Goal: Task Accomplishment & Management: Manage account settings

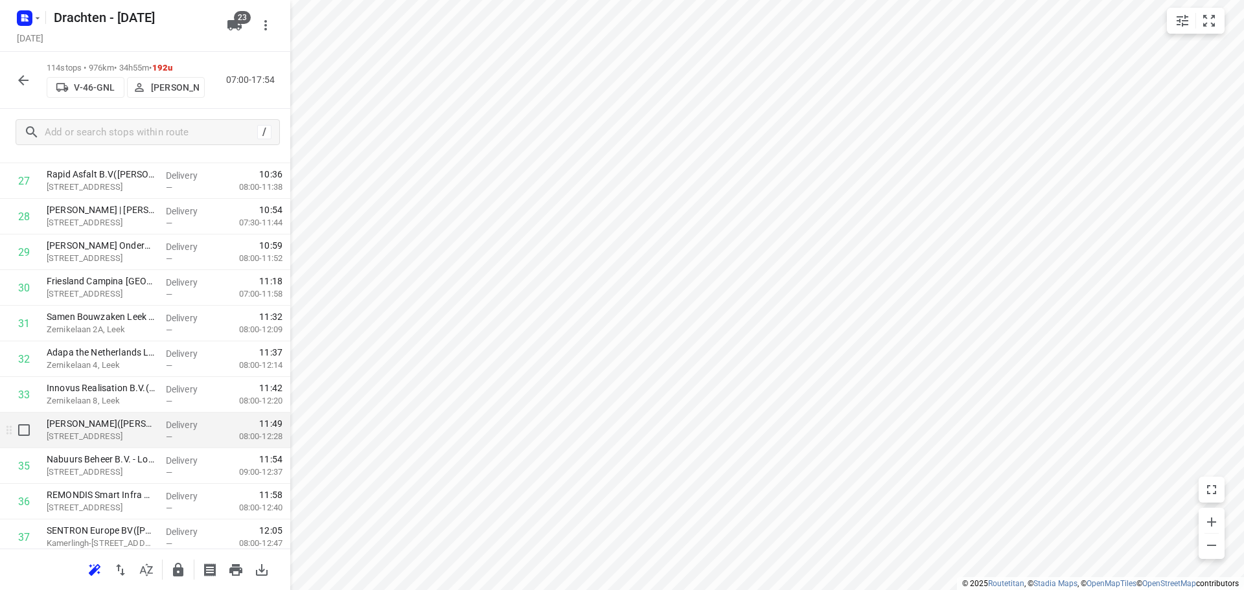
scroll to position [955, 0]
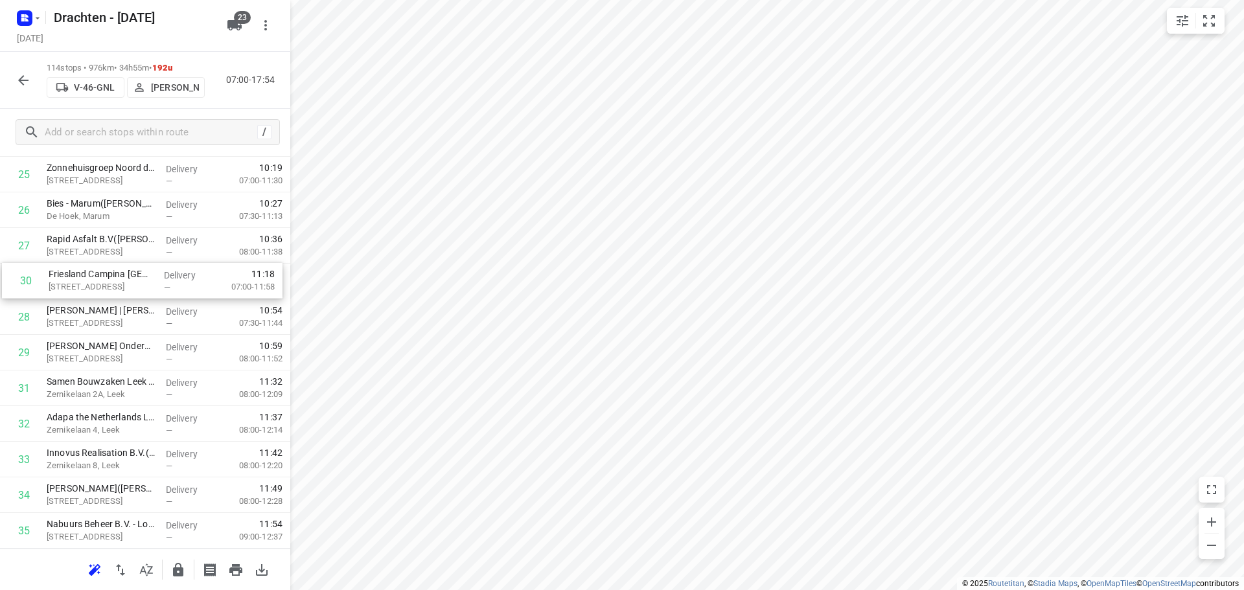
drag, startPoint x: 190, startPoint y: 351, endPoint x: 191, endPoint y: 273, distance: 78.4
drag, startPoint x: 153, startPoint y: 390, endPoint x: 160, endPoint y: 325, distance: 65.2
drag, startPoint x: 138, startPoint y: 429, endPoint x: 135, endPoint y: 352, distance: 77.1
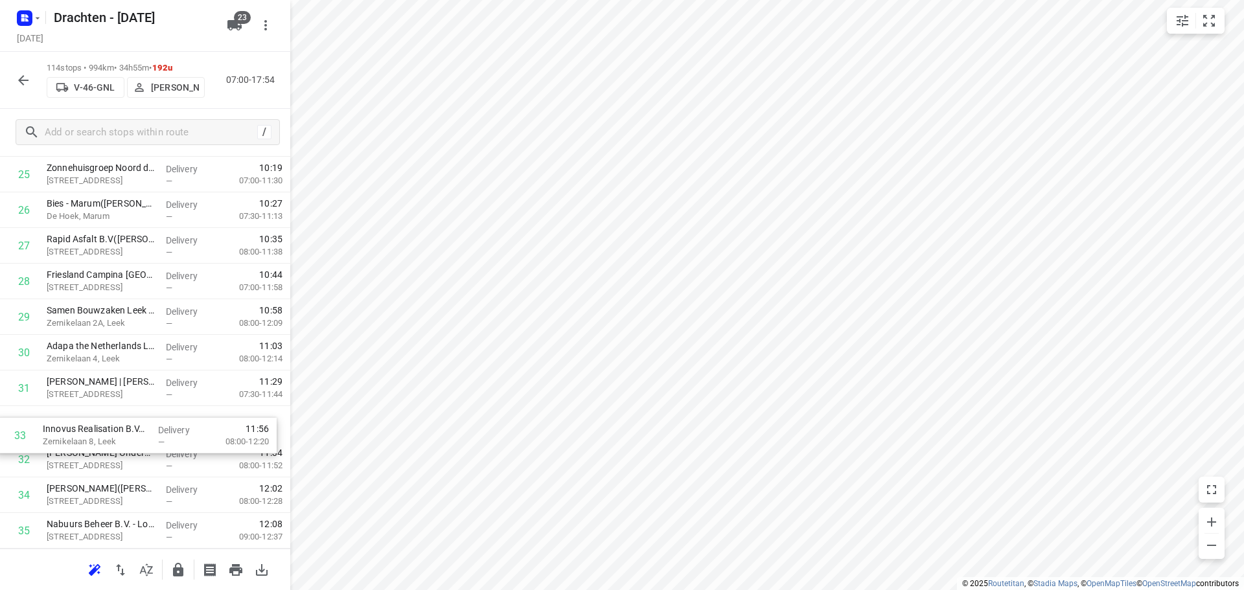
scroll to position [956, 0]
drag, startPoint x: 117, startPoint y: 466, endPoint x: 117, endPoint y: 392, distance: 73.8
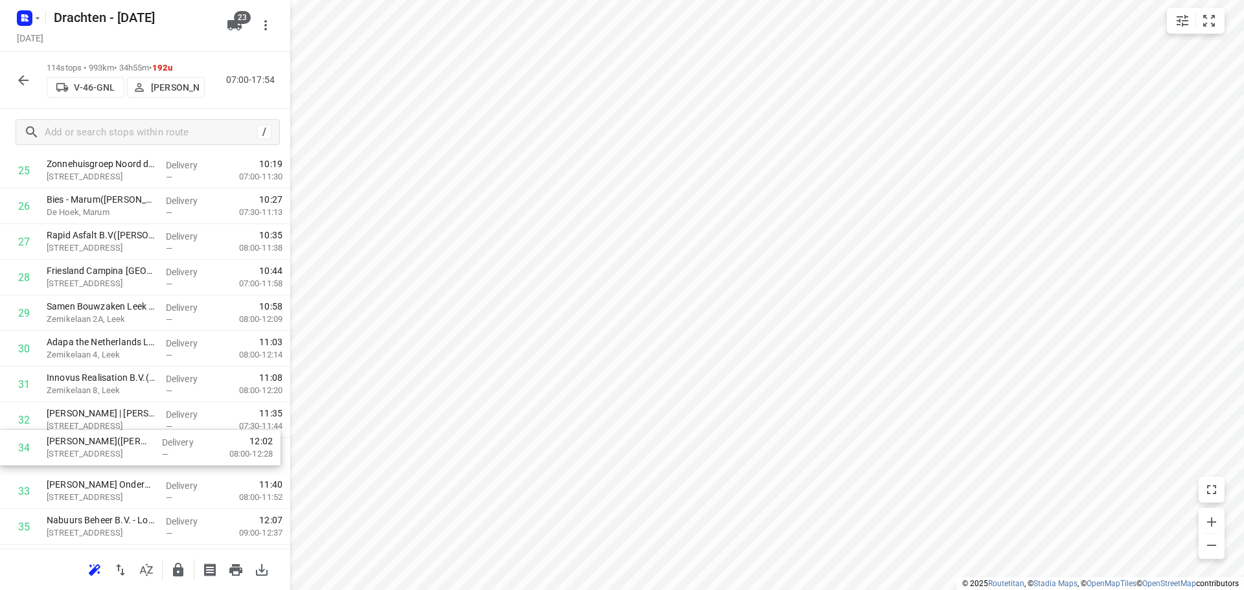
scroll to position [961, 0]
drag, startPoint x: 129, startPoint y: 499, endPoint x: 135, endPoint y: 414, distance: 85.7
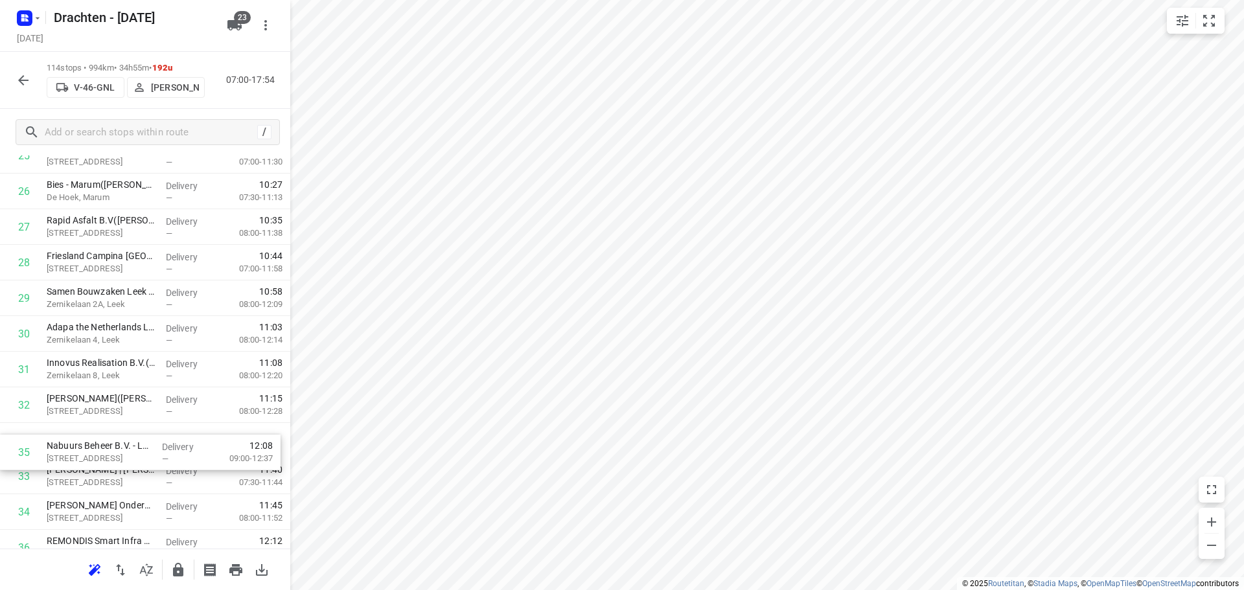
scroll to position [977, 0]
drag, startPoint x: 150, startPoint y: 528, endPoint x: 149, endPoint y: 448, distance: 80.3
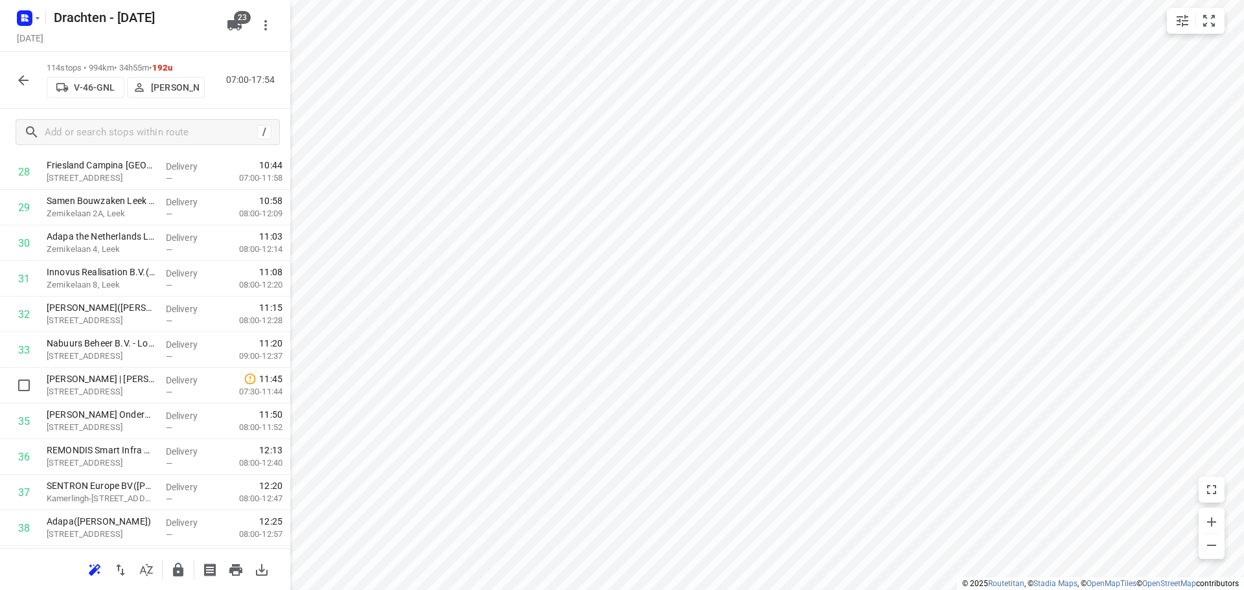
scroll to position [1106, 0]
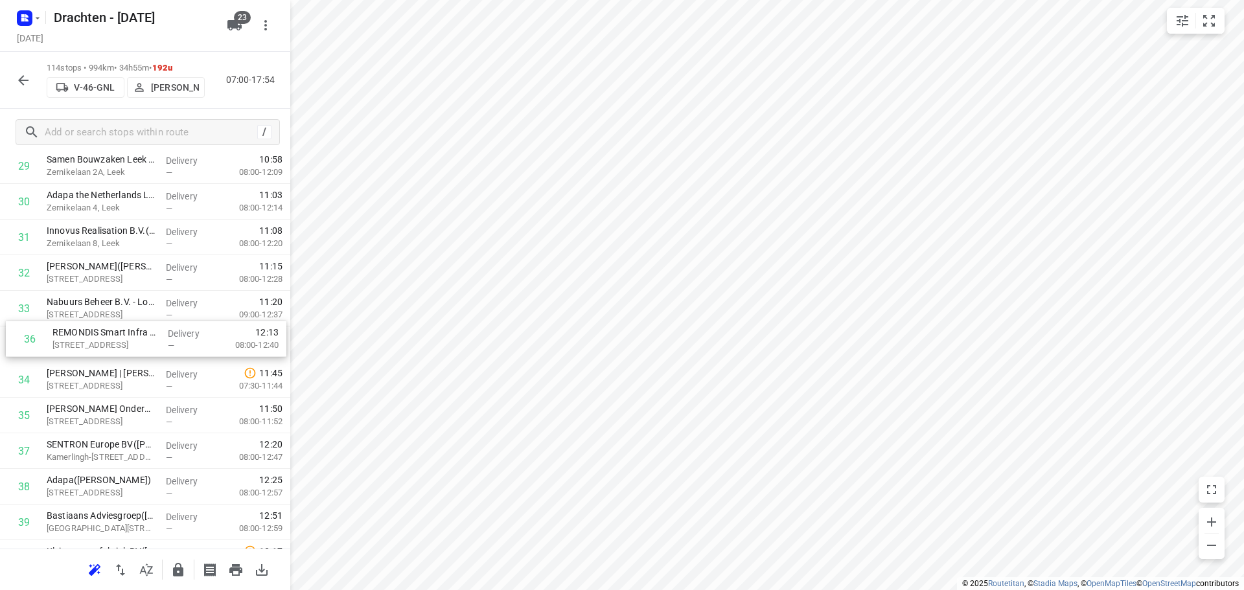
drag, startPoint x: 154, startPoint y: 429, endPoint x: 158, endPoint y: 347, distance: 83.0
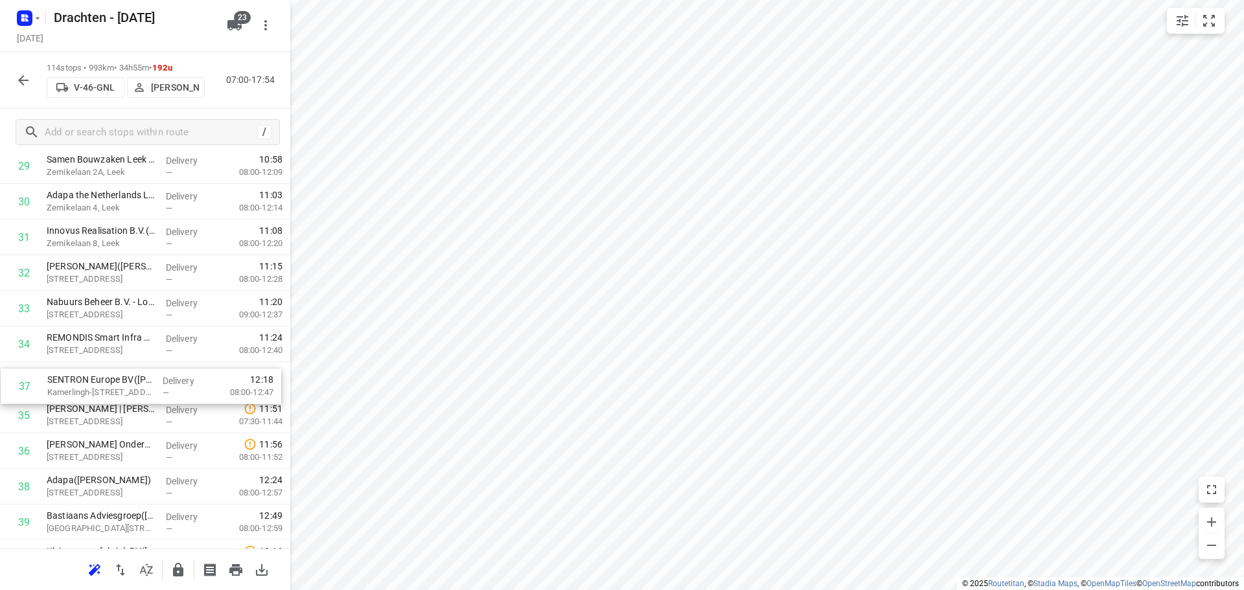
drag, startPoint x: 154, startPoint y: 455, endPoint x: 155, endPoint y: 383, distance: 71.9
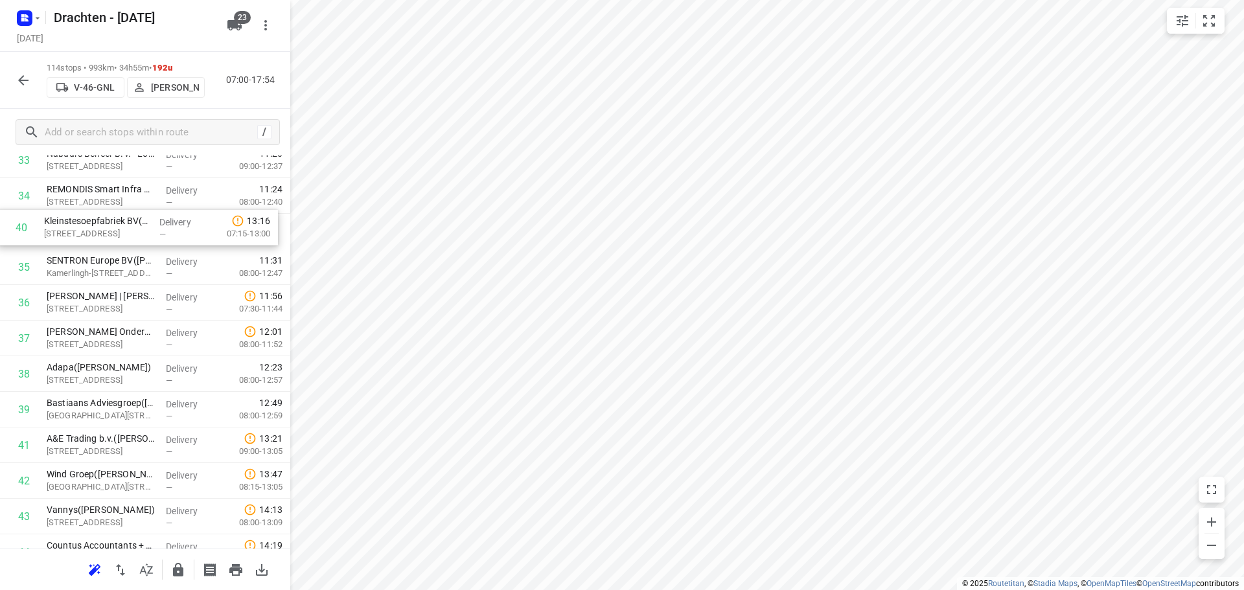
scroll to position [1254, 0]
drag, startPoint x: 148, startPoint y: 378, endPoint x: 152, endPoint y: 276, distance: 101.8
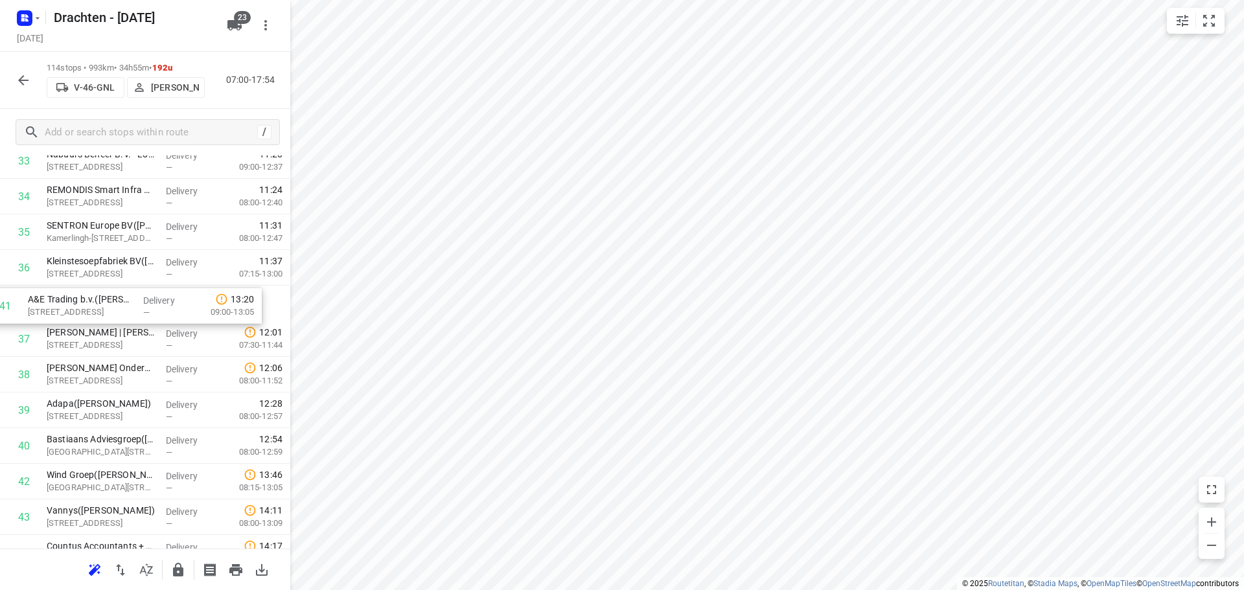
drag, startPoint x: 131, startPoint y: 448, endPoint x: 115, endPoint y: 301, distance: 148.6
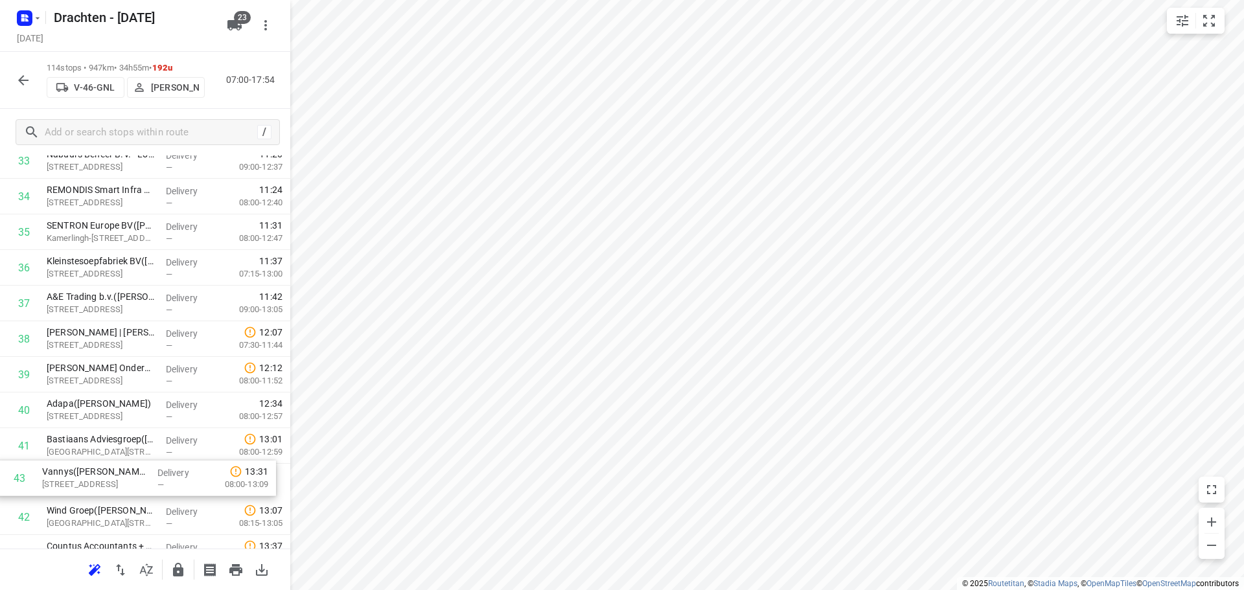
scroll to position [1257, 0]
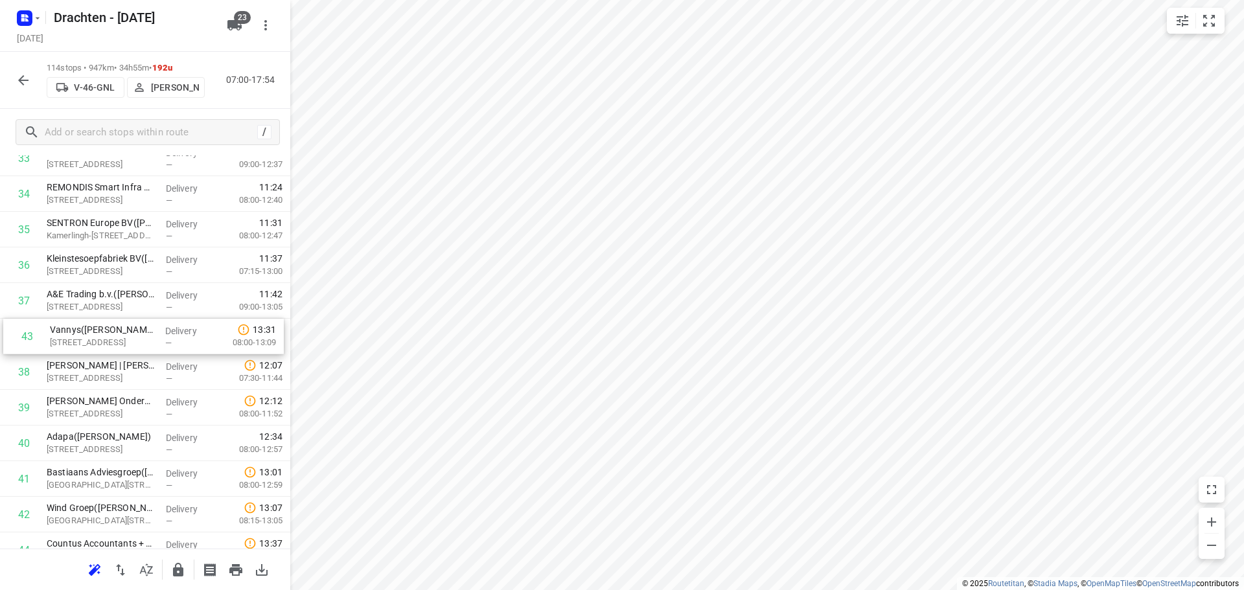
drag, startPoint x: 155, startPoint y: 517, endPoint x: 159, endPoint y: 332, distance: 184.6
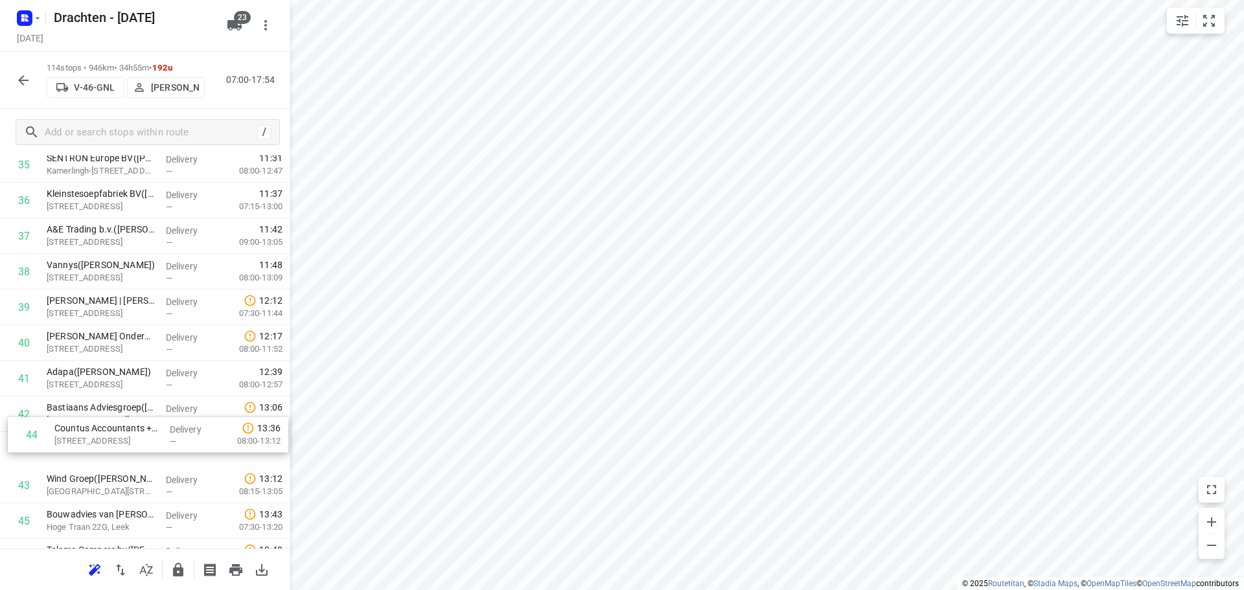
scroll to position [1323, 0]
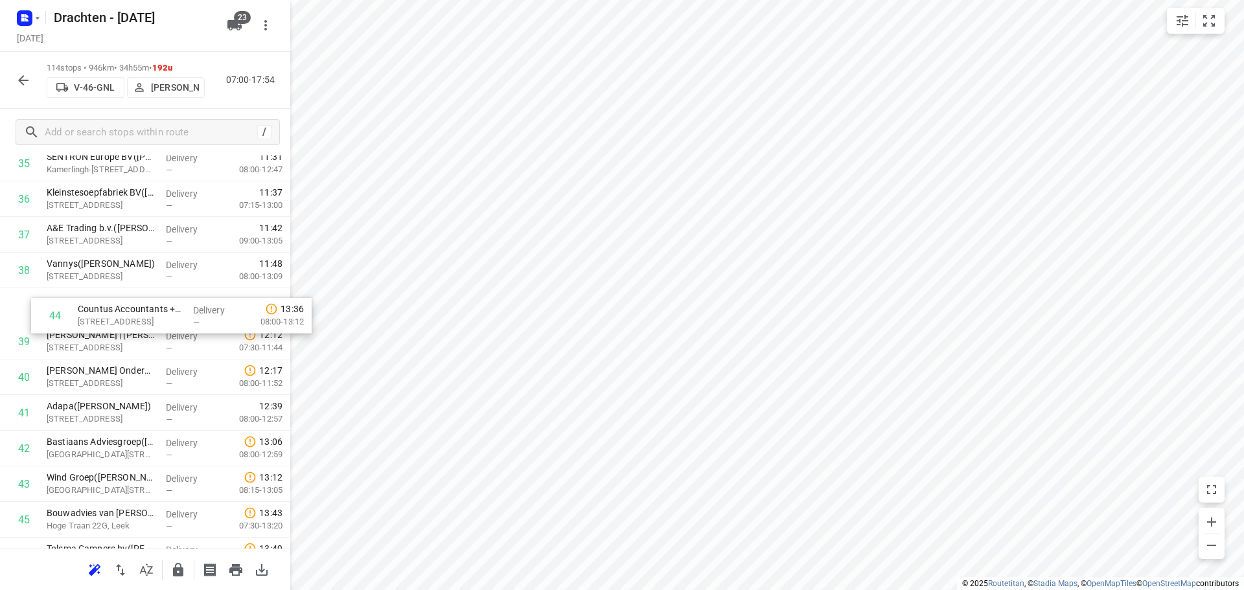
drag, startPoint x: 179, startPoint y: 490, endPoint x: 207, endPoint y: 303, distance: 188.7
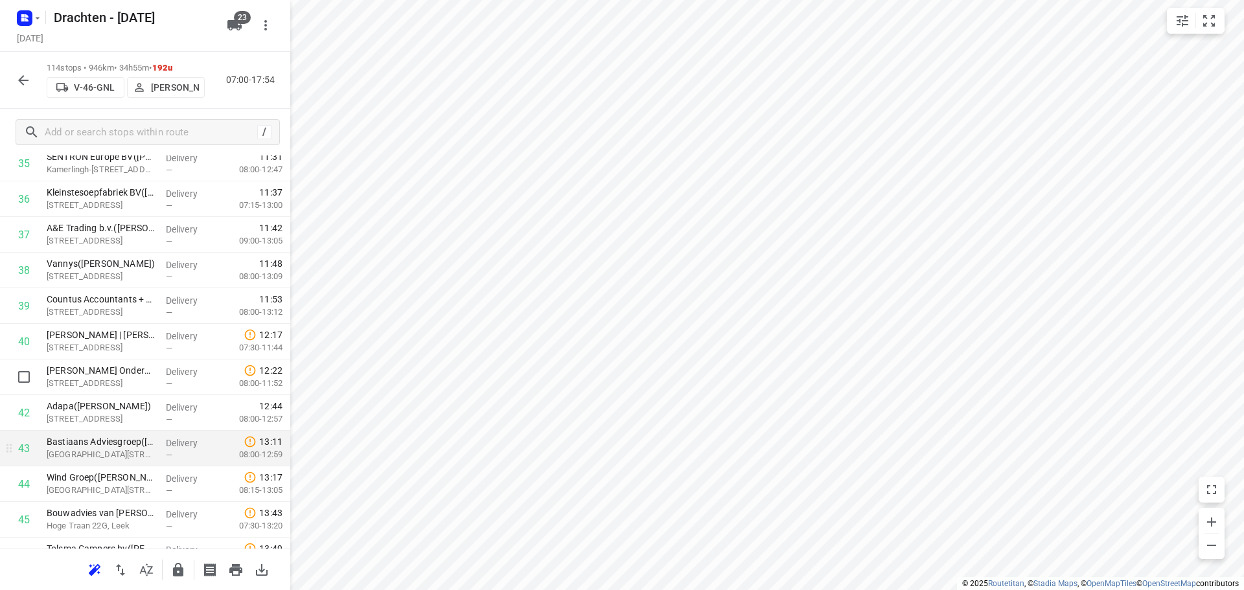
scroll to position [1387, 0]
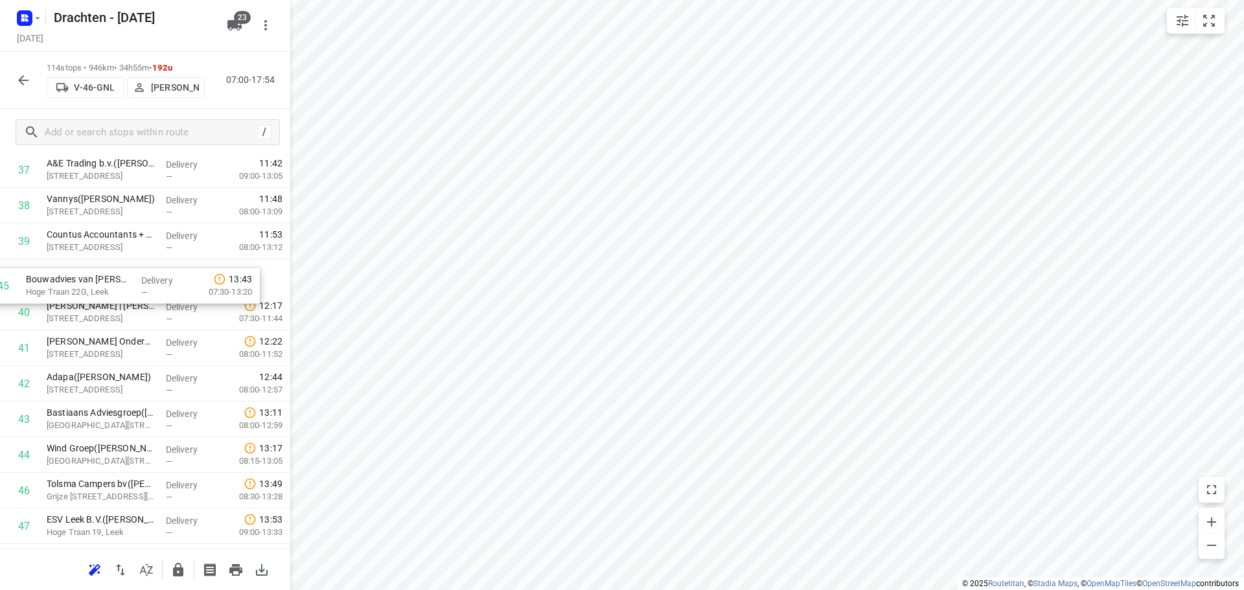
drag, startPoint x: 153, startPoint y: 450, endPoint x: 137, endPoint y: 268, distance: 182.7
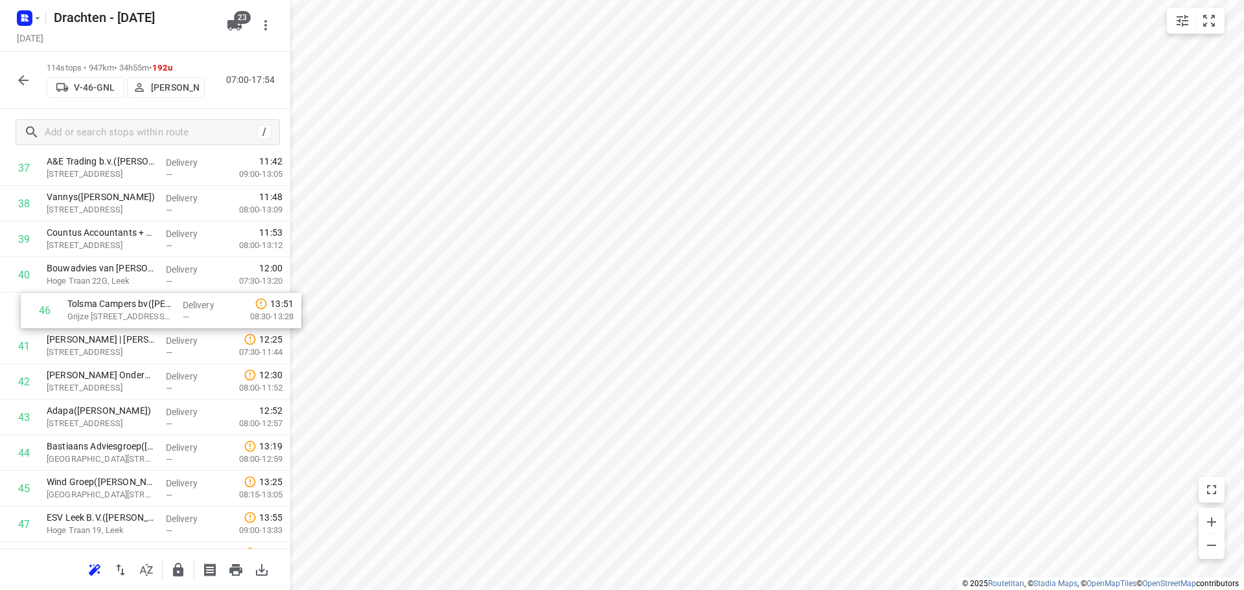
drag, startPoint x: 141, startPoint y: 494, endPoint x: 161, endPoint y: 309, distance: 186.4
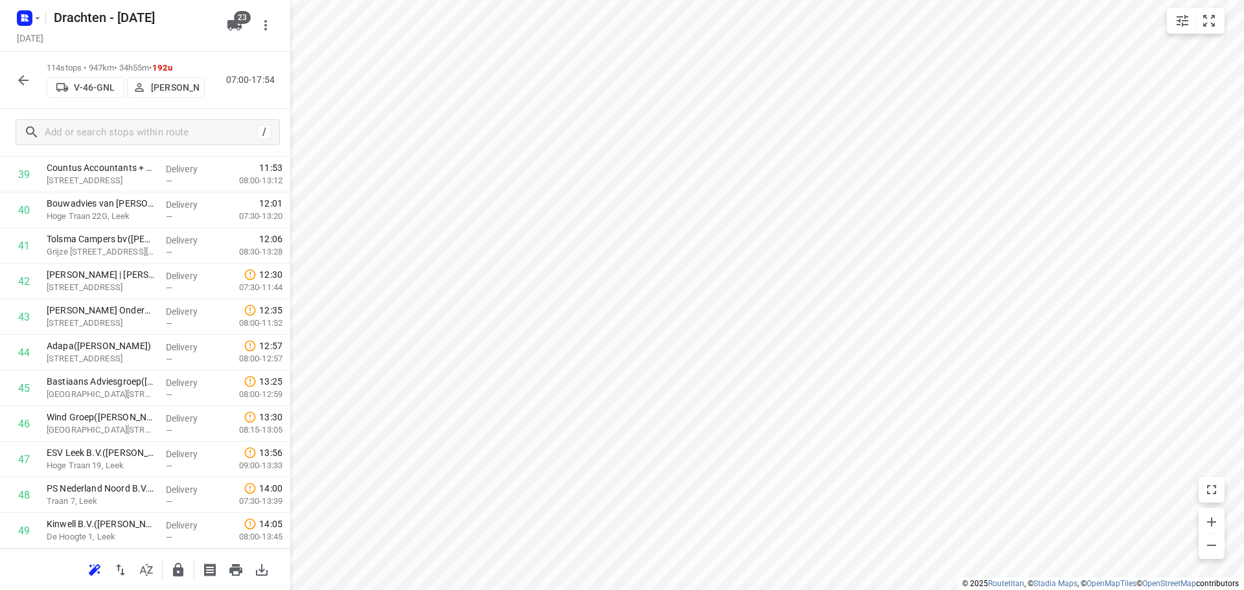
scroll to position [1519, 0]
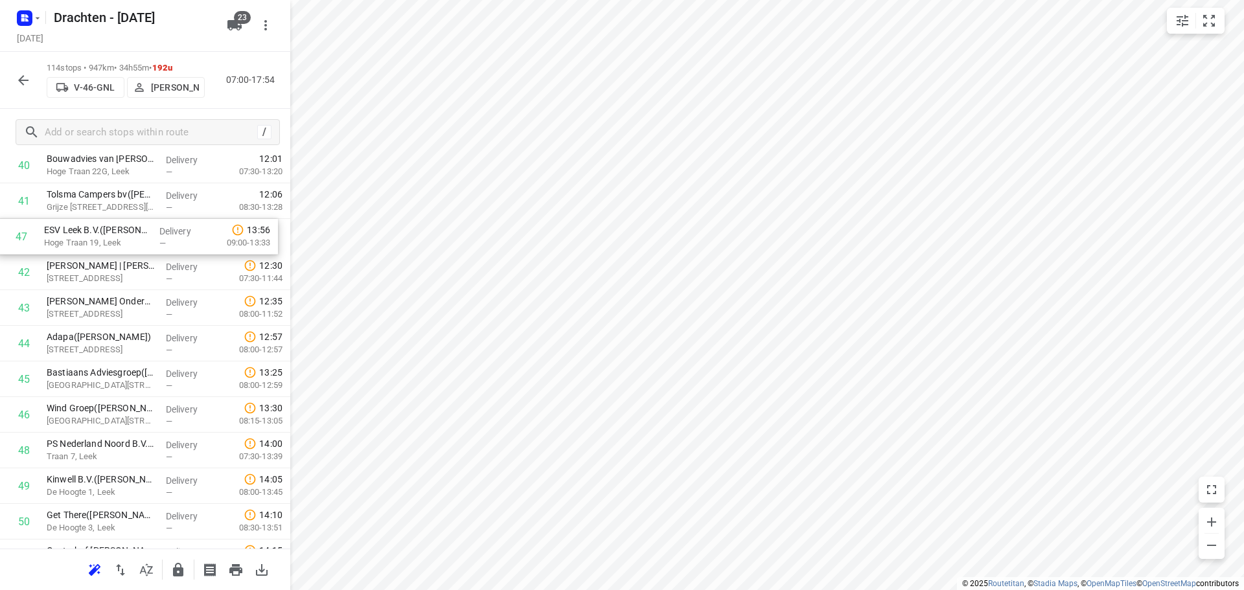
drag, startPoint x: 146, startPoint y: 393, endPoint x: 143, endPoint y: 230, distance: 162.6
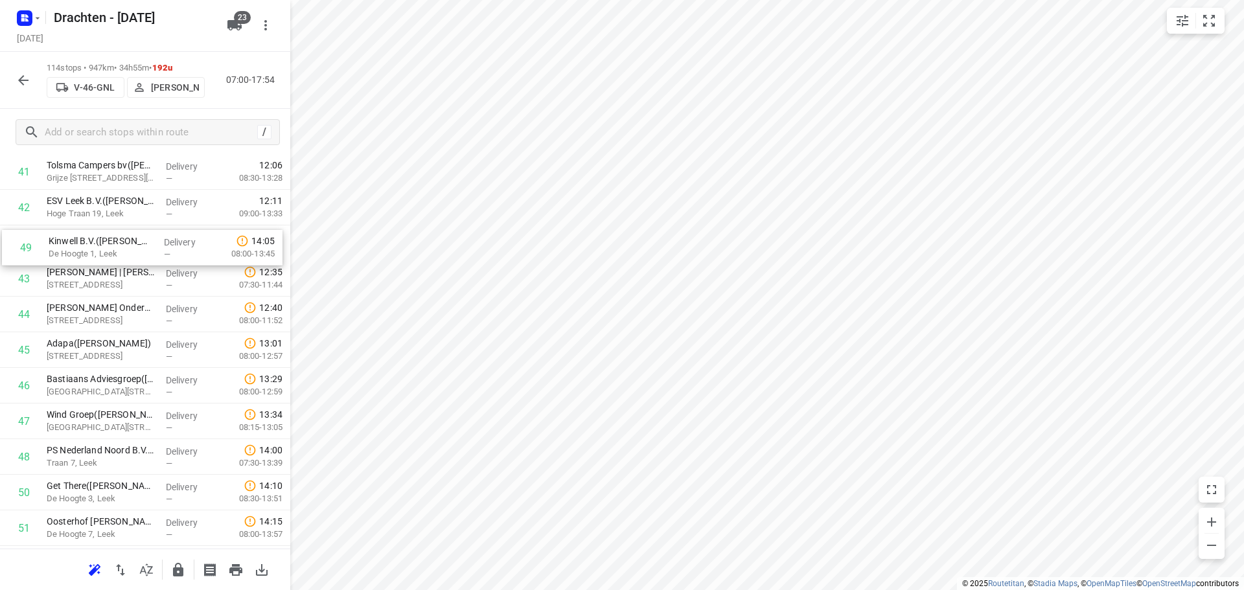
drag, startPoint x: 76, startPoint y: 444, endPoint x: 78, endPoint y: 240, distance: 204.7
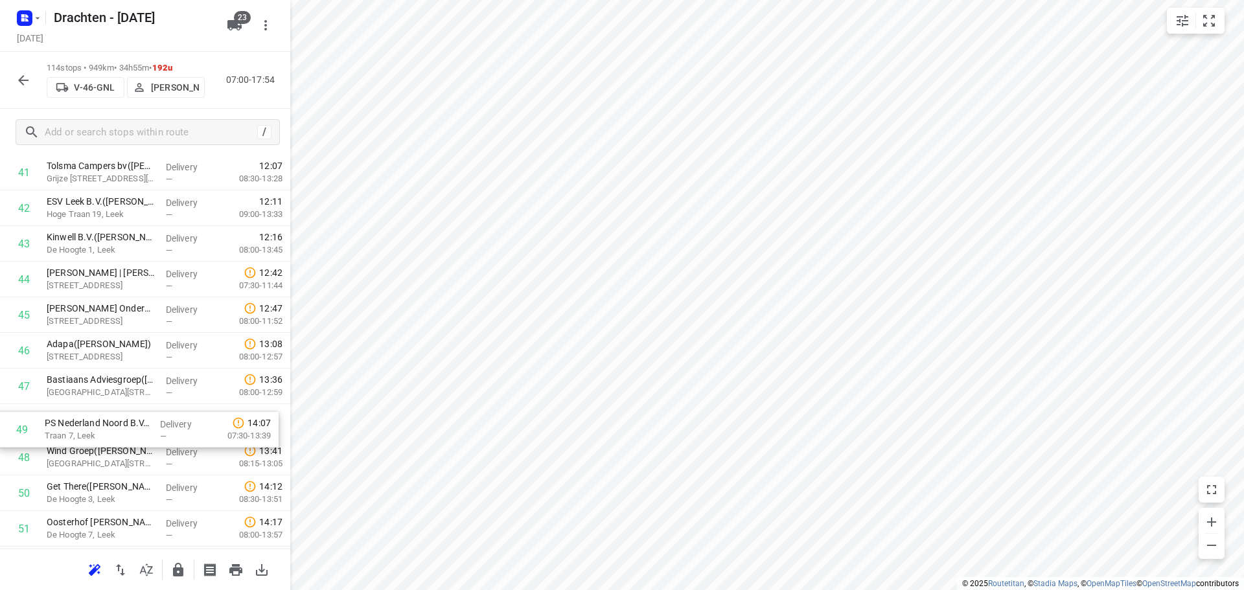
scroll to position [1528, 0]
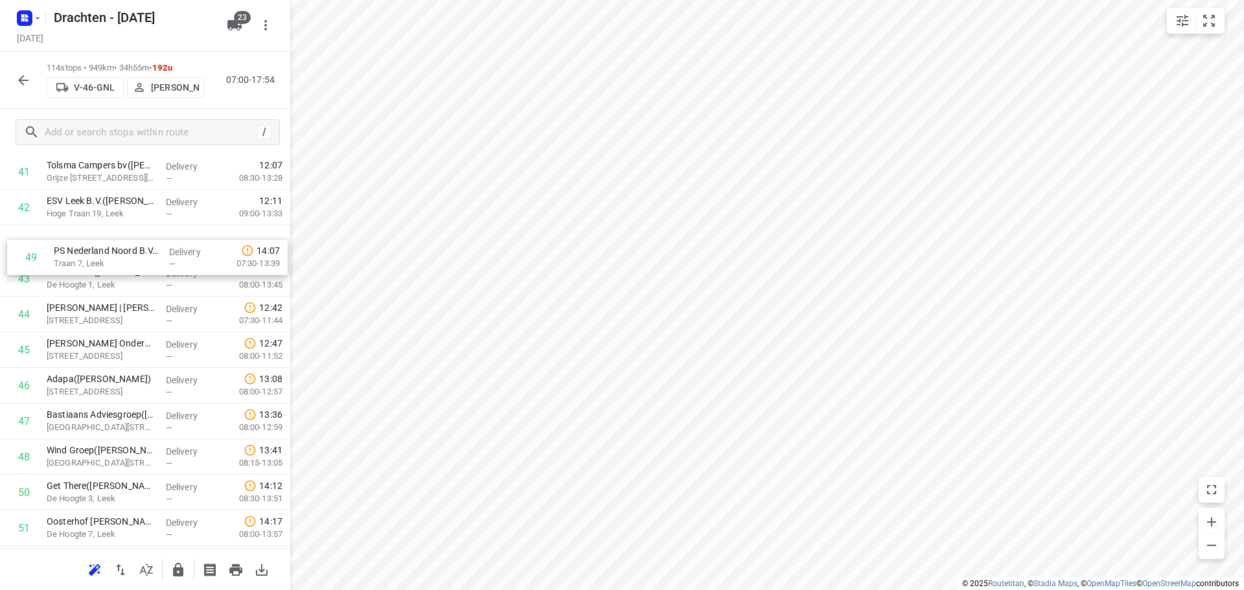
drag, startPoint x: 90, startPoint y: 456, endPoint x: 97, endPoint y: 252, distance: 204.1
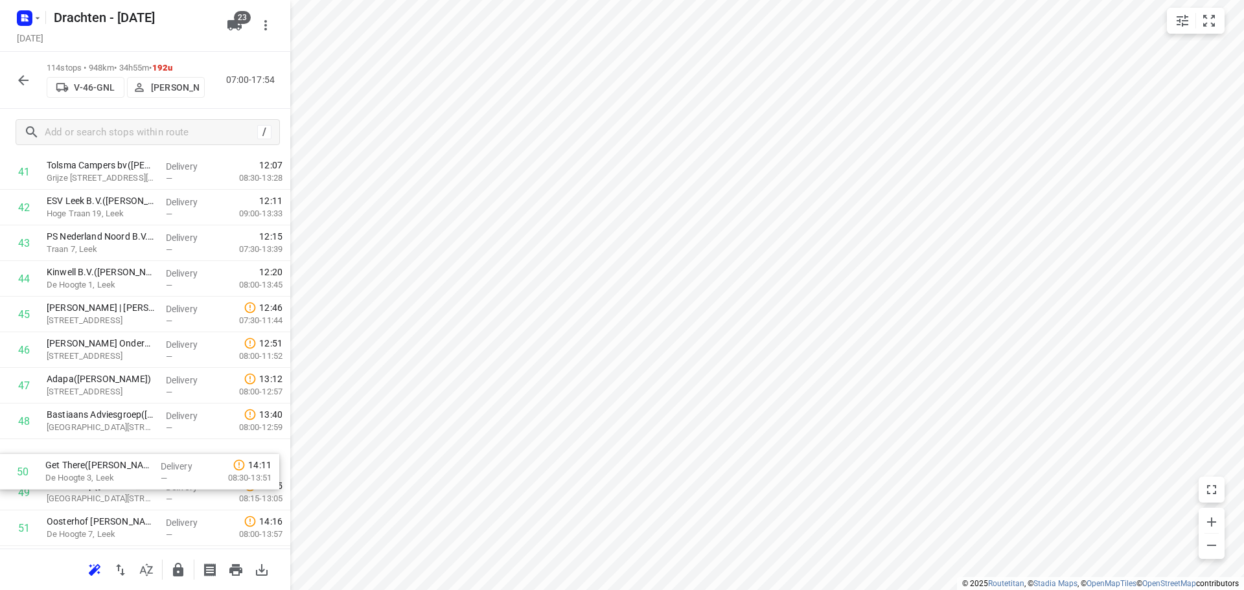
scroll to position [1531, 0]
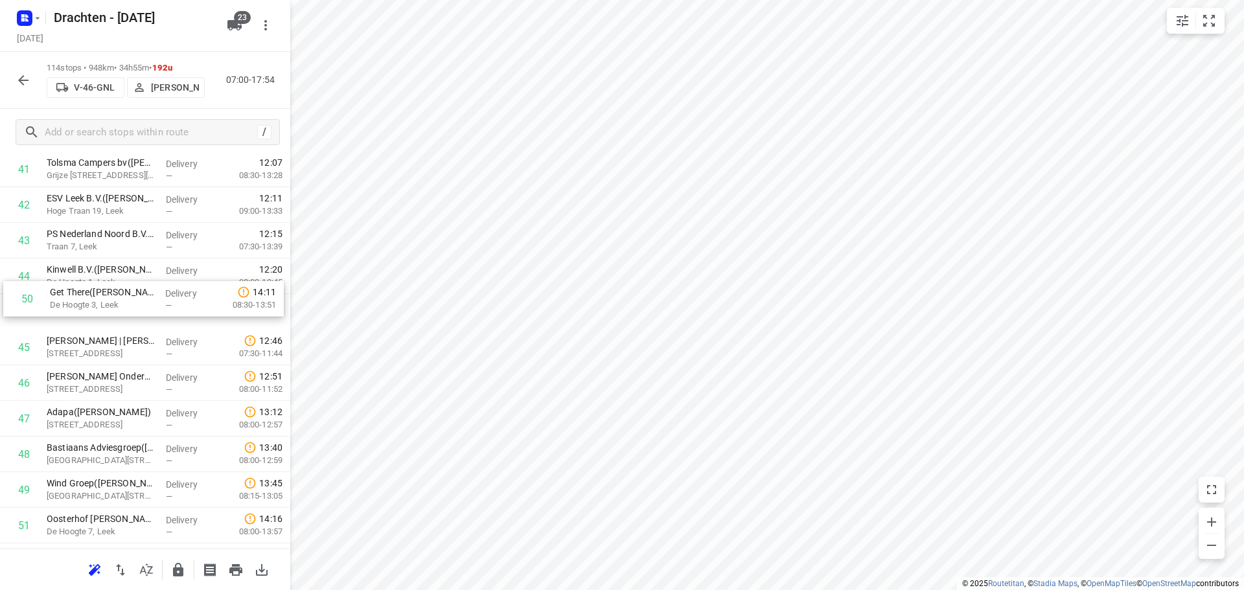
drag, startPoint x: 91, startPoint y: 495, endPoint x: 98, endPoint y: 298, distance: 197.7
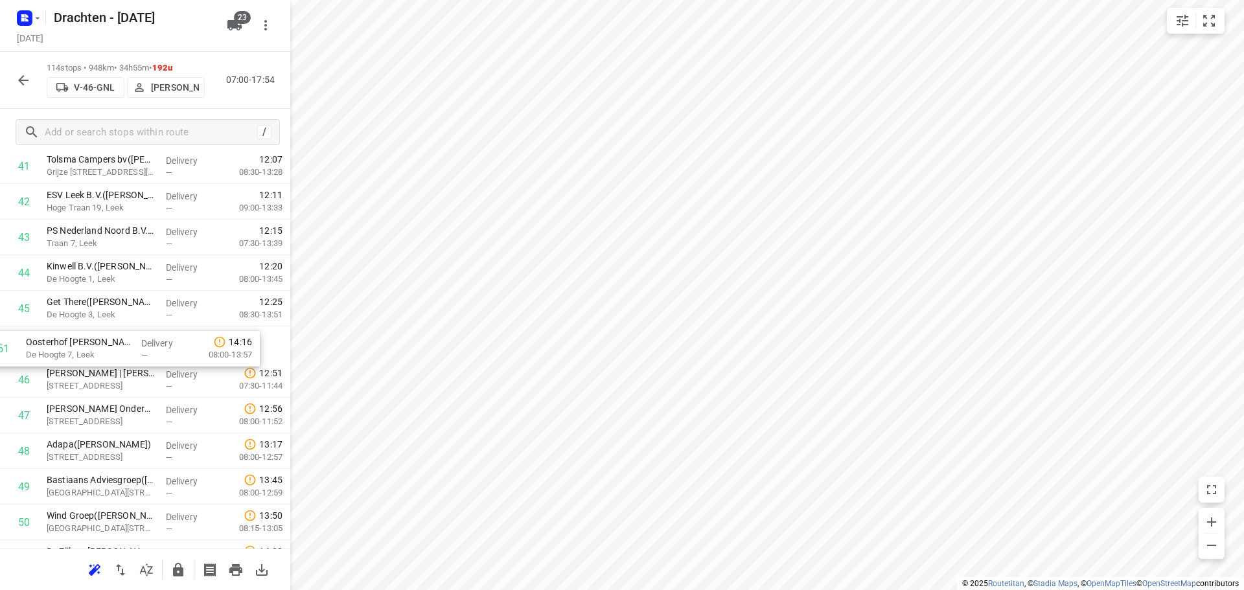
drag, startPoint x: 115, startPoint y: 523, endPoint x: 93, endPoint y: 341, distance: 184.0
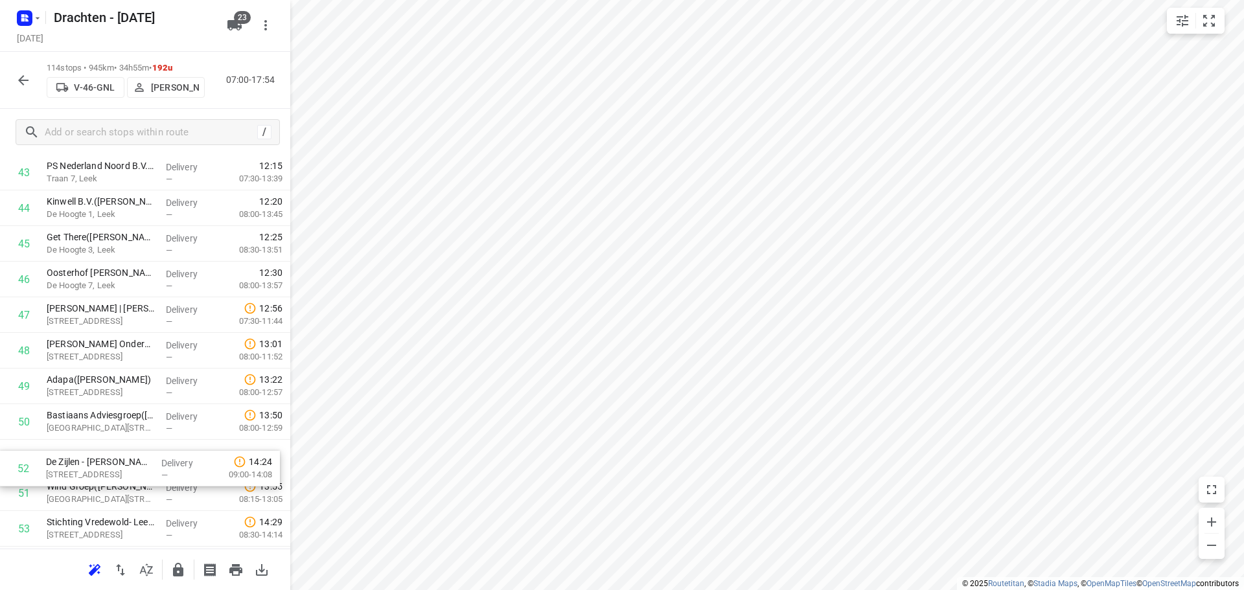
scroll to position [1600, 0]
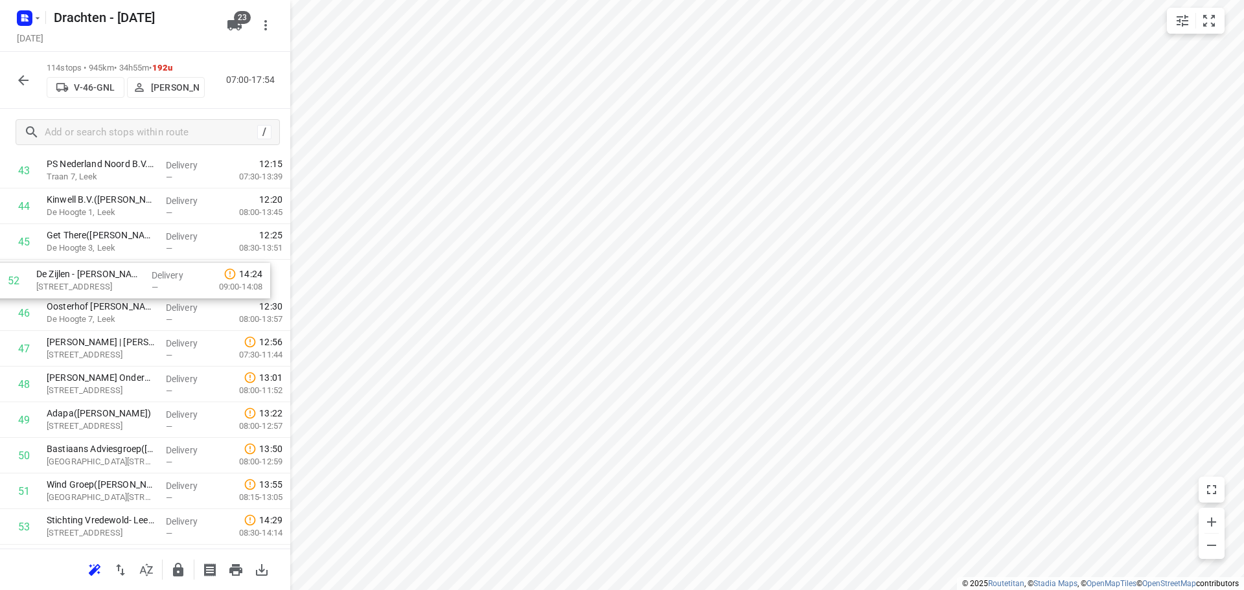
drag, startPoint x: 133, startPoint y: 497, endPoint x: 125, endPoint y: 277, distance: 220.4
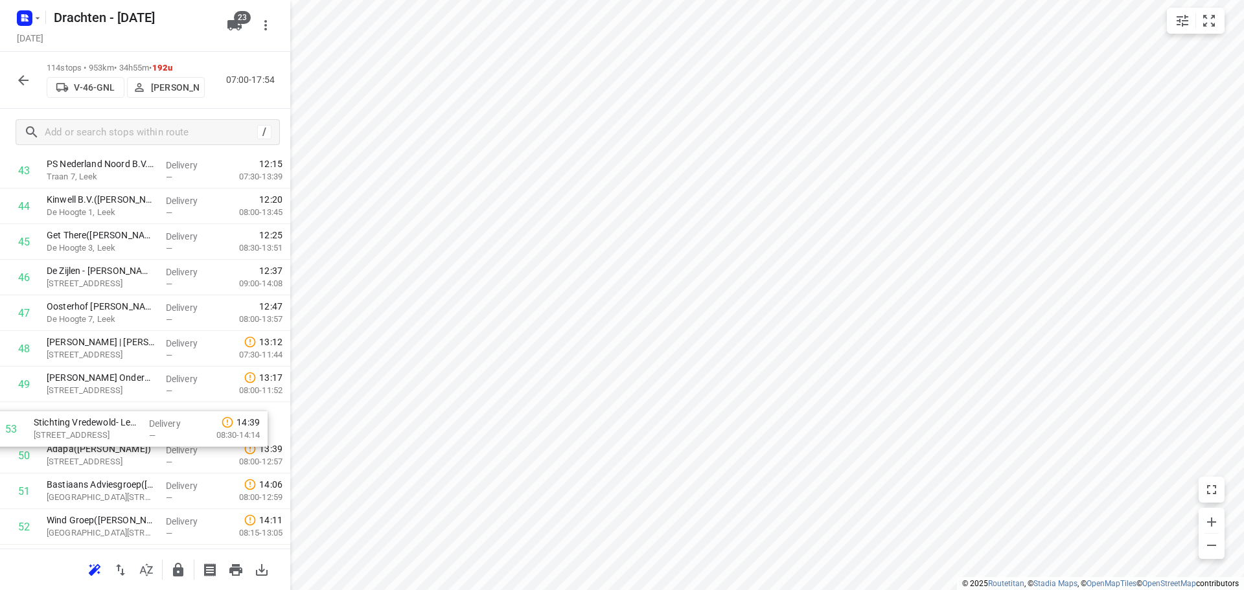
scroll to position [1602, 0]
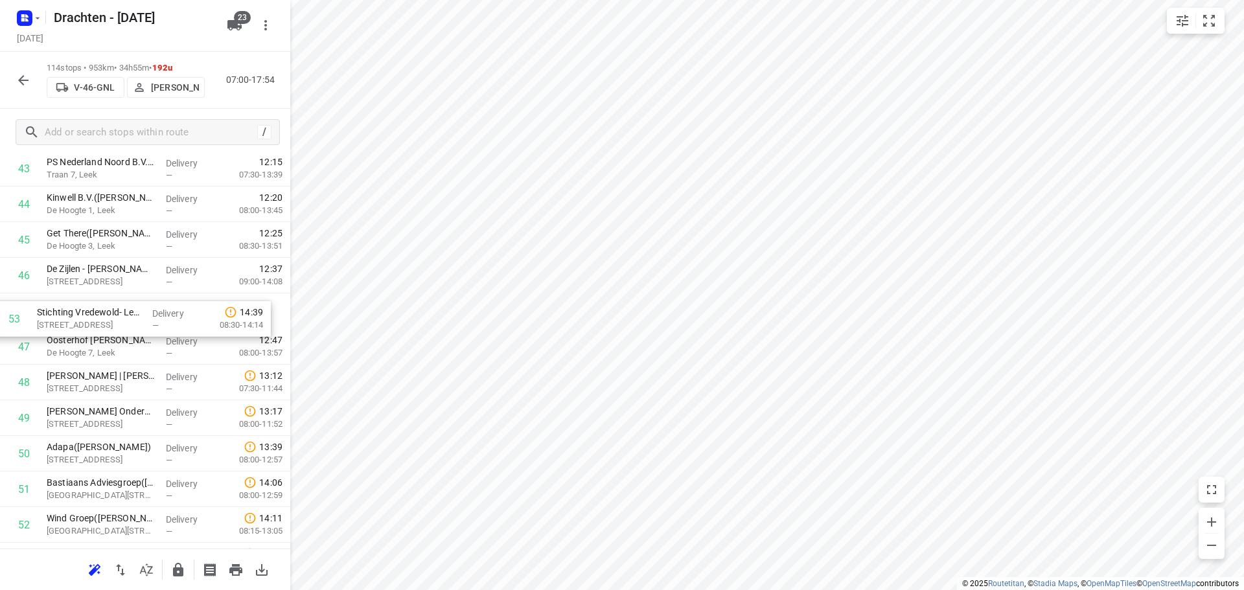
drag, startPoint x: 148, startPoint y: 525, endPoint x: 139, endPoint y: 312, distance: 214.0
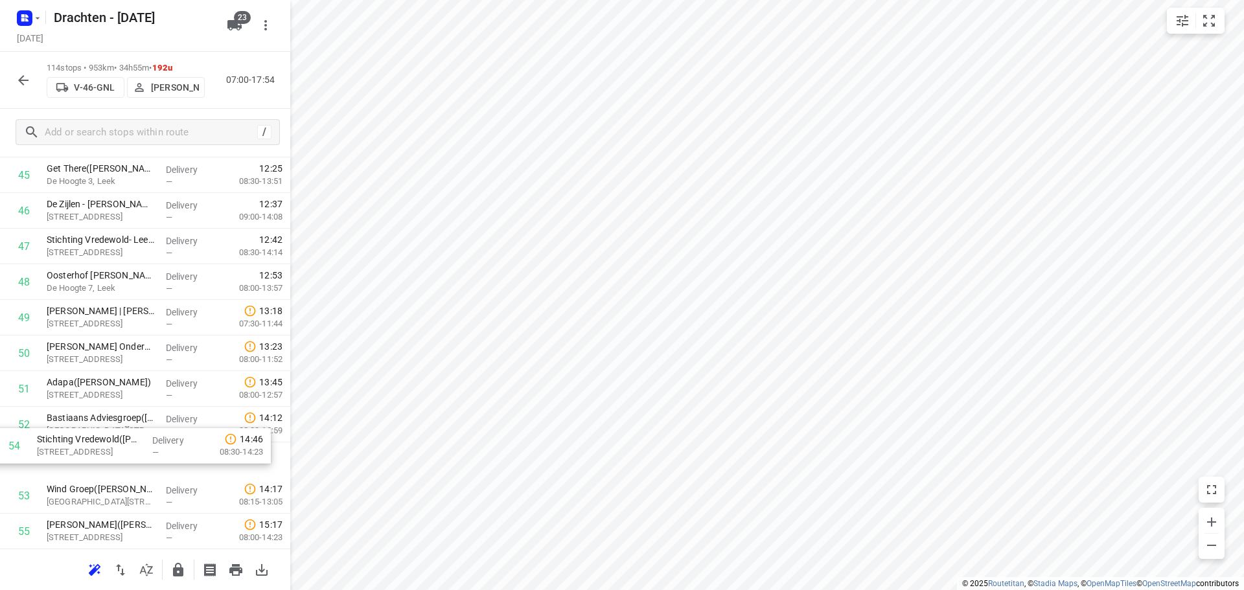
scroll to position [1668, 0]
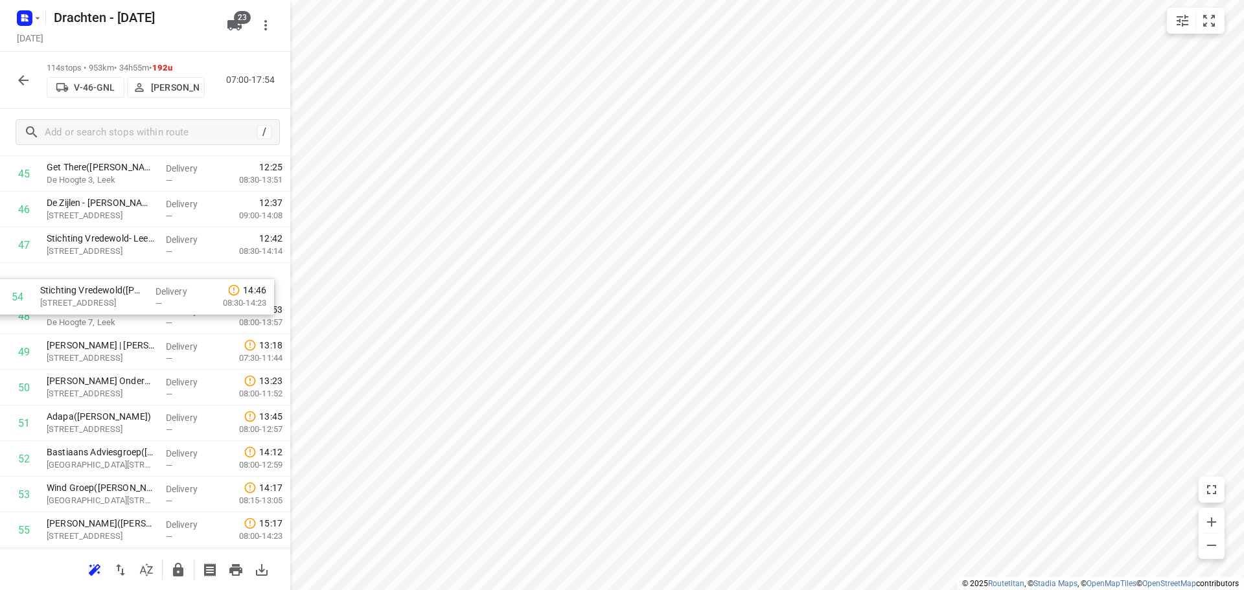
drag, startPoint x: 137, startPoint y: 492, endPoint x: 134, endPoint y: 275, distance: 217.0
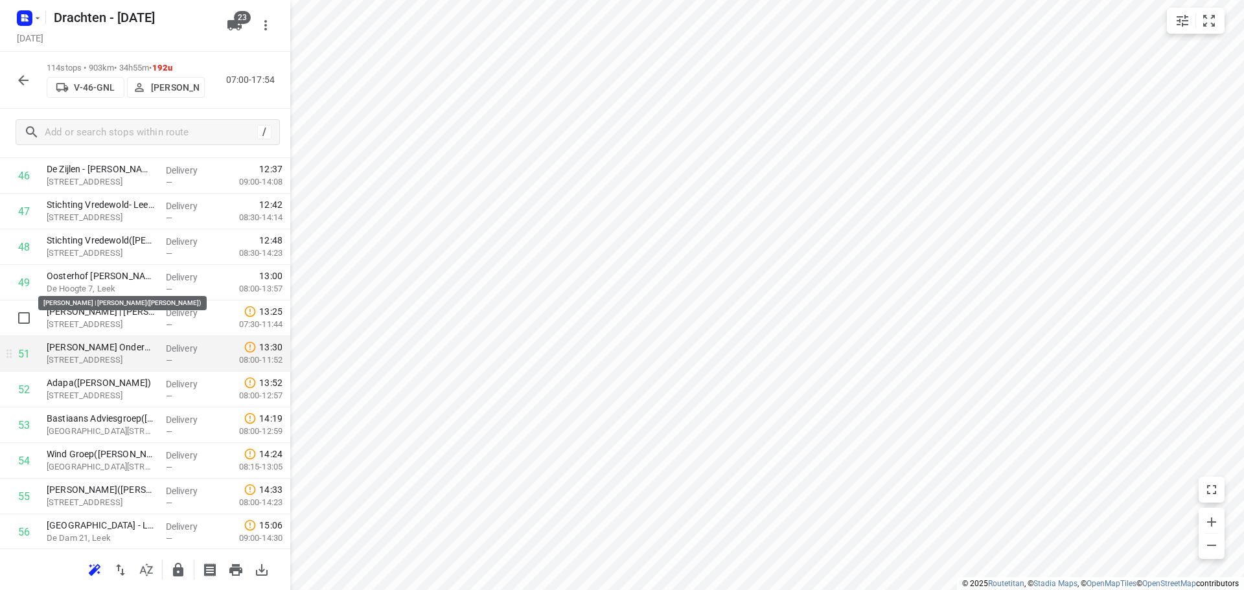
scroll to position [1733, 0]
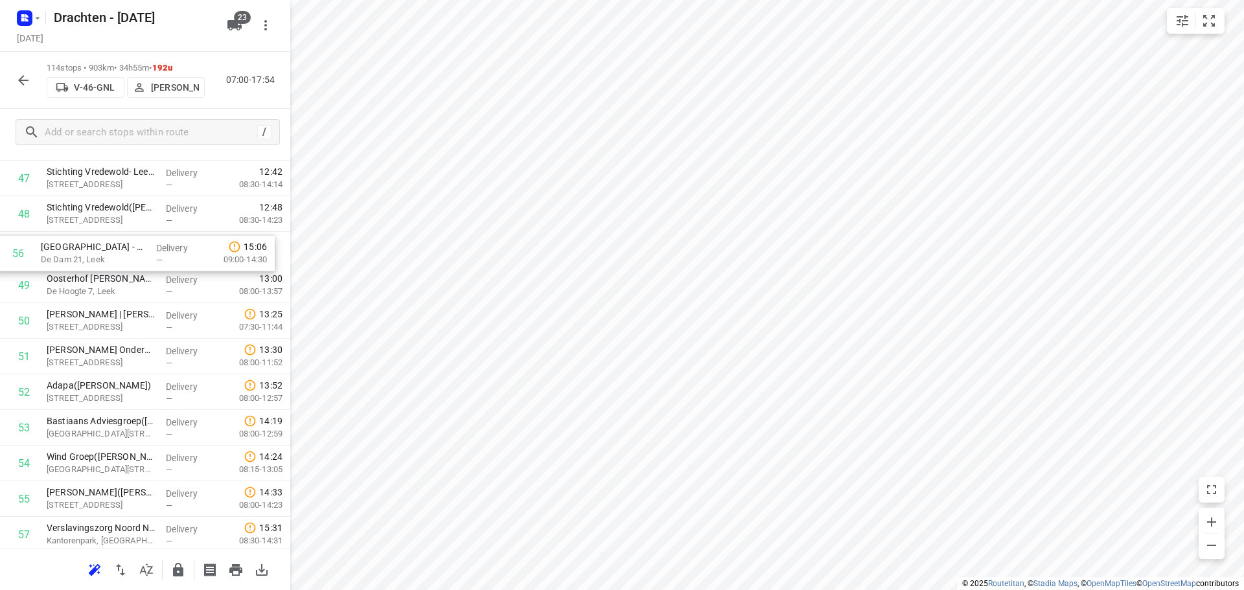
drag, startPoint x: 153, startPoint y: 501, endPoint x: 146, endPoint y: 244, distance: 257.2
click at [146, 244] on div "1 Feenstra Vlees(Dirk Jan Feenstra) De Hemmen 98a, Drachten Delivery — 07:02 06…" at bounding box center [145, 552] width 290 height 4061
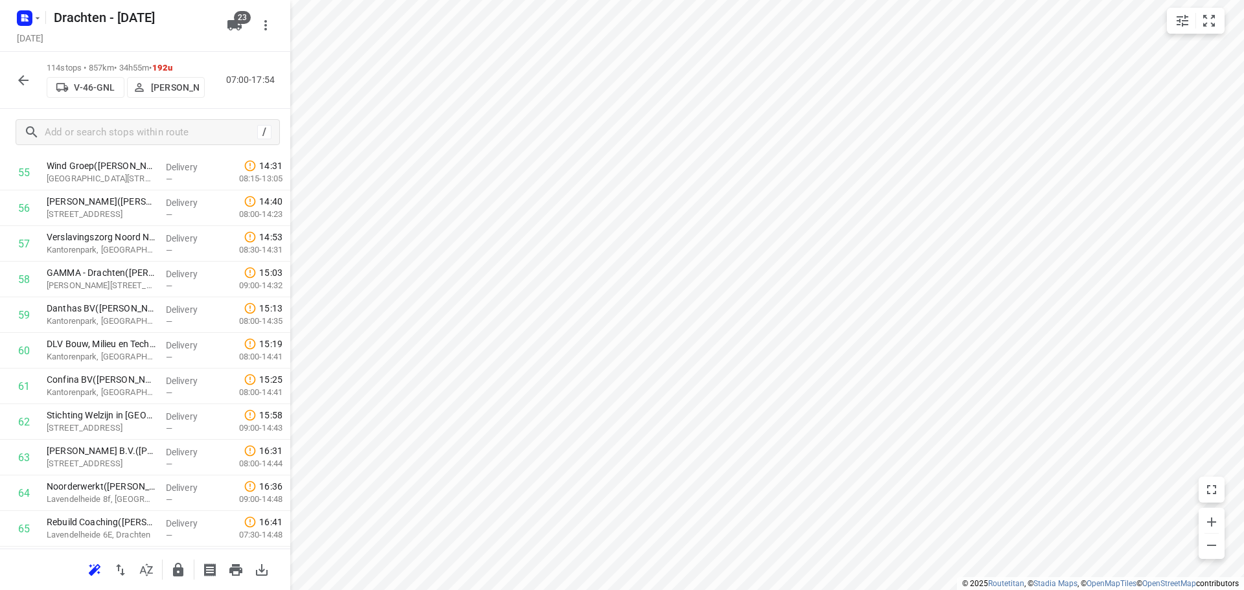
scroll to position [2057, 0]
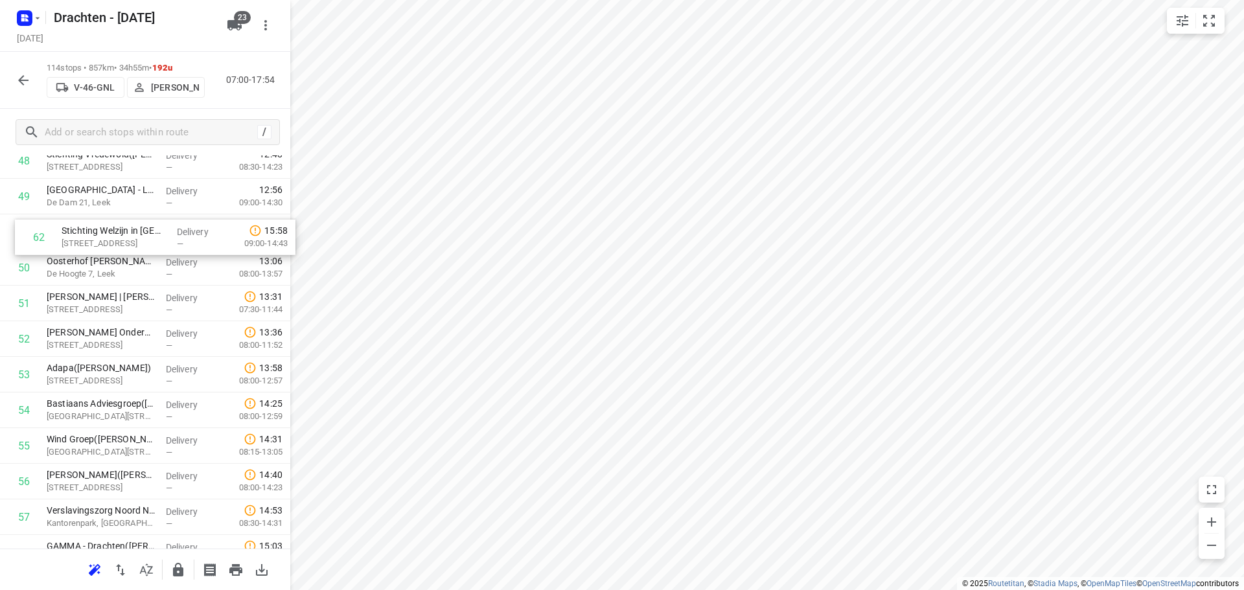
drag, startPoint x: 138, startPoint y: 400, endPoint x: 154, endPoint y: 242, distance: 159.4
click at [154, 242] on div "1 Feenstra Vlees(Dirk Jan Feenstra) De Hemmen 98a, Drachten Delivery — 07:02 06…" at bounding box center [145, 499] width 290 height 4061
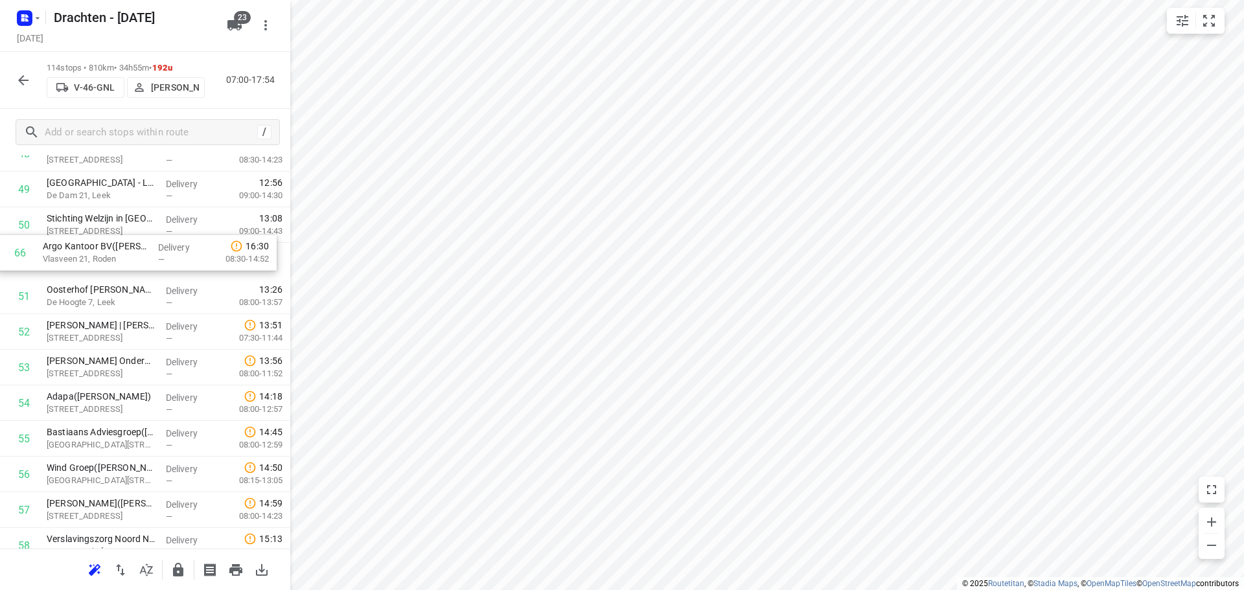
scroll to position [1791, 0]
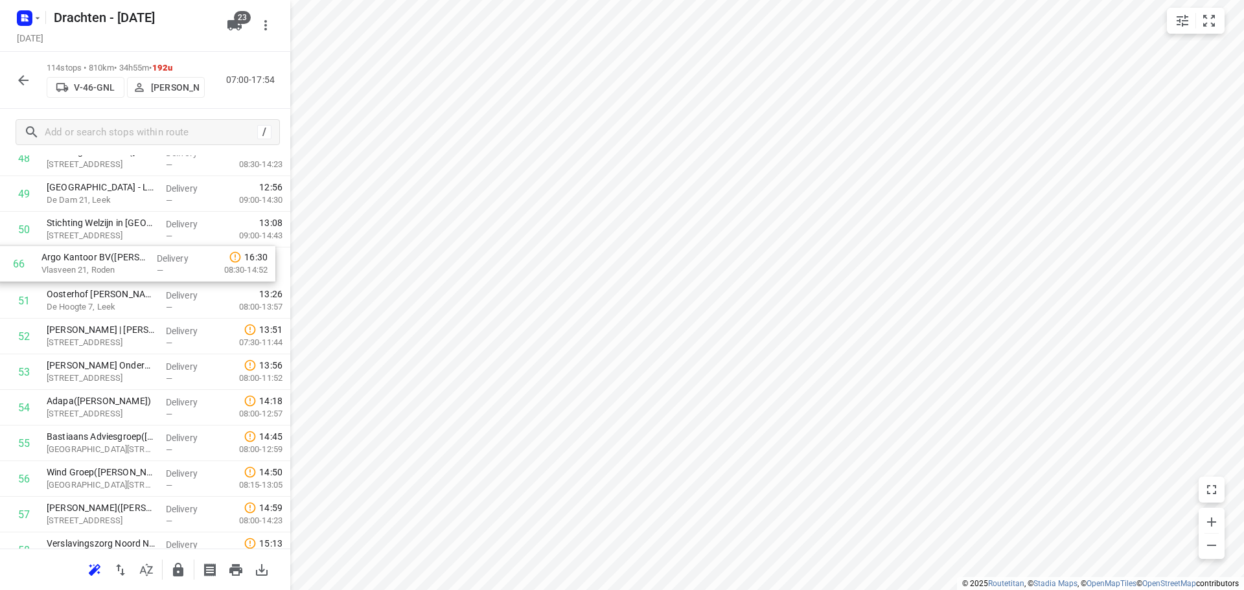
drag, startPoint x: 51, startPoint y: 414, endPoint x: 45, endPoint y: 259, distance: 154.9
click at [45, 259] on div "1 Feenstra Vlees(Dirk Jan Feenstra) De Hemmen 98a, Drachten Delivery — 07:02 06…" at bounding box center [145, 496] width 290 height 4061
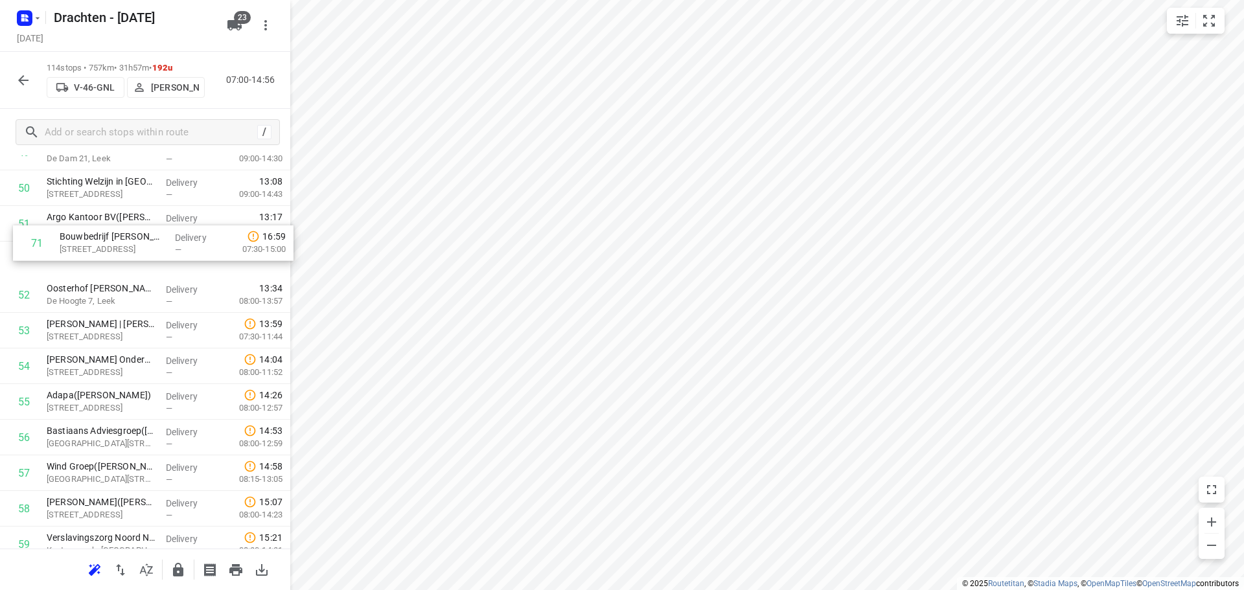
scroll to position [1827, 0]
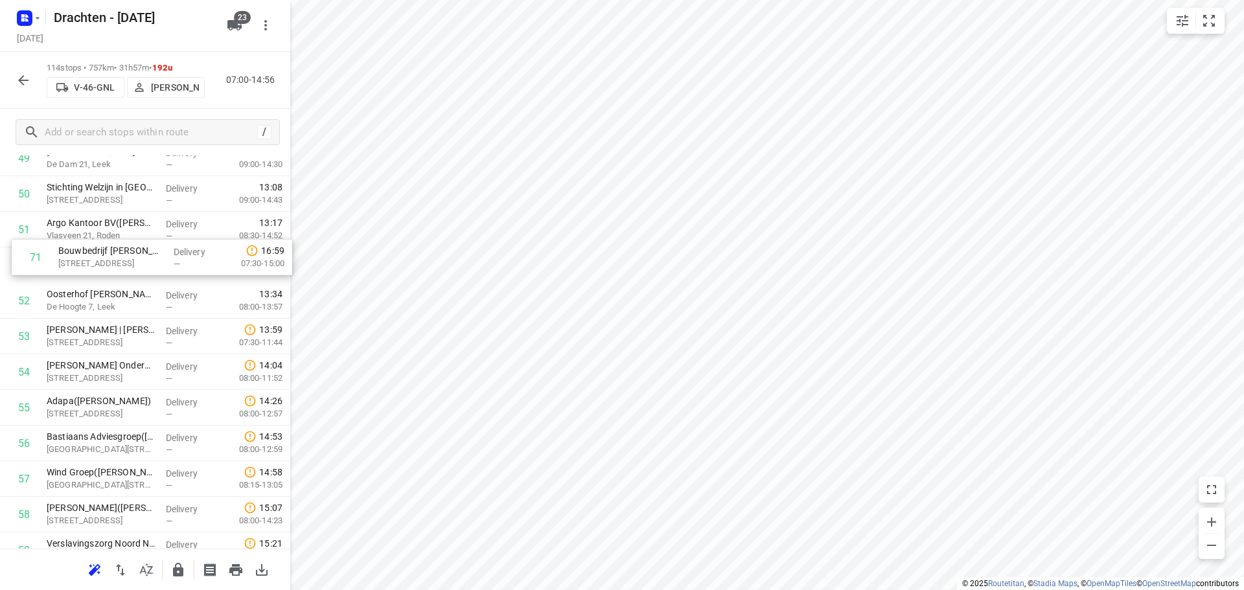
drag, startPoint x: 133, startPoint y: 398, endPoint x: 144, endPoint y: 258, distance: 140.4
click at [144, 258] on div "1 Feenstra Vlees(Dirk Jan Feenstra) De Hemmen 98a, Drachten Delivery — 07:02 06…" at bounding box center [145, 461] width 290 height 4061
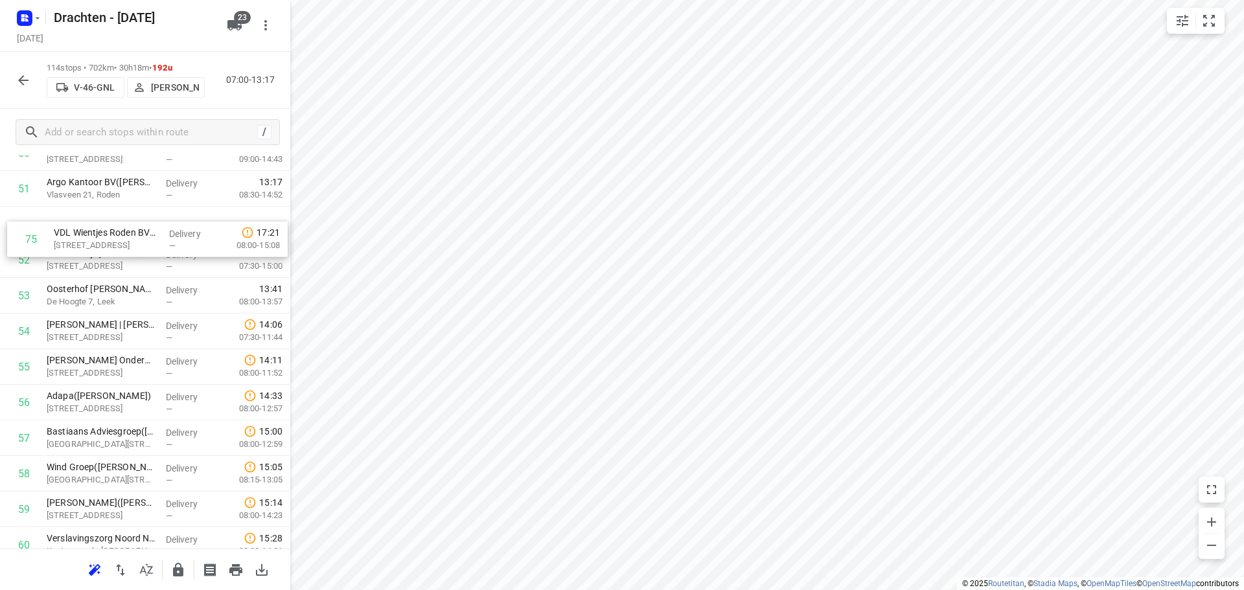
scroll to position [1861, 0]
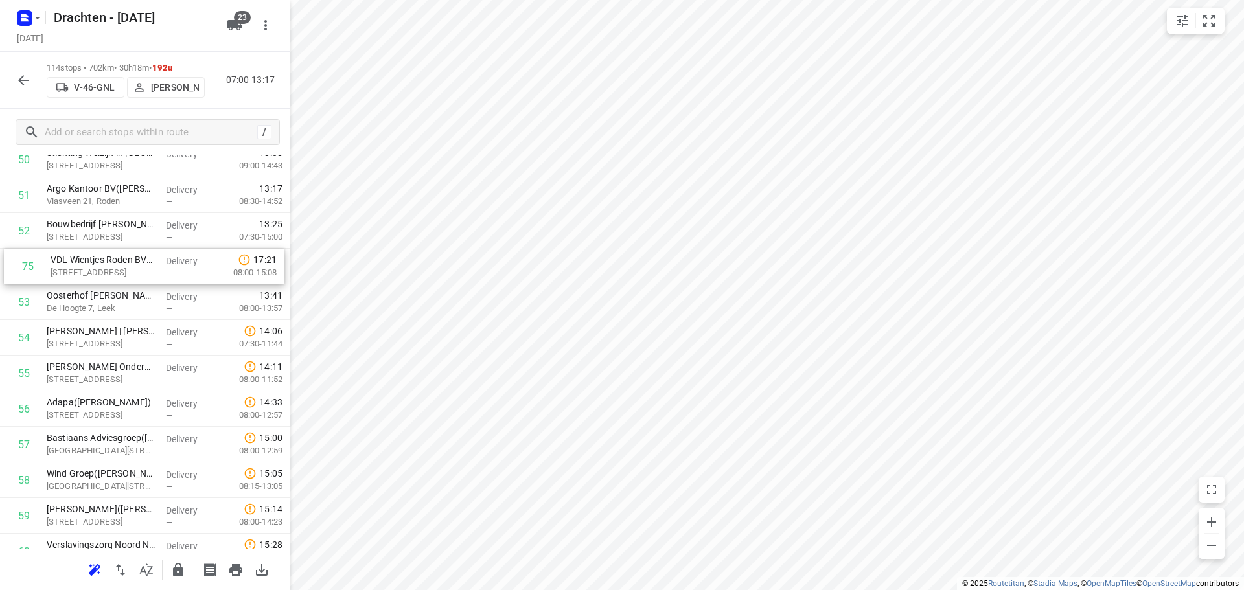
drag, startPoint x: 54, startPoint y: 385, endPoint x: 59, endPoint y: 274, distance: 110.9
click at [59, 274] on div "1 Feenstra Vlees(Dirk Jan Feenstra) De Hemmen 98a, Drachten Delivery — 07:02 06…" at bounding box center [145, 426] width 290 height 4061
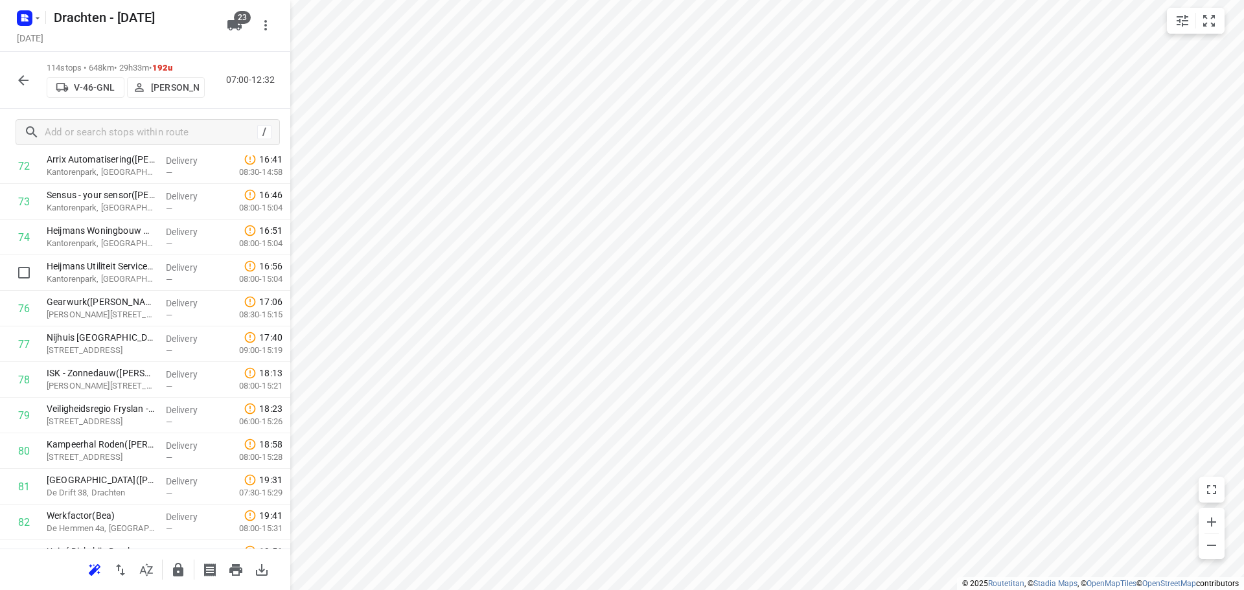
scroll to position [2703, 0]
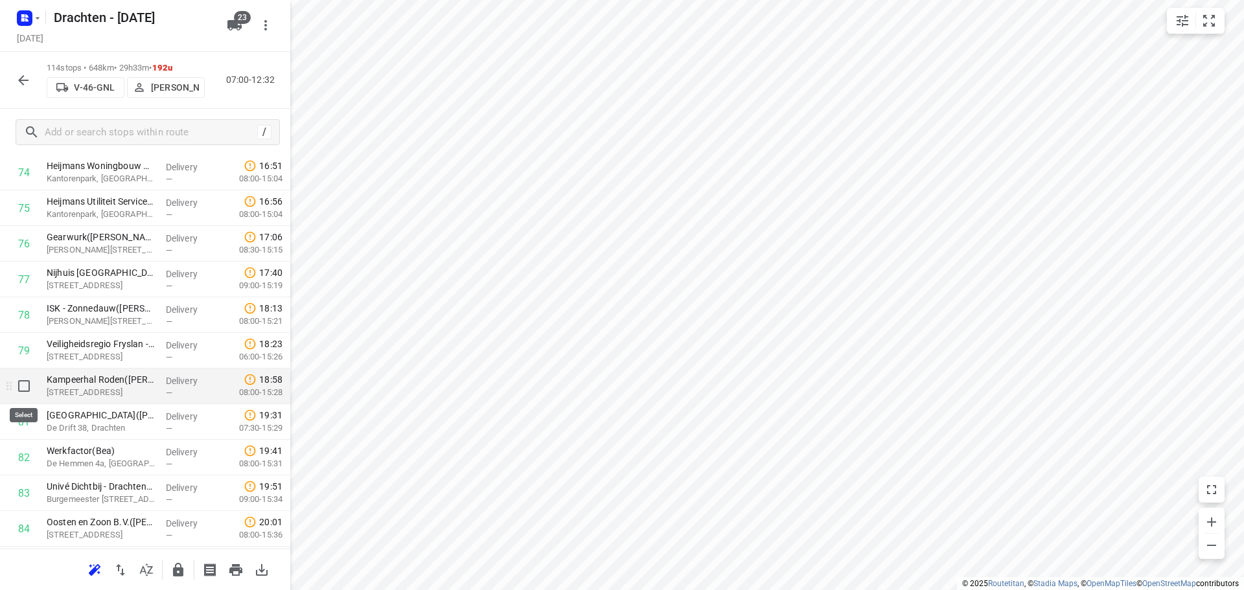
click at [27, 388] on input "checkbox" at bounding box center [24, 386] width 26 height 26
checkbox input "true"
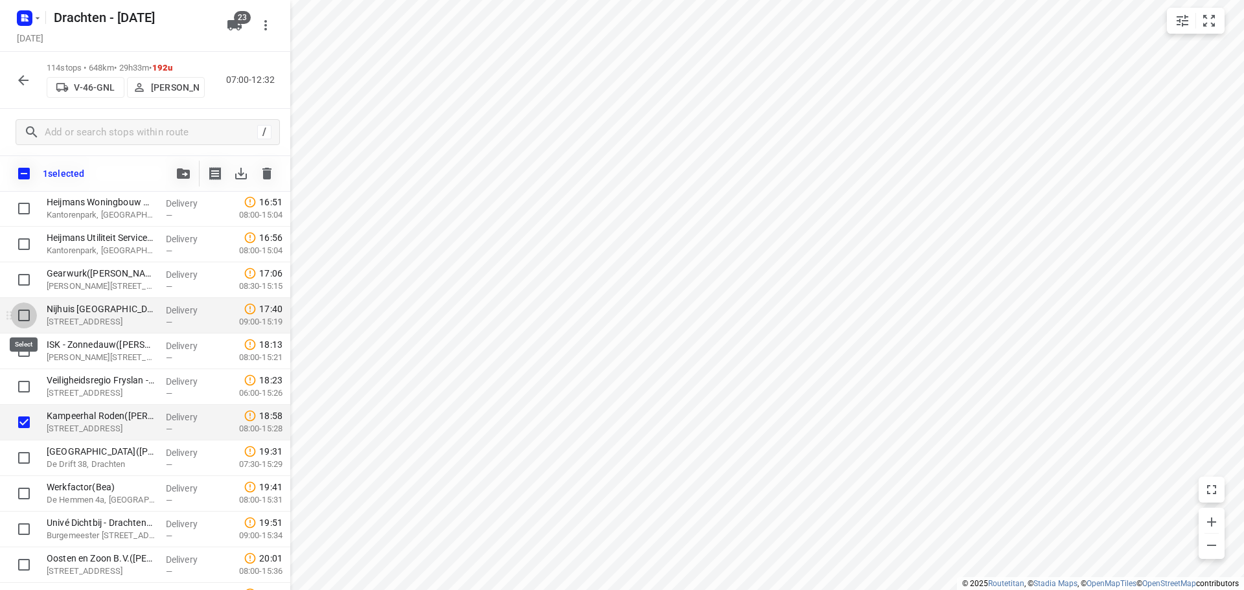
click at [28, 318] on input "checkbox" at bounding box center [24, 315] width 26 height 26
checkbox input "true"
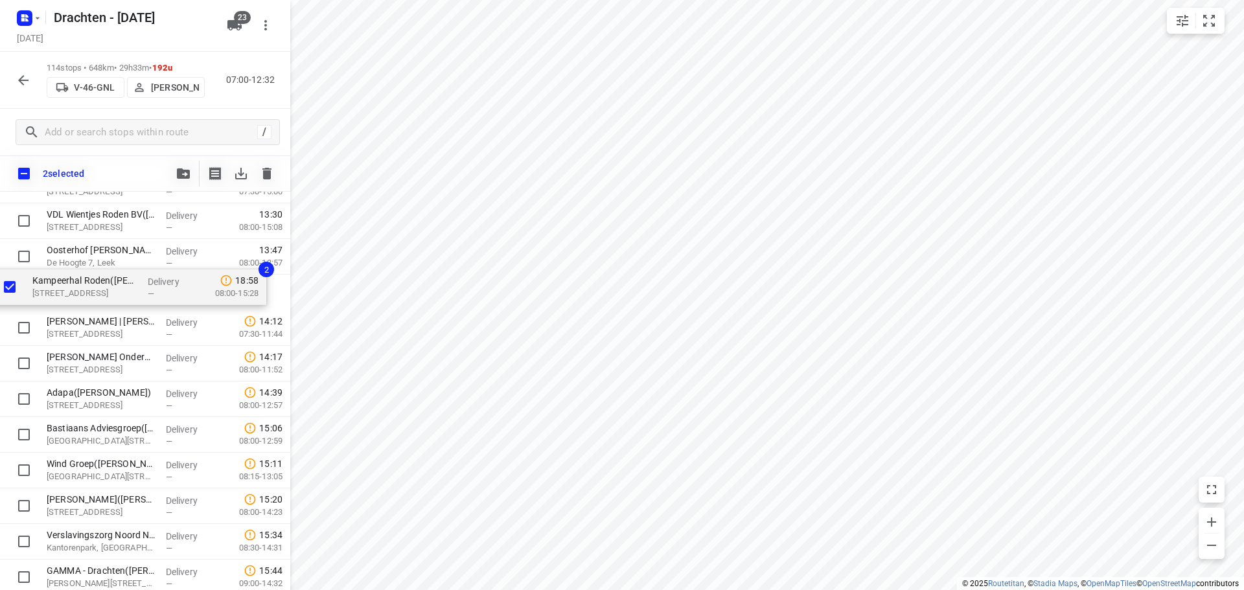
scroll to position [1941, 0]
drag, startPoint x: 90, startPoint y: 299, endPoint x: 74, endPoint y: 295, distance: 16.0
click at [74, 295] on div "Feenstra Vlees(Dirk Jan Feenstra) De Hemmen 98a, Drachten Delivery — 07:02 06:3…" at bounding box center [145, 382] width 290 height 4061
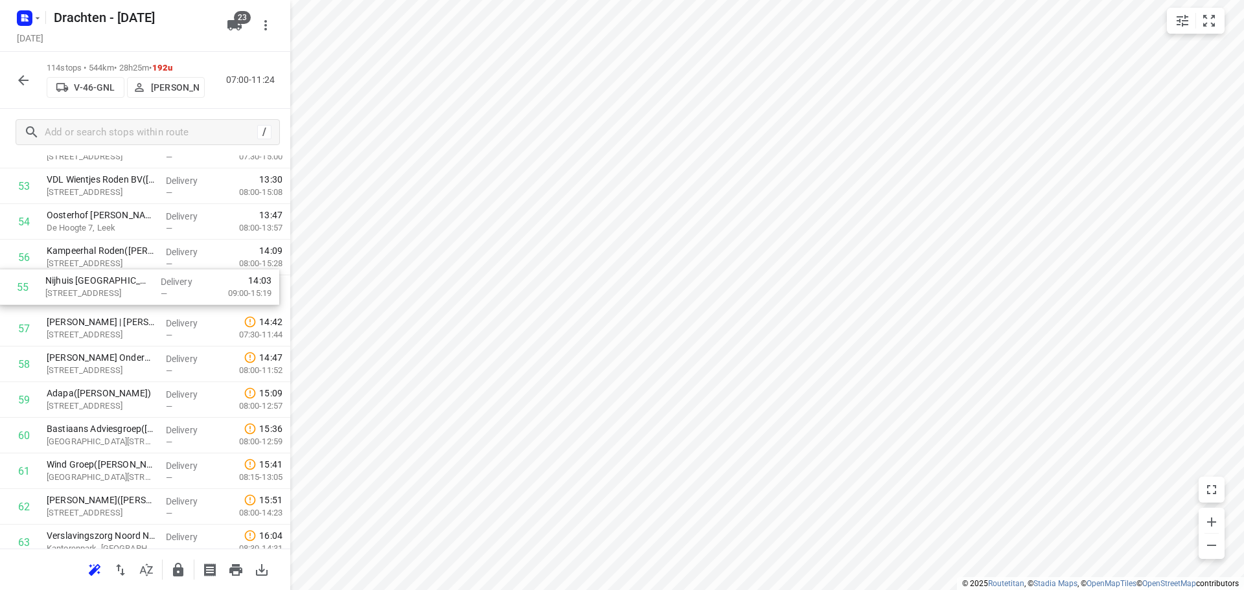
drag, startPoint x: 126, startPoint y: 267, endPoint x: 122, endPoint y: 301, distance: 33.9
click at [122, 301] on div "1 Feenstra Vlees(Dirk Jan Feenstra) De Hemmen 98a, Drachten Delivery — 07:02 06…" at bounding box center [145, 346] width 290 height 4061
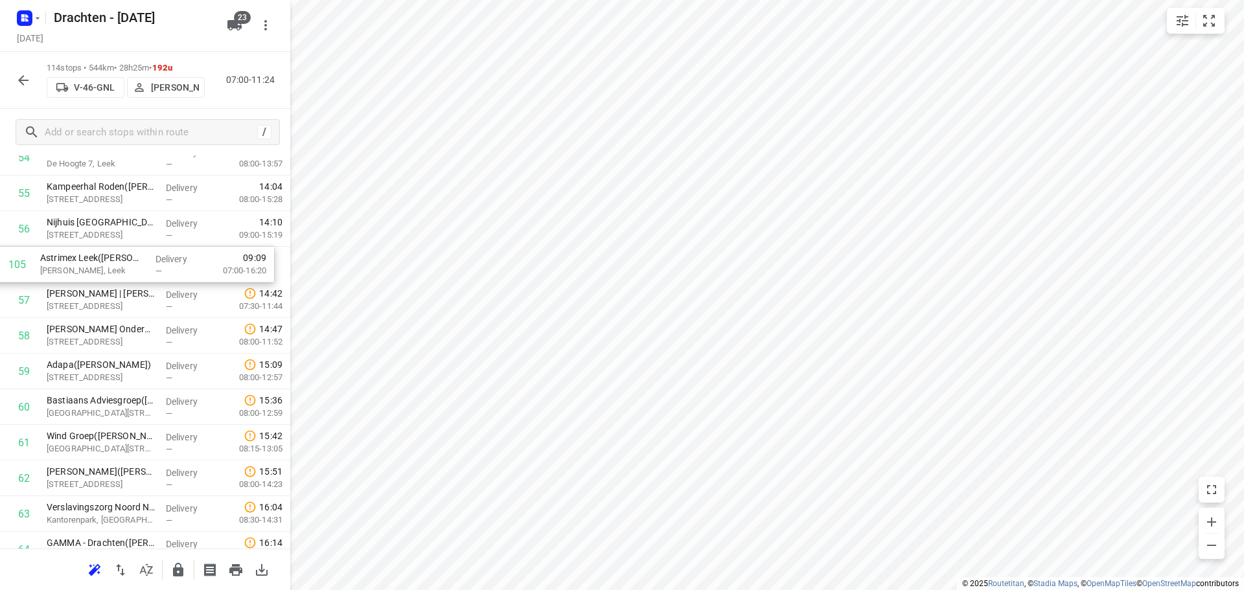
scroll to position [2004, 0]
drag, startPoint x: 92, startPoint y: 422, endPoint x: 89, endPoint y: 267, distance: 154.8
click at [89, 267] on div "1 Feenstra Vlees(Dirk Jan Feenstra) De Hemmen 98a, Drachten Delivery — 07:02 06…" at bounding box center [145, 283] width 290 height 4061
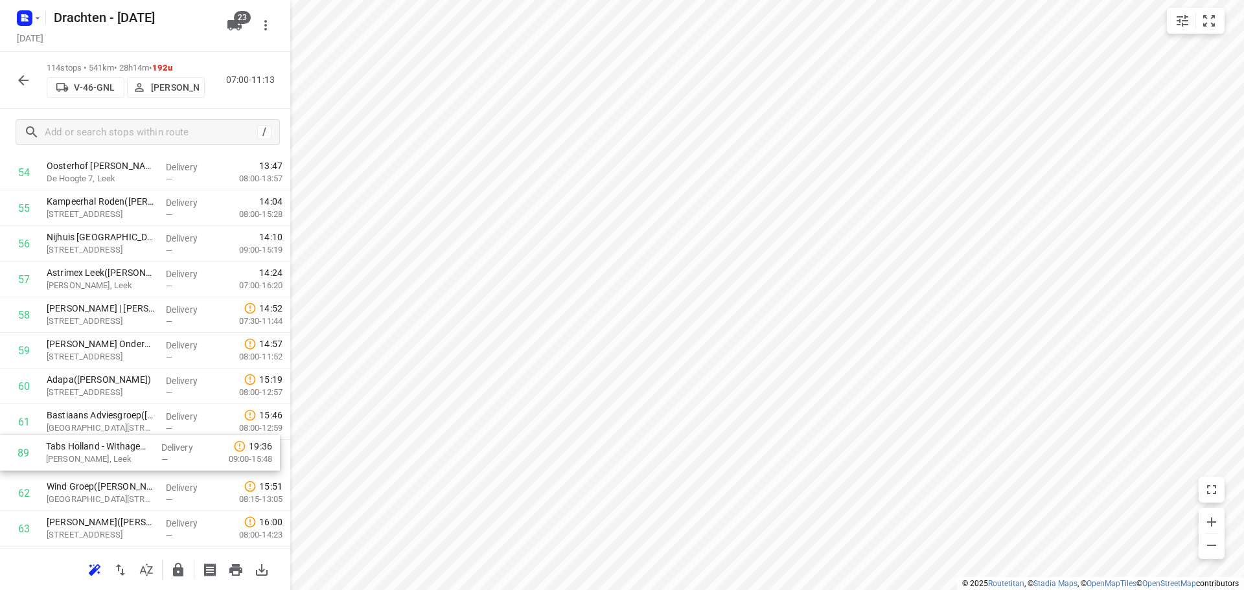
scroll to position [1990, 0]
drag, startPoint x: 100, startPoint y: 366, endPoint x: 100, endPoint y: 304, distance: 62.2
click at [100, 304] on div "1 Feenstra Vlees(Dirk Jan Feenstra) De Hemmen 98a, Drachten Delivery — 07:02 06…" at bounding box center [145, 297] width 290 height 4061
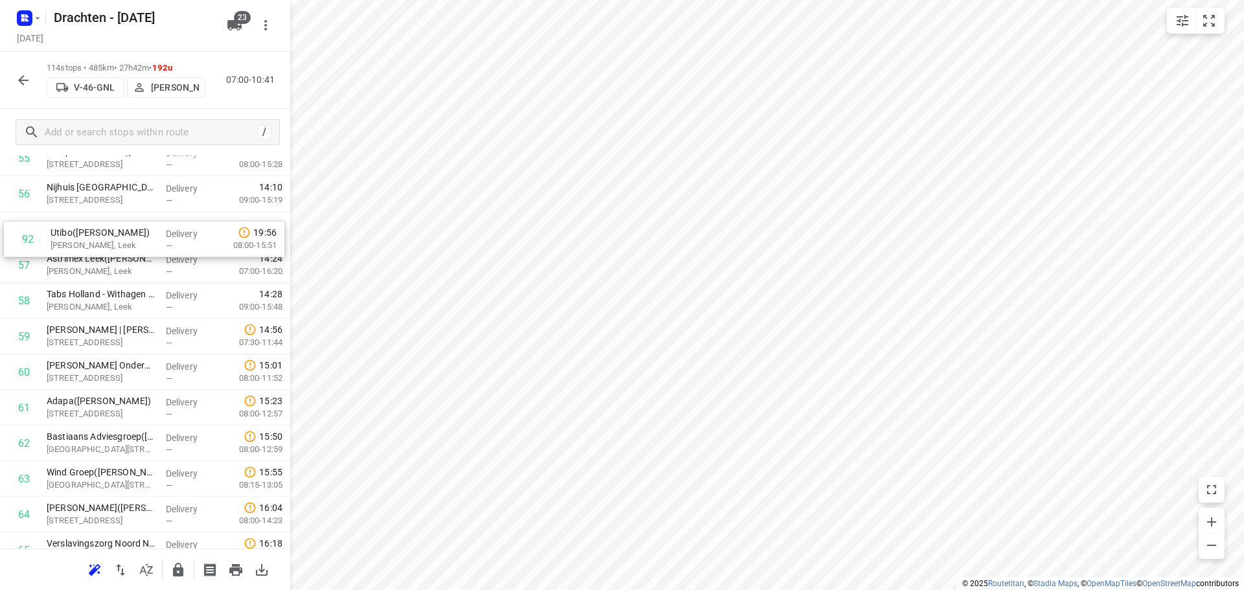
scroll to position [2036, 0]
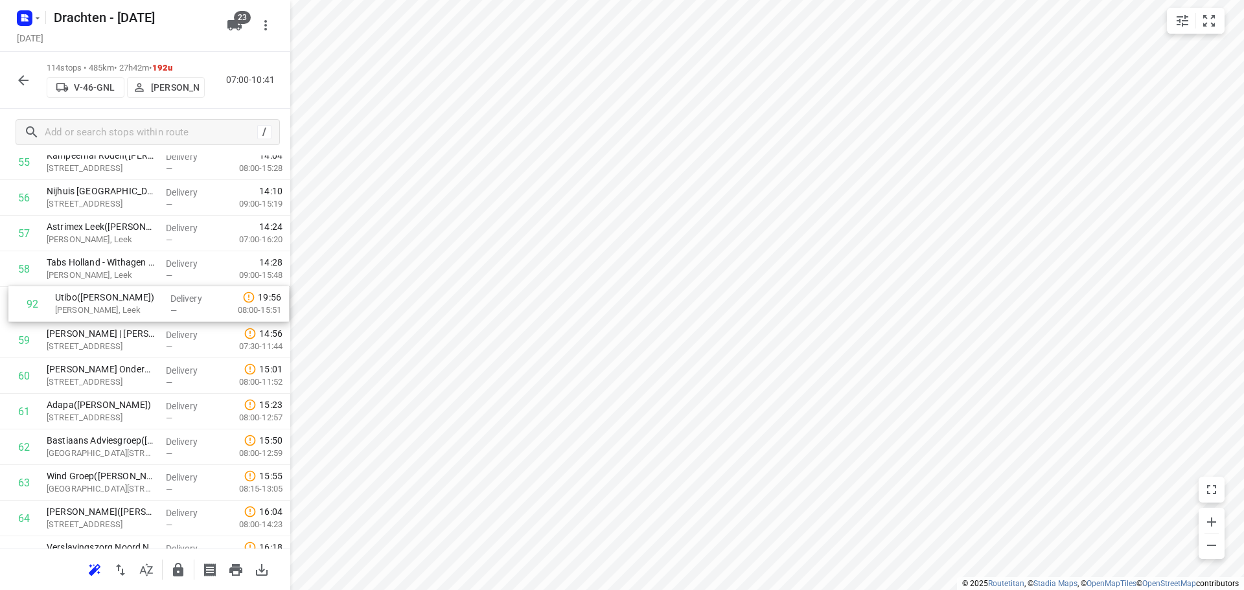
drag, startPoint x: 81, startPoint y: 369, endPoint x: 87, endPoint y: 306, distance: 63.8
click at [87, 306] on div "1 Feenstra Vlees(Dirk Jan Feenstra) De Hemmen 98a, Drachten Delivery — 07:02 06…" at bounding box center [145, 251] width 290 height 4061
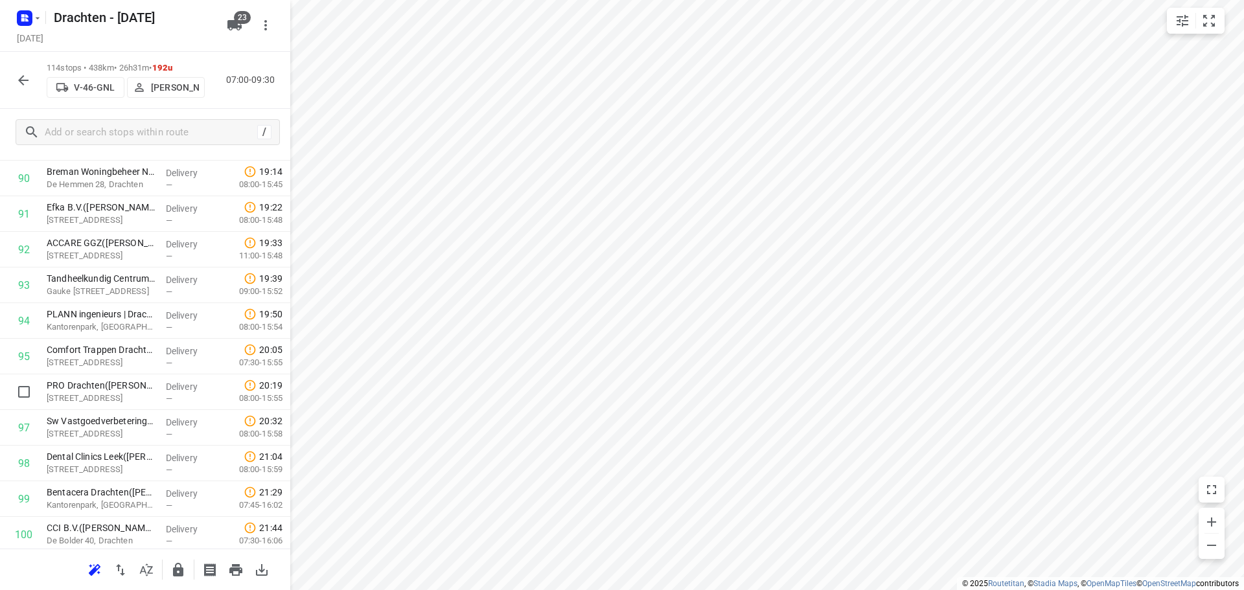
scroll to position [3332, 0]
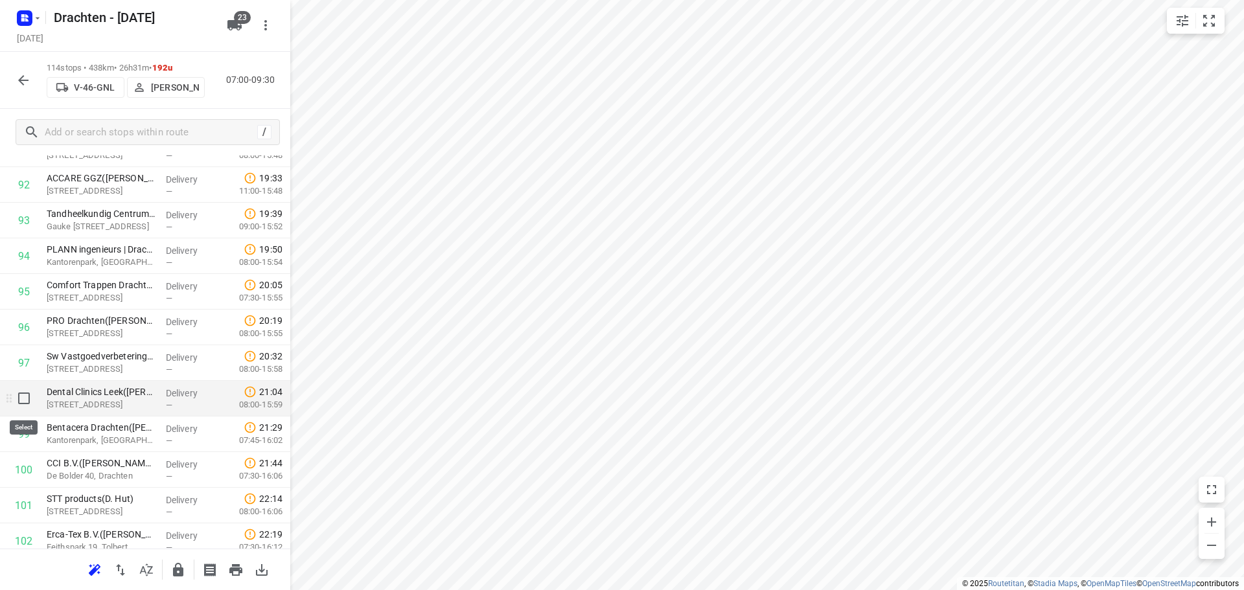
click at [18, 392] on input "checkbox" at bounding box center [24, 398] width 26 height 26
checkbox input "true"
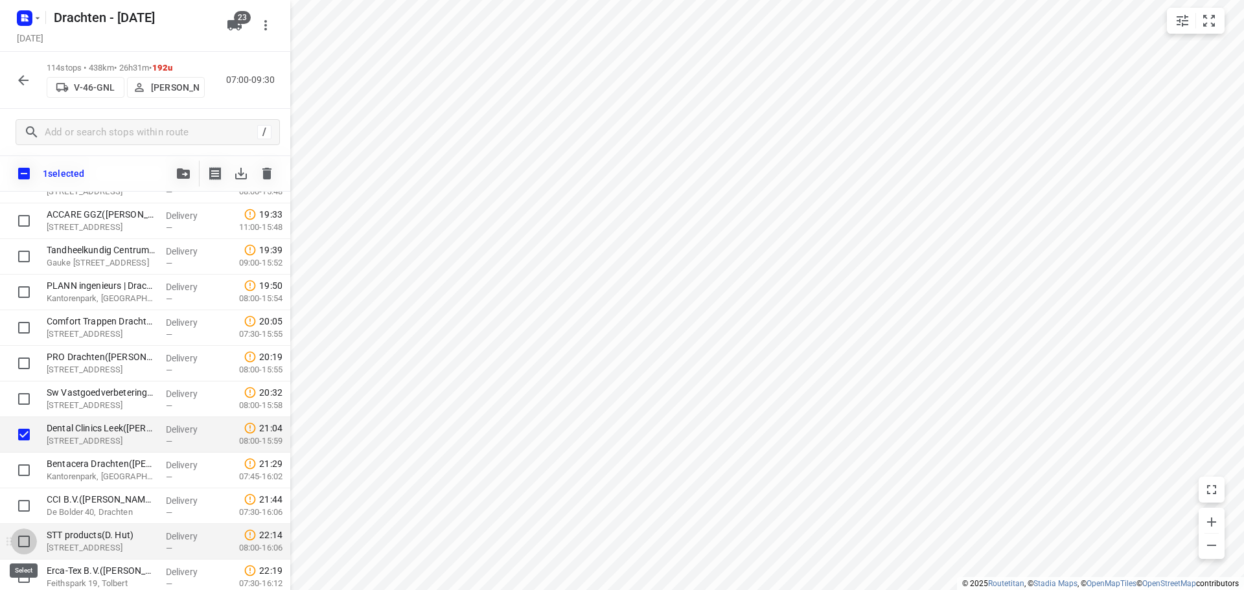
click at [24, 538] on input "checkbox" at bounding box center [24, 542] width 26 height 26
checkbox input "true"
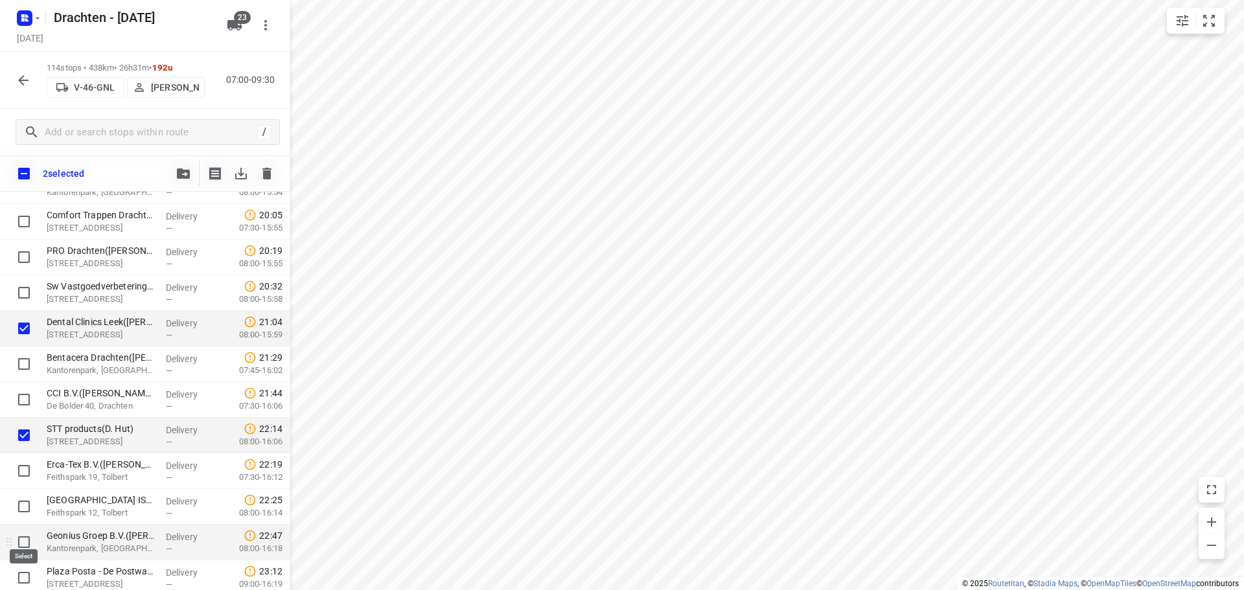
scroll to position [3461, 0]
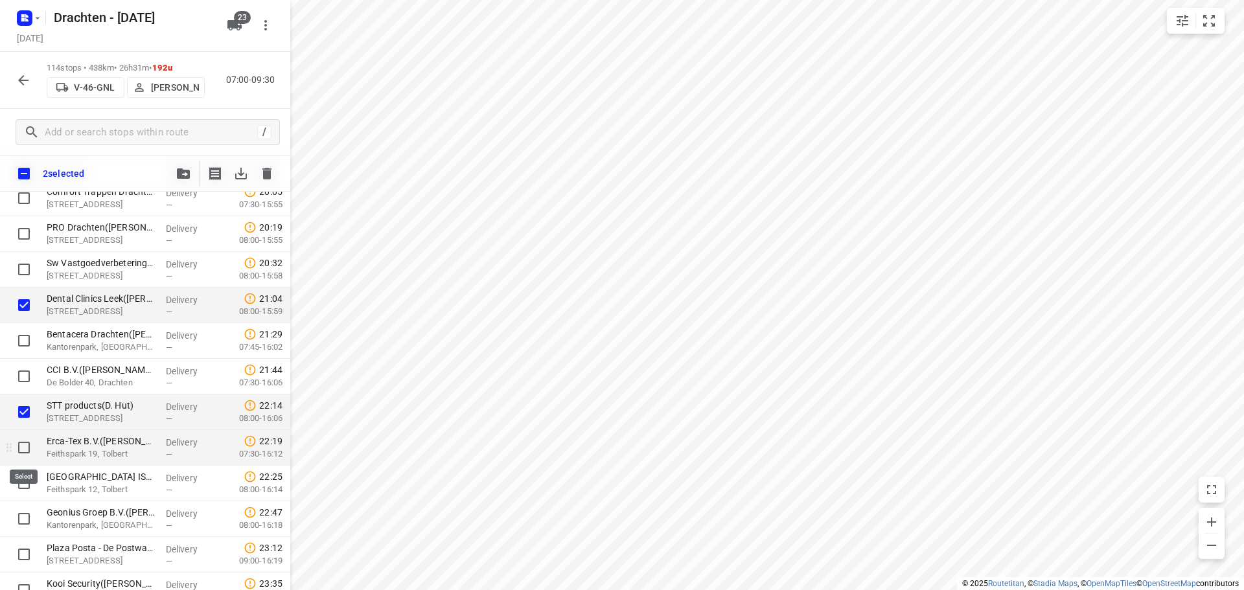
click at [32, 455] on input "checkbox" at bounding box center [24, 448] width 26 height 26
checkbox input "true"
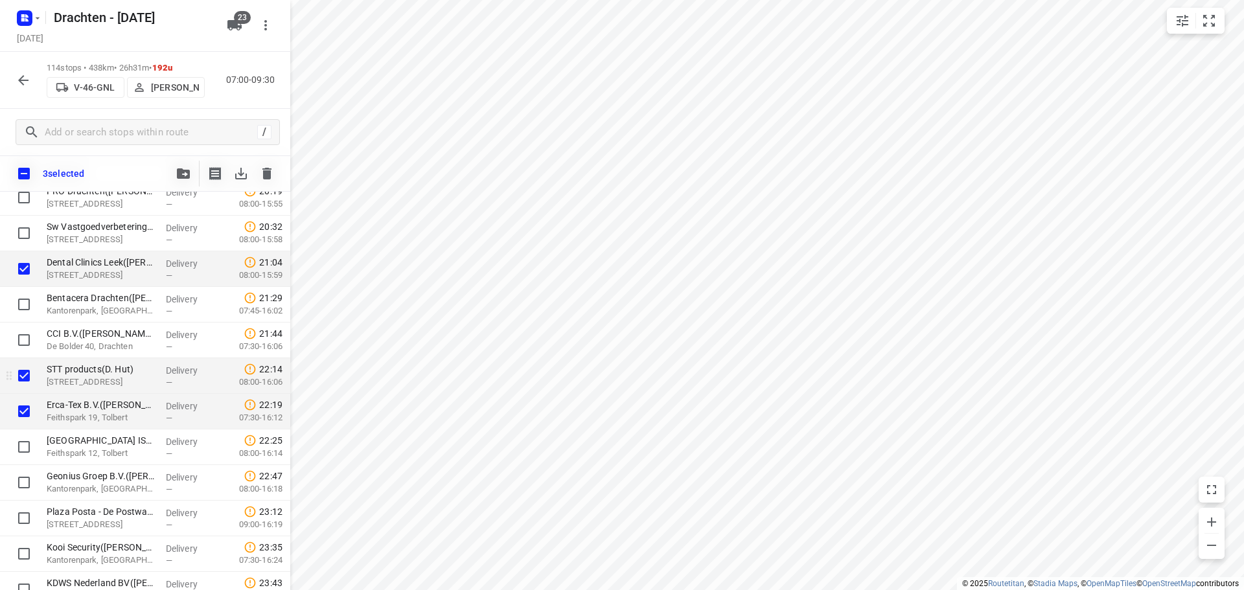
scroll to position [3526, 0]
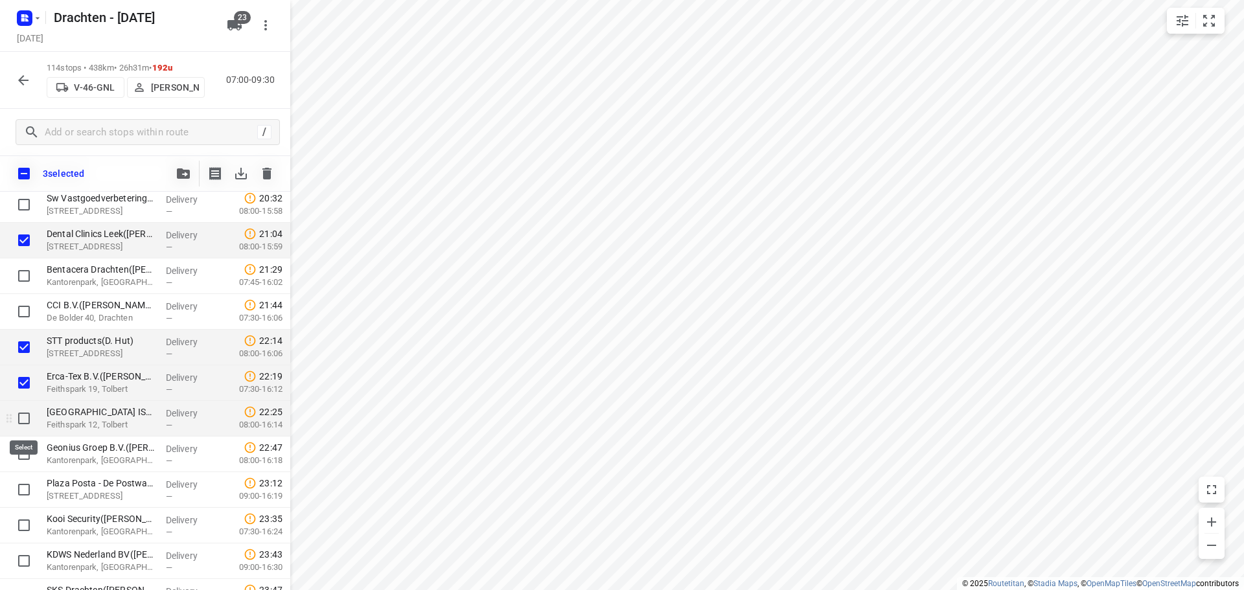
click at [31, 415] on input "checkbox" at bounding box center [24, 418] width 26 height 26
checkbox input "true"
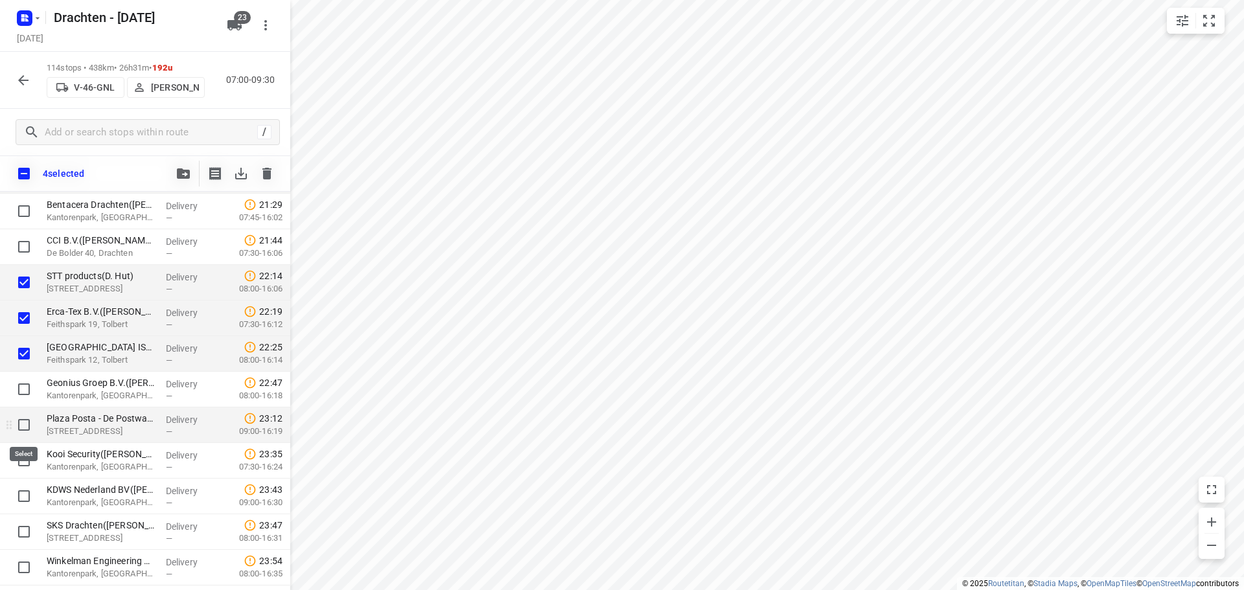
click at [31, 429] on input "checkbox" at bounding box center [24, 425] width 26 height 26
checkbox input "true"
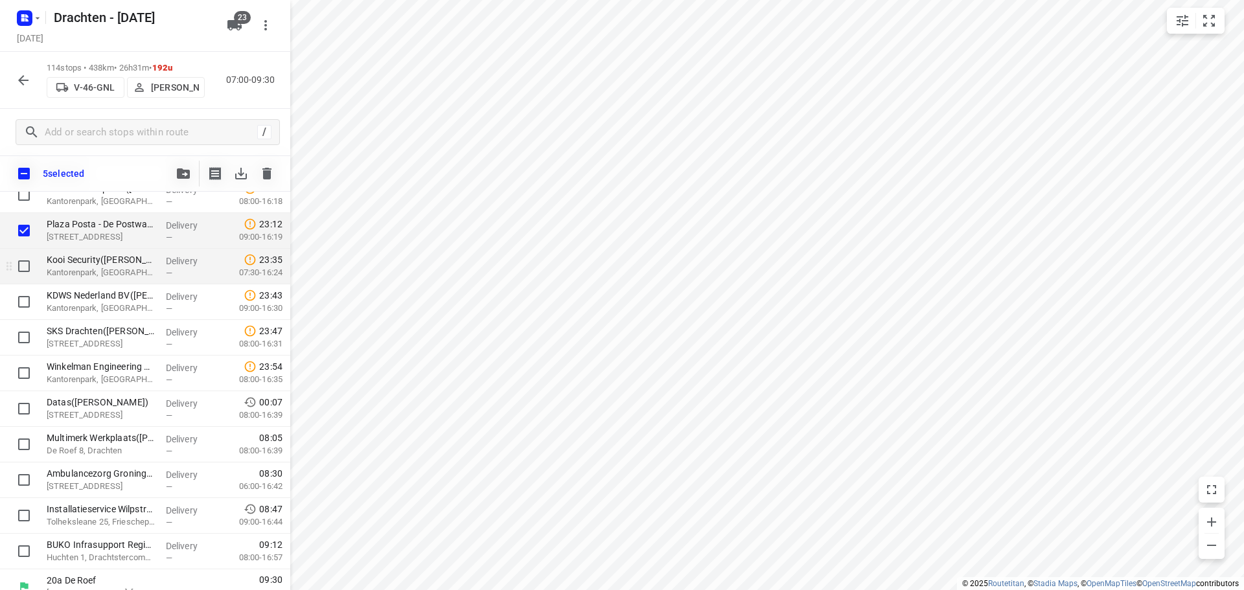
scroll to position [3800, 0]
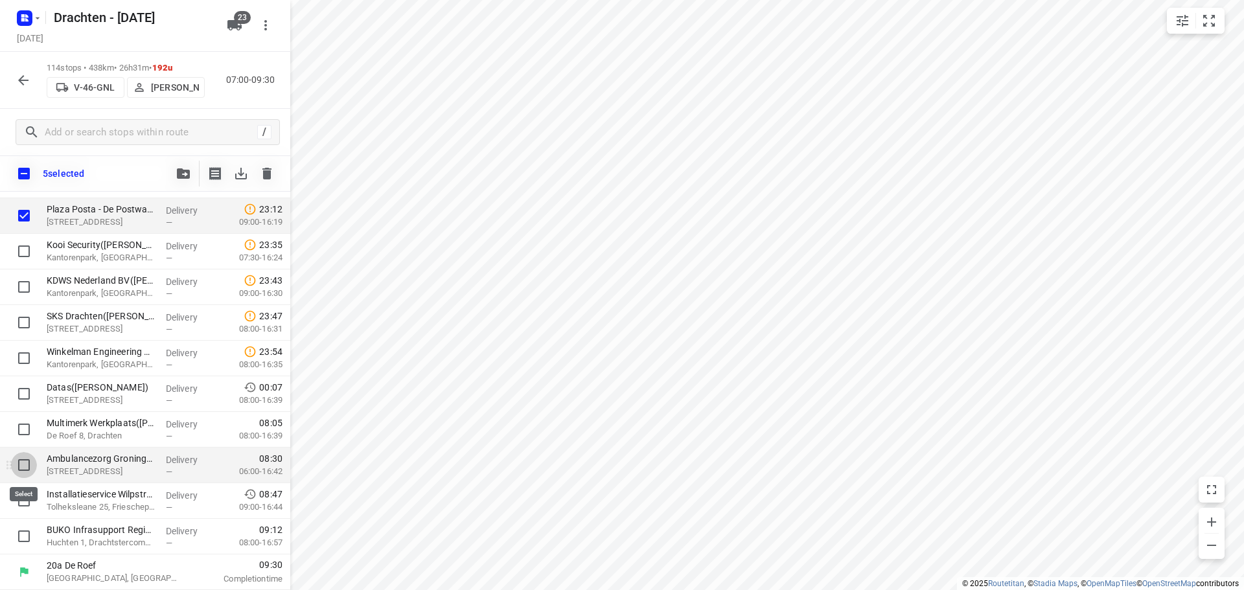
click at [21, 470] on input "checkbox" at bounding box center [24, 465] width 26 height 26
checkbox input "true"
click at [25, 508] on input "checkbox" at bounding box center [24, 501] width 26 height 26
checkbox input "true"
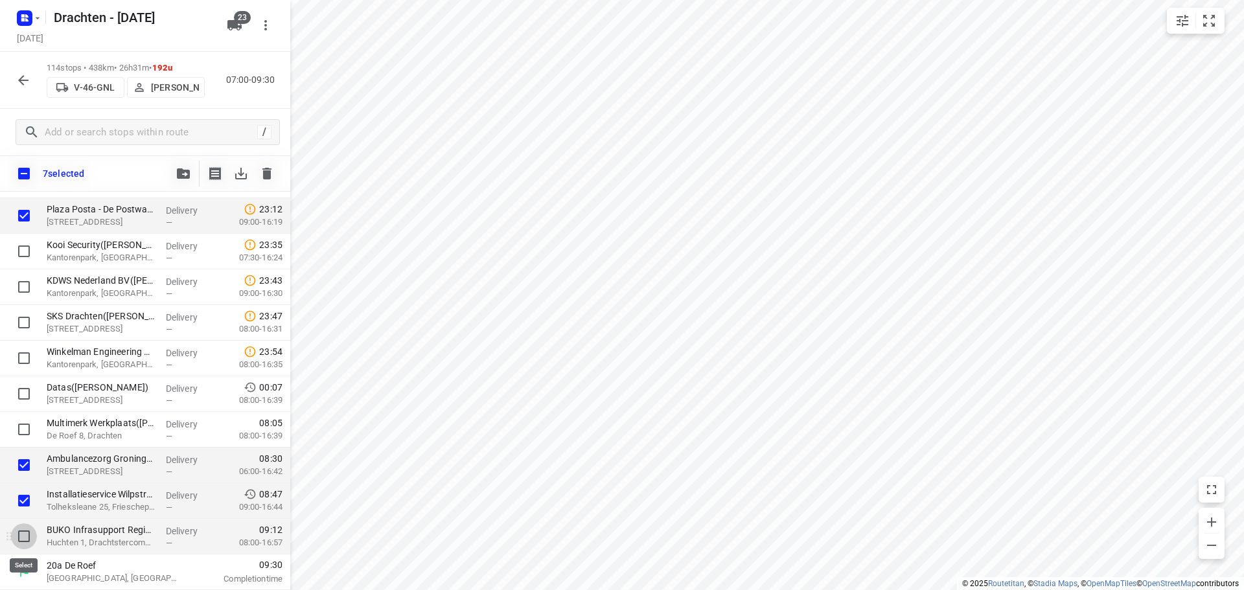
click at [28, 533] on input "checkbox" at bounding box center [24, 536] width 26 height 26
checkbox input "true"
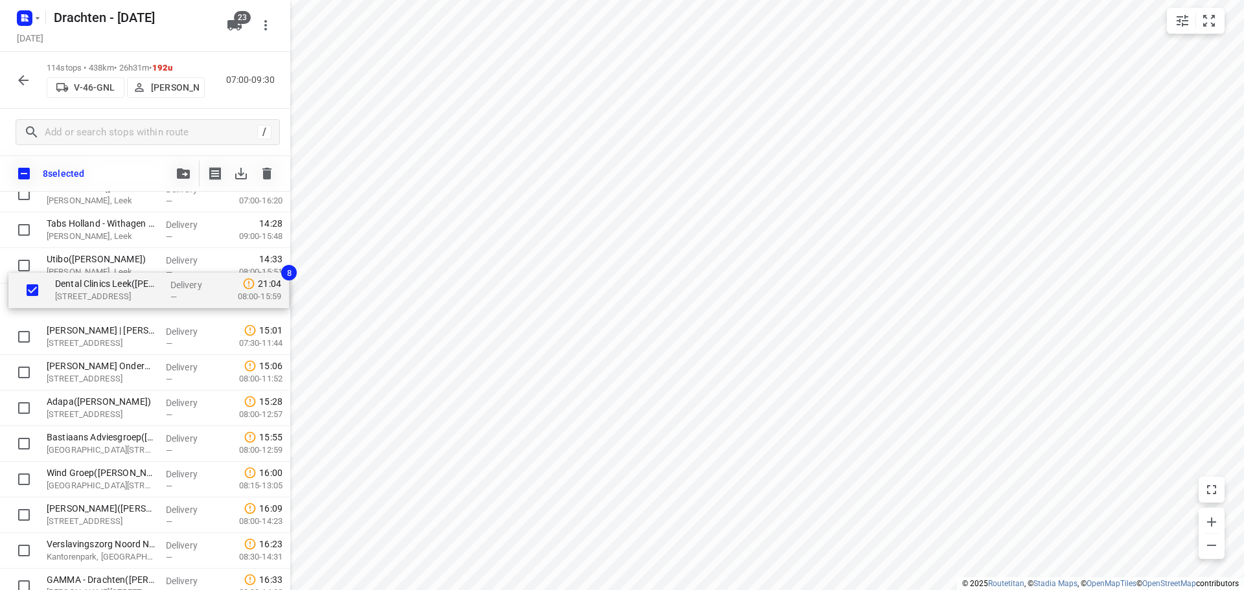
scroll to position [2110, 0]
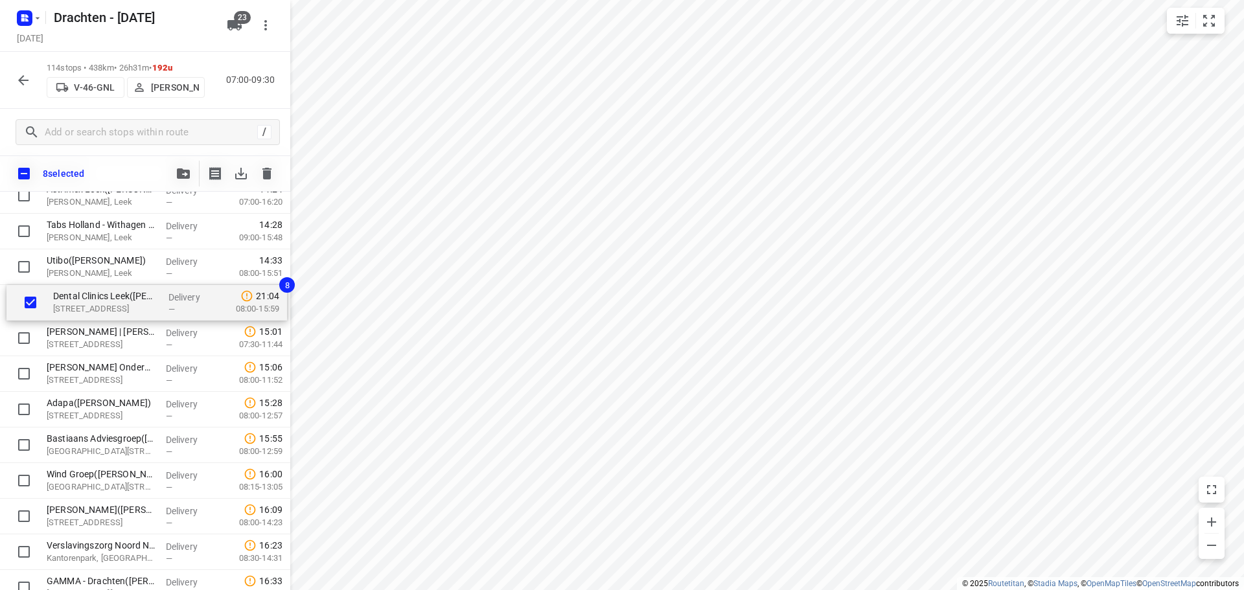
drag, startPoint x: 108, startPoint y: 296, endPoint x: 115, endPoint y: 305, distance: 11.5
click at [115, 305] on div "Feenstra Vlees(Dirk Jan Feenstra) De Hemmen 98a, Drachten Delivery — 07:02 06:3…" at bounding box center [145, 213] width 290 height 4061
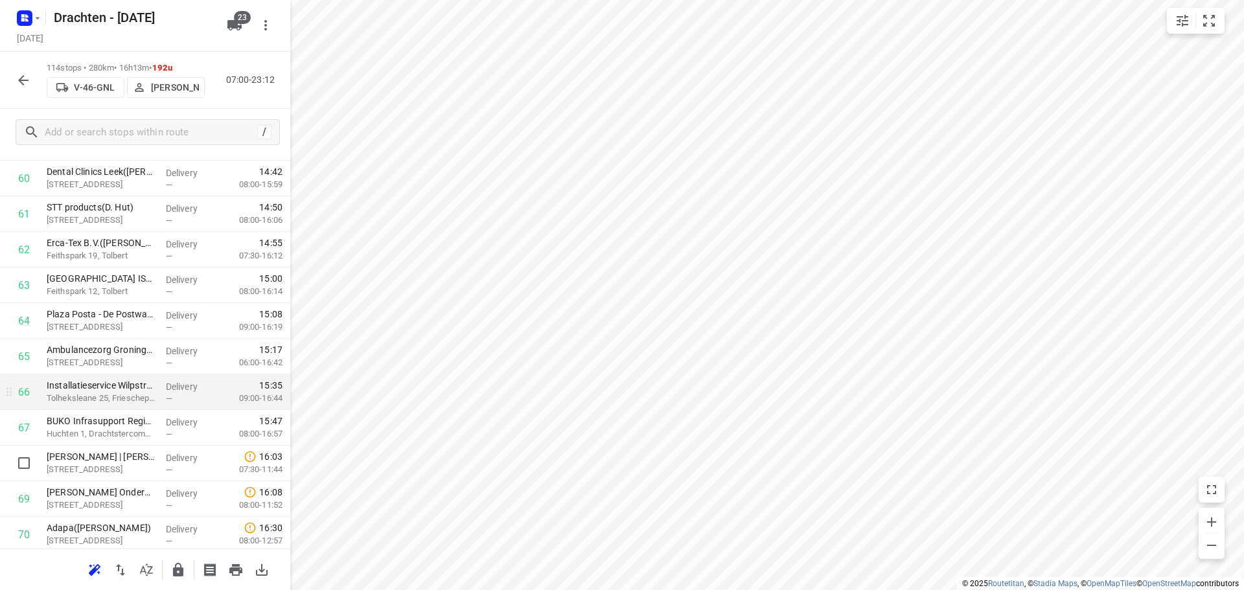
scroll to position [2240, 0]
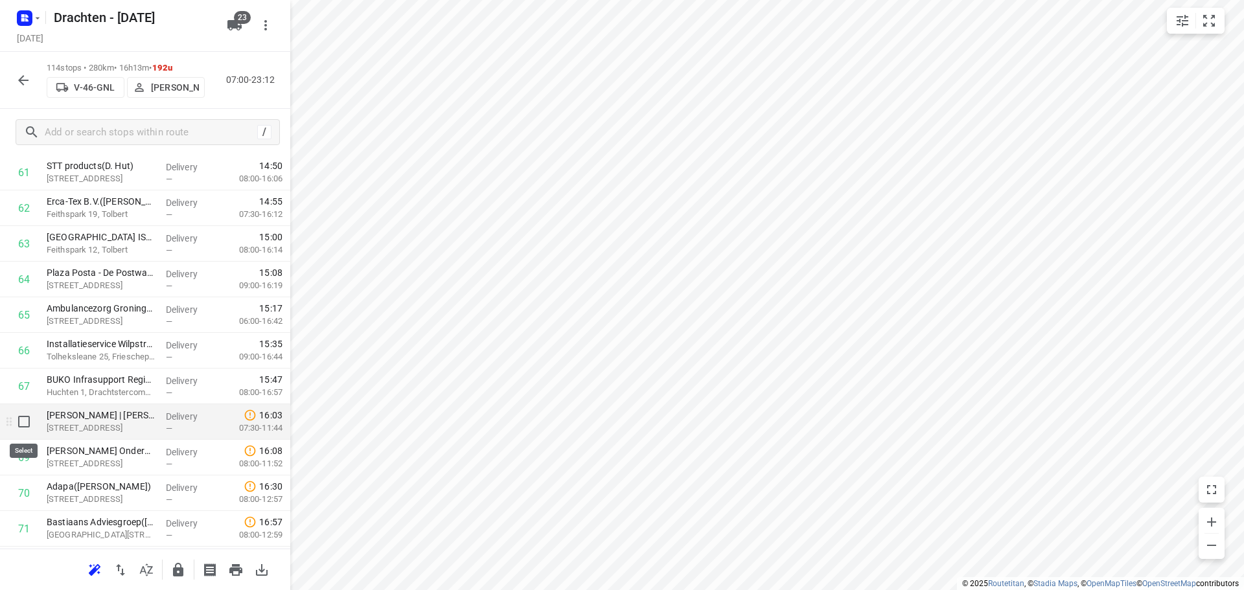
click at [18, 429] on input "checkbox" at bounding box center [24, 422] width 26 height 26
checkbox input "true"
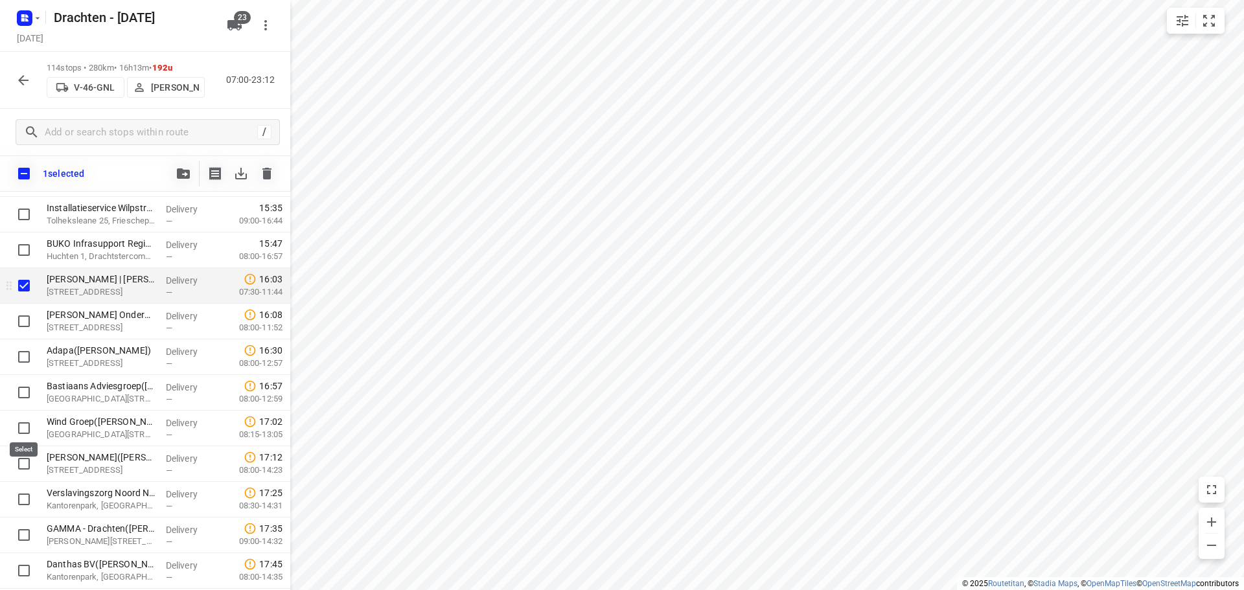
scroll to position [2434, 0]
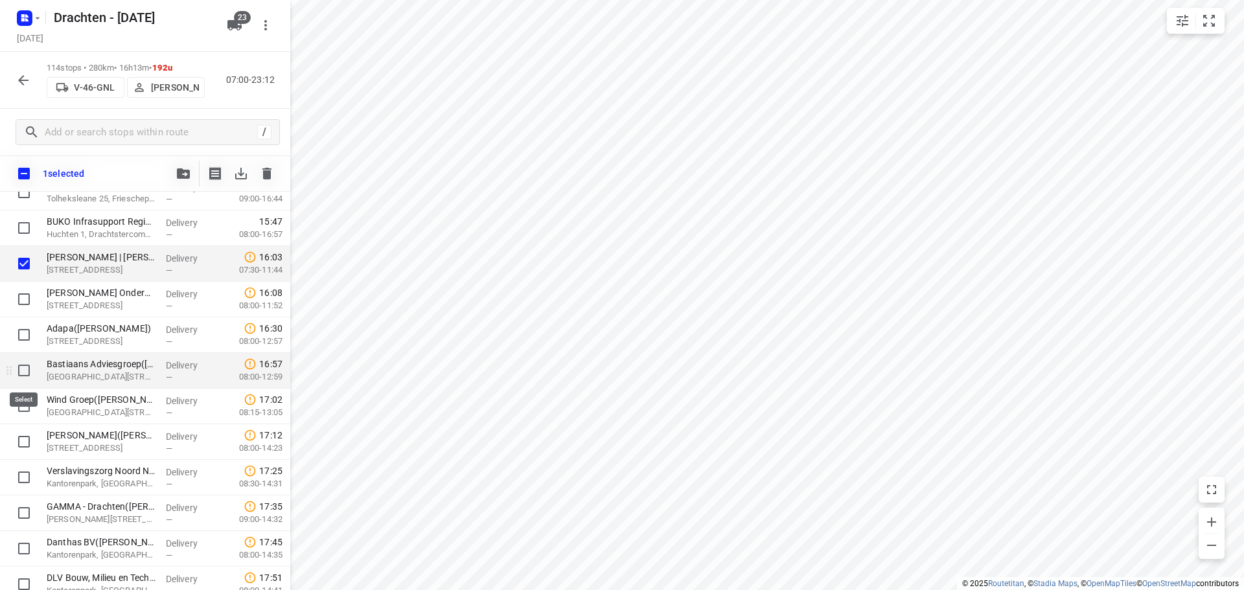
click at [27, 369] on input "checkbox" at bounding box center [24, 371] width 26 height 26
checkbox input "true"
click at [27, 407] on input "checkbox" at bounding box center [24, 406] width 26 height 26
checkbox input "true"
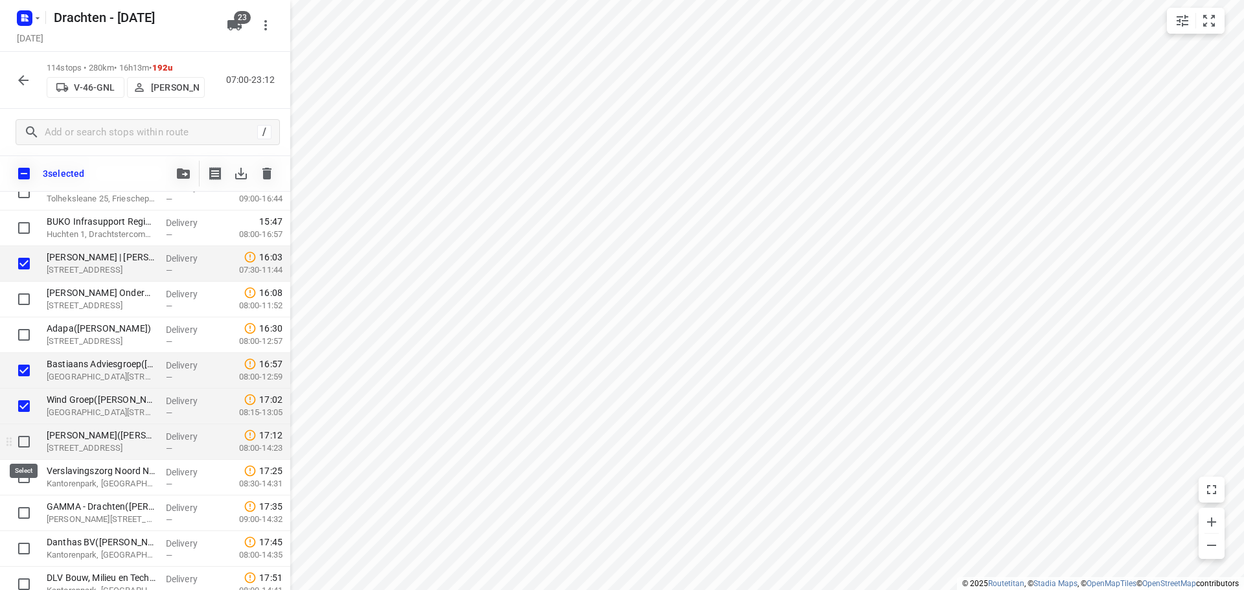
click at [23, 451] on input "checkbox" at bounding box center [24, 442] width 26 height 26
checkbox input "true"
click at [24, 472] on input "checkbox" at bounding box center [24, 477] width 26 height 26
checkbox input "true"
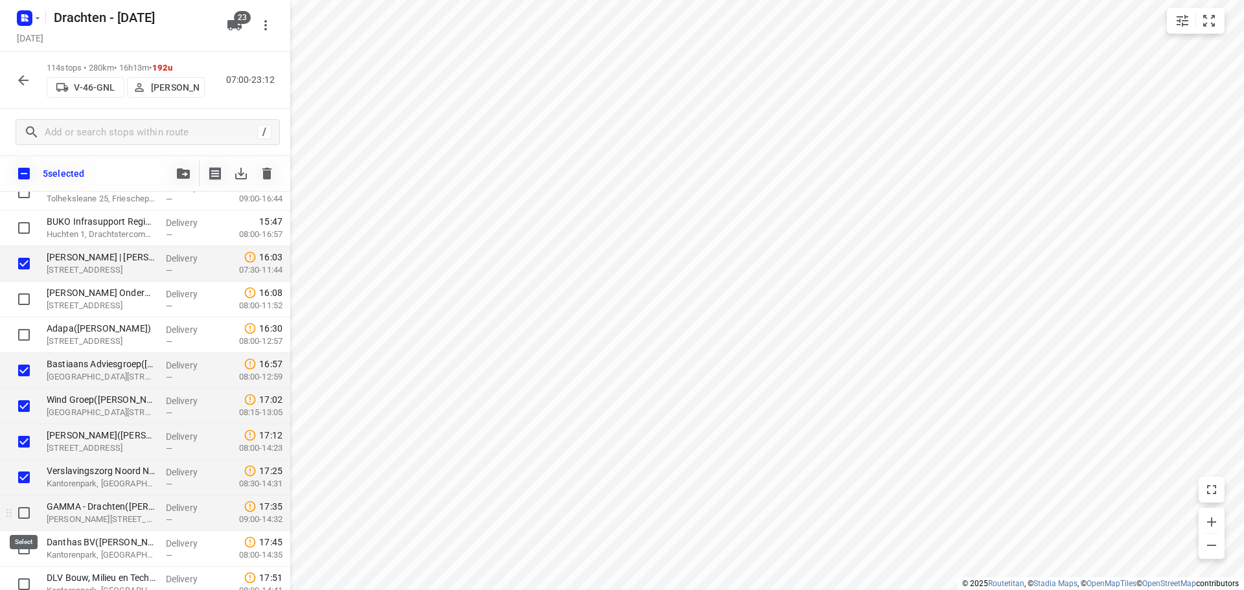
click at [26, 516] on input "checkbox" at bounding box center [24, 513] width 26 height 26
checkbox input "true"
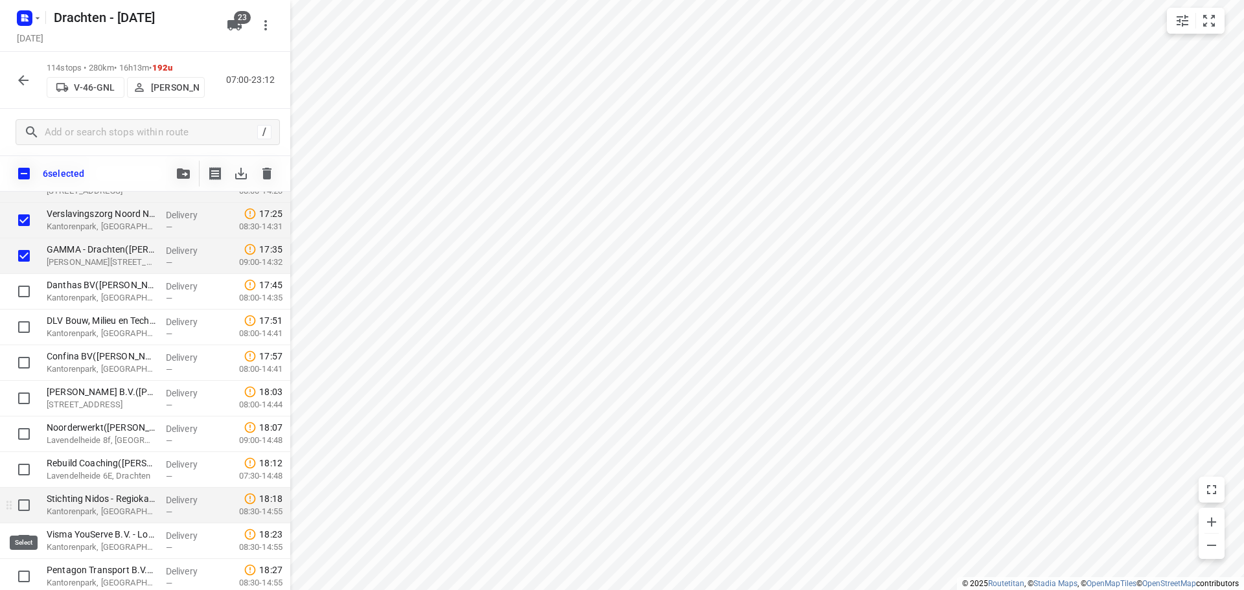
scroll to position [2758, 0]
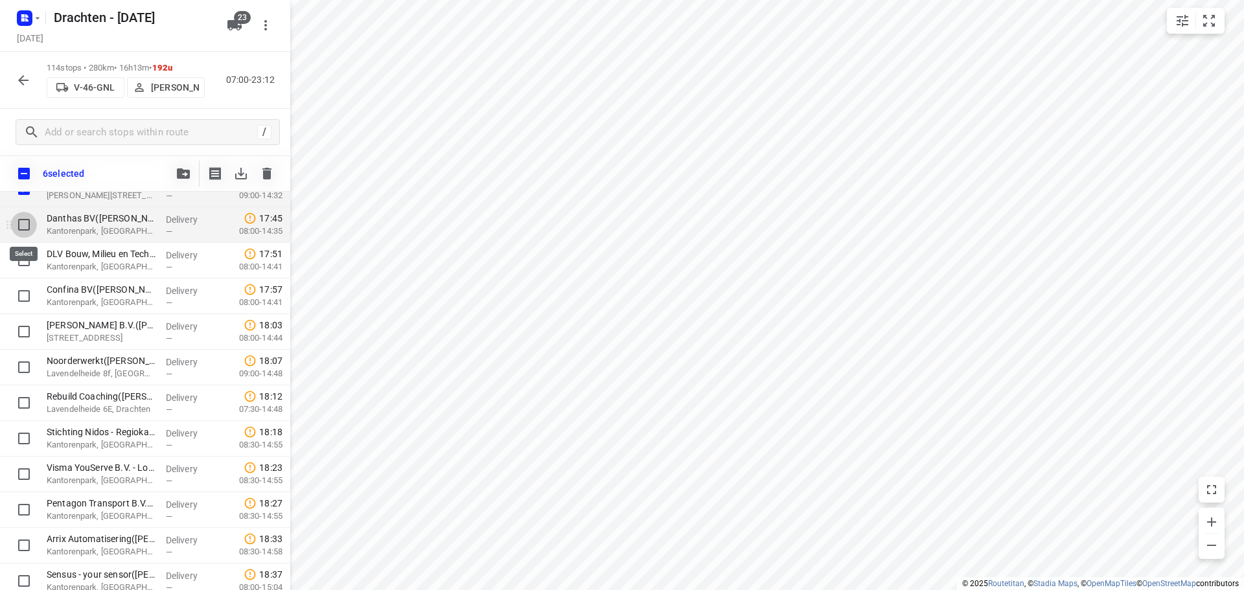
click at [28, 225] on input "checkbox" at bounding box center [24, 225] width 26 height 26
checkbox input "true"
click at [16, 261] on input "checkbox" at bounding box center [24, 260] width 26 height 26
checkbox input "true"
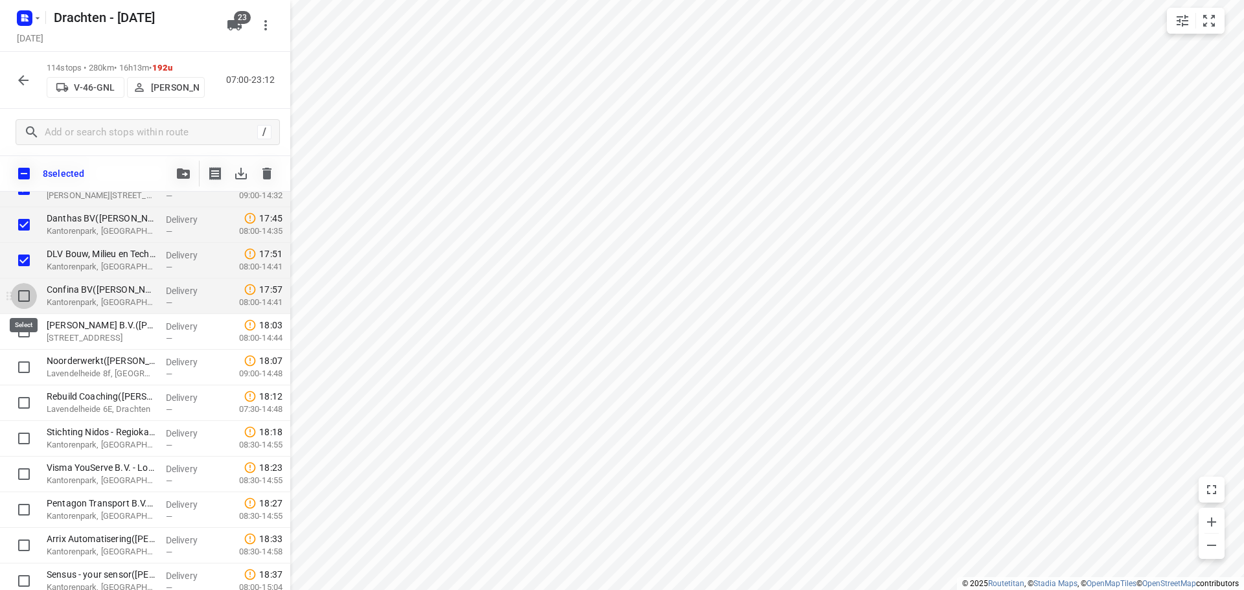
click at [24, 300] on input "checkbox" at bounding box center [24, 296] width 26 height 26
checkbox input "true"
click at [28, 338] on input "checkbox" at bounding box center [24, 332] width 26 height 26
checkbox input "true"
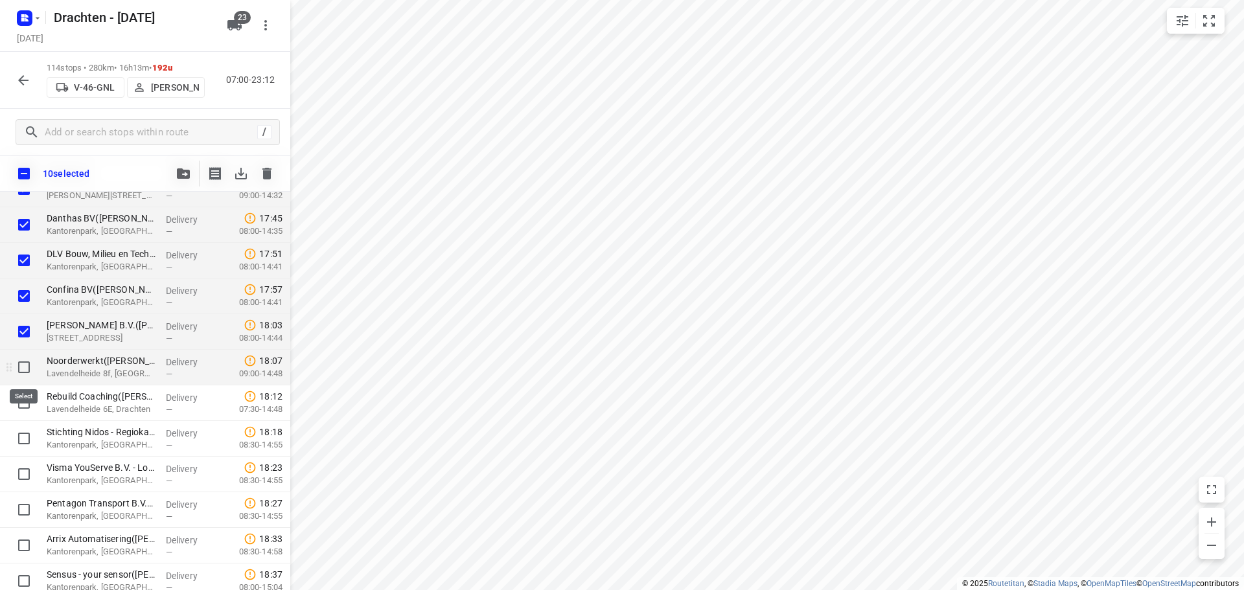
click at [30, 369] on input "checkbox" at bounding box center [24, 367] width 26 height 26
checkbox input "true"
click at [33, 402] on input "checkbox" at bounding box center [24, 403] width 26 height 26
checkbox input "true"
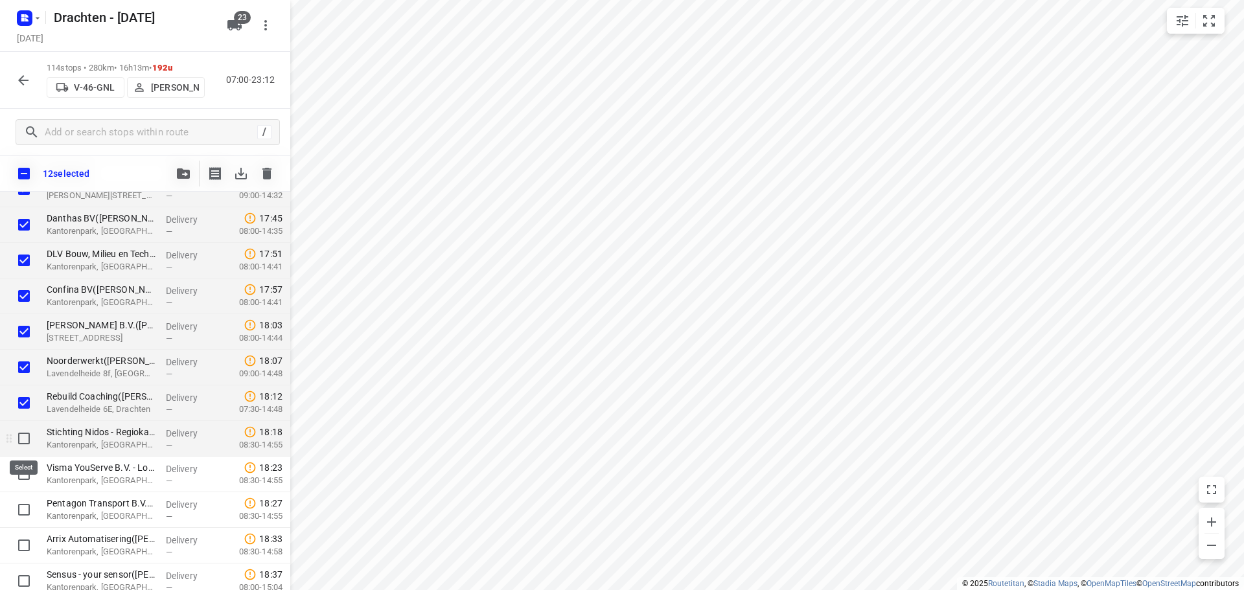
click at [28, 442] on input "checkbox" at bounding box center [24, 439] width 26 height 26
checkbox input "true"
click at [27, 473] on input "checkbox" at bounding box center [24, 474] width 26 height 26
checkbox input "true"
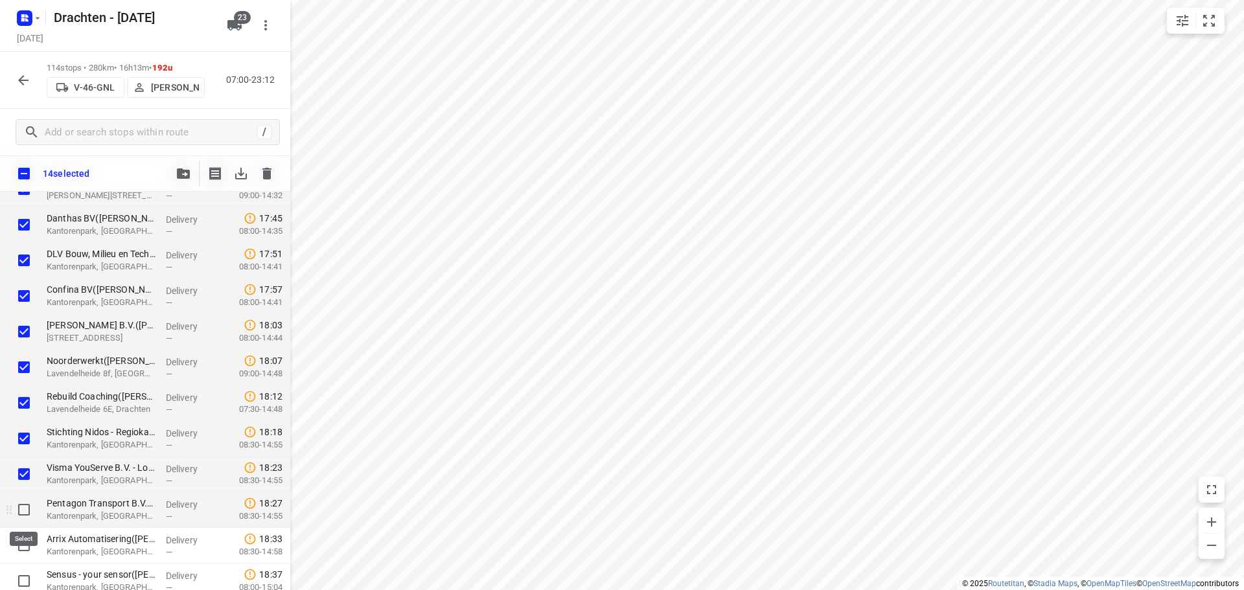
click at [18, 510] on input "checkbox" at bounding box center [24, 510] width 26 height 26
checkbox input "true"
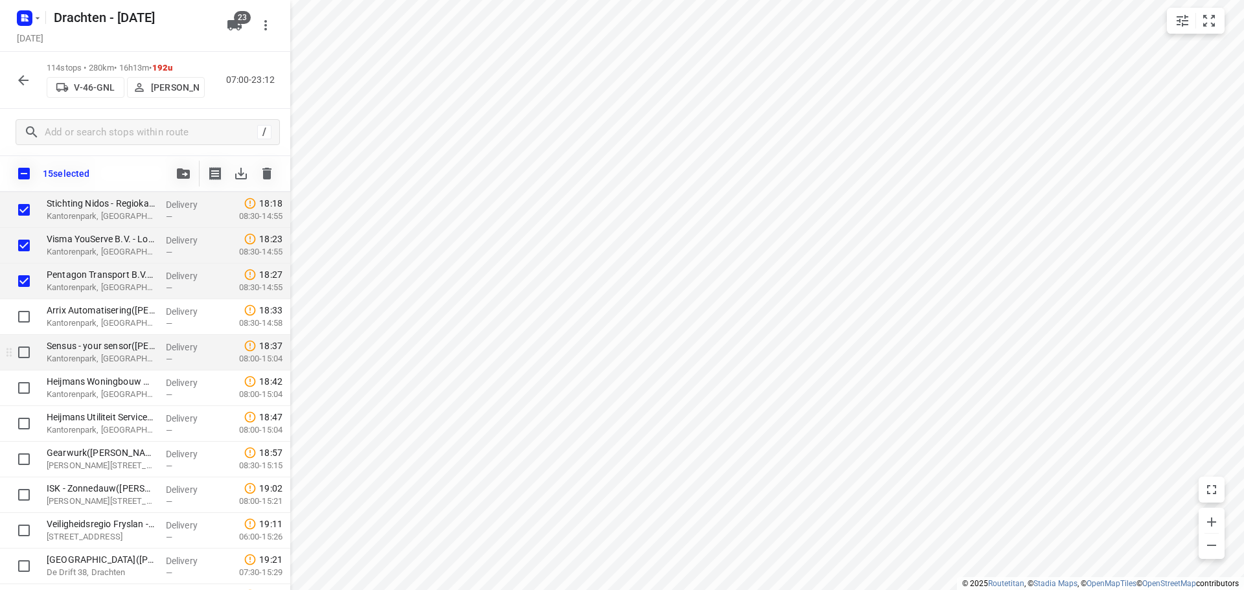
scroll to position [3017, 0]
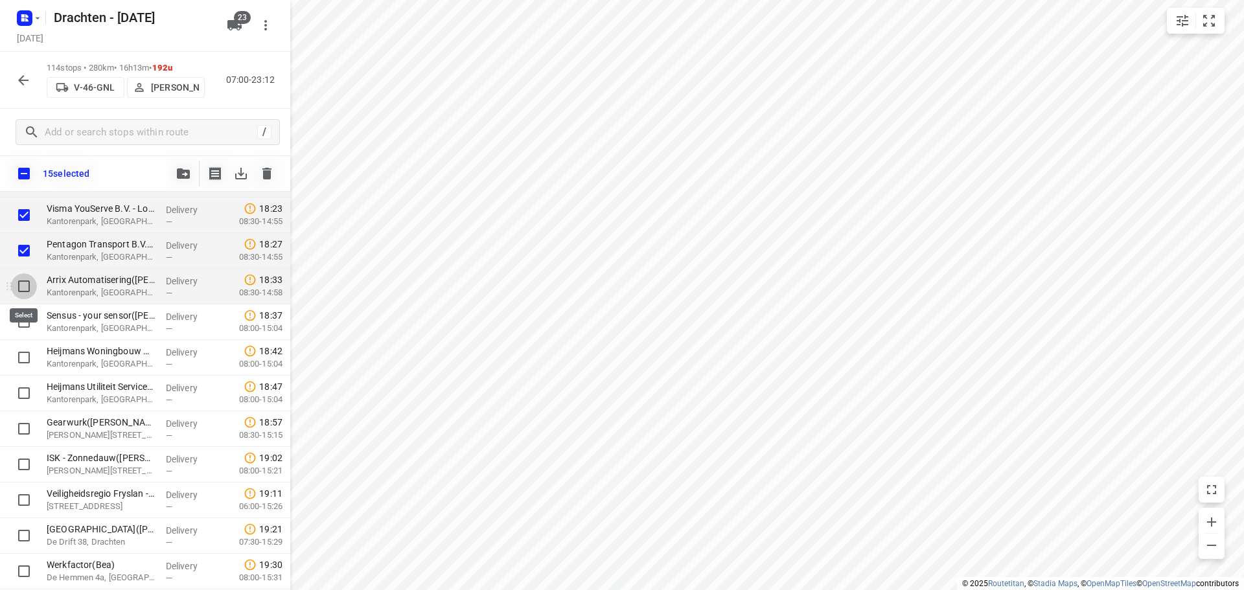
click at [31, 284] on input "checkbox" at bounding box center [24, 286] width 26 height 26
checkbox input "true"
click at [19, 315] on input "checkbox" at bounding box center [24, 322] width 26 height 26
checkbox input "true"
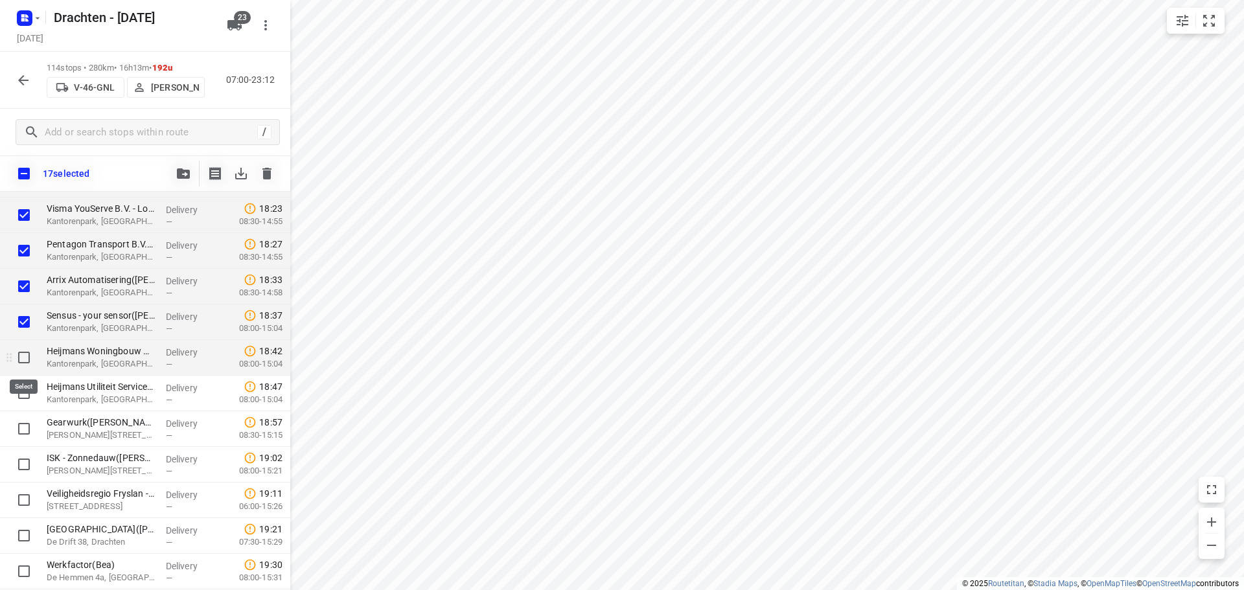
click at [21, 353] on input "checkbox" at bounding box center [24, 358] width 26 height 26
checkbox input "true"
click at [29, 394] on input "checkbox" at bounding box center [24, 393] width 26 height 26
checkbox input "true"
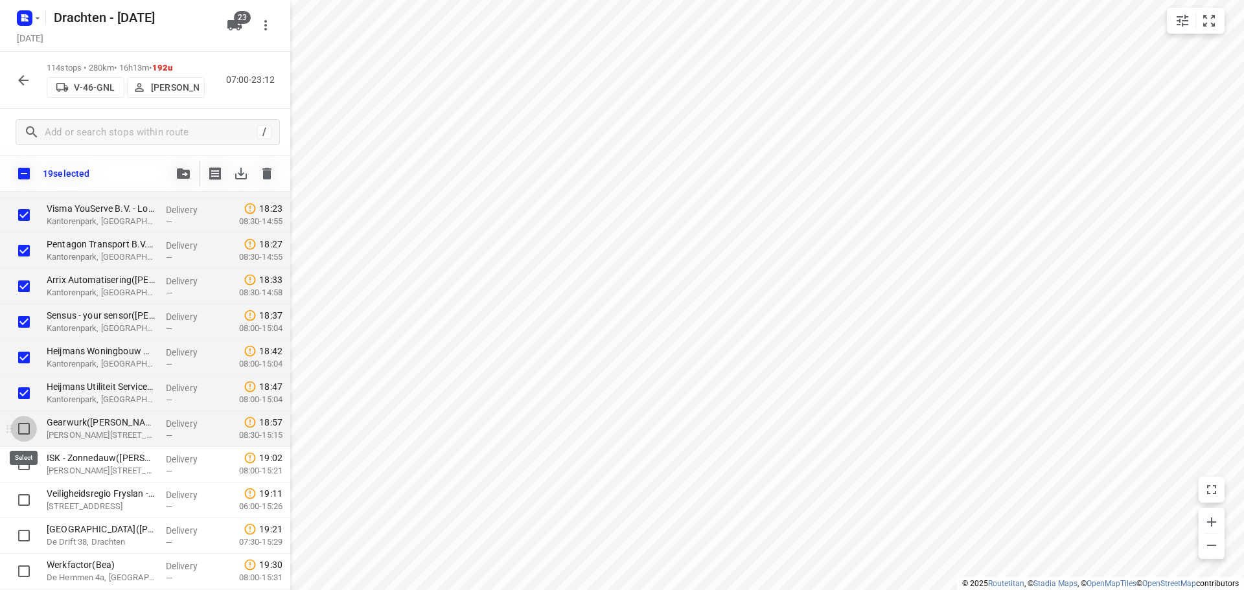
click at [30, 433] on input "checkbox" at bounding box center [24, 429] width 26 height 26
checkbox input "true"
click at [23, 462] on input "checkbox" at bounding box center [24, 464] width 26 height 26
checkbox input "true"
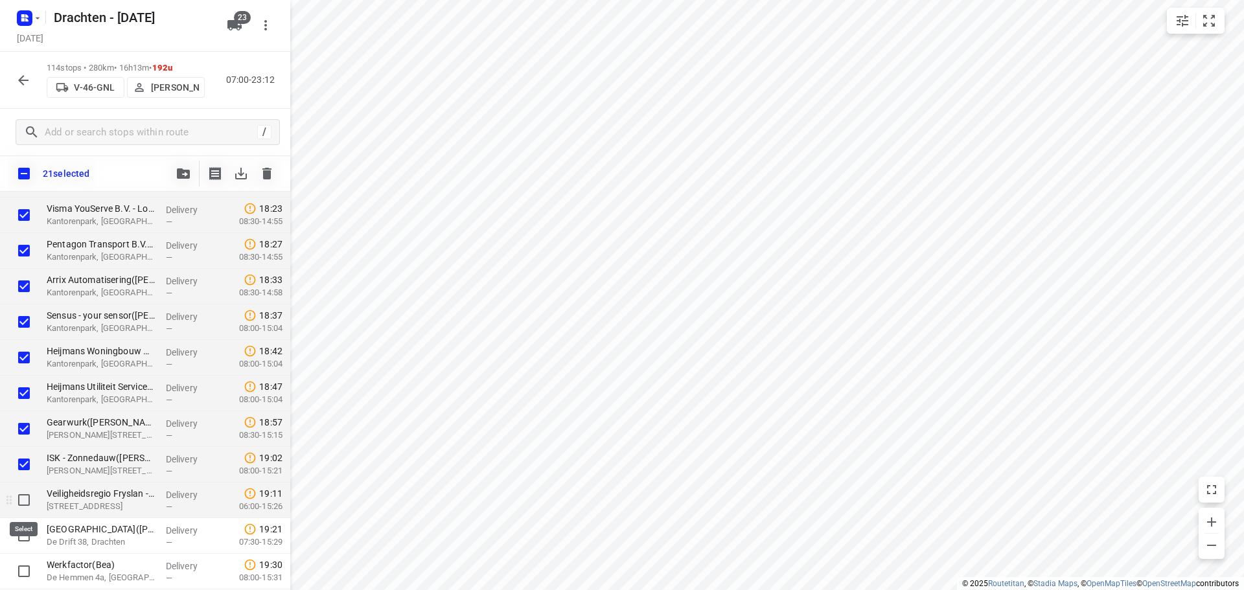
click at [22, 497] on input "checkbox" at bounding box center [24, 500] width 26 height 26
checkbox input "true"
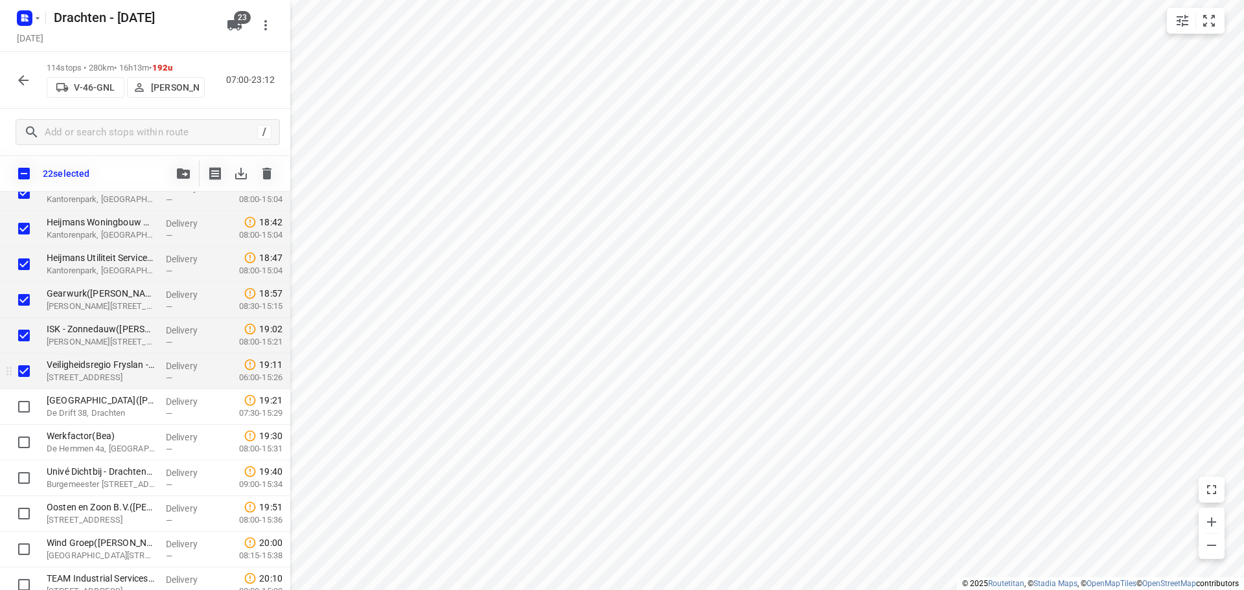
scroll to position [3147, 0]
click at [25, 400] on input "checkbox" at bounding box center [24, 406] width 26 height 26
checkbox input "true"
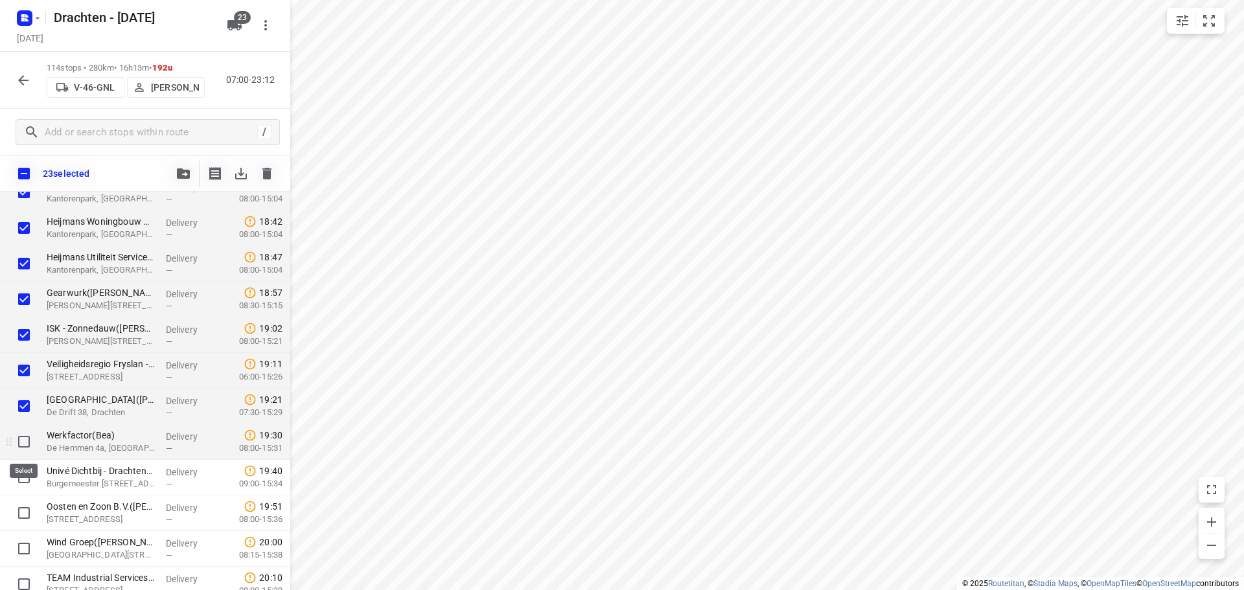
click at [27, 437] on input "checkbox" at bounding box center [24, 442] width 26 height 26
checkbox input "true"
click at [23, 479] on input "checkbox" at bounding box center [24, 477] width 26 height 26
checkbox input "true"
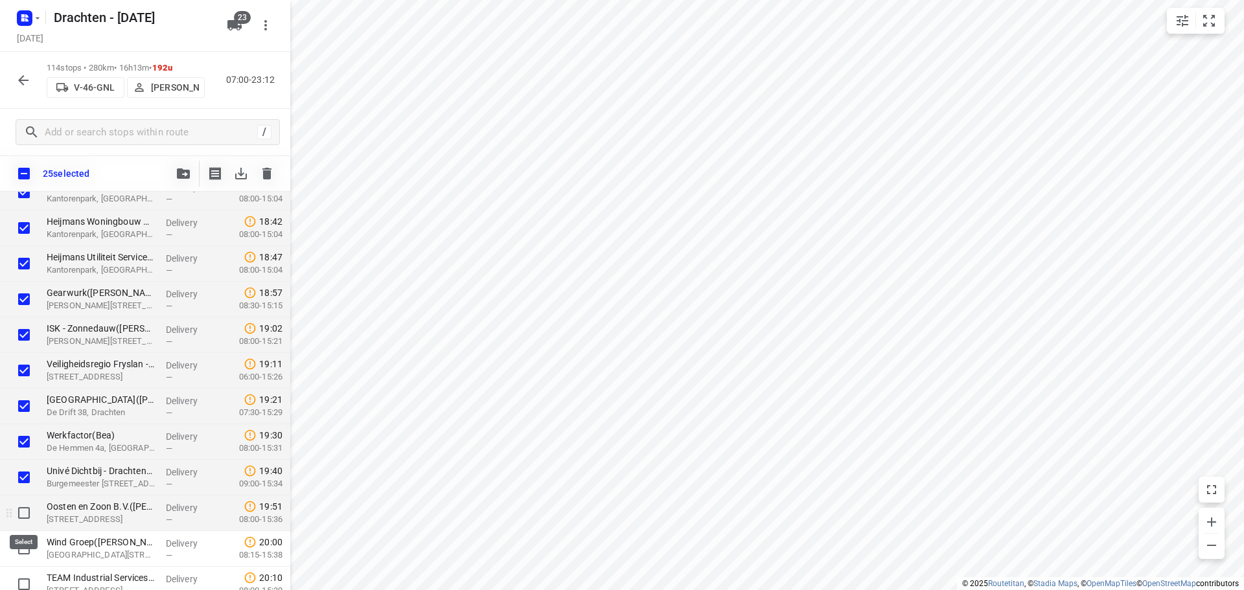
click at [25, 514] on input "checkbox" at bounding box center [24, 513] width 26 height 26
checkbox input "true"
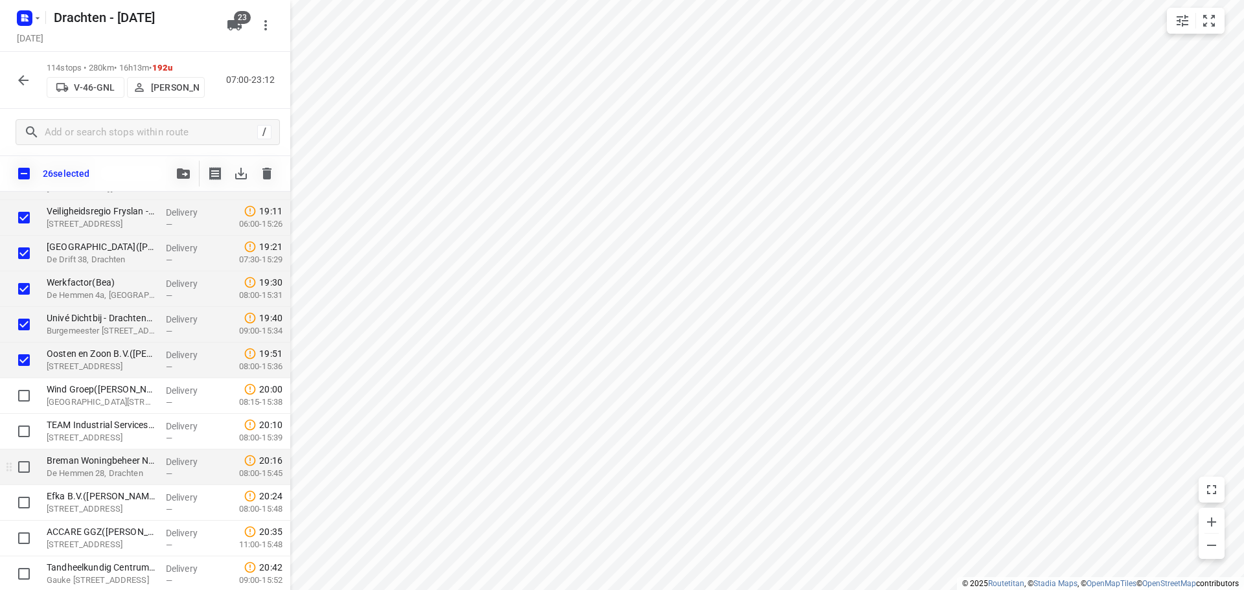
scroll to position [3341, 0]
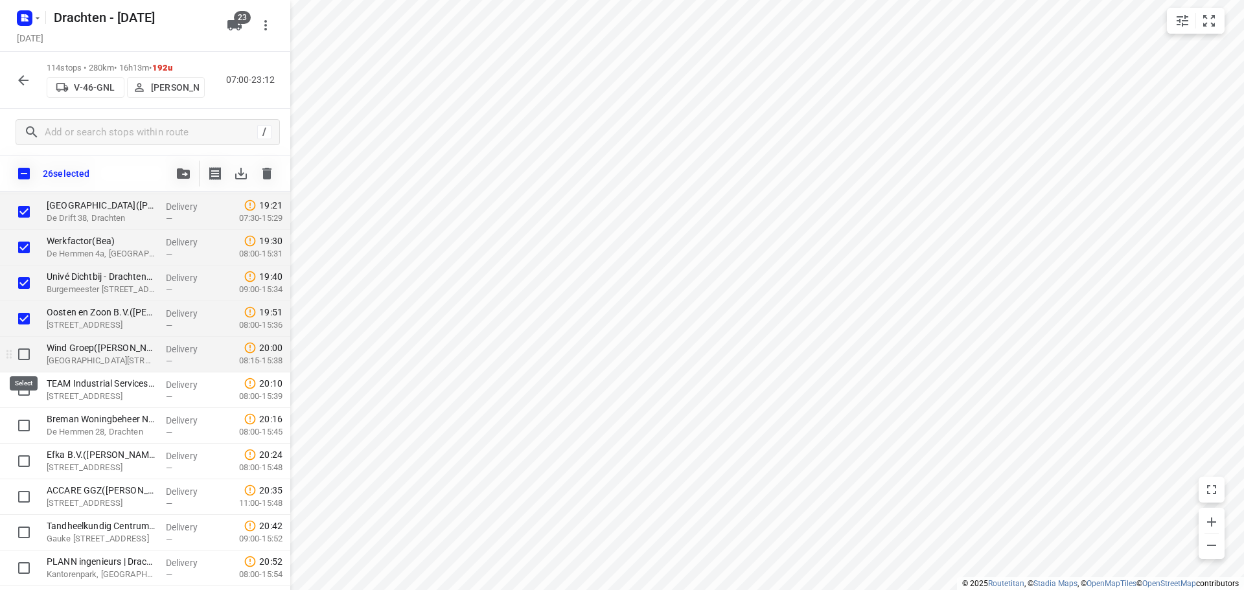
click at [20, 359] on input "checkbox" at bounding box center [24, 354] width 26 height 26
checkbox input "true"
click at [23, 395] on input "checkbox" at bounding box center [24, 390] width 26 height 26
checkbox input "true"
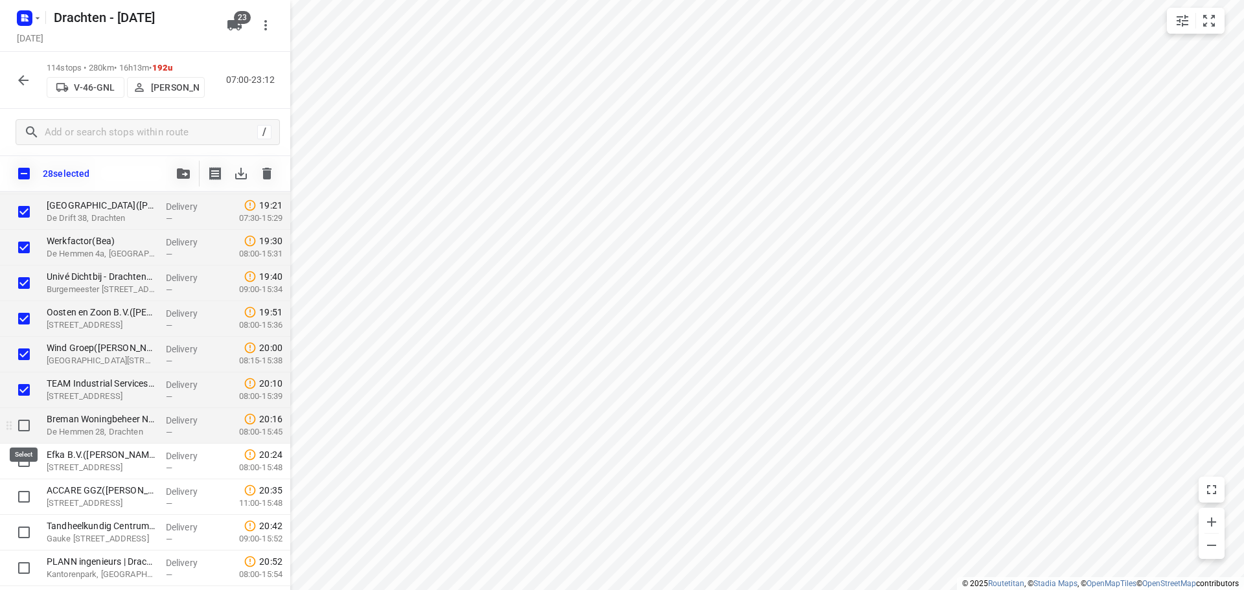
click at [22, 426] on input "checkbox" at bounding box center [24, 426] width 26 height 26
checkbox input "true"
click at [32, 461] on input "checkbox" at bounding box center [24, 461] width 26 height 26
checkbox input "true"
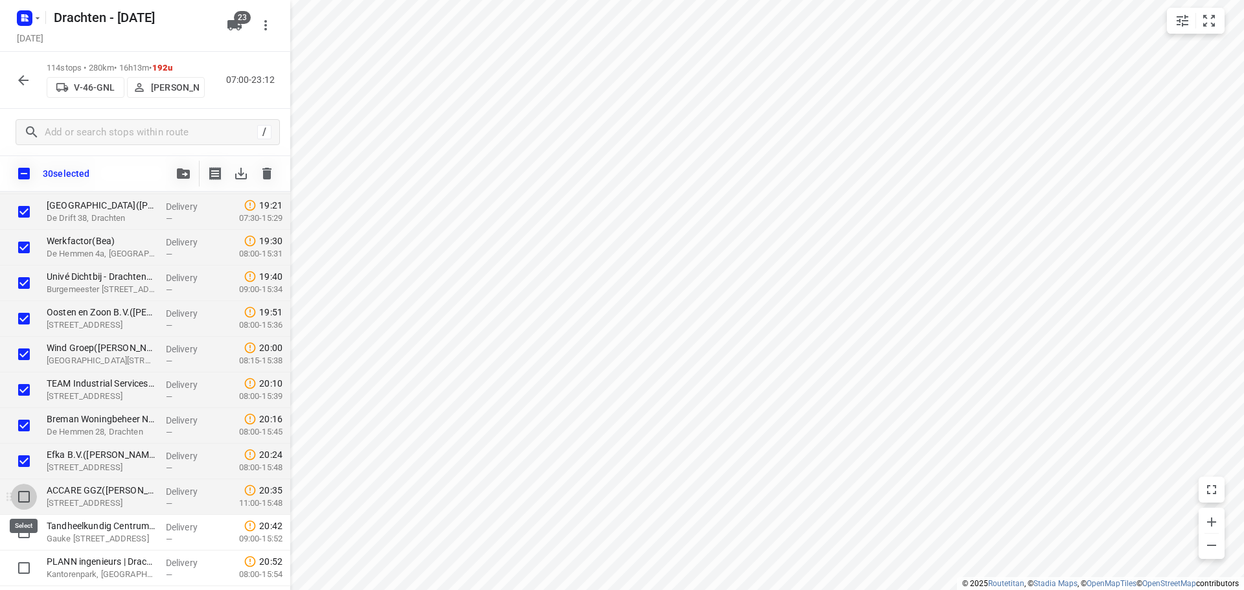
click at [28, 504] on input "checkbox" at bounding box center [24, 497] width 26 height 26
checkbox input "true"
click at [23, 536] on input "checkbox" at bounding box center [24, 532] width 26 height 26
checkbox input "true"
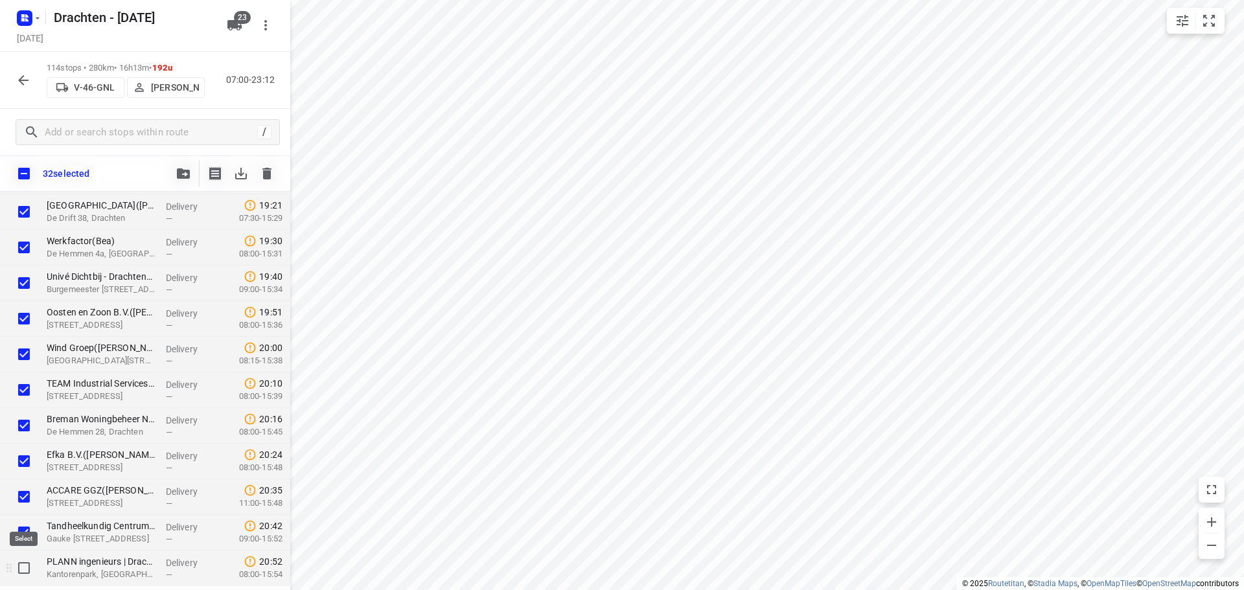
click at [23, 572] on input "checkbox" at bounding box center [24, 568] width 26 height 26
checkbox input "true"
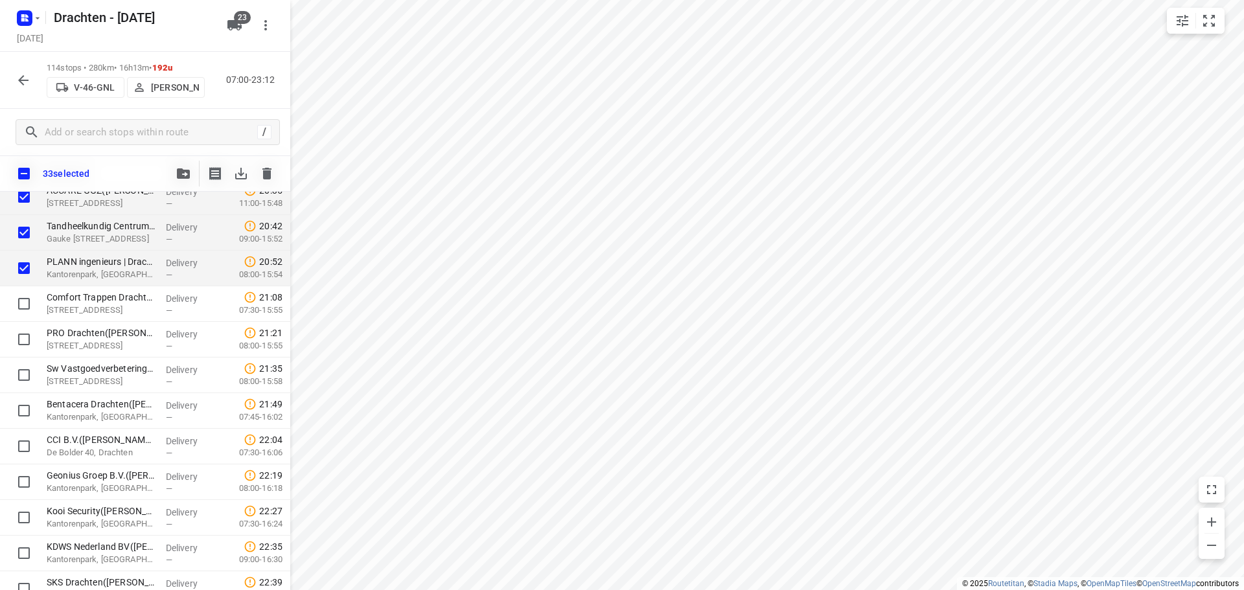
scroll to position [3665, 0]
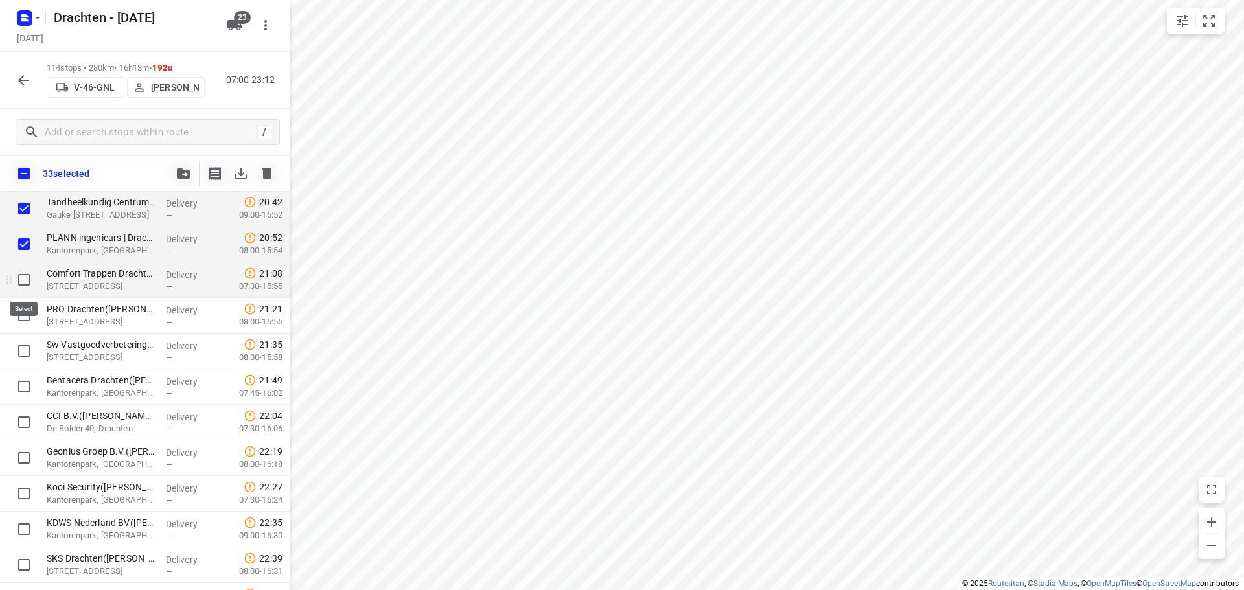
click at [30, 285] on input "checkbox" at bounding box center [24, 280] width 26 height 26
checkbox input "true"
click at [26, 312] on input "checkbox" at bounding box center [24, 315] width 26 height 26
checkbox input "true"
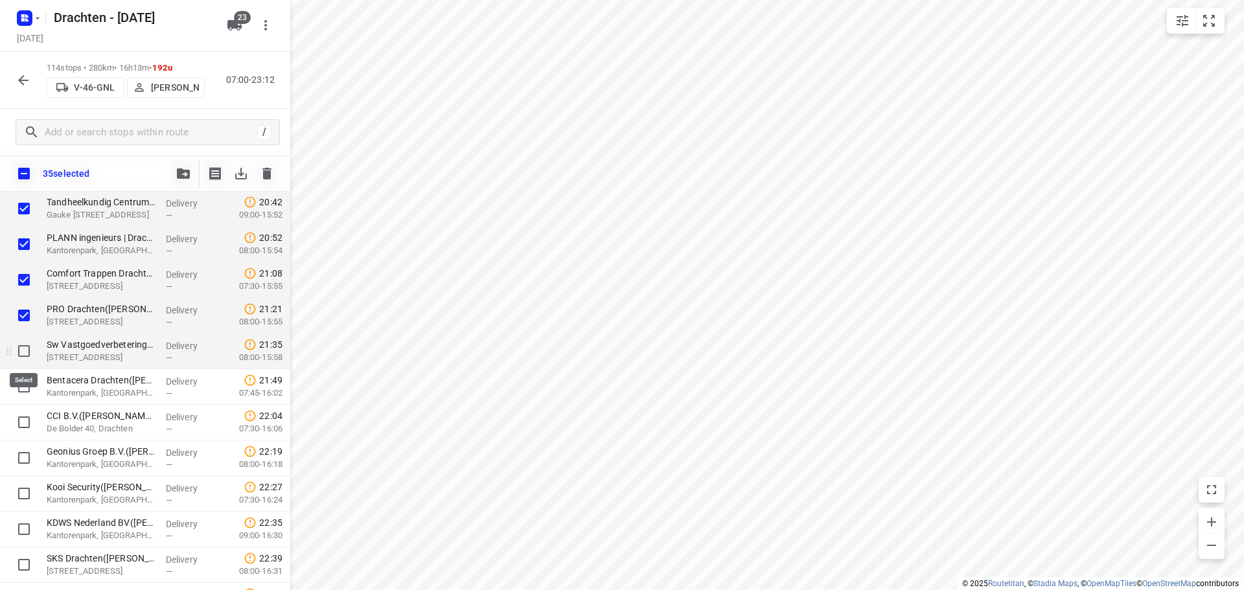
click at [32, 350] on input "checkbox" at bounding box center [24, 351] width 26 height 26
checkbox input "true"
click at [32, 389] on input "checkbox" at bounding box center [24, 387] width 26 height 26
checkbox input "true"
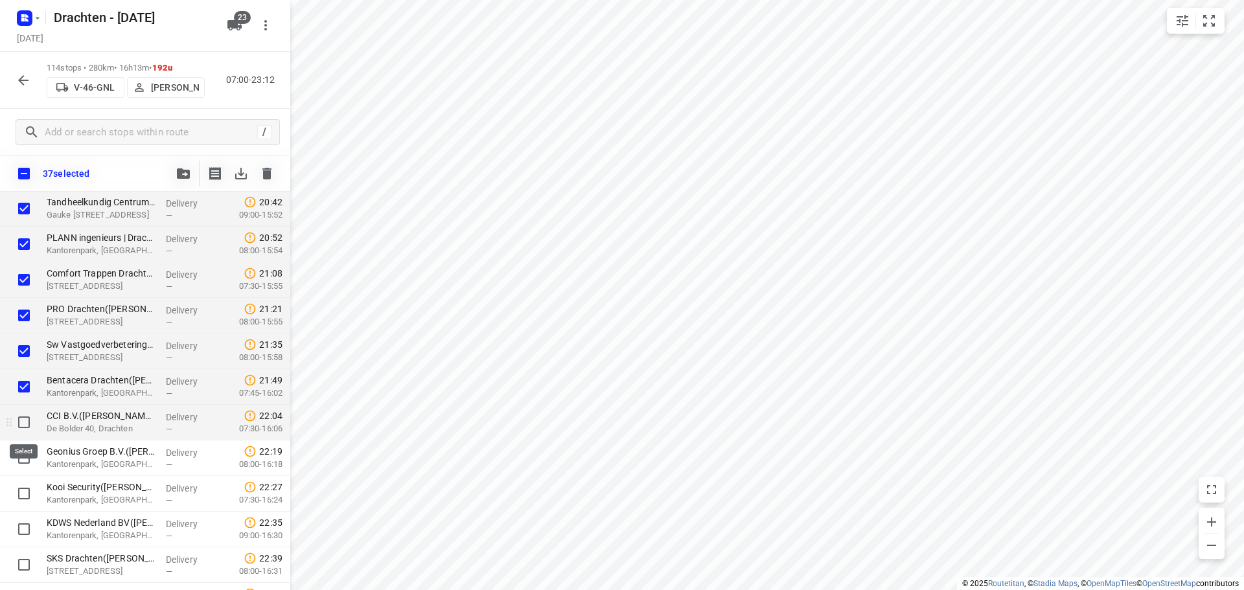
click at [25, 418] on input "checkbox" at bounding box center [24, 422] width 26 height 26
checkbox input "true"
click at [23, 451] on input "checkbox" at bounding box center [24, 458] width 26 height 26
checkbox input "true"
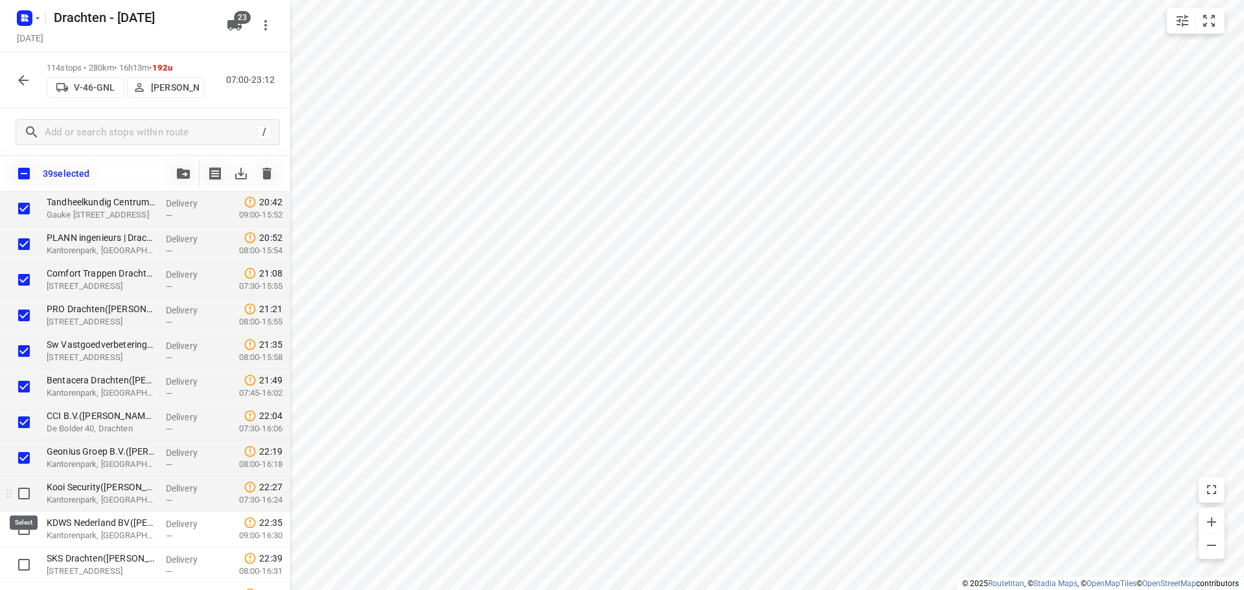
click at [30, 494] on input "checkbox" at bounding box center [24, 494] width 26 height 26
checkbox input "true"
click at [19, 529] on input "checkbox" at bounding box center [24, 529] width 26 height 26
checkbox input "true"
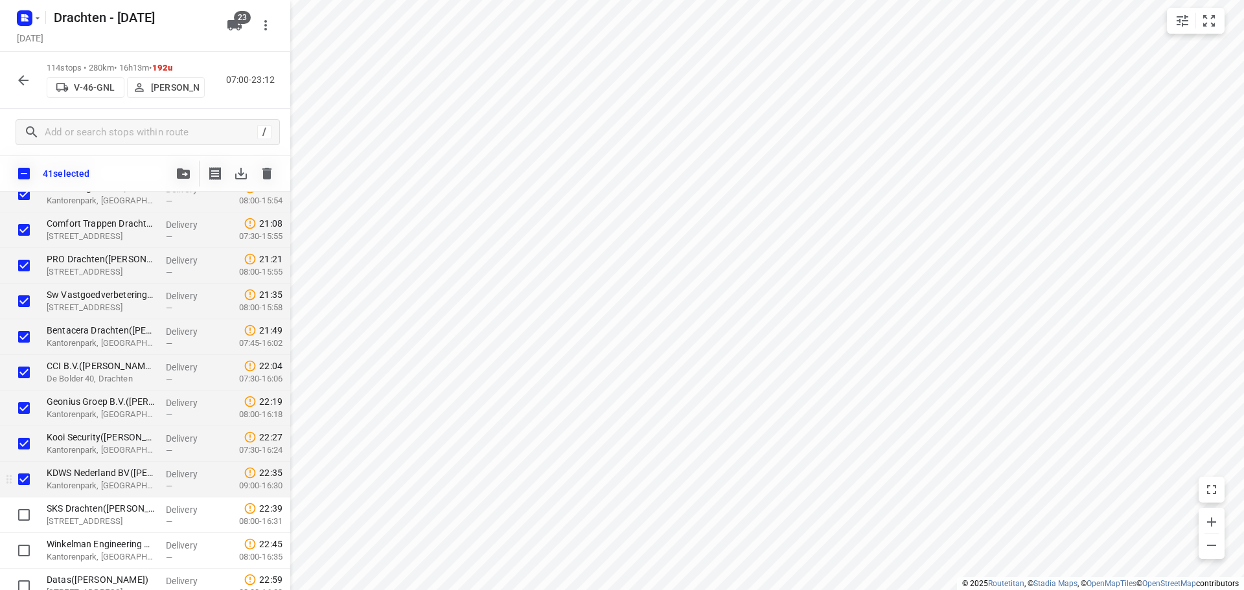
scroll to position [3800, 0]
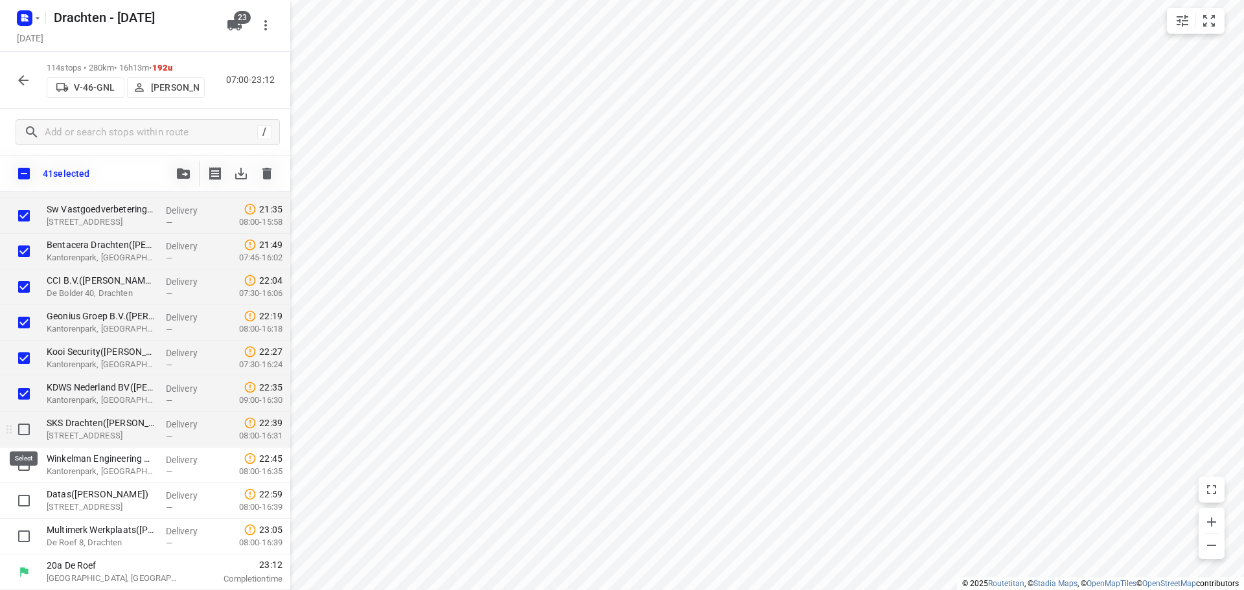
click at [30, 429] on input "checkbox" at bounding box center [24, 429] width 26 height 26
checkbox input "true"
click at [29, 471] on input "checkbox" at bounding box center [24, 465] width 26 height 26
checkbox input "true"
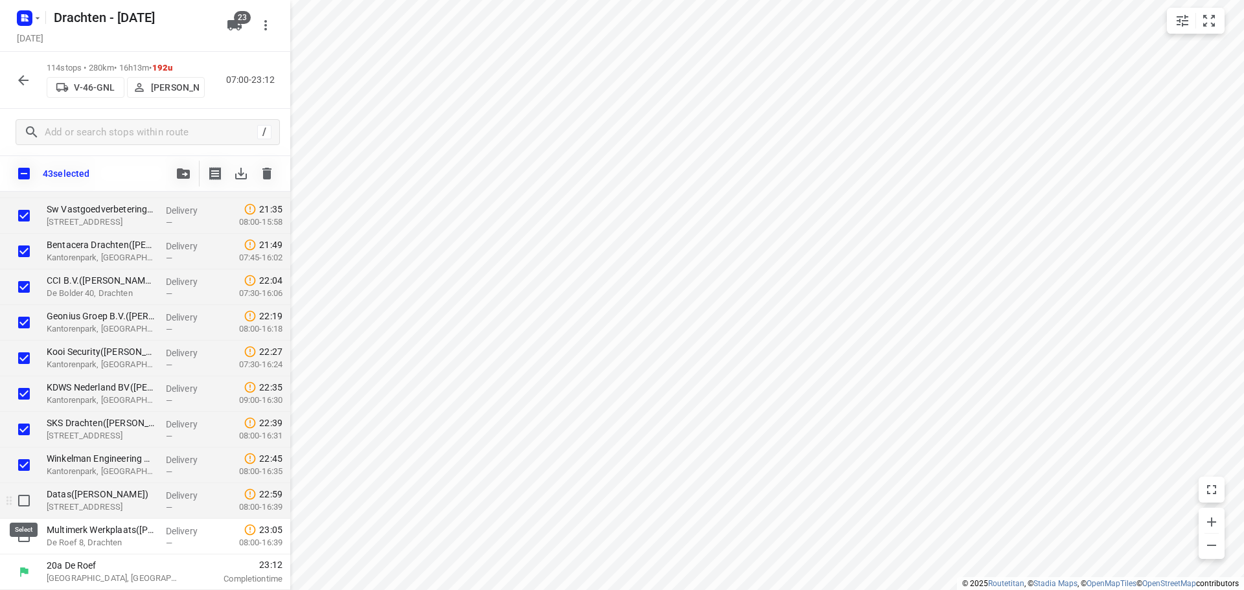
click at [29, 504] on input "checkbox" at bounding box center [24, 501] width 26 height 26
checkbox input "true"
click at [23, 531] on input "checkbox" at bounding box center [24, 536] width 26 height 26
checkbox input "true"
click at [179, 173] on icon "button" at bounding box center [183, 173] width 13 height 10
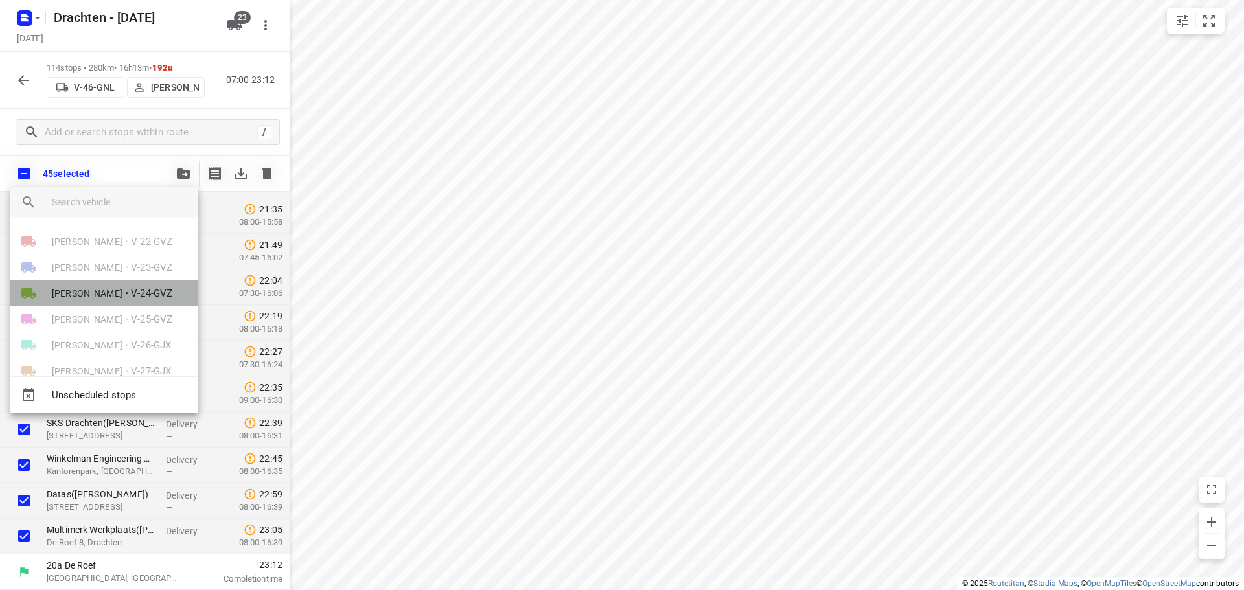
click at [134, 297] on span "V-24-GVZ" at bounding box center [151, 293] width 41 height 15
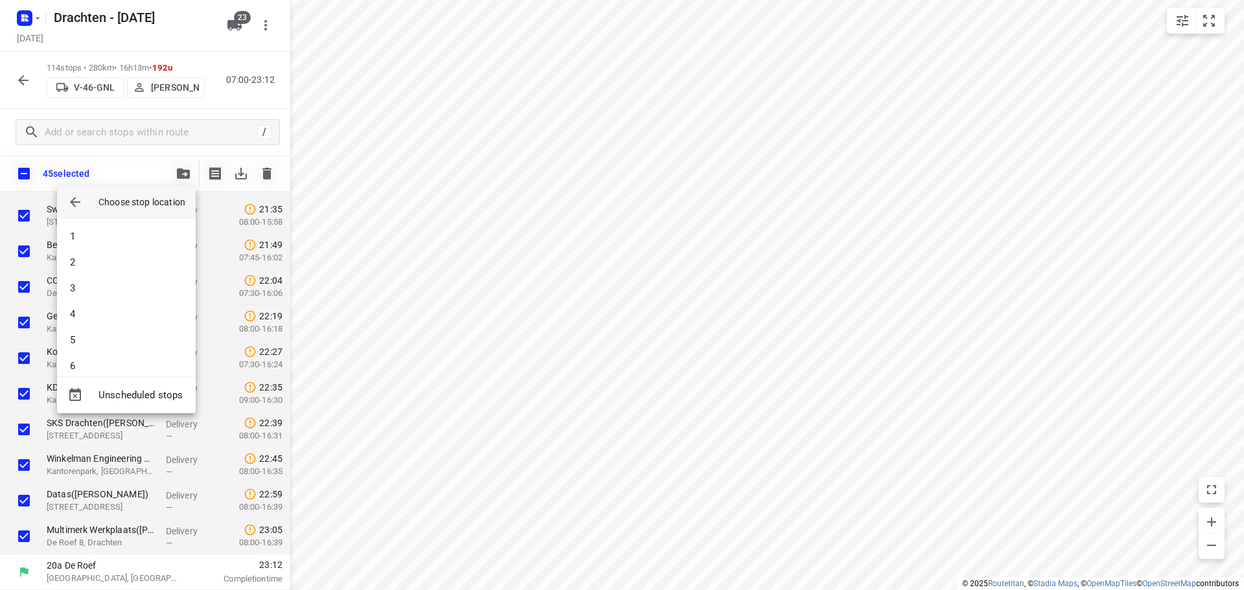
click at [134, 297] on li "3" at bounding box center [126, 288] width 139 height 26
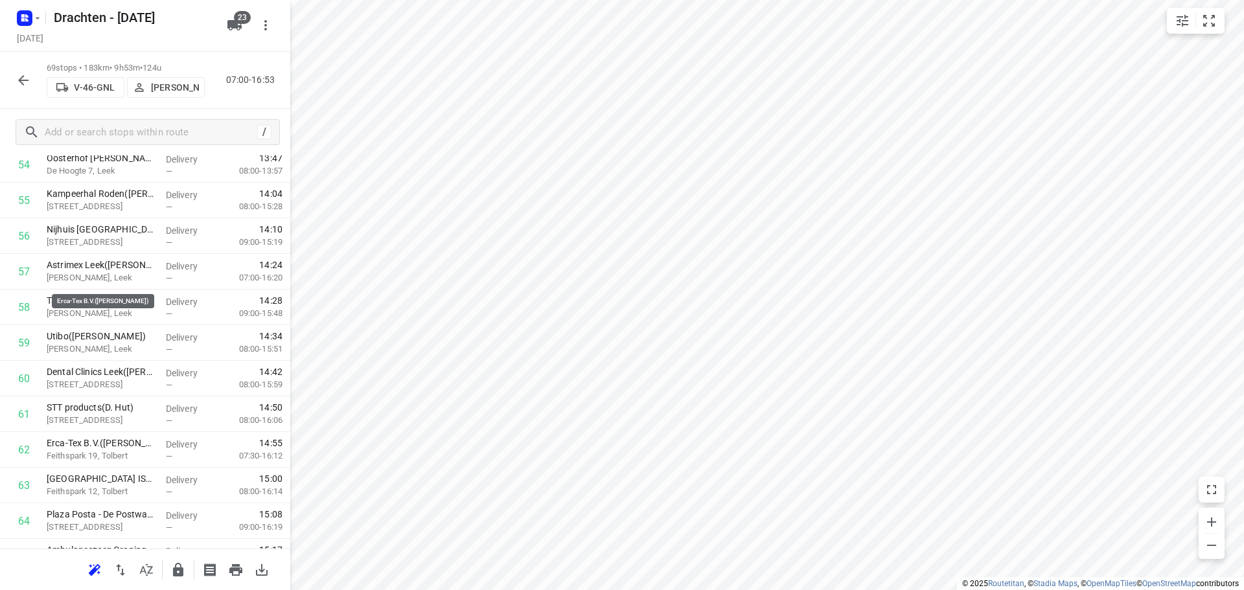
scroll to position [2202, 0]
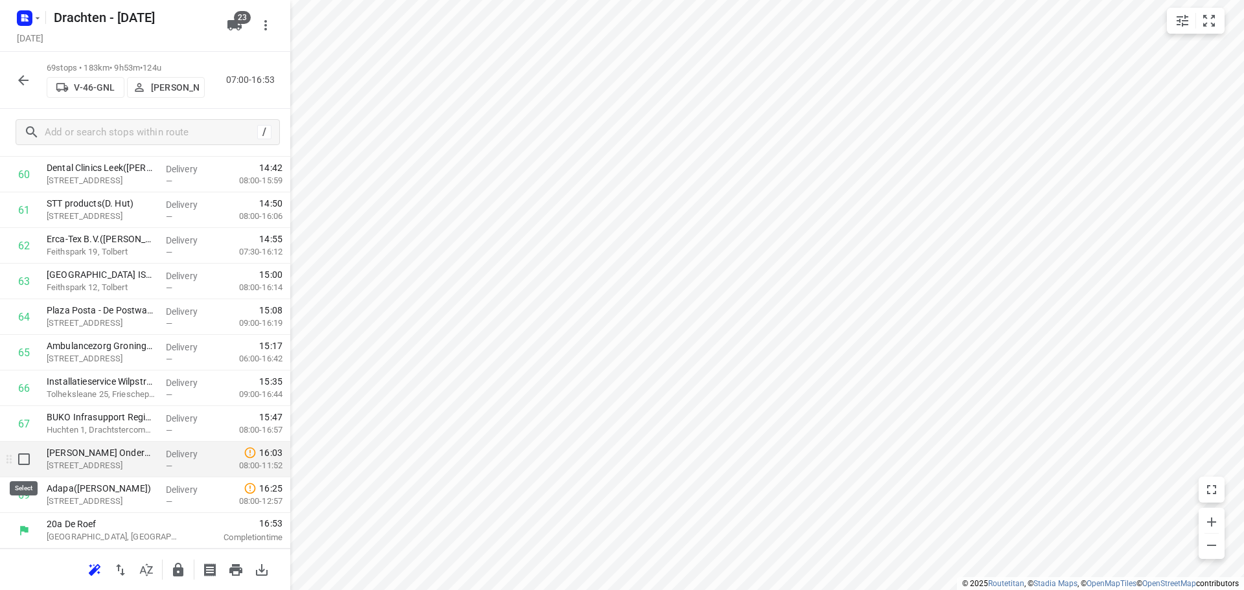
click at [24, 459] on input "checkbox" at bounding box center [24, 459] width 26 height 26
checkbox input "true"
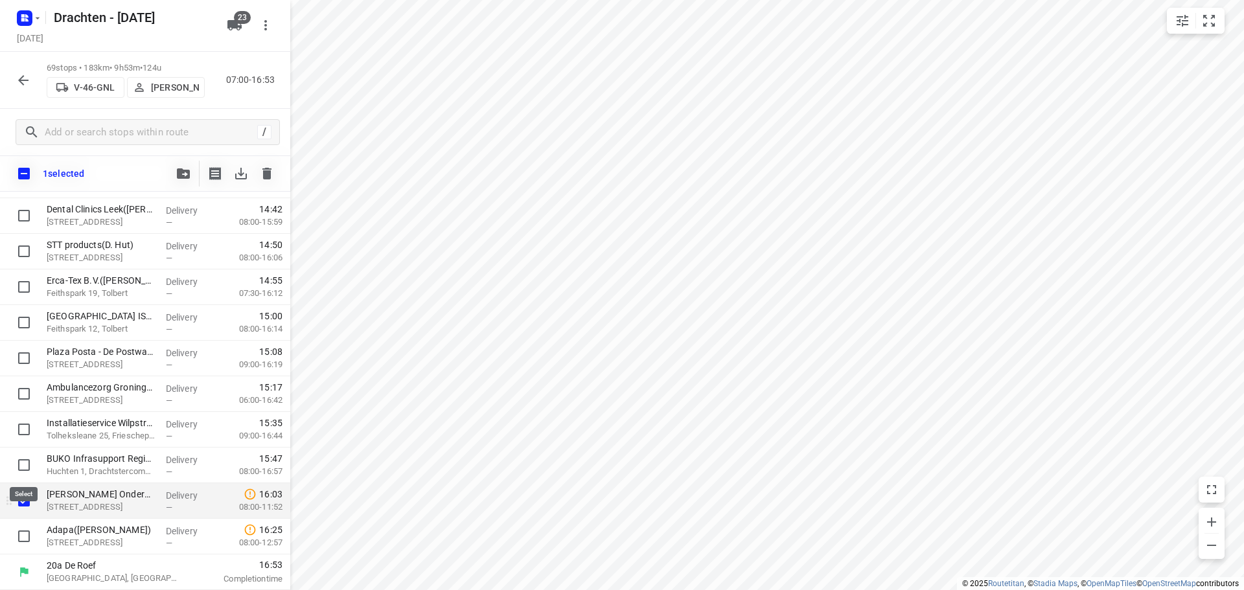
scroll to position [2197, 0]
click at [177, 168] on button "button" at bounding box center [183, 174] width 26 height 26
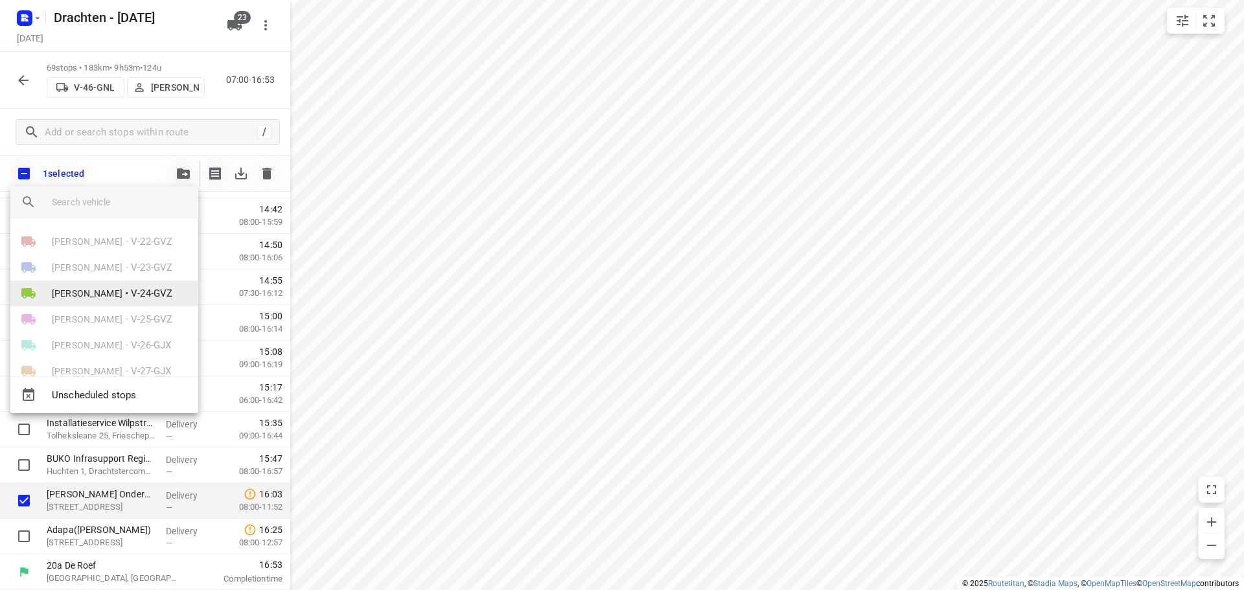
click at [82, 293] on span "[PERSON_NAME]" at bounding box center [87, 293] width 71 height 13
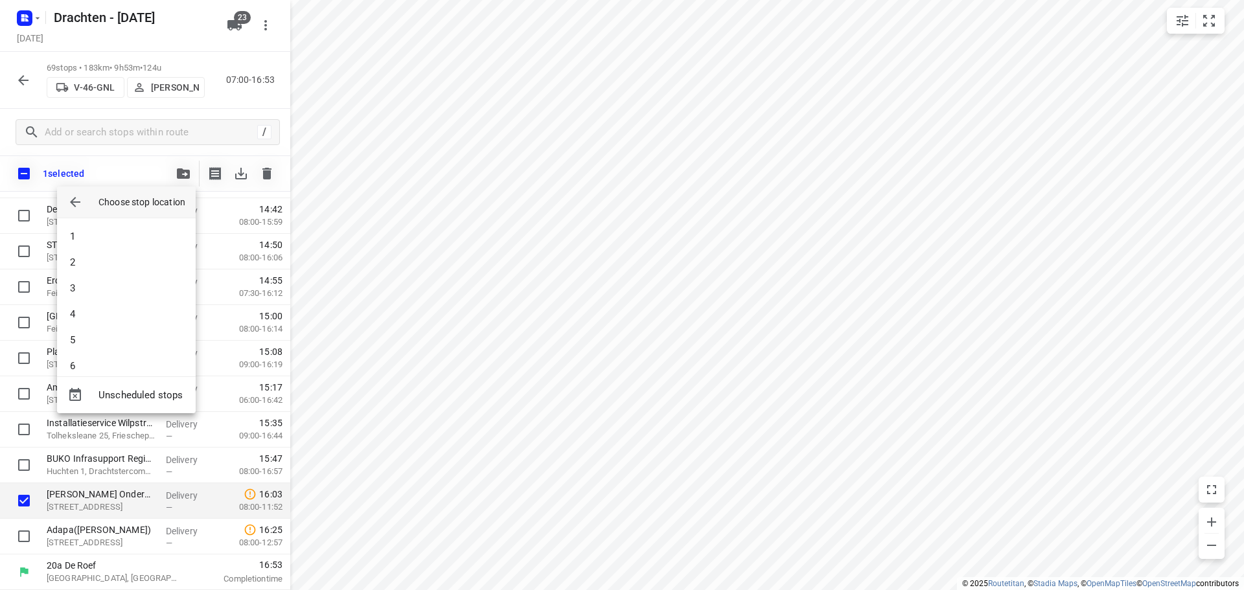
click at [82, 293] on li "3" at bounding box center [126, 288] width 139 height 26
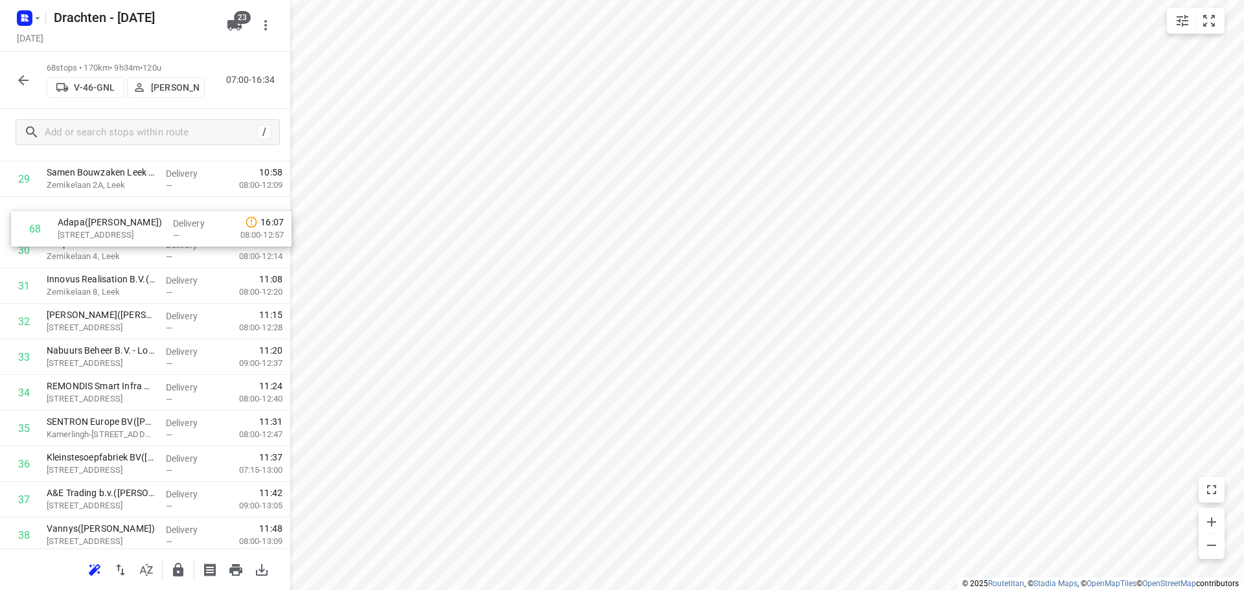
scroll to position [1091, 0]
drag, startPoint x: 125, startPoint y: 497, endPoint x: 120, endPoint y: 426, distance: 71.4
click at [120, 426] on div "1 Feenstra Vlees(Dirk Jan Feenstra) De Hemmen 98a, Drachten Delivery — 07:02 06…" at bounding box center [145, 377] width 290 height 2422
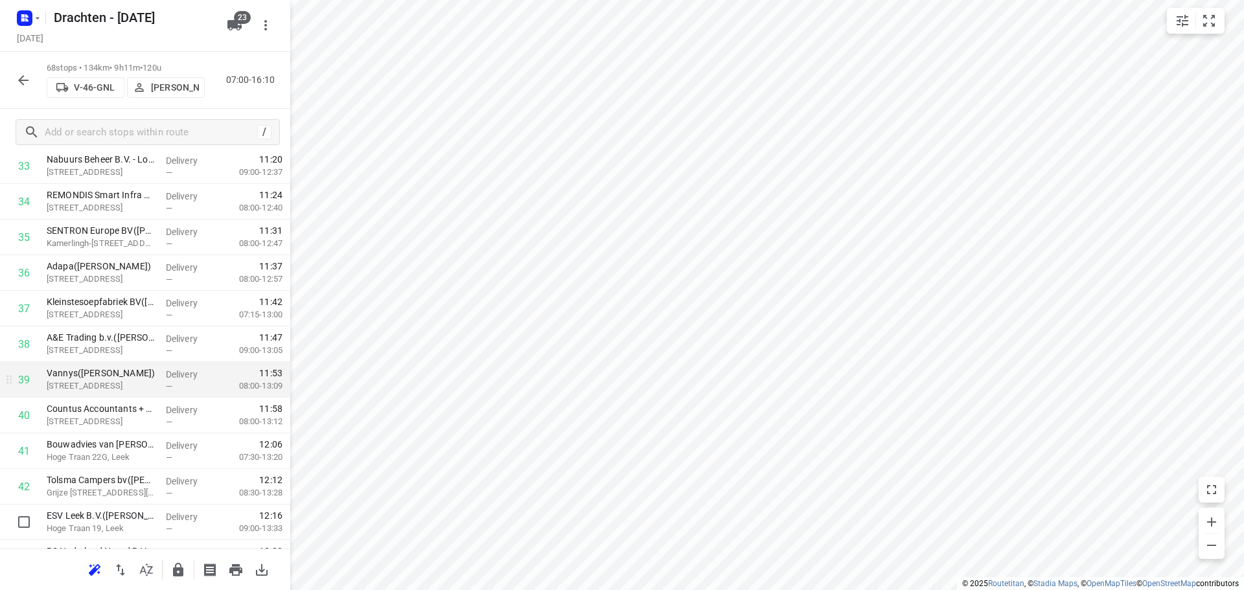
scroll to position [1286, 0]
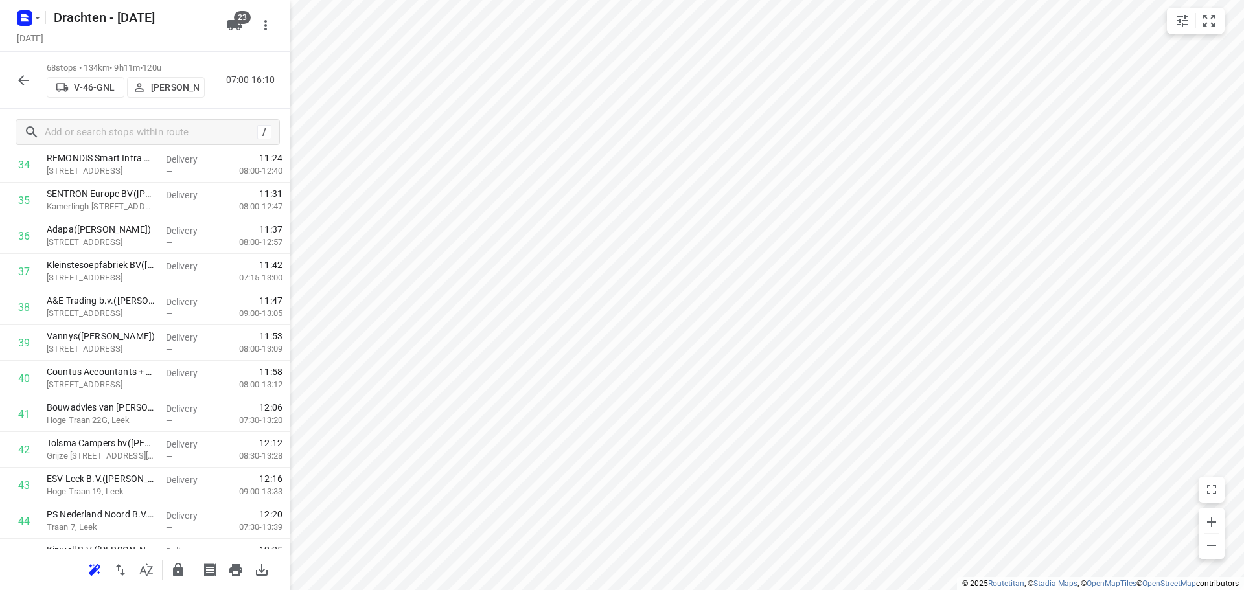
click at [170, 562] on button "button" at bounding box center [178, 570] width 26 height 26
click at [21, 81] on icon "button" at bounding box center [23, 80] width 10 height 10
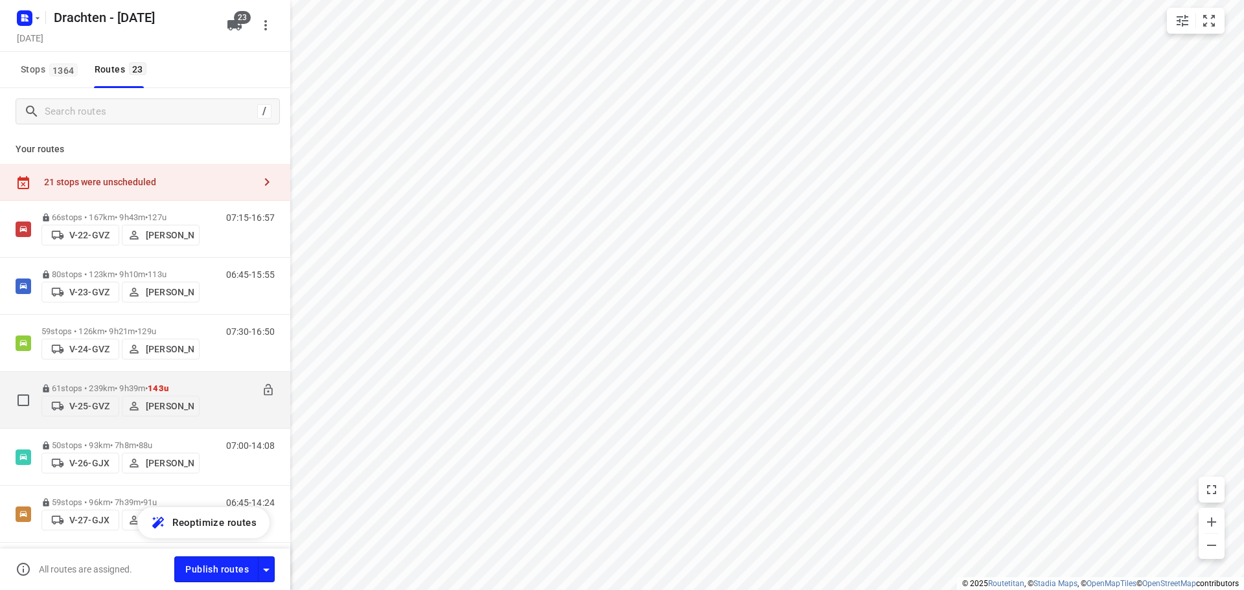
click at [136, 383] on p "61 stops • 239km • 9h39m • 143u" at bounding box center [120, 388] width 158 height 10
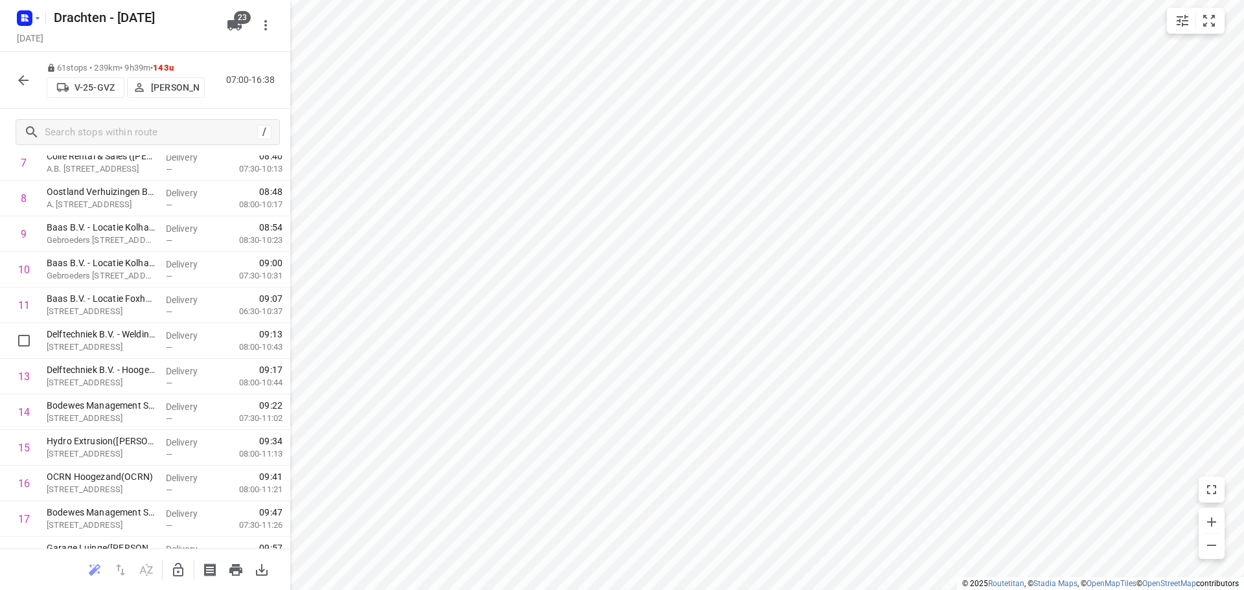
scroll to position [518, 0]
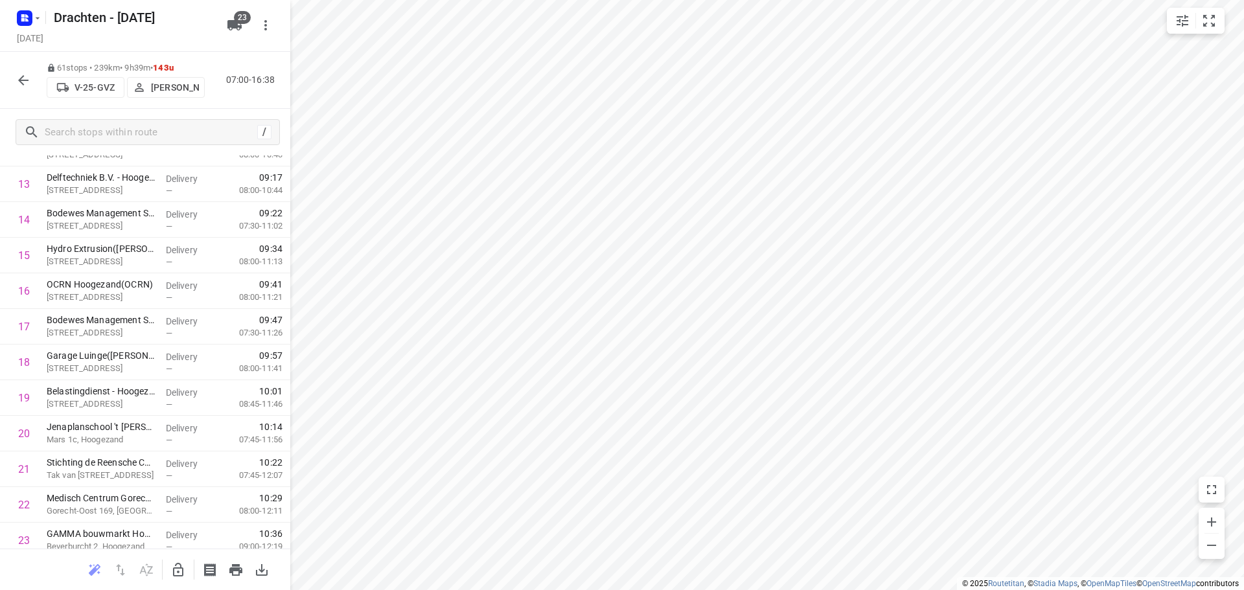
click at [21, 74] on icon "button" at bounding box center [24, 81] width 16 height 16
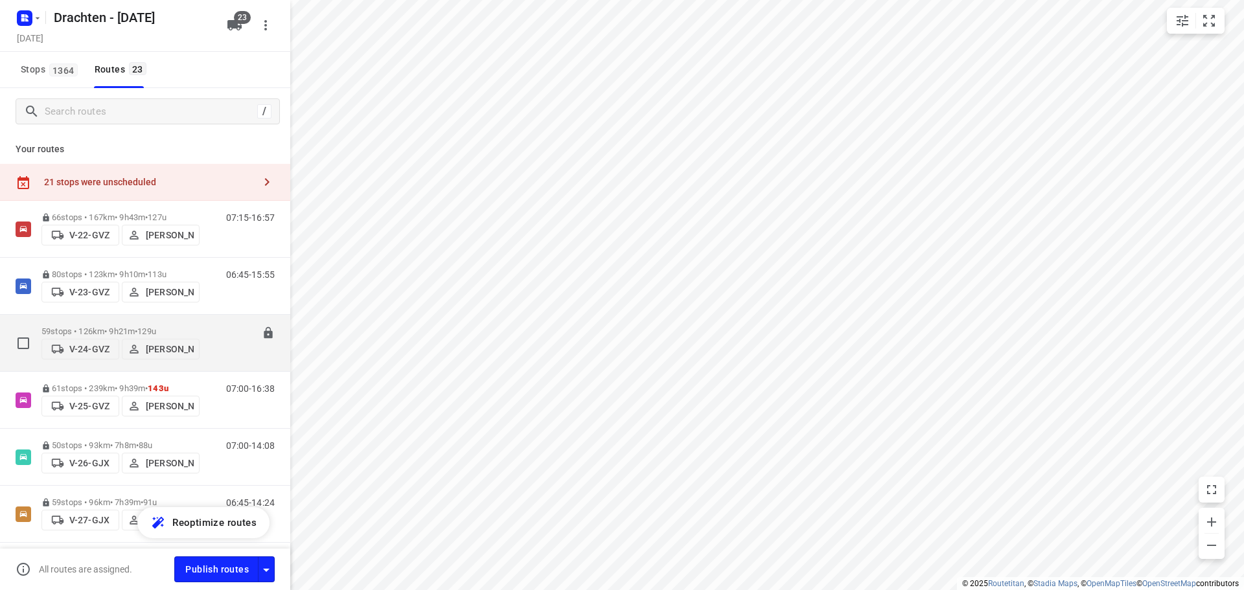
click at [100, 317] on div "59 stops • 126km • 9h21m • 129u V-24-GVZ Joran Smit 07:30-16:50" at bounding box center [145, 343] width 290 height 57
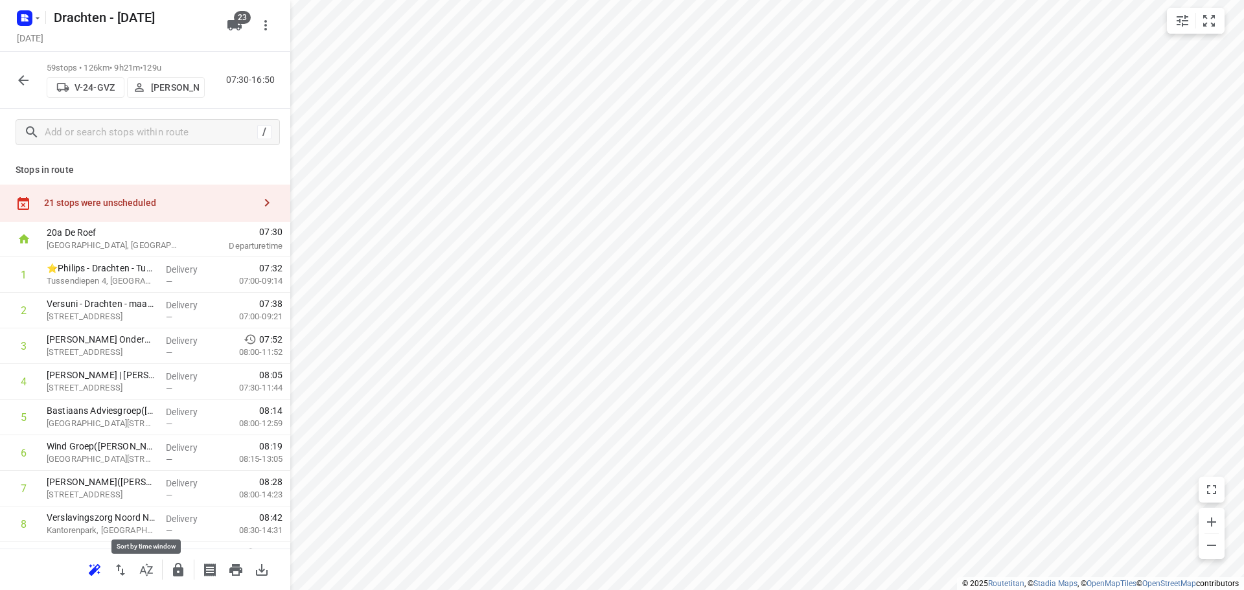
click at [139, 575] on icon "button" at bounding box center [147, 570] width 16 height 16
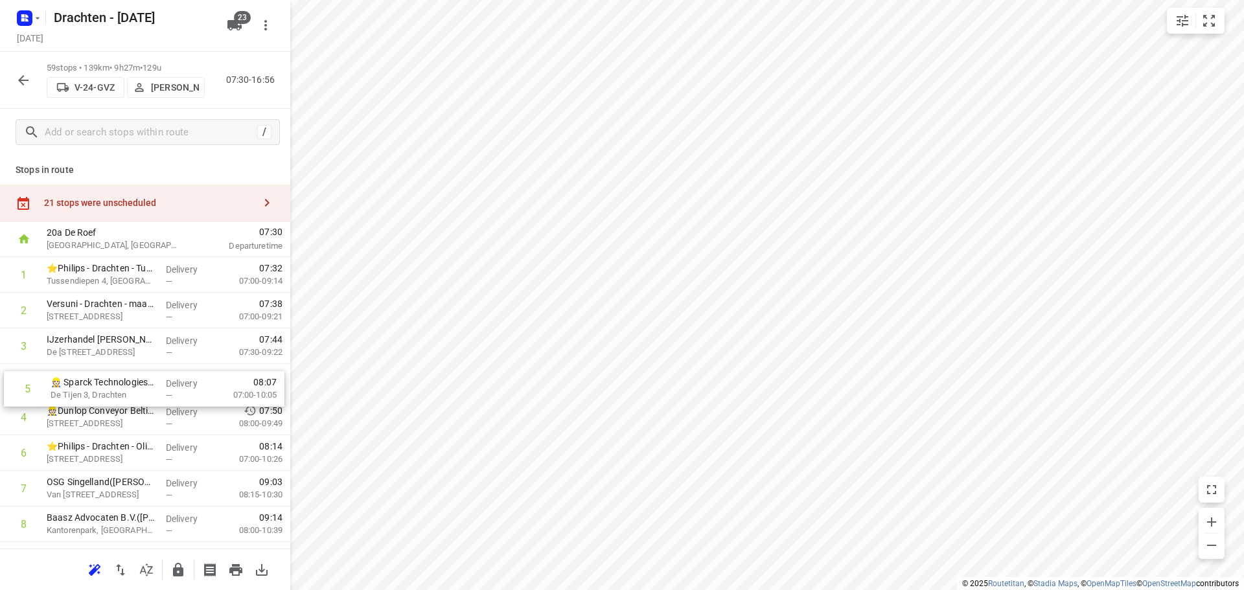
drag, startPoint x: 124, startPoint y: 419, endPoint x: 131, endPoint y: 380, distance: 40.1
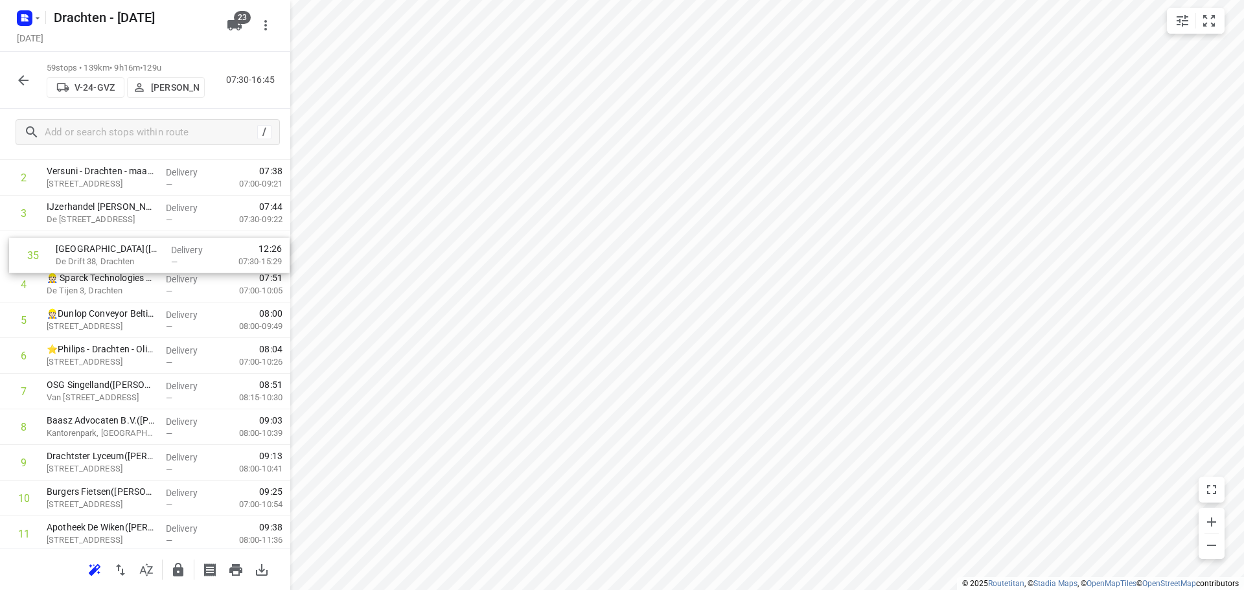
scroll to position [130, 0]
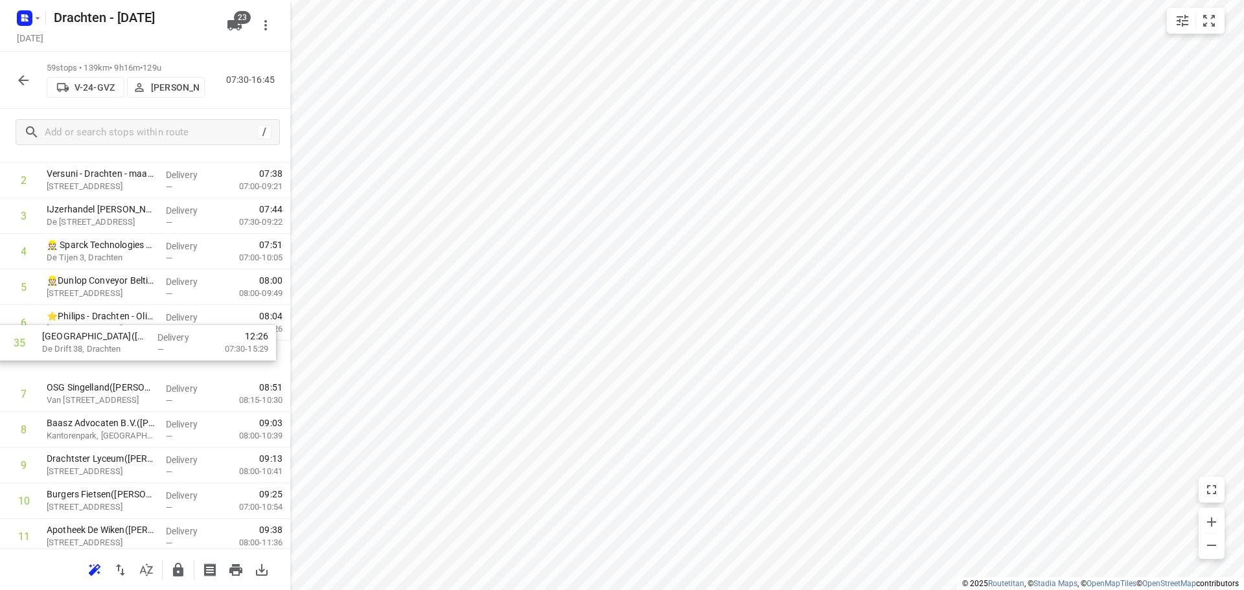
drag, startPoint x: 133, startPoint y: 254, endPoint x: 126, endPoint y: 337, distance: 83.8
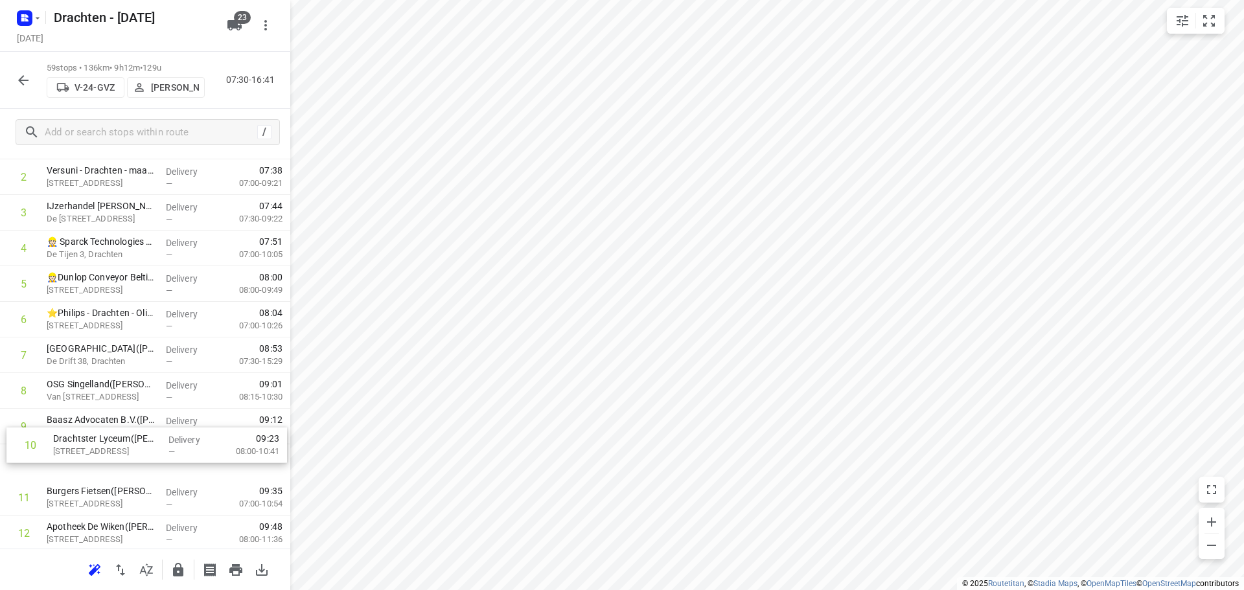
scroll to position [133, 0]
drag, startPoint x: 97, startPoint y: 464, endPoint x: 111, endPoint y: 426, distance: 40.6
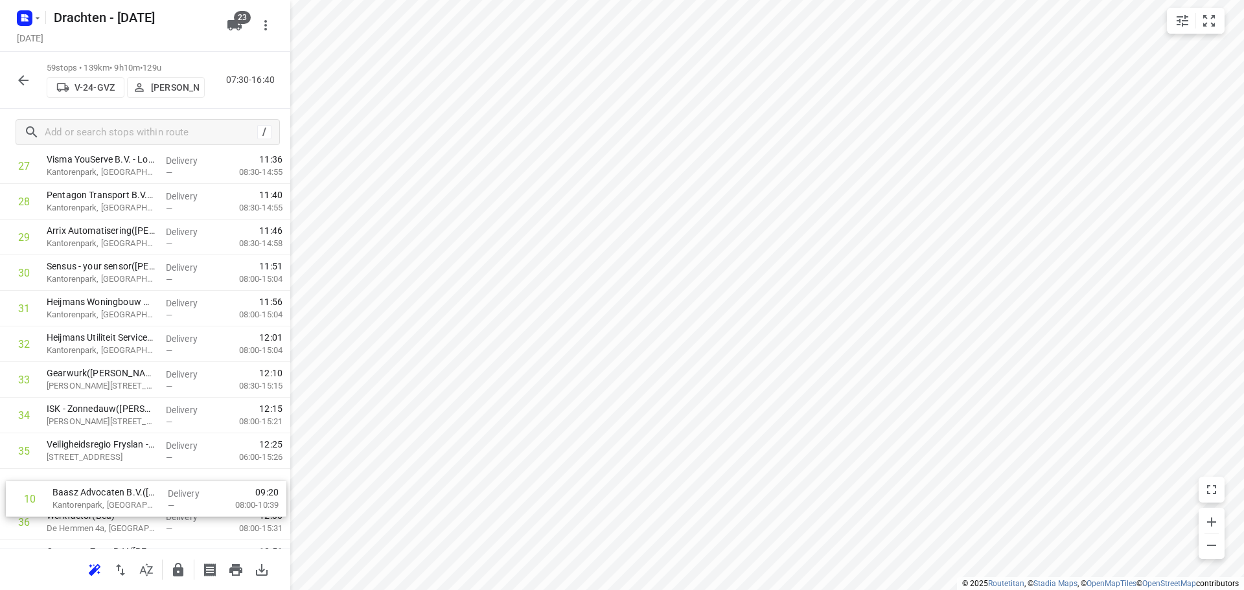
scroll to position [1003, 0]
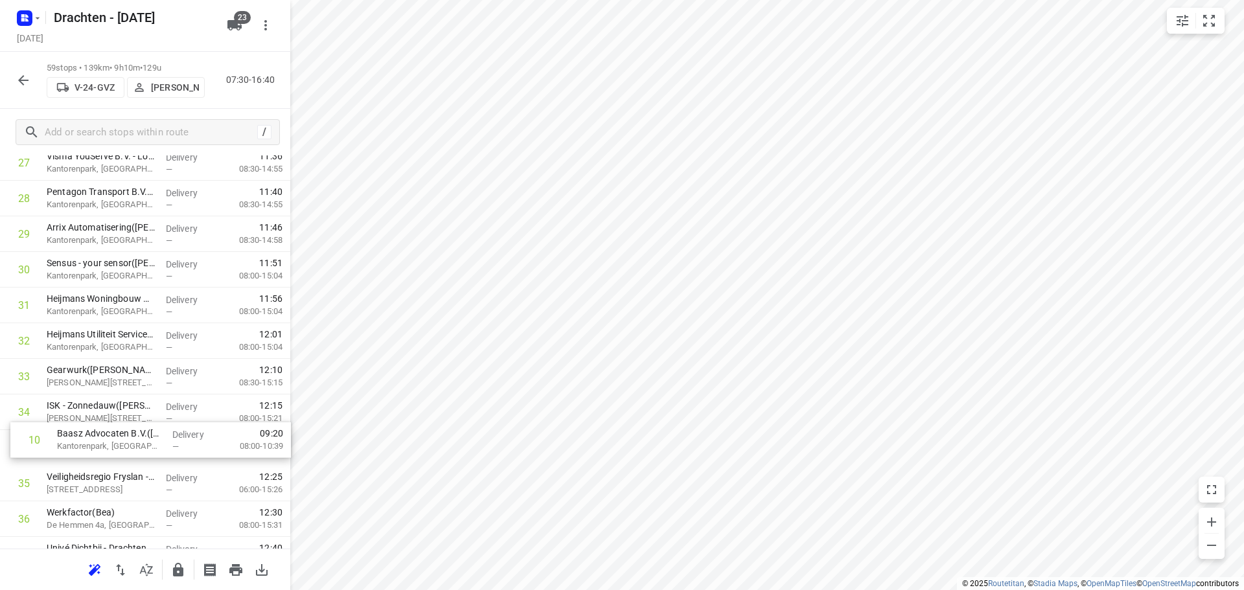
drag, startPoint x: 104, startPoint y: 459, endPoint x: 116, endPoint y: 437, distance: 25.2
click at [117, 437] on div "1 ⭐Philips - Drachten - Tussendiepen 4(Sara Bohnen) Tussendiepen 4, Drachten De…" at bounding box center [145, 305] width 290 height 2102
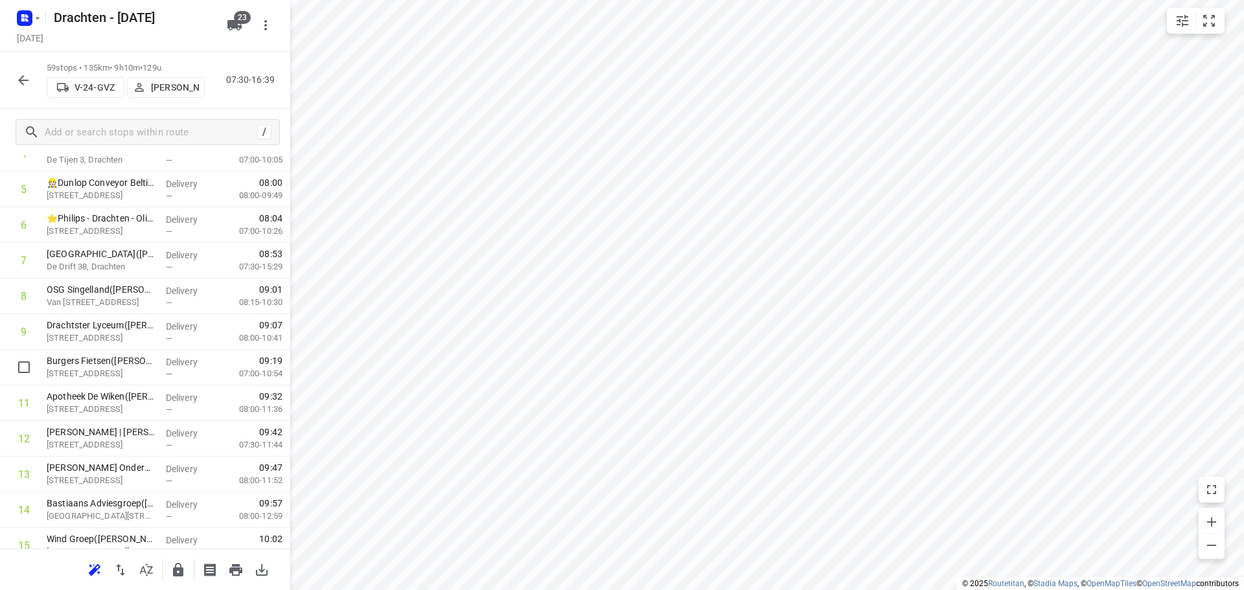
scroll to position [225, 0]
click at [173, 575] on icon "button" at bounding box center [178, 570] width 10 height 14
click at [21, 372] on input "checkbox" at bounding box center [24, 370] width 26 height 26
checkbox input "true"
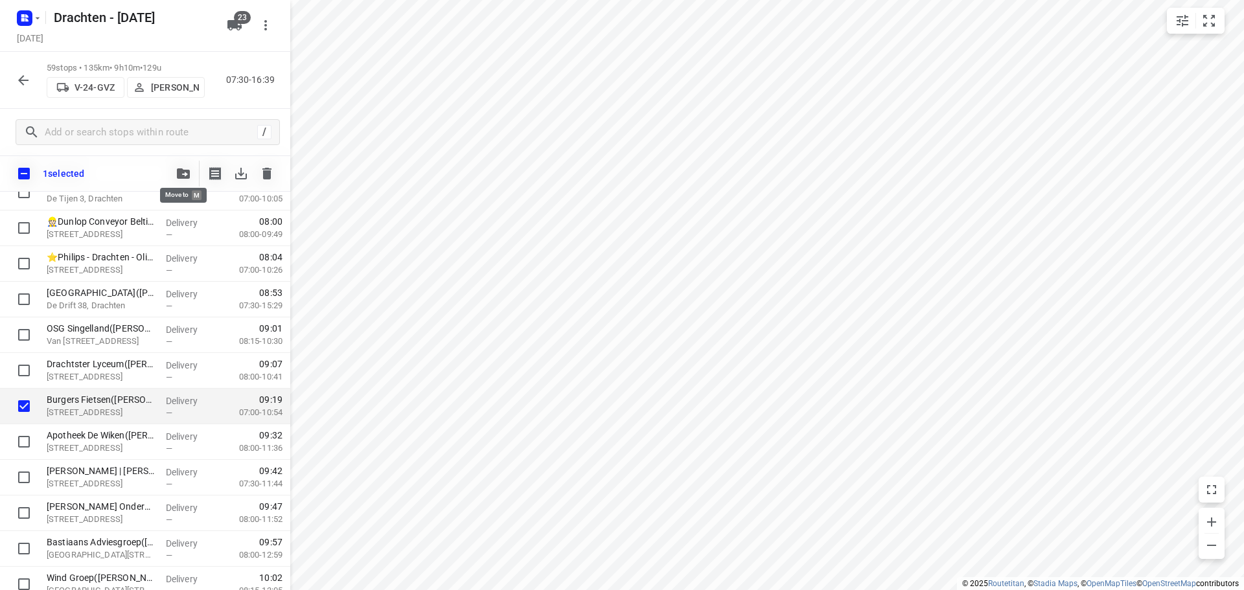
click at [176, 172] on span "button" at bounding box center [184, 173] width 16 height 10
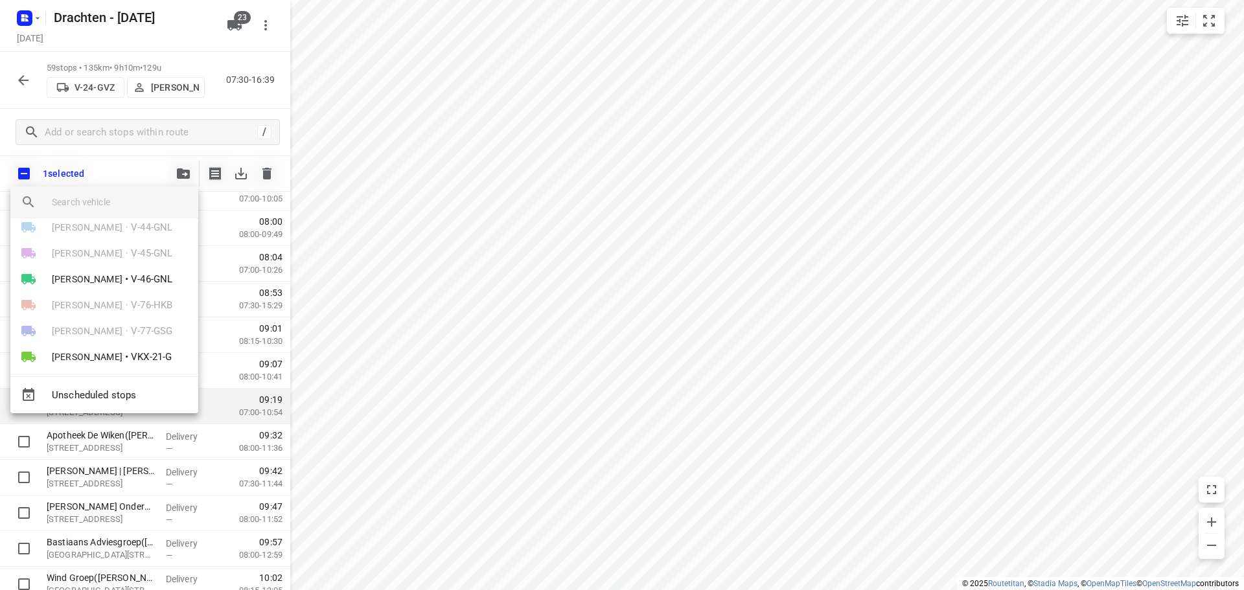
scroll to position [259, 0]
click at [141, 263] on span "V-46-GNL" at bounding box center [151, 267] width 41 height 15
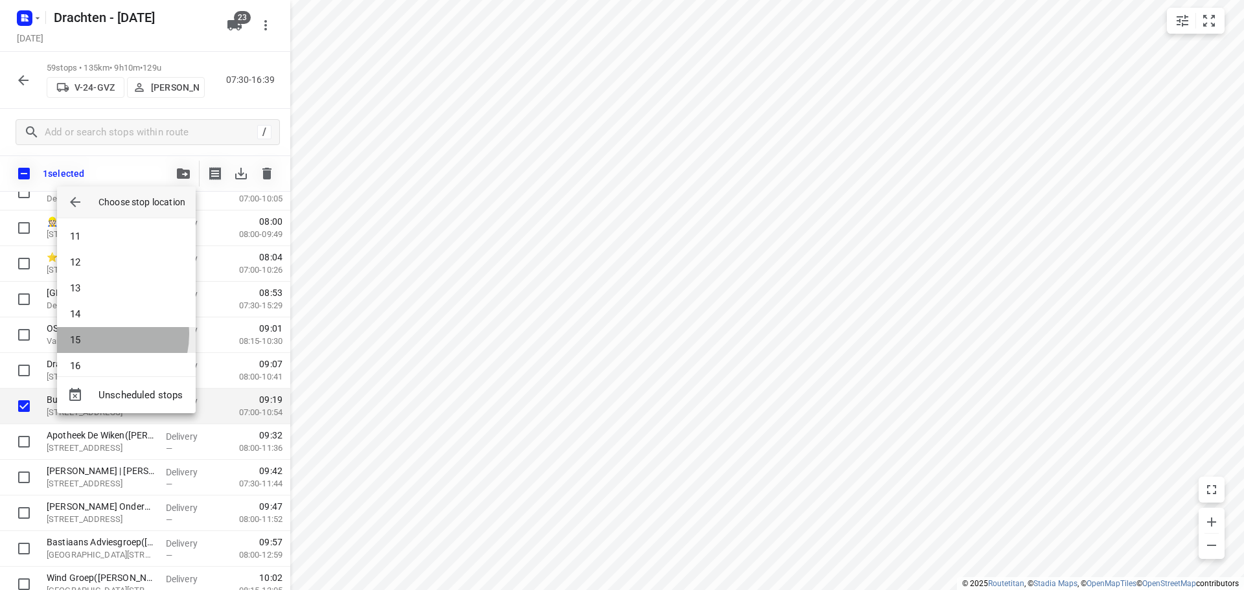
click at [93, 334] on li "15" at bounding box center [126, 340] width 139 height 26
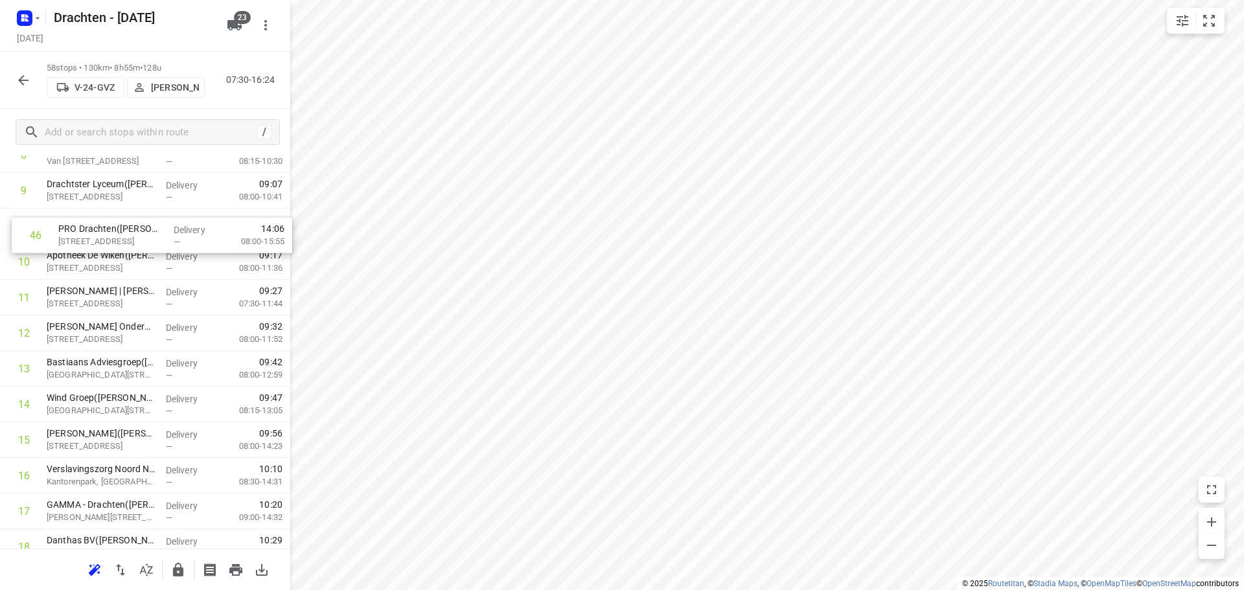
scroll to position [352, 0]
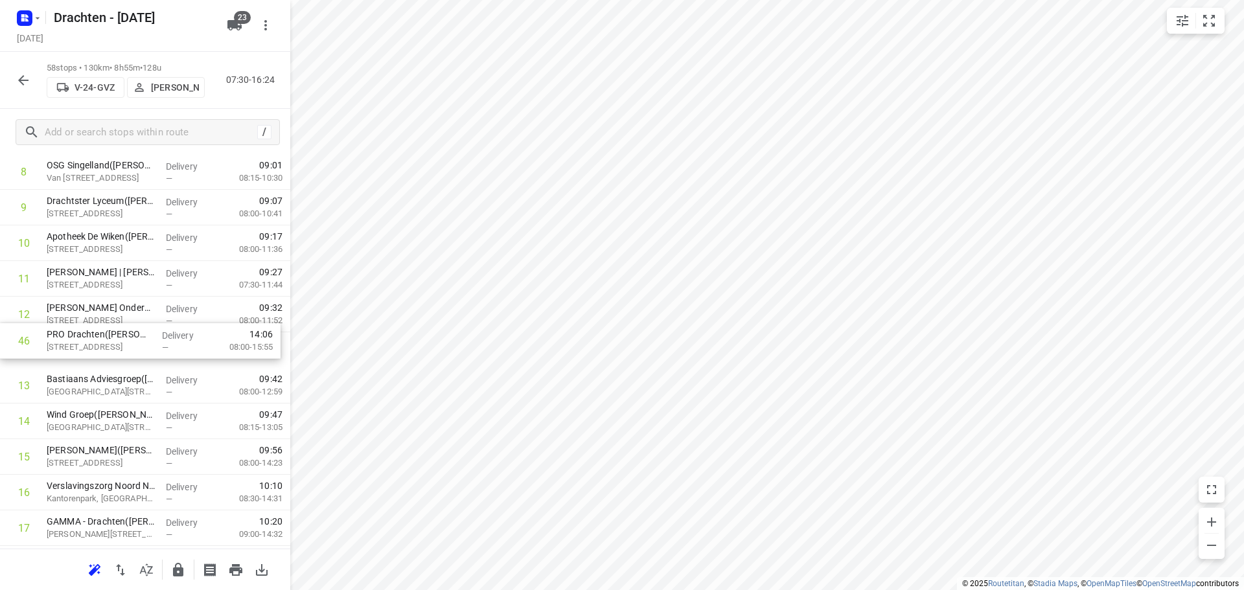
drag, startPoint x: 132, startPoint y: 433, endPoint x: 132, endPoint y: 350, distance: 82.9
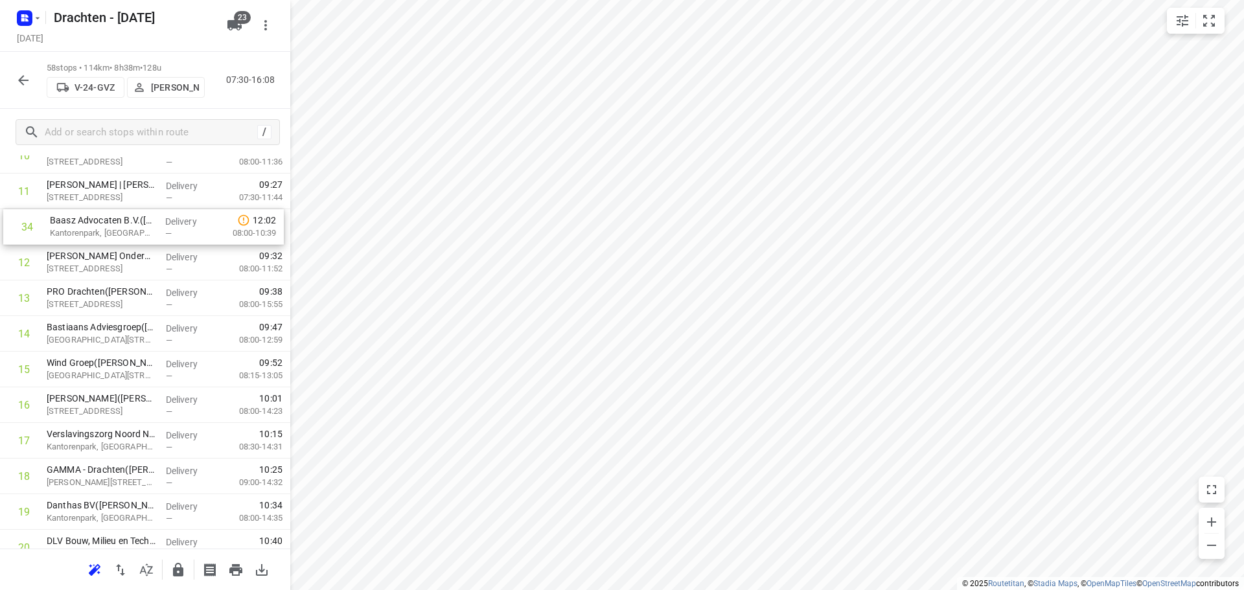
scroll to position [438, 0]
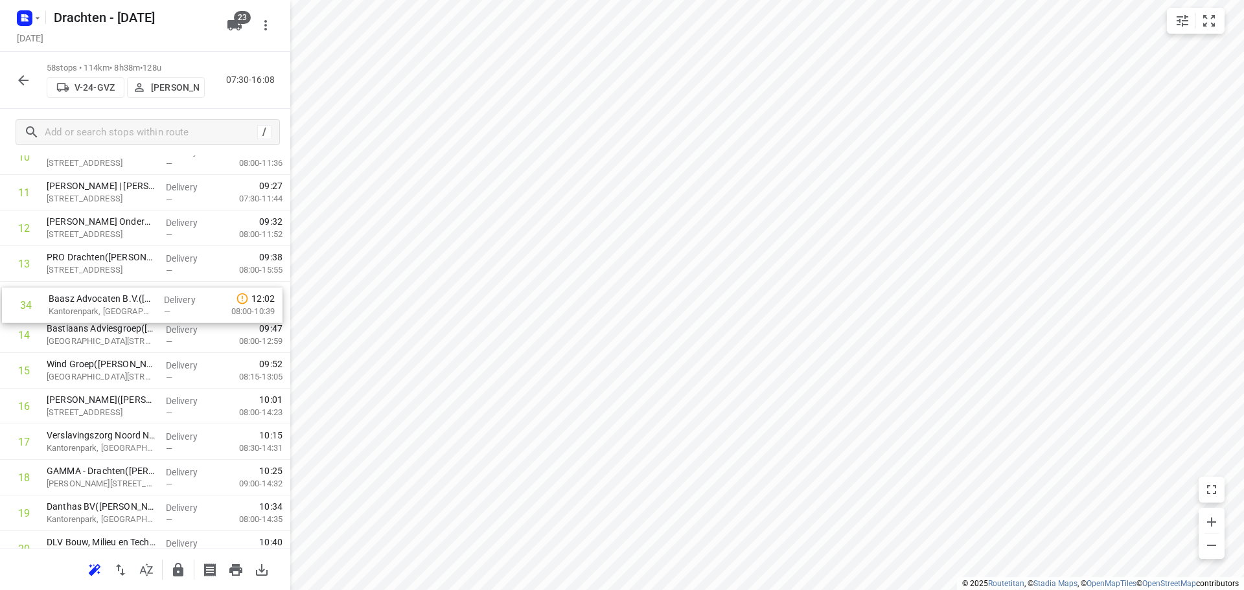
drag, startPoint x: 103, startPoint y: 464, endPoint x: 107, endPoint y: 314, distance: 150.3
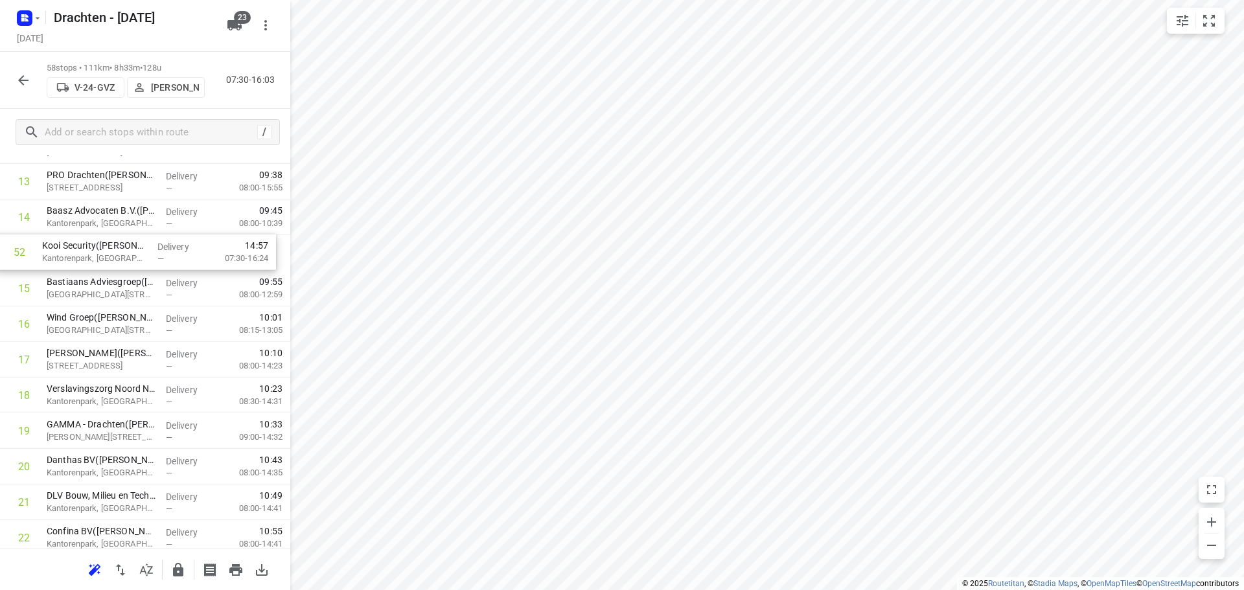
scroll to position [517, 0]
drag, startPoint x: 106, startPoint y: 427, endPoint x: 98, endPoint y: 256, distance: 171.8
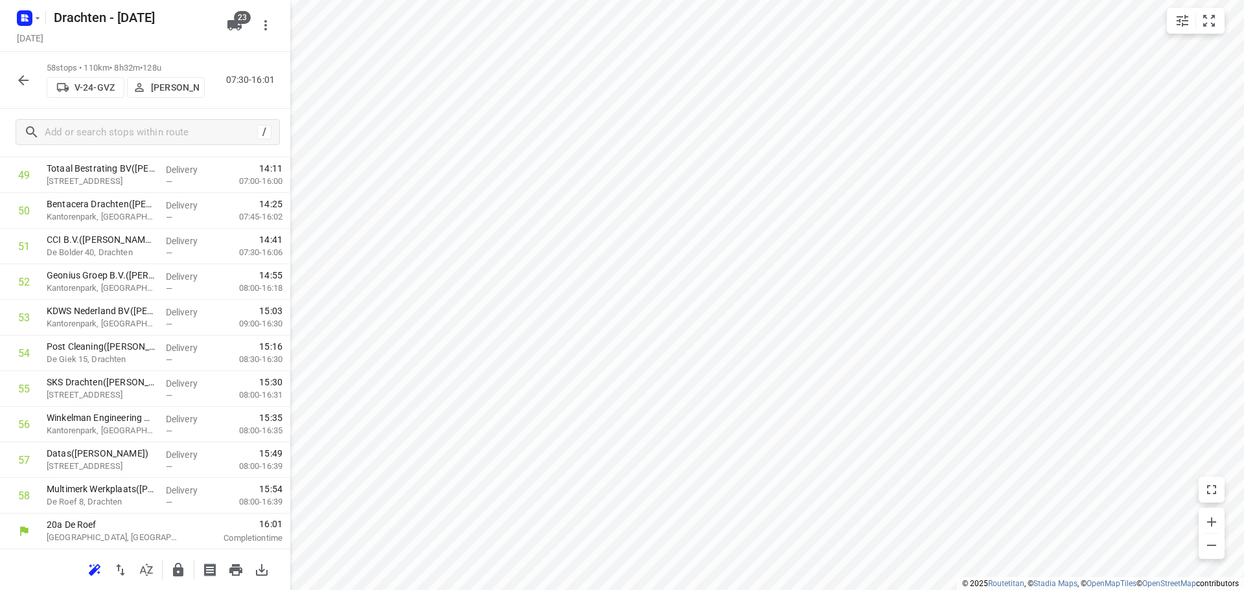
scroll to position [1810, 0]
click at [21, 394] on input "checkbox" at bounding box center [24, 388] width 26 height 26
checkbox input "true"
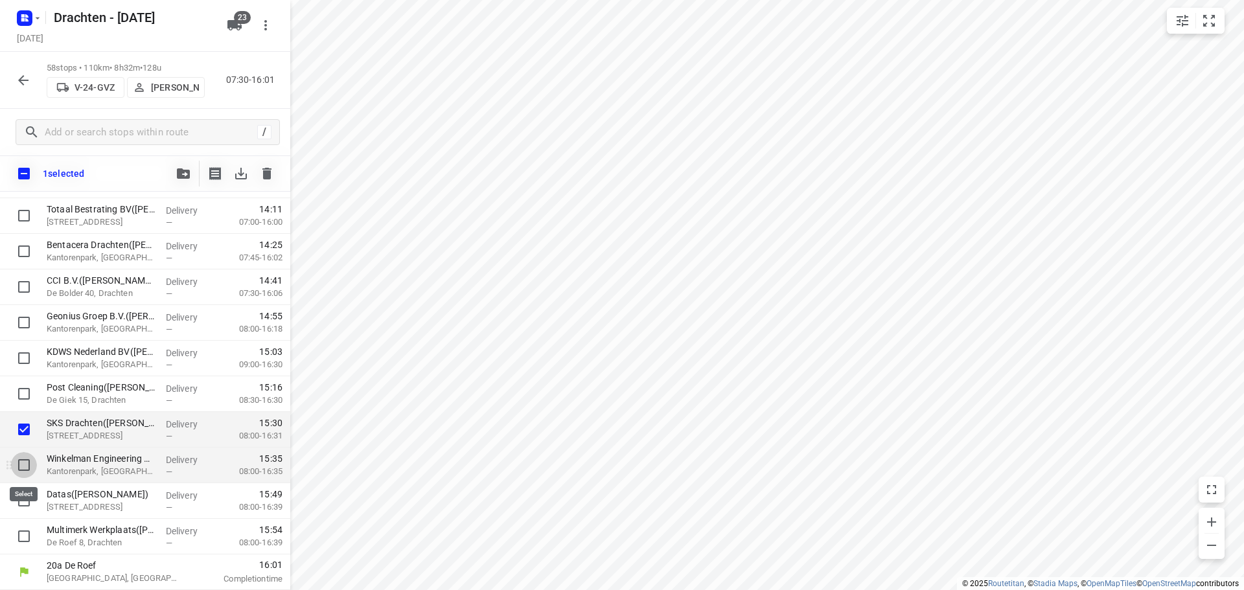
click at [23, 461] on input "checkbox" at bounding box center [24, 465] width 26 height 26
checkbox input "true"
click at [21, 501] on input "checkbox" at bounding box center [24, 501] width 26 height 26
checkbox input "true"
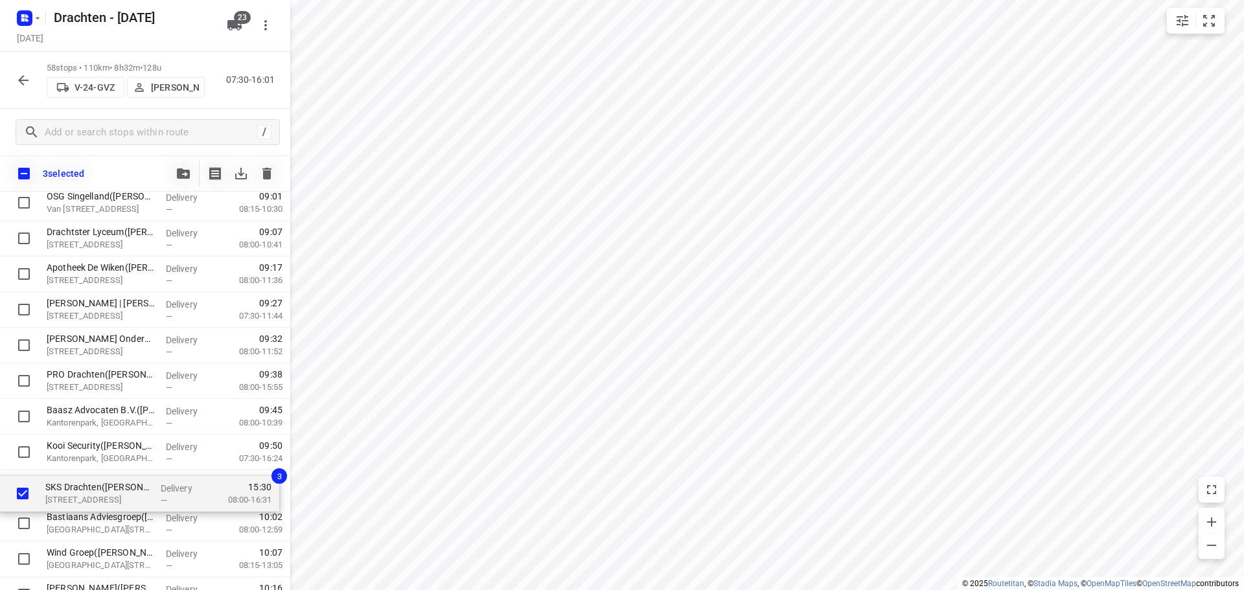
scroll to position [358, 0]
drag, startPoint x: 126, startPoint y: 402, endPoint x: 123, endPoint y: 482, distance: 80.4
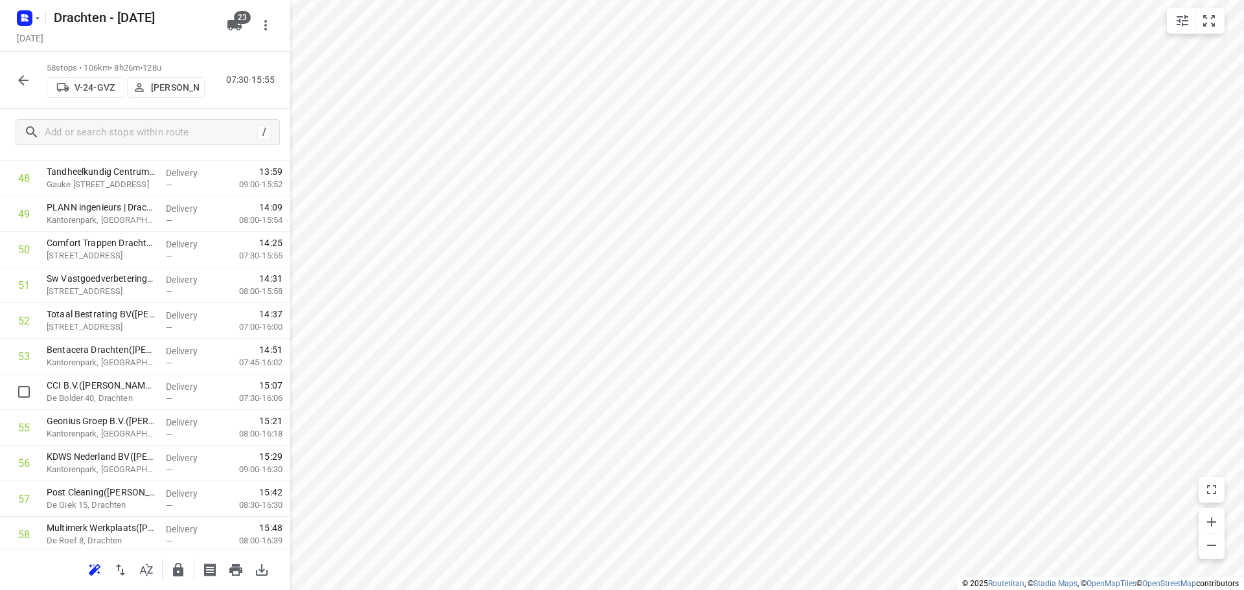
scroll to position [1810, 0]
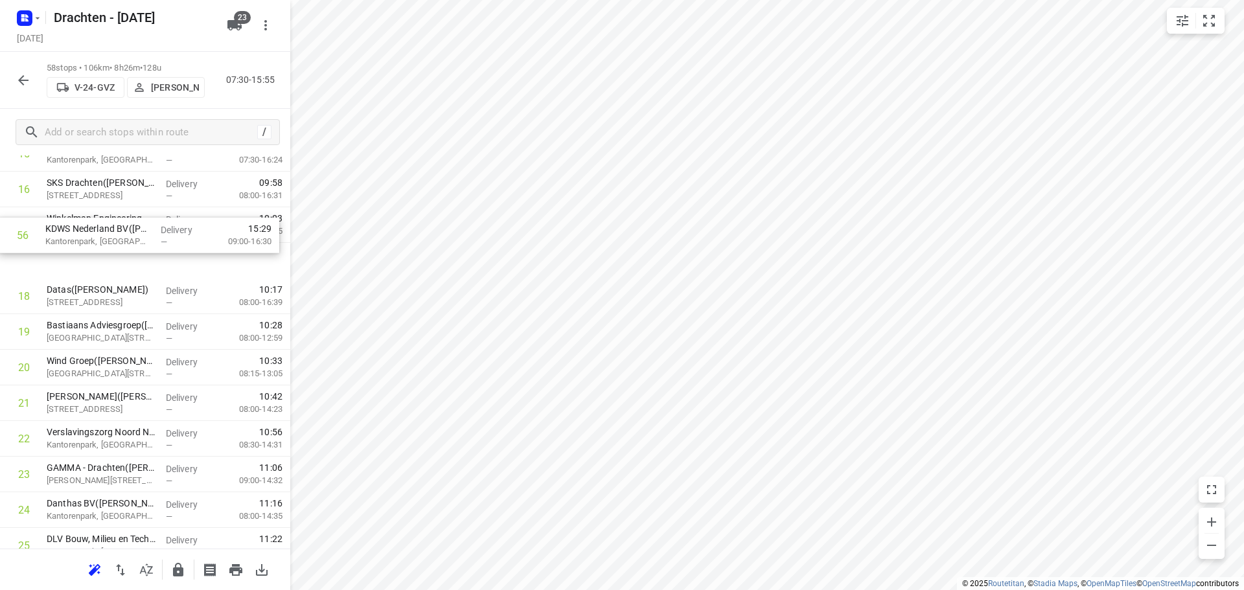
drag, startPoint x: 137, startPoint y: 435, endPoint x: 133, endPoint y: 247, distance: 187.9
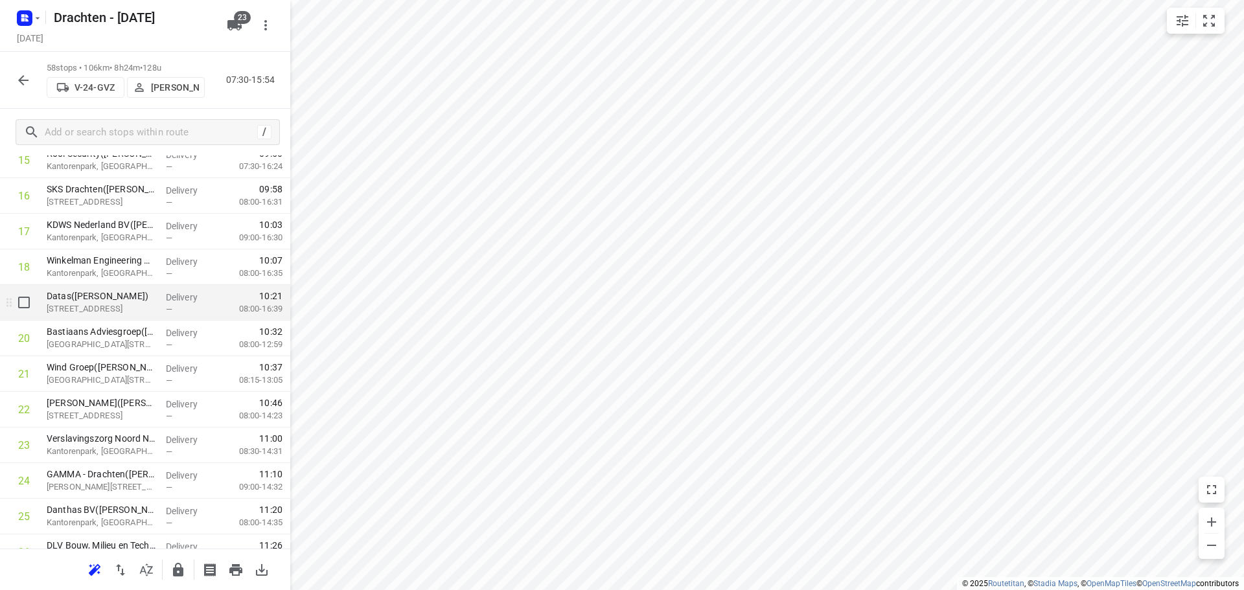
scroll to position [617, 0]
drag, startPoint x: 114, startPoint y: 448, endPoint x: 103, endPoint y: 305, distance: 142.9
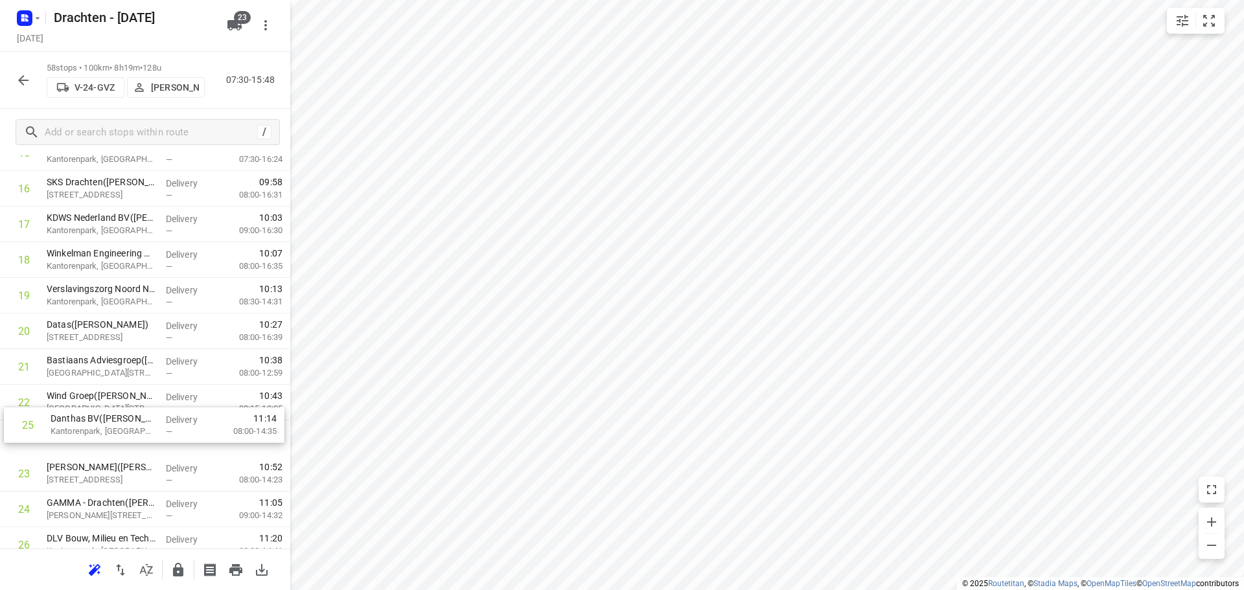
scroll to position [622, 0]
drag, startPoint x: 123, startPoint y: 513, endPoint x: 138, endPoint y: 319, distance: 194.2
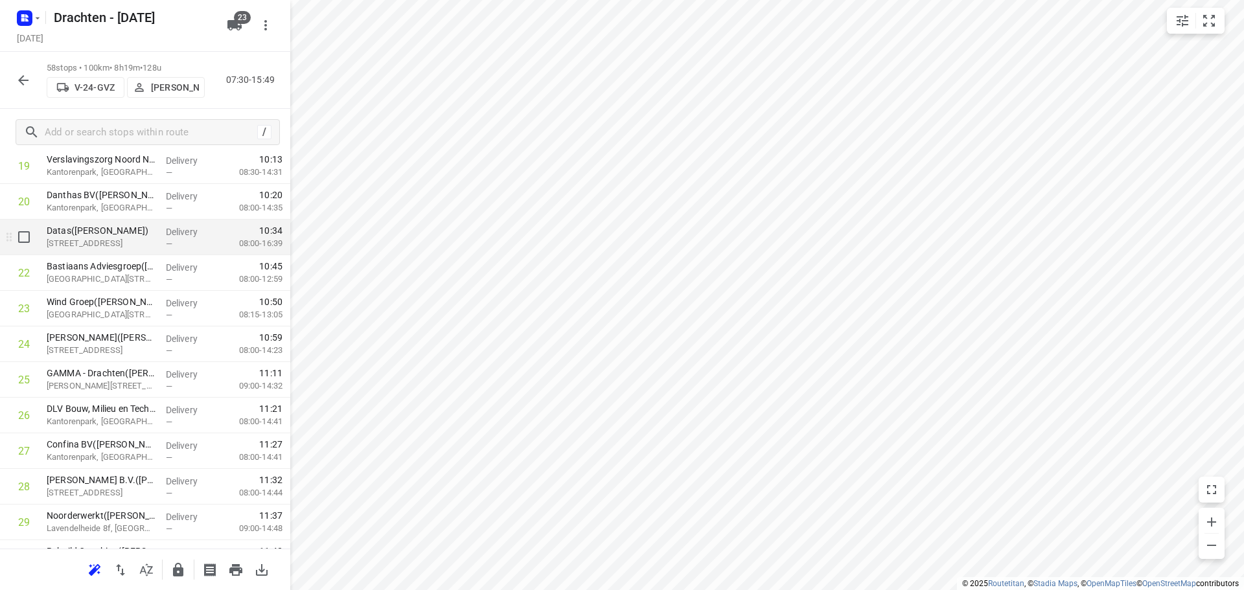
scroll to position [752, 0]
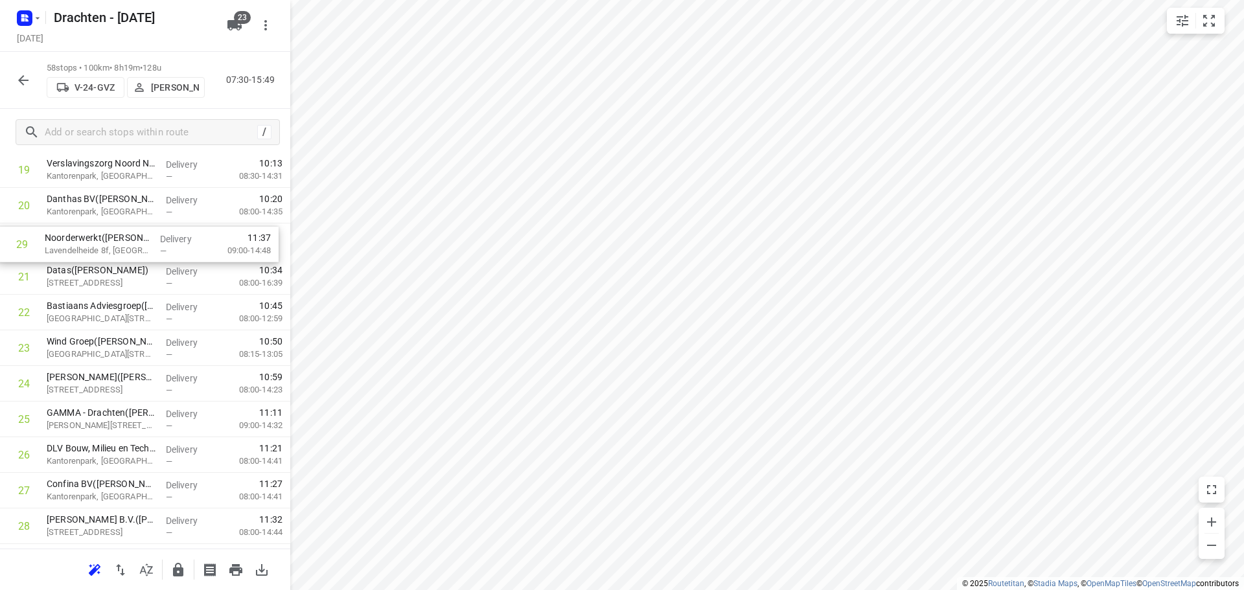
drag, startPoint x: 155, startPoint y: 522, endPoint x: 150, endPoint y: 238, distance: 284.4
click at [150, 238] on div "1 ⭐Philips - Drachten - Tussendiepen 4(Sara Bohnen) Tussendiepen 4, Drachten De…" at bounding box center [145, 544] width 290 height 2066
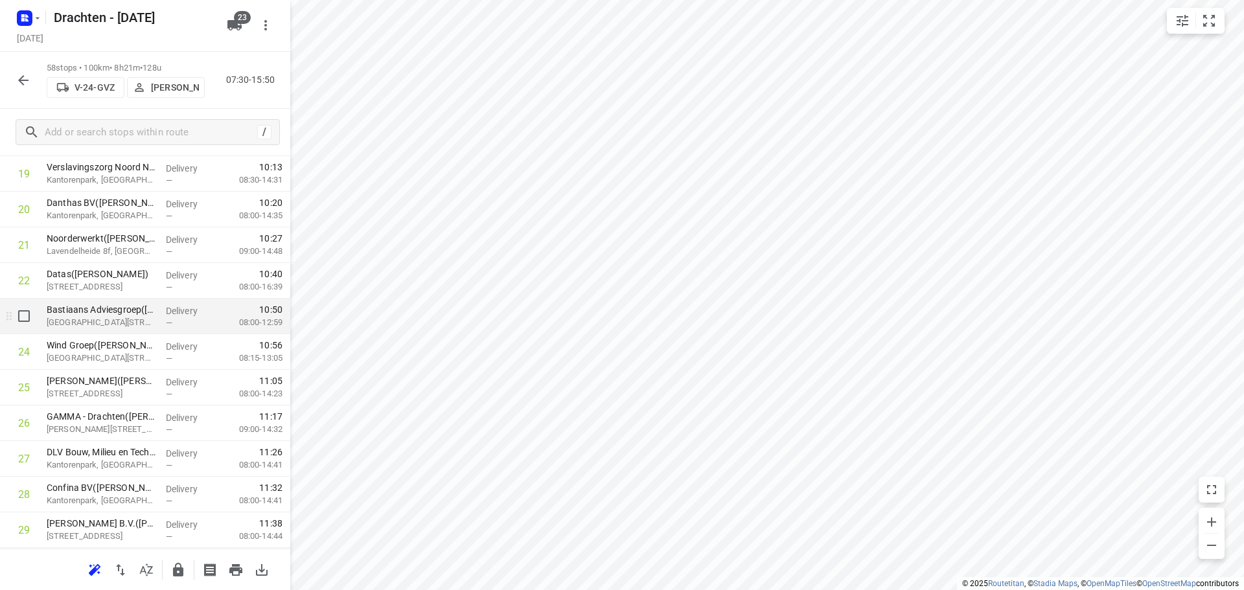
scroll to position [807, 0]
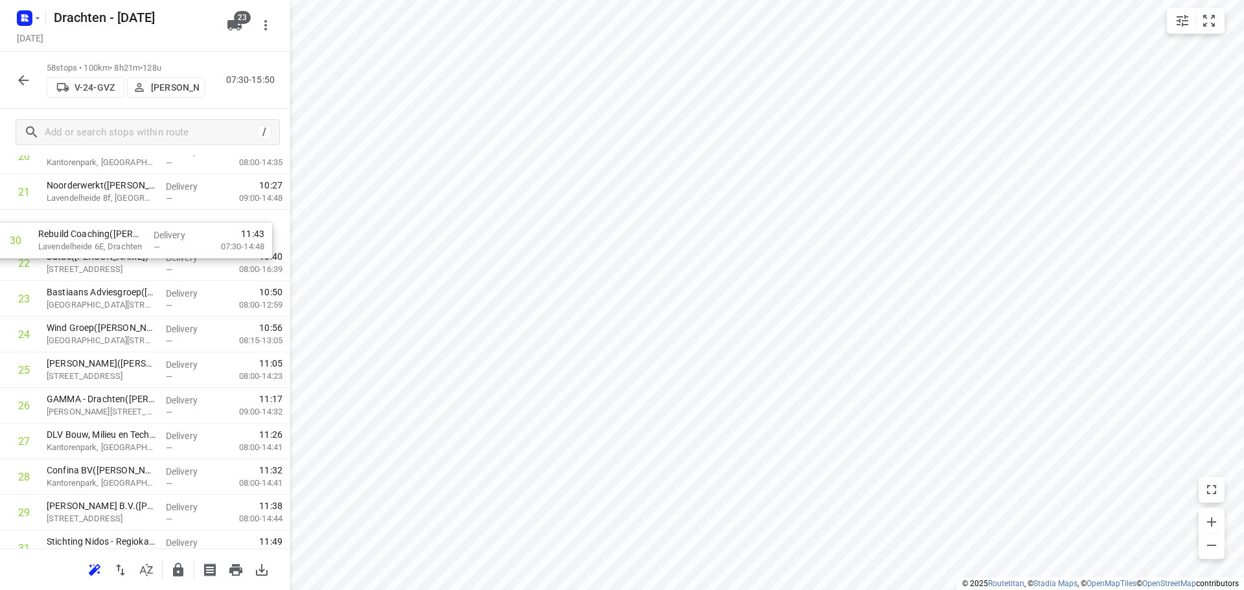
drag, startPoint x: 136, startPoint y: 503, endPoint x: 125, endPoint y: 228, distance: 274.8
click at [125, 228] on div "1 ⭐Philips - Drachten - Tussendiepen 4(Sara Bohnen) Tussendiepen 4, Drachten De…" at bounding box center [145, 495] width 290 height 2066
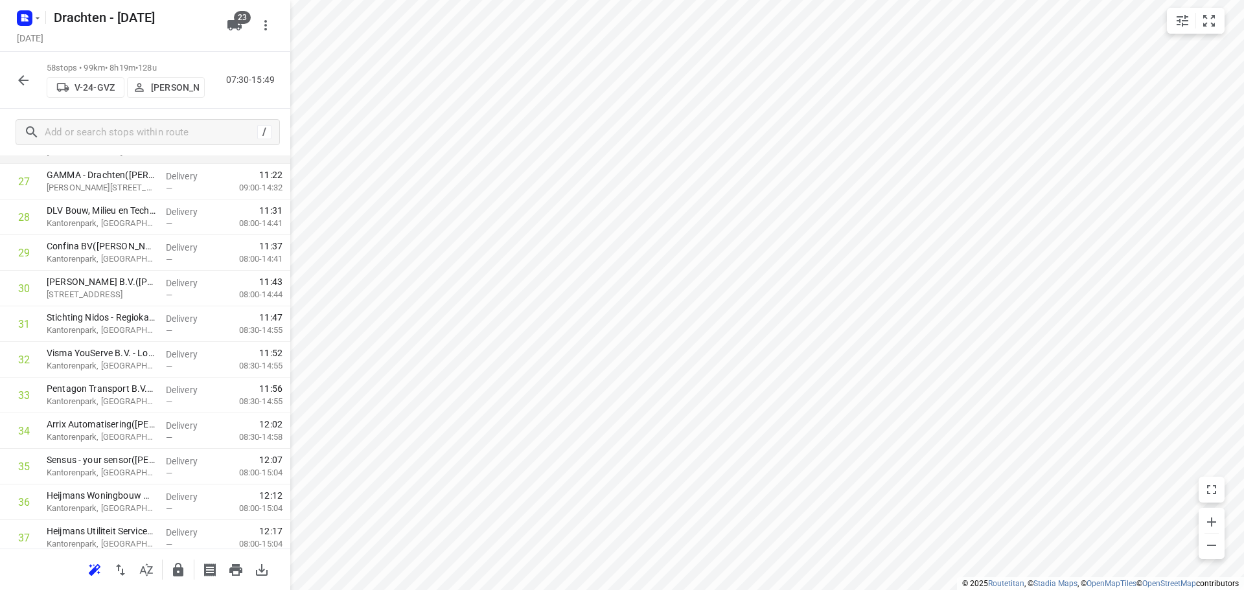
scroll to position [1051, 0]
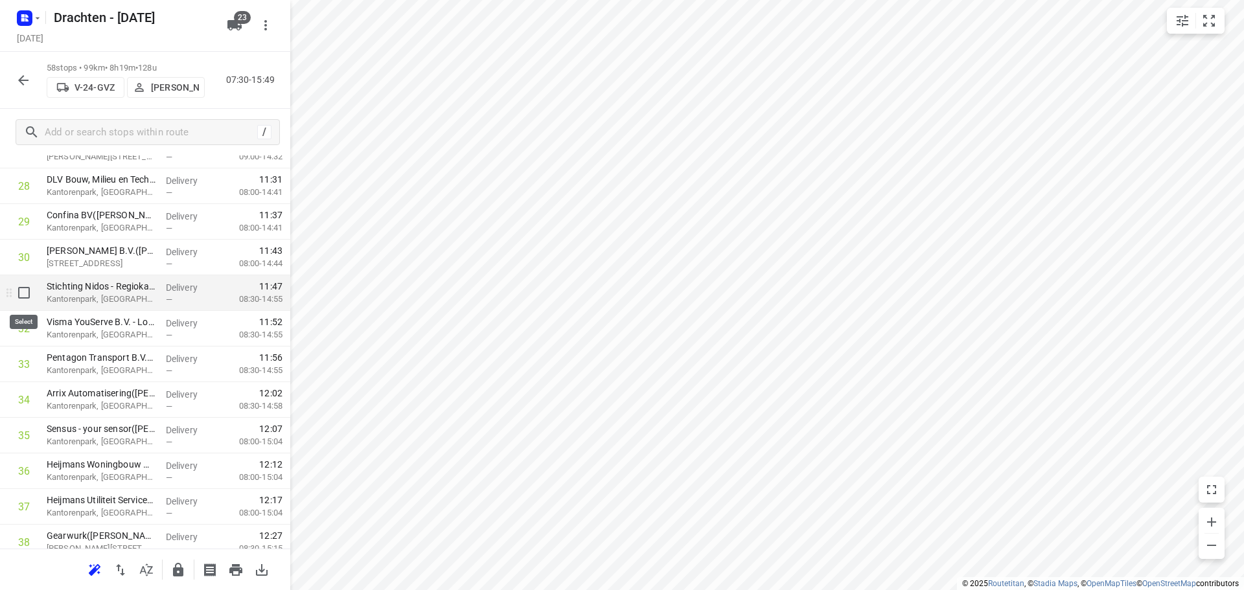
click at [34, 299] on input "checkbox" at bounding box center [24, 293] width 26 height 26
checkbox input "true"
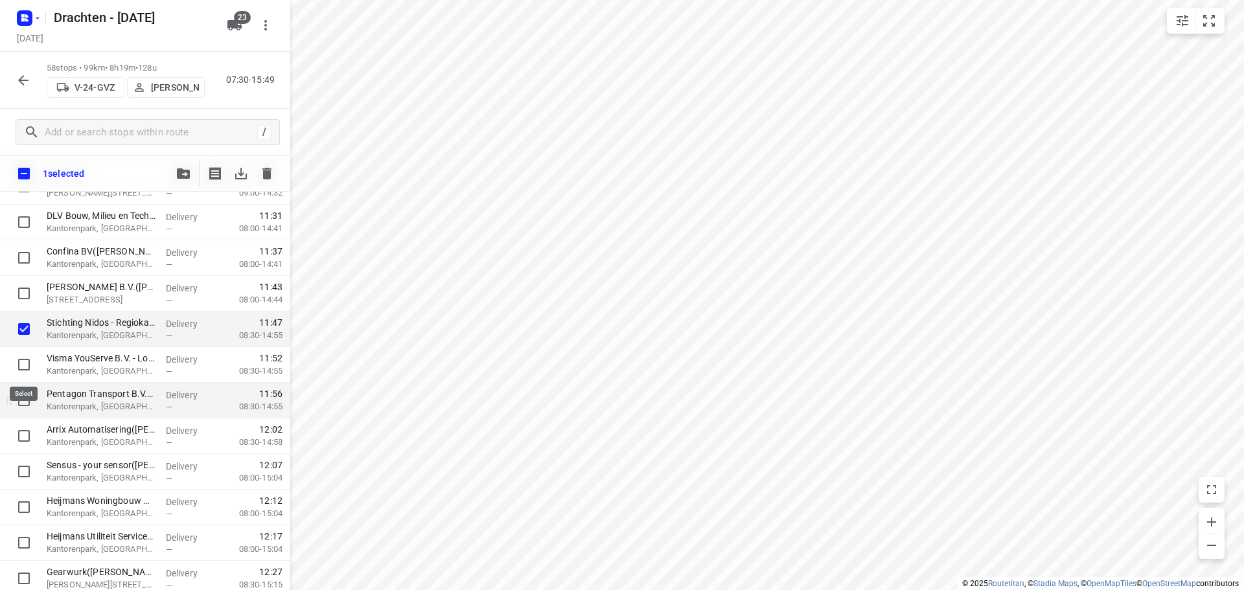
click at [28, 364] on input "checkbox" at bounding box center [24, 365] width 26 height 26
checkbox input "true"
click at [29, 398] on input "checkbox" at bounding box center [24, 400] width 26 height 26
checkbox input "true"
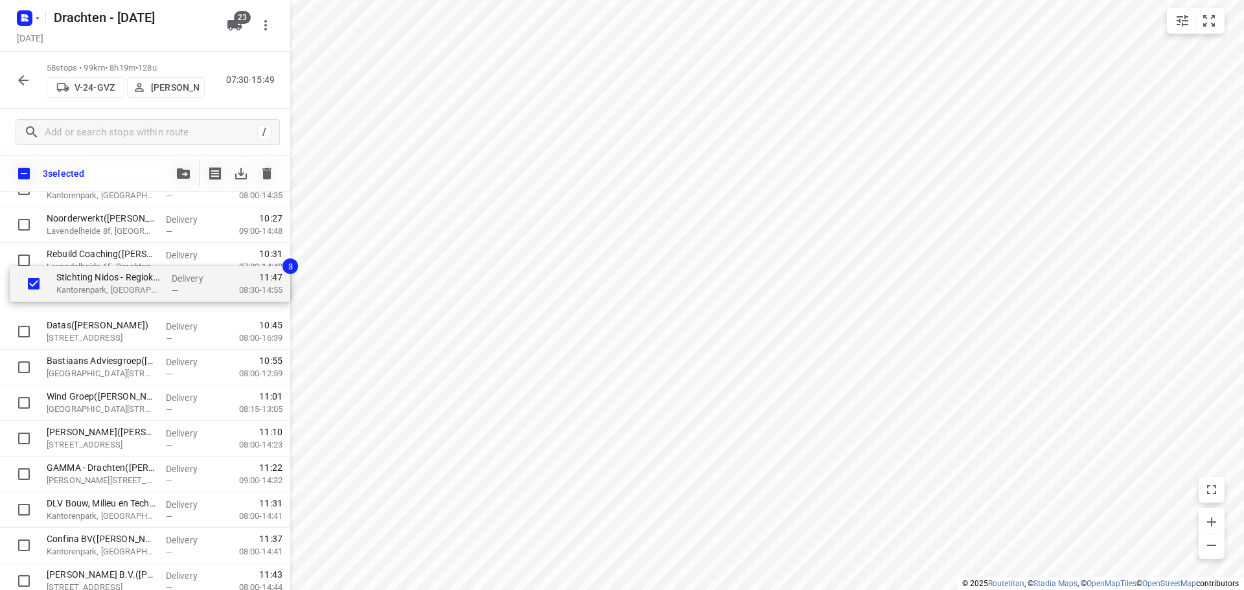
scroll to position [792, 0]
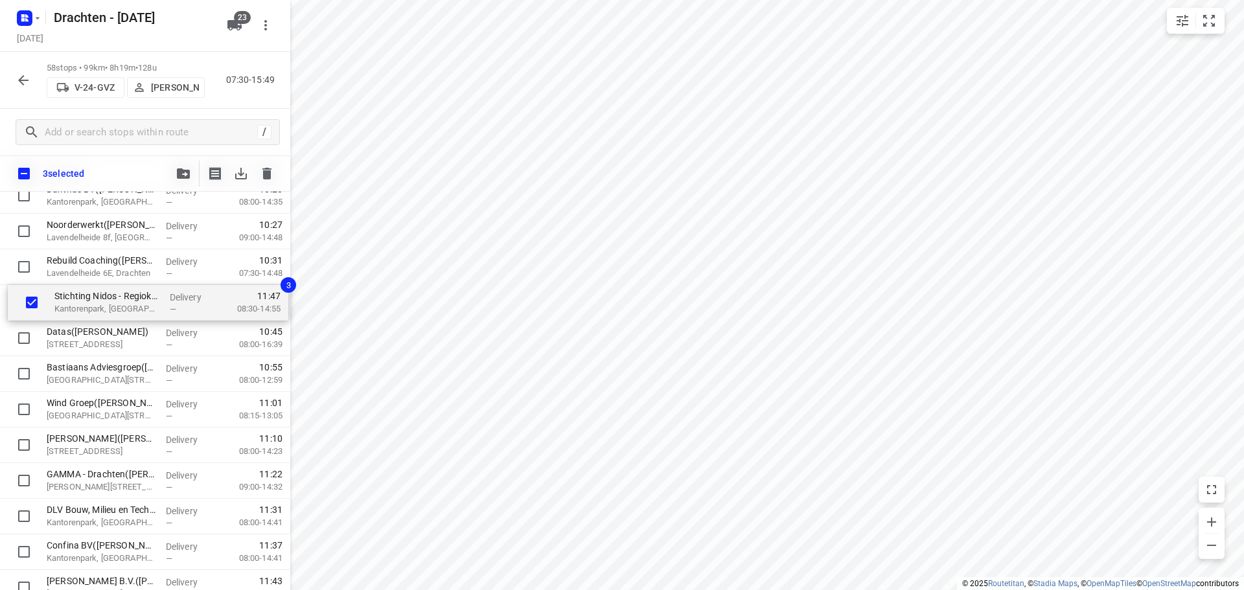
drag, startPoint x: 64, startPoint y: 337, endPoint x: 72, endPoint y: 307, distance: 30.8
click at [72, 307] on div "⭐Philips - Drachten - Tussendiepen 4(Sara Bohnen) Tussendiepen 4, Drachten Deli…" at bounding box center [145, 534] width 290 height 2066
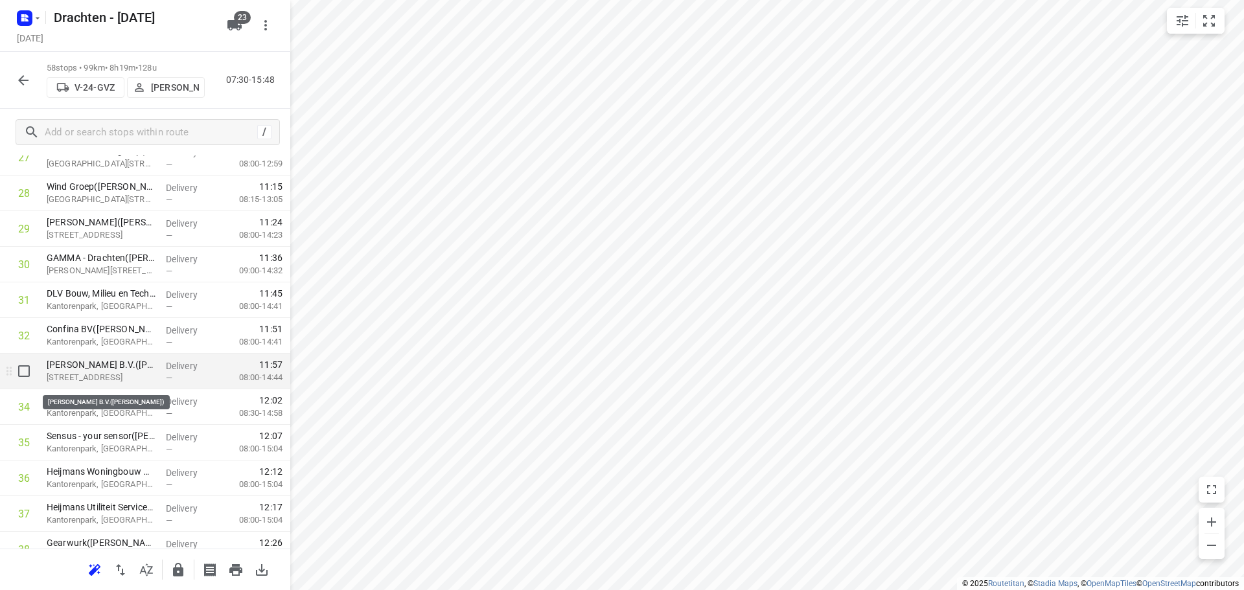
scroll to position [1051, 0]
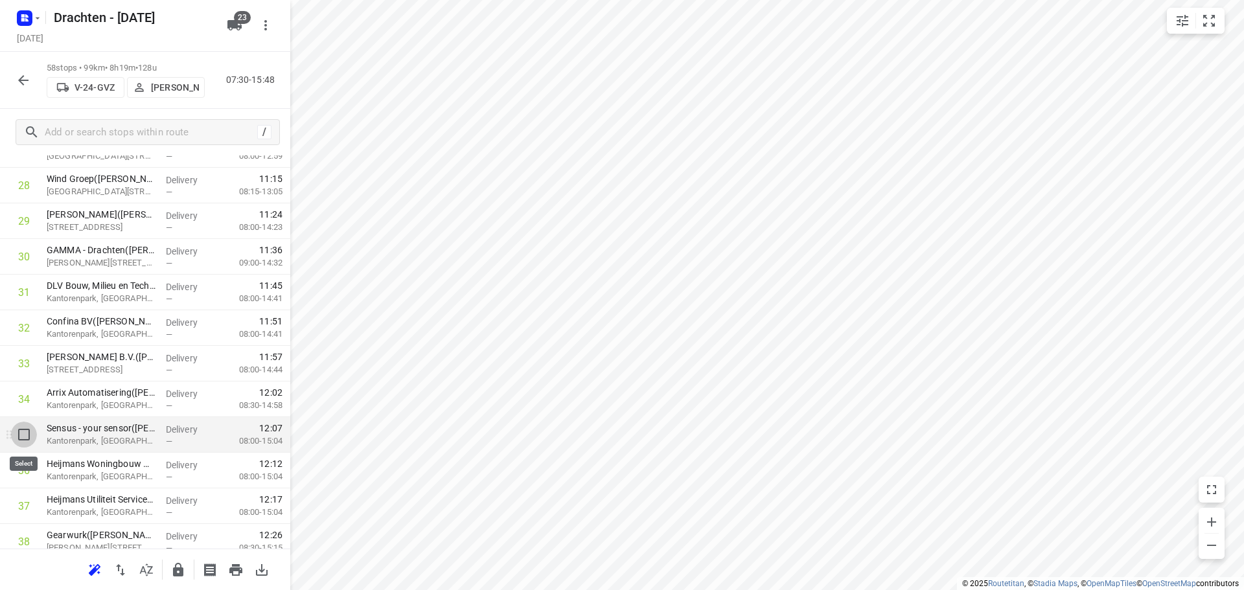
click at [23, 437] on input "checkbox" at bounding box center [24, 435] width 26 height 26
checkbox input "true"
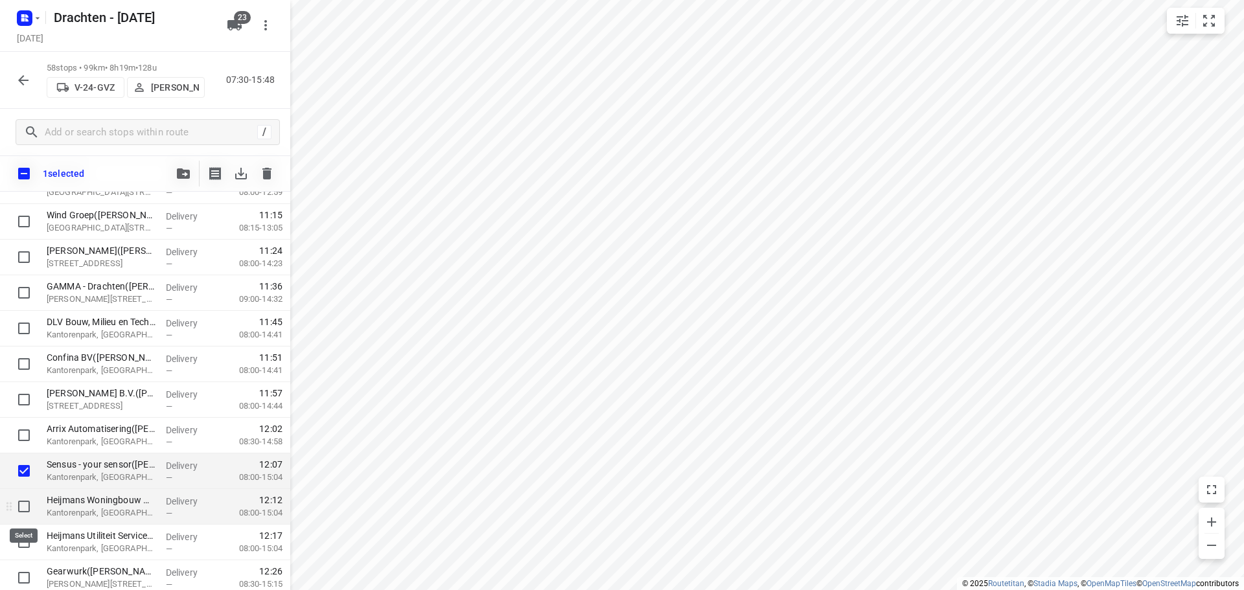
click at [26, 505] on input "checkbox" at bounding box center [24, 507] width 26 height 26
checkbox input "true"
click at [23, 537] on input "checkbox" at bounding box center [24, 542] width 26 height 26
checkbox input "true"
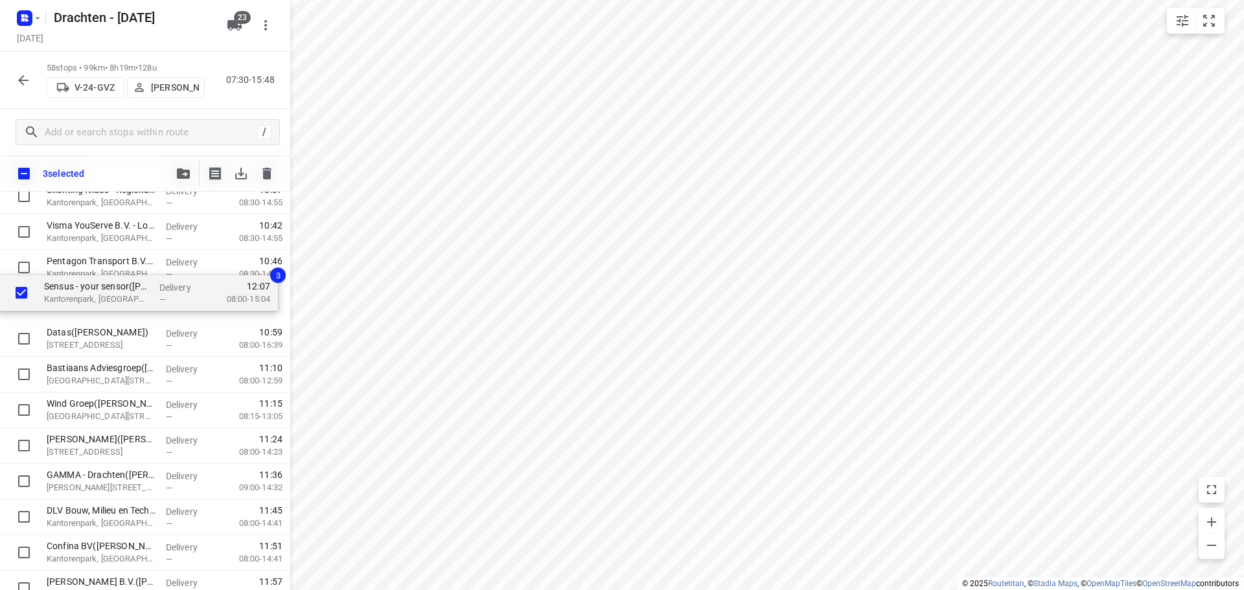
scroll to position [898, 0]
drag, startPoint x: 72, startPoint y: 478, endPoint x: 71, endPoint y: 302, distance: 175.5
click at [71, 302] on div "⭐Philips - Drachten - Tussendiepen 4(Sara Bohnen) Tussendiepen 4, Drachten Deli…" at bounding box center [145, 428] width 290 height 2066
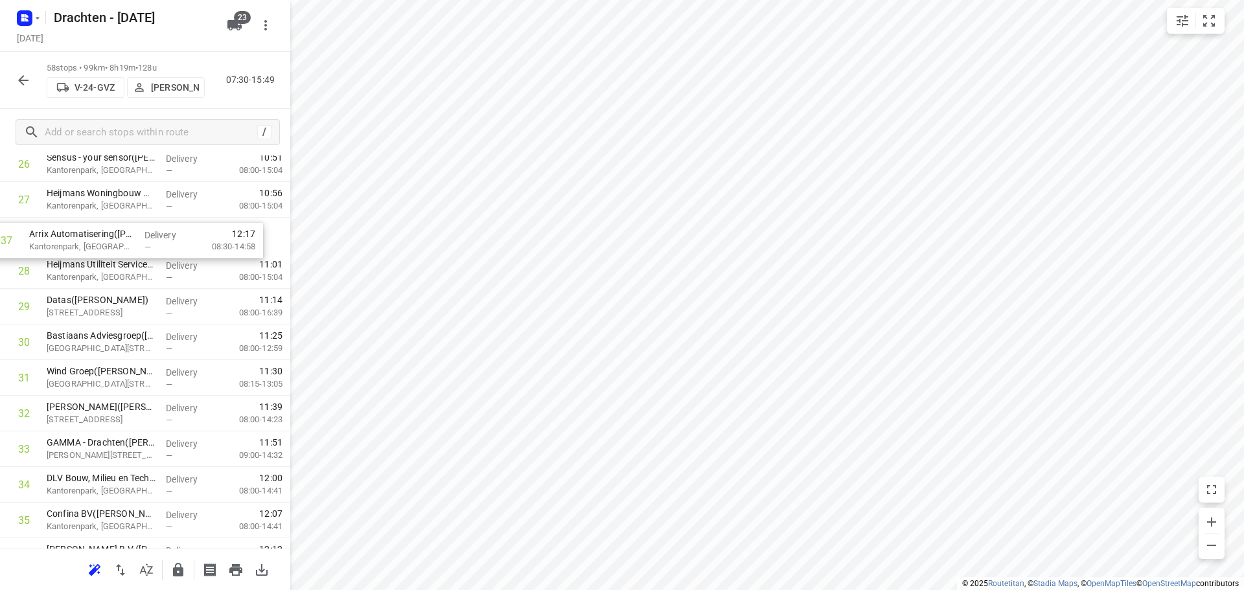
scroll to position [1001, 0]
drag, startPoint x: 139, startPoint y: 459, endPoint x: 112, endPoint y: 255, distance: 205.1
click at [112, 255] on div "1 ⭐Philips - Drachten - Tussendiepen 4(Sara Bohnen) Tussendiepen 4, Drachten De…" at bounding box center [145, 289] width 290 height 2066
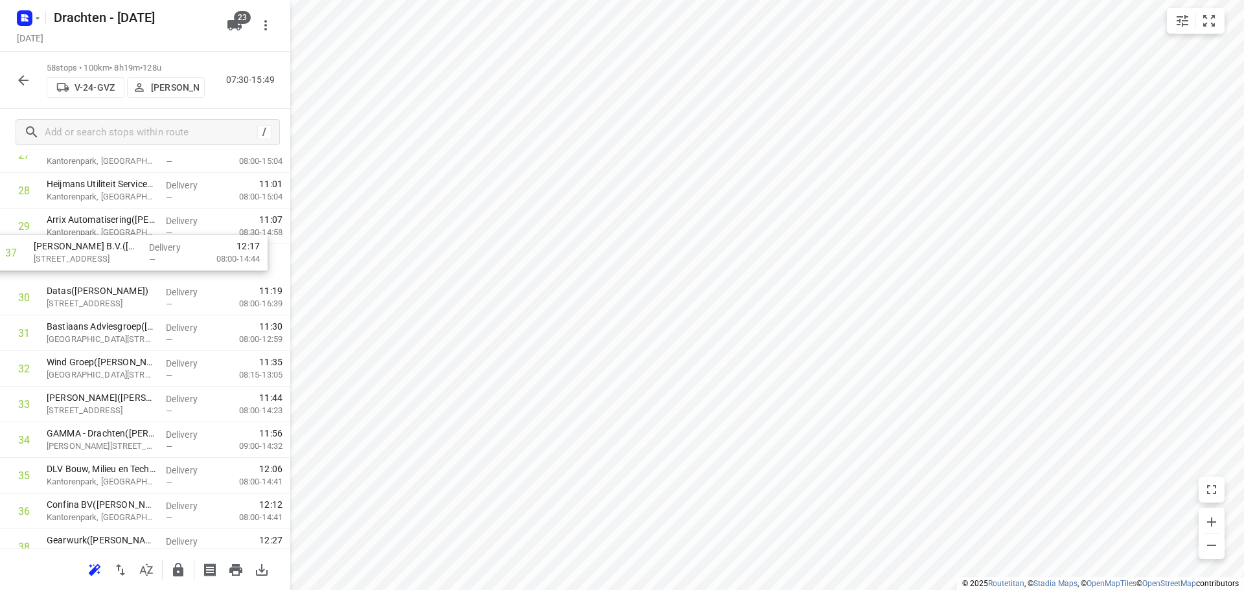
scroll to position [1042, 0]
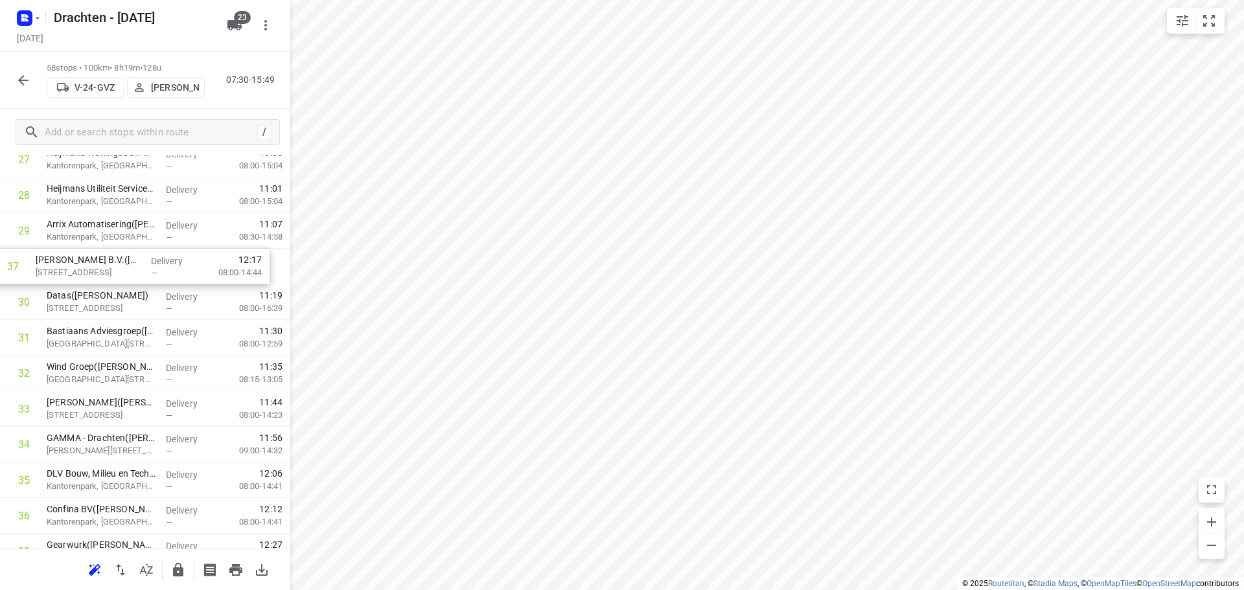
drag, startPoint x: 139, startPoint y: 487, endPoint x: 126, endPoint y: 259, distance: 228.4
click at [126, 259] on div "1 ⭐Philips - Drachten - Tussendiepen 4(Sara Bohnen) Tussendiepen 4, Drachten De…" at bounding box center [145, 249] width 290 height 2066
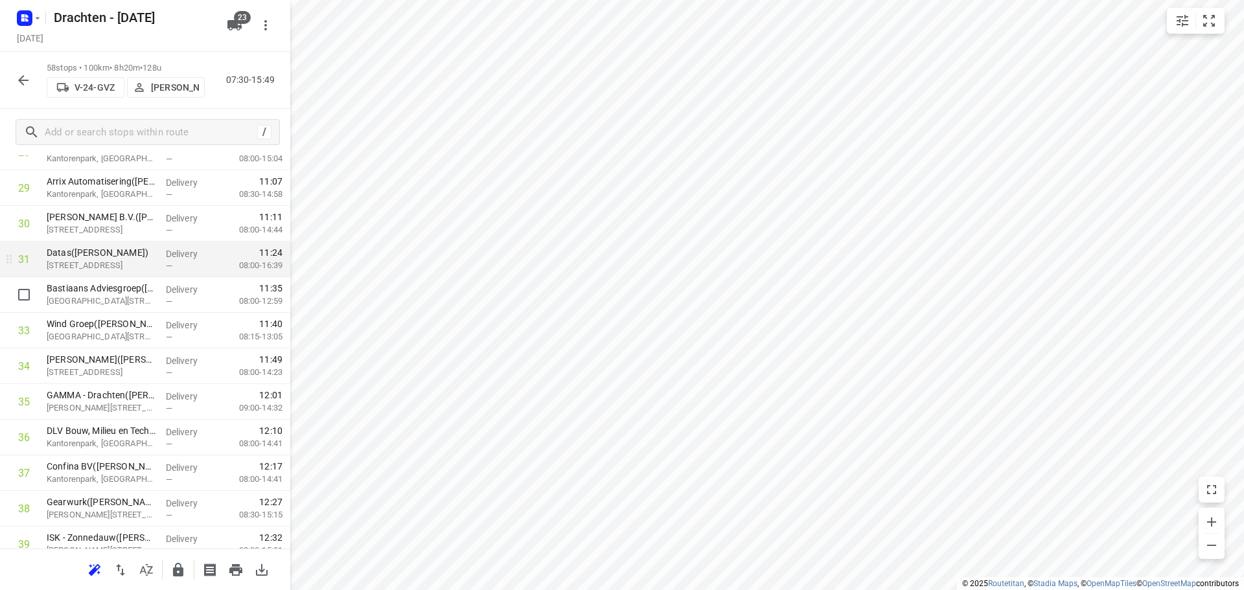
scroll to position [1106, 0]
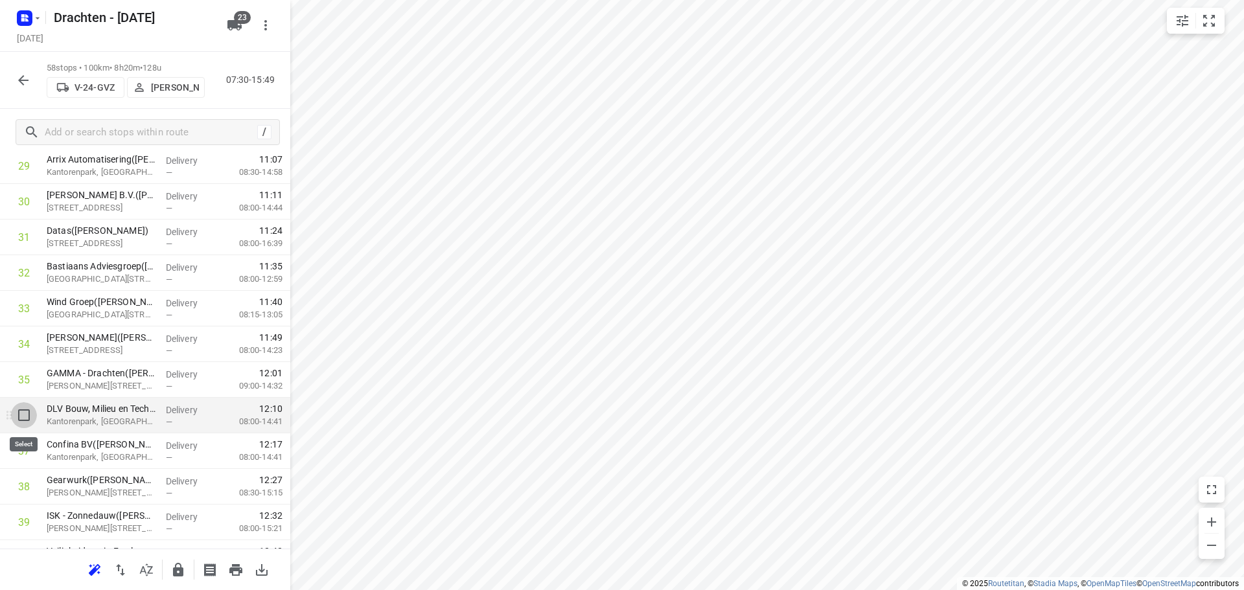
click at [28, 422] on input "checkbox" at bounding box center [24, 415] width 26 height 26
checkbox input "true"
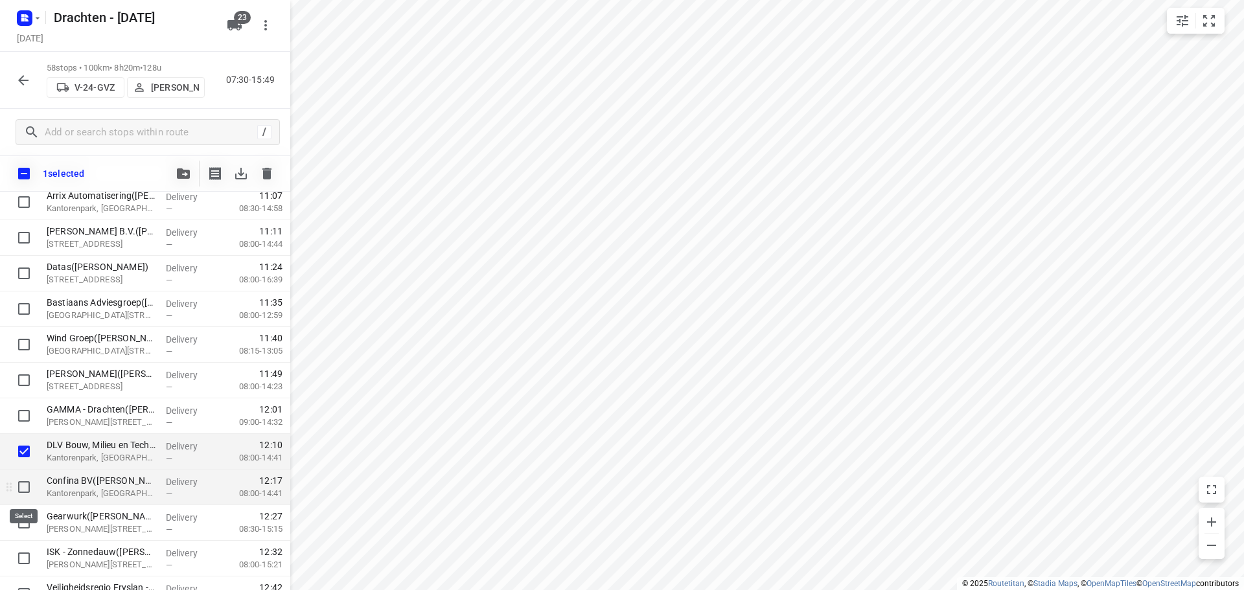
click at [29, 490] on input "checkbox" at bounding box center [24, 487] width 26 height 26
checkbox input "true"
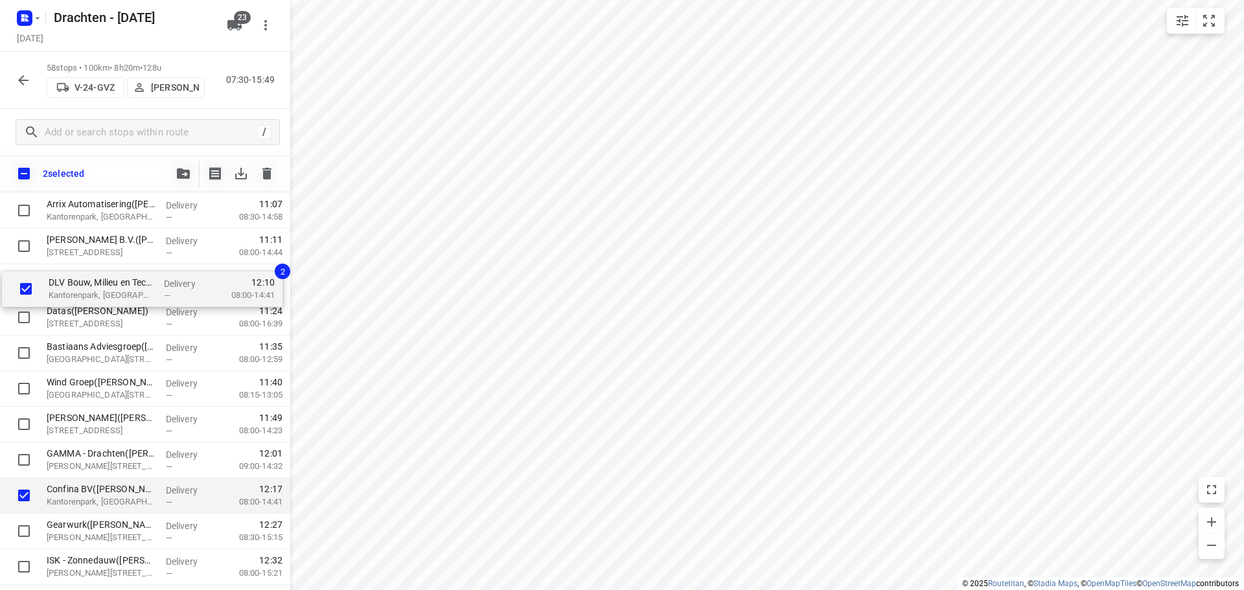
drag, startPoint x: 112, startPoint y: 451, endPoint x: 115, endPoint y: 284, distance: 167.1
click at [115, 284] on div "⭐Philips - Drachten - Tussendiepen 4(Sara Bohnen) Tussendiepen 4, Drachten Deli…" at bounding box center [145, 229] width 290 height 2066
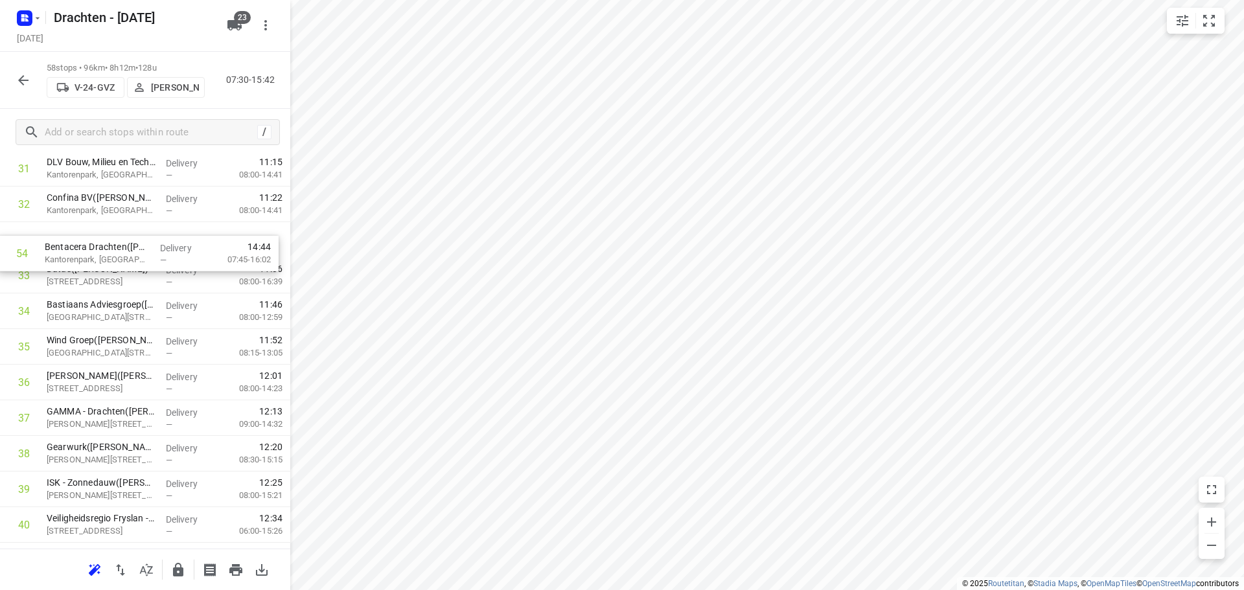
scroll to position [1172, 0]
drag, startPoint x: 166, startPoint y: 497, endPoint x: 164, endPoint y: 262, distance: 235.1
click at [164, 262] on div "1 ⭐Philips - Drachten - Tussendiepen 4(Sara Bohnen) Tussendiepen 4, Drachten De…" at bounding box center [145, 118] width 290 height 2066
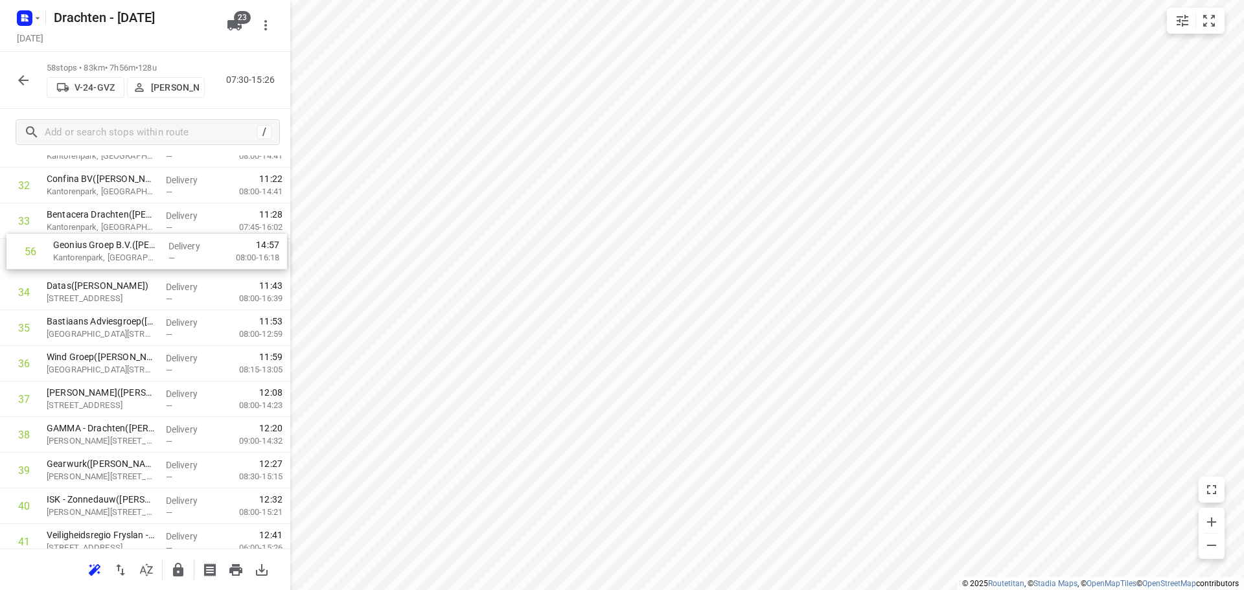
scroll to position [1194, 0]
drag, startPoint x: 127, startPoint y: 491, endPoint x: 137, endPoint y: 264, distance: 227.6
click at [137, 264] on div "1 ⭐Philips - Drachten - Tussendiepen 4(Sara Bohnen) Tussendiepen 4, Drachten De…" at bounding box center [145, 96] width 290 height 2066
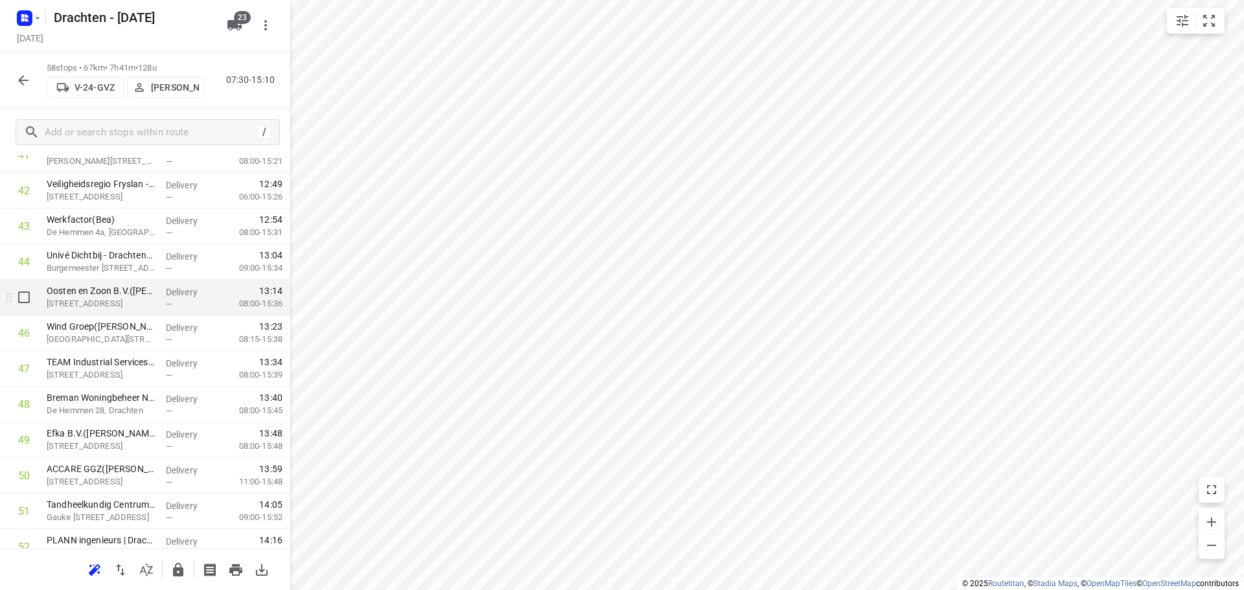
scroll to position [1647, 0]
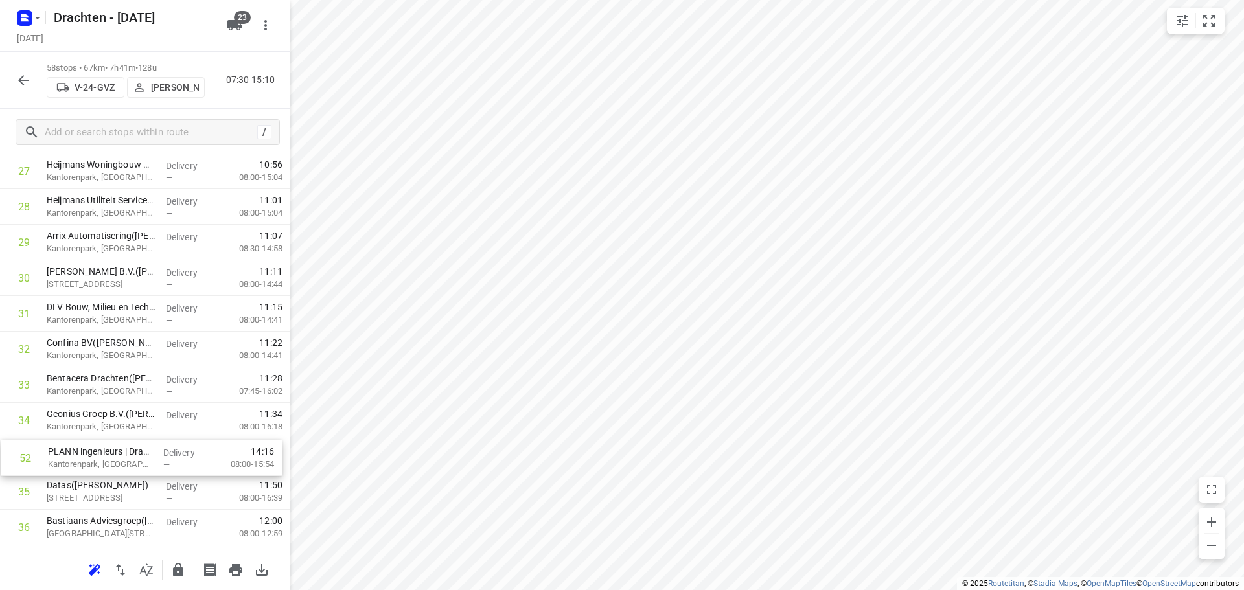
drag, startPoint x: 137, startPoint y: 446, endPoint x: 135, endPoint y: 457, distance: 10.4
click at [135, 457] on div "1 ⭐Philips - Drachten - Tussendiepen 4(Sara Bohnen) Tussendiepen 4, Drachten De…" at bounding box center [145, 260] width 290 height 2066
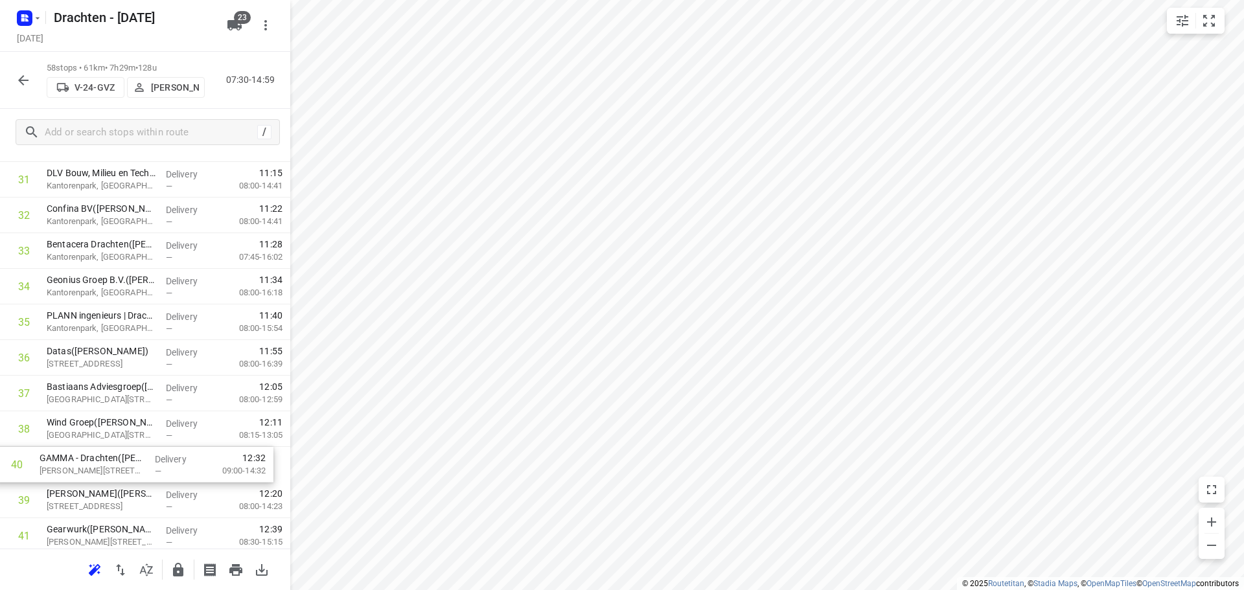
scroll to position [1167, 0]
drag, startPoint x: 154, startPoint y: 507, endPoint x: 161, endPoint y: 357, distance: 150.4
click at [161, 357] on div "1 ⭐Philips - Drachten - Tussendiepen 4(Sara Bohnen) Tussendiepen 4, Drachten De…" at bounding box center [145, 124] width 290 height 2066
drag, startPoint x: 112, startPoint y: 429, endPoint x: 106, endPoint y: 391, distance: 39.4
click at [106, 391] on div "1 ⭐Philips - Drachten - Tussendiepen 4(Sara Bohnen) Tussendiepen 4, Drachten De…" at bounding box center [145, 124] width 290 height 2066
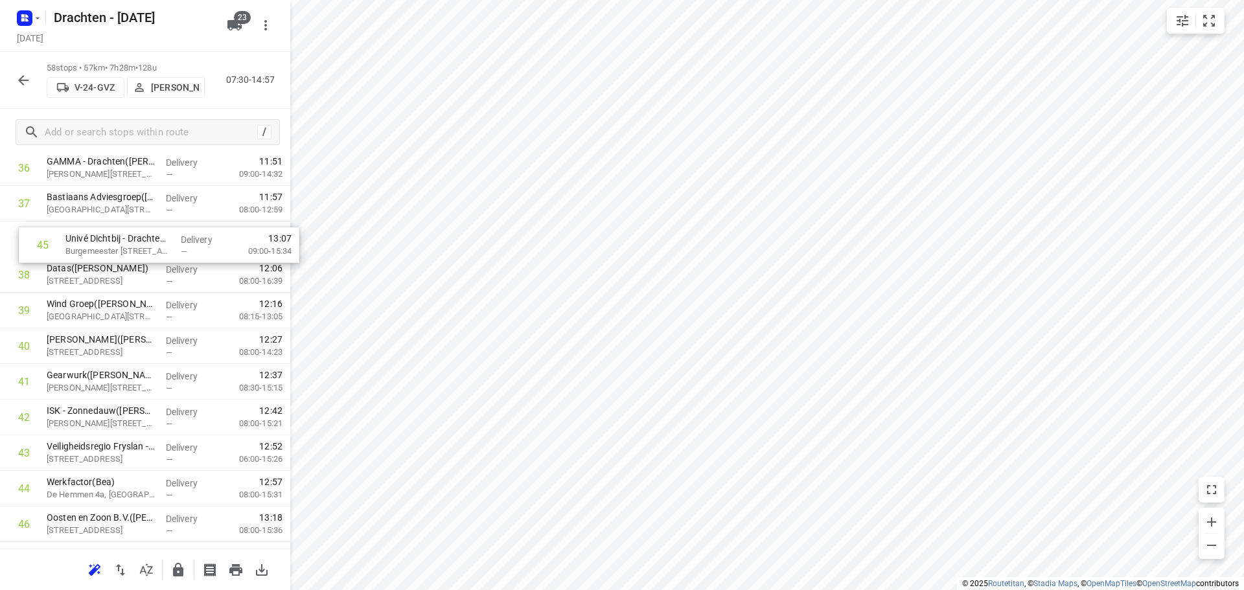
drag, startPoint x: 138, startPoint y: 485, endPoint x: 156, endPoint y: 245, distance: 241.0
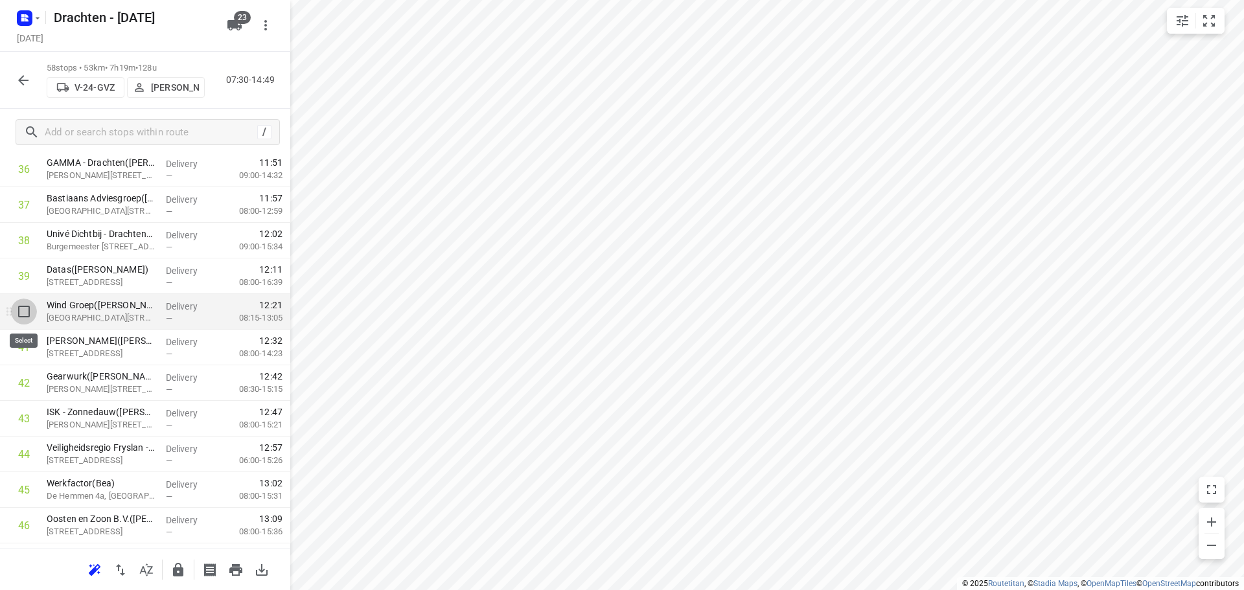
click at [29, 316] on input "checkbox" at bounding box center [24, 312] width 26 height 26
checkbox input "true"
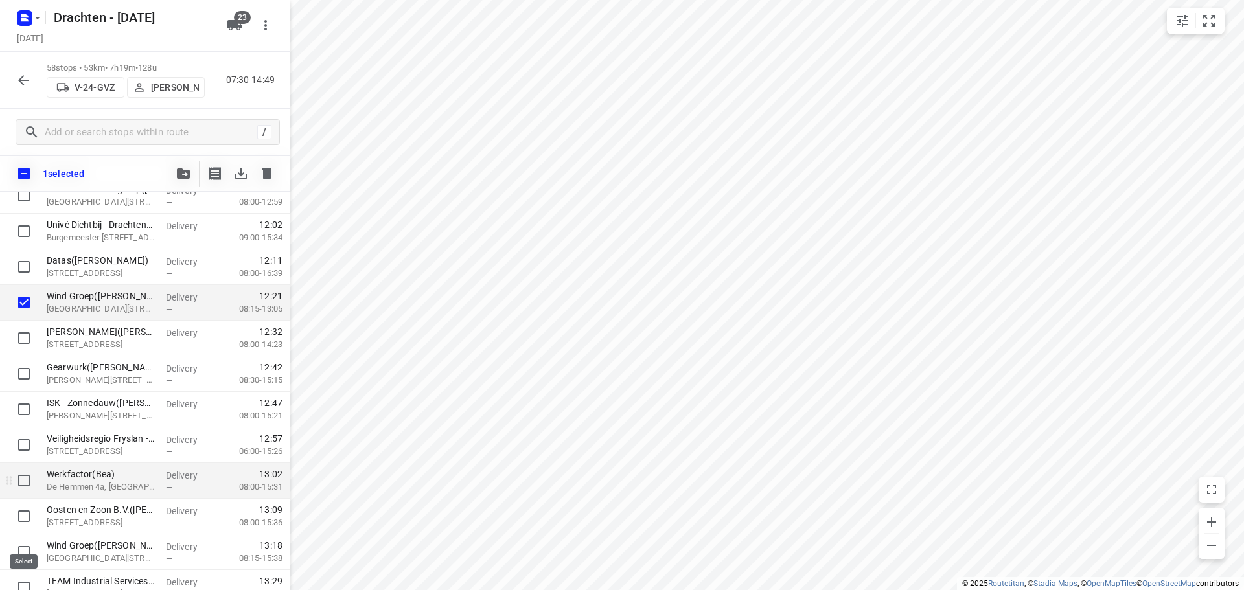
scroll to position [1417, 0]
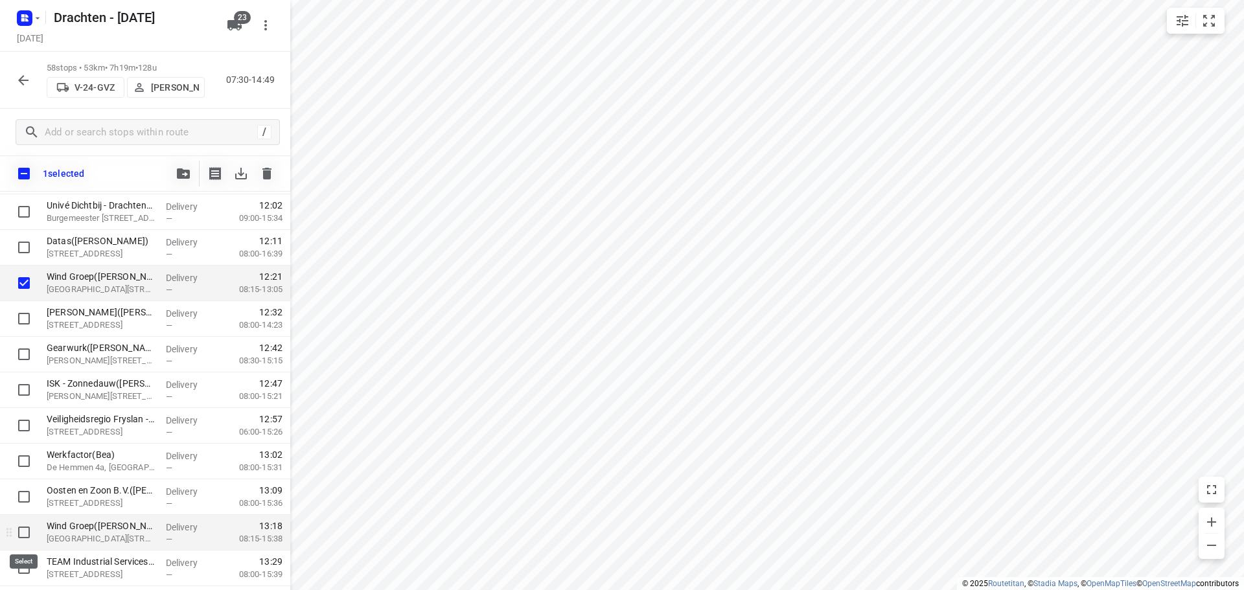
click at [25, 538] on input "checkbox" at bounding box center [24, 532] width 26 height 26
checkbox input "true"
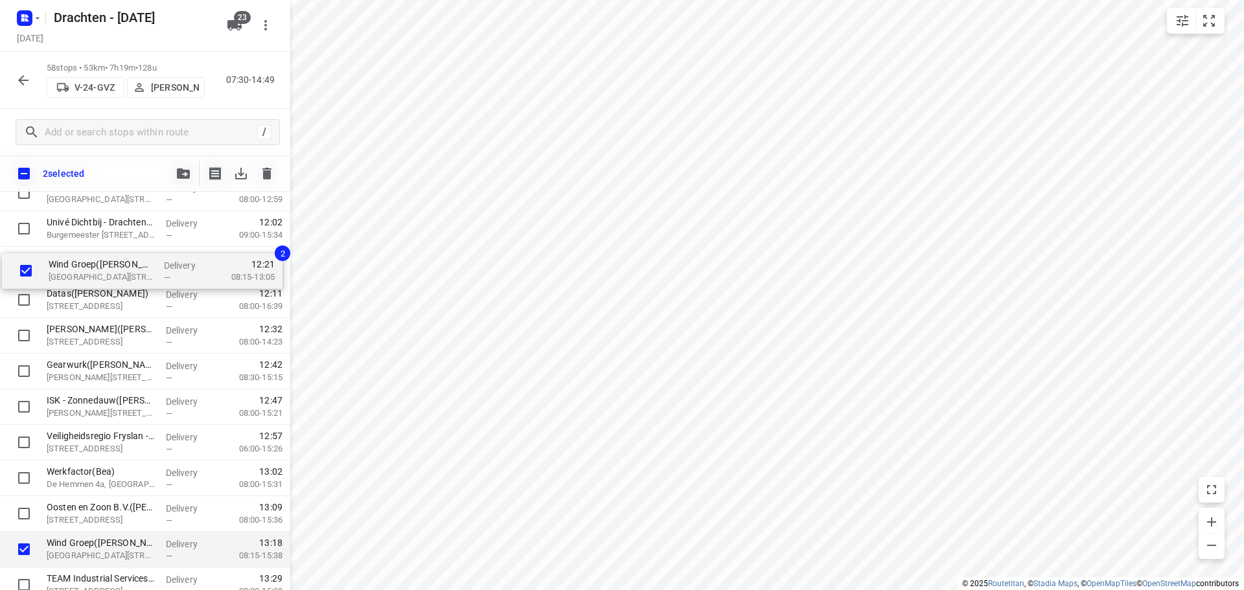
drag, startPoint x: 119, startPoint y: 283, endPoint x: 123, endPoint y: 267, distance: 16.7
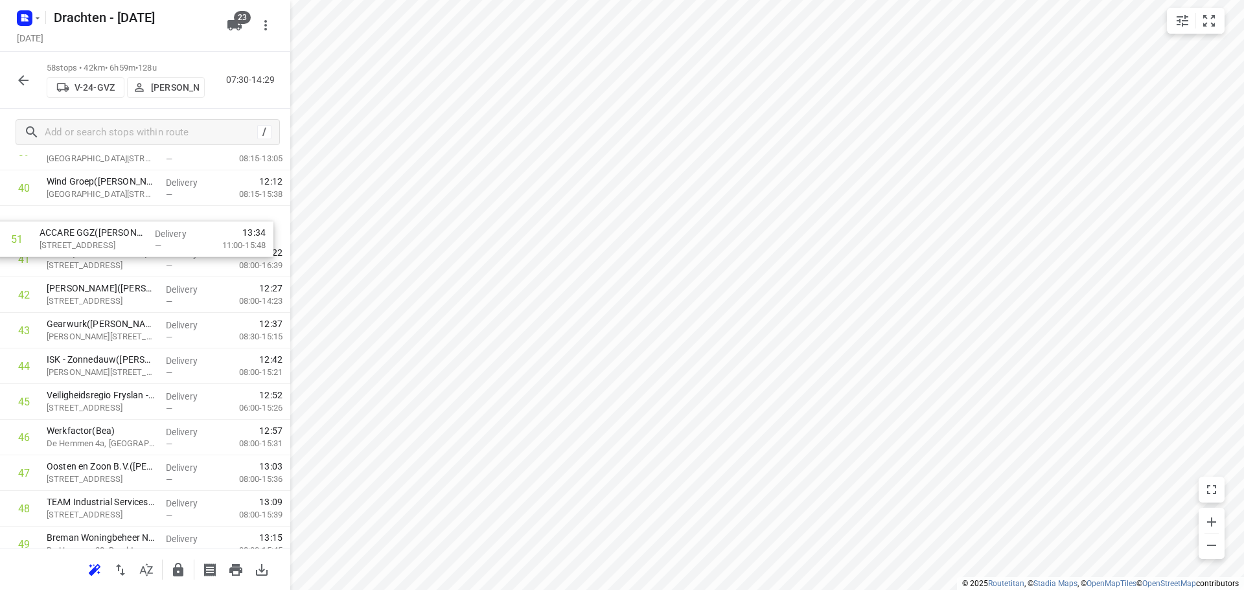
scroll to position [1467, 0]
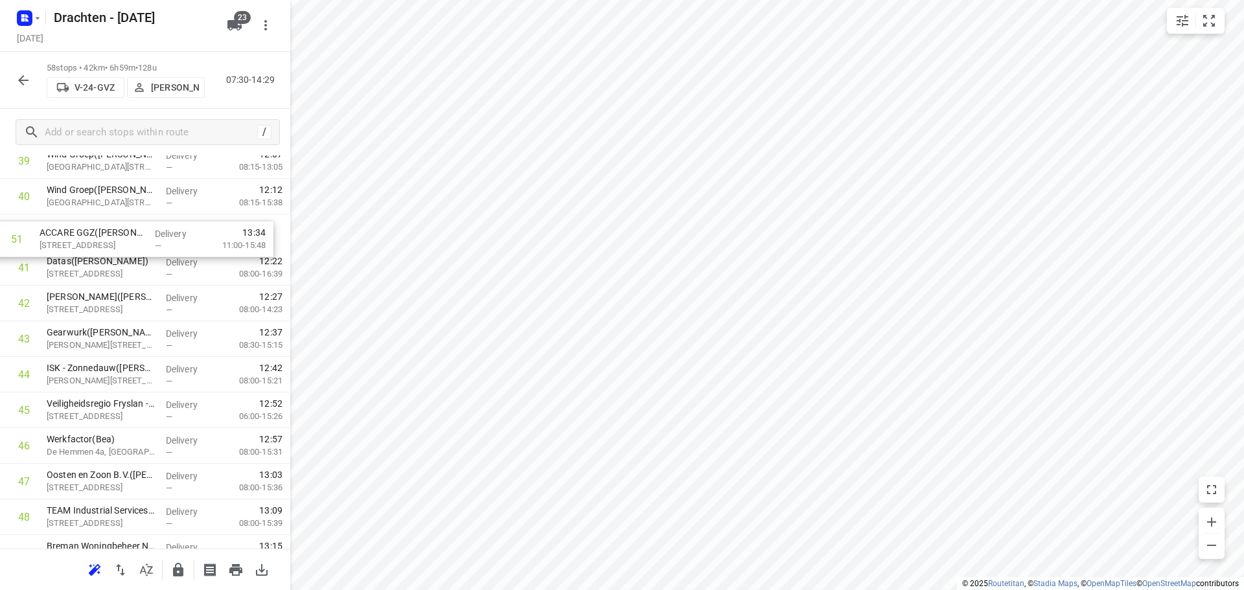
drag, startPoint x: 127, startPoint y: 530, endPoint x: 119, endPoint y: 237, distance: 292.9
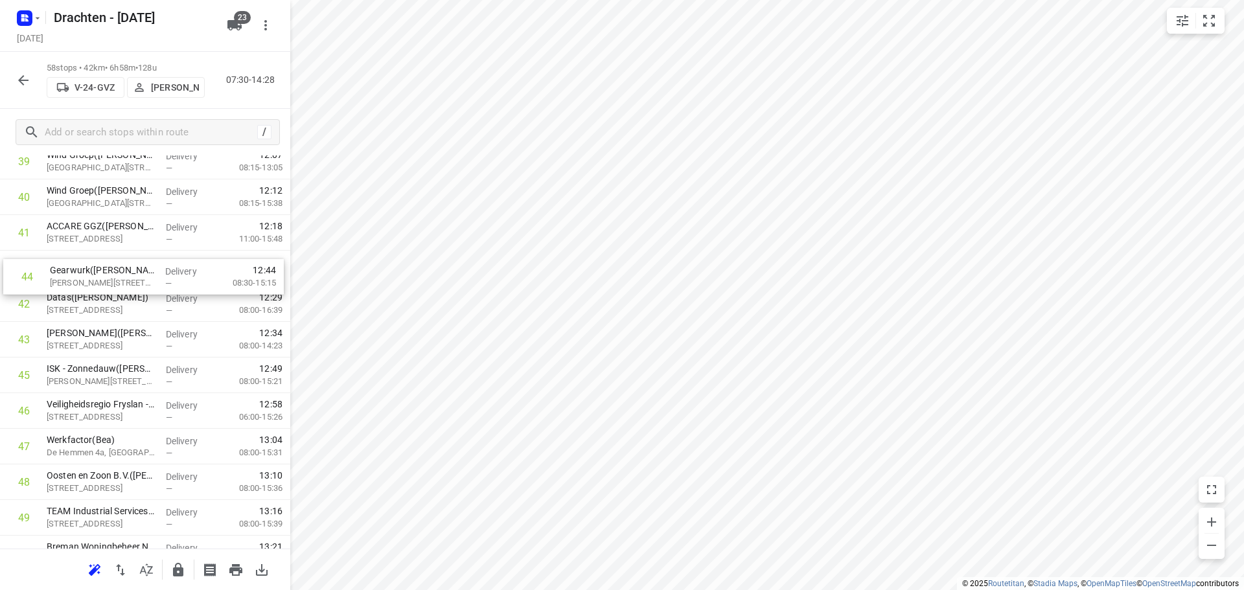
drag, startPoint x: 126, startPoint y: 343, endPoint x: 133, endPoint y: 266, distance: 77.5
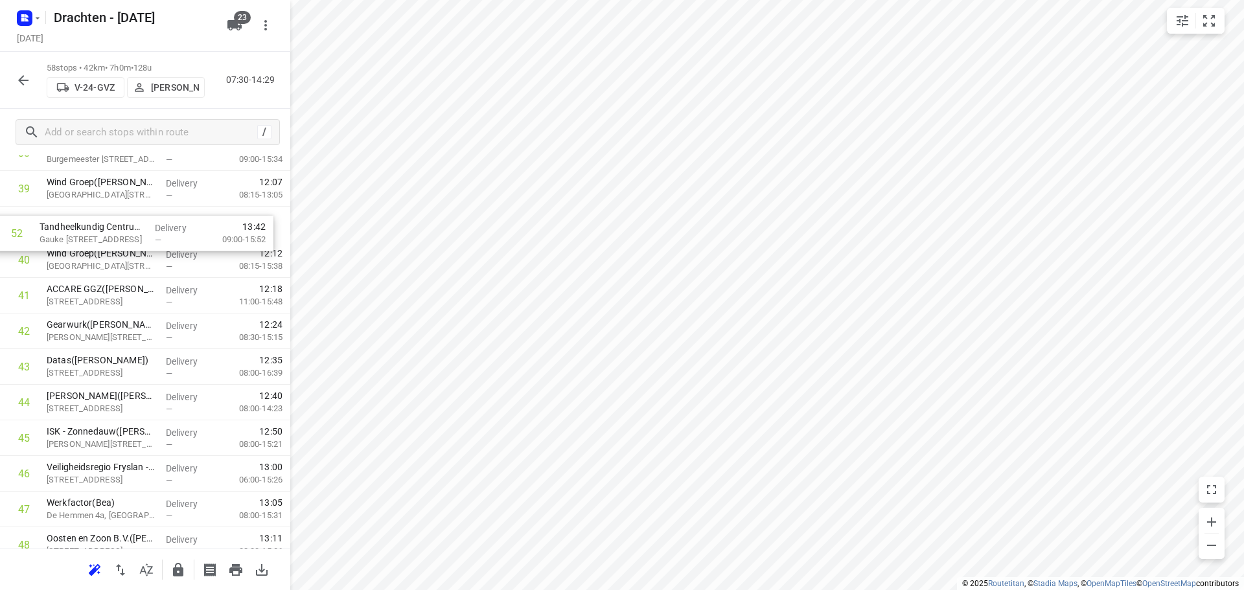
scroll to position [1437, 0]
drag, startPoint x: 133, startPoint y: 430, endPoint x: 142, endPoint y: 323, distance: 107.3
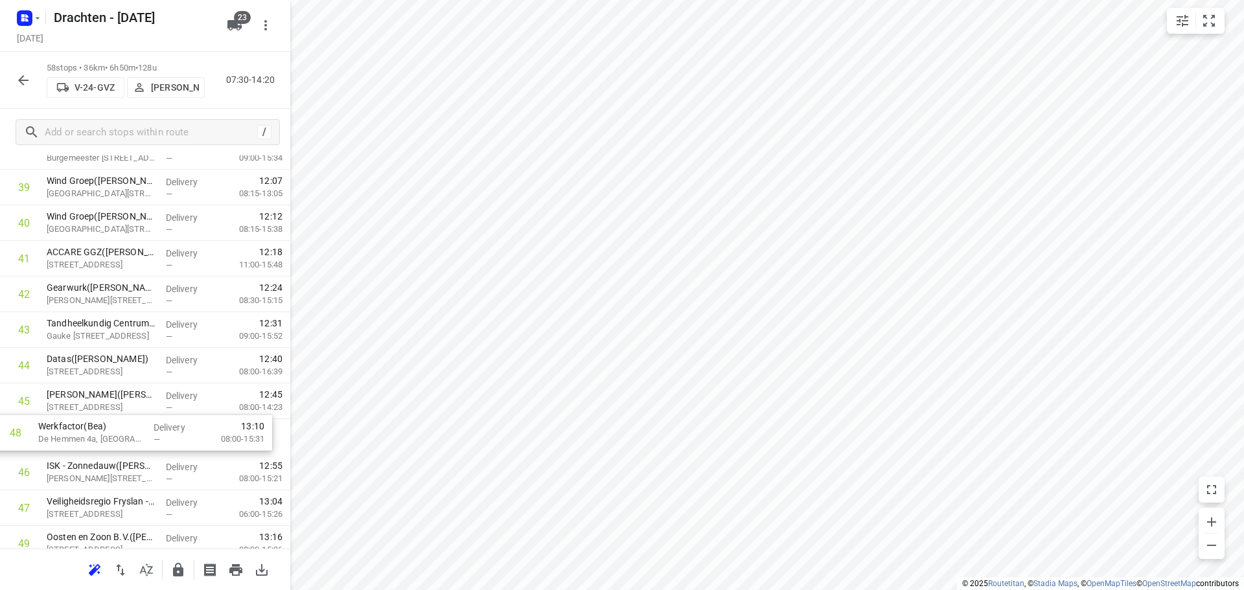
scroll to position [1444, 0]
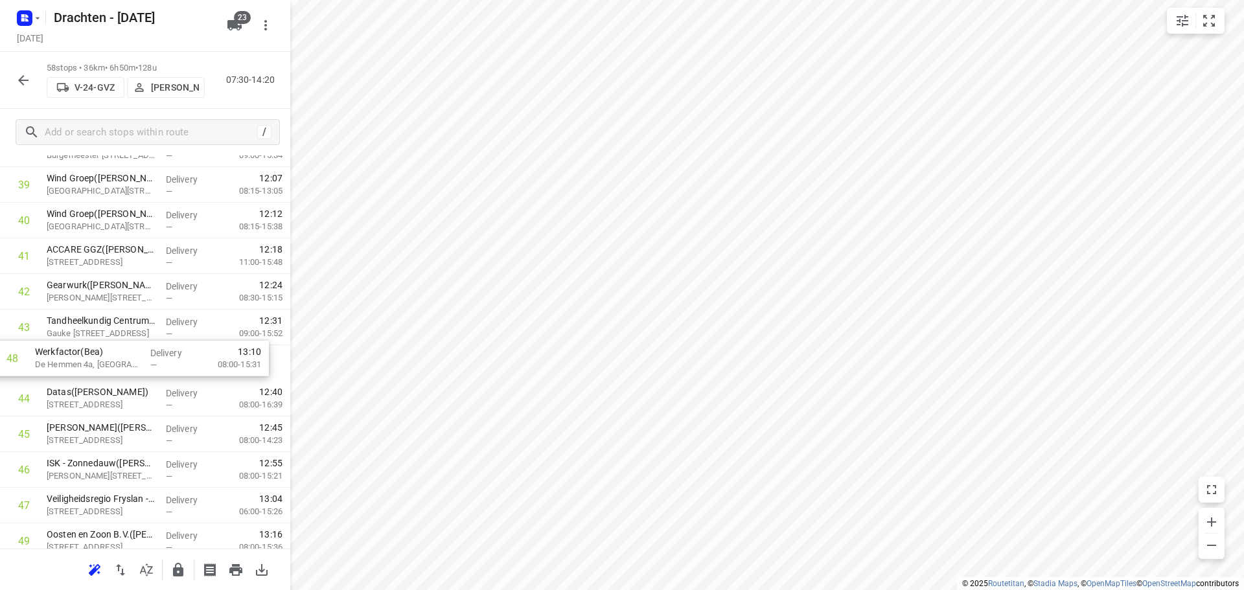
drag, startPoint x: 159, startPoint y: 514, endPoint x: 143, endPoint y: 356, distance: 158.2
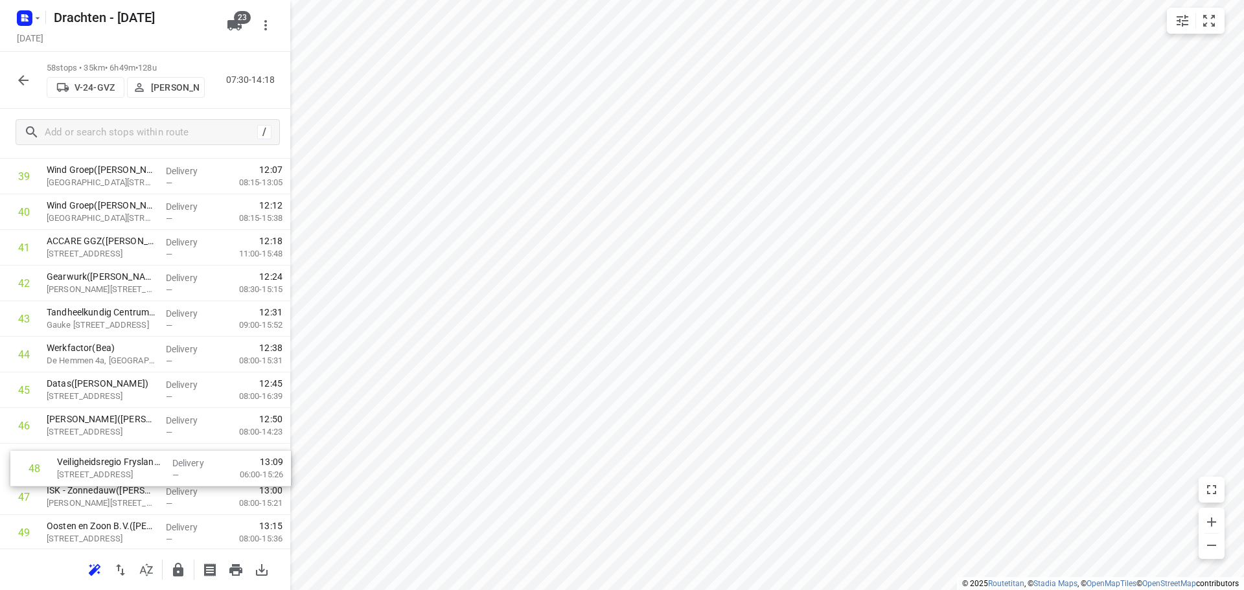
scroll to position [1455, 0]
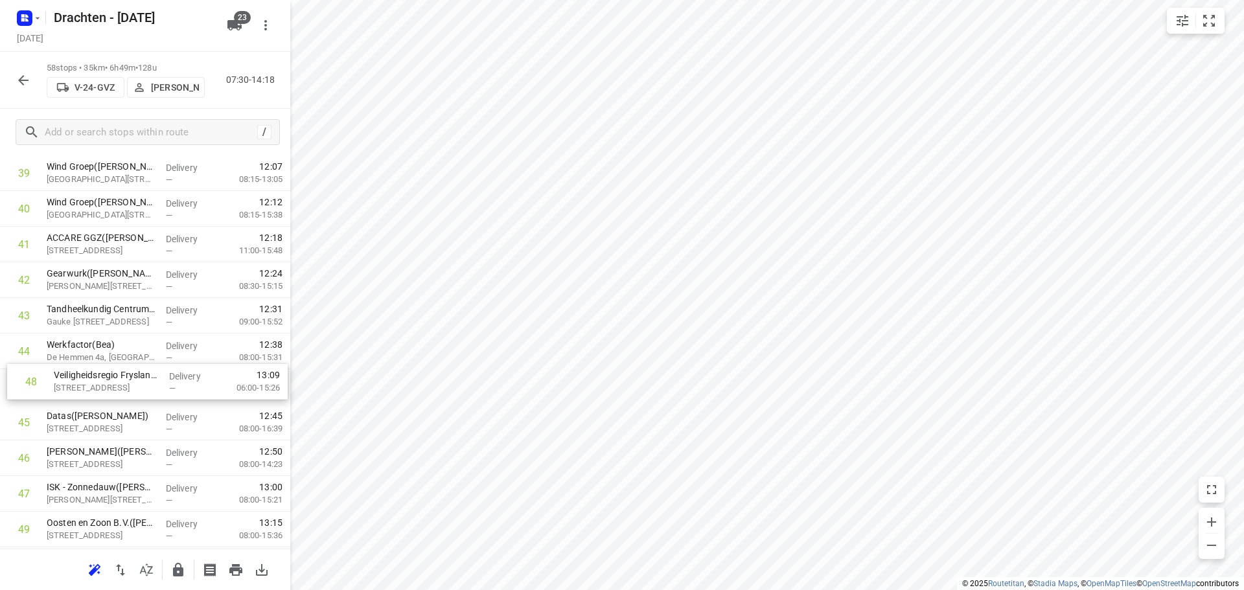
drag, startPoint x: 157, startPoint y: 514, endPoint x: 165, endPoint y: 387, distance: 127.8
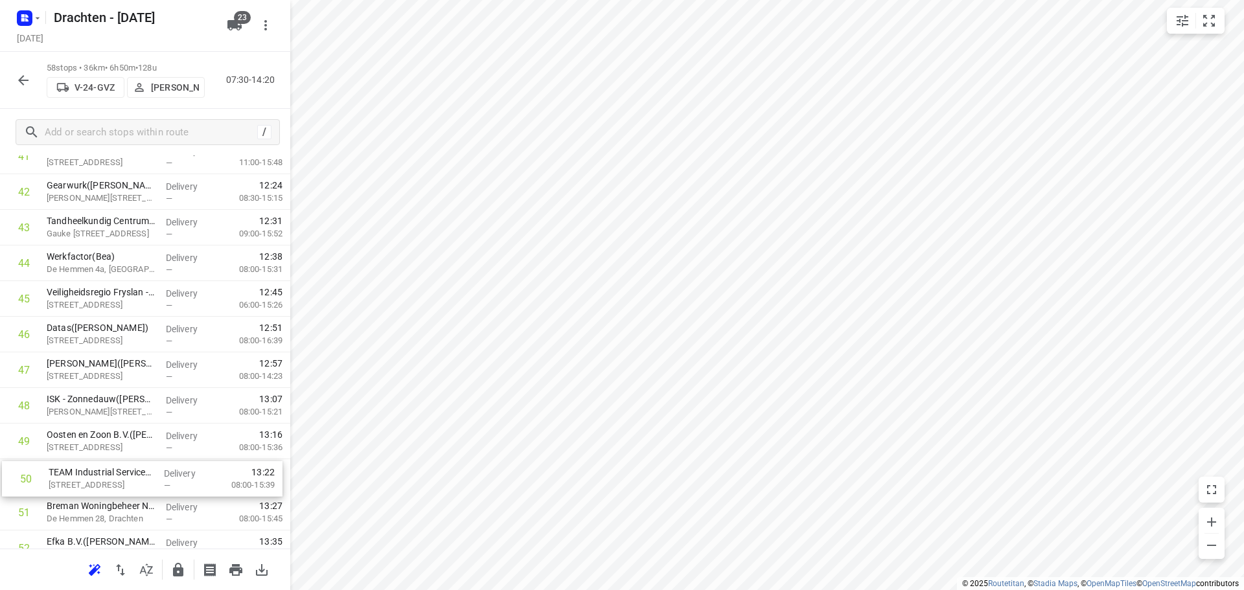
scroll to position [1555, 0]
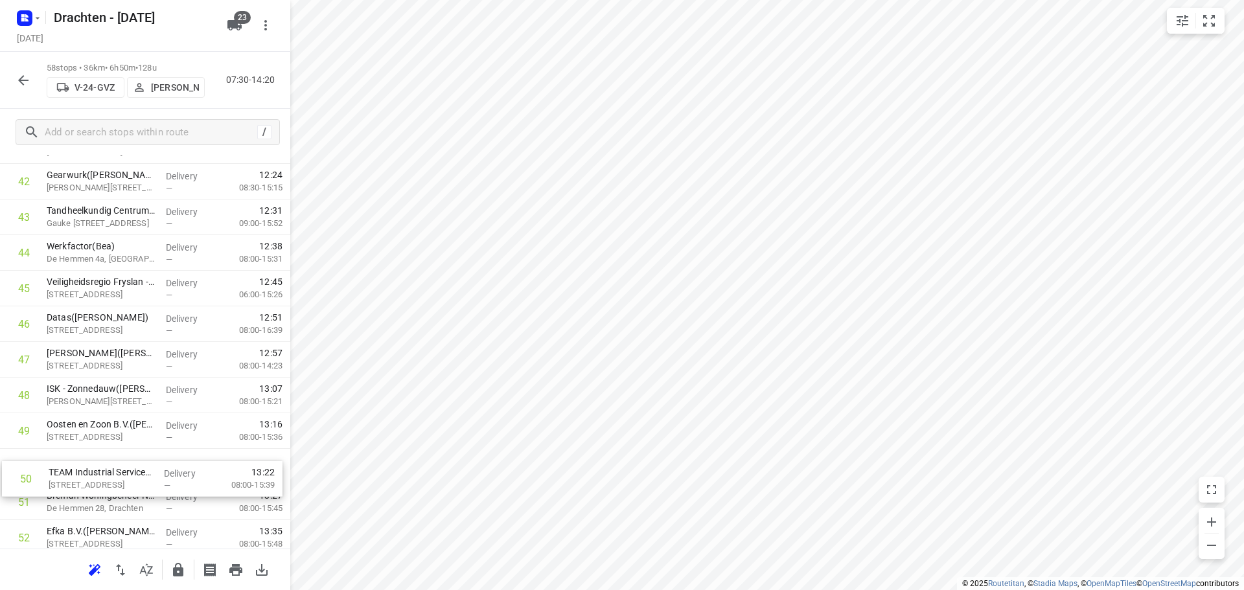
drag, startPoint x: 138, startPoint y: 483, endPoint x: 143, endPoint y: 457, distance: 26.4
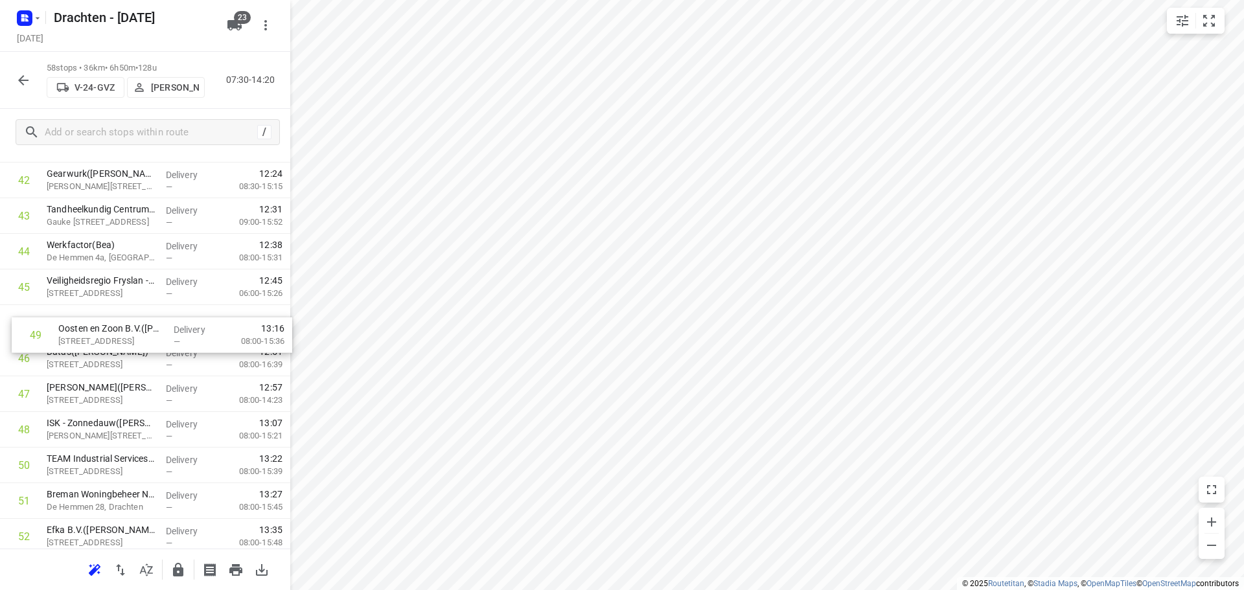
drag, startPoint x: 142, startPoint y: 437, endPoint x: 153, endPoint y: 317, distance: 120.3
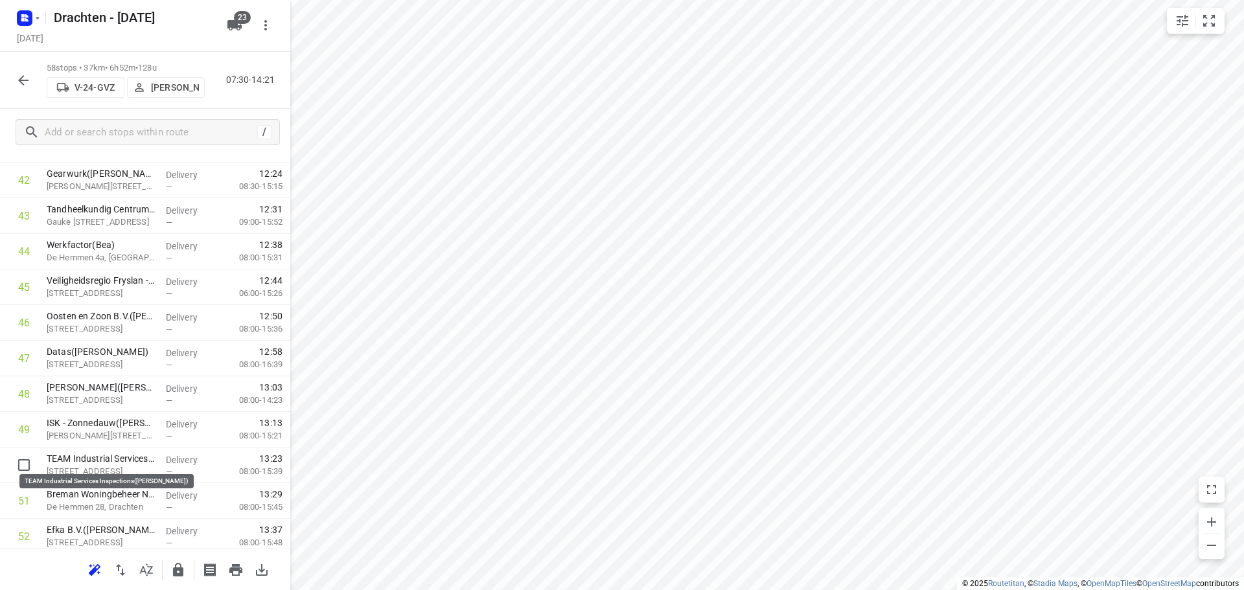
scroll to position [1558, 0]
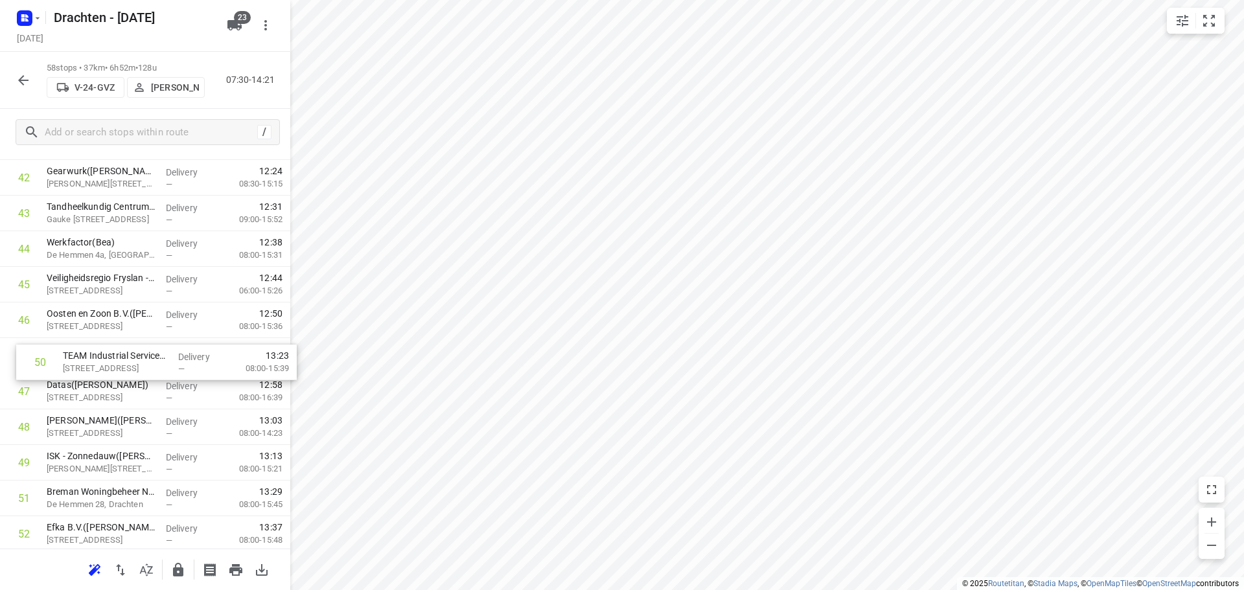
drag, startPoint x: 117, startPoint y: 462, endPoint x: 137, endPoint y: 345, distance: 118.3
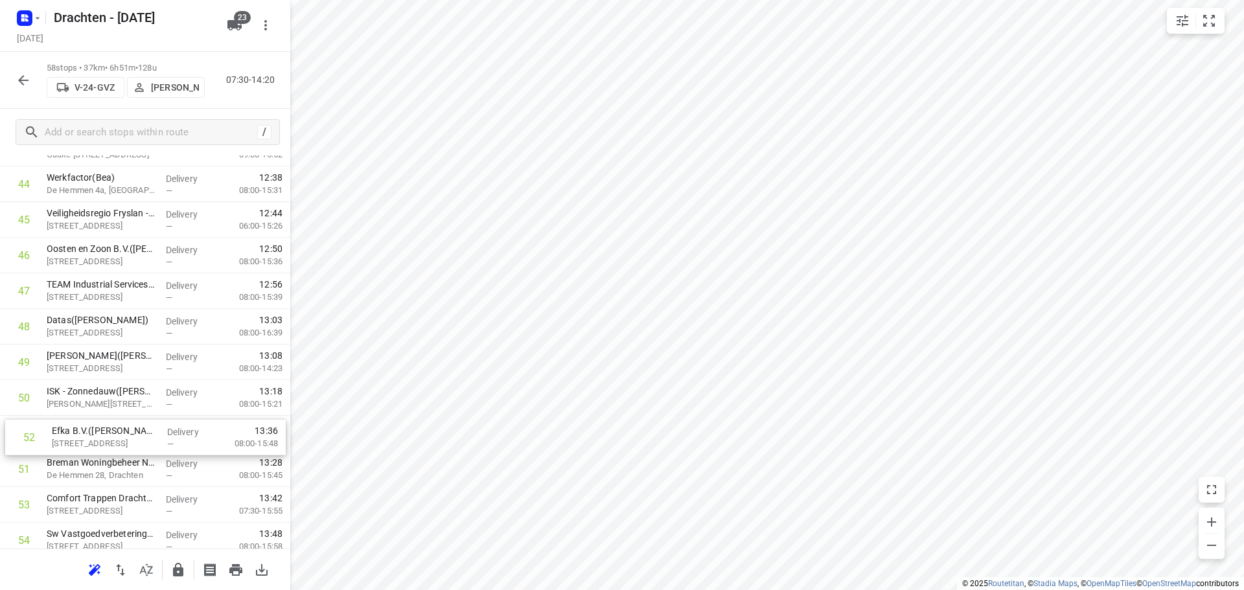
scroll to position [1624, 0]
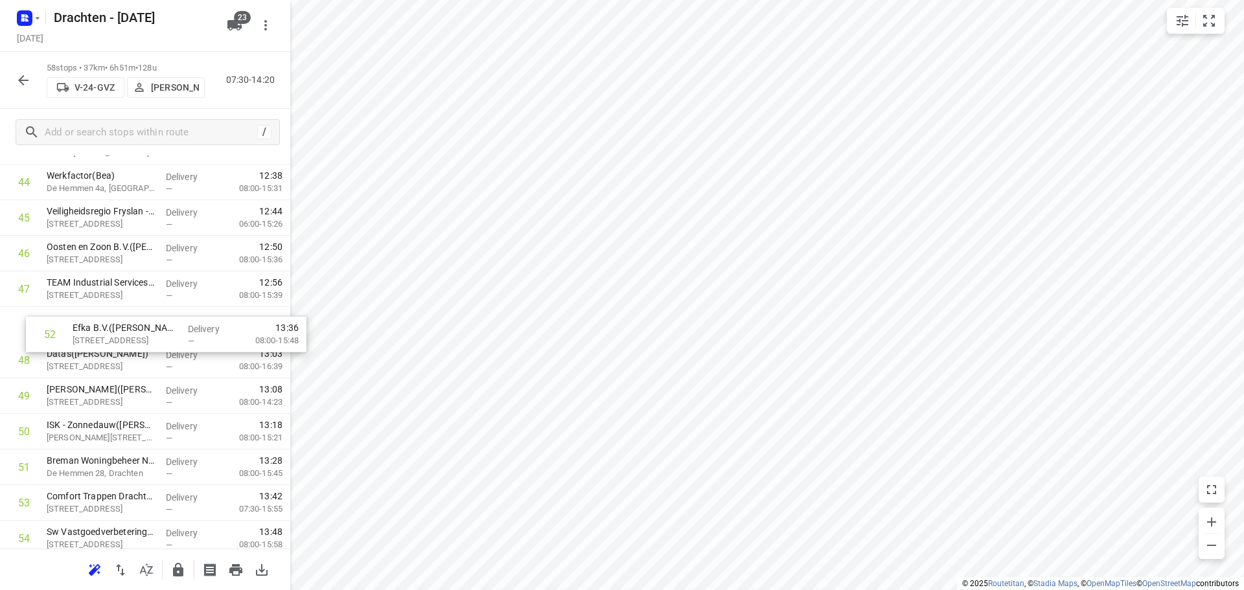
drag, startPoint x: 112, startPoint y: 470, endPoint x: 138, endPoint y: 331, distance: 141.0
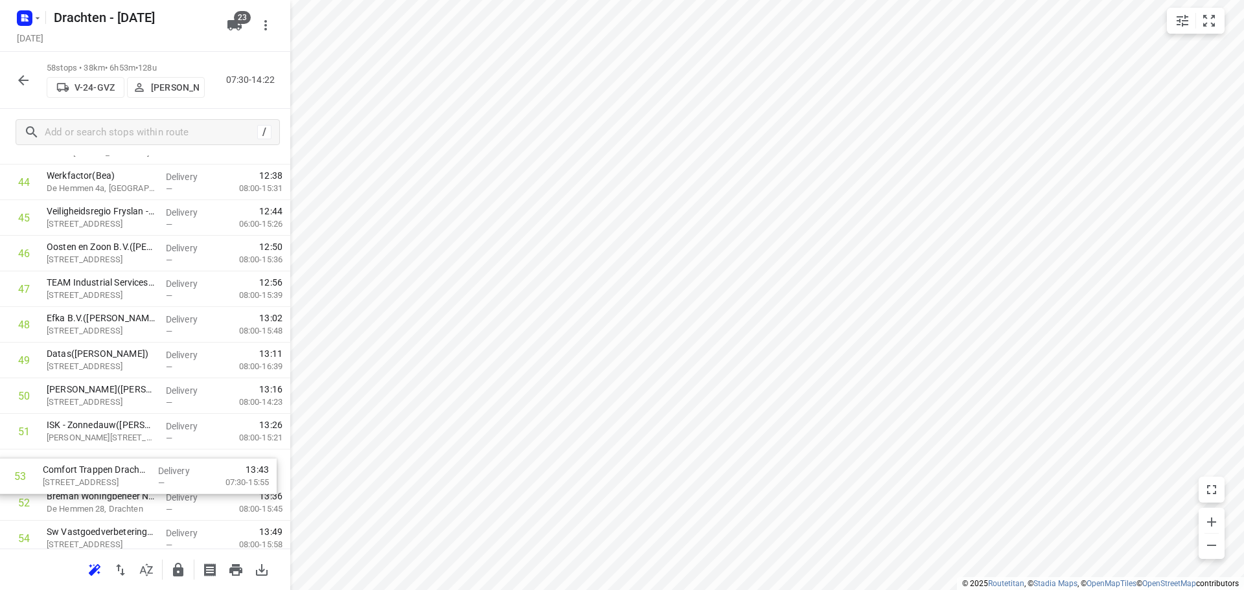
scroll to position [1632, 0]
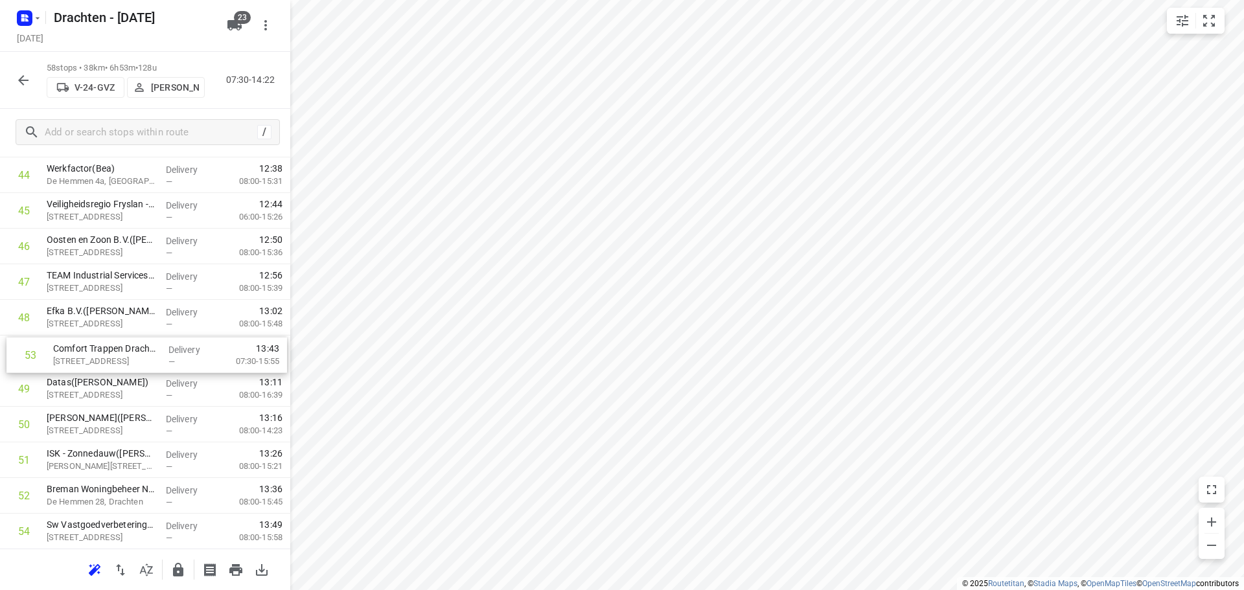
drag, startPoint x: 147, startPoint y: 510, endPoint x: 154, endPoint y: 354, distance: 156.9
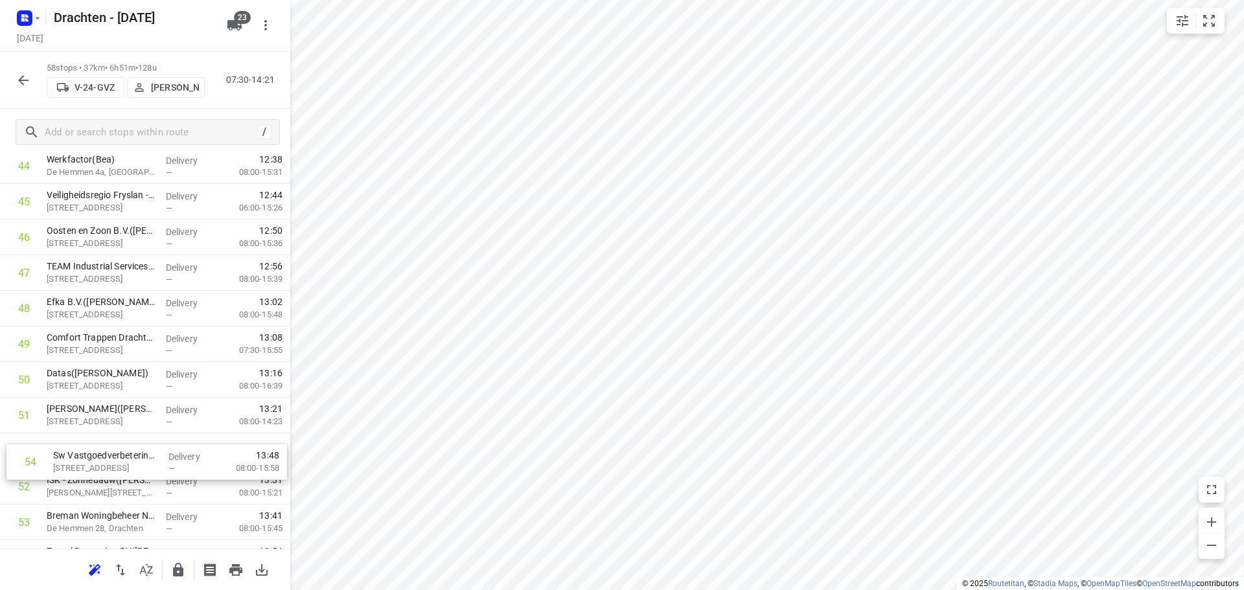
scroll to position [1642, 0]
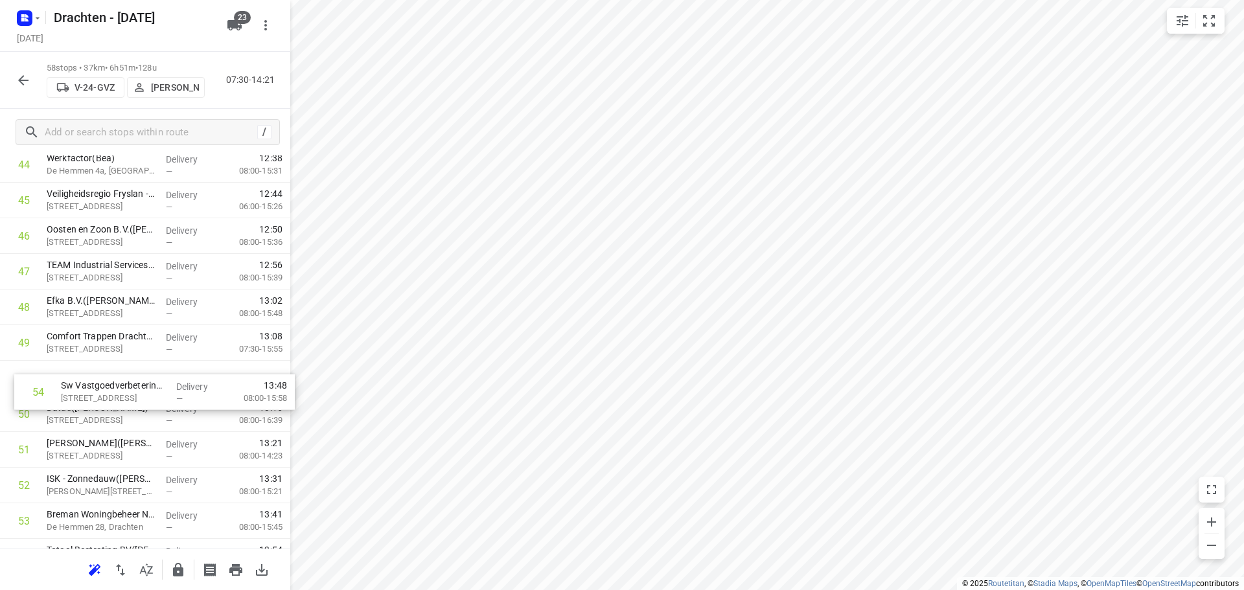
drag, startPoint x: 130, startPoint y: 531, endPoint x: 143, endPoint y: 381, distance: 150.9
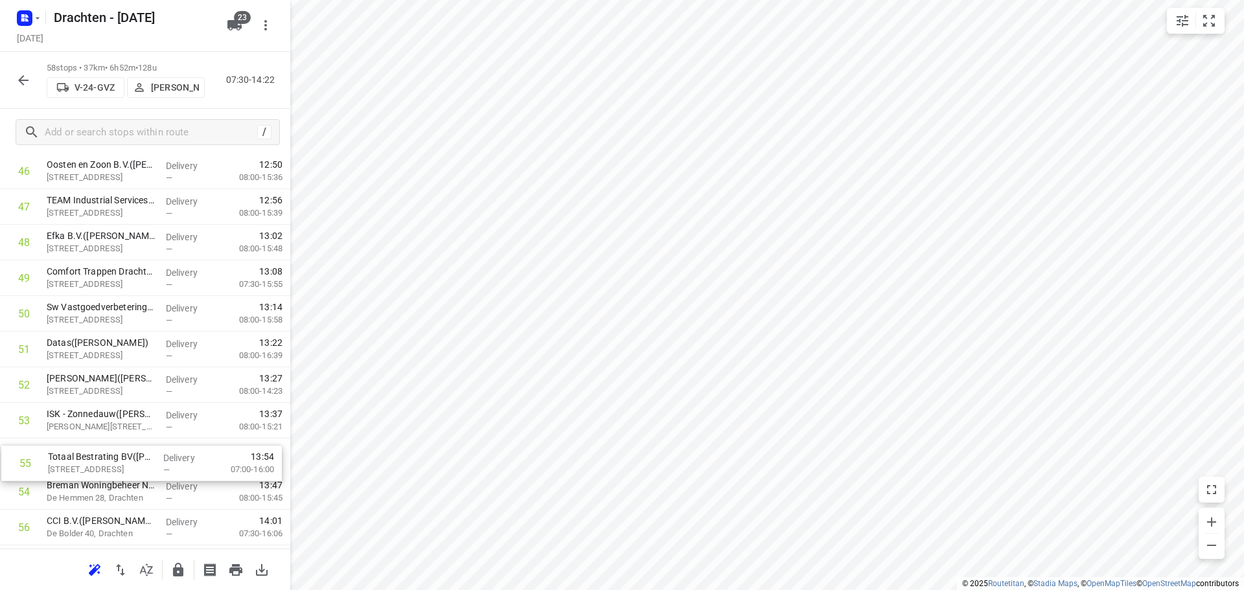
scroll to position [1711, 0]
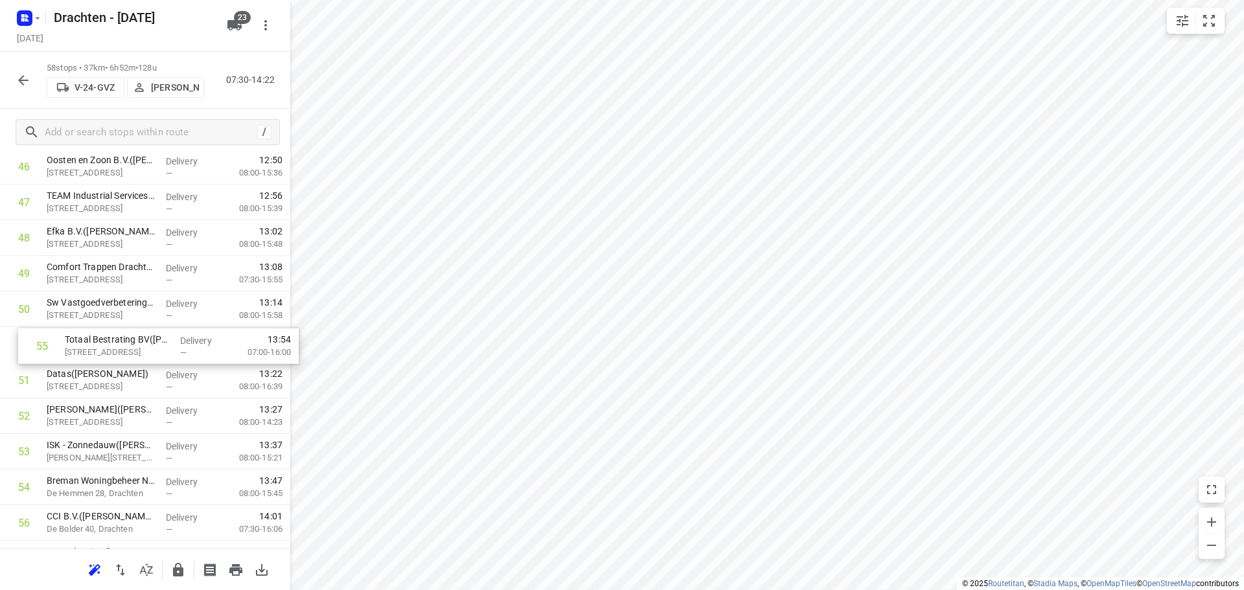
drag, startPoint x: 111, startPoint y: 505, endPoint x: 130, endPoint y: 347, distance: 158.5
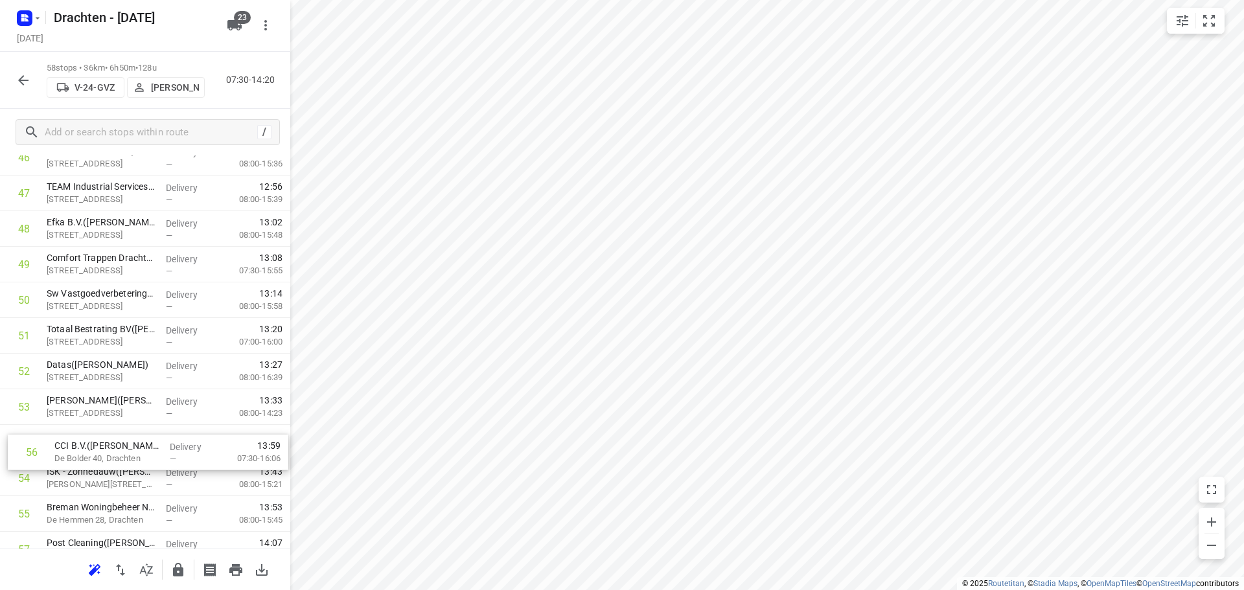
scroll to position [1722, 0]
drag, startPoint x: 154, startPoint y: 537, endPoint x: 177, endPoint y: 374, distance: 164.1
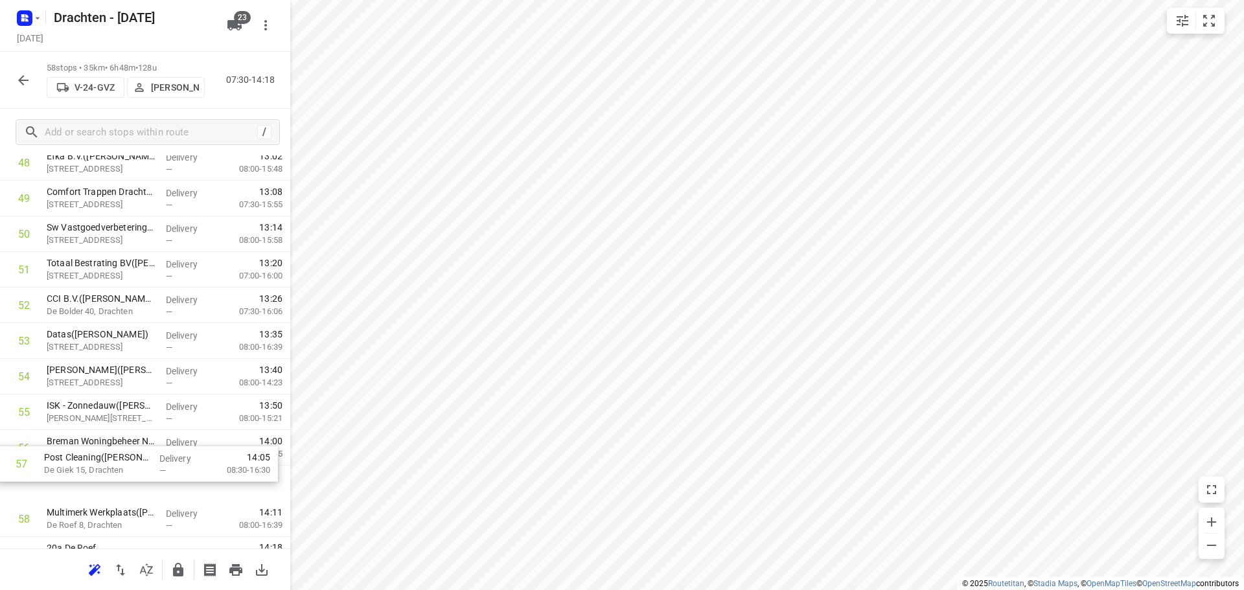
scroll to position [1791, 0]
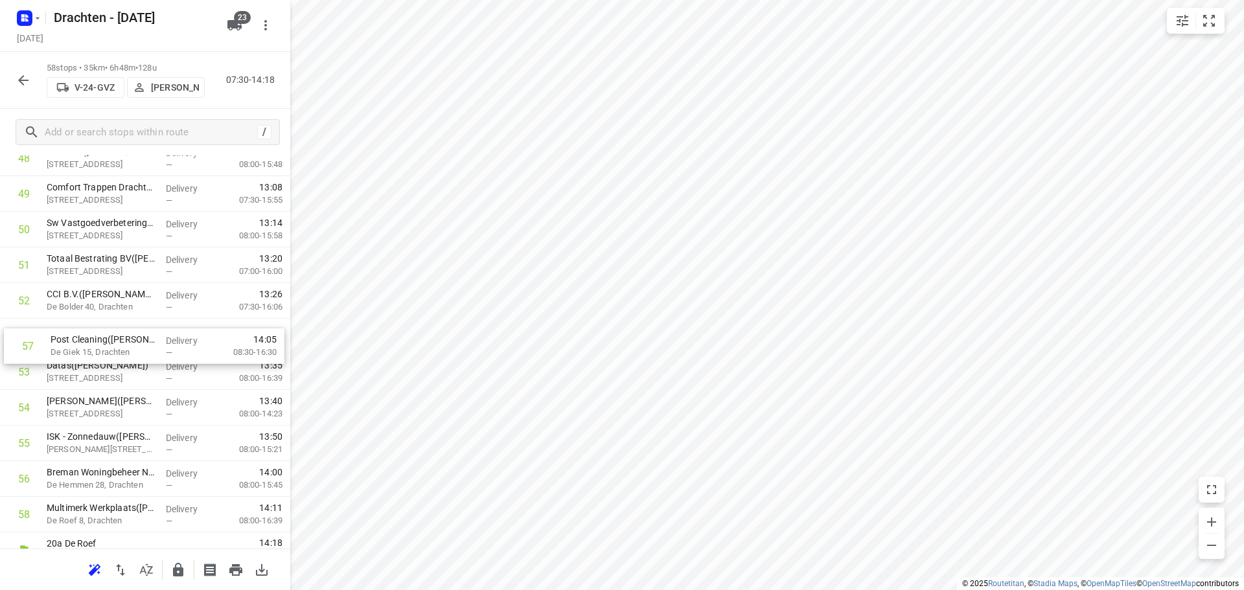
drag, startPoint x: 149, startPoint y: 488, endPoint x: 151, endPoint y: 343, distance: 145.1
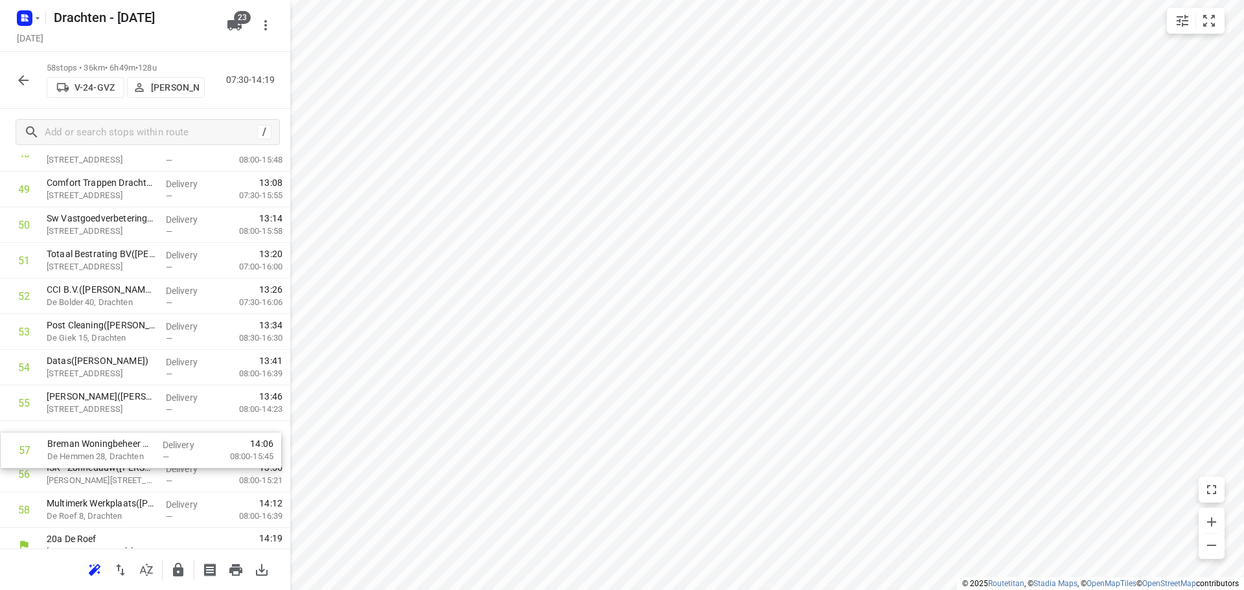
scroll to position [1799, 0]
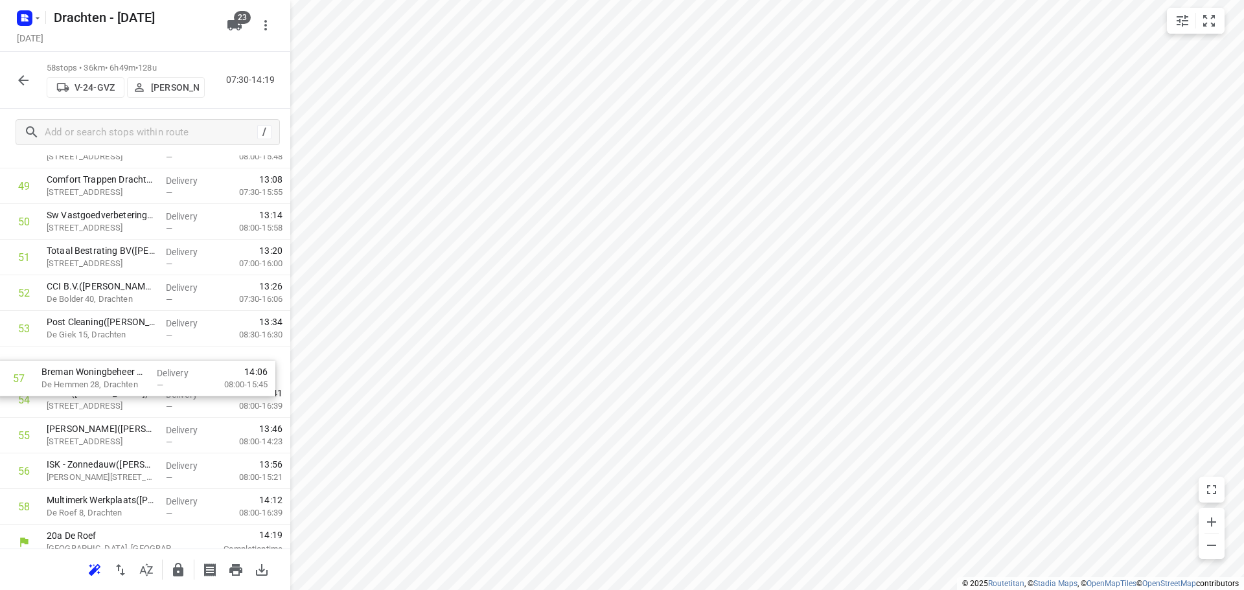
drag, startPoint x: 135, startPoint y: 480, endPoint x: 133, endPoint y: 367, distance: 112.7
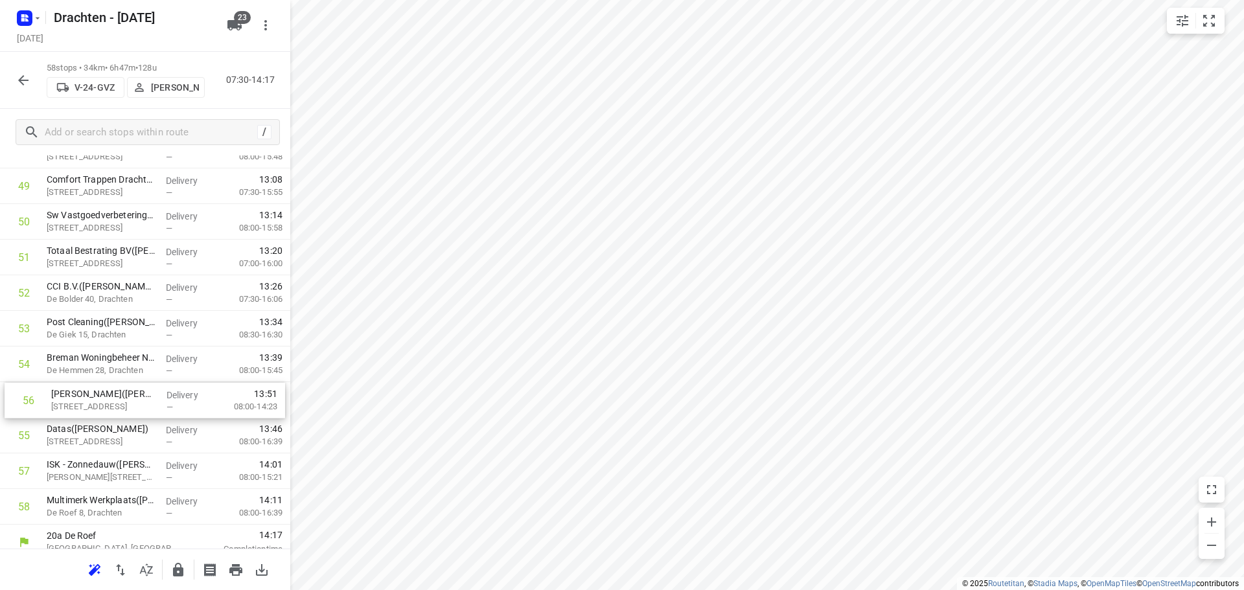
drag, startPoint x: 115, startPoint y: 448, endPoint x: 121, endPoint y: 406, distance: 42.0
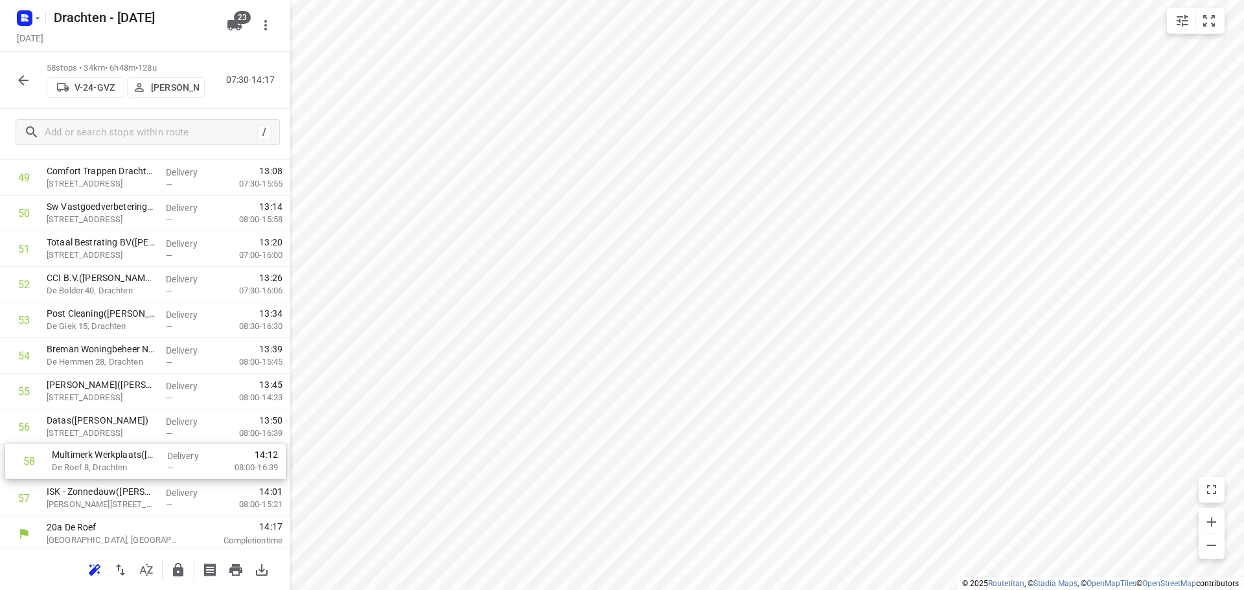
scroll to position [1810, 0]
drag, startPoint x: 129, startPoint y: 508, endPoint x: 136, endPoint y: 448, distance: 61.3
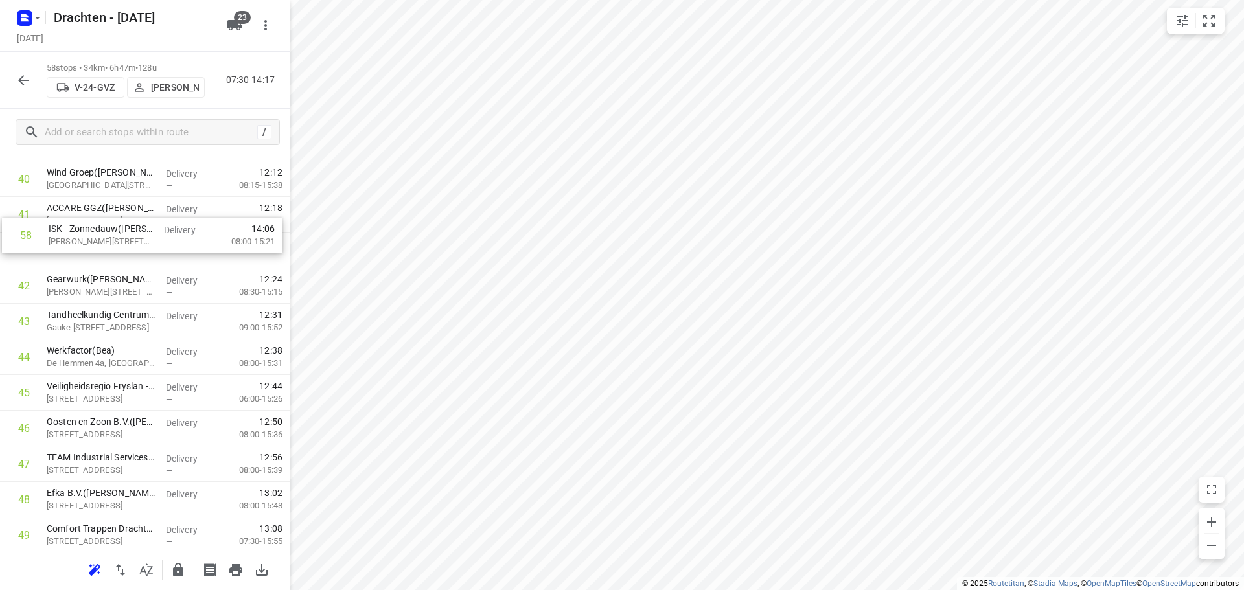
scroll to position [1483, 0]
drag, startPoint x: 180, startPoint y: 503, endPoint x: 179, endPoint y: 257, distance: 246.1
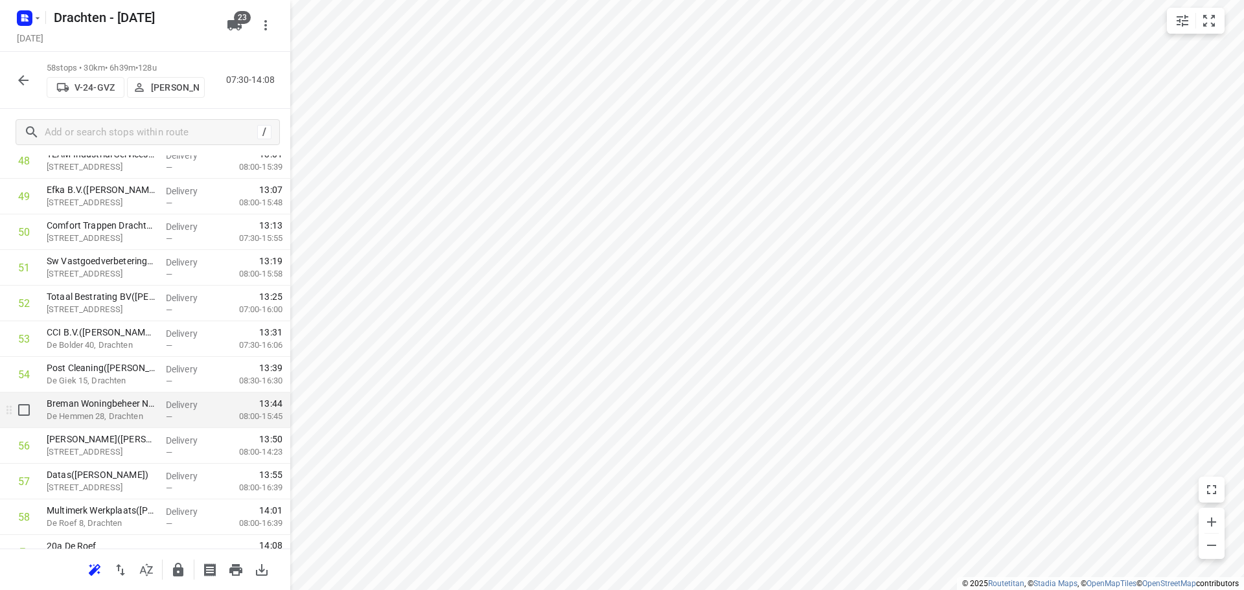
scroll to position [1810, 0]
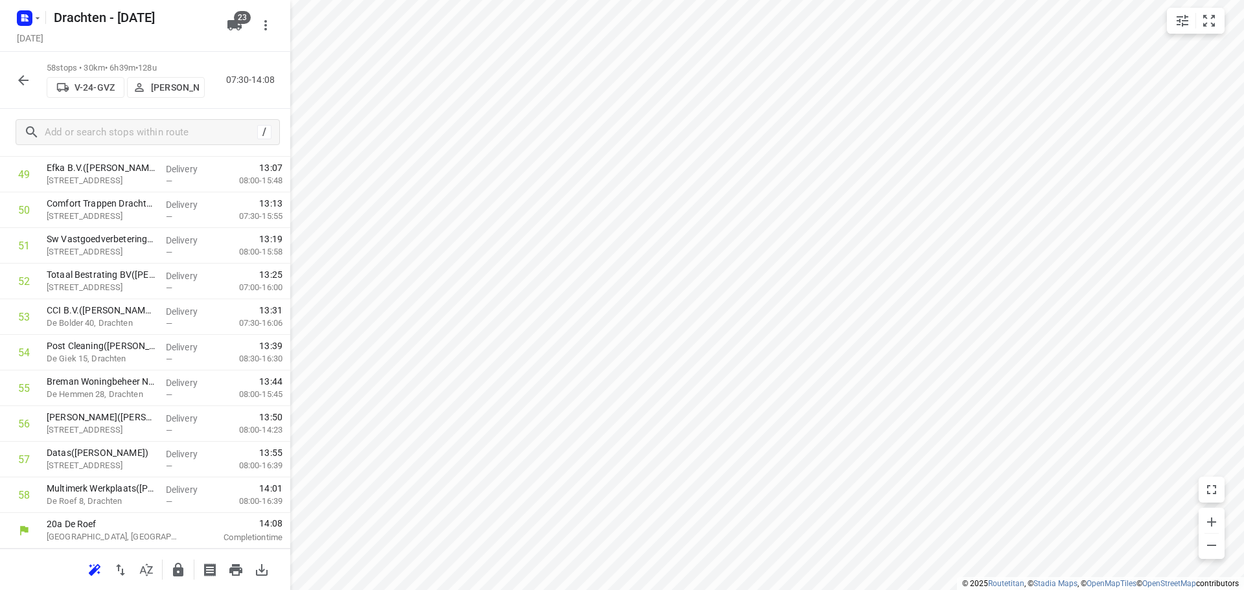
click at [23, 80] on icon "button" at bounding box center [23, 80] width 10 height 10
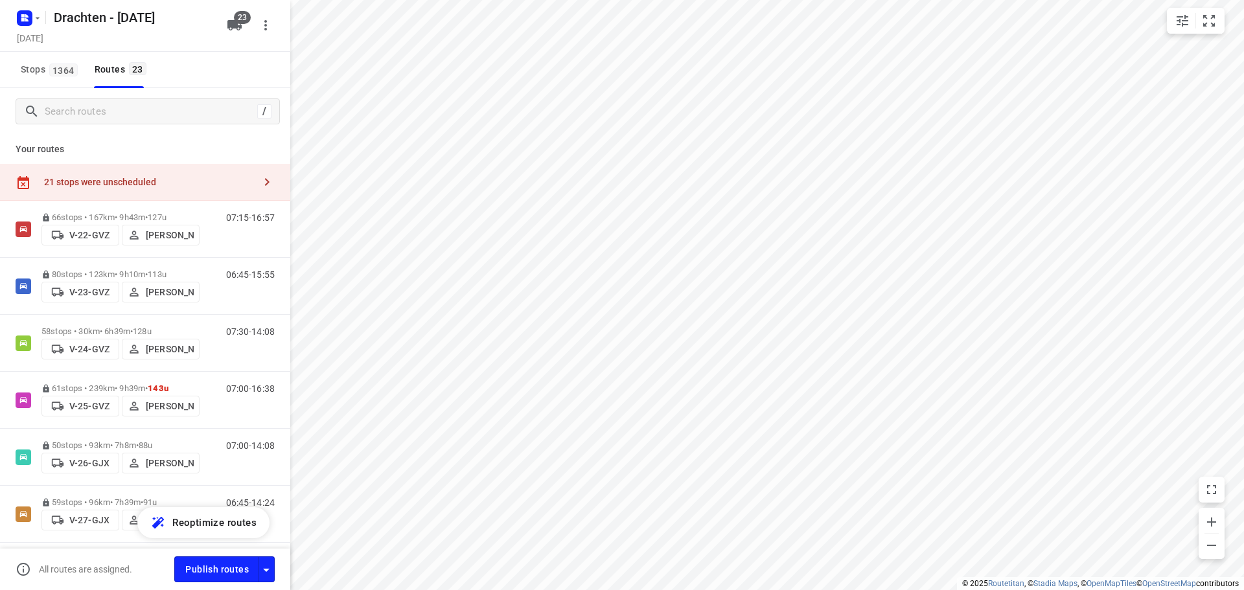
click at [102, 173] on div "21 stops were unscheduled" at bounding box center [145, 182] width 290 height 37
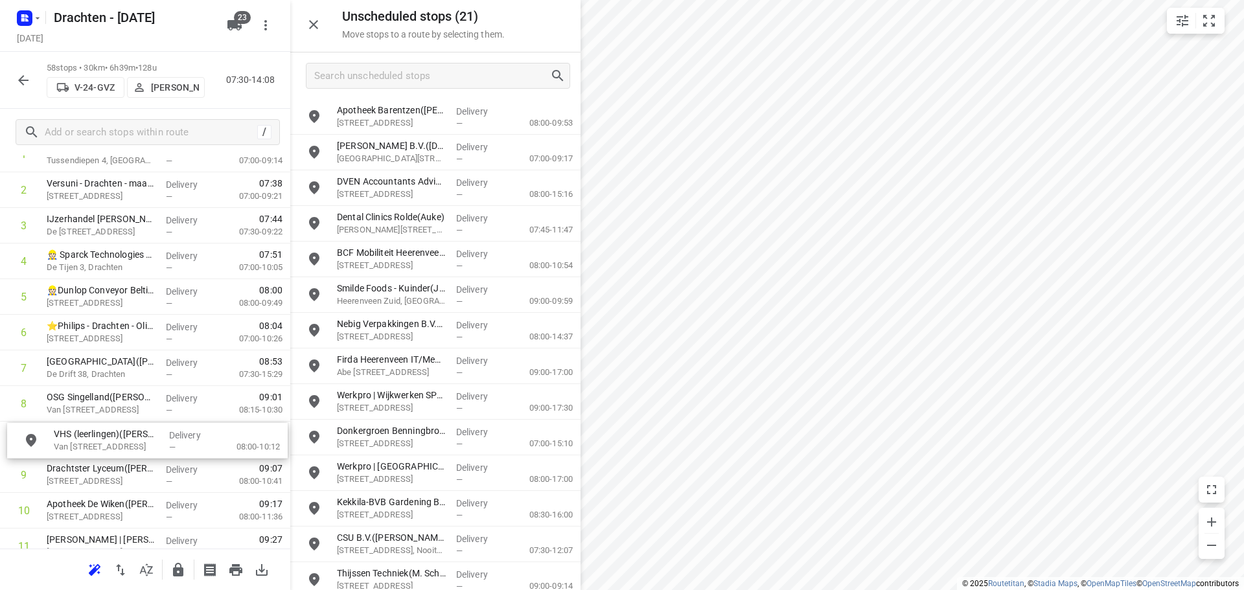
scroll to position [122, 0]
drag, startPoint x: 442, startPoint y: 113, endPoint x: 160, endPoint y: 433, distance: 426.3
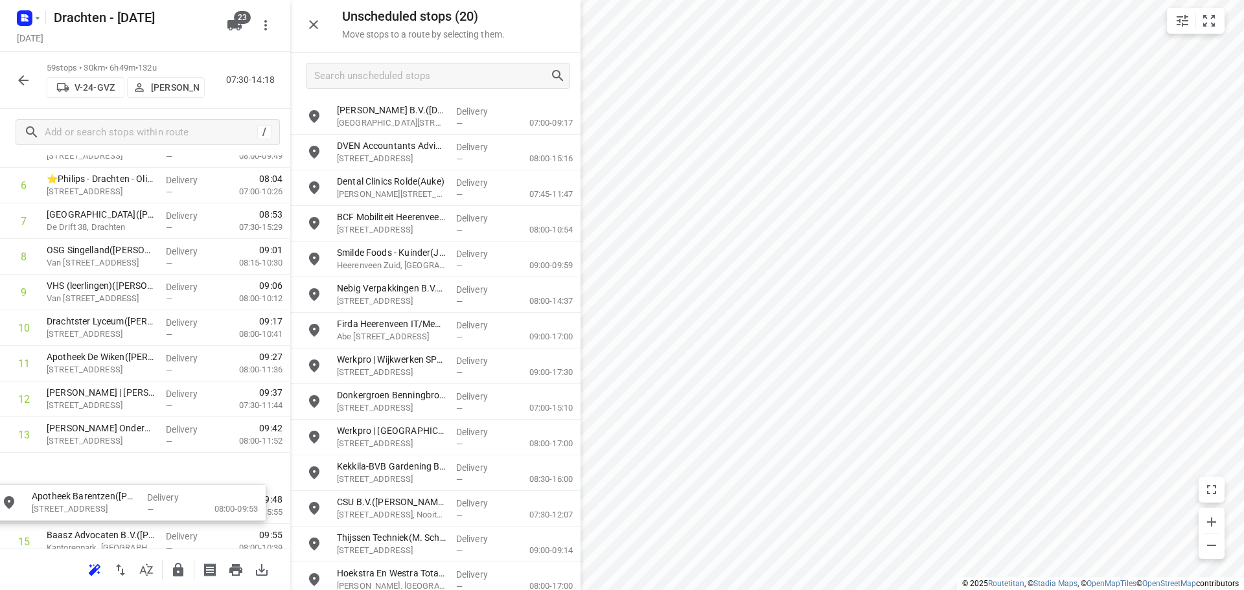
scroll to position [269, 0]
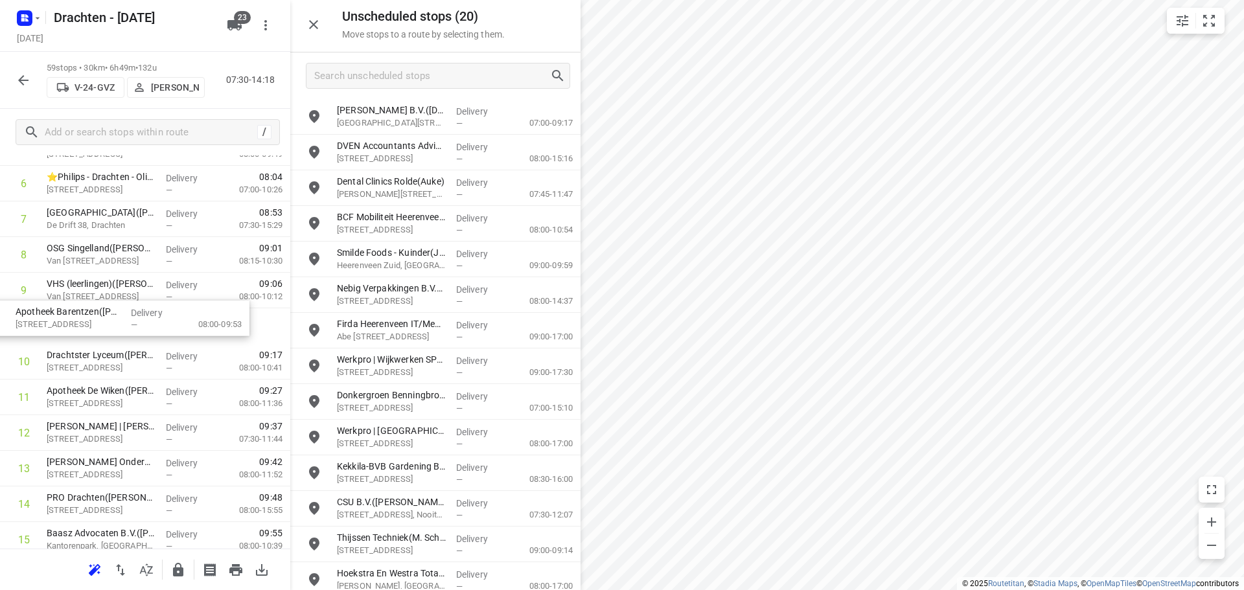
drag, startPoint x: 375, startPoint y: 108, endPoint x: 54, endPoint y: 318, distance: 383.7
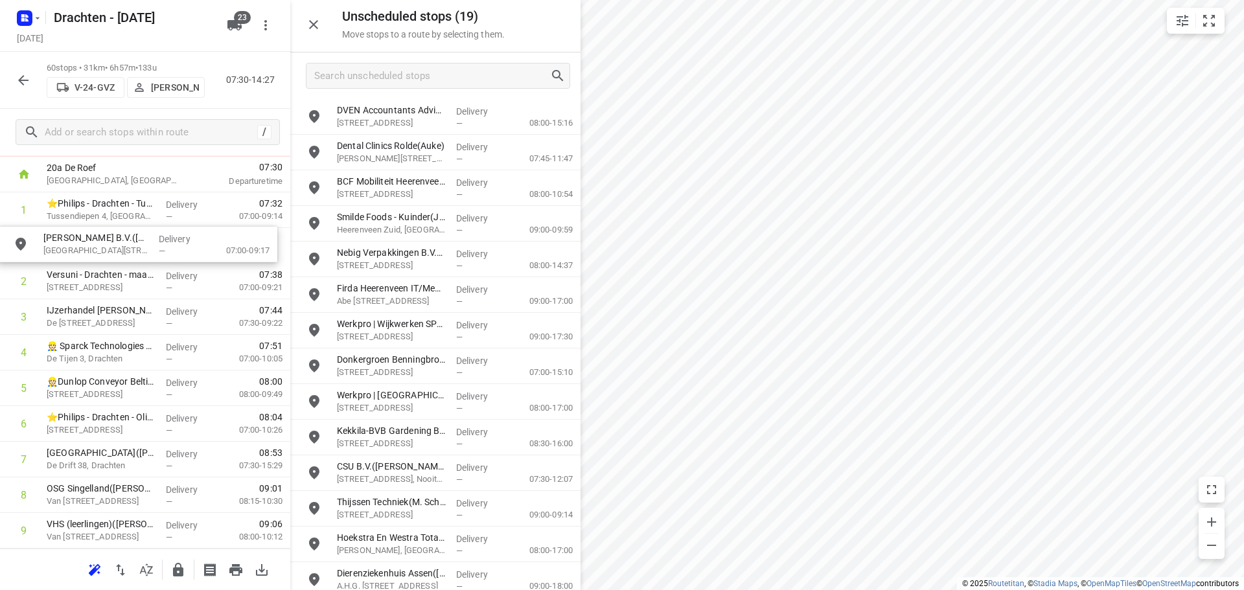
scroll to position [62, 0]
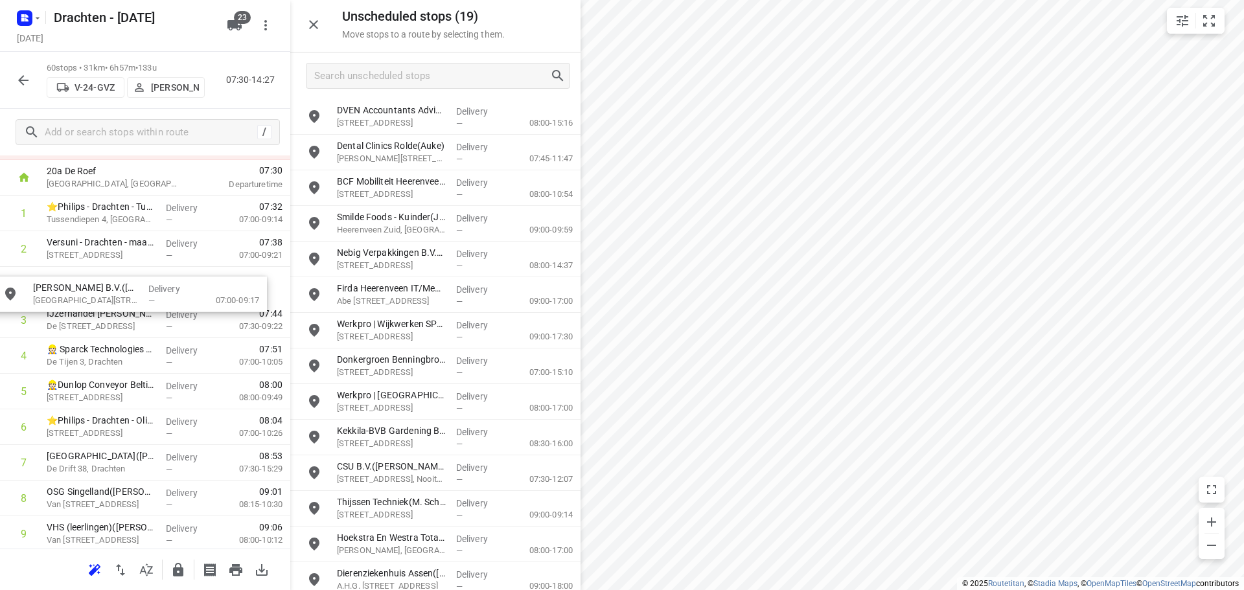
drag, startPoint x: 455, startPoint y: 120, endPoint x: 150, endPoint y: 303, distance: 355.6
click at [182, 573] on icon "button" at bounding box center [178, 570] width 10 height 14
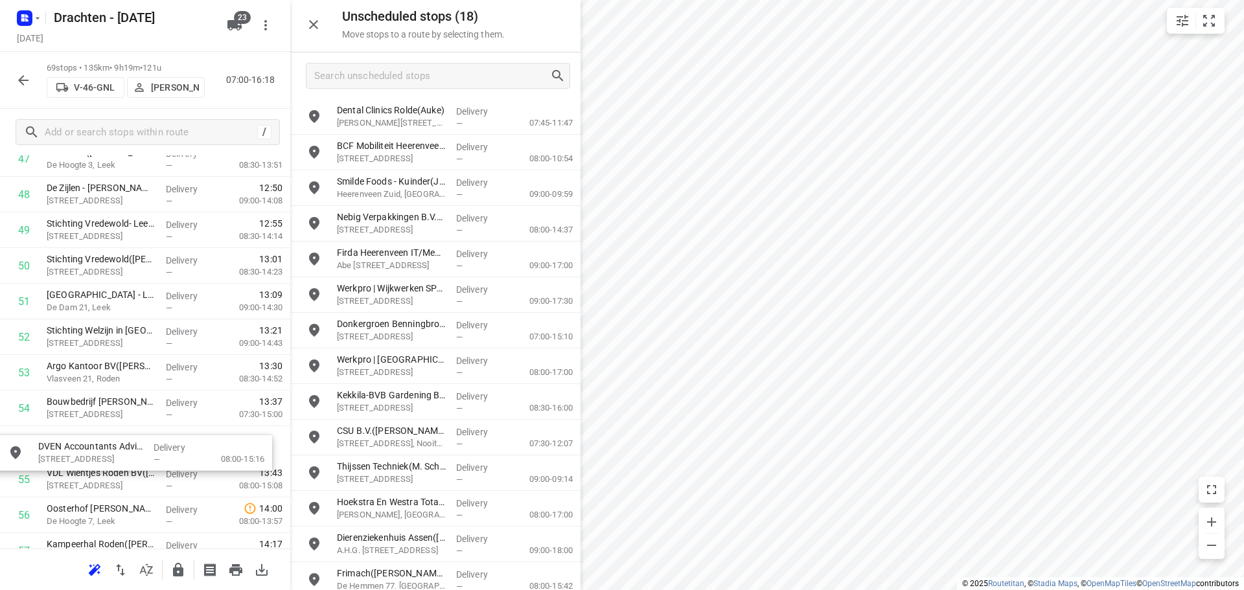
scroll to position [1755, 0]
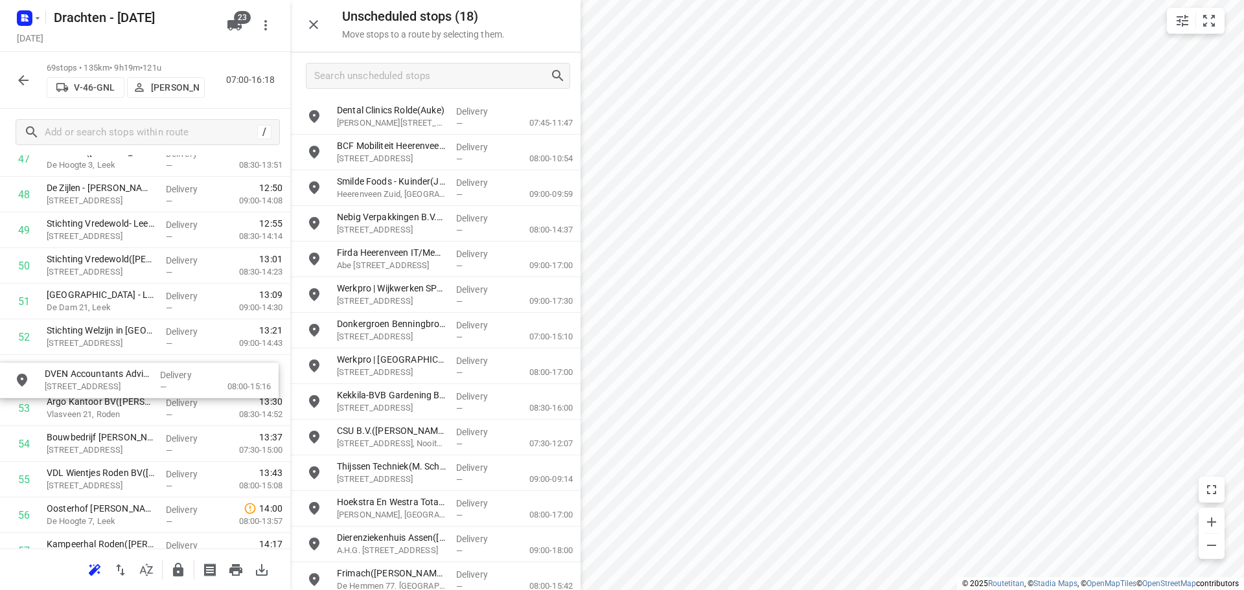
drag, startPoint x: 393, startPoint y: 115, endPoint x: 101, endPoint y: 379, distance: 393.4
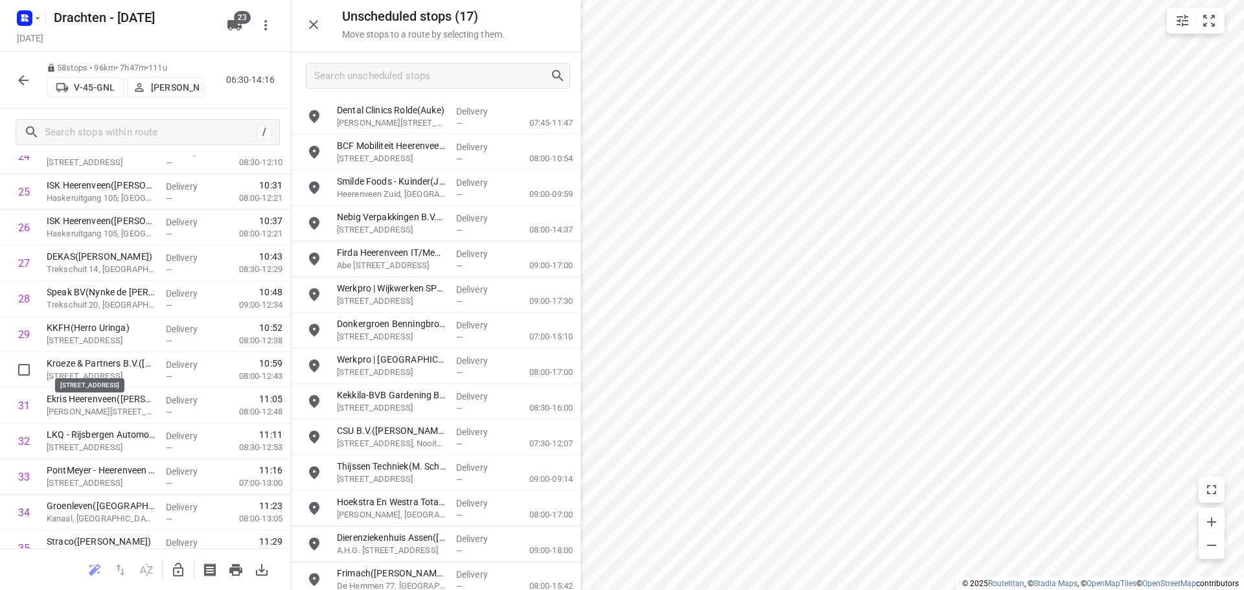
scroll to position [848, 0]
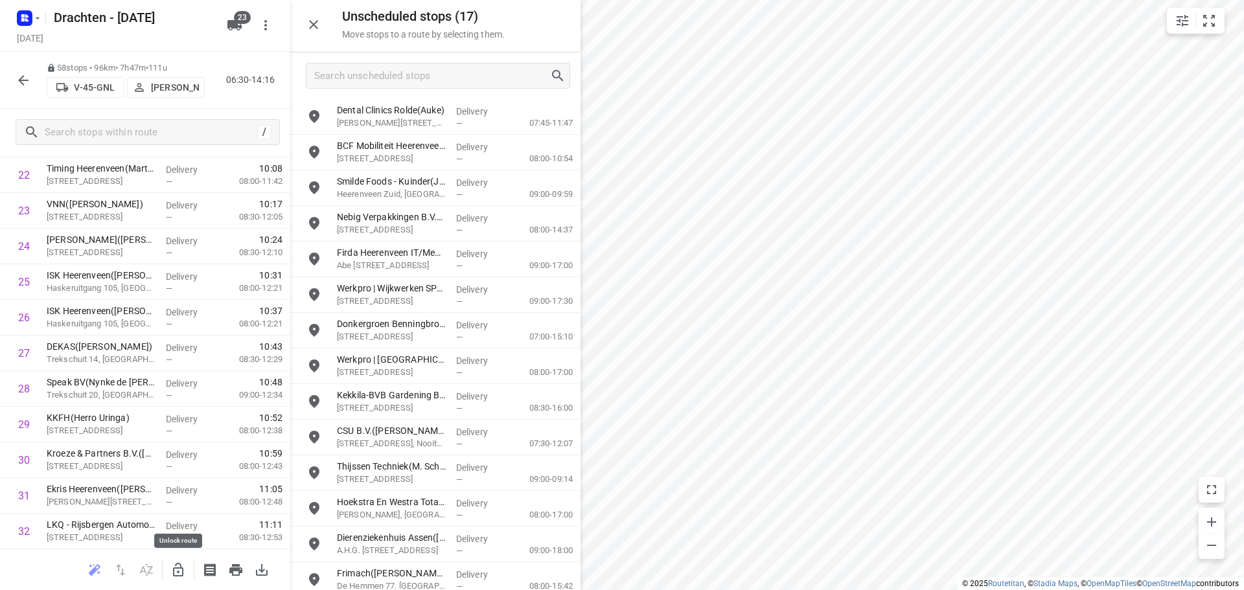
click at [183, 574] on icon "button" at bounding box center [178, 570] width 10 height 14
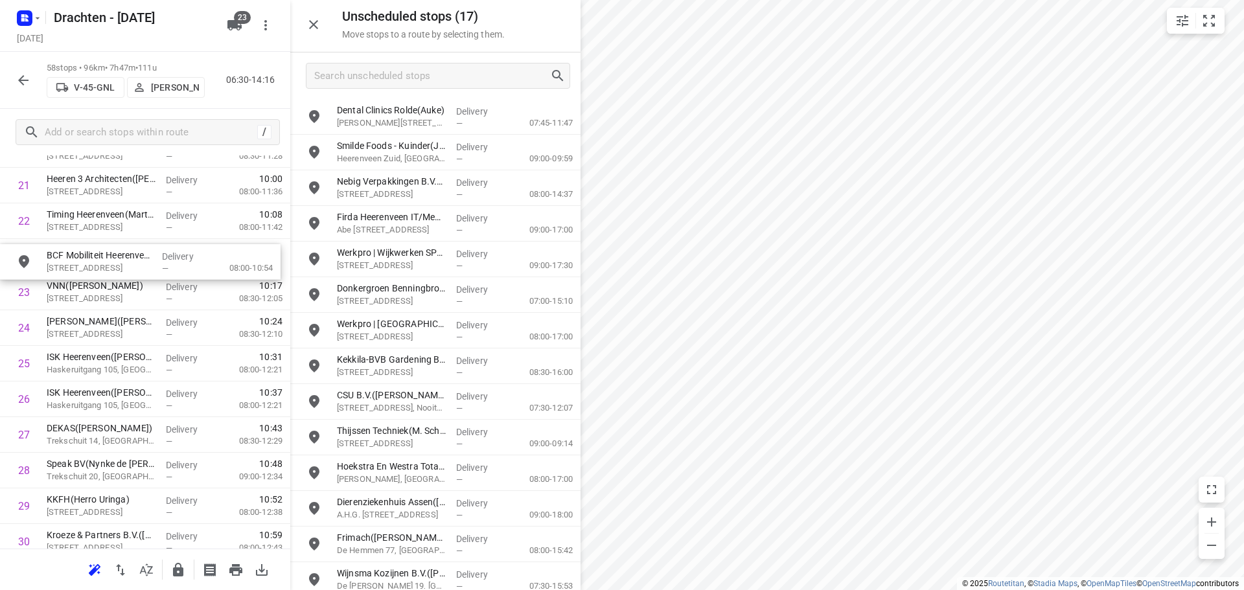
scroll to position [800, 0]
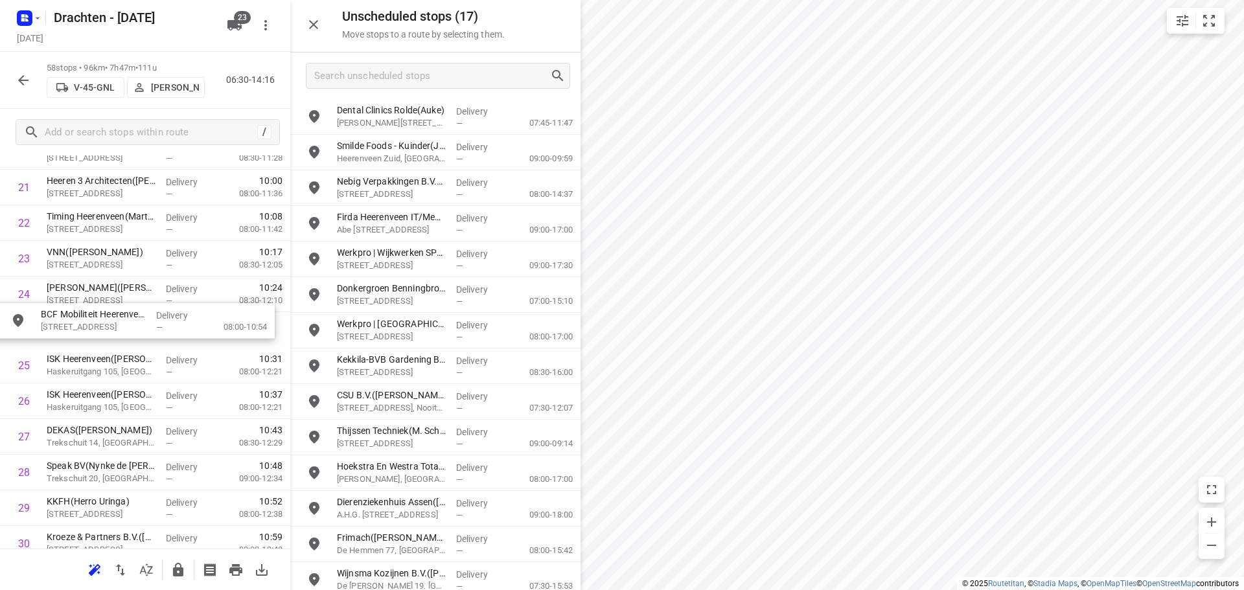
drag, startPoint x: 448, startPoint y: 151, endPoint x: 144, endPoint y: 328, distance: 351.3
click at [187, 578] on button "button" at bounding box center [178, 570] width 26 height 26
click at [174, 564] on icon "button" at bounding box center [178, 570] width 16 height 16
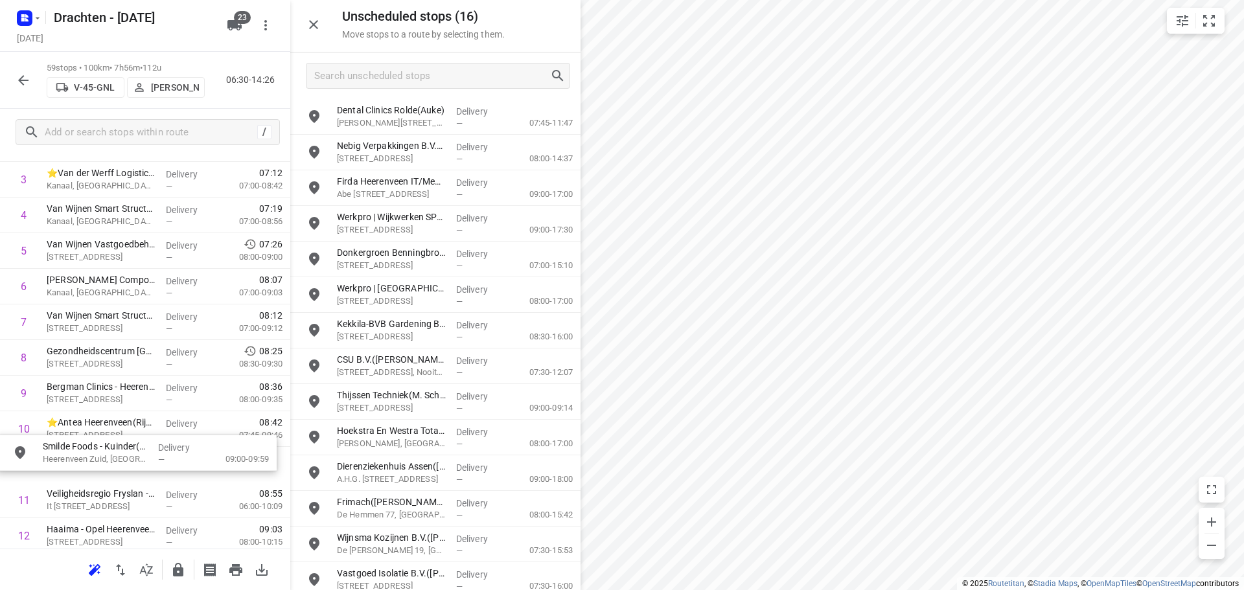
scroll to position [173, 0]
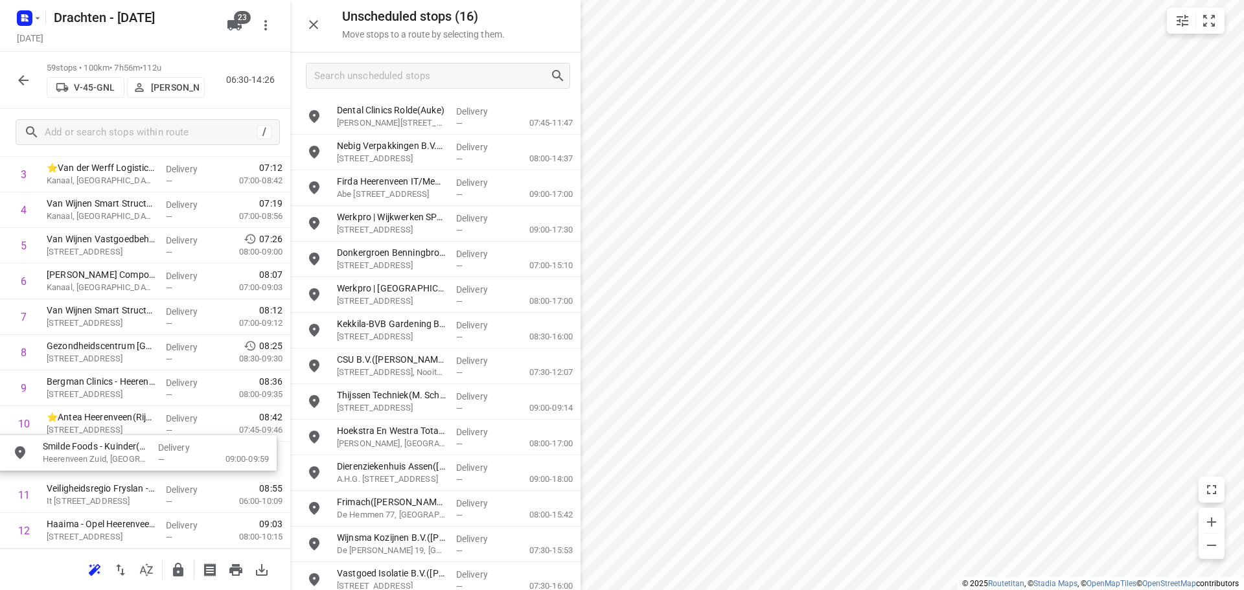
drag, startPoint x: 452, startPoint y: 157, endPoint x: 159, endPoint y: 462, distance: 422.8
click at [173, 578] on button "button" at bounding box center [178, 570] width 26 height 26
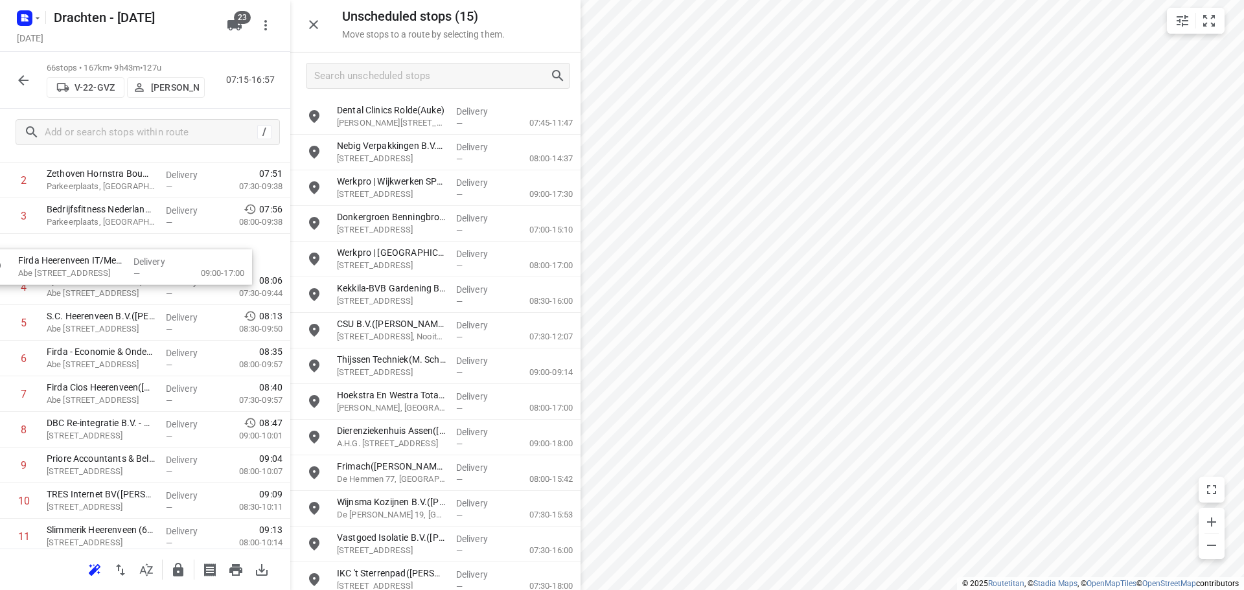
scroll to position [128, 0]
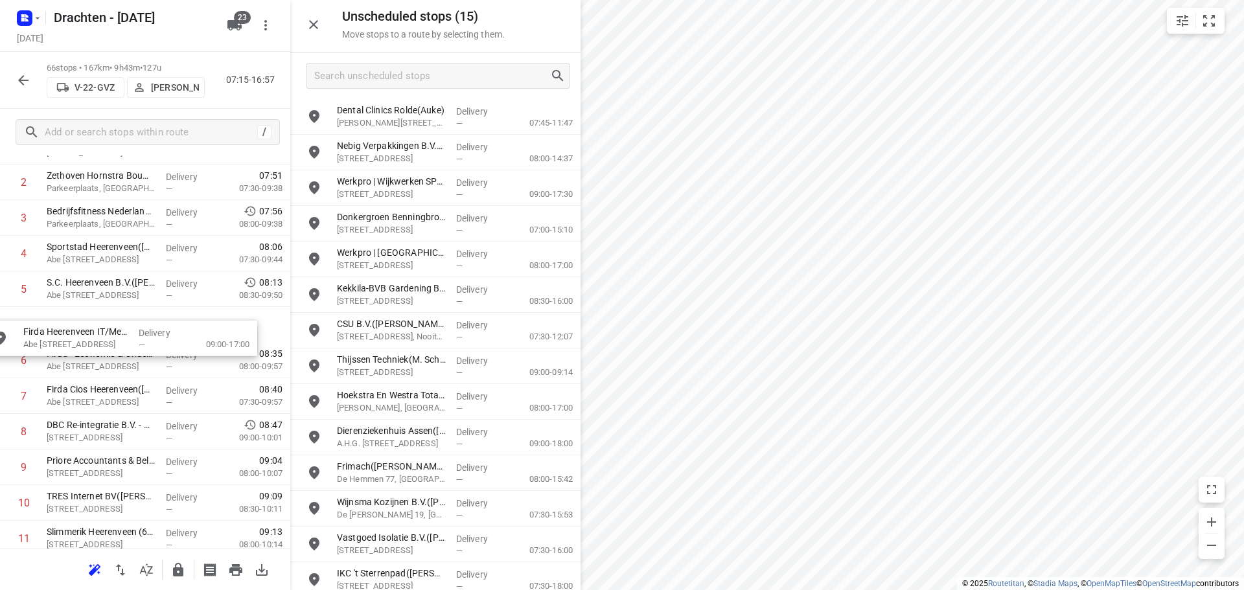
drag, startPoint x: 383, startPoint y: 181, endPoint x: 65, endPoint y: 338, distance: 354.6
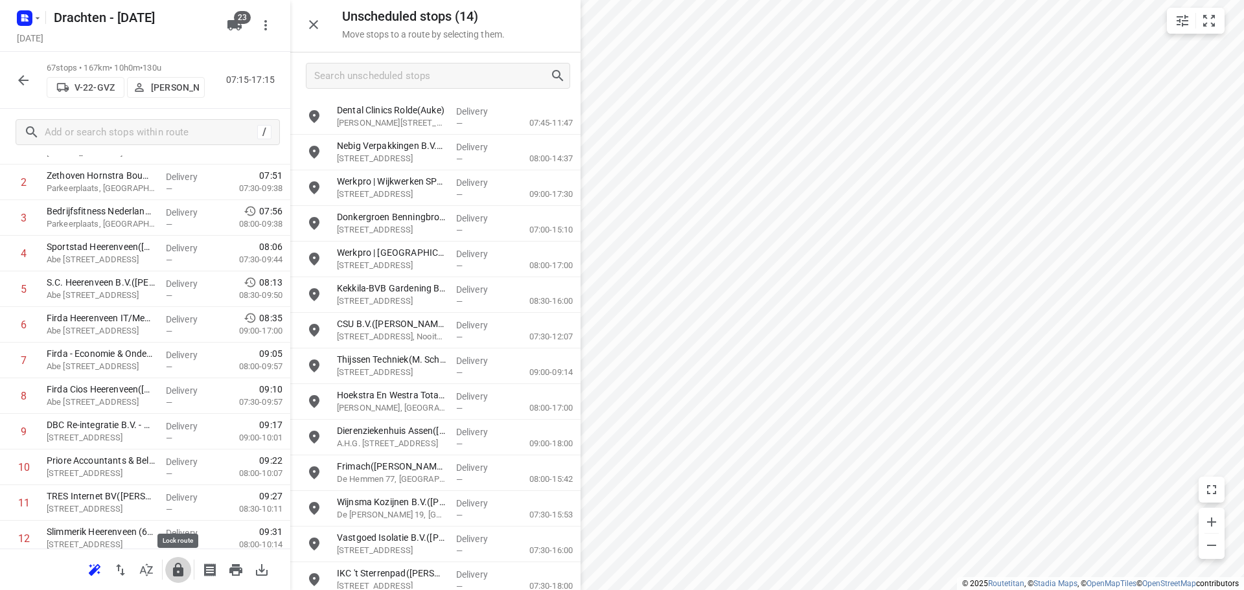
click at [185, 575] on icon "button" at bounding box center [178, 570] width 16 height 16
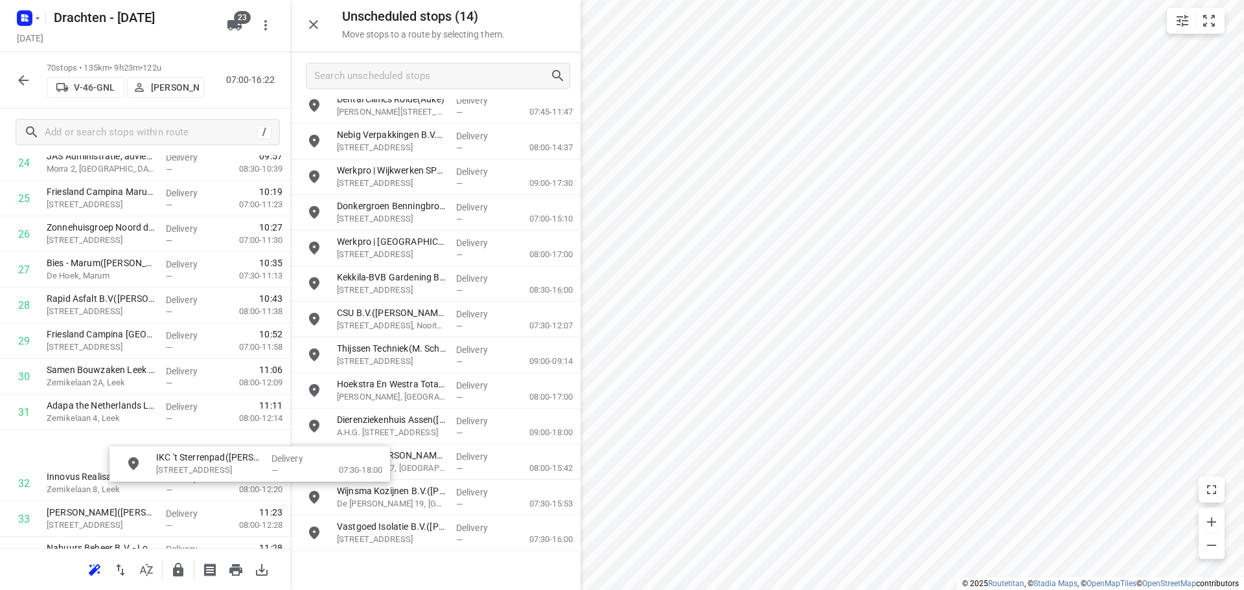
scroll to position [931, 0]
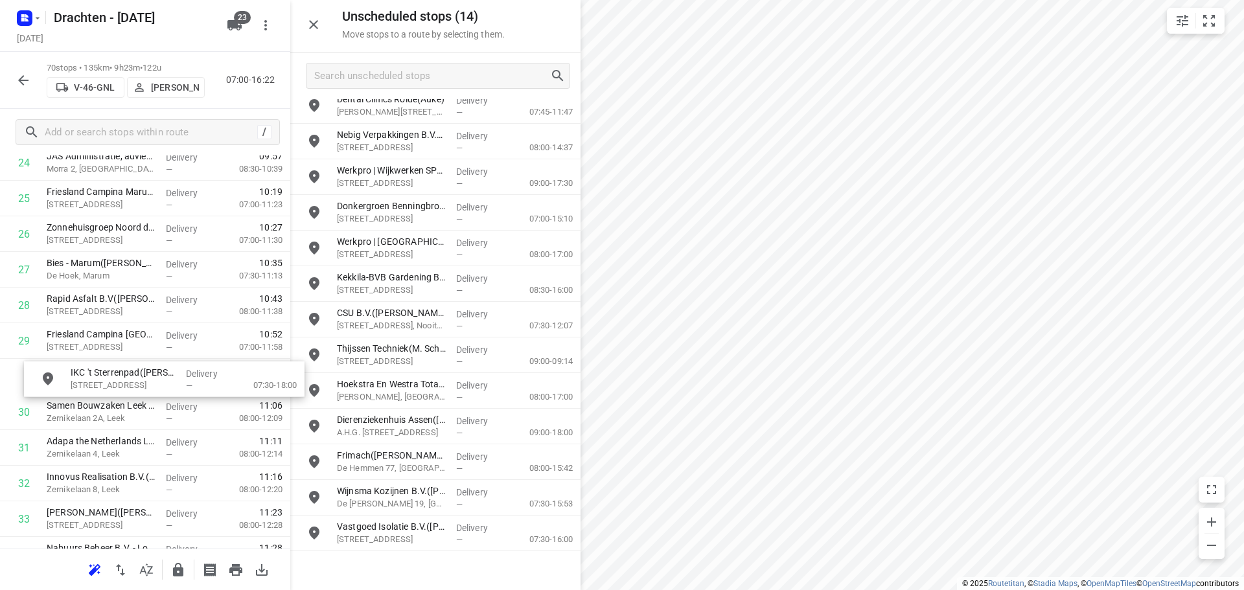
drag, startPoint x: 495, startPoint y: 571, endPoint x: 220, endPoint y: 377, distance: 336.9
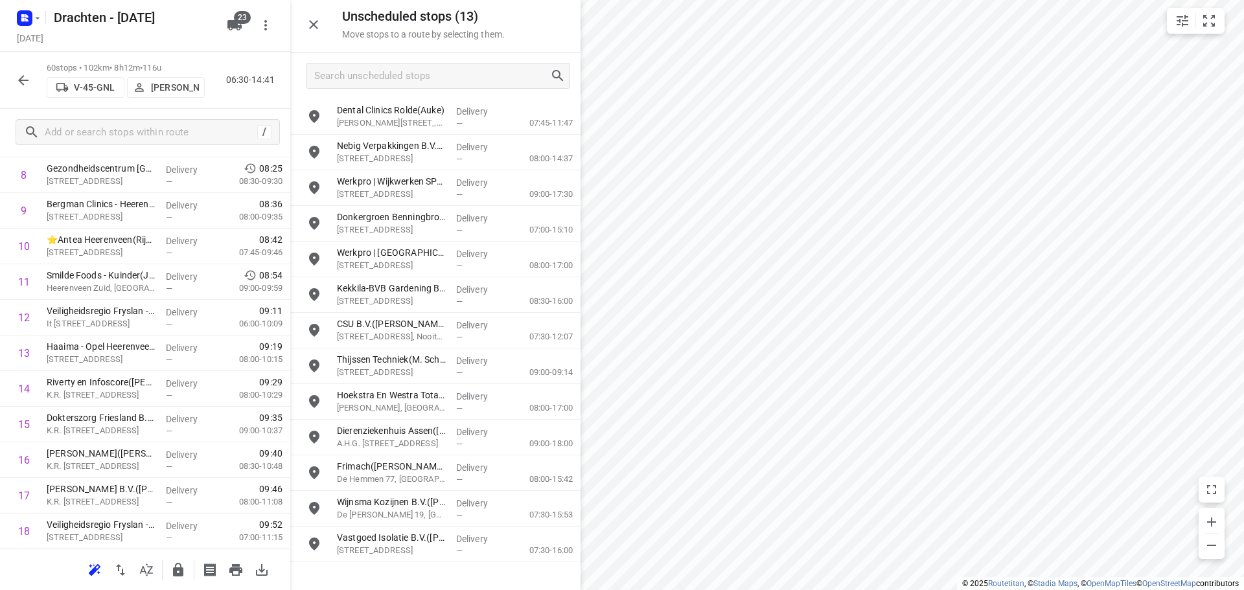
scroll to position [348, 0]
click at [170, 566] on button "button" at bounding box center [178, 570] width 26 height 26
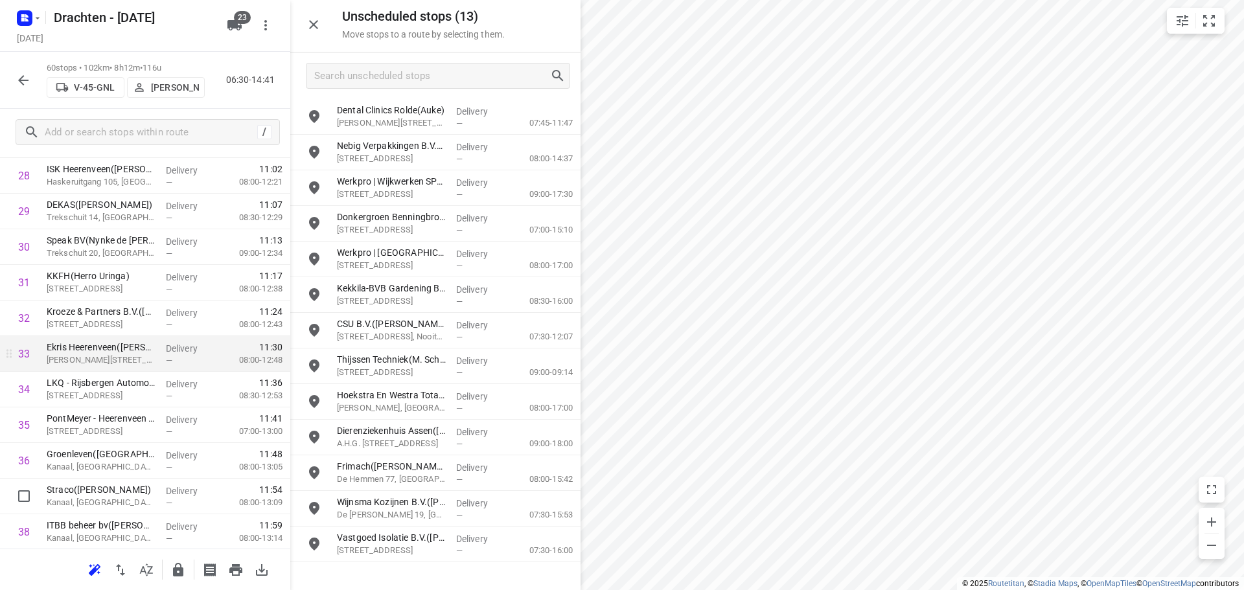
scroll to position [1126, 0]
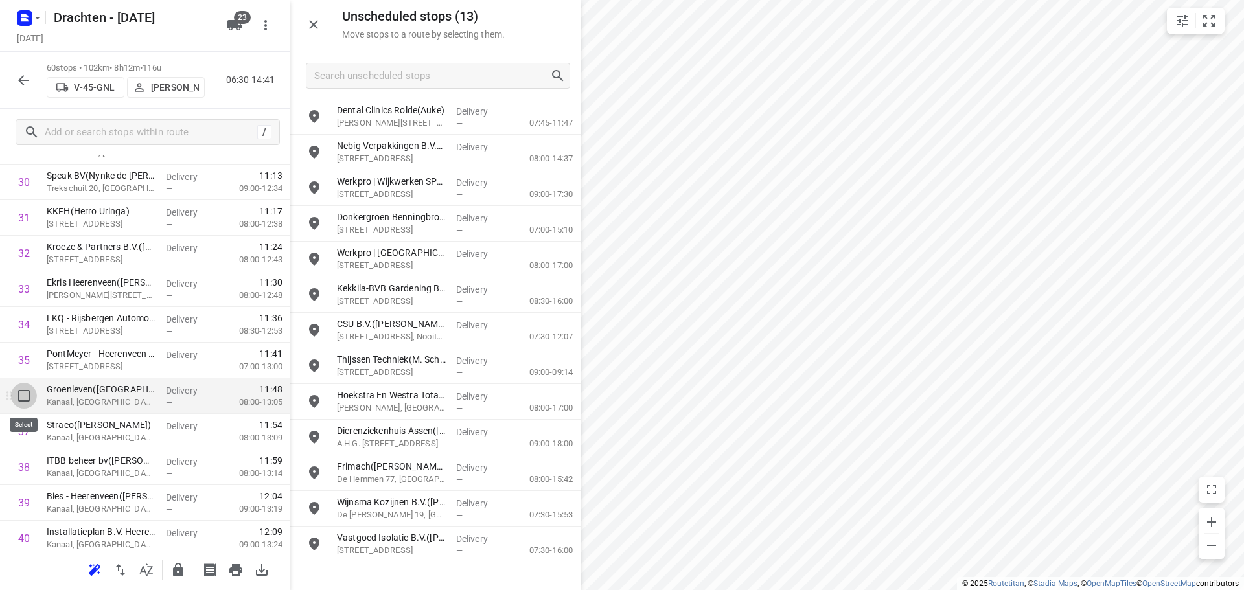
click at [27, 392] on input "checkbox" at bounding box center [24, 396] width 26 height 26
checkbox input "true"
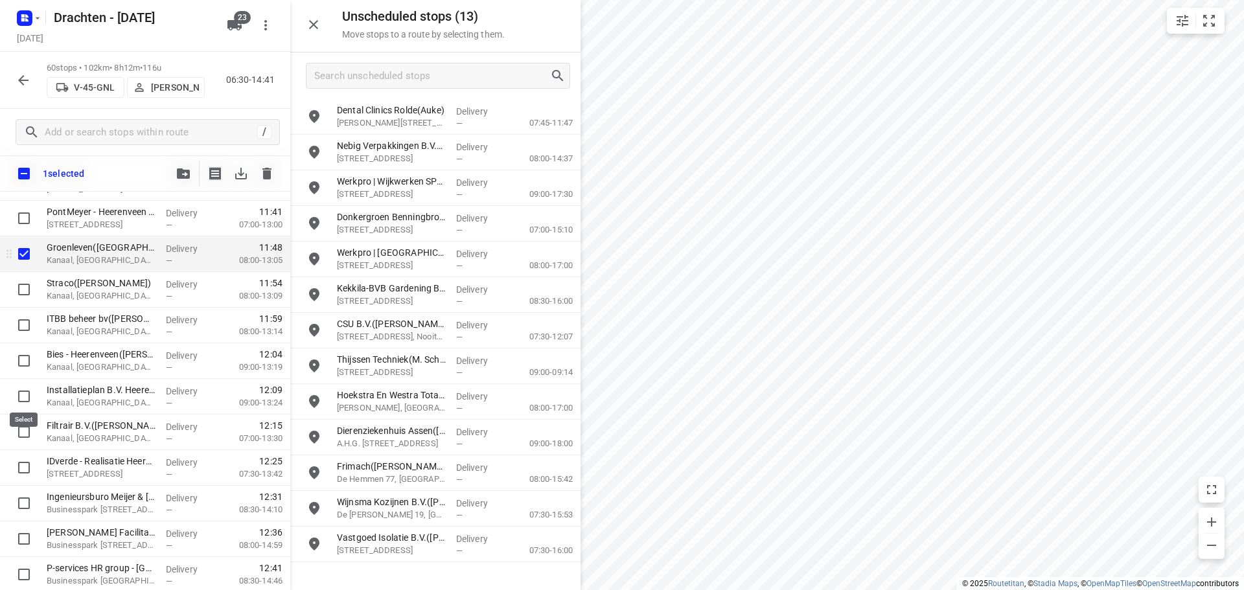
scroll to position [1320, 0]
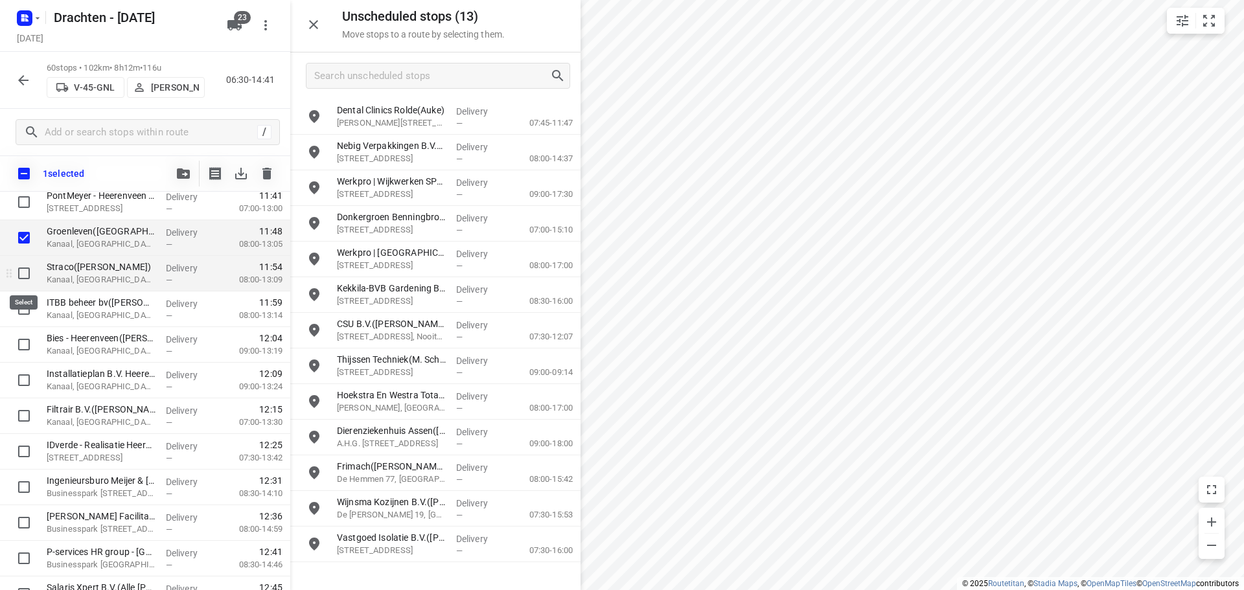
click at [29, 268] on input "checkbox" at bounding box center [24, 273] width 26 height 26
checkbox input "true"
click at [21, 304] on input "checkbox" at bounding box center [24, 309] width 26 height 26
checkbox input "true"
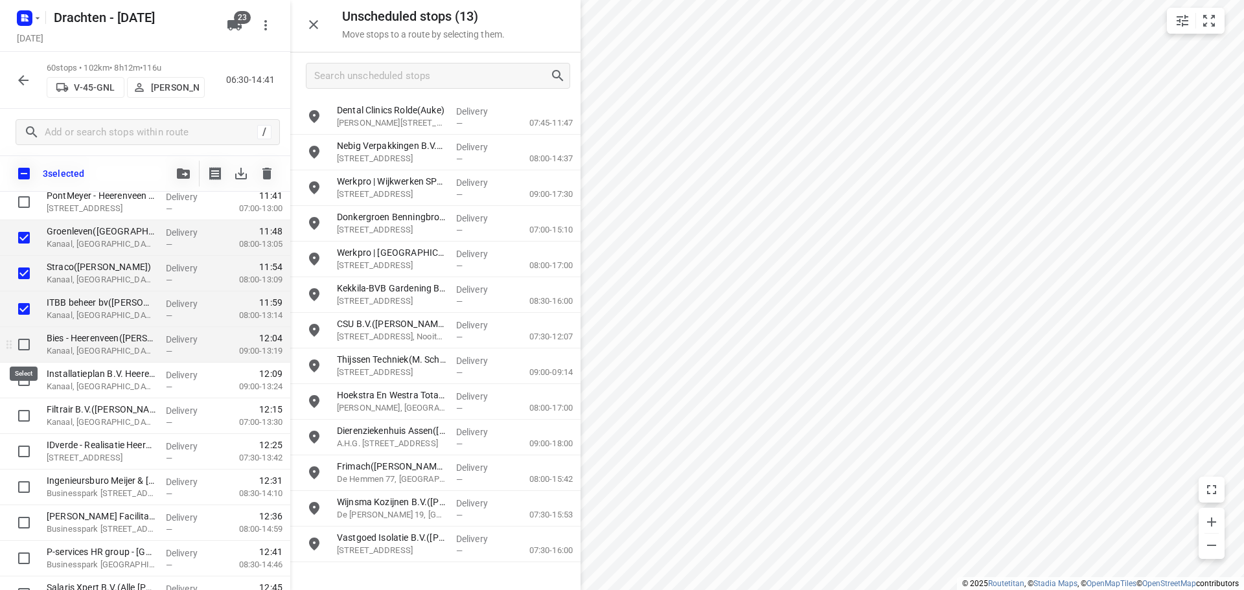
click at [22, 350] on input "checkbox" at bounding box center [24, 345] width 26 height 26
checkbox input "true"
click at [23, 378] on input "checkbox" at bounding box center [24, 380] width 26 height 26
checkbox input "true"
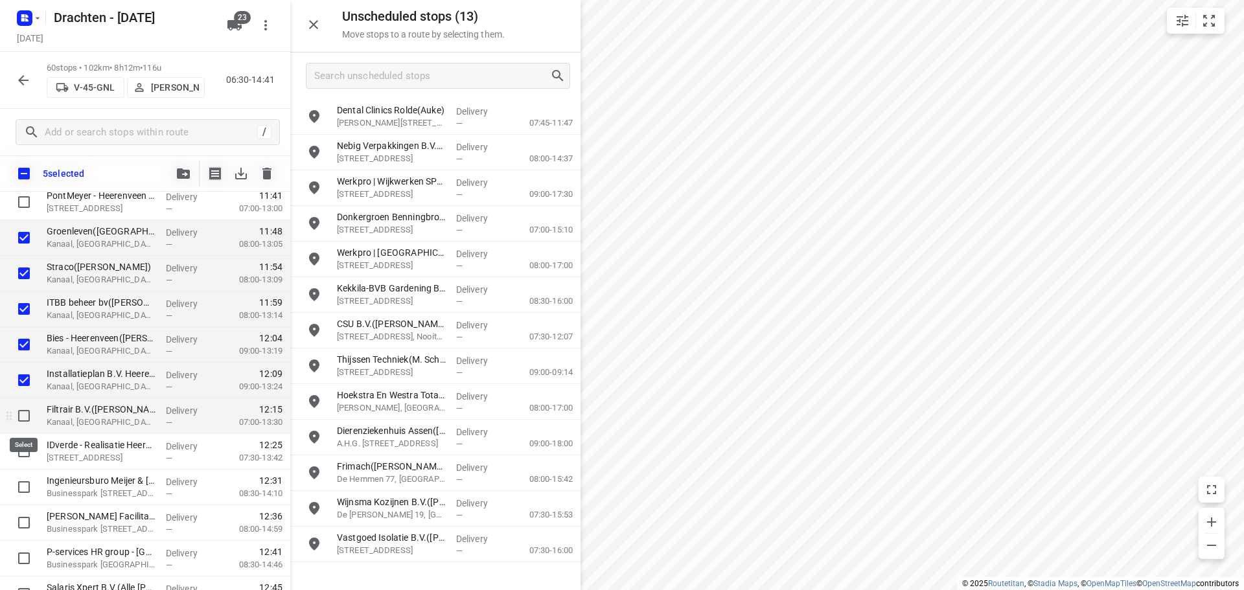
click at [19, 415] on input "checkbox" at bounding box center [24, 416] width 26 height 26
checkbox input "true"
click at [32, 452] on input "checkbox" at bounding box center [24, 451] width 26 height 26
checkbox input "true"
click at [187, 170] on icon "button" at bounding box center [183, 173] width 13 height 10
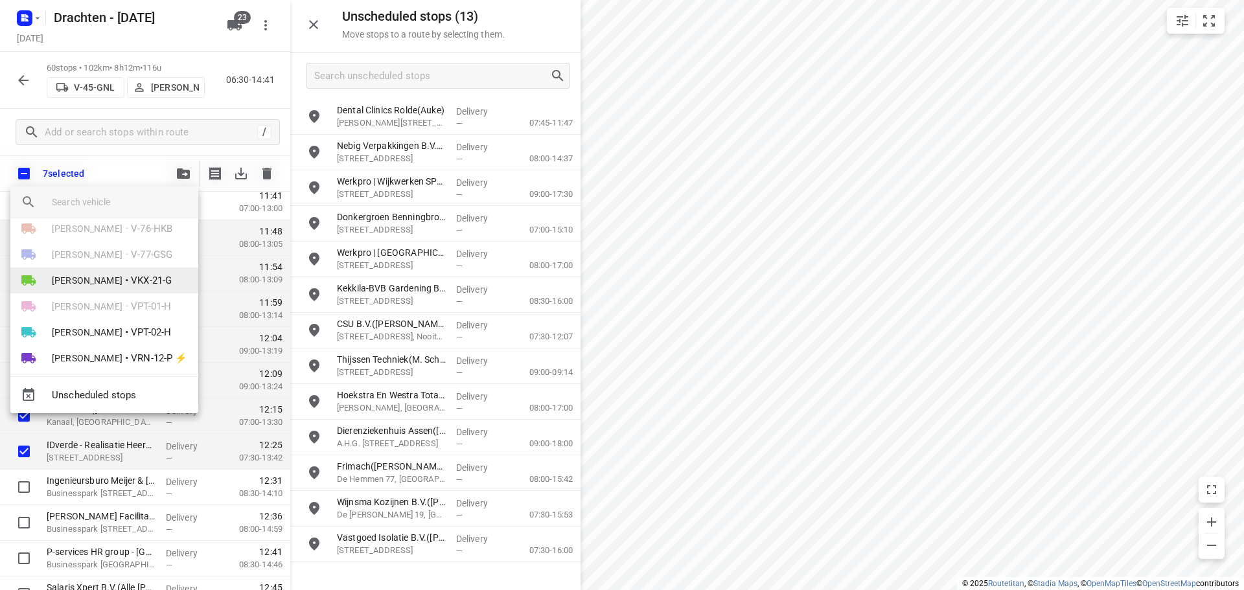
scroll to position [389, 0]
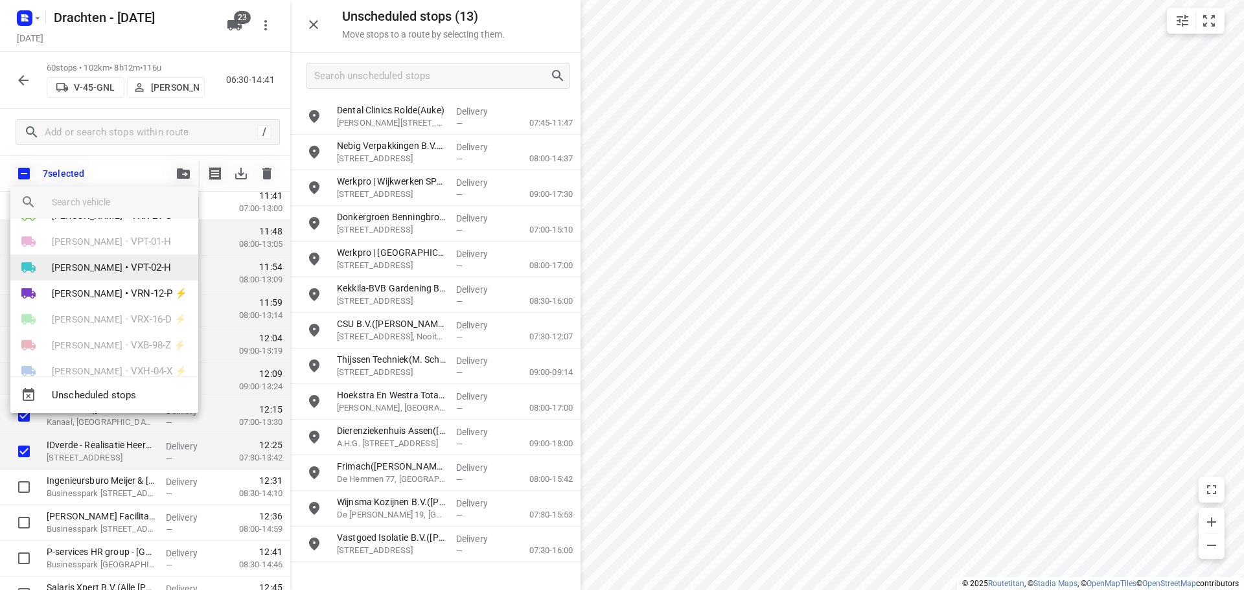
click at [131, 269] on span "VPT-02-H" at bounding box center [151, 267] width 40 height 15
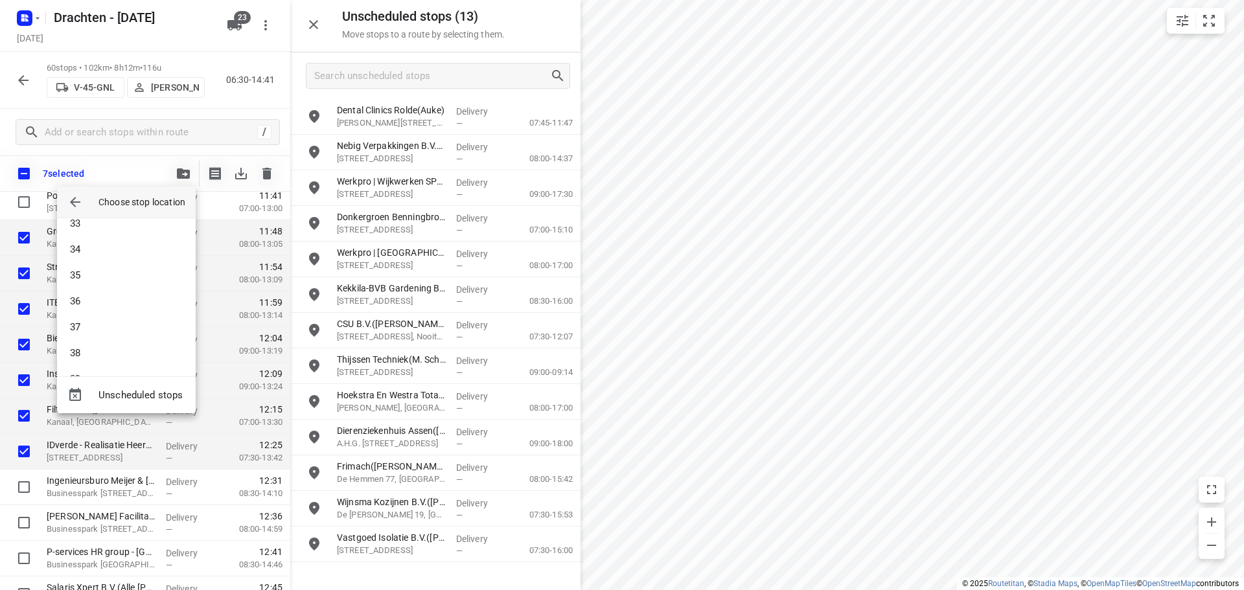
scroll to position [1075, 0]
click at [97, 348] on li "47" at bounding box center [126, 353] width 139 height 26
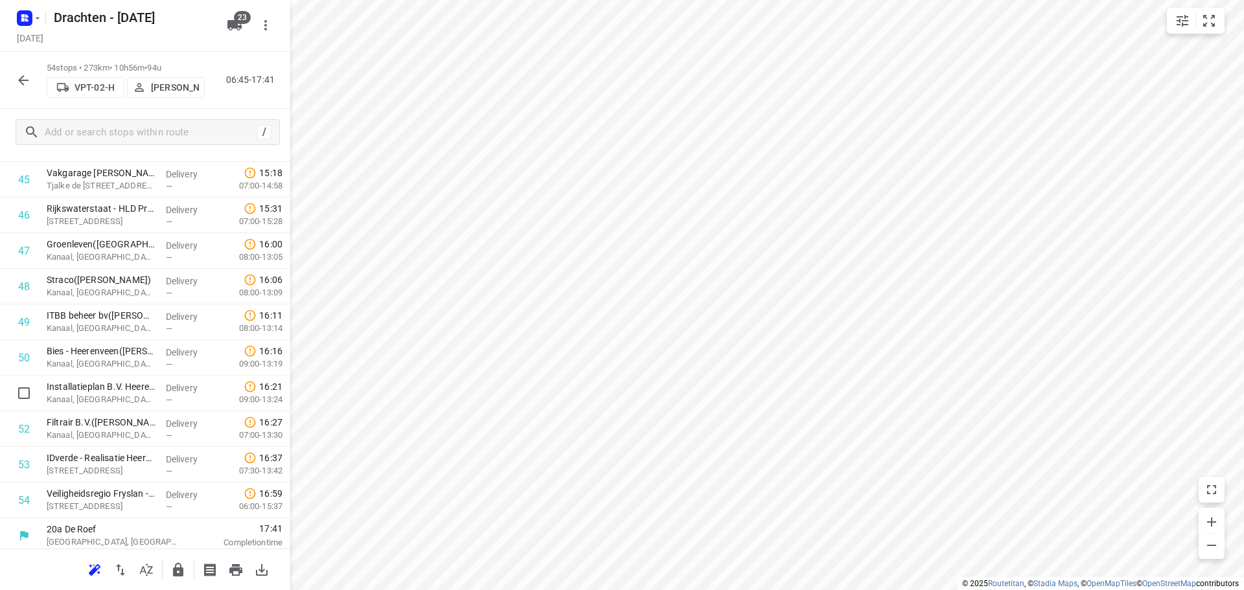
scroll to position [1668, 0]
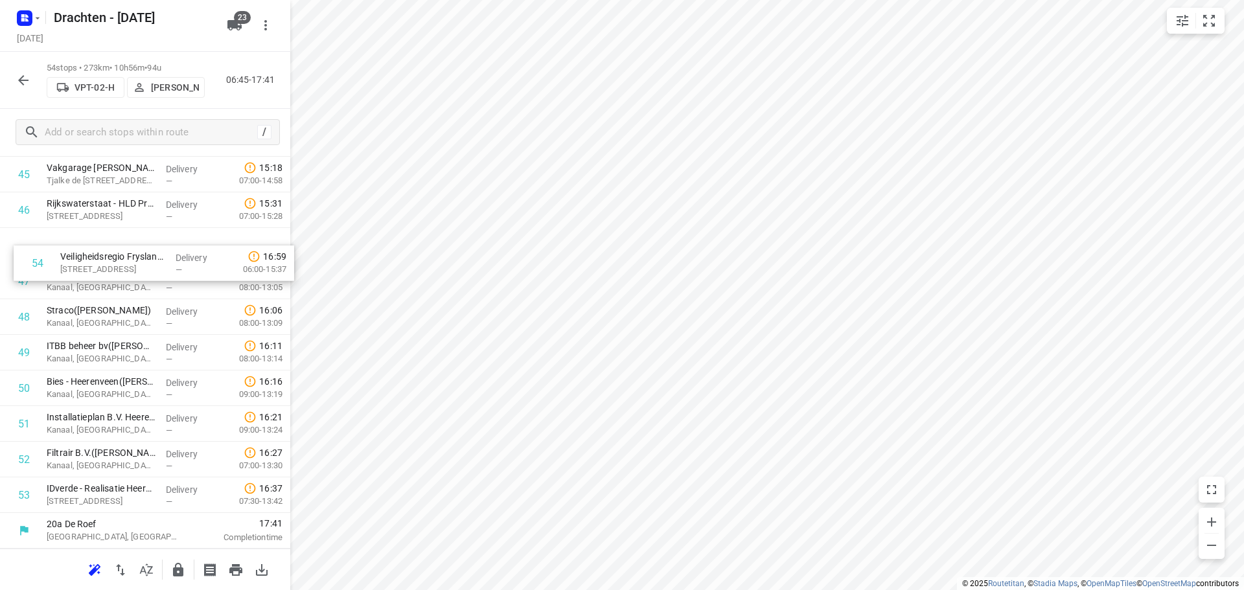
drag, startPoint x: 154, startPoint y: 496, endPoint x: 160, endPoint y: 245, distance: 251.4
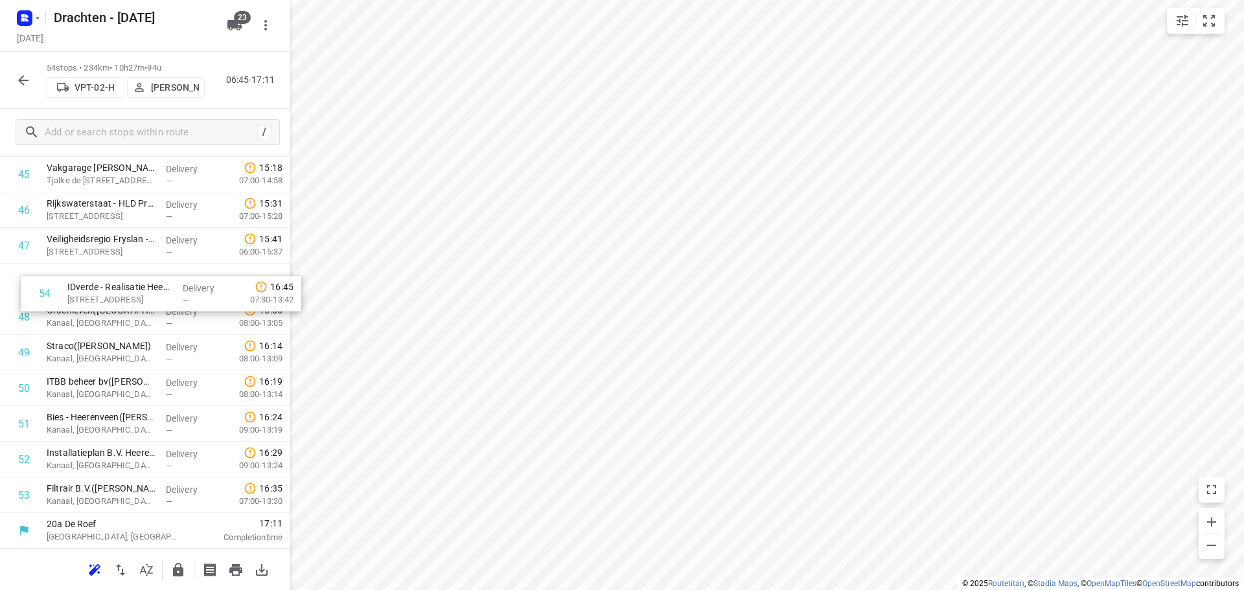
drag, startPoint x: 97, startPoint y: 486, endPoint x: 120, endPoint y: 286, distance: 201.6
click at [183, 570] on icon "button" at bounding box center [178, 570] width 10 height 14
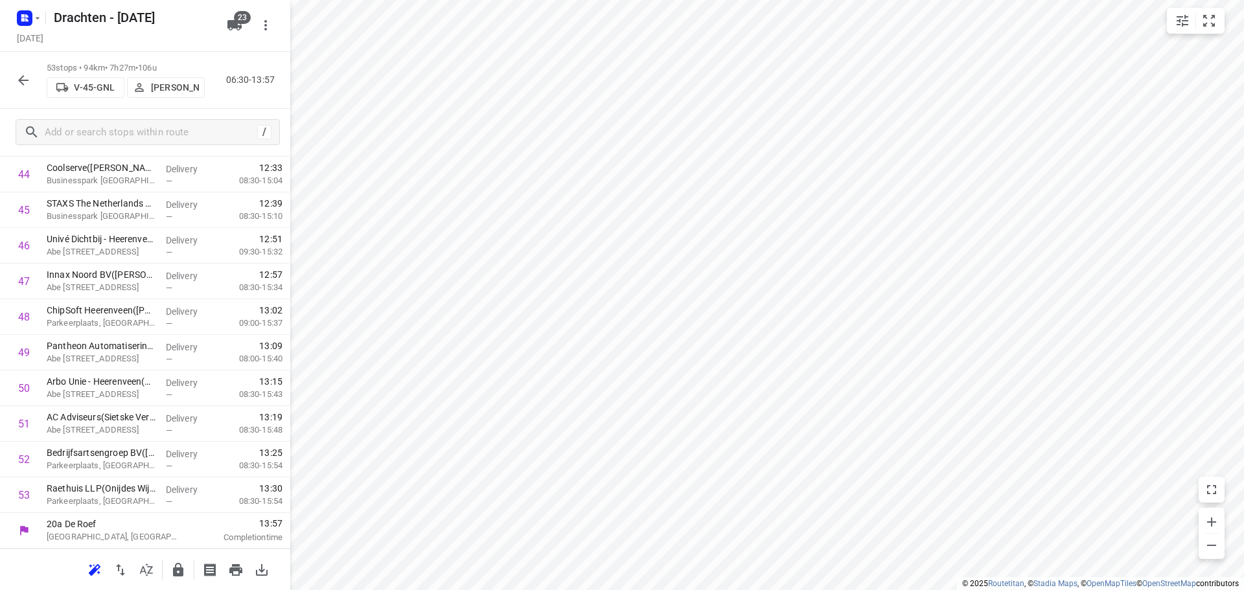
scroll to position [1632, 0]
click at [172, 561] on button "button" at bounding box center [178, 570] width 26 height 26
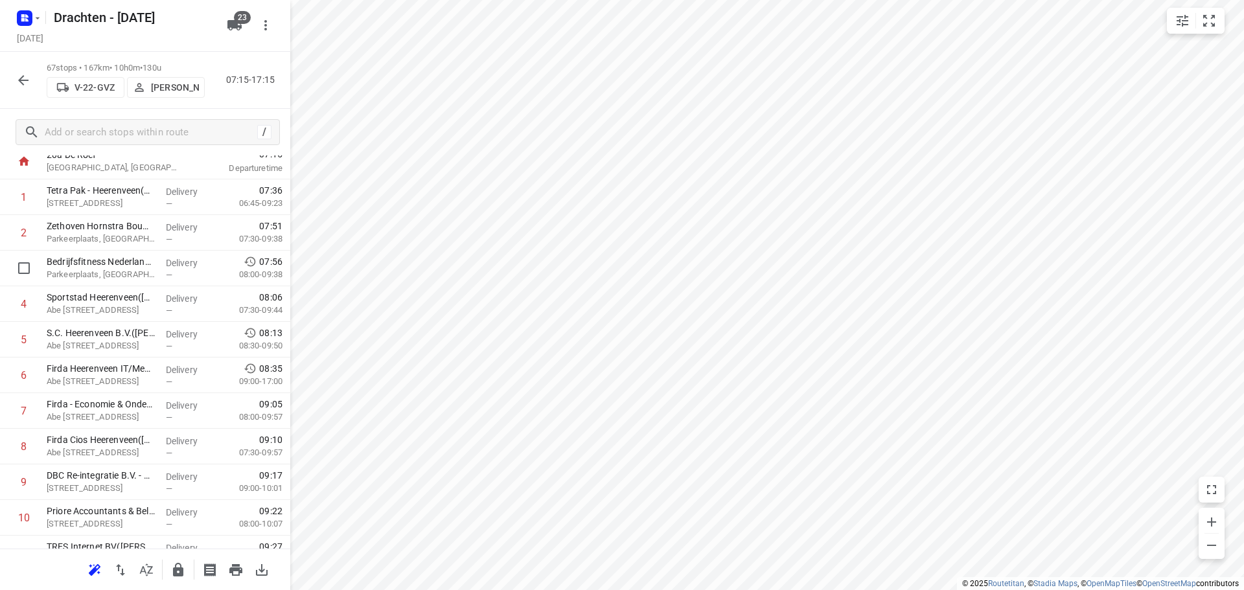
scroll to position [13, 0]
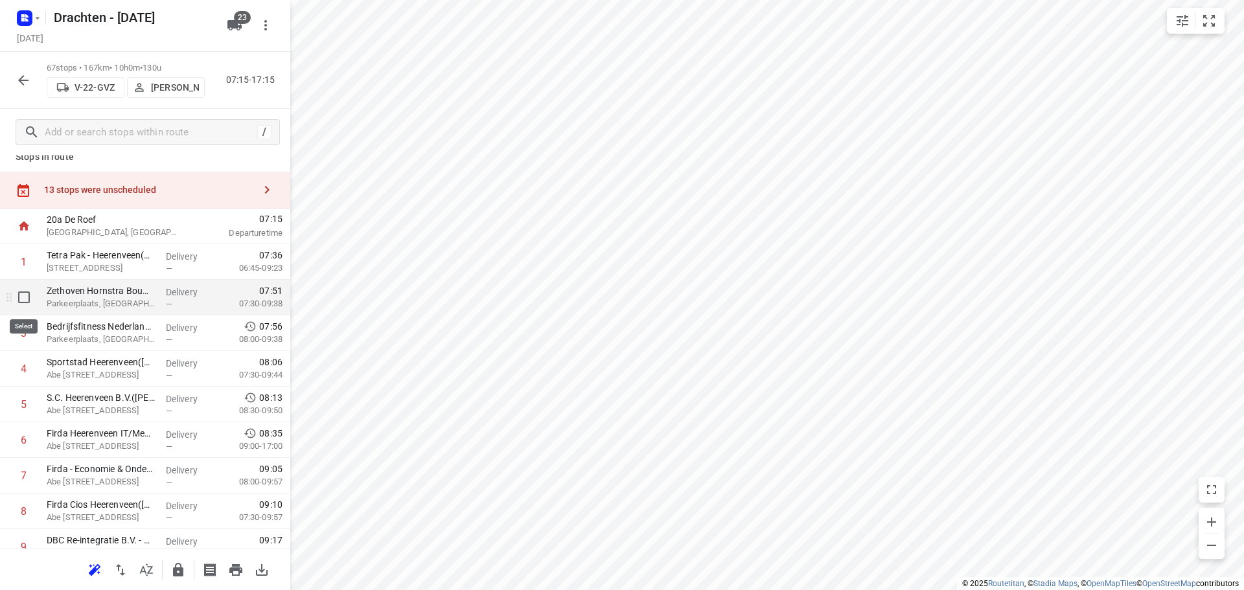
click at [25, 302] on input "checkbox" at bounding box center [24, 297] width 26 height 26
checkbox input "true"
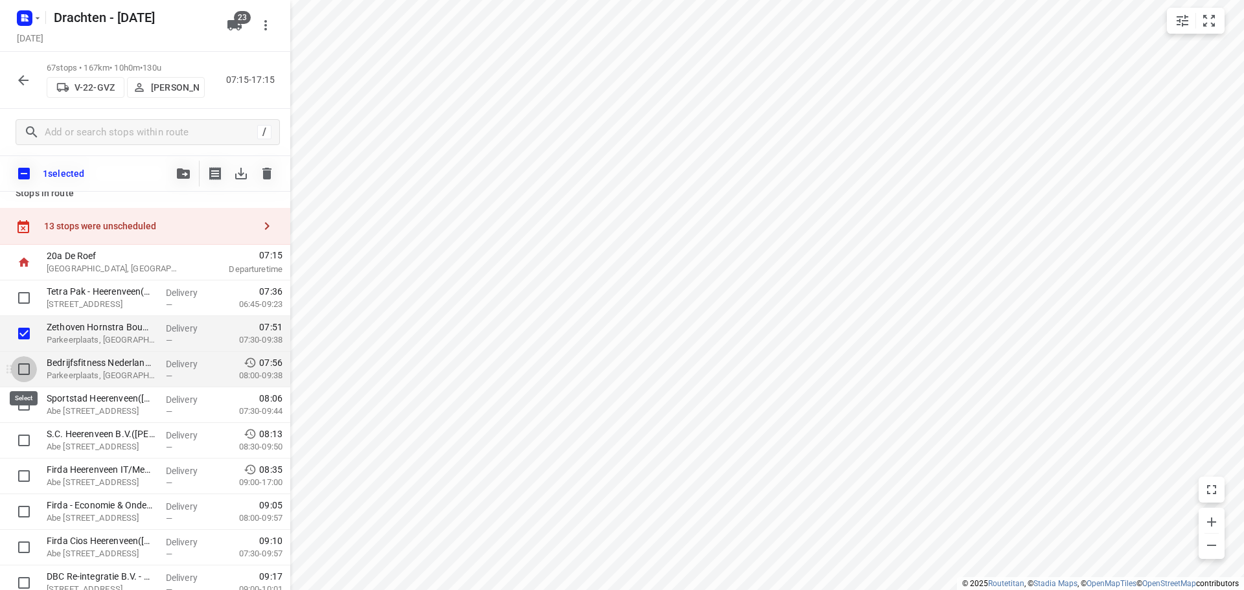
click at [28, 373] on input "checkbox" at bounding box center [24, 369] width 26 height 26
checkbox input "true"
click at [28, 396] on input "checkbox" at bounding box center [24, 405] width 26 height 26
checkbox input "true"
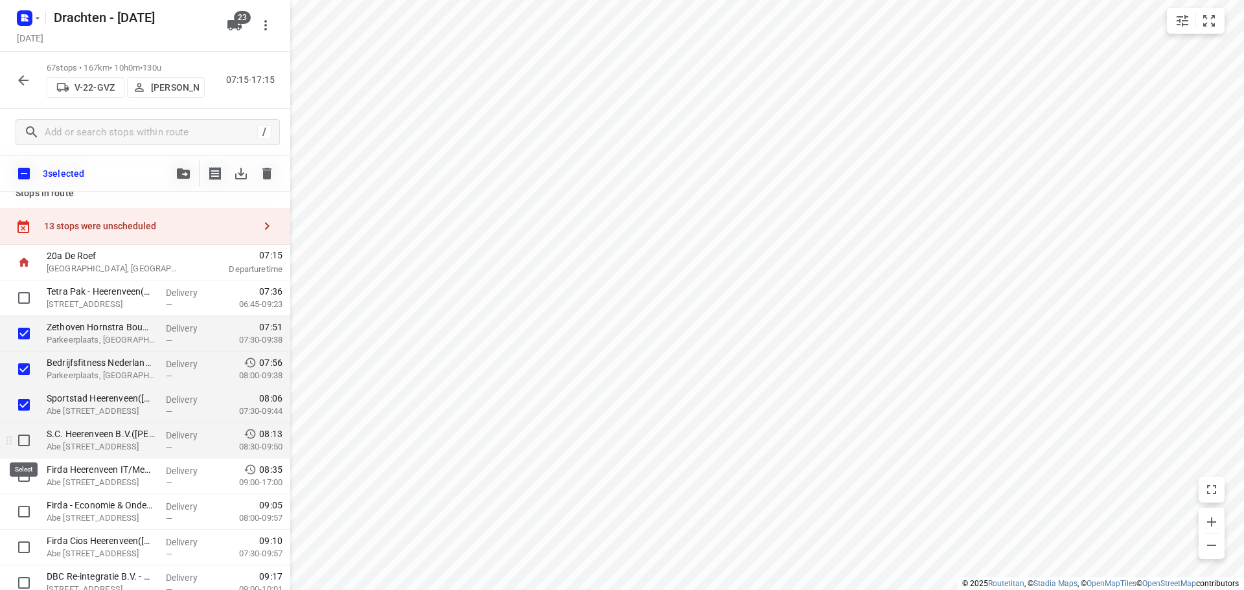
click at [20, 436] on input "checkbox" at bounding box center [24, 440] width 26 height 26
checkbox input "true"
click at [23, 473] on input "checkbox" at bounding box center [24, 476] width 26 height 26
checkbox input "true"
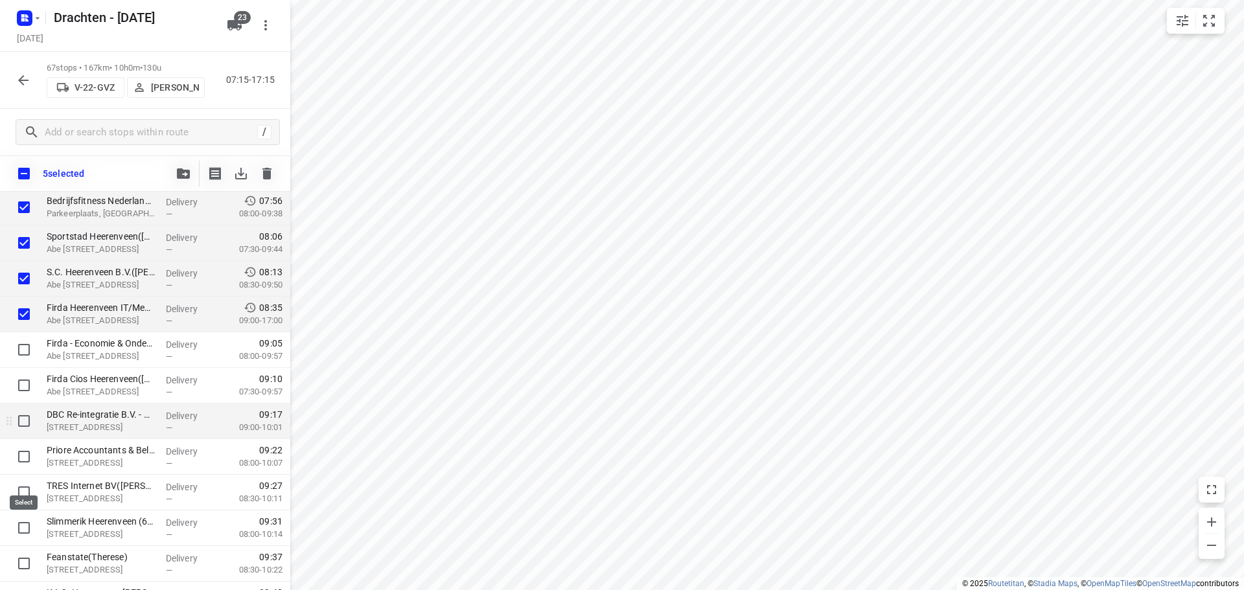
scroll to position [207, 0]
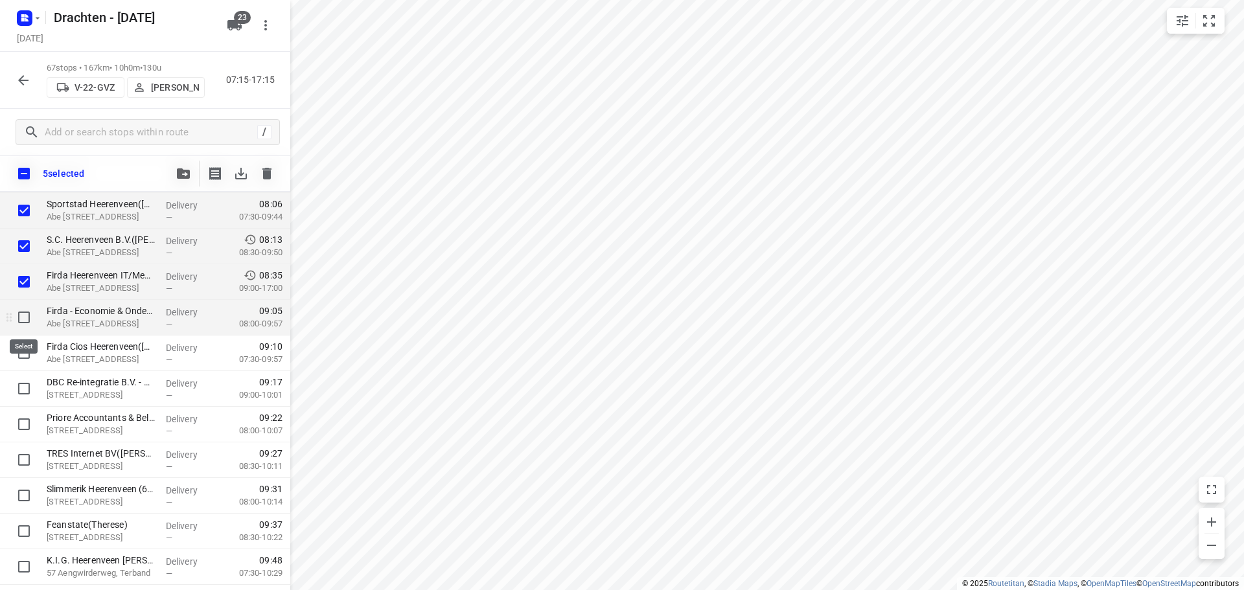
click at [24, 319] on input "checkbox" at bounding box center [24, 317] width 26 height 26
checkbox input "true"
click at [27, 357] on input "checkbox" at bounding box center [24, 353] width 26 height 26
checkbox input "true"
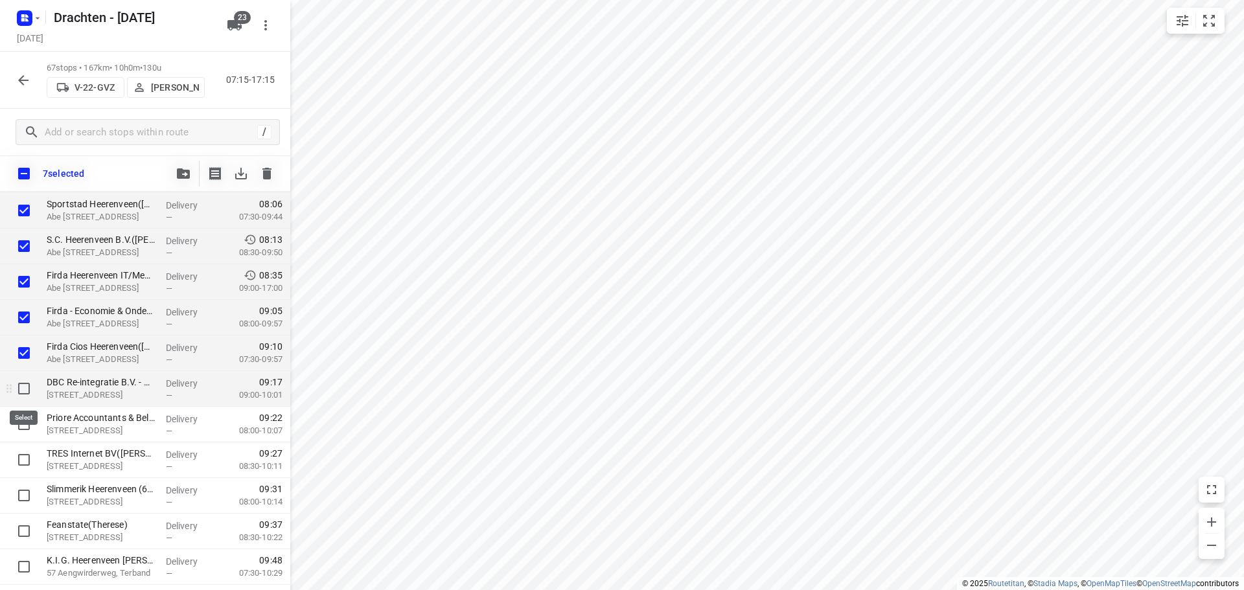
click at [27, 387] on input "checkbox" at bounding box center [24, 389] width 26 height 26
checkbox input "true"
click at [27, 428] on input "checkbox" at bounding box center [24, 424] width 26 height 26
checkbox input "true"
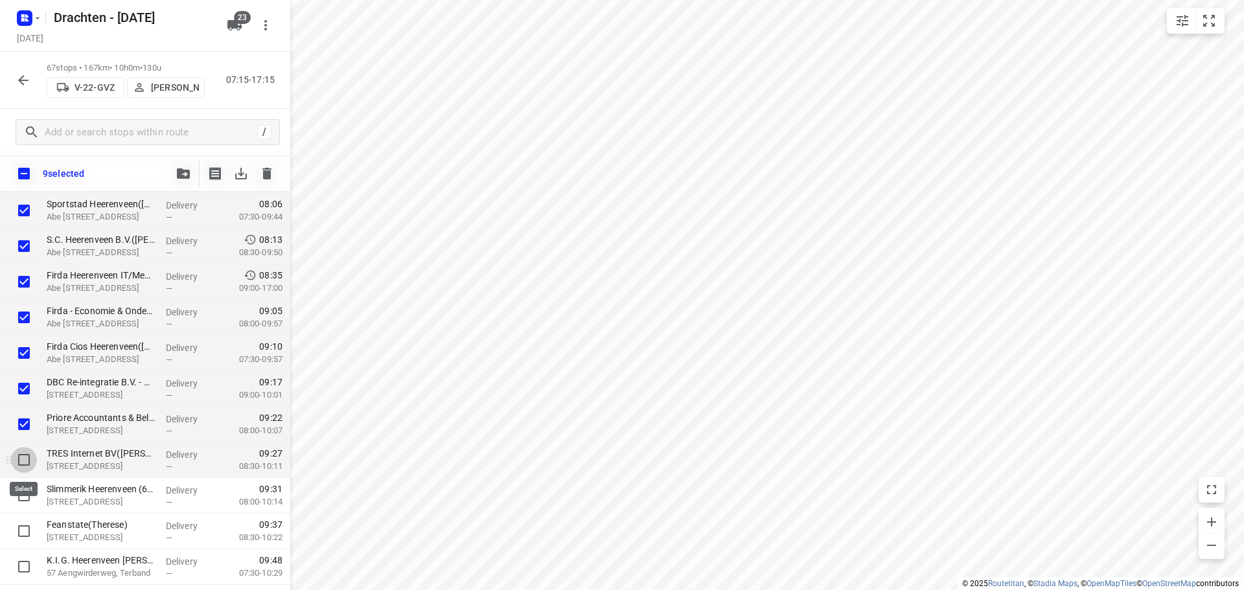
click at [19, 464] on input "checkbox" at bounding box center [24, 460] width 26 height 26
checkbox input "true"
click at [17, 495] on input "checkbox" at bounding box center [24, 496] width 26 height 26
checkbox input "true"
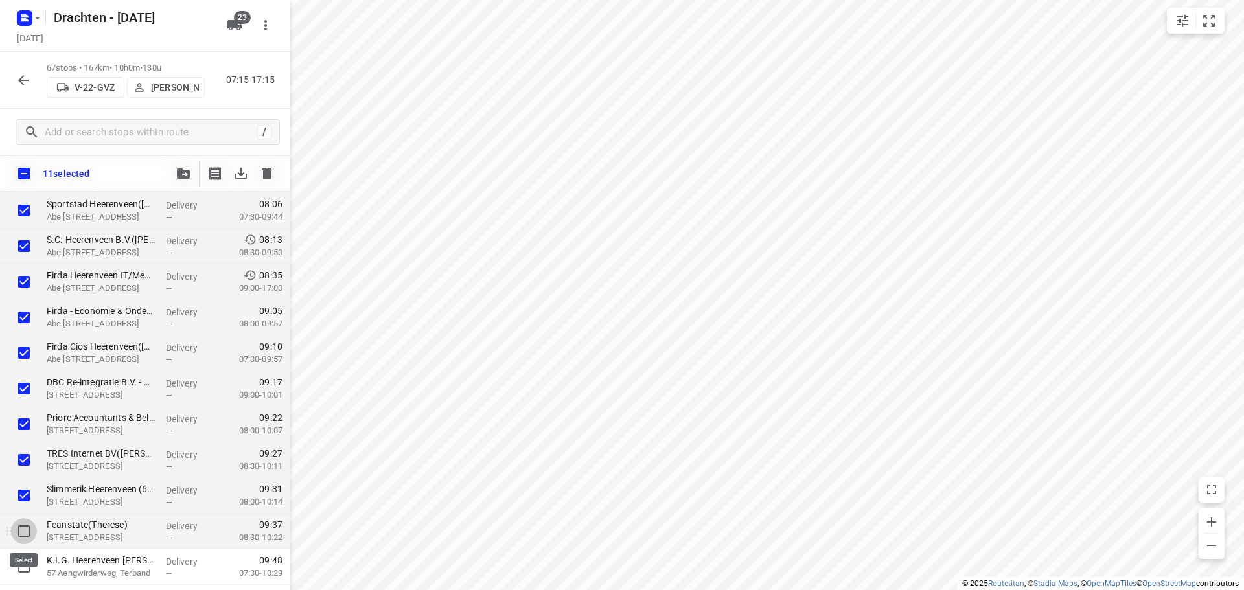
click at [21, 530] on input "checkbox" at bounding box center [24, 531] width 26 height 26
checkbox input "true"
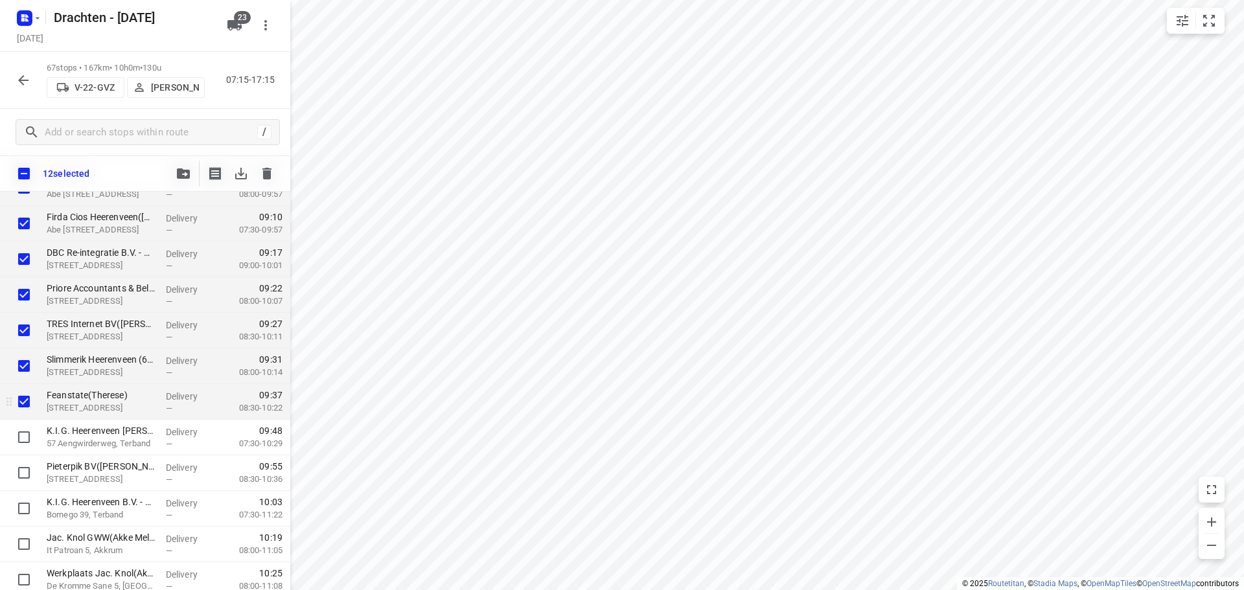
scroll to position [272, 0]
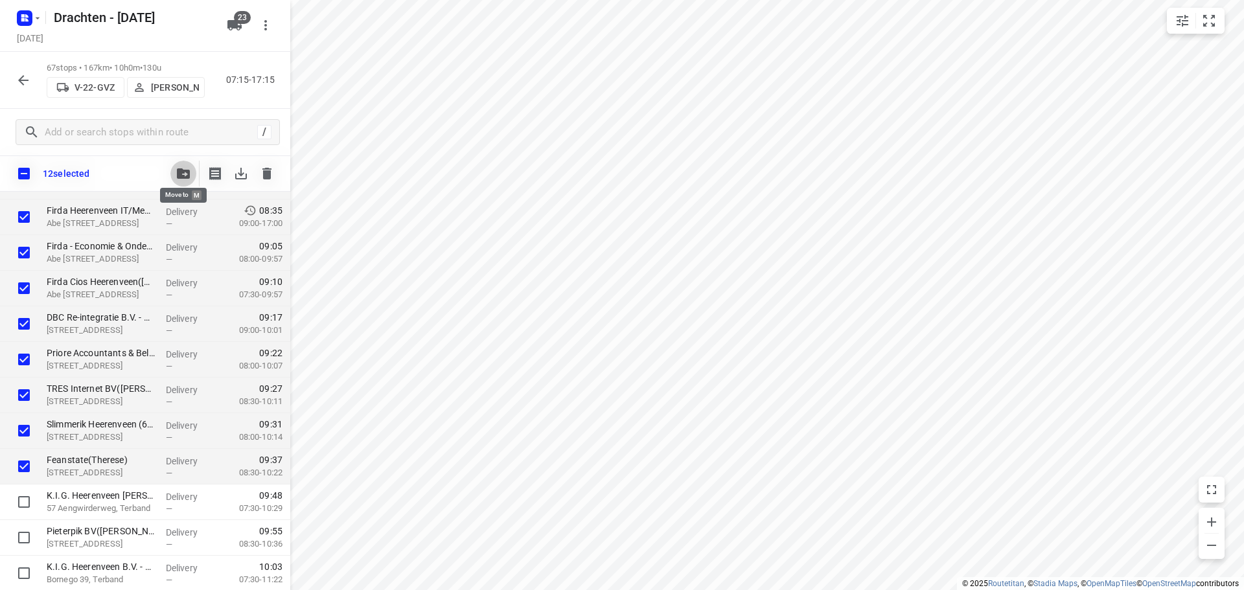
click at [173, 171] on button "button" at bounding box center [183, 174] width 26 height 26
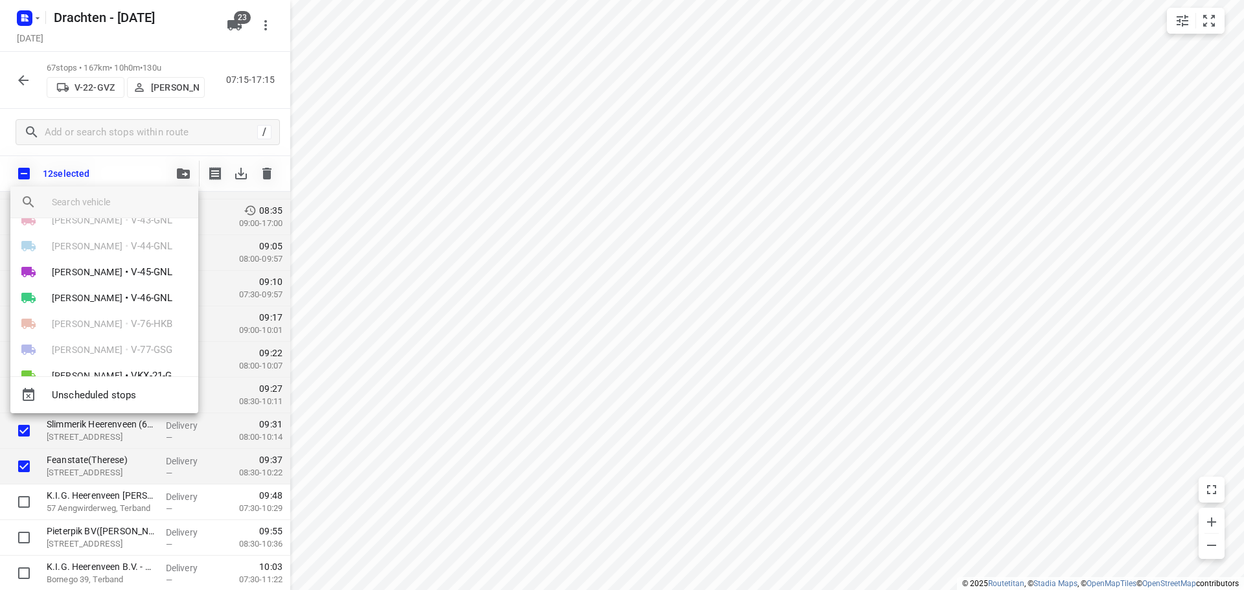
scroll to position [259, 0]
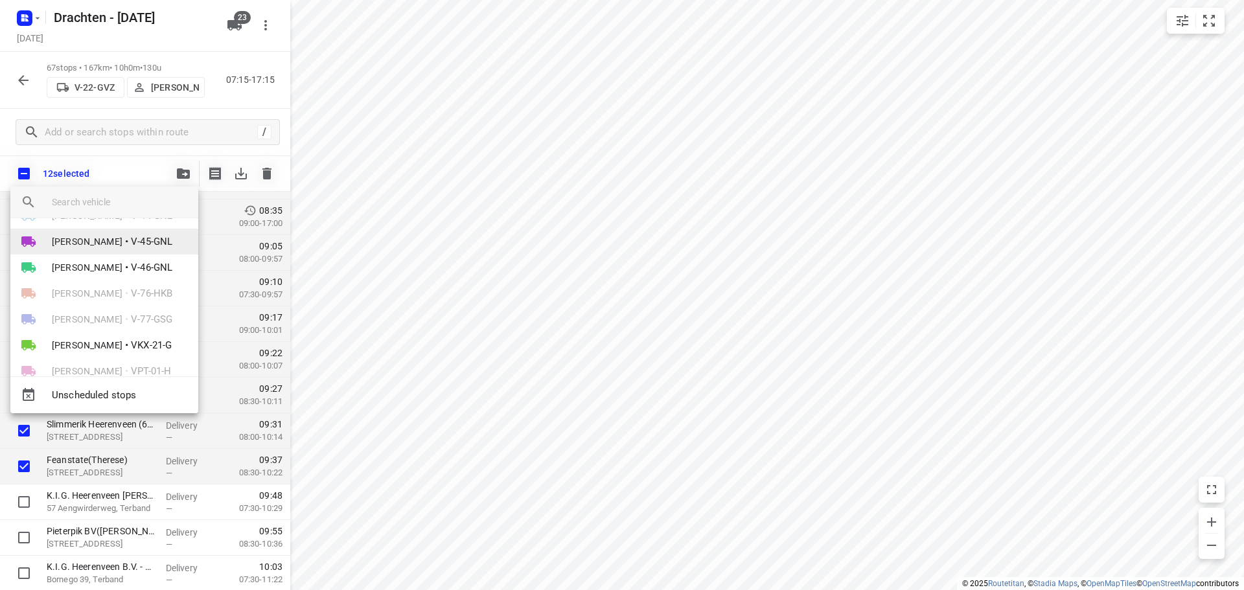
click at [122, 251] on li "Sjouke Veenstra • V-45-GNL" at bounding box center [104, 242] width 188 height 26
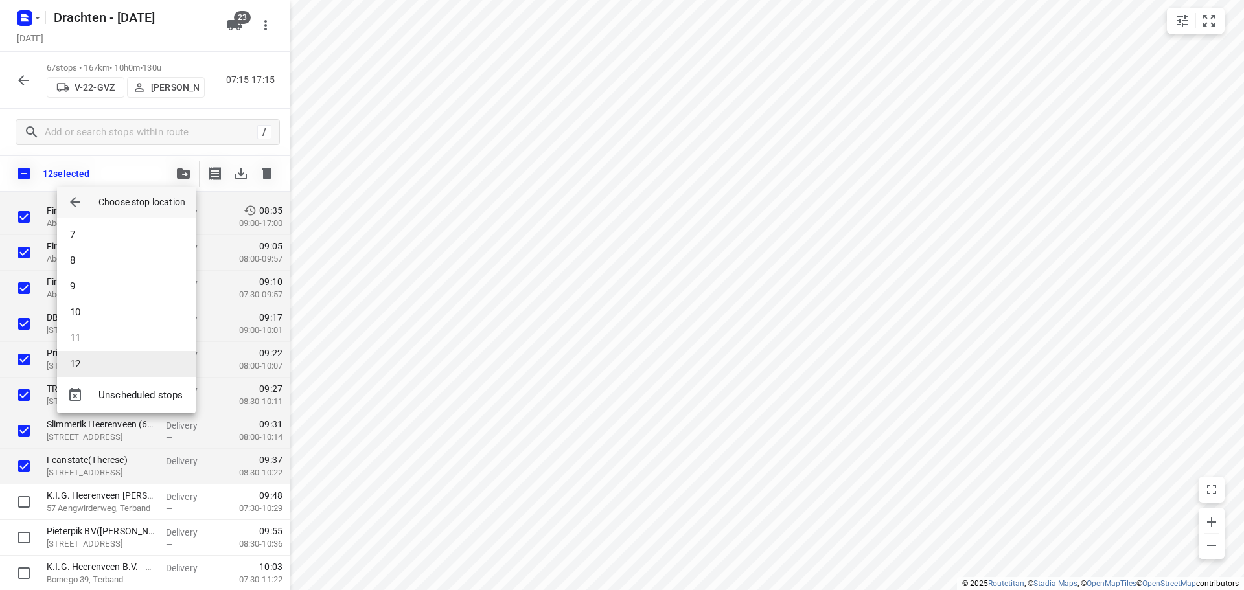
scroll to position [130, 0]
click at [71, 284] on li "8" at bounding box center [126, 288] width 139 height 26
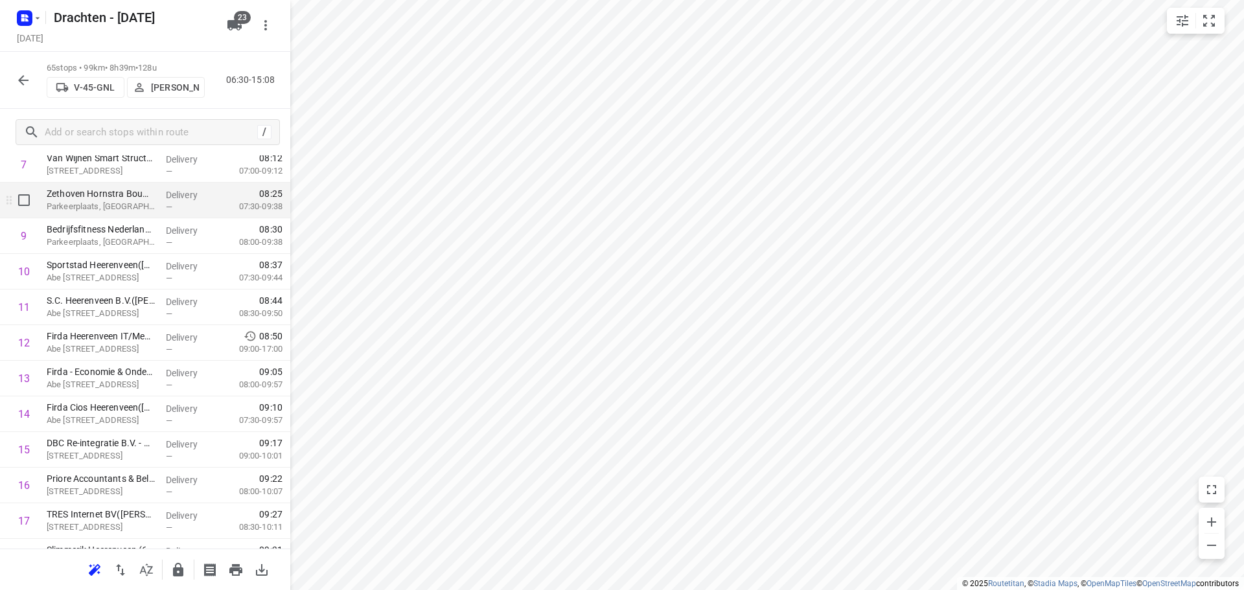
scroll to position [259, 0]
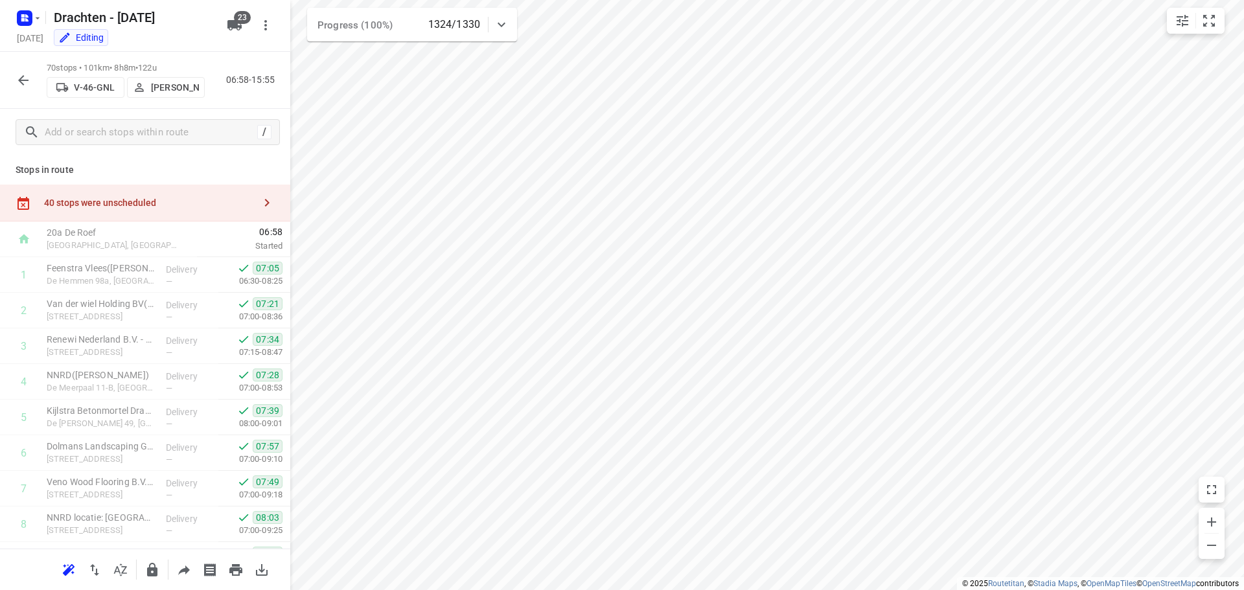
click at [33, 84] on button "button" at bounding box center [23, 80] width 26 height 26
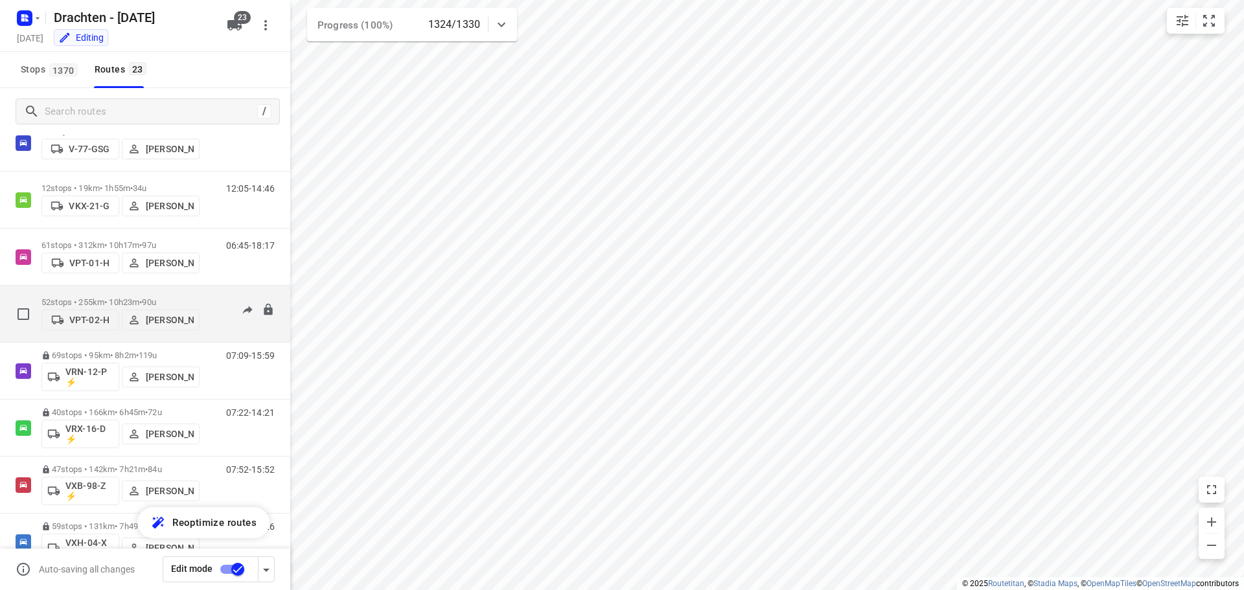
scroll to position [842, 0]
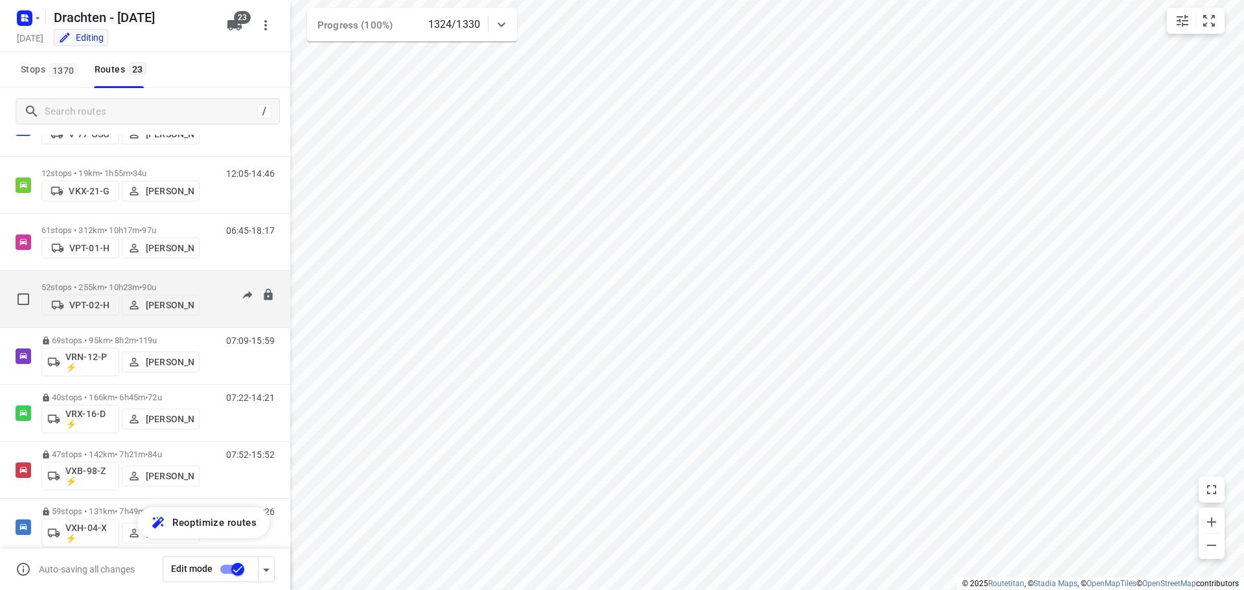
click at [167, 276] on div "52 stops • 255km • 10h23m • 90u VPT-02-H Pieter Hoekstra" at bounding box center [120, 299] width 158 height 46
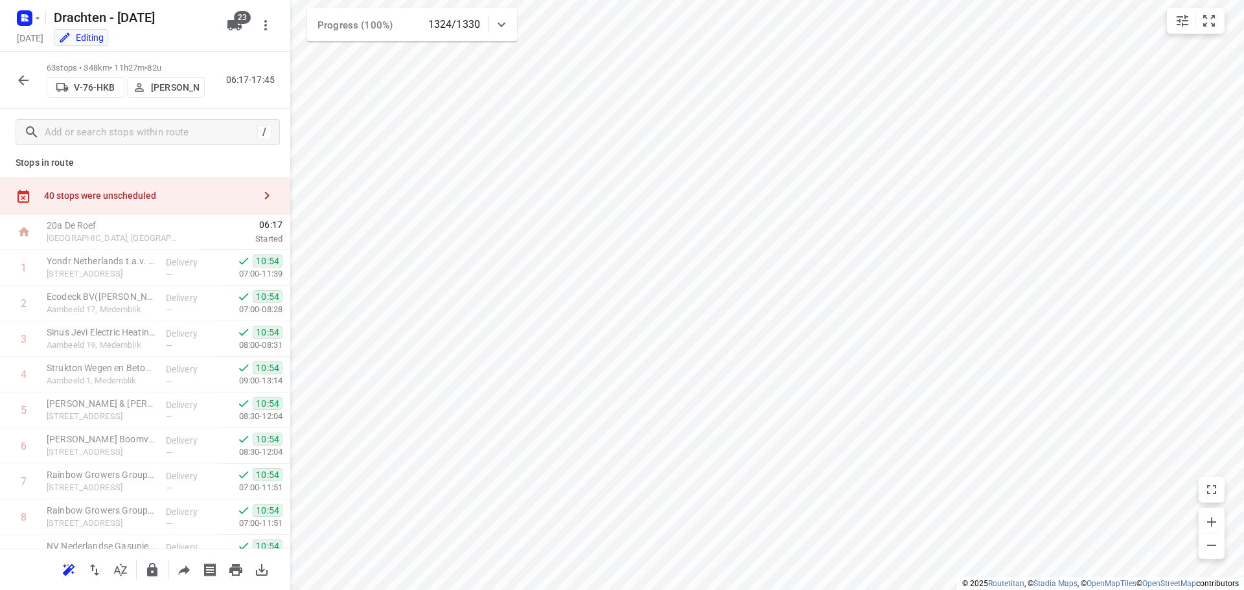
scroll to position [0, 0]
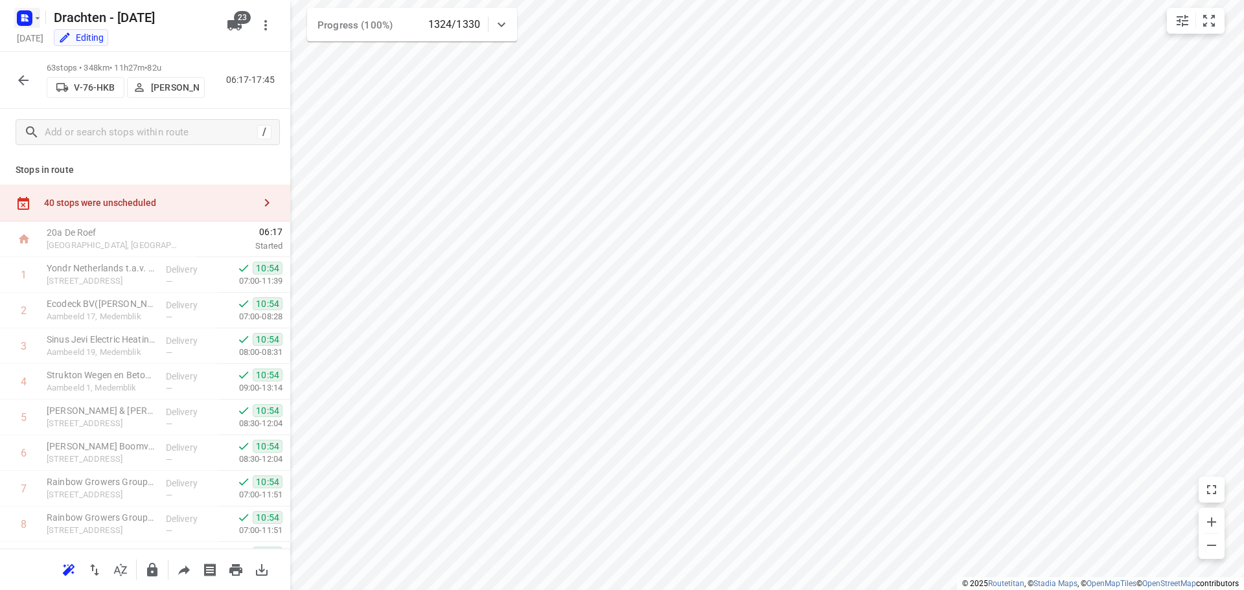
click at [30, 17] on rect "button" at bounding box center [25, 18] width 16 height 16
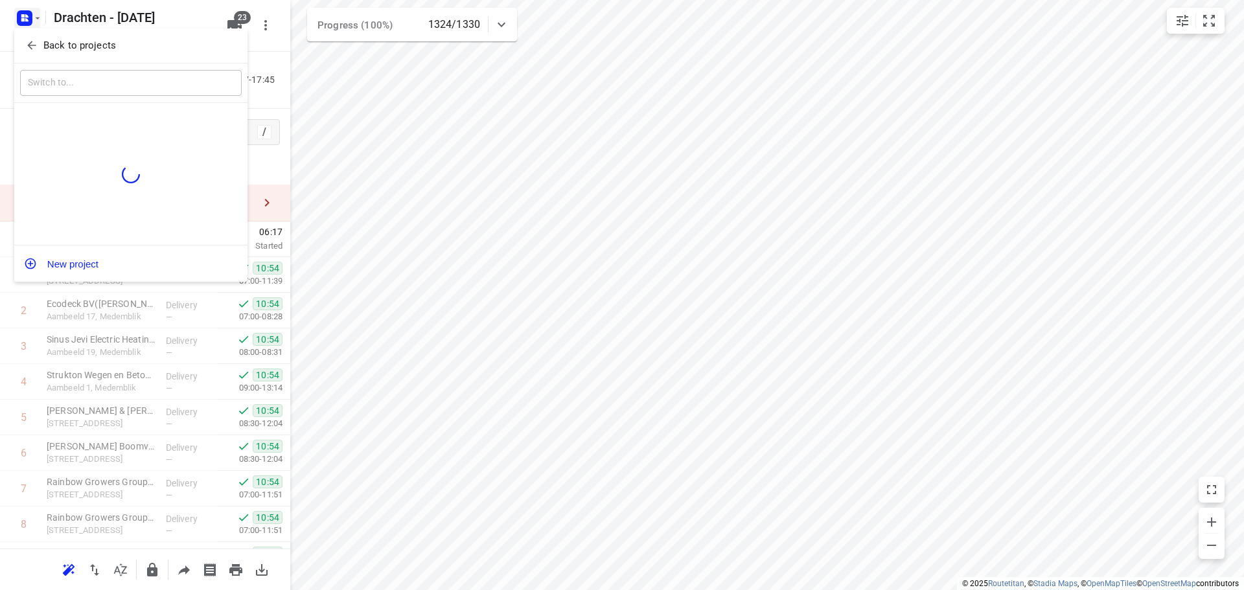
click at [80, 44] on p "Back to projects" at bounding box center [79, 45] width 73 height 15
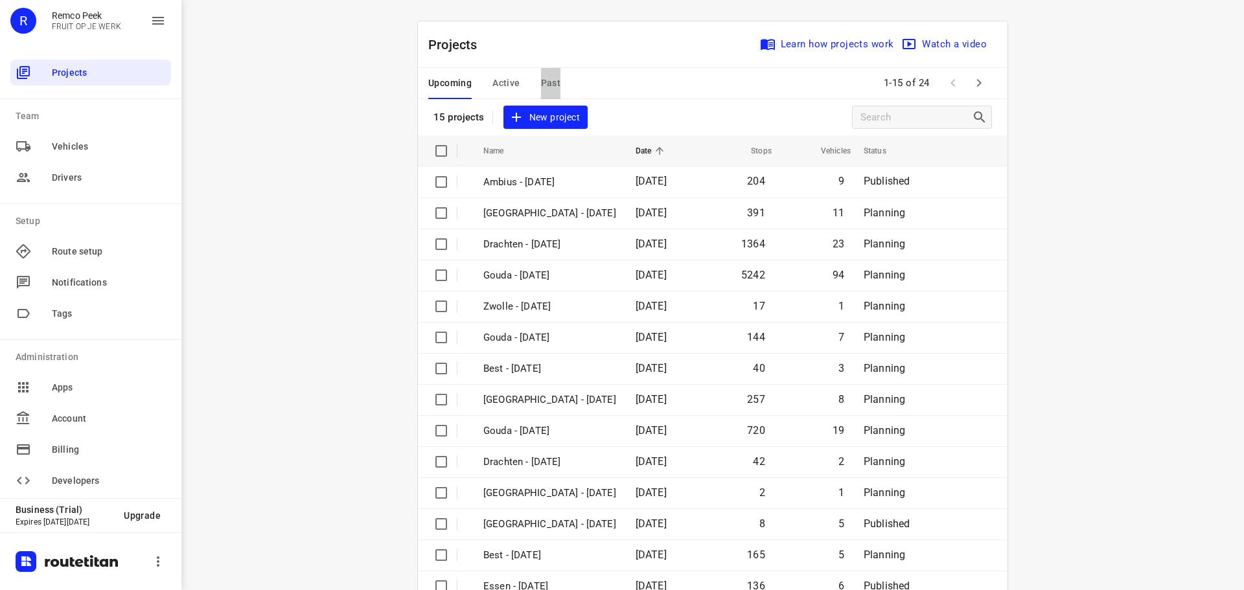
click at [543, 84] on span "Past" at bounding box center [551, 83] width 20 height 16
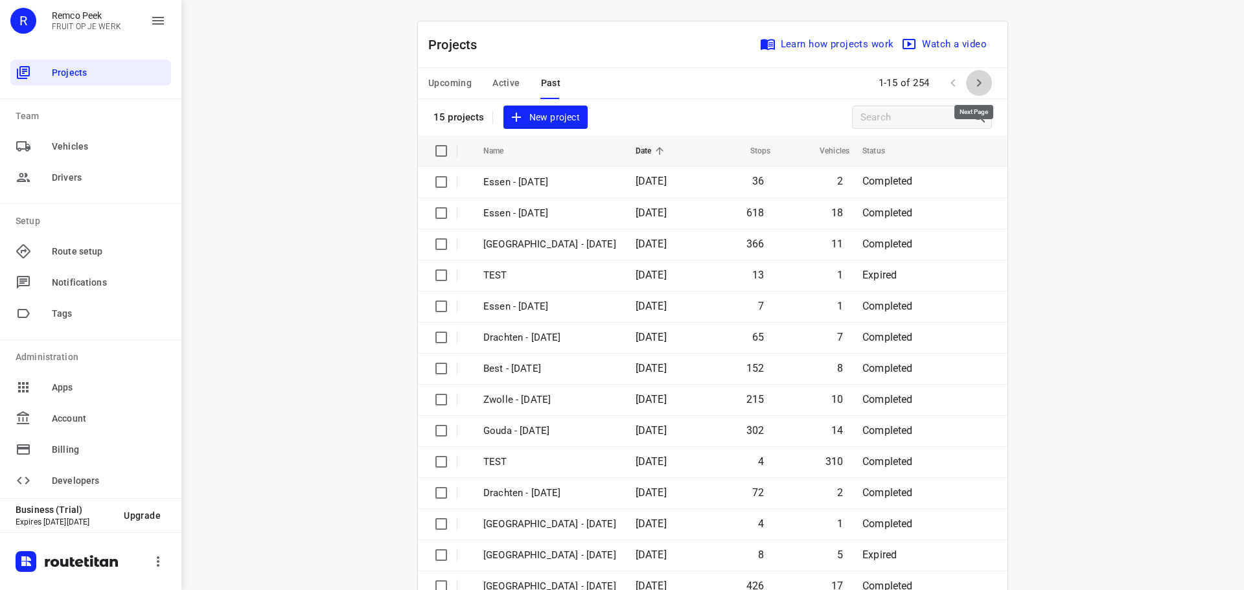
click at [971, 89] on icon "button" at bounding box center [979, 83] width 16 height 16
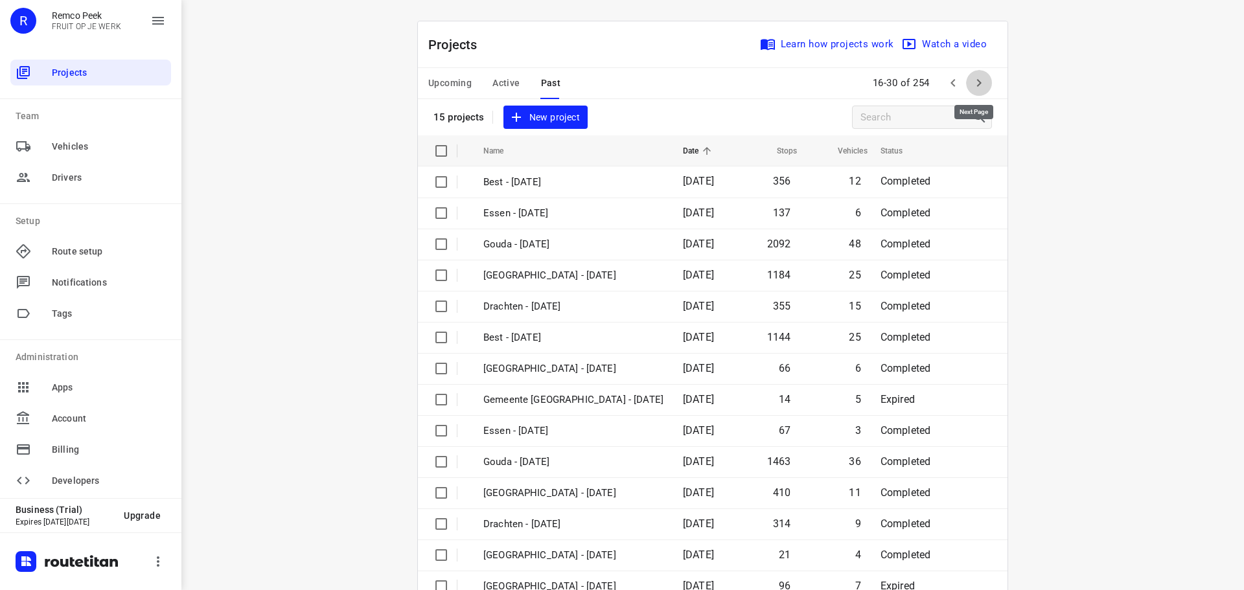
click at [971, 89] on icon "button" at bounding box center [979, 83] width 16 height 16
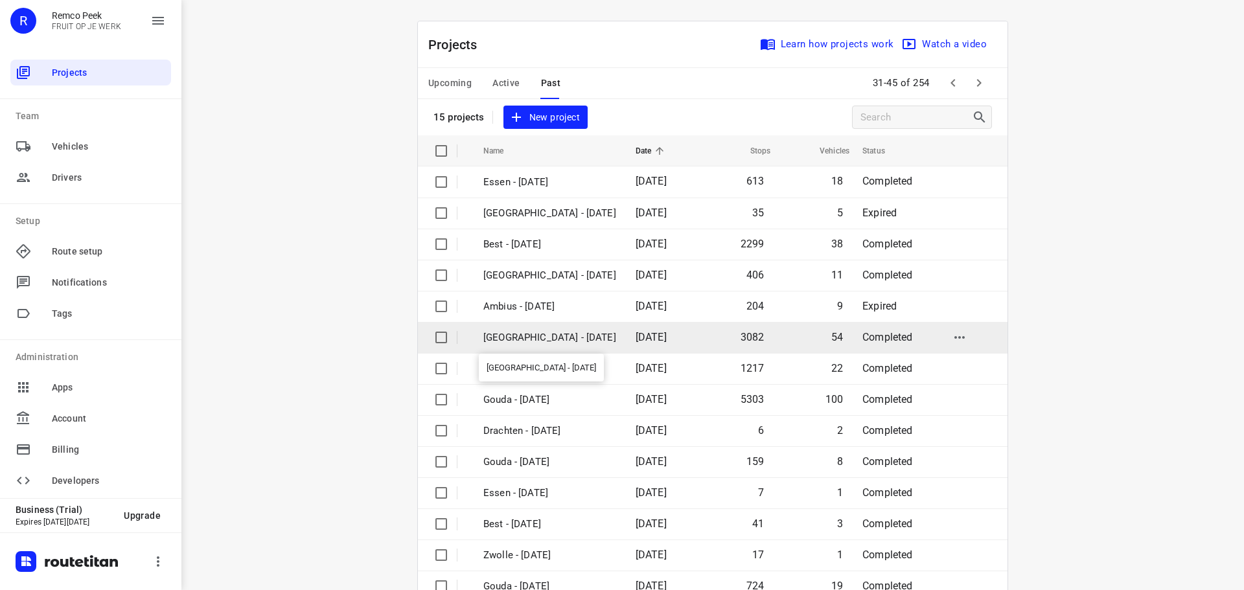
click at [512, 343] on p "Zwolle - Monday" at bounding box center [549, 337] width 133 height 15
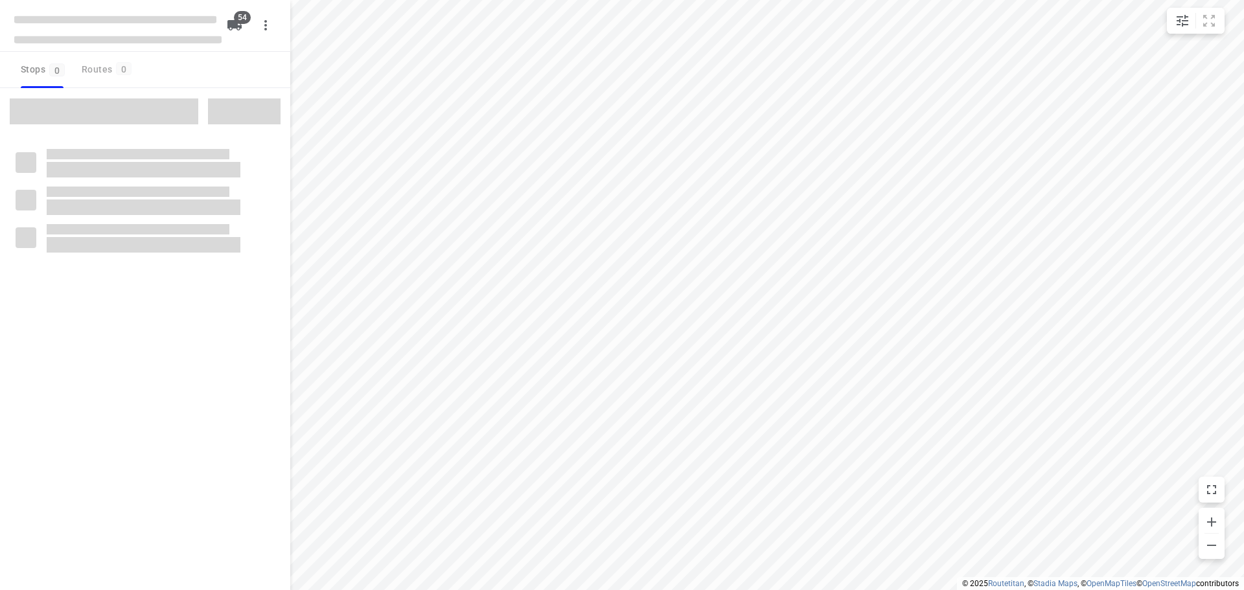
checkbox input "true"
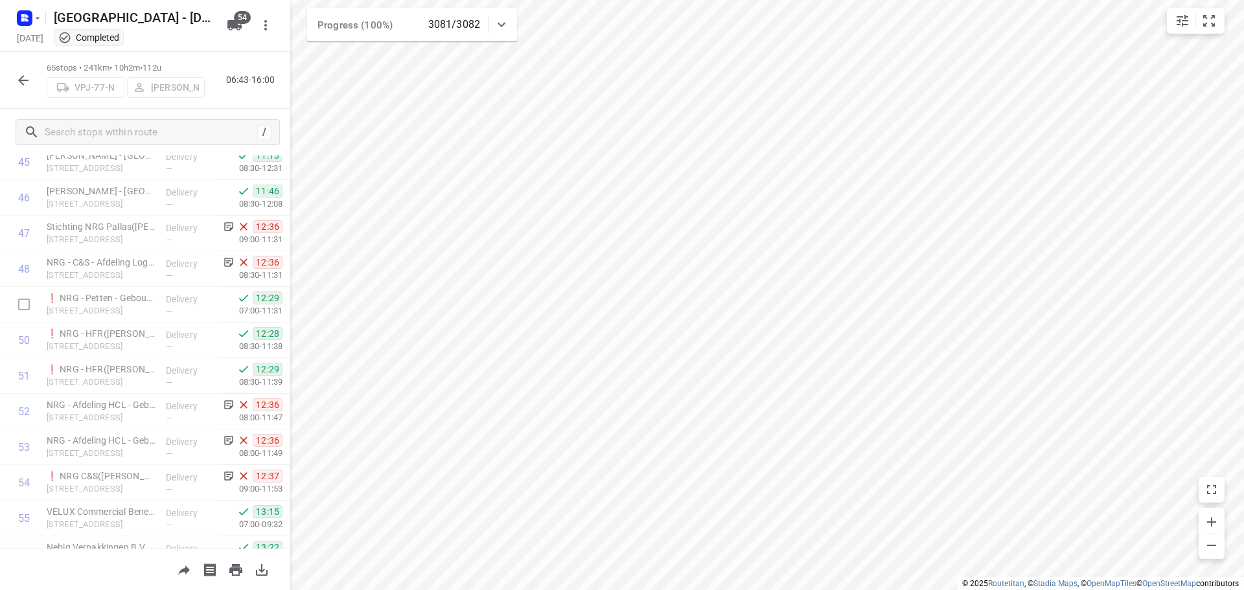
scroll to position [1660, 0]
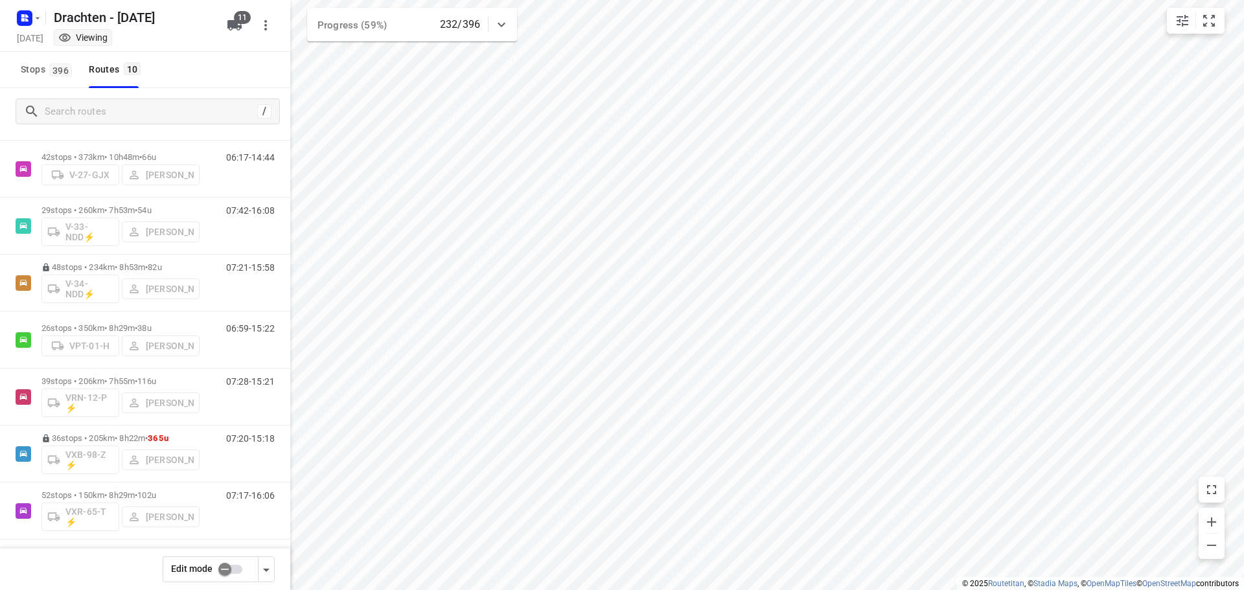
scroll to position [198, 0]
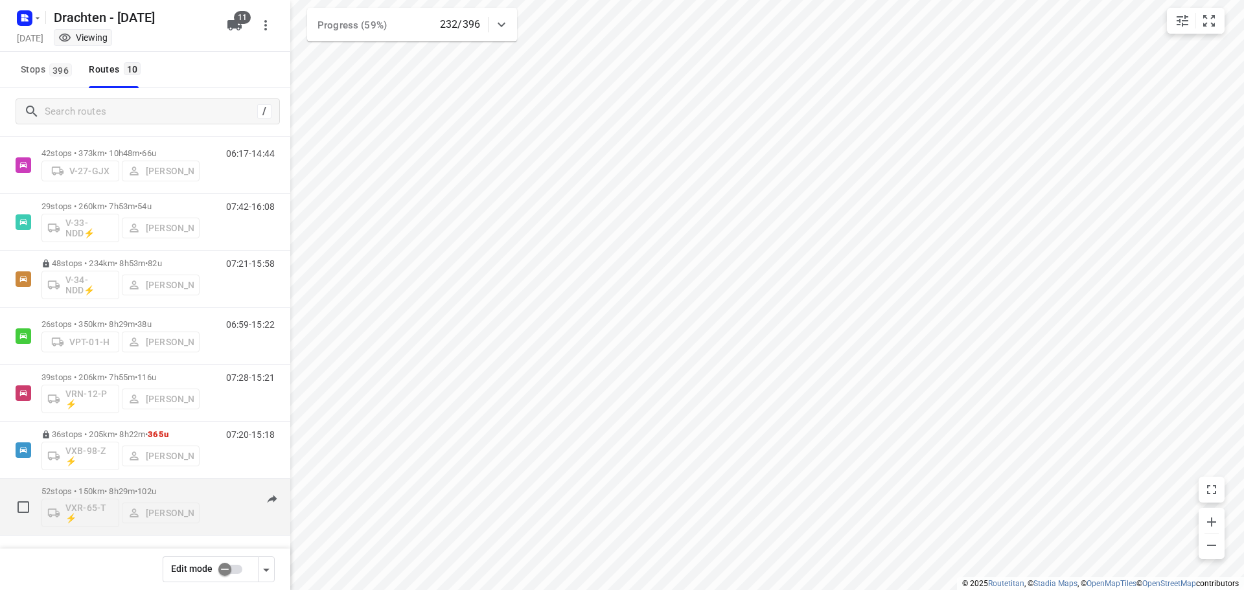
click at [116, 486] on p "52 stops • 150km • 8h29m • 102u" at bounding box center [120, 491] width 158 height 10
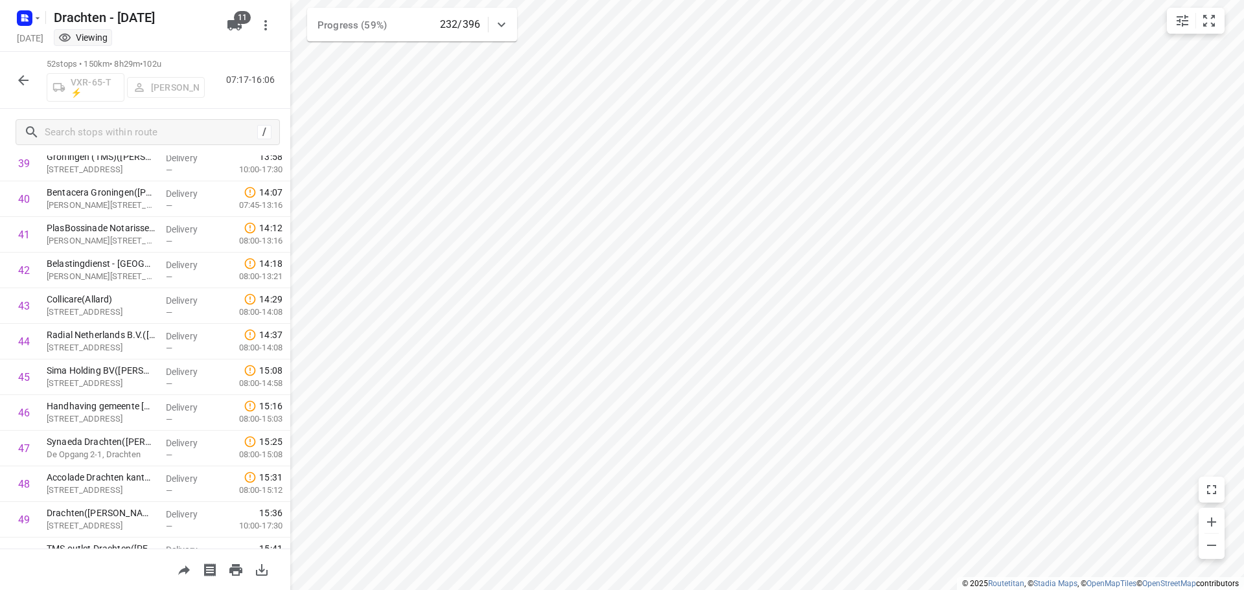
scroll to position [1560, 0]
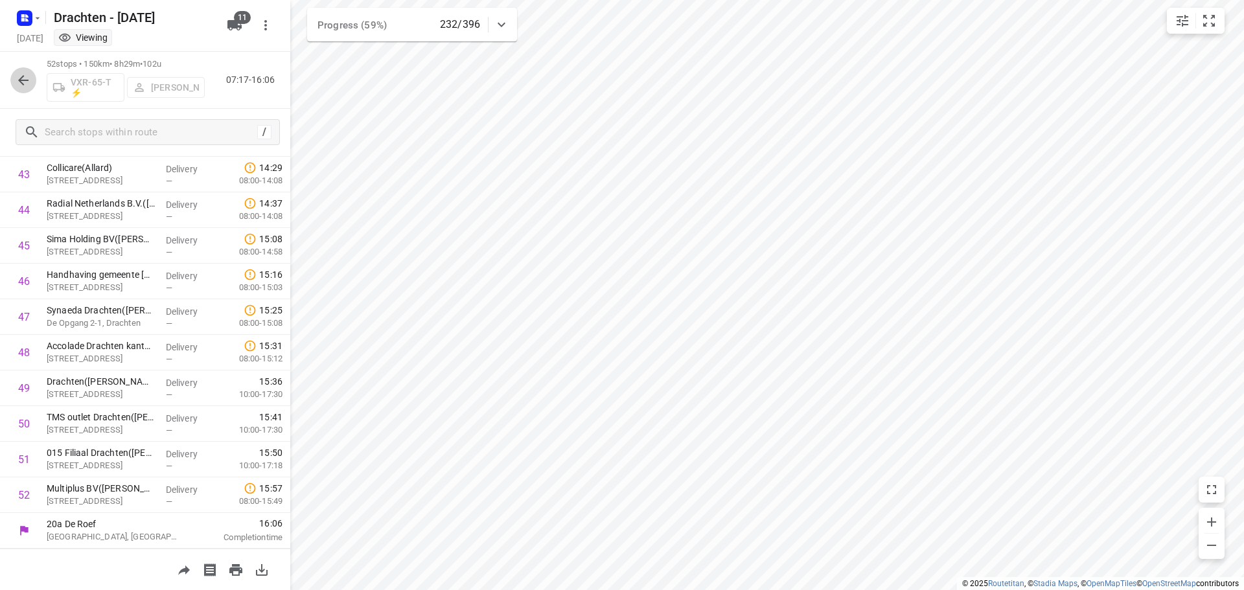
click at [19, 85] on icon "button" at bounding box center [24, 81] width 16 height 16
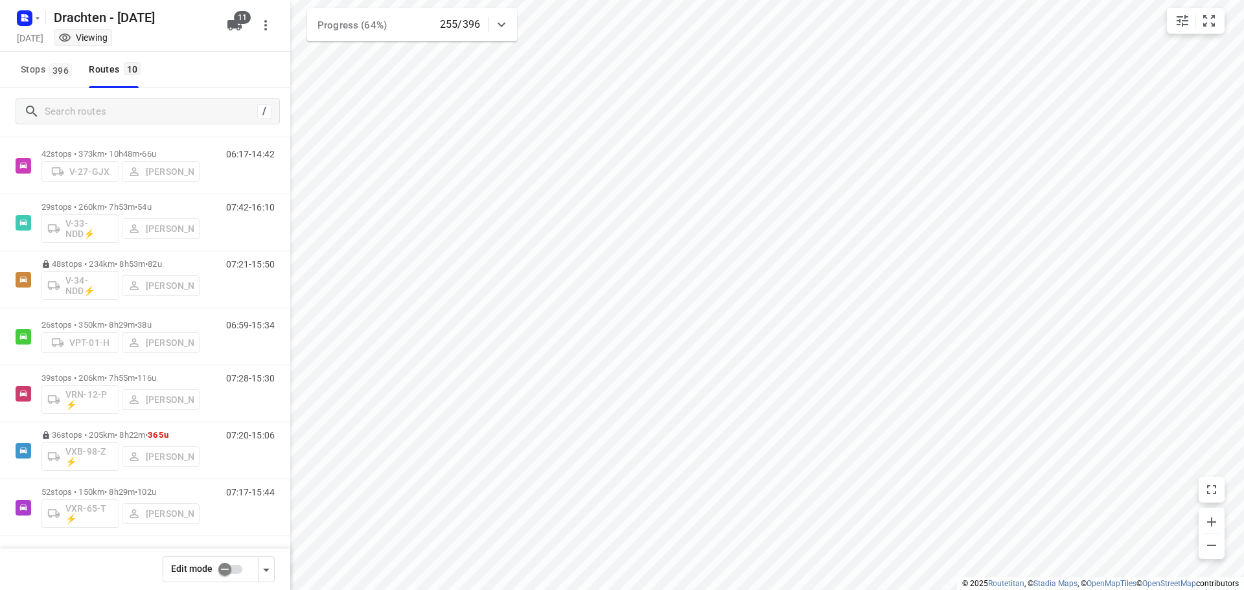
scroll to position [198, 0]
click at [137, 484] on div "52 stops • 150km • 8h29m • 102u VXR-65-T ⚡ Wopke de Vries" at bounding box center [120, 507] width 158 height 54
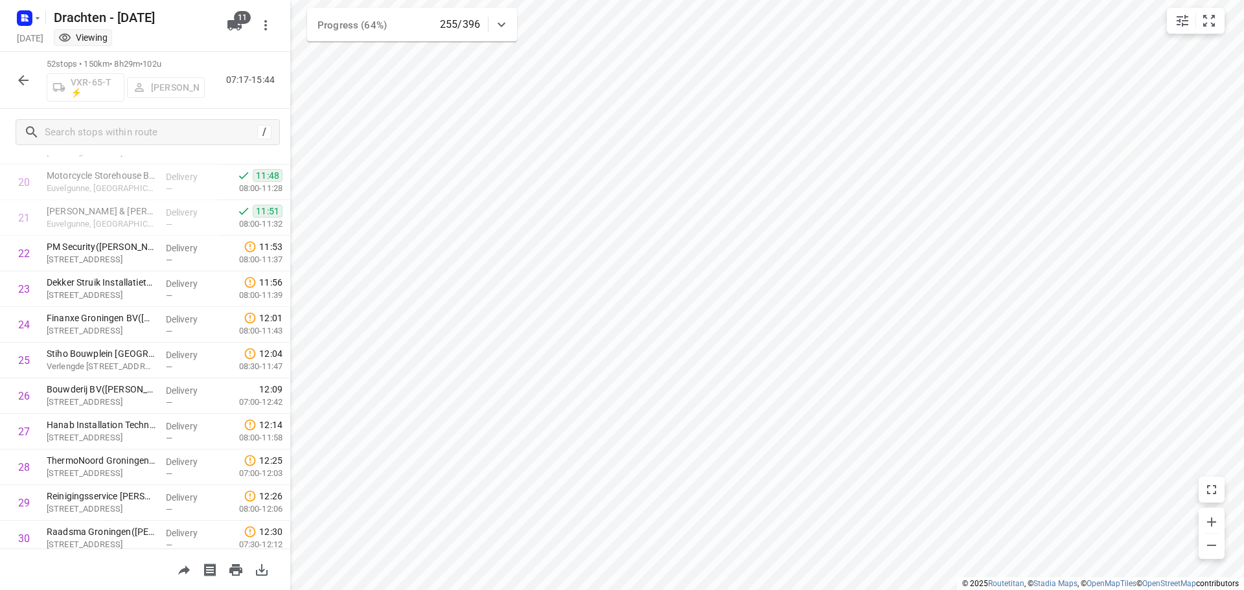
scroll to position [777, 0]
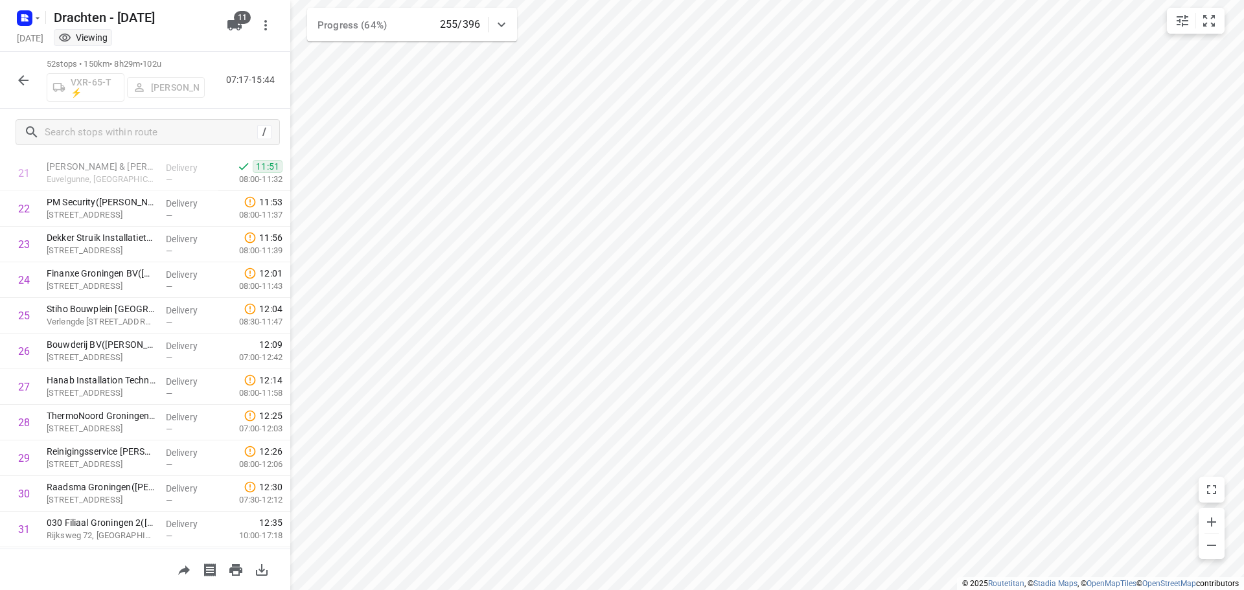
click at [29, 82] on icon "button" at bounding box center [24, 81] width 16 height 16
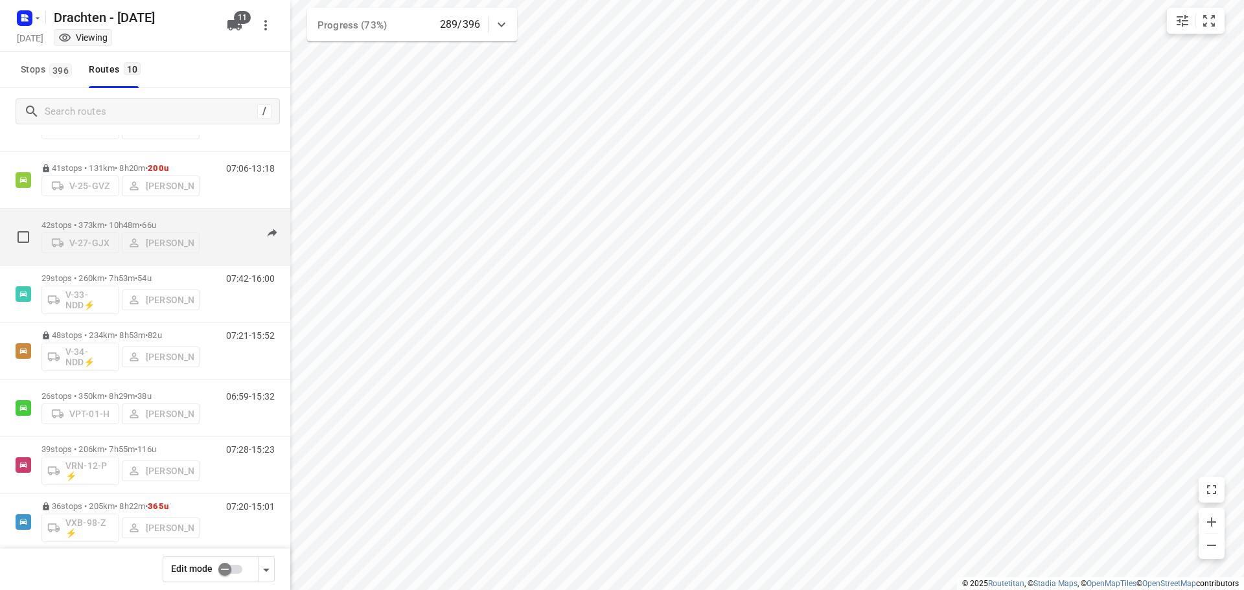
scroll to position [198, 0]
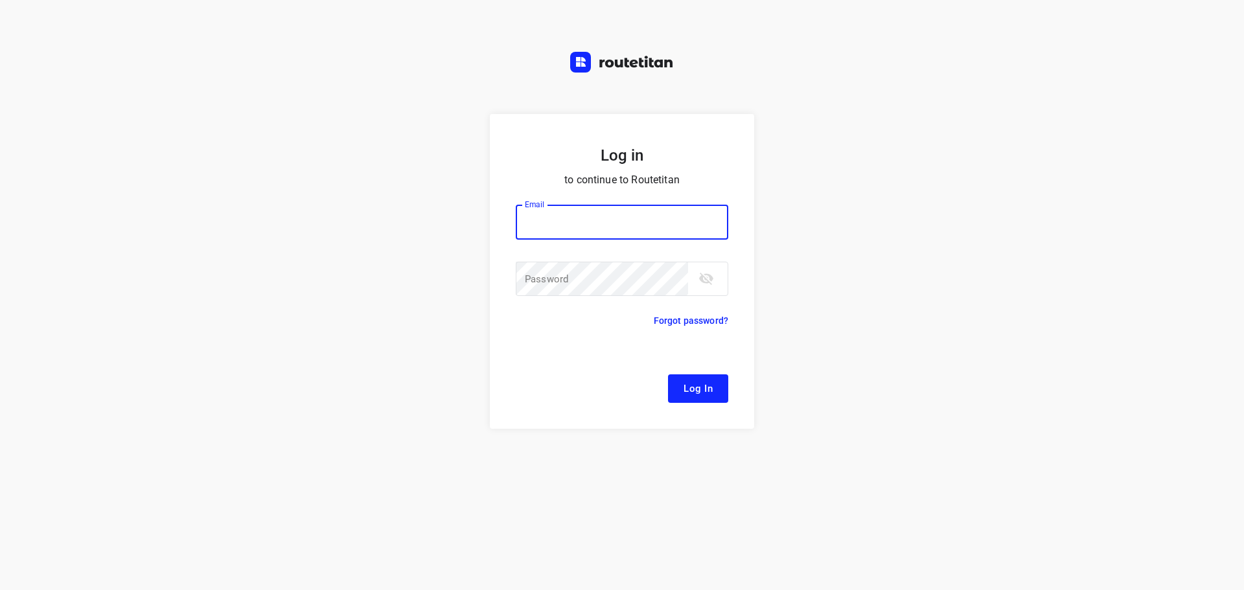
click at [615, 211] on input "email" at bounding box center [622, 222] width 212 height 35
type input "[EMAIL_ADDRESS][DOMAIN_NAME]"
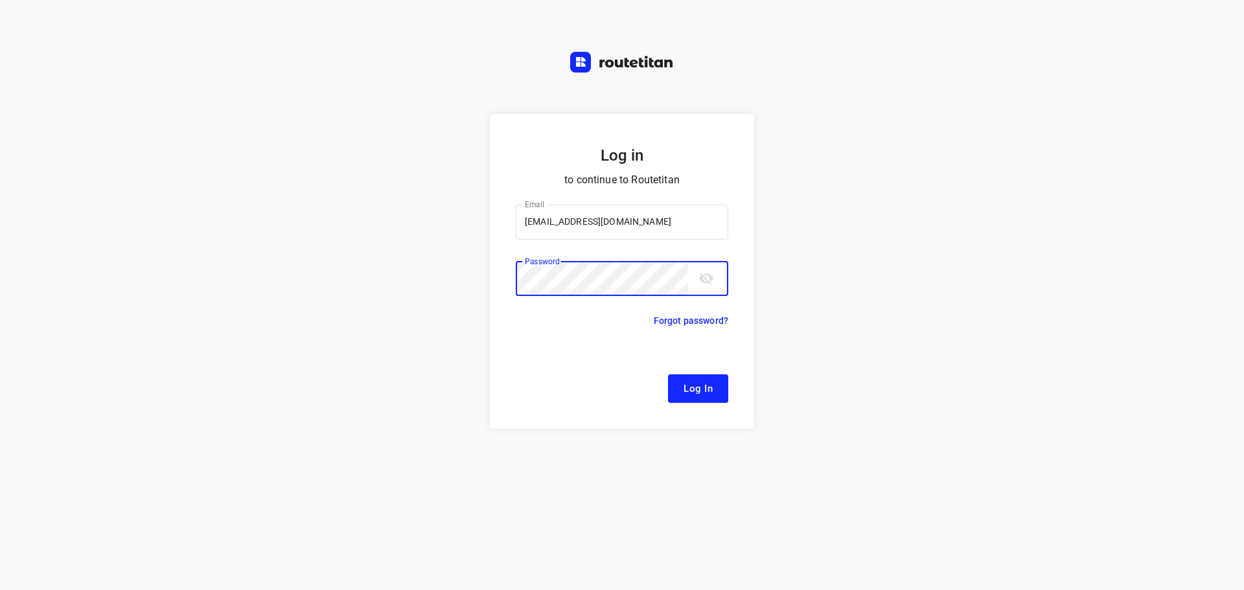
click at [668, 374] on button "Log In" at bounding box center [698, 388] width 60 height 28
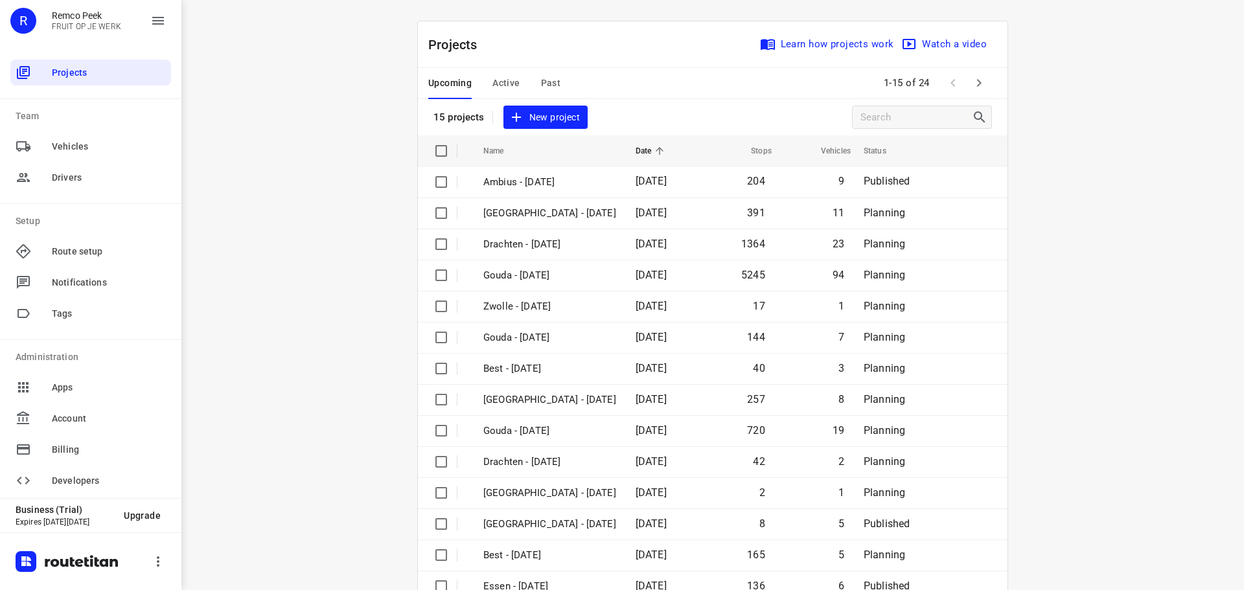
click at [549, 82] on span "Past" at bounding box center [551, 83] width 20 height 16
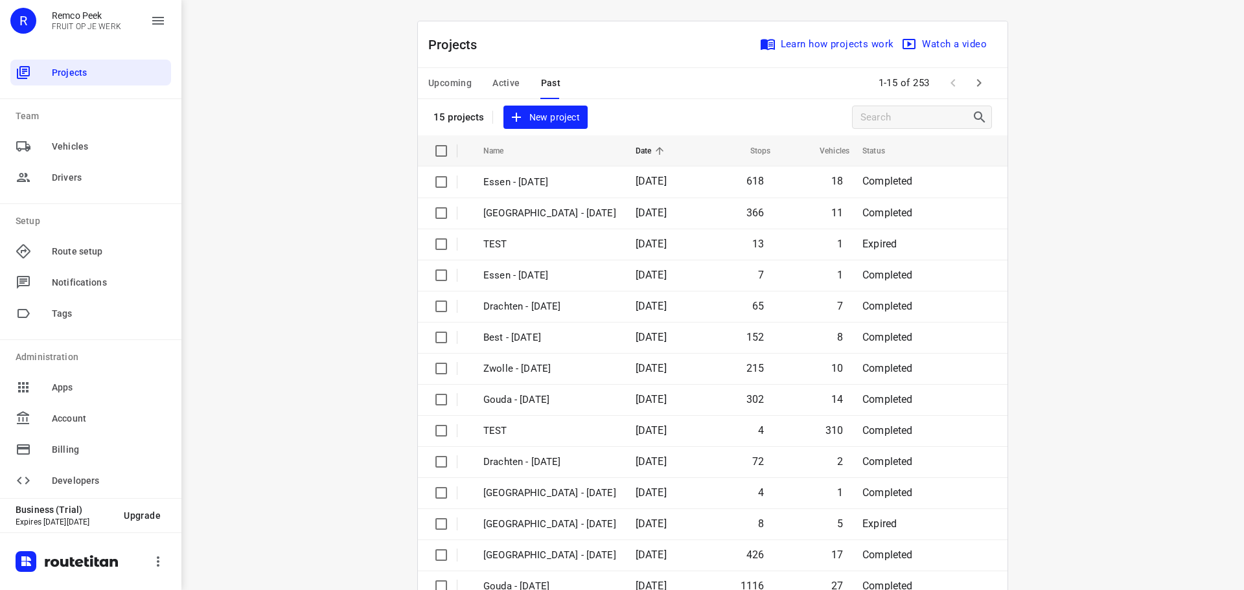
click at [510, 84] on span "Active" at bounding box center [505, 83] width 27 height 16
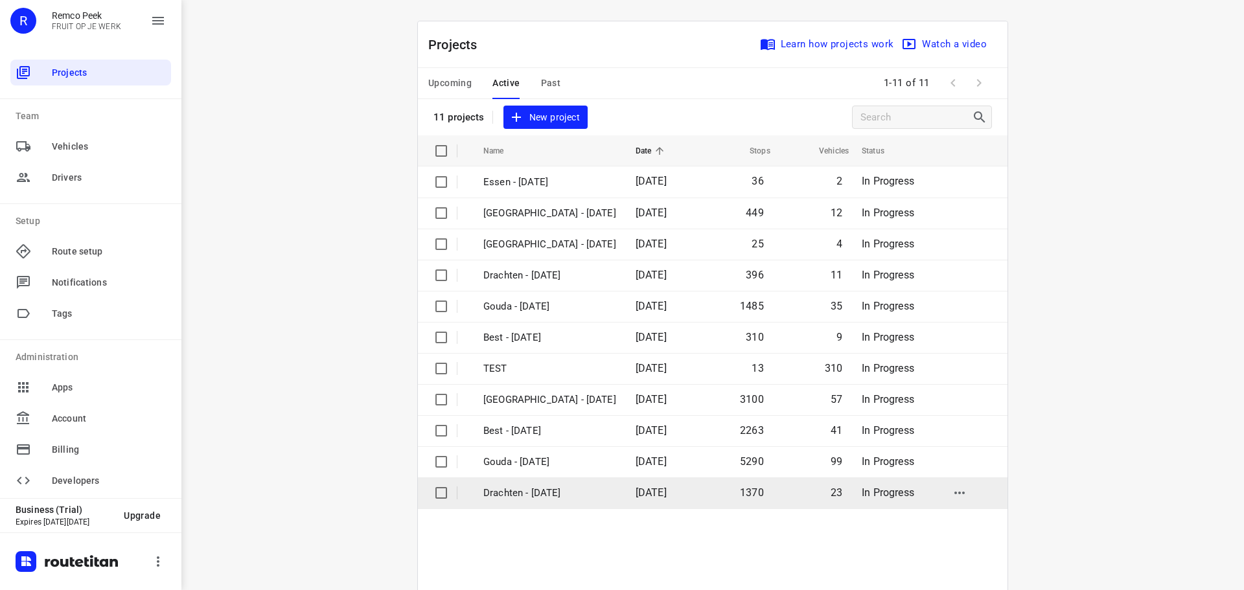
click at [511, 490] on p "Drachten - [DATE]" at bounding box center [549, 493] width 133 height 15
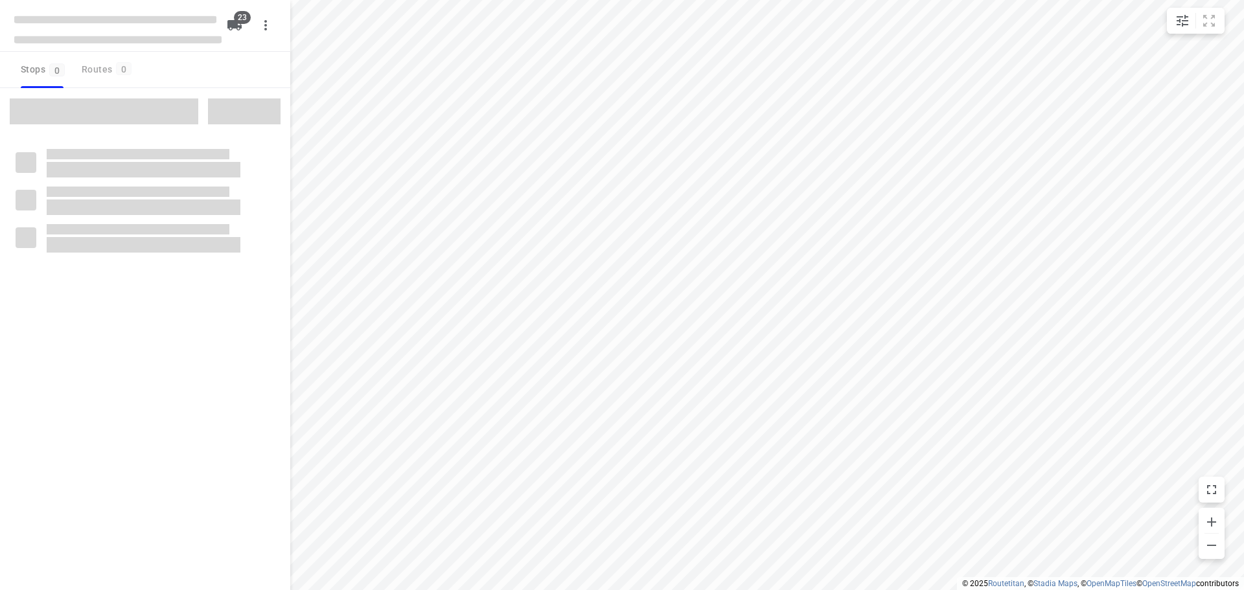
checkbox input "true"
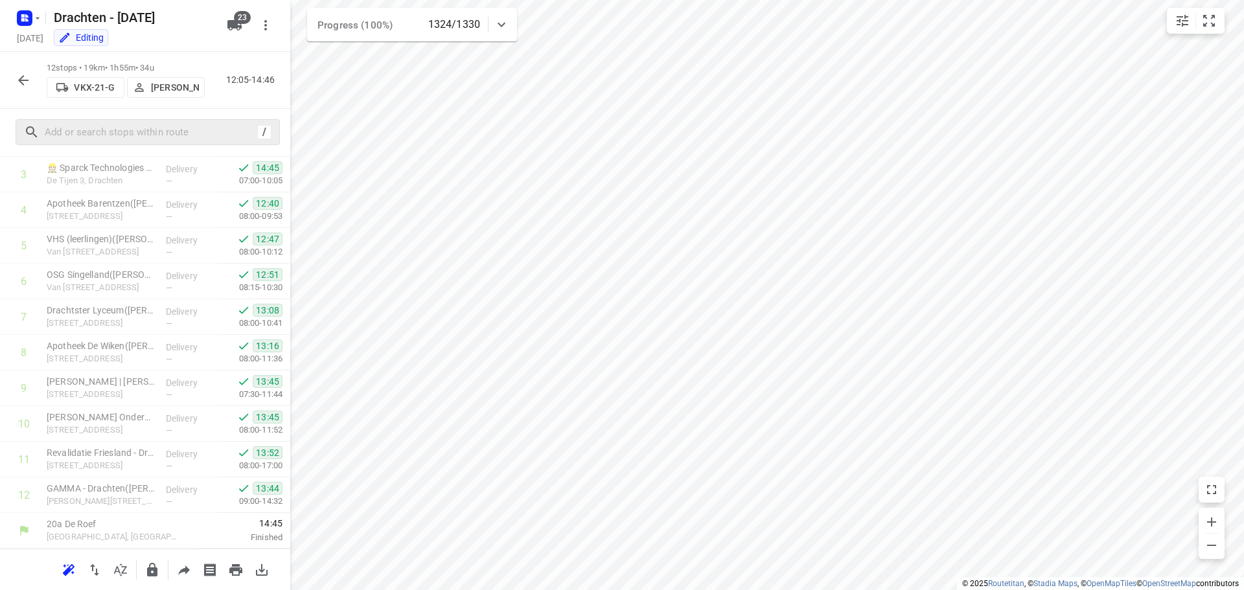
scroll to position [172, 0]
click at [27, 15] on icon "button" at bounding box center [26, 15] width 3 height 3
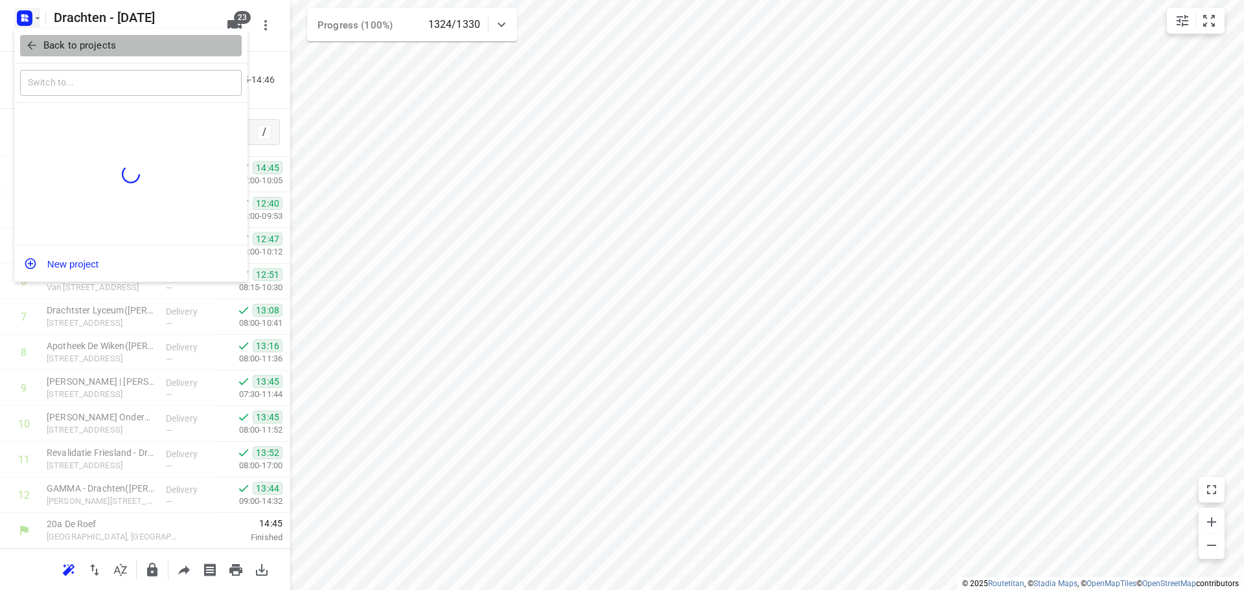
click at [56, 49] on p "Back to projects" at bounding box center [79, 45] width 73 height 15
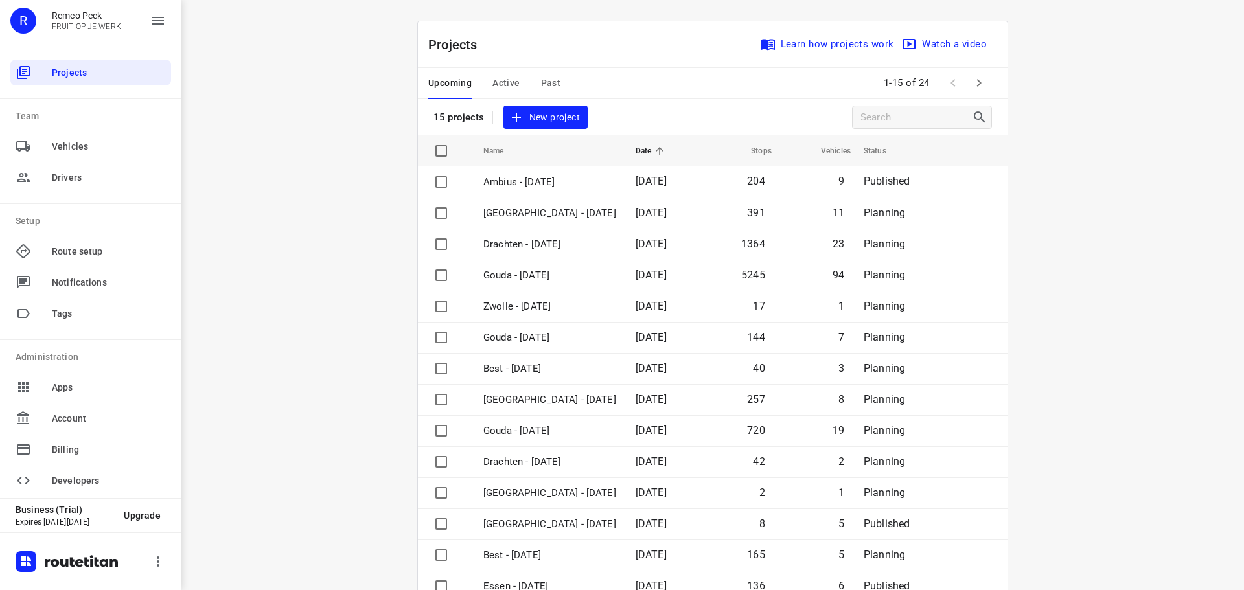
click at [548, 84] on span "Past" at bounding box center [551, 83] width 20 height 16
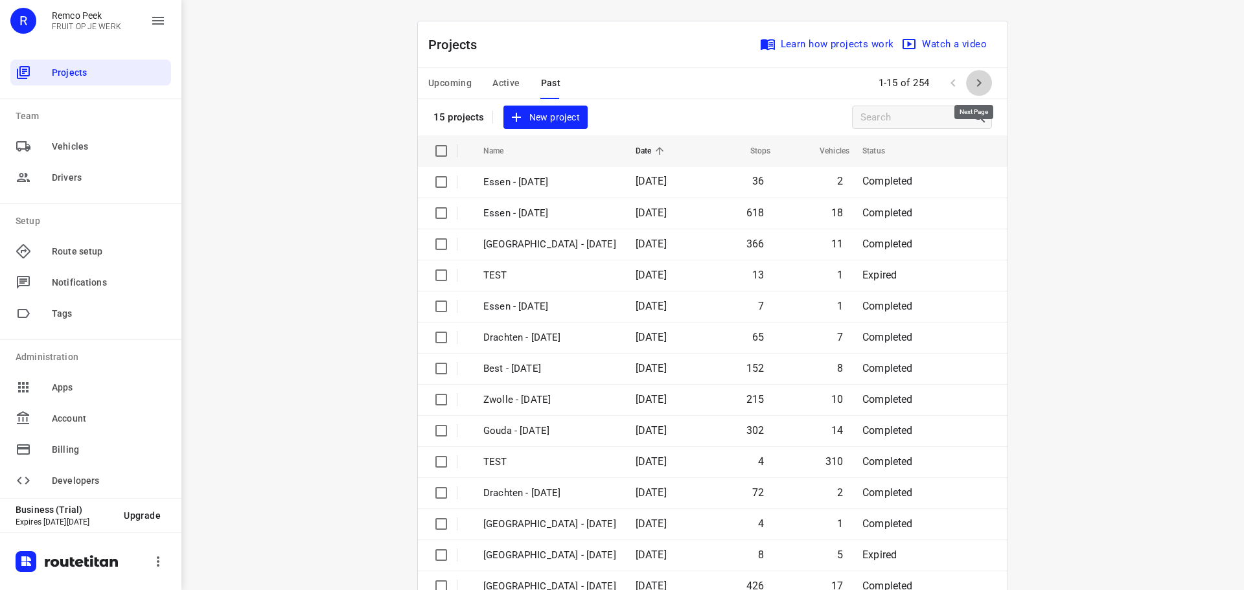
click at [971, 77] on icon "button" at bounding box center [979, 83] width 16 height 16
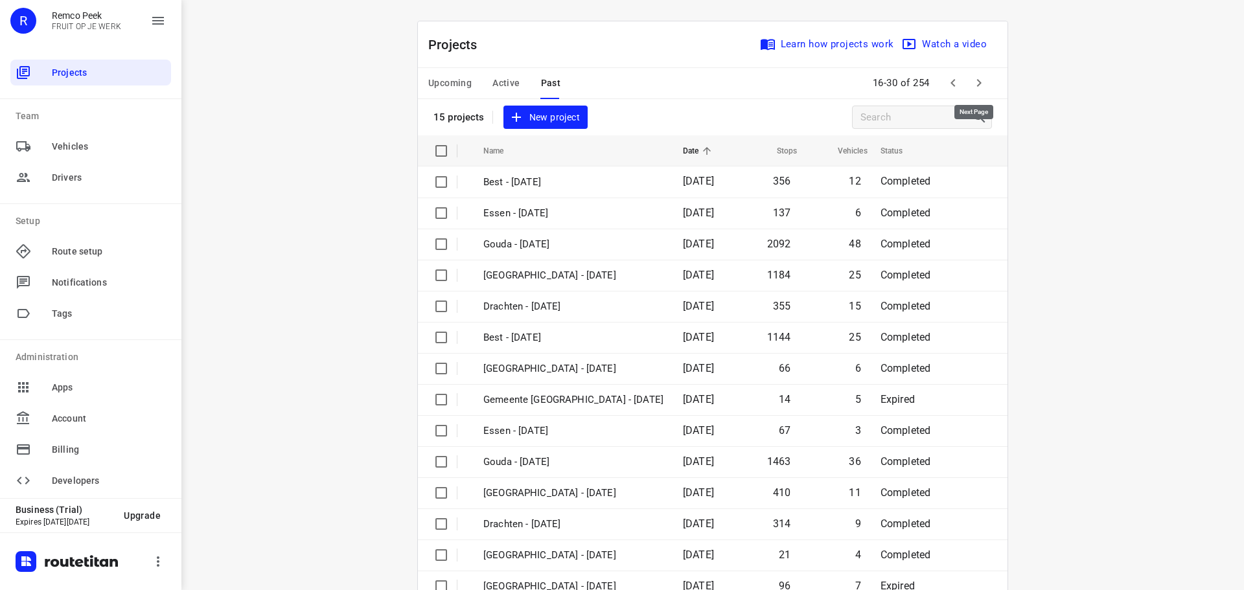
click at [971, 77] on icon "button" at bounding box center [979, 83] width 16 height 16
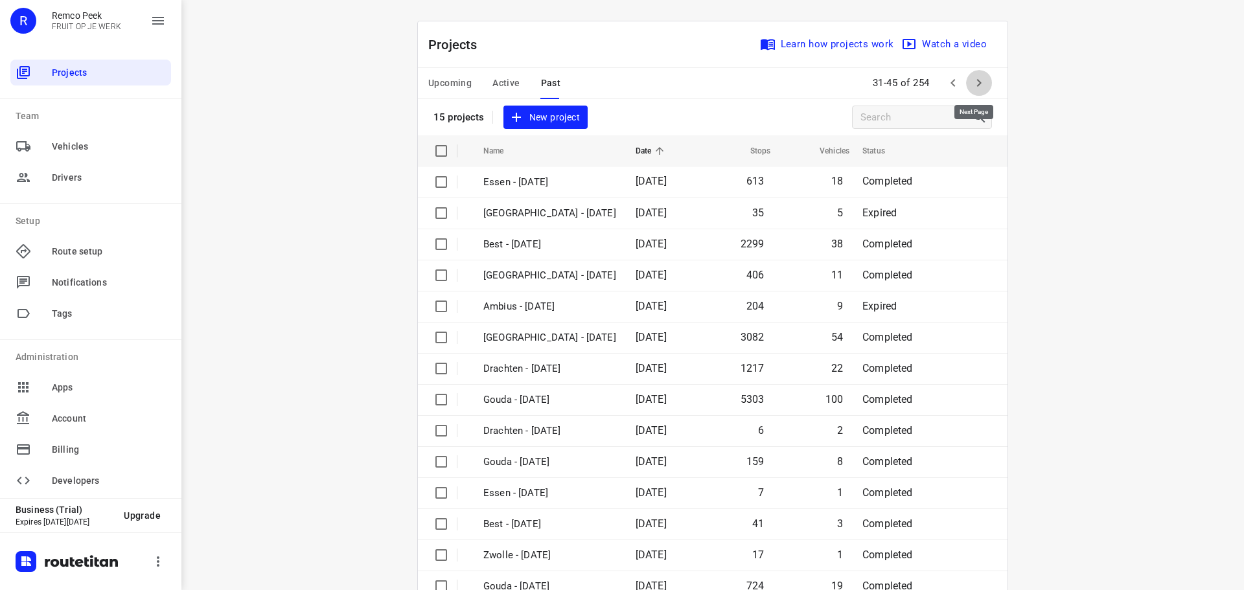
click at [971, 77] on icon "button" at bounding box center [979, 83] width 16 height 16
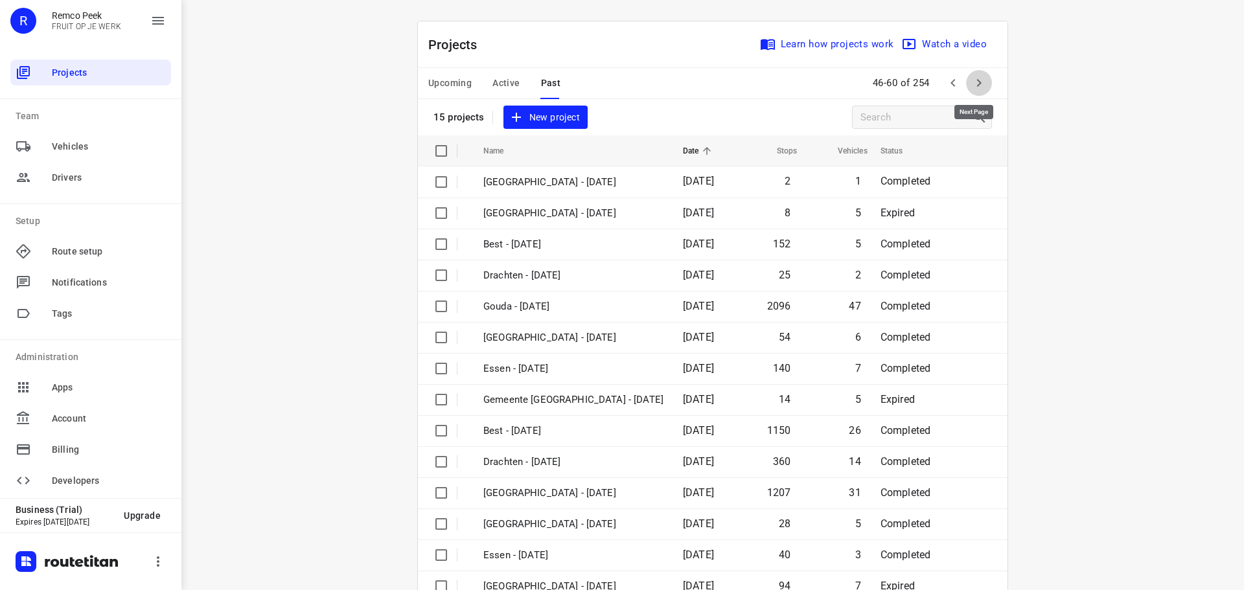
click at [971, 77] on icon "button" at bounding box center [979, 83] width 16 height 16
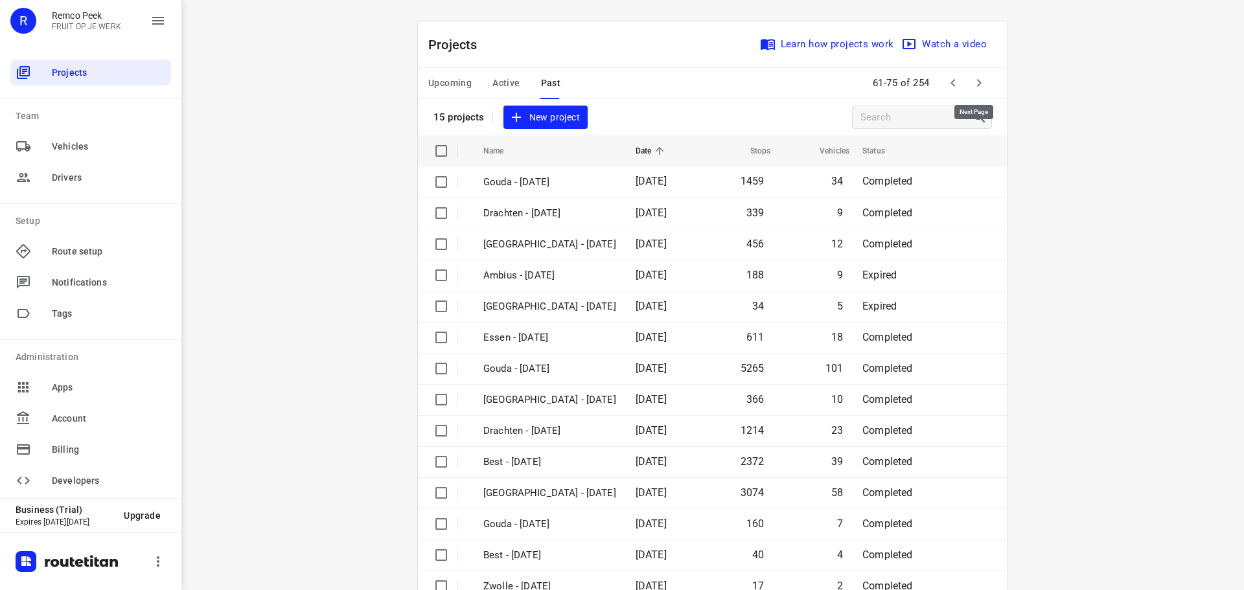
click at [971, 77] on icon "button" at bounding box center [979, 83] width 16 height 16
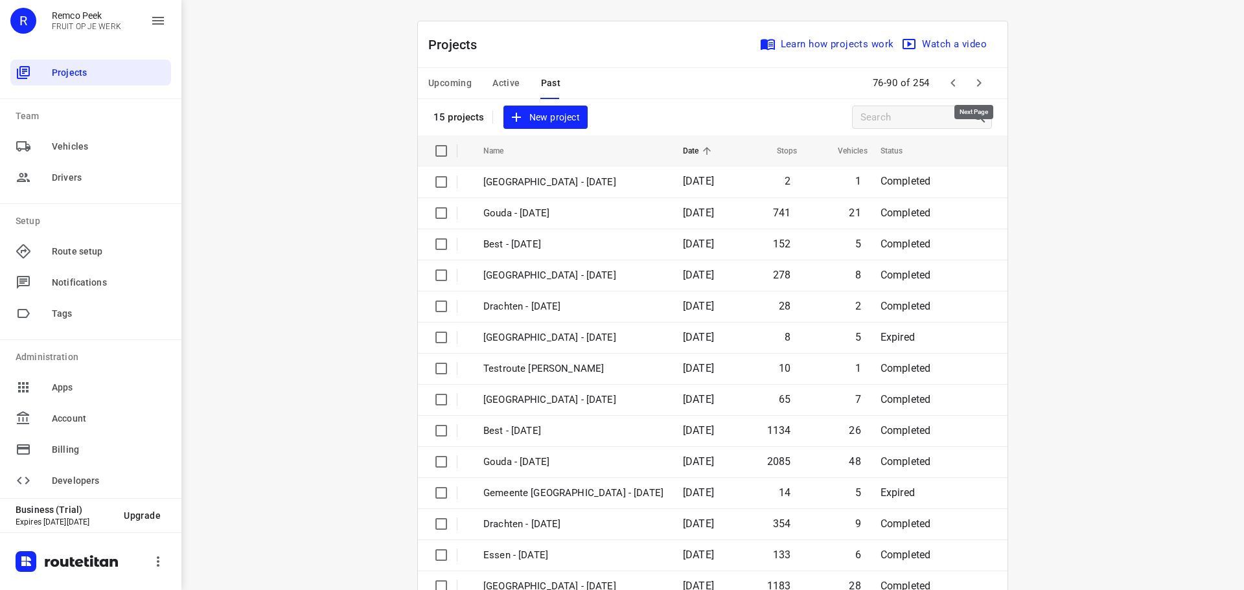
click at [971, 77] on icon "button" at bounding box center [979, 83] width 16 height 16
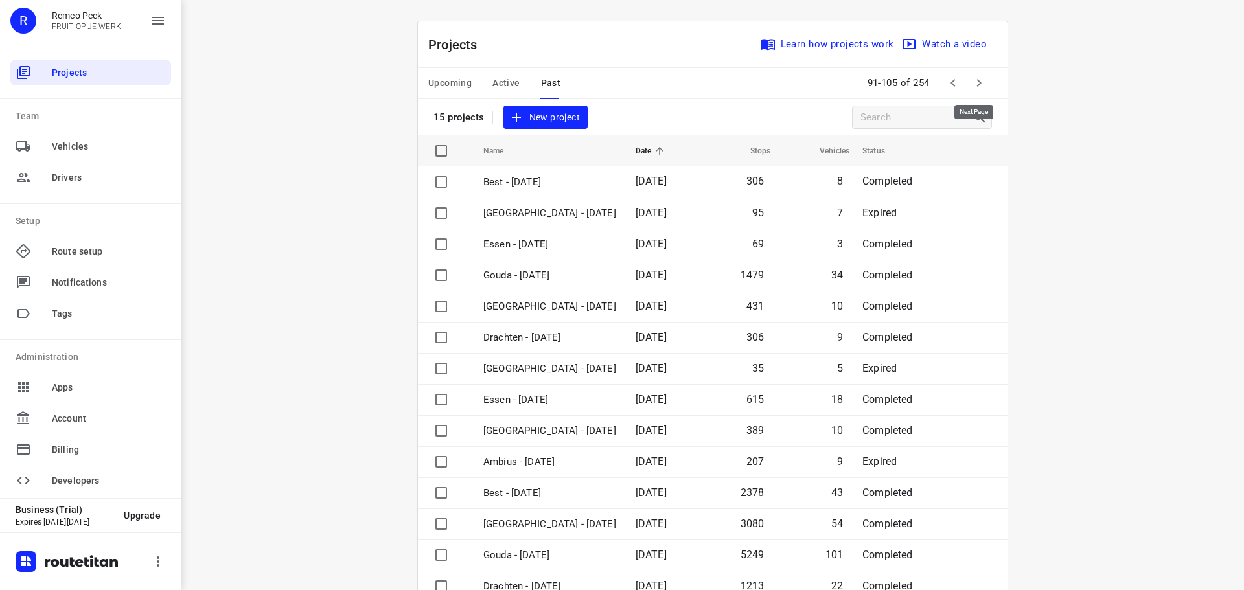
click at [971, 77] on icon "button" at bounding box center [979, 83] width 16 height 16
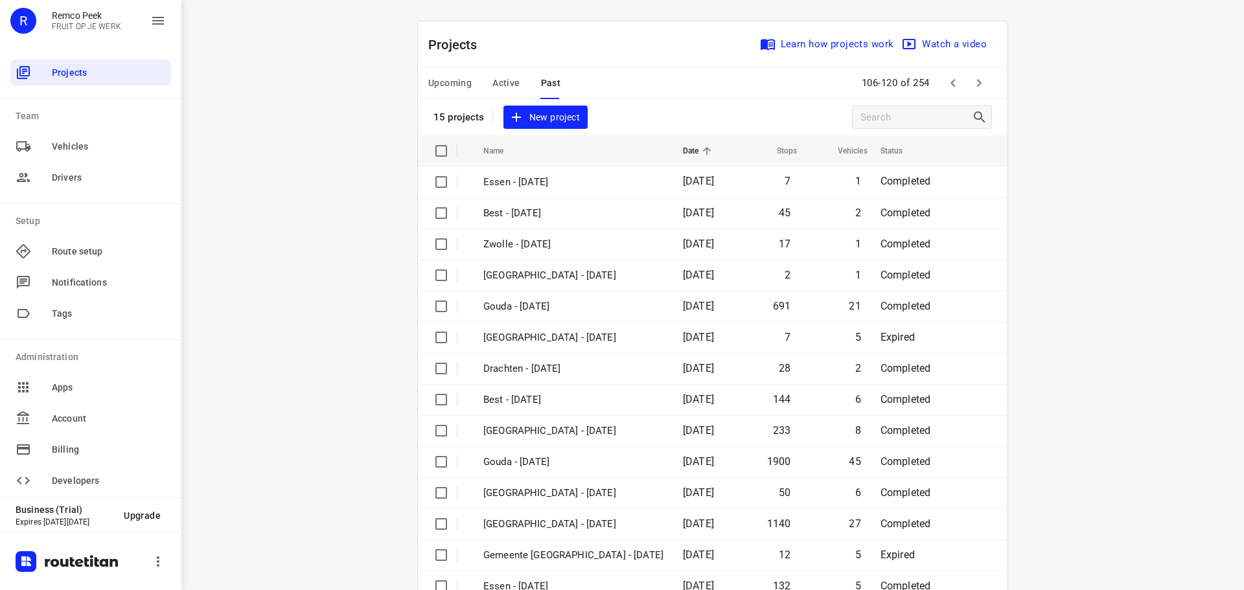
click at [977, 82] on icon "button" at bounding box center [979, 83] width 5 height 8
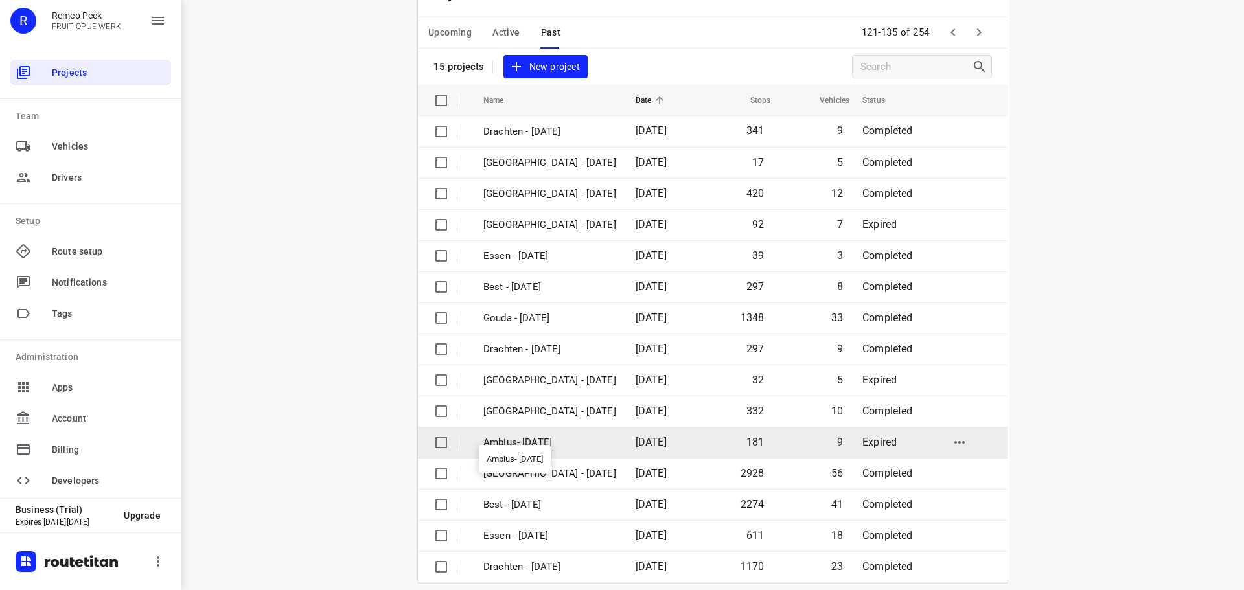
scroll to position [65, 0]
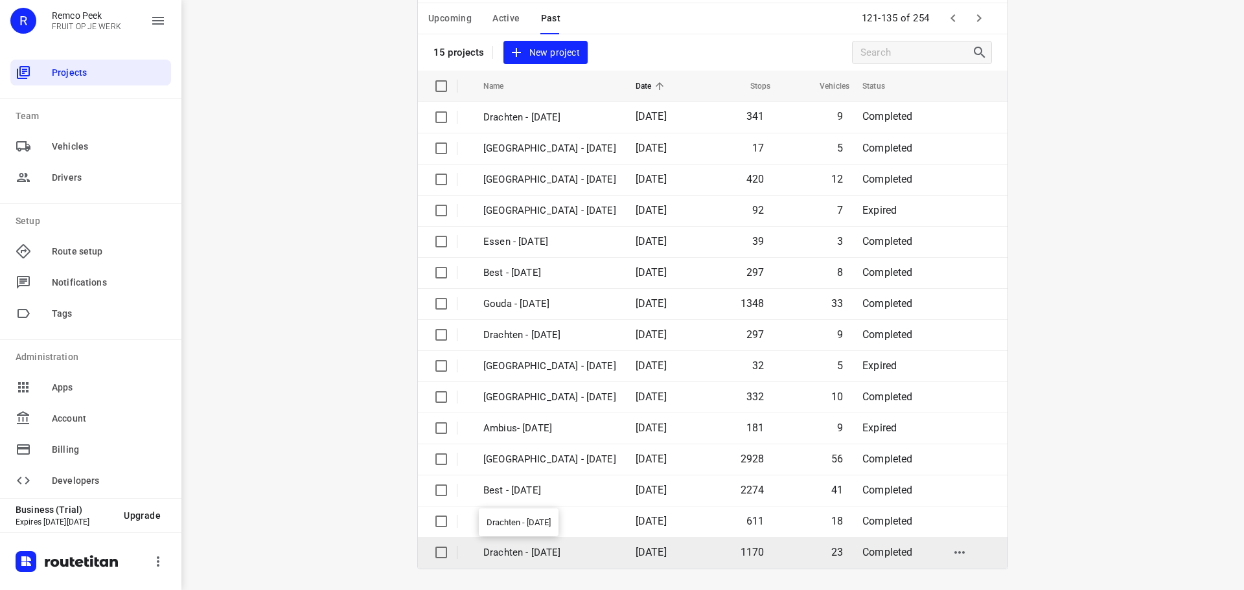
click at [521, 550] on p "Drachten - Monday" at bounding box center [549, 552] width 133 height 15
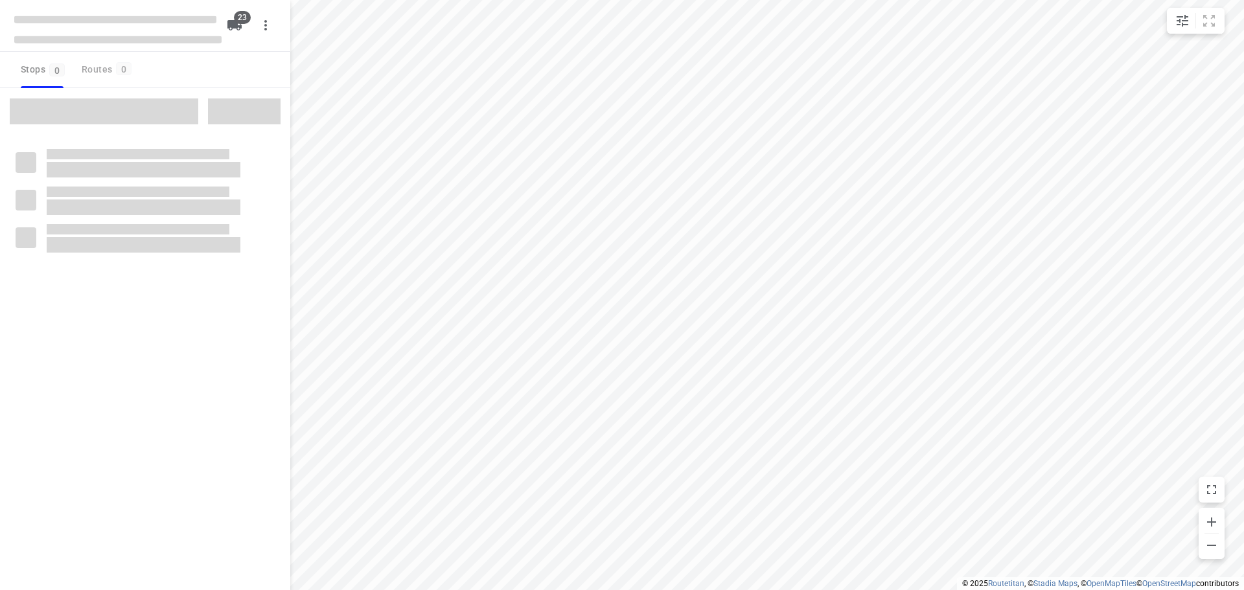
checkbox input "true"
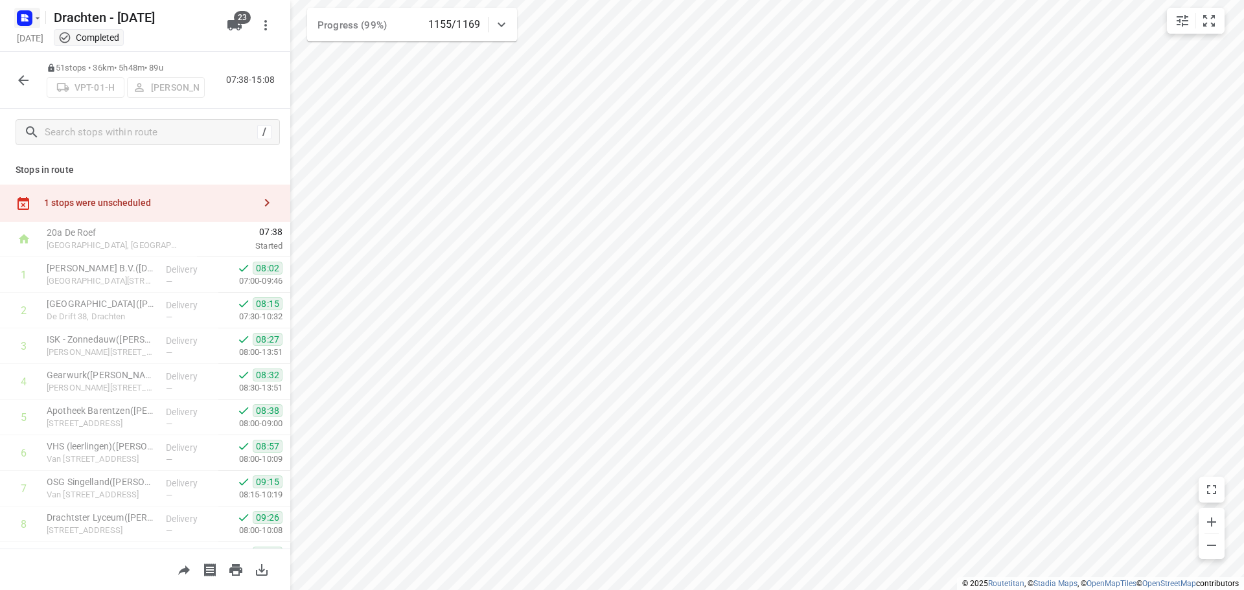
click at [23, 16] on icon "button" at bounding box center [22, 15] width 3 height 3
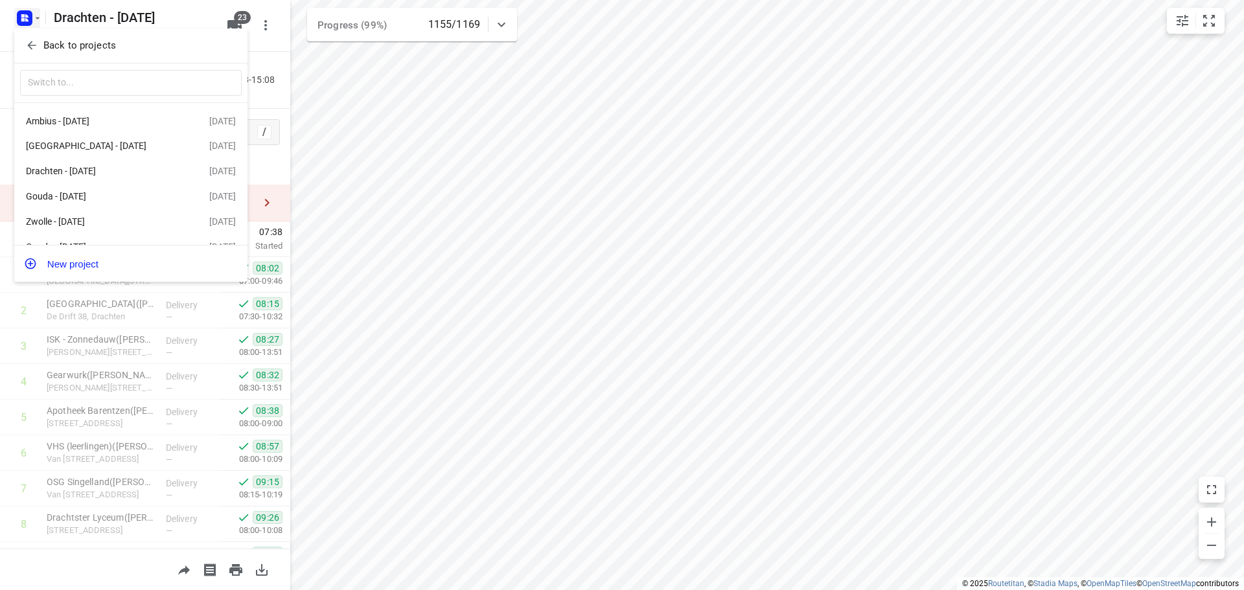
click at [727, 317] on div at bounding box center [622, 295] width 1244 height 590
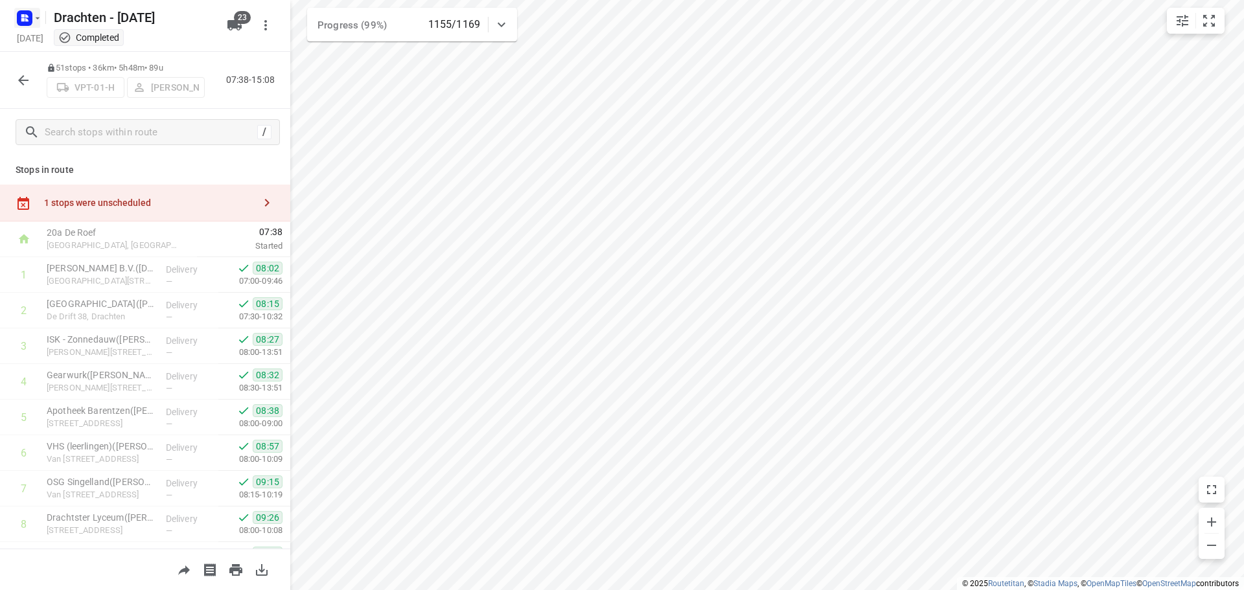
click at [28, 21] on rect "button" at bounding box center [25, 18] width 16 height 16
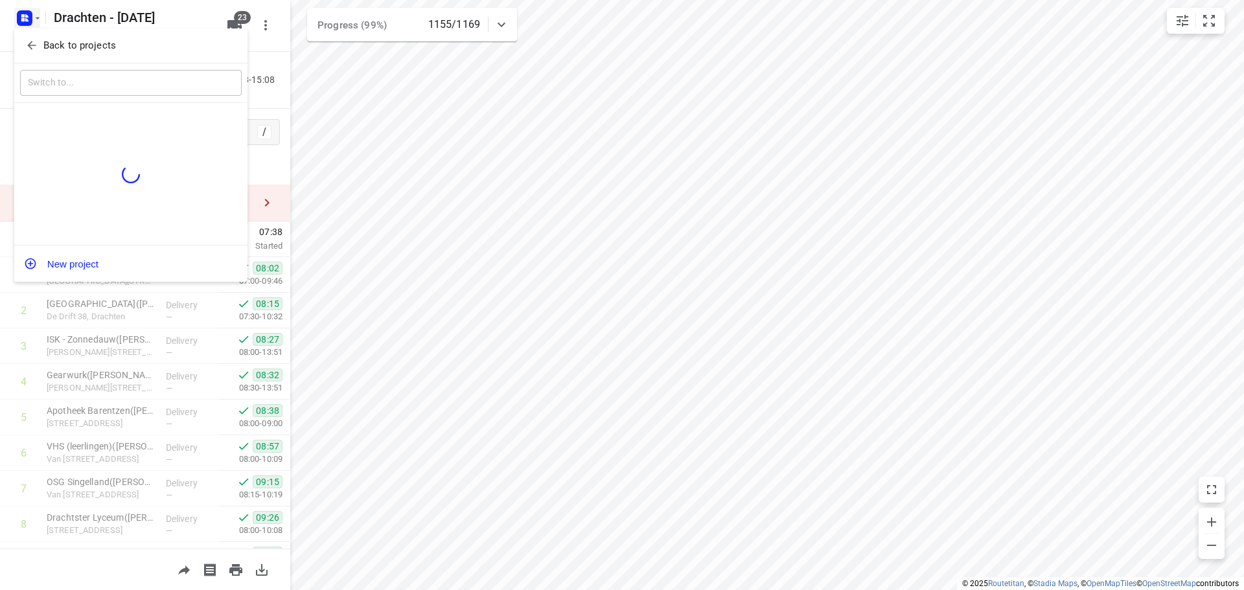
click at [69, 40] on p "Back to projects" at bounding box center [79, 45] width 73 height 15
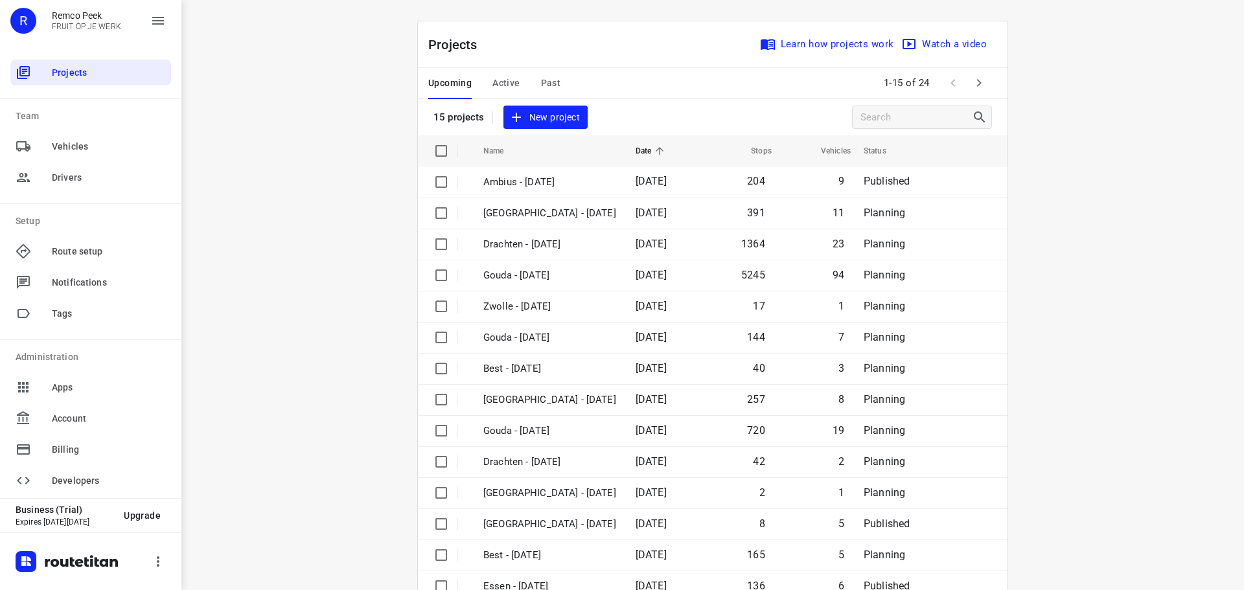
click at [551, 73] on button "Past" at bounding box center [551, 83] width 20 height 31
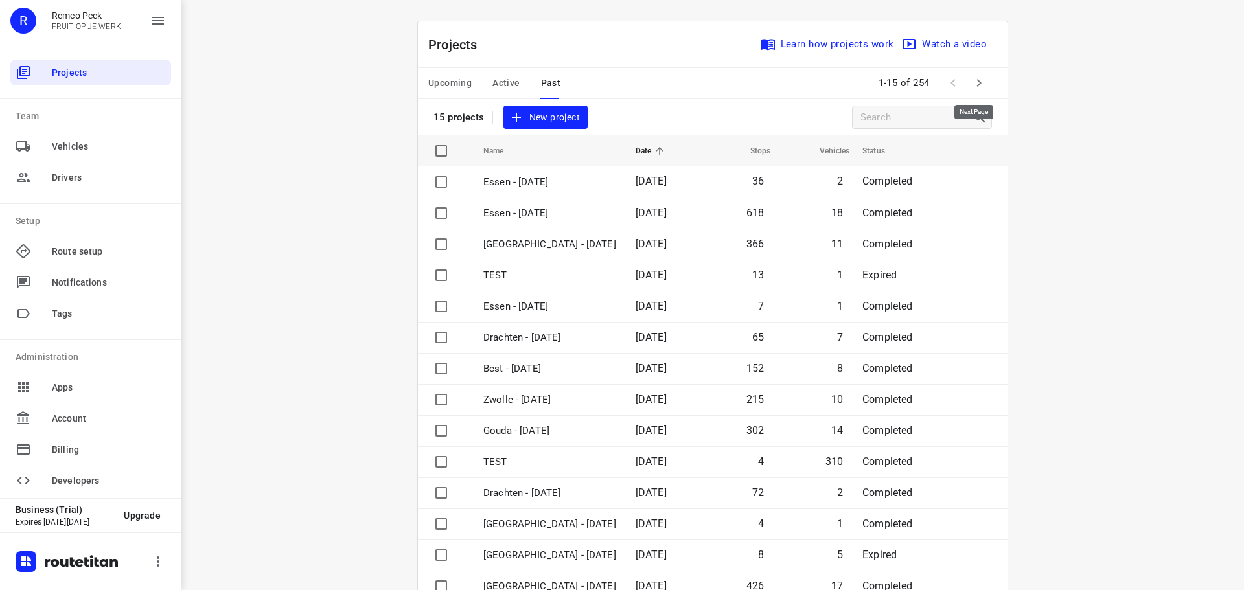
click at [981, 90] on icon "button" at bounding box center [979, 83] width 16 height 16
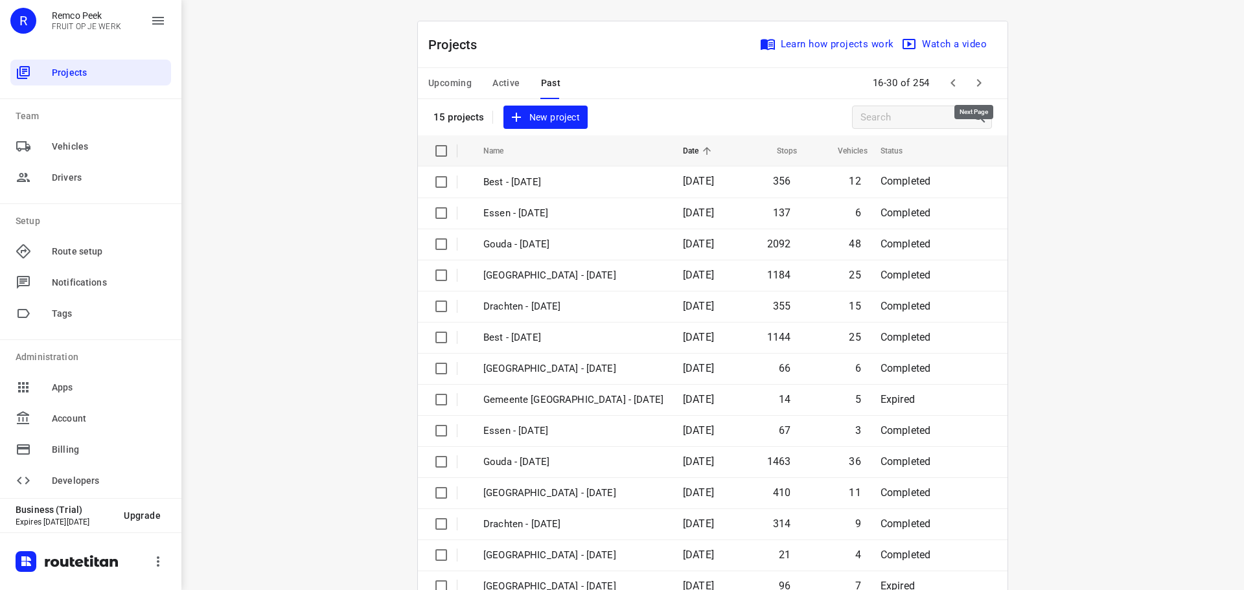
click at [981, 90] on icon "button" at bounding box center [979, 83] width 16 height 16
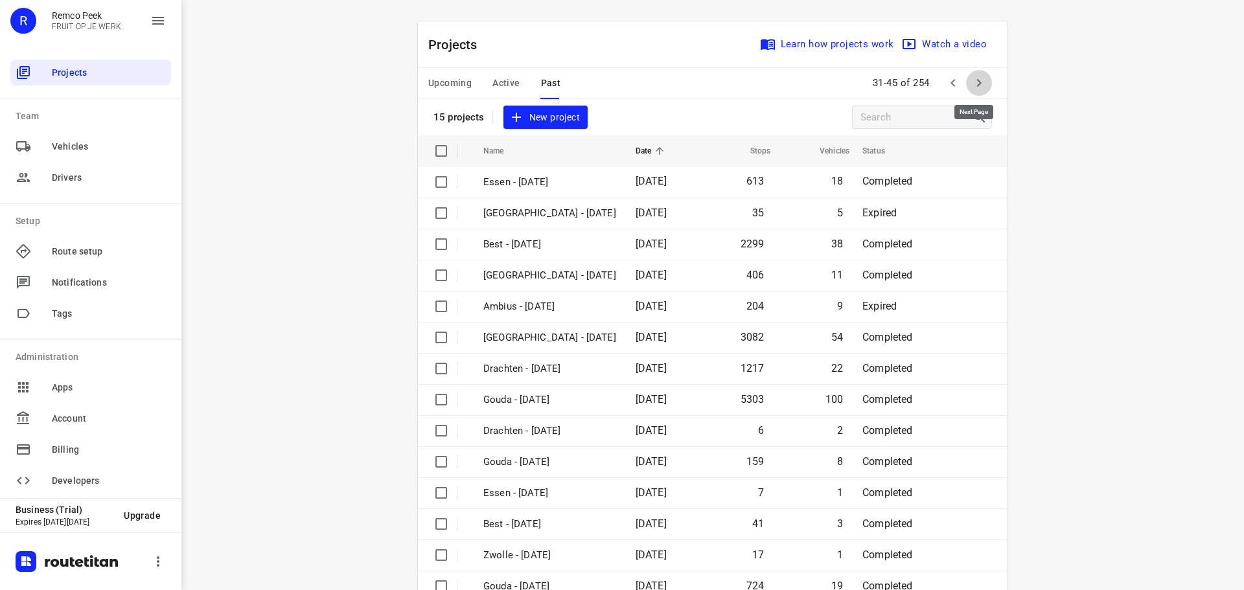
click at [981, 90] on icon "button" at bounding box center [979, 83] width 16 height 16
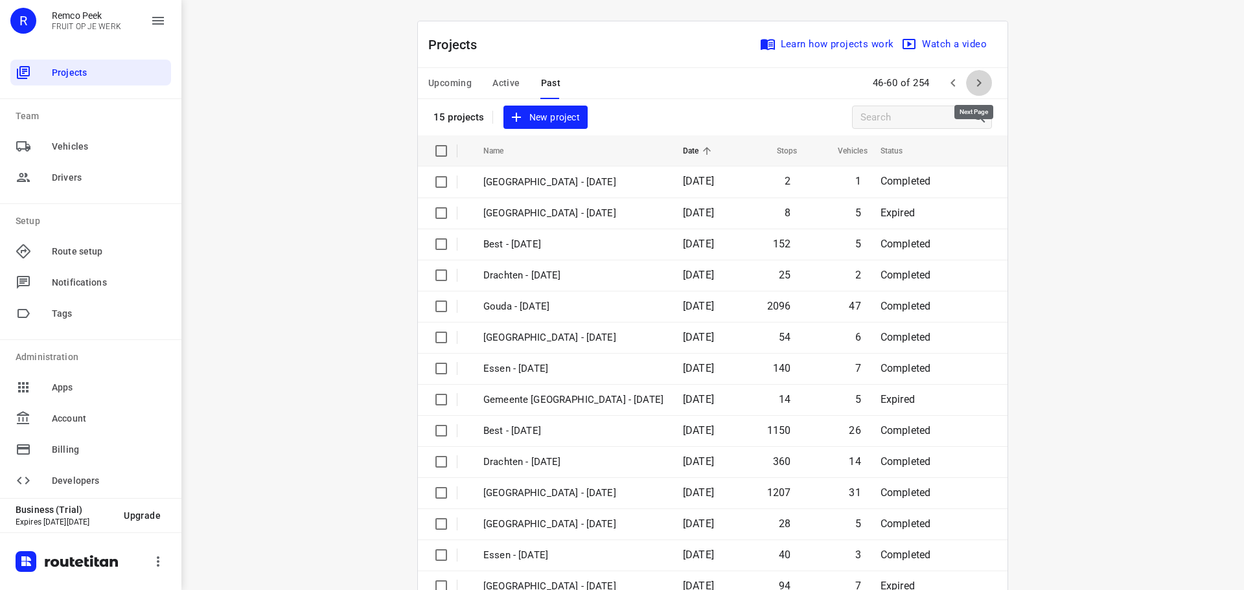
click at [981, 90] on icon "button" at bounding box center [979, 83] width 16 height 16
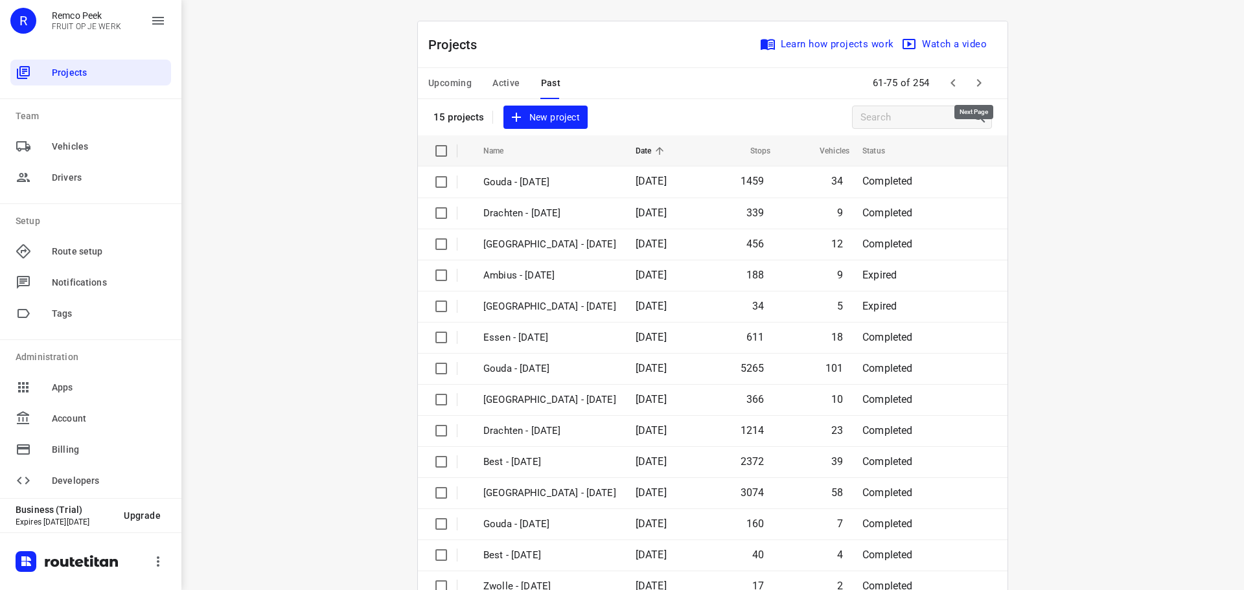
click at [981, 90] on icon "button" at bounding box center [979, 83] width 16 height 16
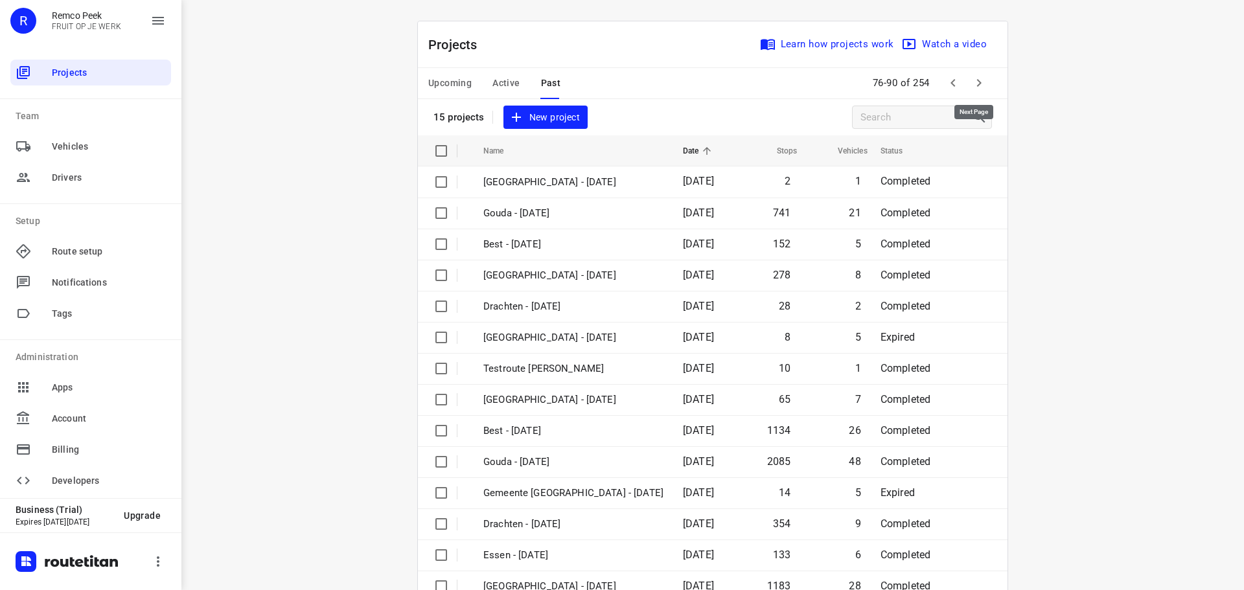
click at [981, 90] on icon "button" at bounding box center [979, 83] width 16 height 16
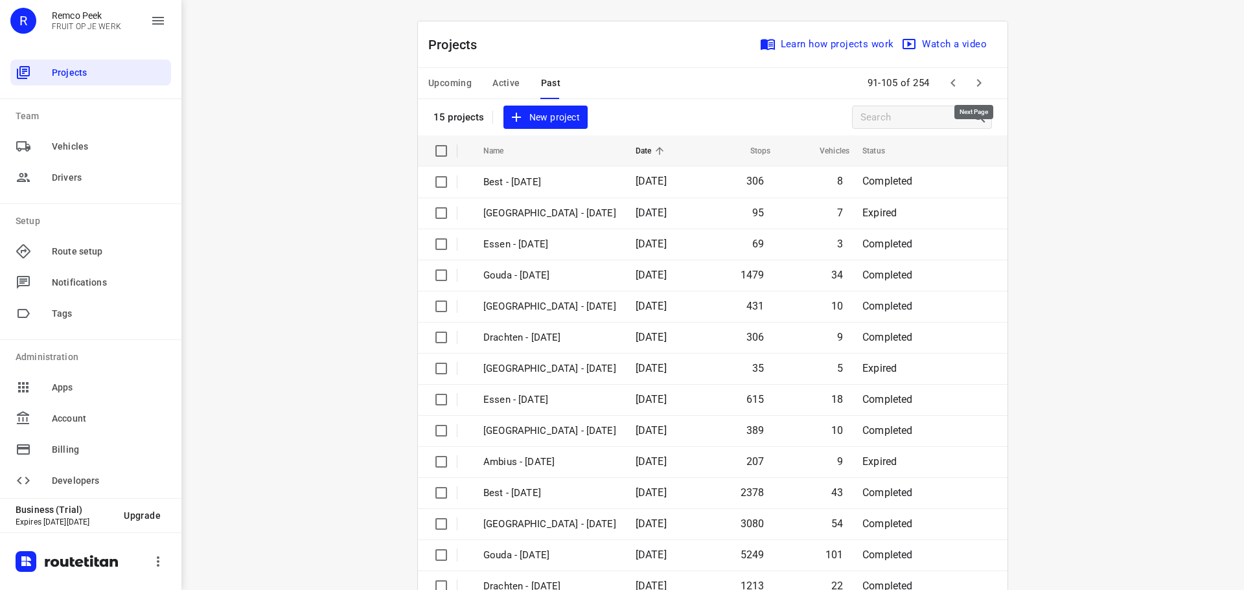
click at [981, 90] on icon "button" at bounding box center [979, 83] width 16 height 16
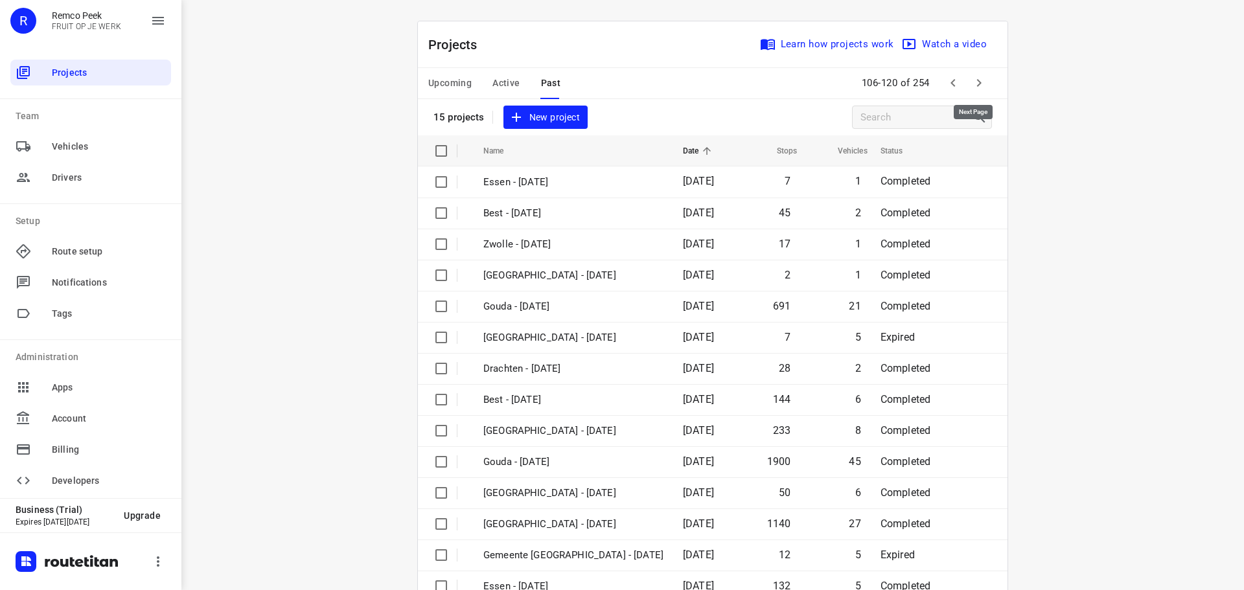
click at [981, 90] on icon "button" at bounding box center [979, 83] width 16 height 16
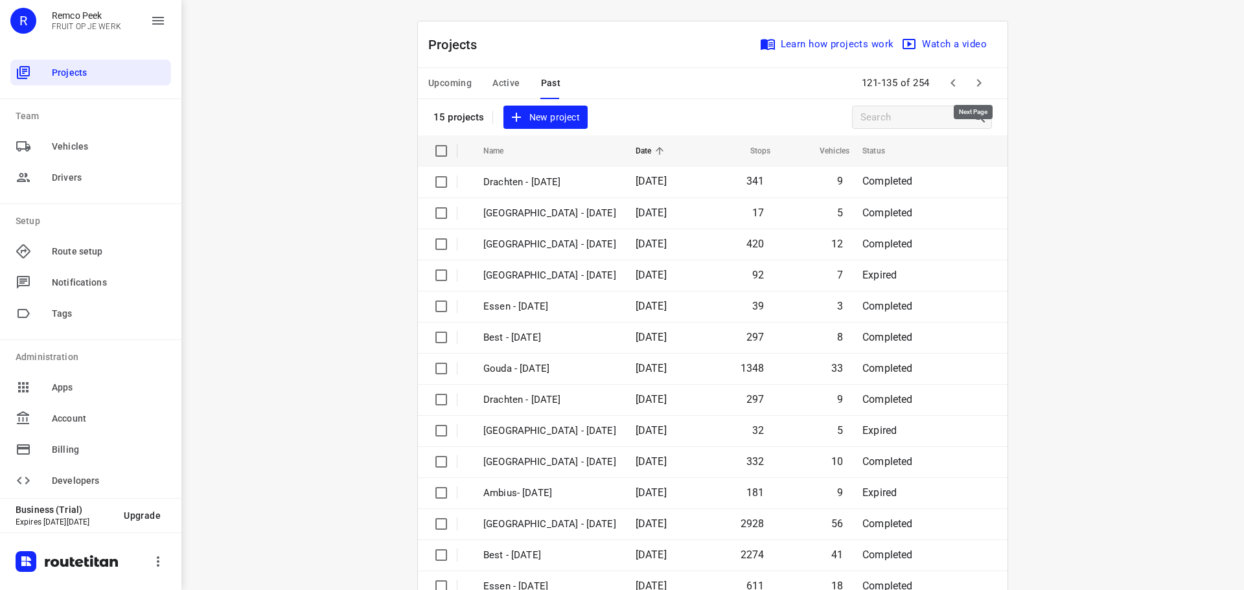
click at [981, 90] on icon "button" at bounding box center [979, 83] width 16 height 16
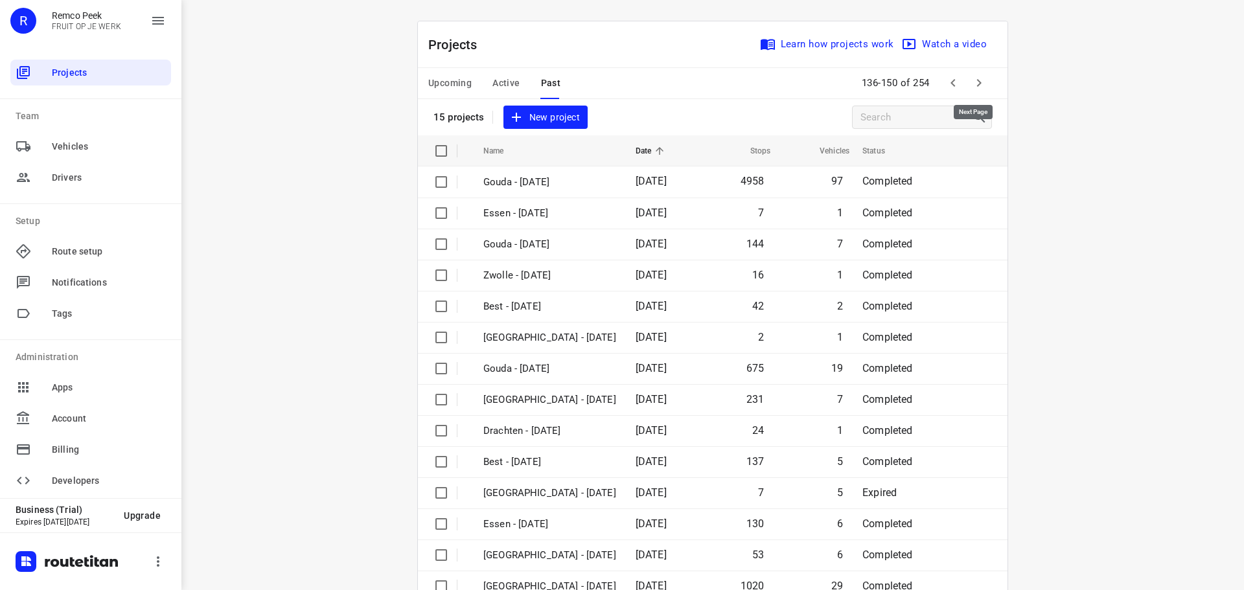
click at [981, 90] on icon "button" at bounding box center [979, 83] width 16 height 16
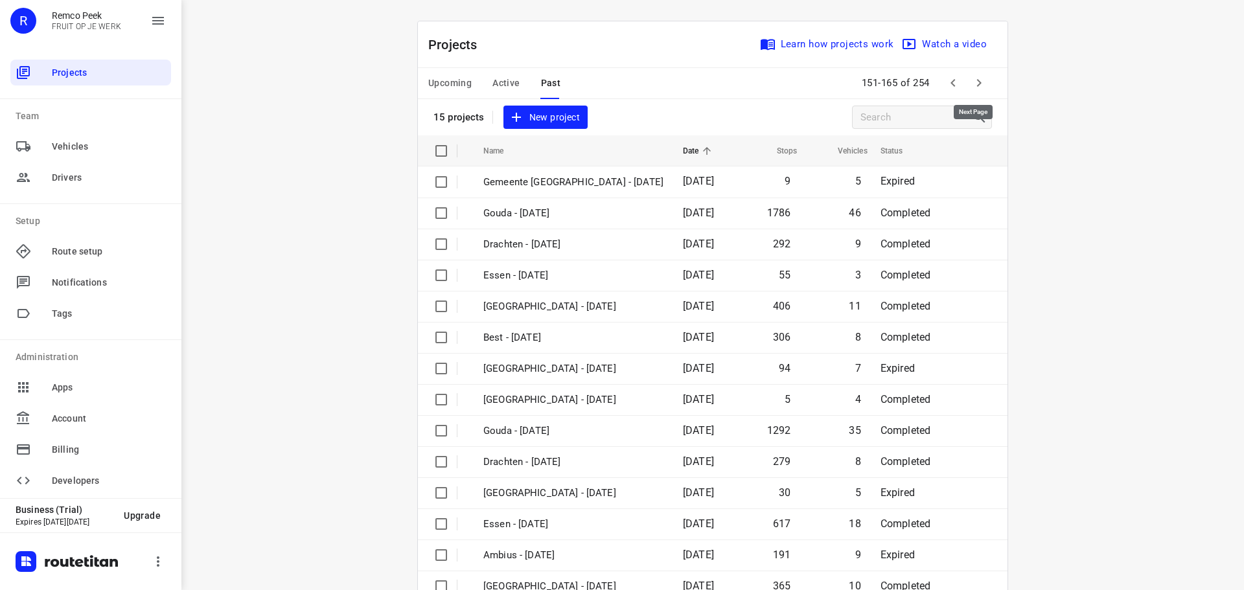
click at [980, 85] on icon "button" at bounding box center [979, 83] width 16 height 16
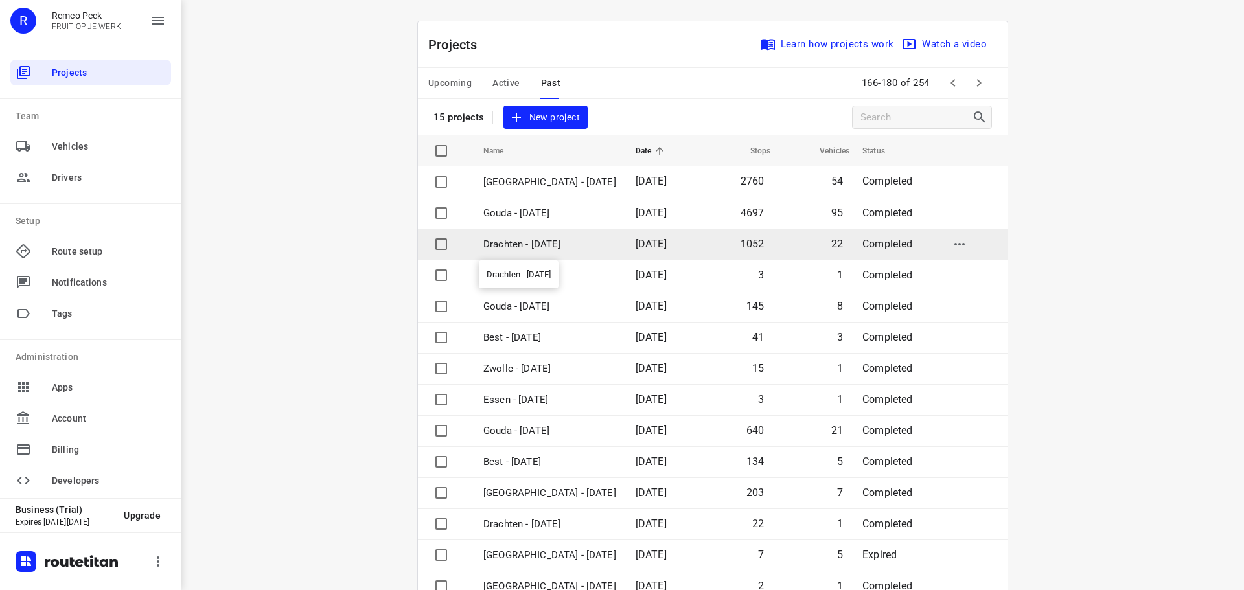
click at [534, 241] on p "Drachten - [DATE]" at bounding box center [549, 244] width 133 height 15
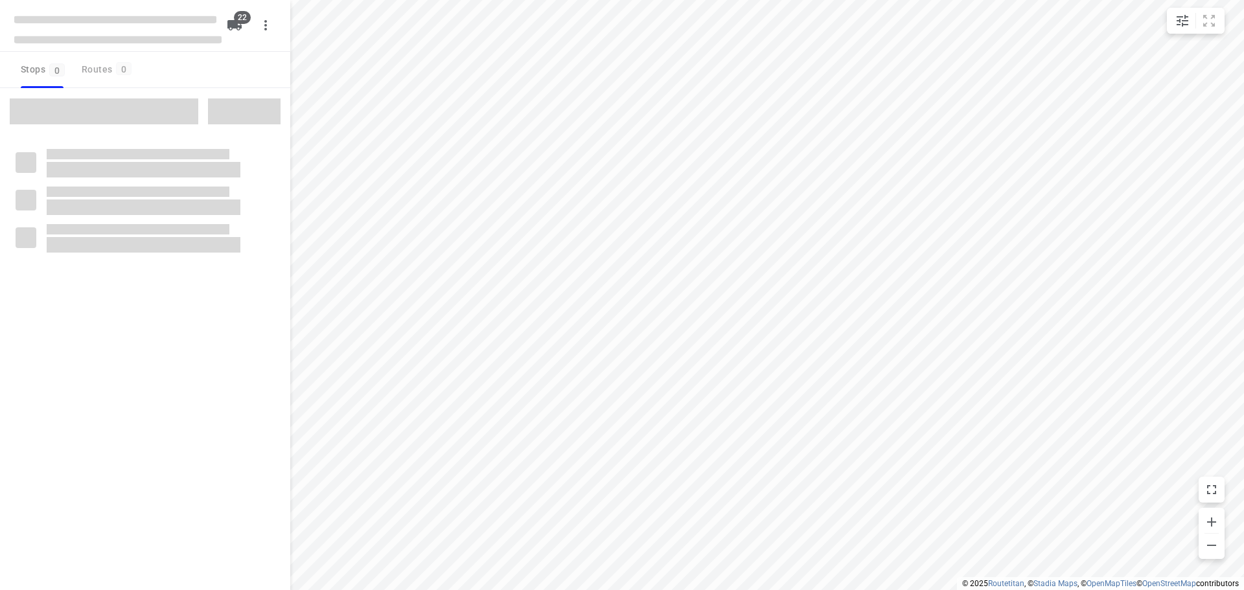
type input "distance"
checkbox input "true"
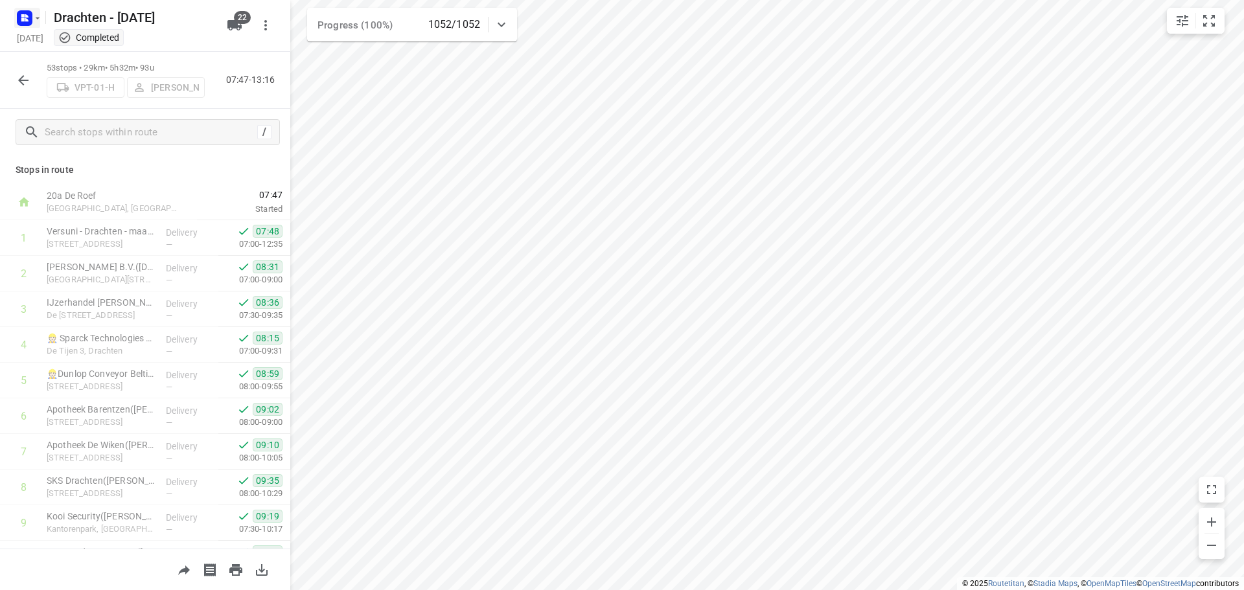
click at [32, 14] on icon "button" at bounding box center [37, 18] width 10 height 10
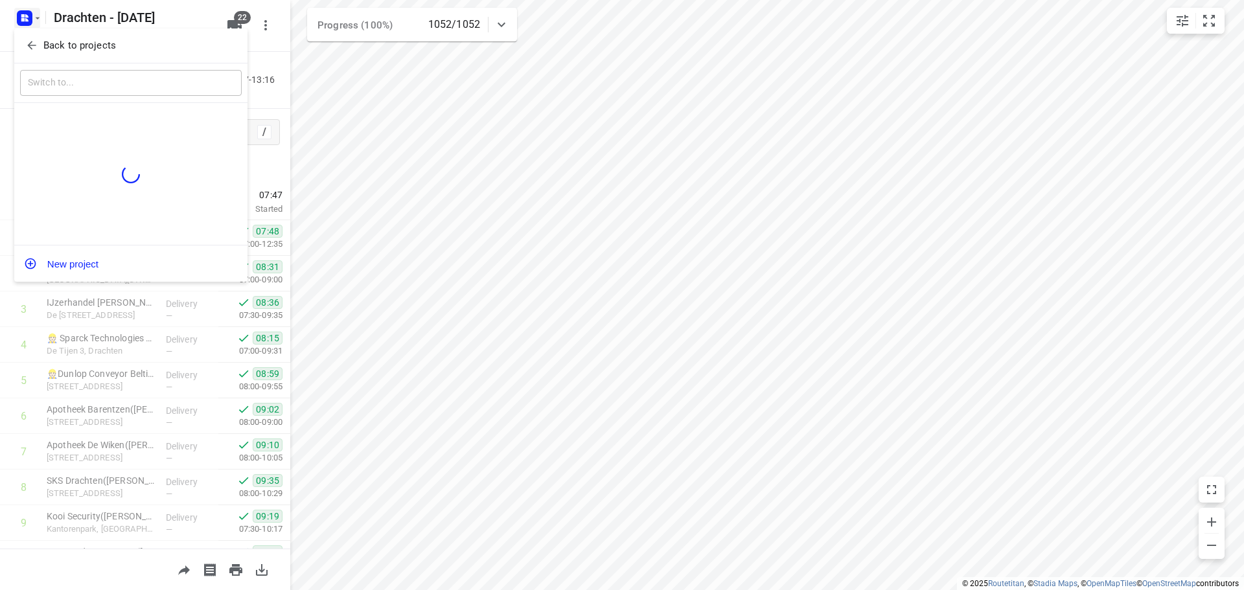
click at [111, 45] on p "Back to projects" at bounding box center [79, 45] width 73 height 15
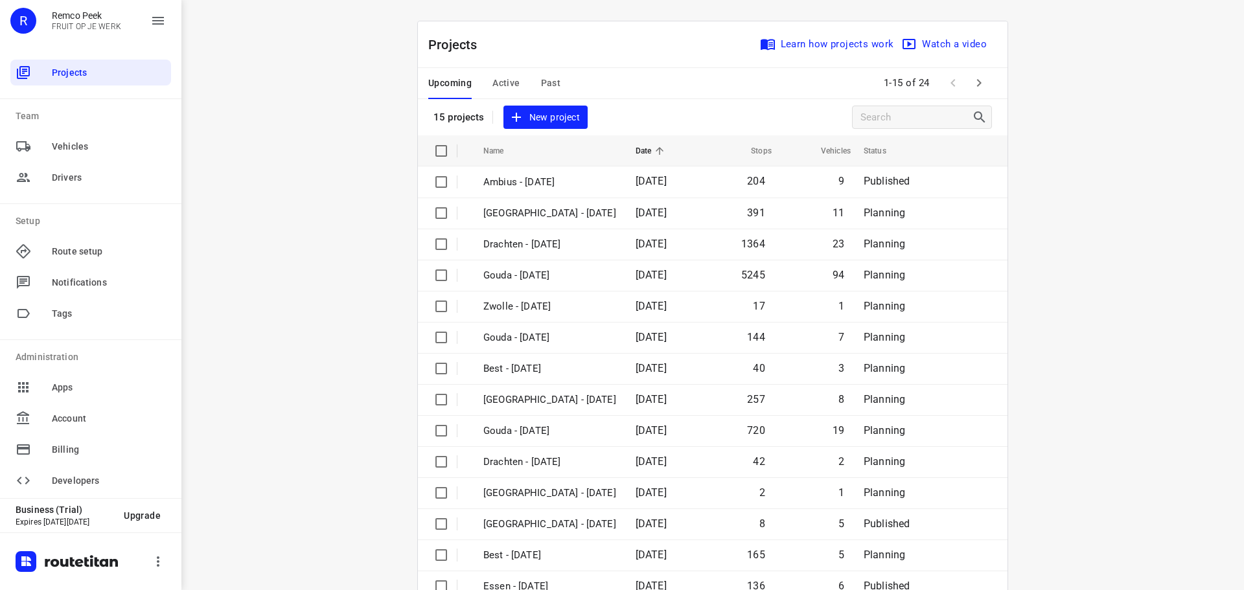
click at [551, 87] on span "Past" at bounding box center [551, 83] width 20 height 16
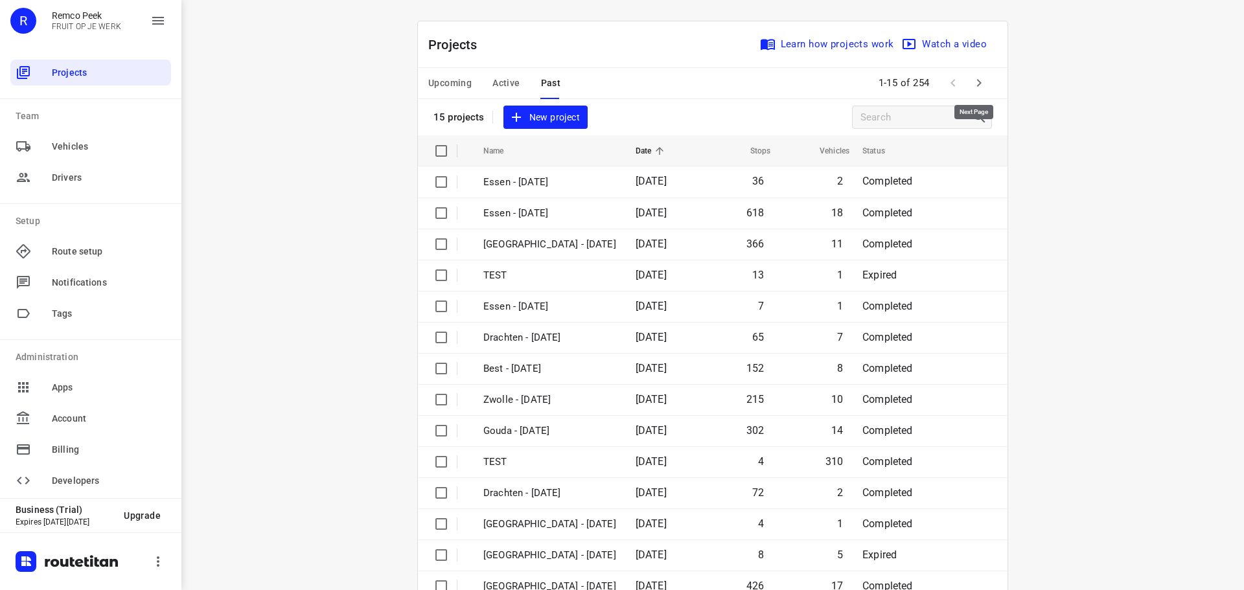
click at [976, 86] on icon "button" at bounding box center [979, 83] width 16 height 16
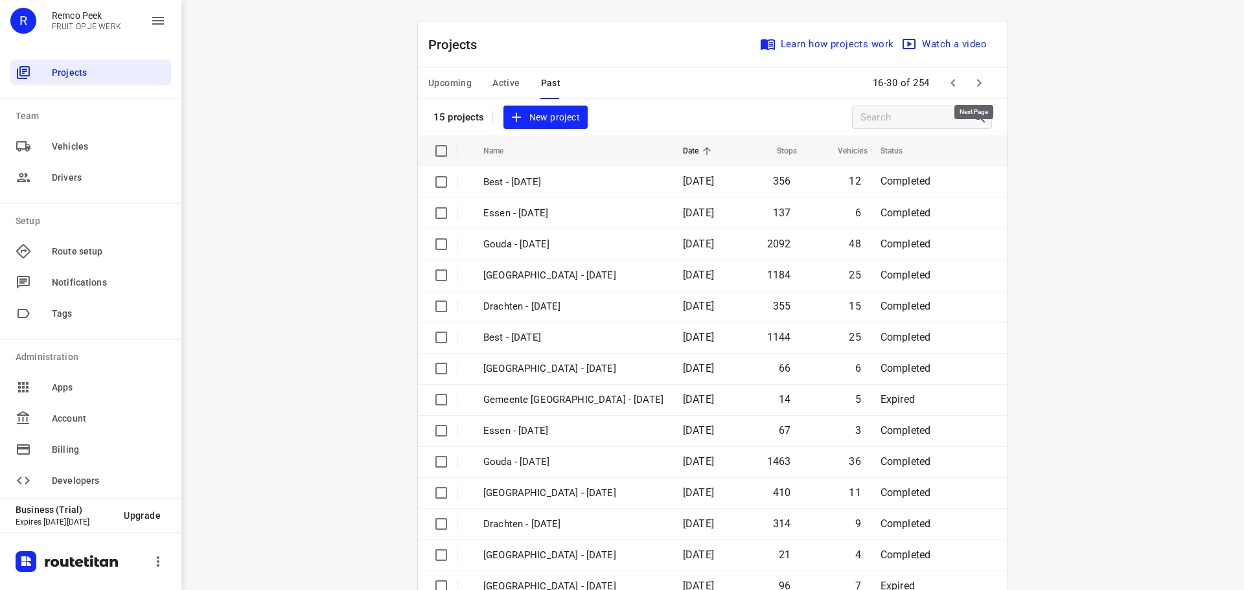
click at [976, 86] on icon "button" at bounding box center [979, 83] width 16 height 16
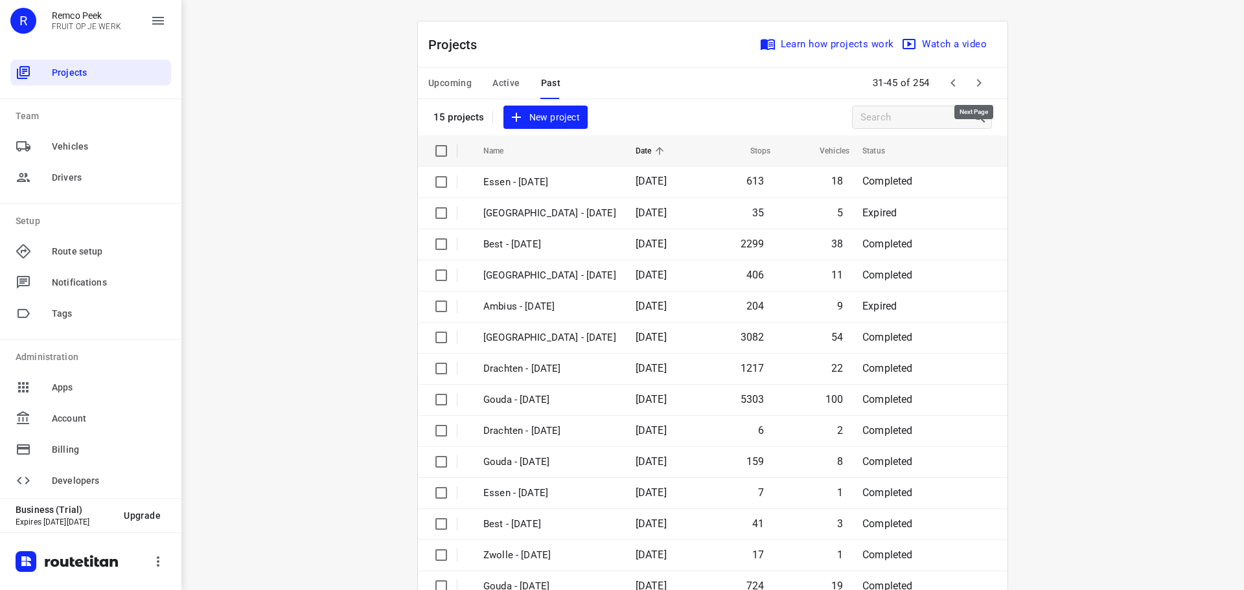
click at [976, 86] on icon "button" at bounding box center [979, 83] width 16 height 16
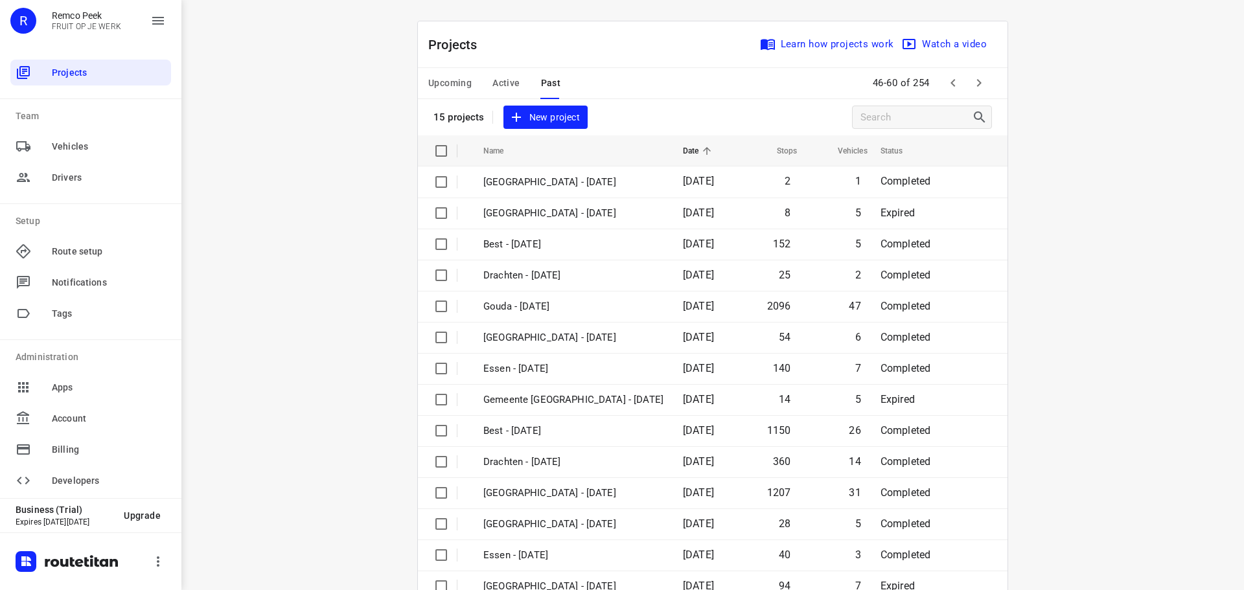
click at [972, 93] on button "button" at bounding box center [979, 83] width 26 height 26
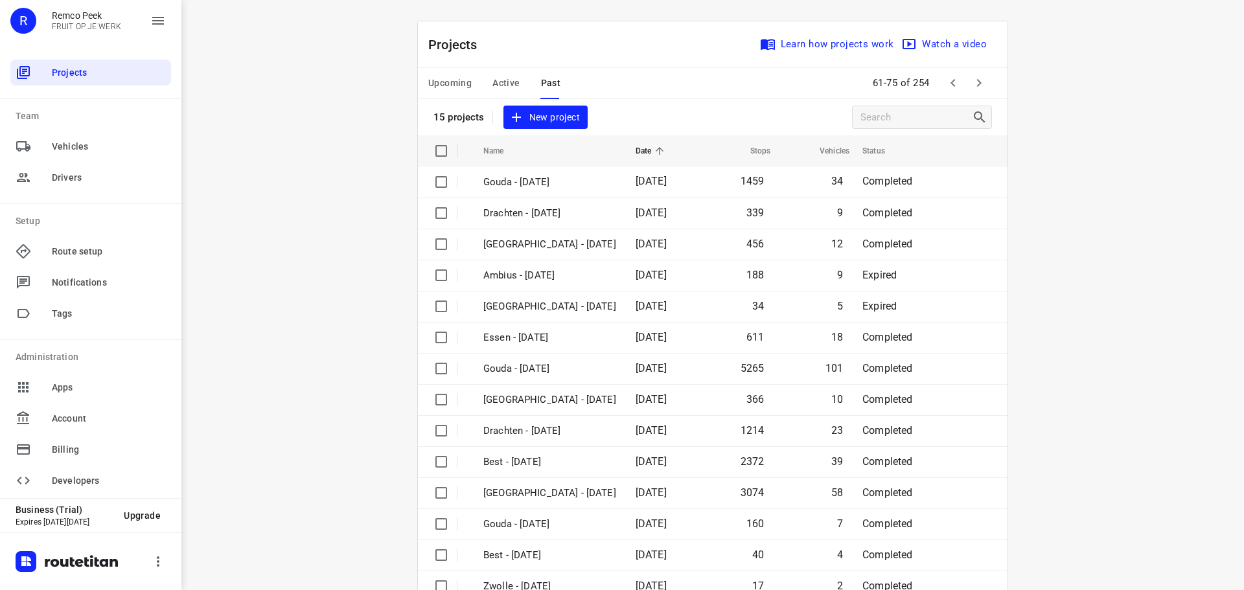
scroll to position [65, 0]
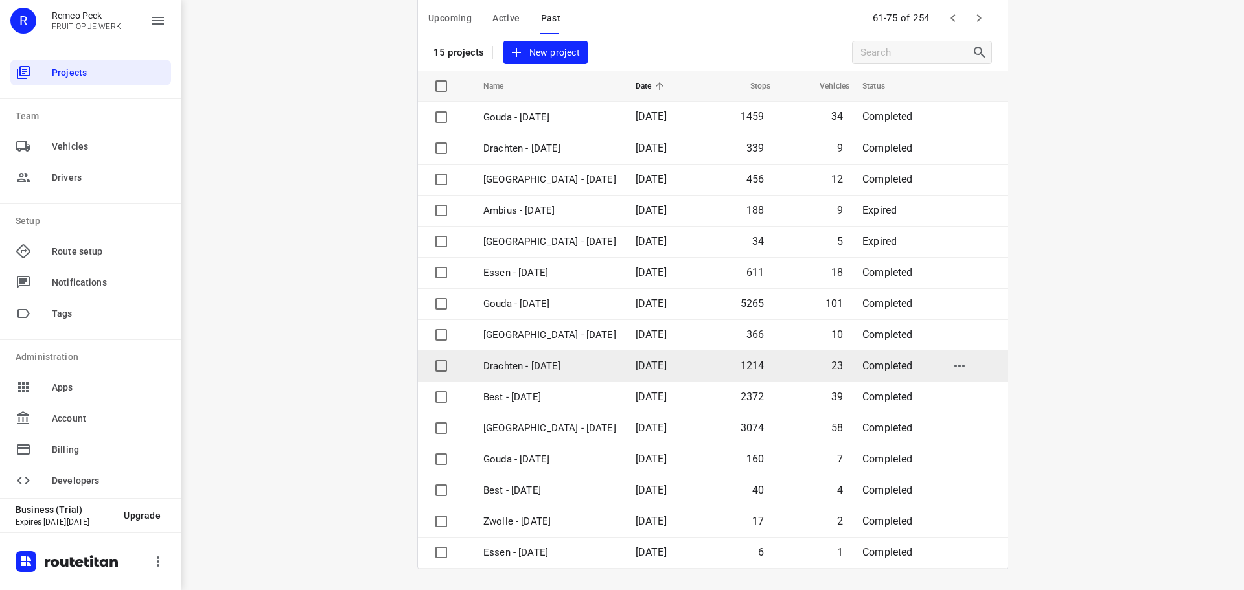
click at [538, 364] on p "Drachten - [DATE]" at bounding box center [549, 366] width 133 height 15
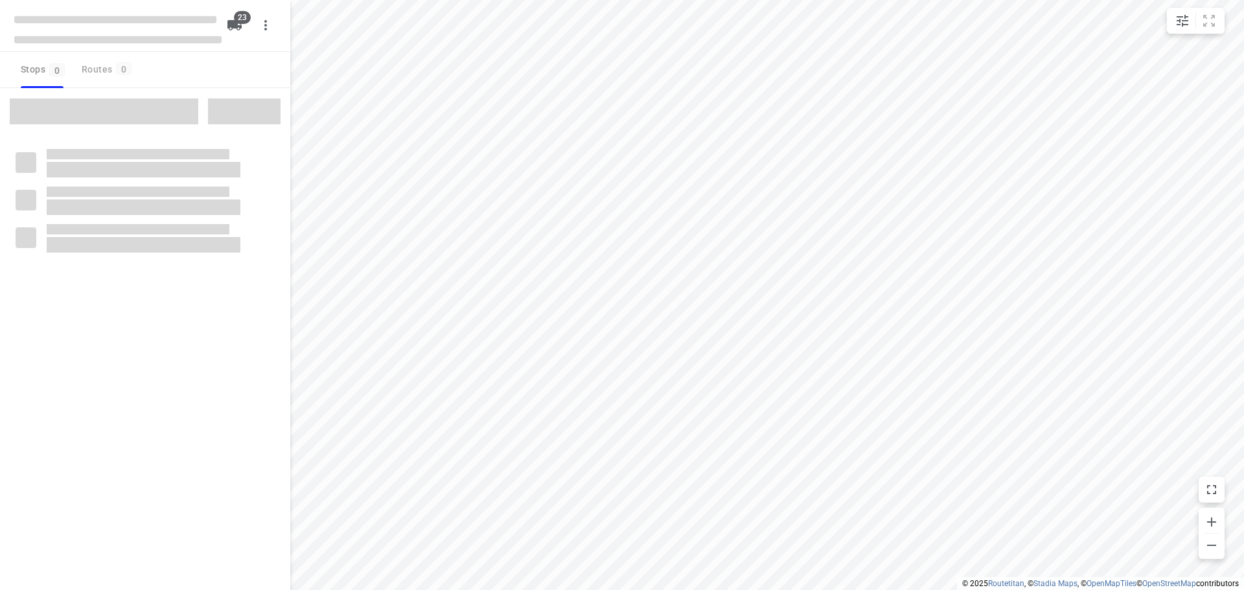
checkbox input "true"
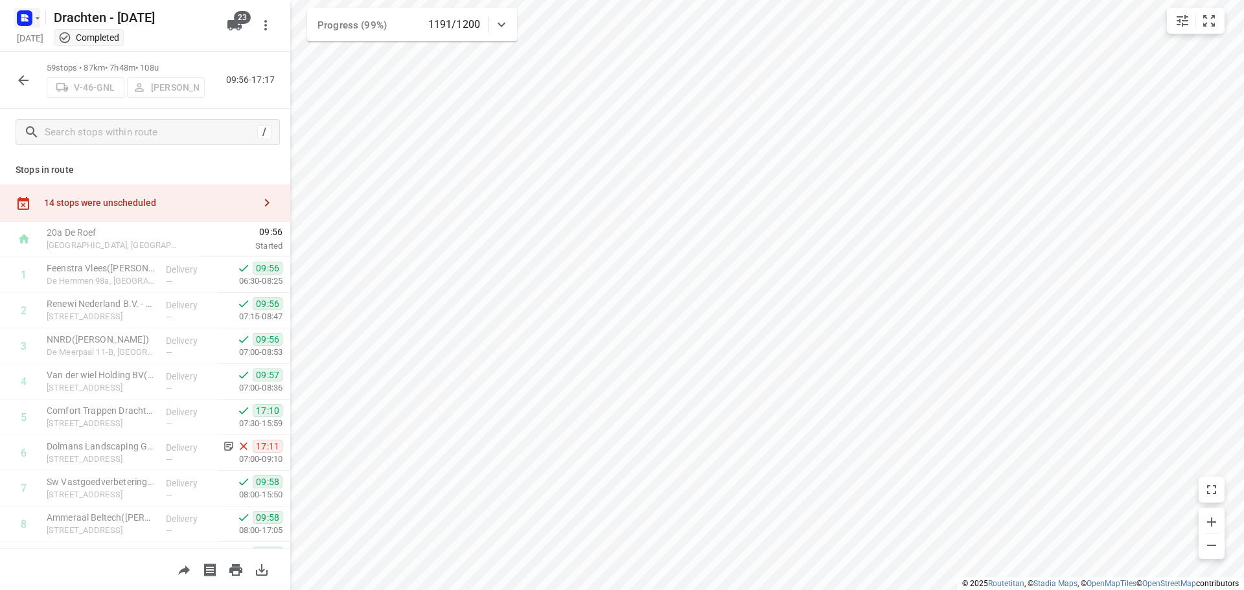
click at [34, 13] on icon "button" at bounding box center [37, 18] width 10 height 10
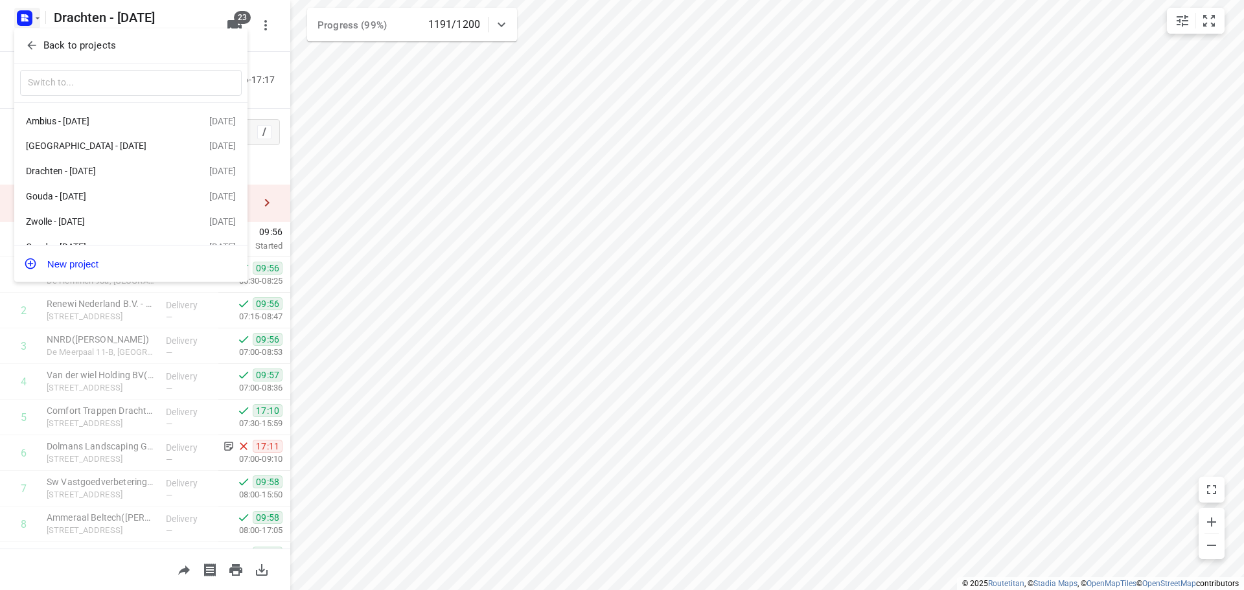
click at [59, 41] on p "Back to projects" at bounding box center [79, 45] width 73 height 15
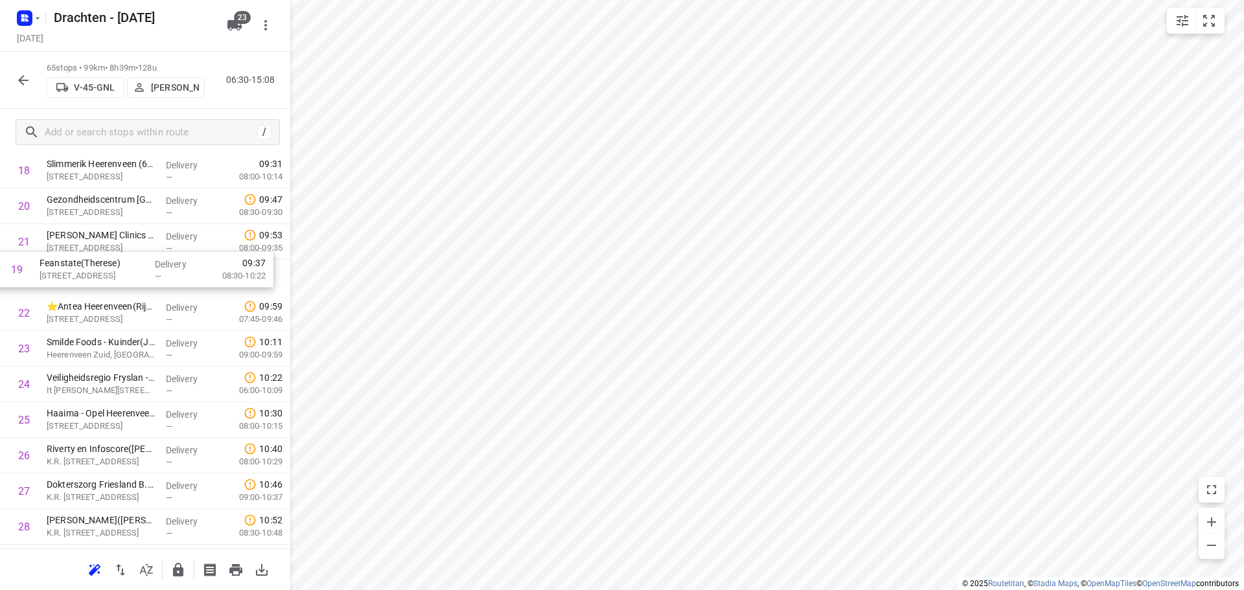
scroll to position [707, 0]
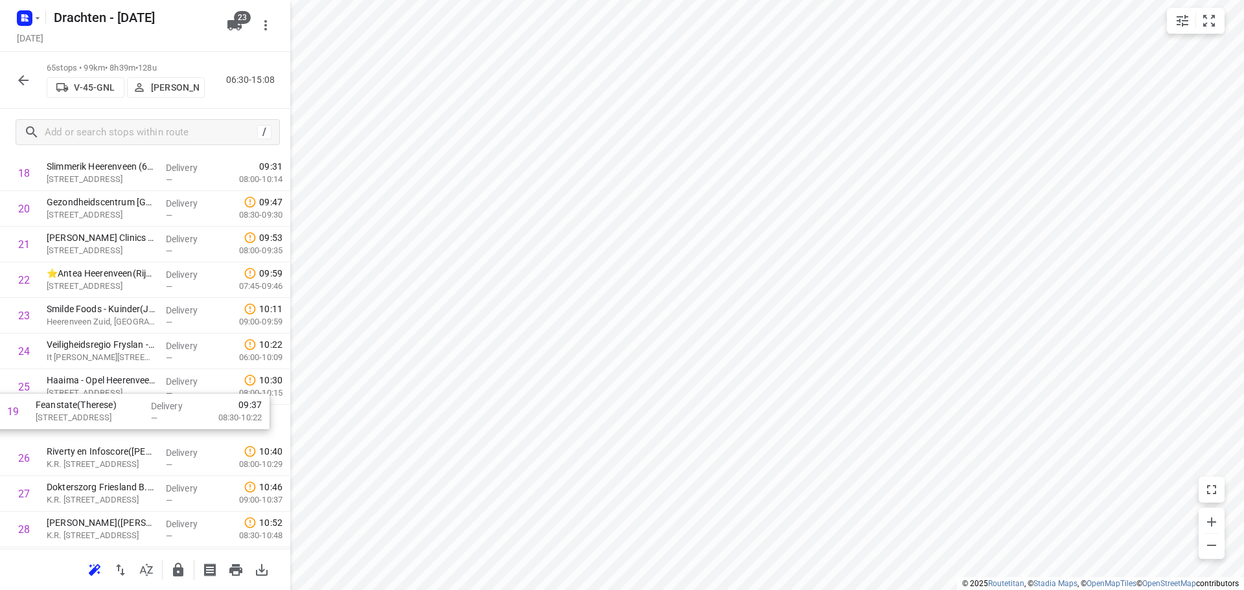
drag, startPoint x: 170, startPoint y: 219, endPoint x: 155, endPoint y: 433, distance: 214.9
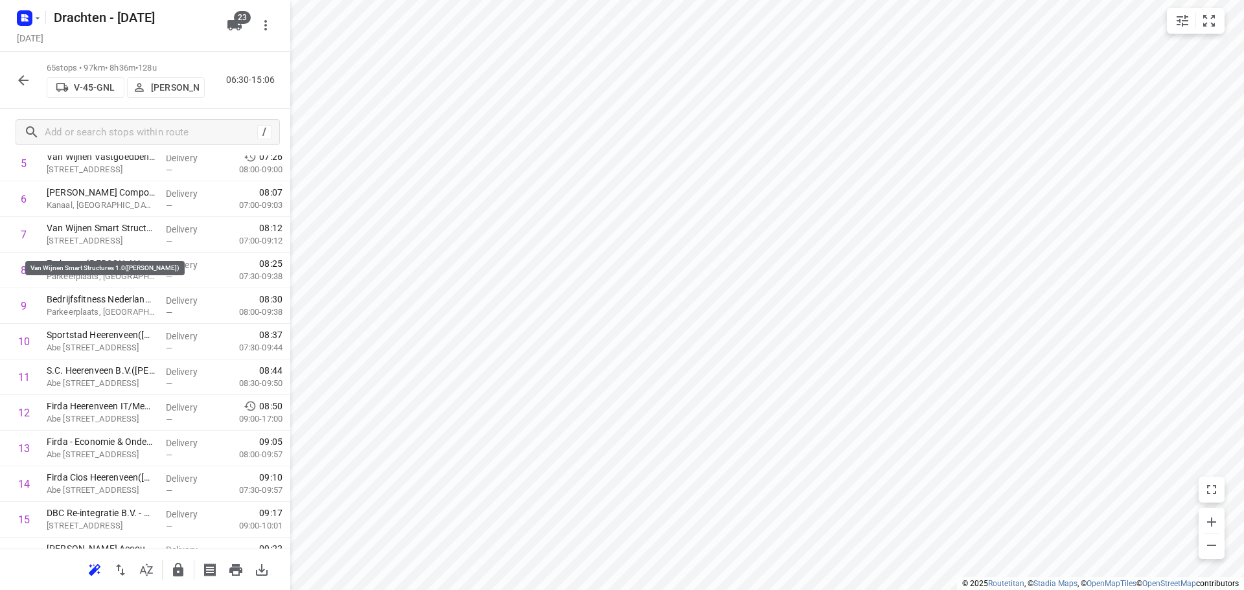
scroll to position [0, 0]
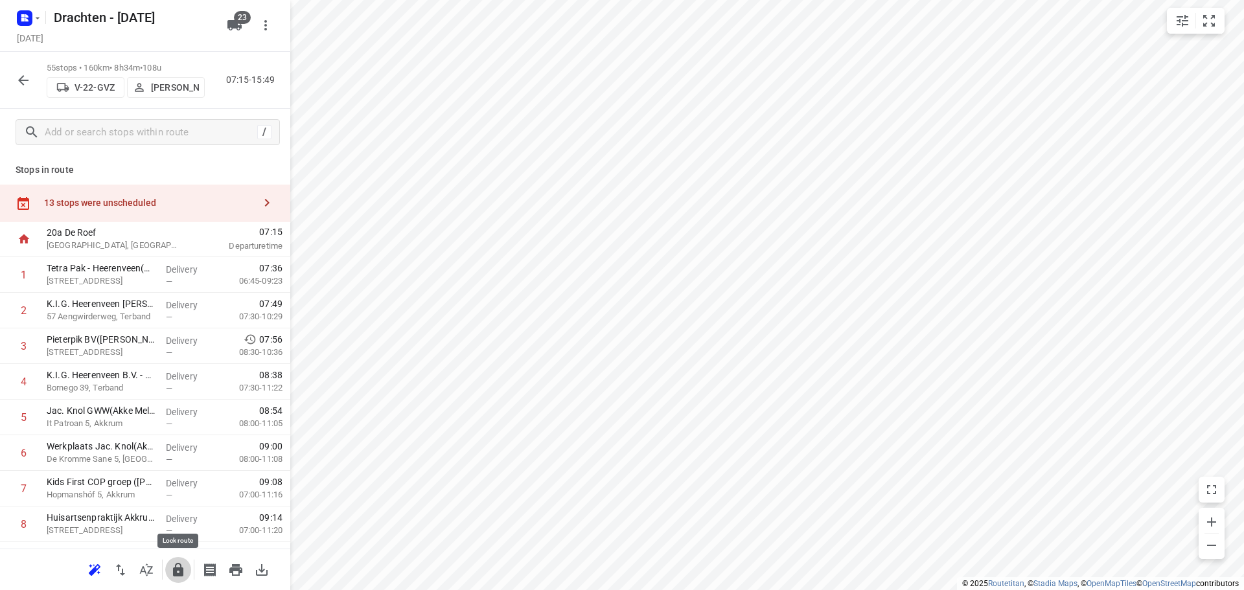
click at [179, 580] on button "button" at bounding box center [178, 570] width 26 height 26
click at [175, 576] on icon "button" at bounding box center [178, 570] width 10 height 14
click at [32, 77] on button "button" at bounding box center [23, 80] width 26 height 26
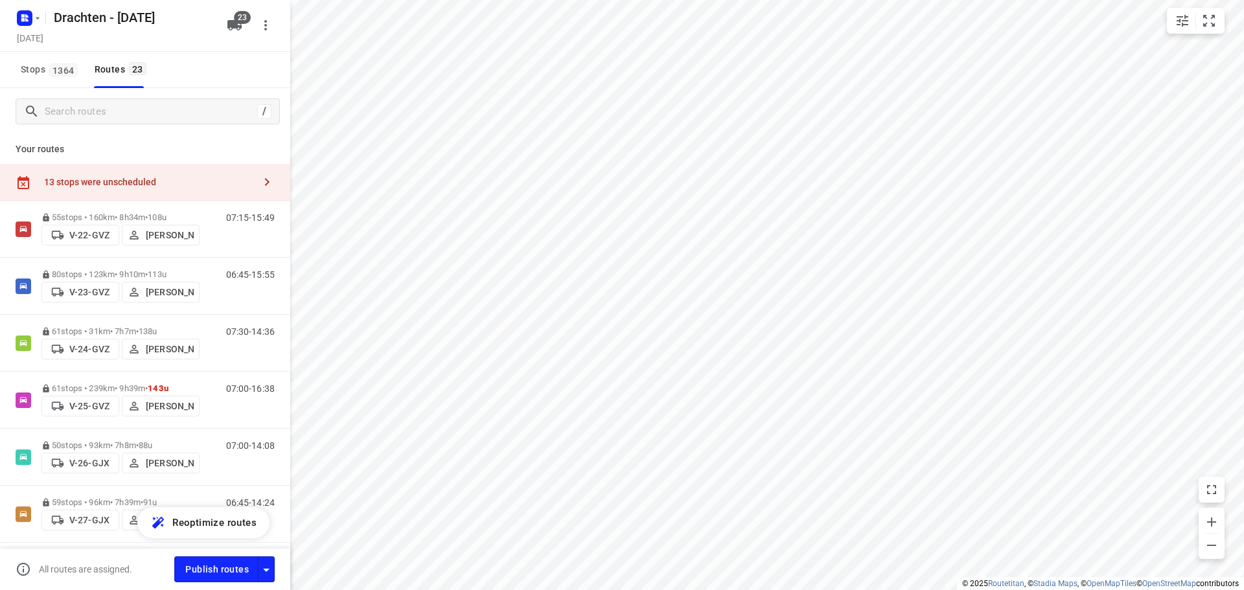
click at [112, 192] on div "13 stops were unscheduled" at bounding box center [145, 182] width 290 height 37
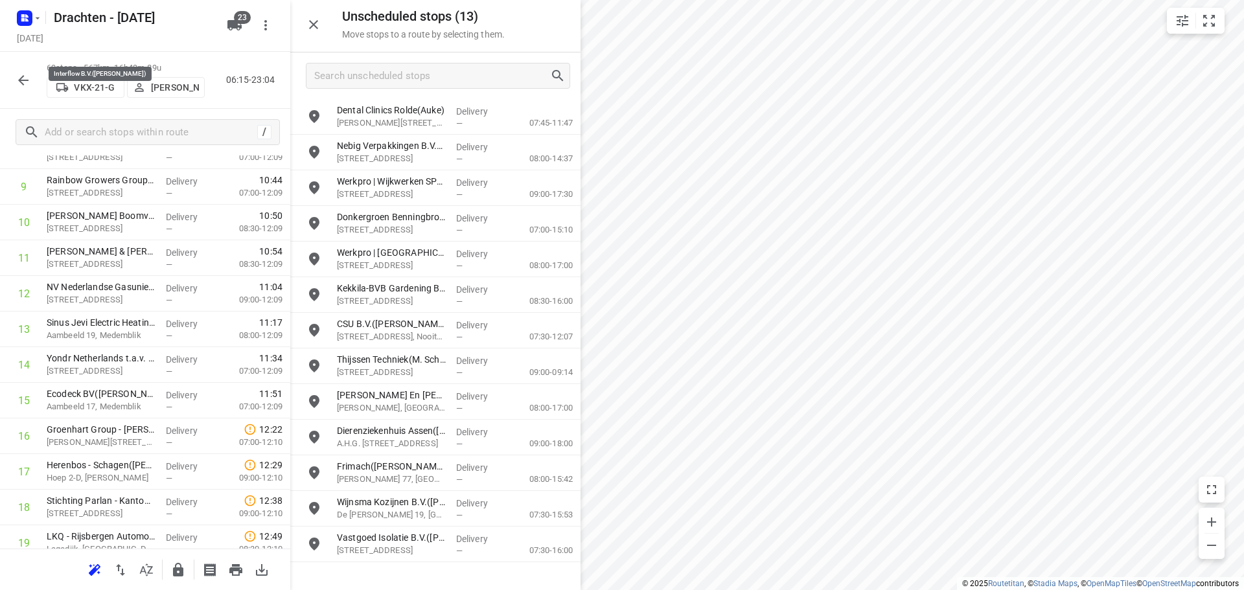
scroll to position [389, 0]
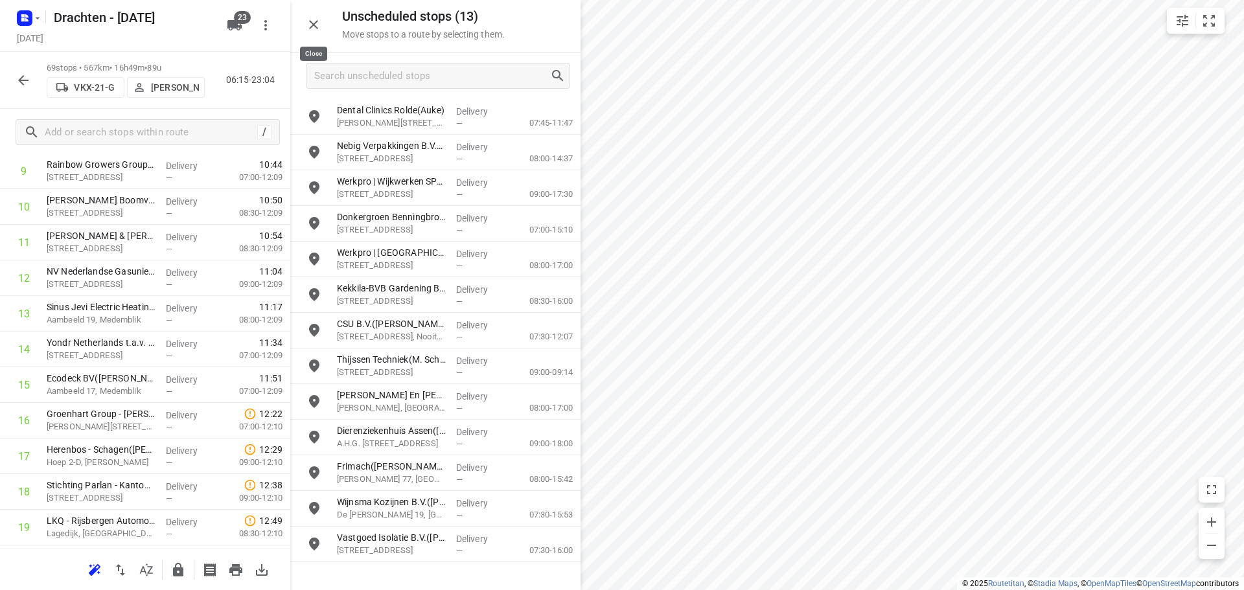
click at [321, 28] on icon "button" at bounding box center [314, 25] width 16 height 16
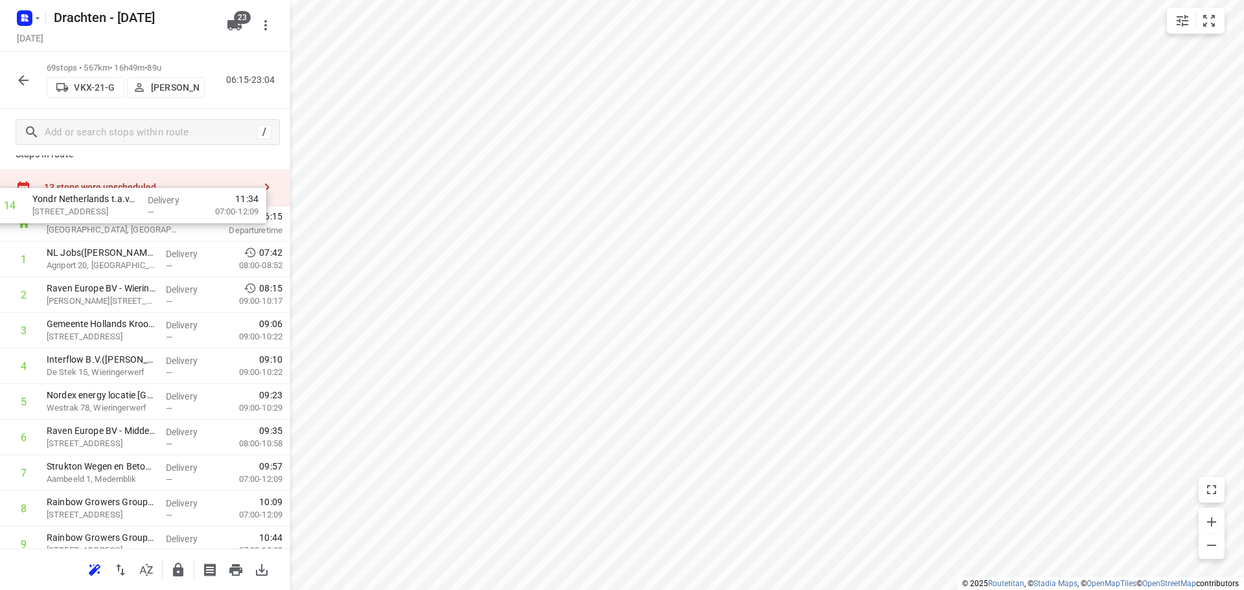
scroll to position [0, 0]
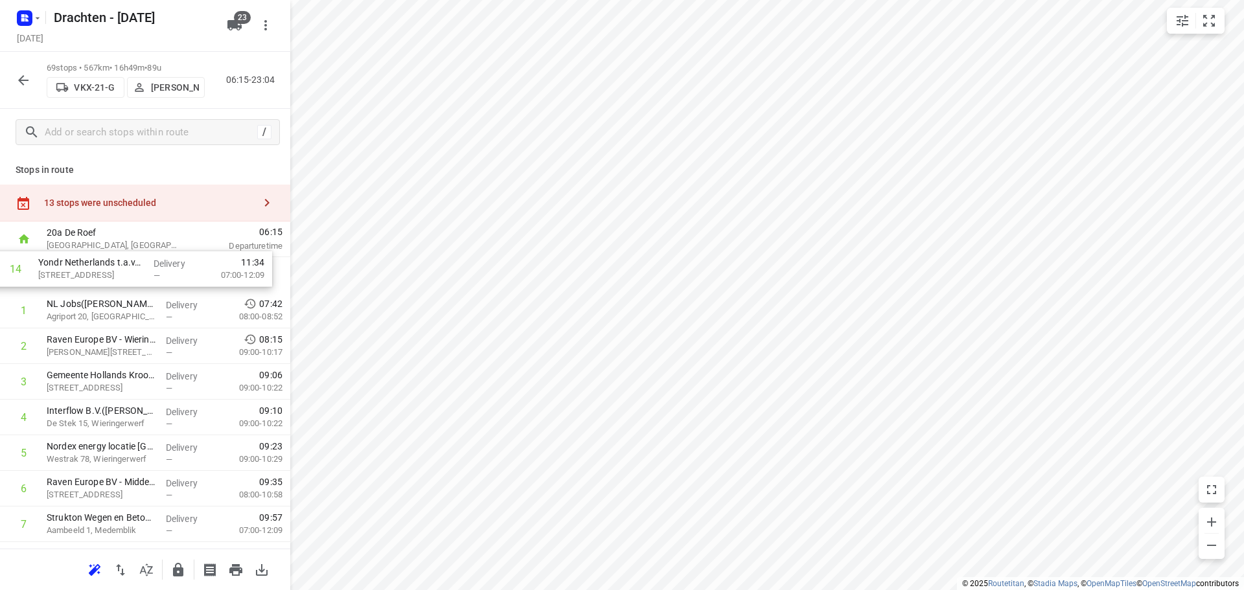
drag, startPoint x: 100, startPoint y: 354, endPoint x: 93, endPoint y: 269, distance: 85.1
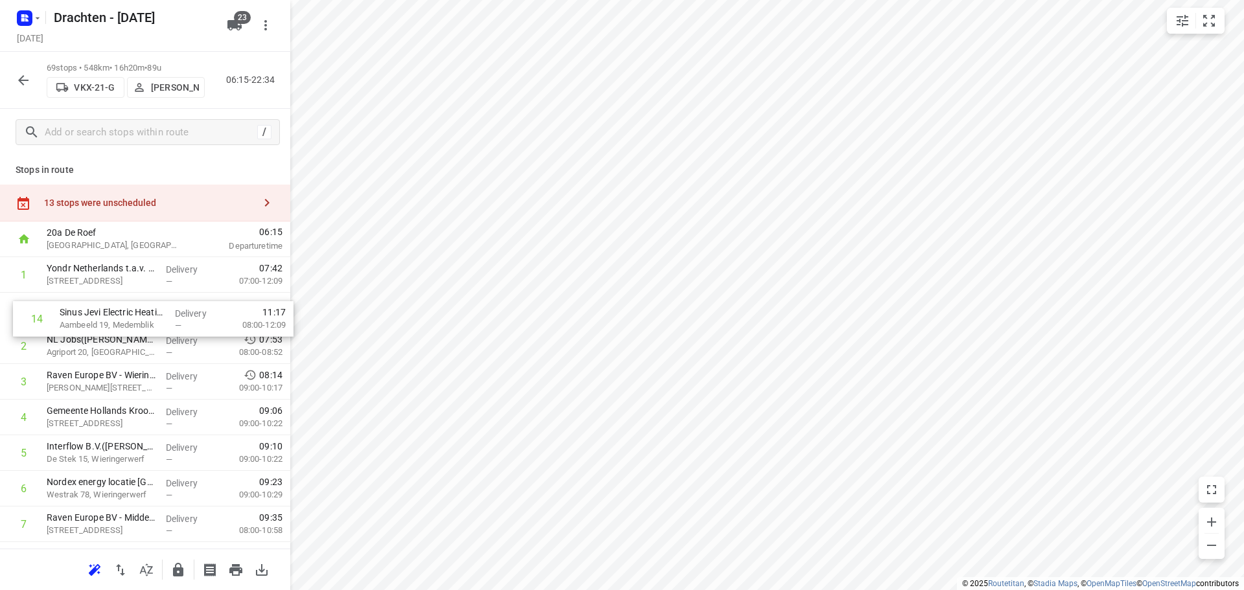
drag, startPoint x: 67, startPoint y: 409, endPoint x: 76, endPoint y: 311, distance: 98.9
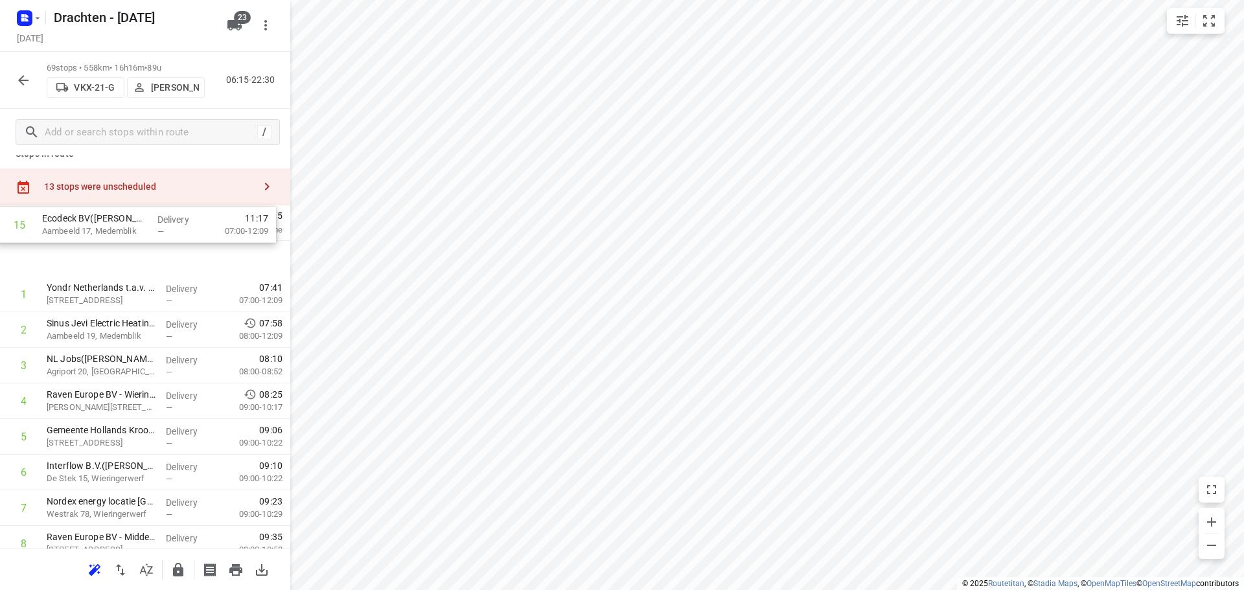
scroll to position [14, 0]
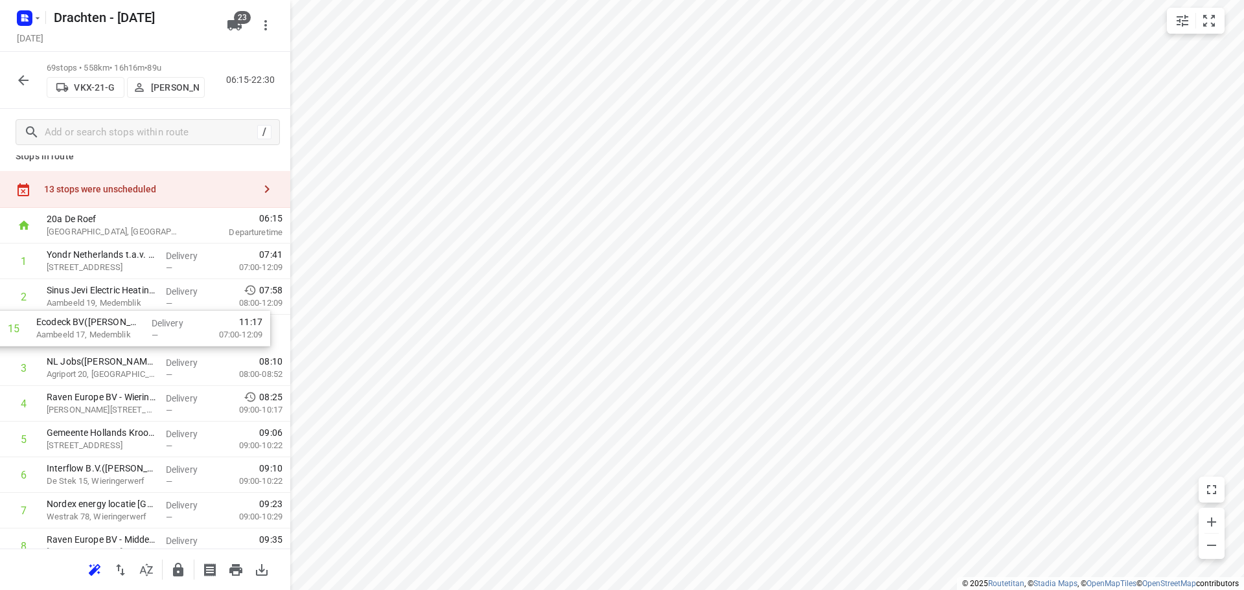
drag, startPoint x: 135, startPoint y: 522, endPoint x: 126, endPoint y: 331, distance: 191.3
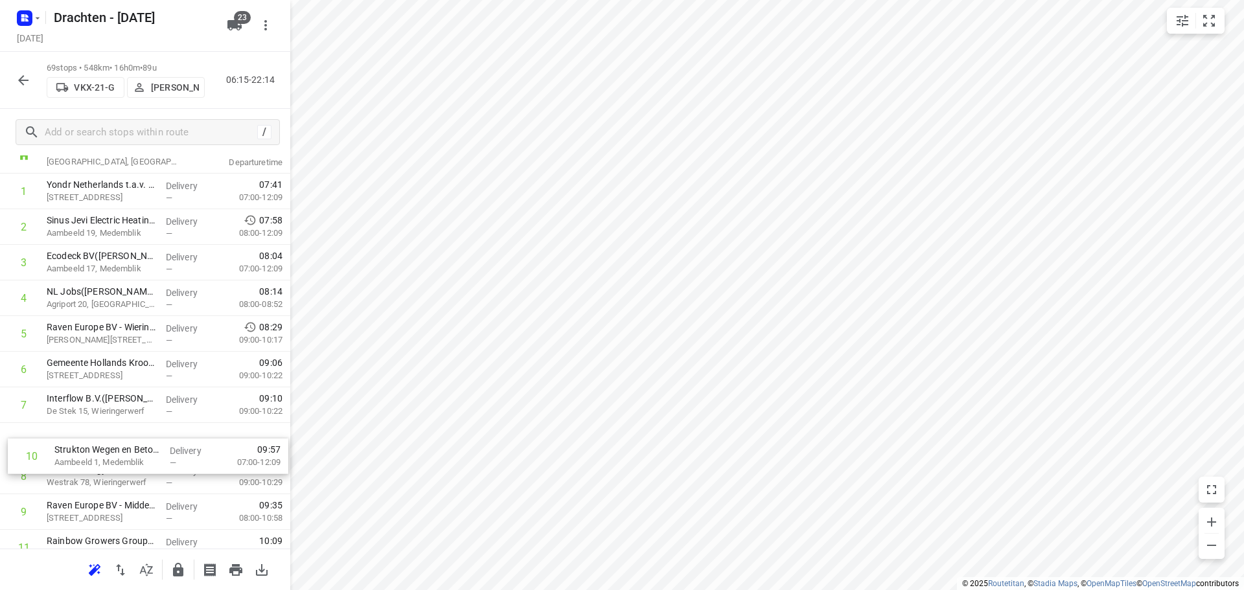
scroll to position [85, 0]
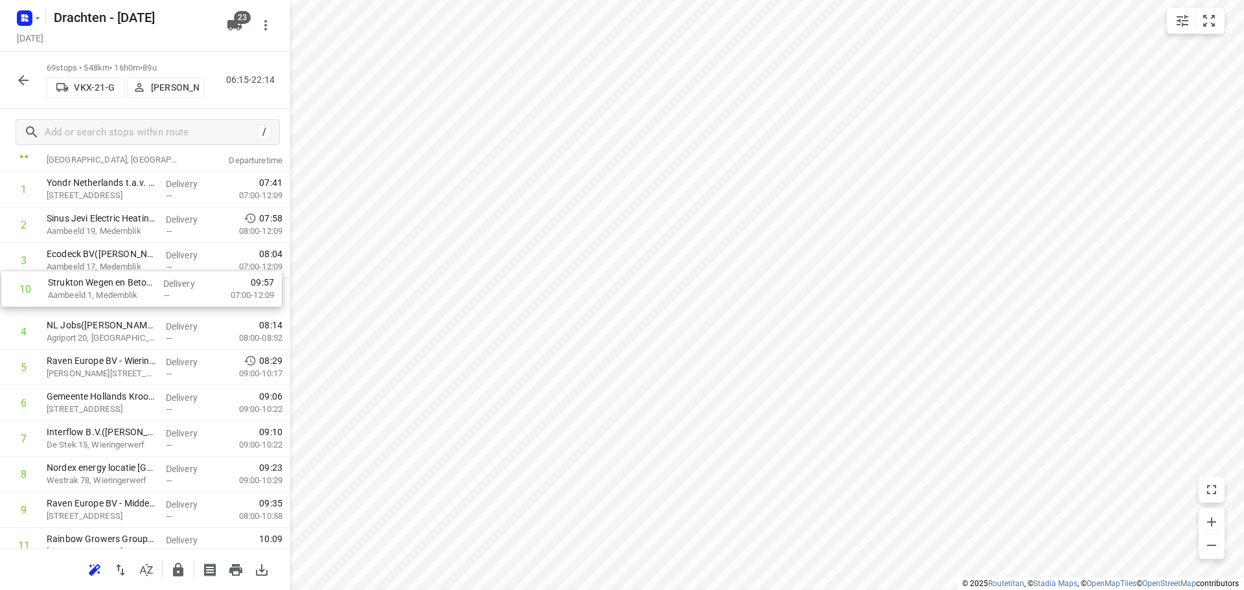
drag, startPoint x: 98, startPoint y: 525, endPoint x: 99, endPoint y: 293, distance: 231.2
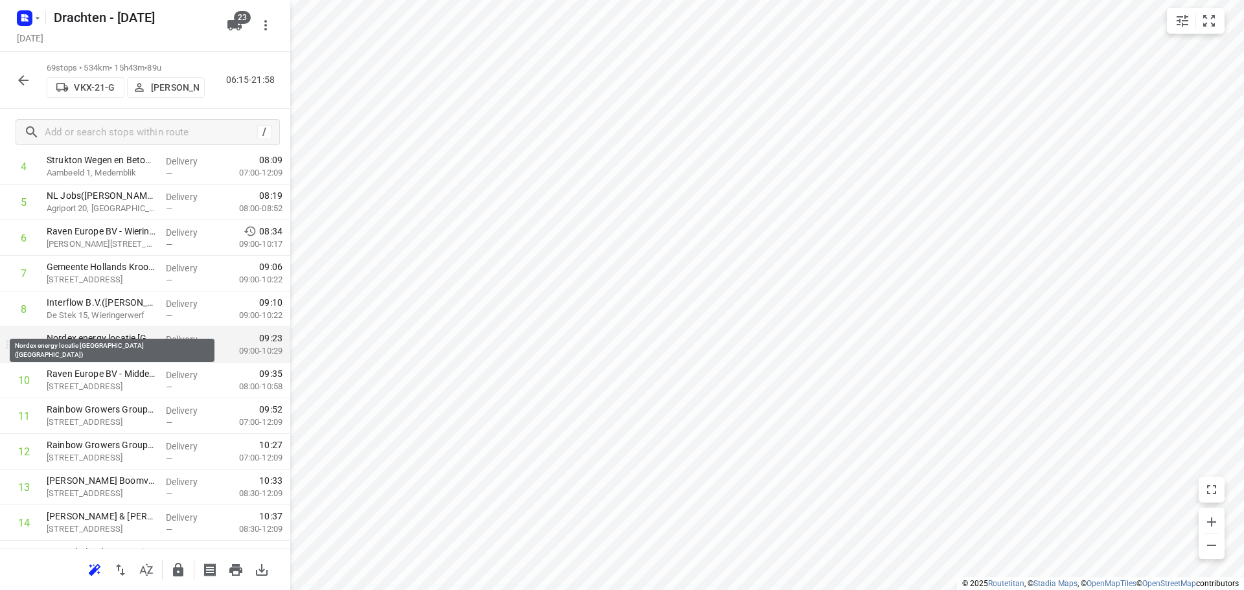
scroll to position [280, 0]
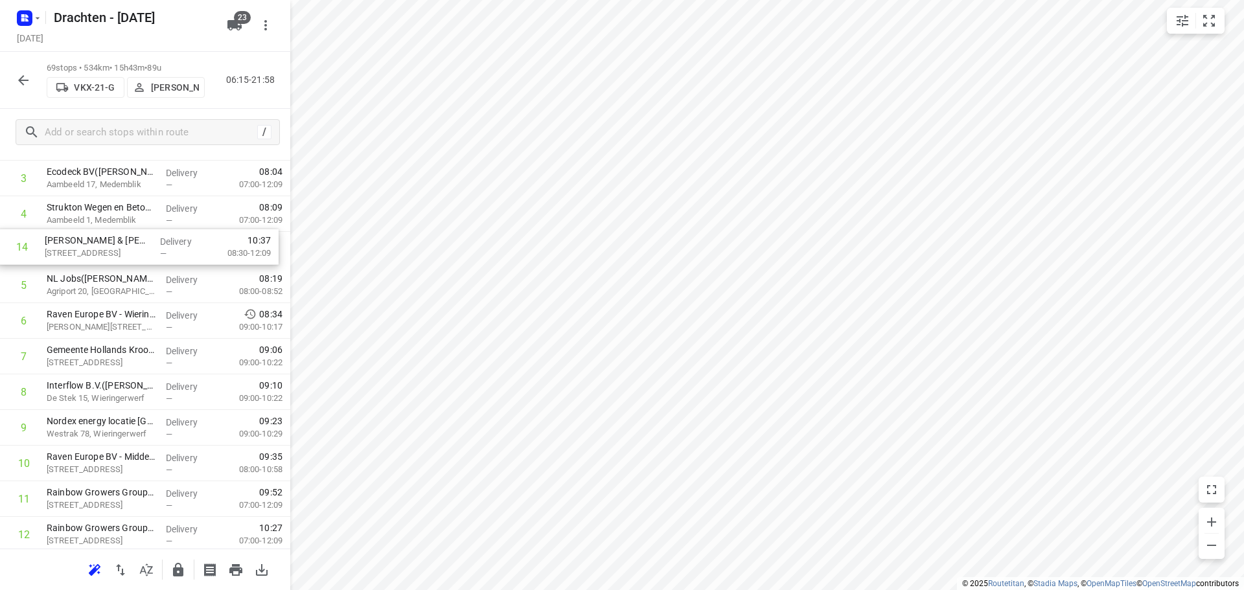
drag, startPoint x: 60, startPoint y: 456, endPoint x: 56, endPoint y: 241, distance: 215.1
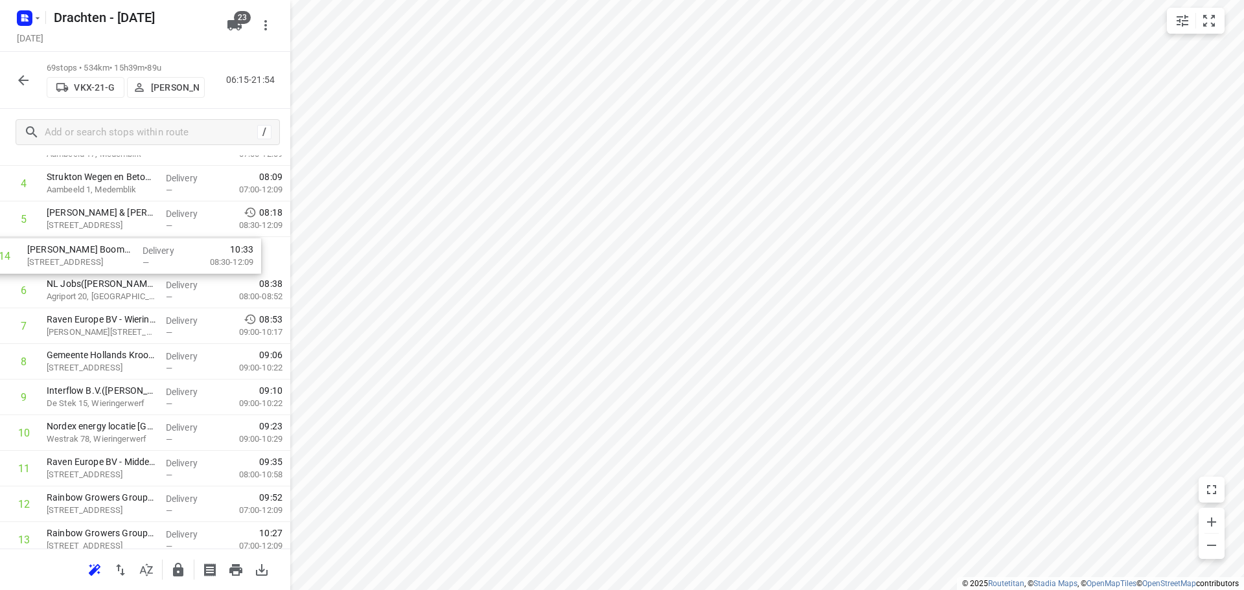
drag, startPoint x: 100, startPoint y: 511, endPoint x: 81, endPoint y: 252, distance: 259.8
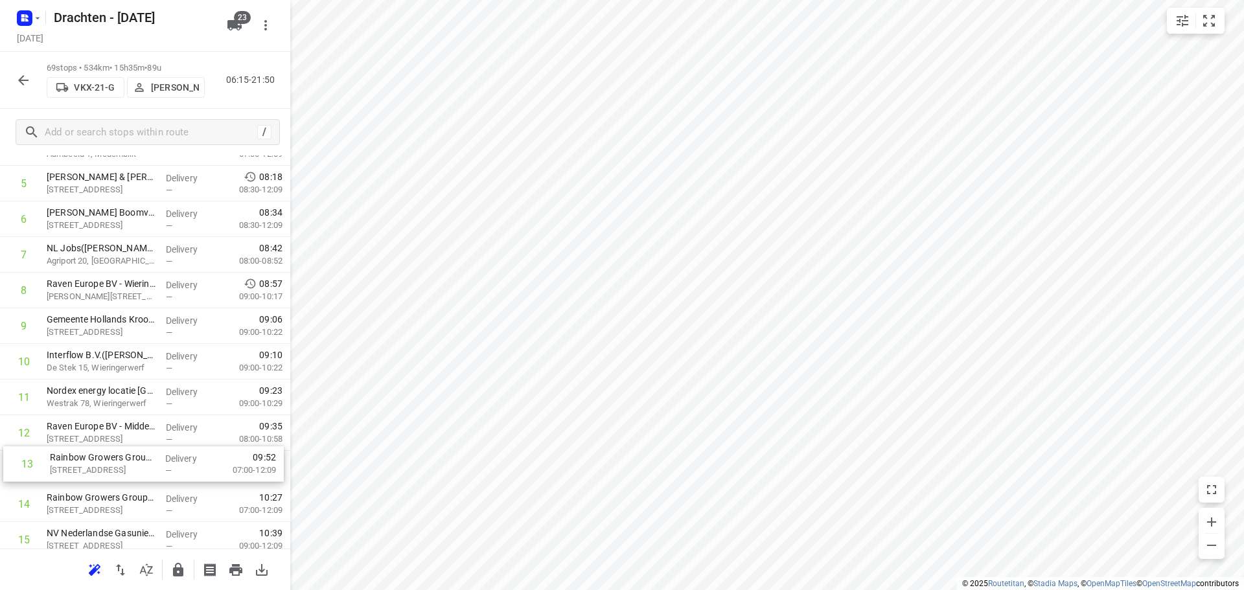
scroll to position [236, 0]
drag, startPoint x: 115, startPoint y: 505, endPoint x: 126, endPoint y: 260, distance: 245.8
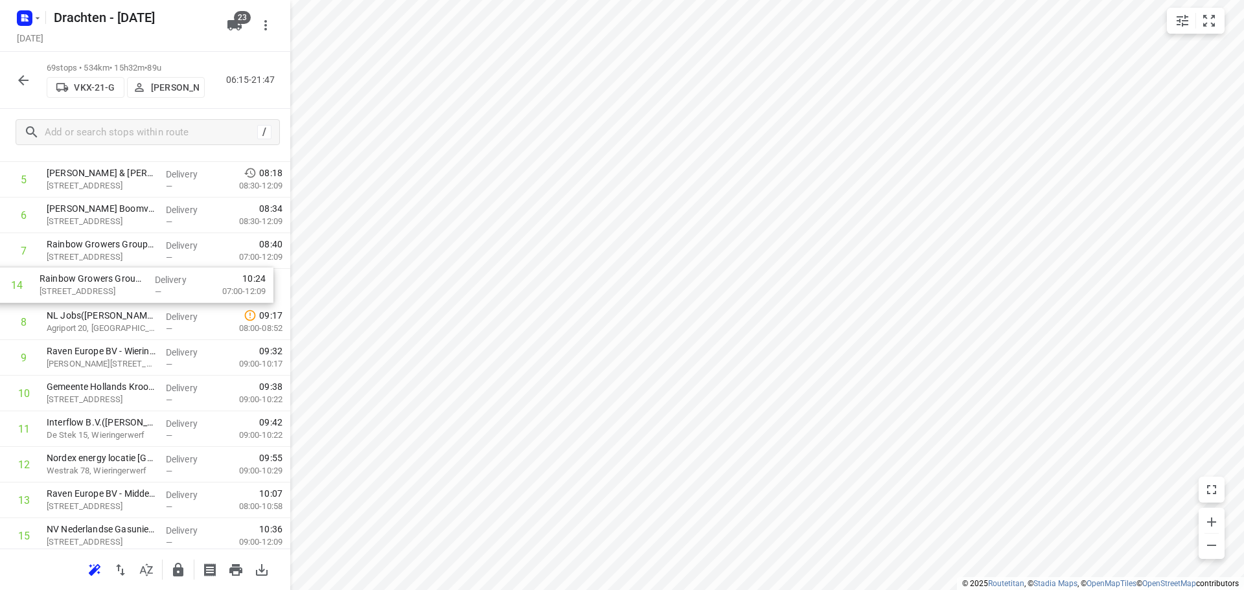
drag, startPoint x: 128, startPoint y: 433, endPoint x: 124, endPoint y: 288, distance: 145.1
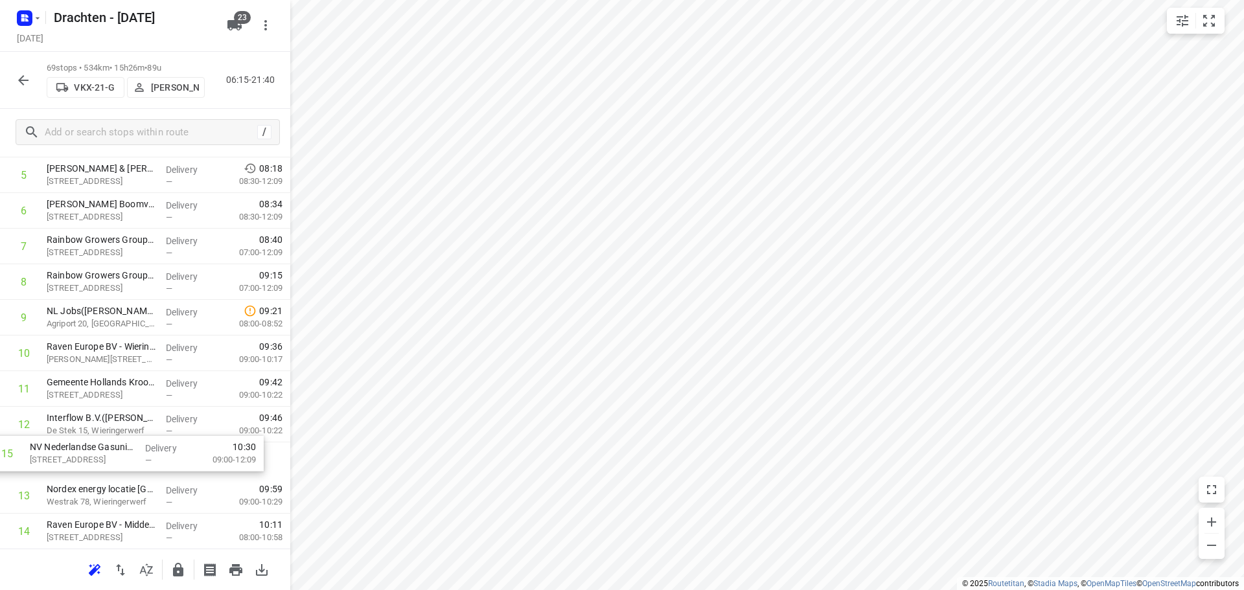
scroll to position [245, 0]
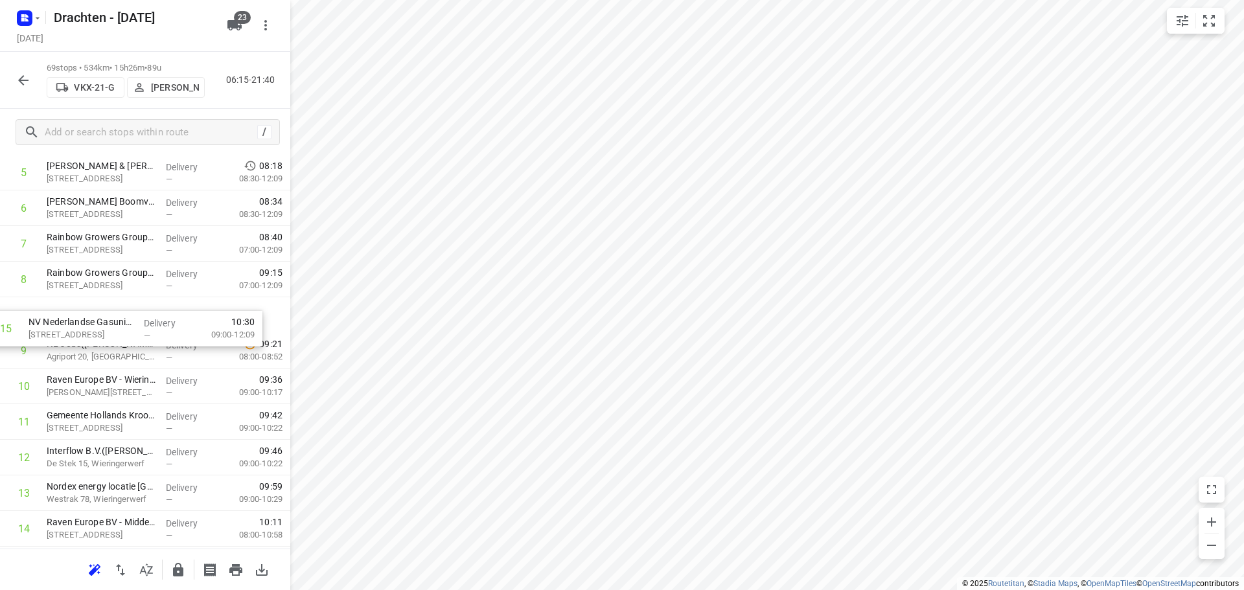
drag, startPoint x: 154, startPoint y: 530, endPoint x: 135, endPoint y: 306, distance: 224.9
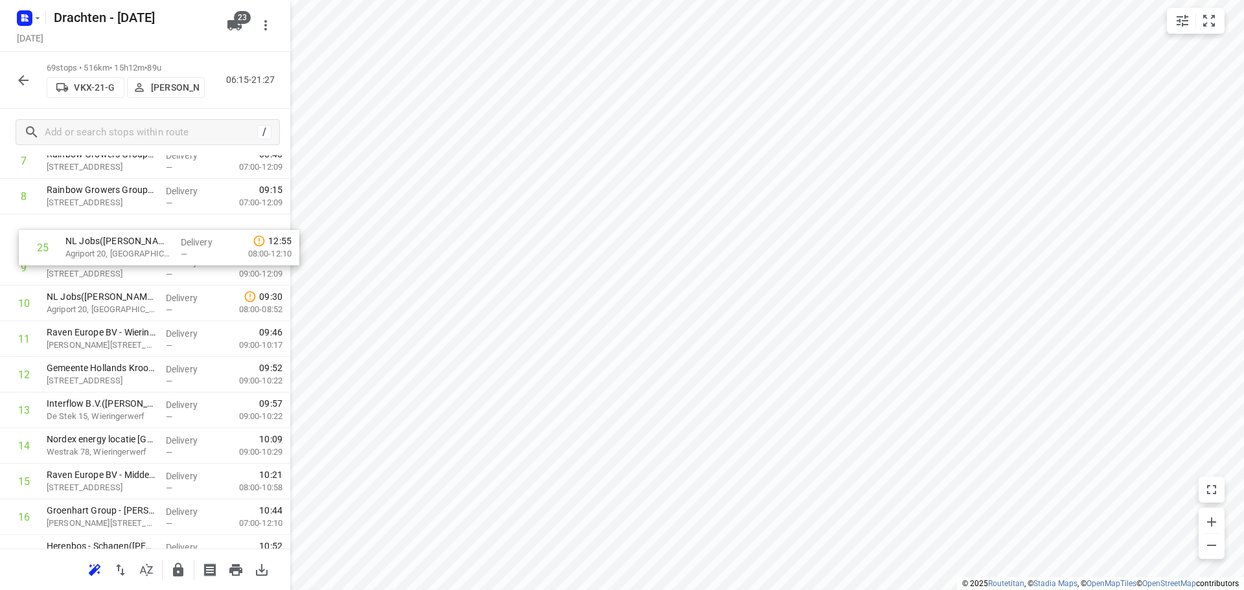
scroll to position [324, 0]
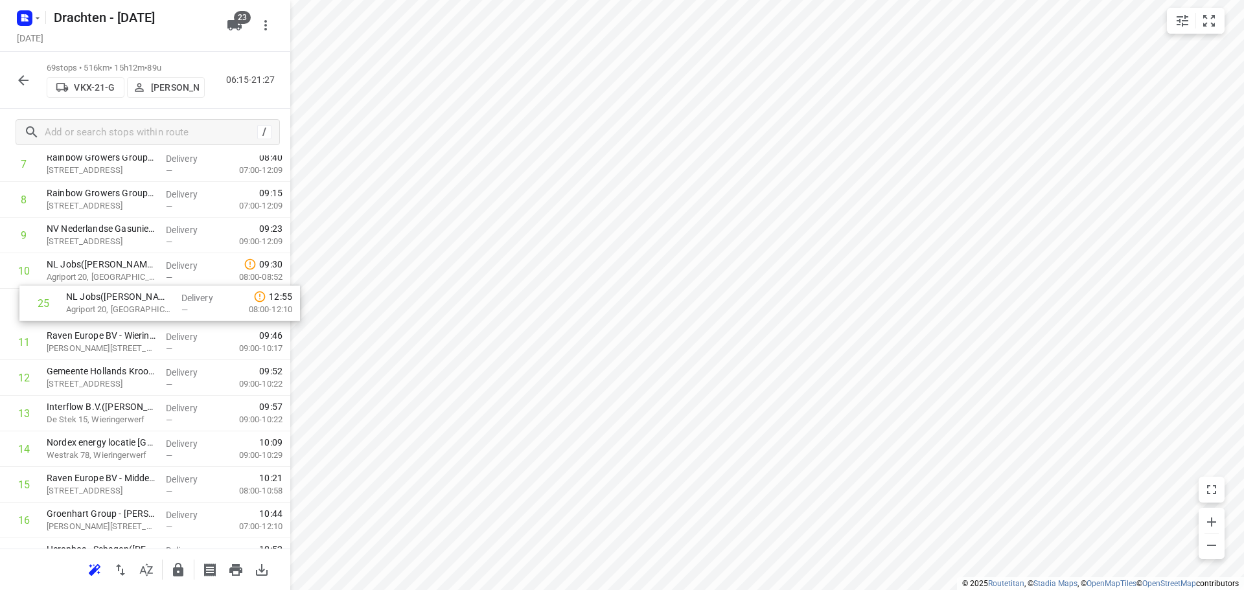
drag, startPoint x: 144, startPoint y: 509, endPoint x: 162, endPoint y: 312, distance: 198.3
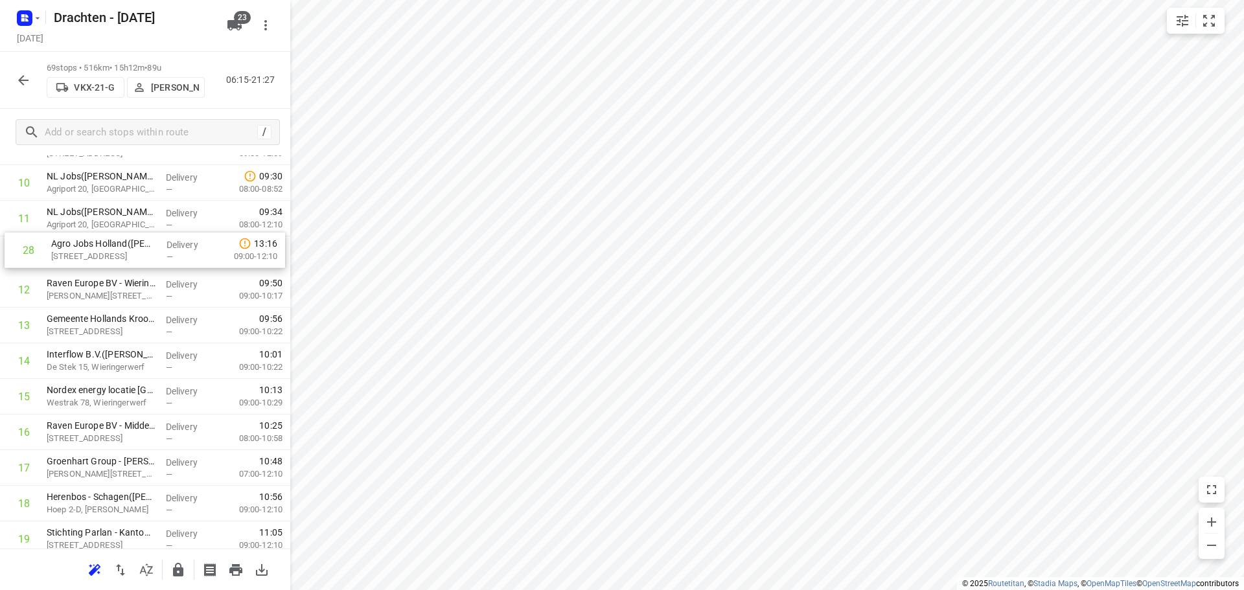
scroll to position [410, 0]
drag, startPoint x: 109, startPoint y: 526, endPoint x: 113, endPoint y: 247, distance: 278.5
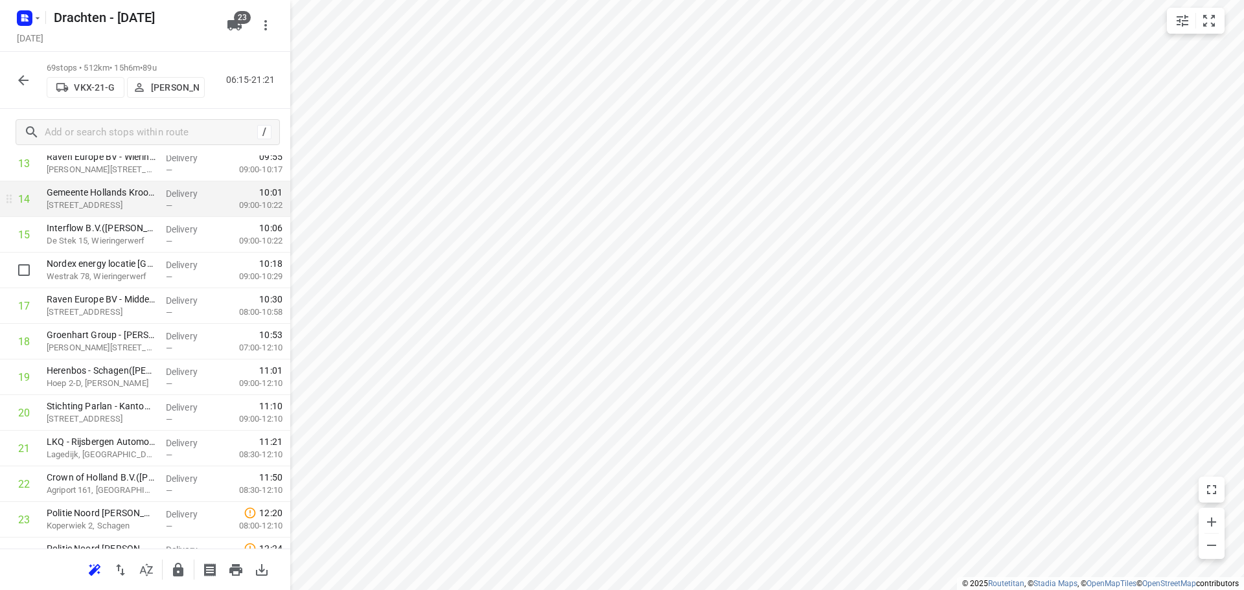
scroll to position [540, 0]
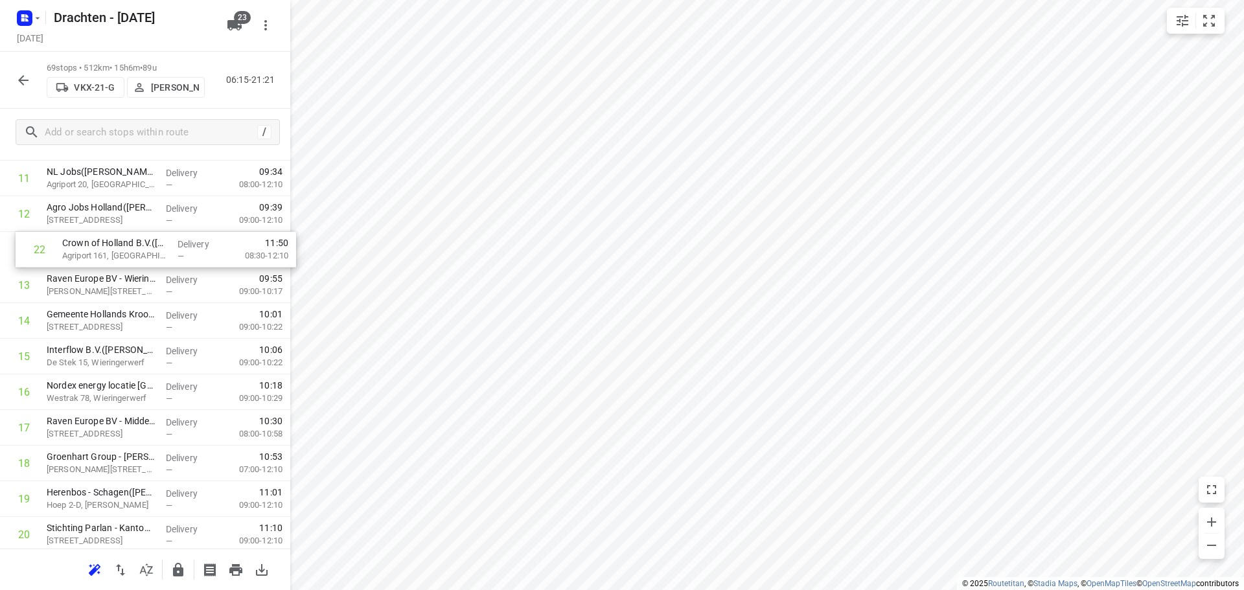
drag, startPoint x: 148, startPoint y: 489, endPoint x: 163, endPoint y: 245, distance: 244.7
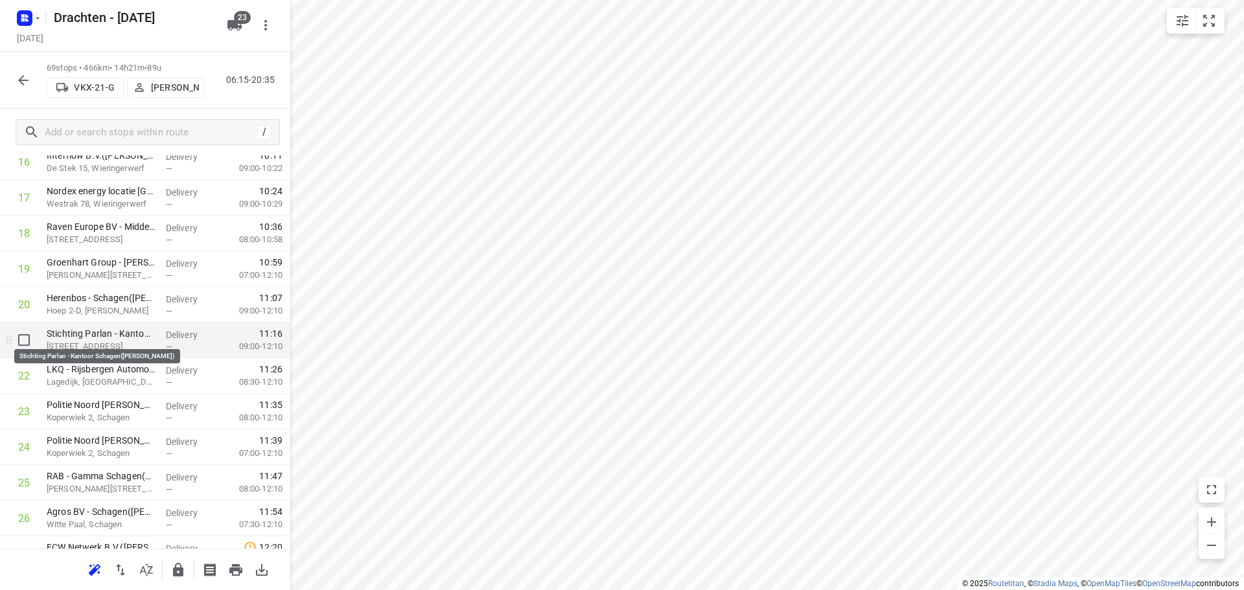
scroll to position [712, 0]
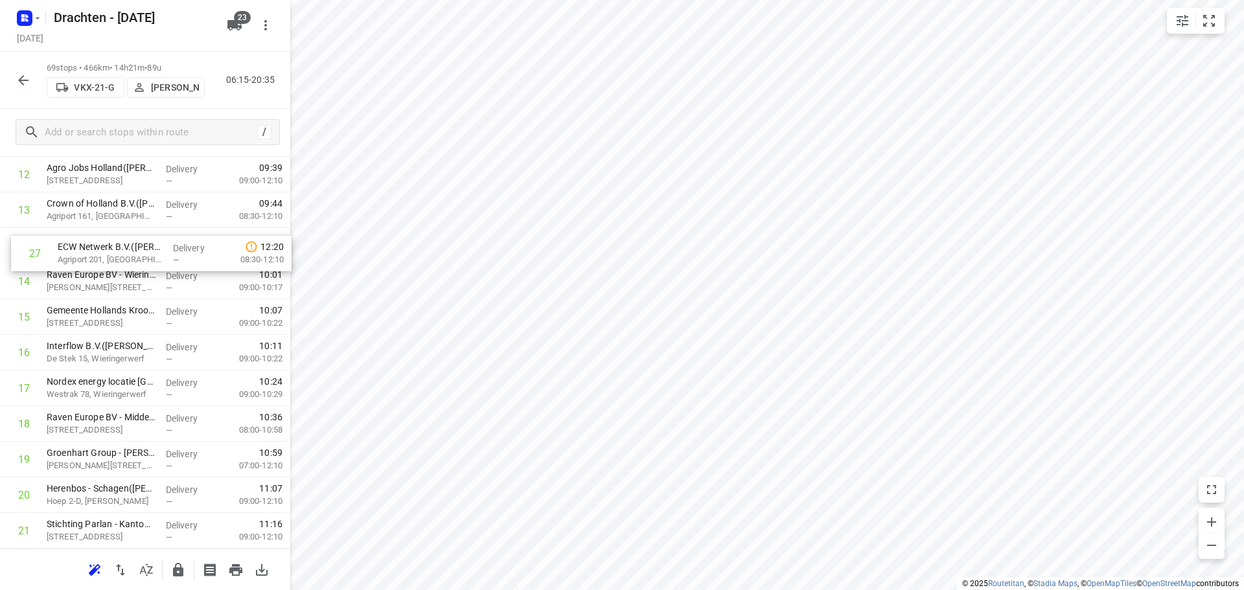
drag, startPoint x: 159, startPoint y: 504, endPoint x: 171, endPoint y: 258, distance: 245.8
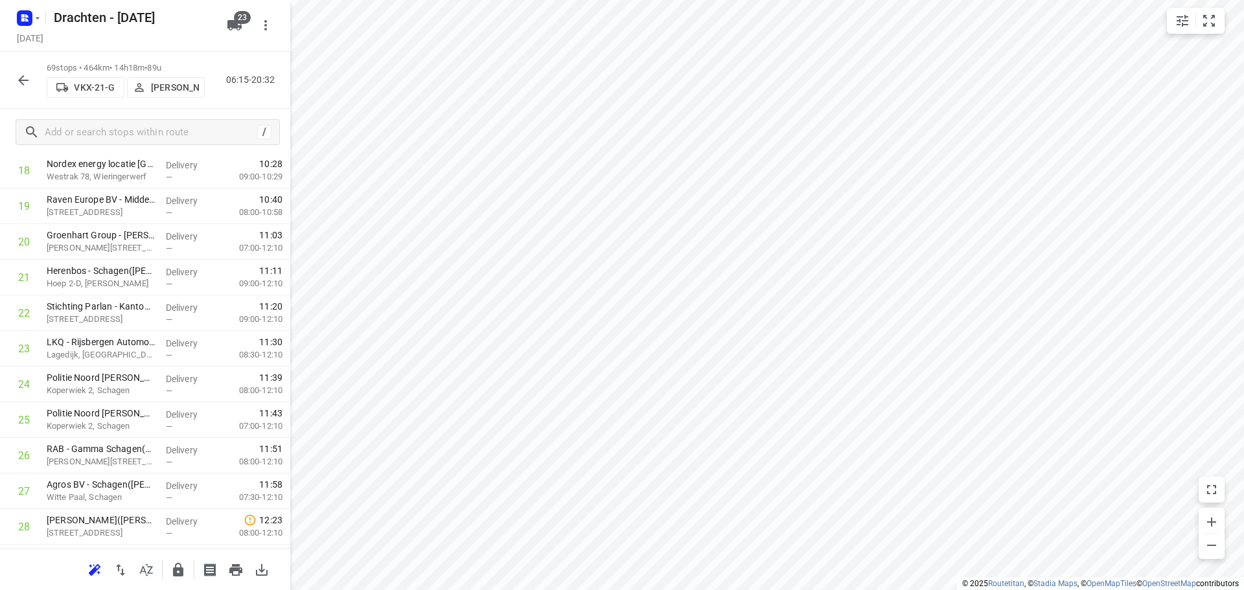
scroll to position [751, 0]
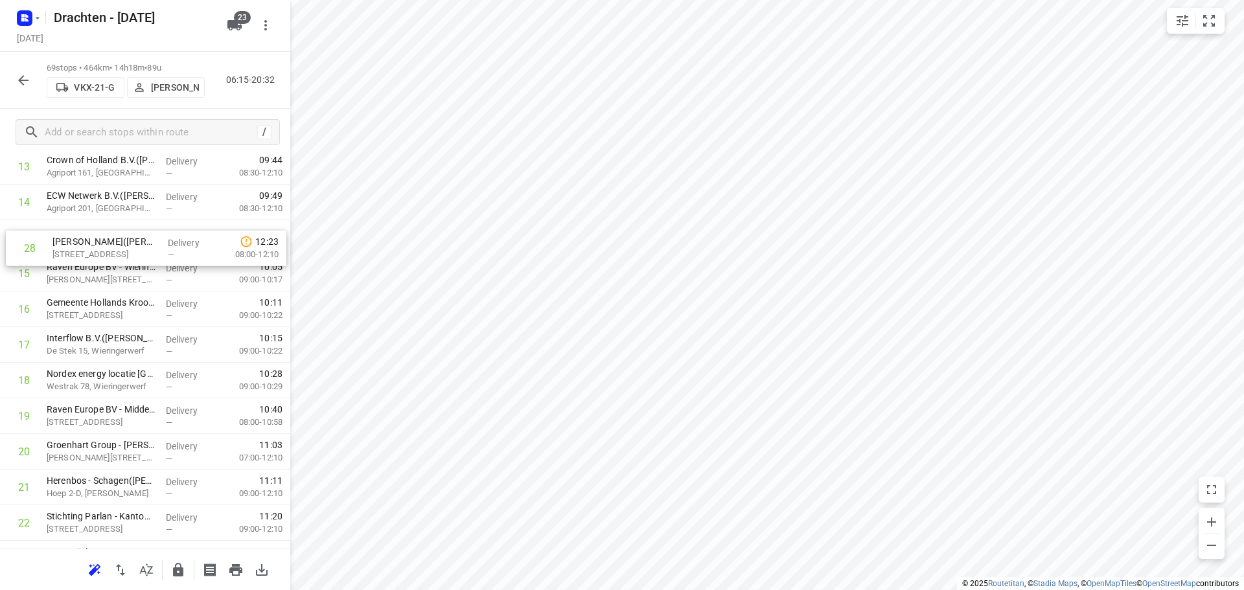
drag, startPoint x: 141, startPoint y: 488, endPoint x: 147, endPoint y: 245, distance: 243.0
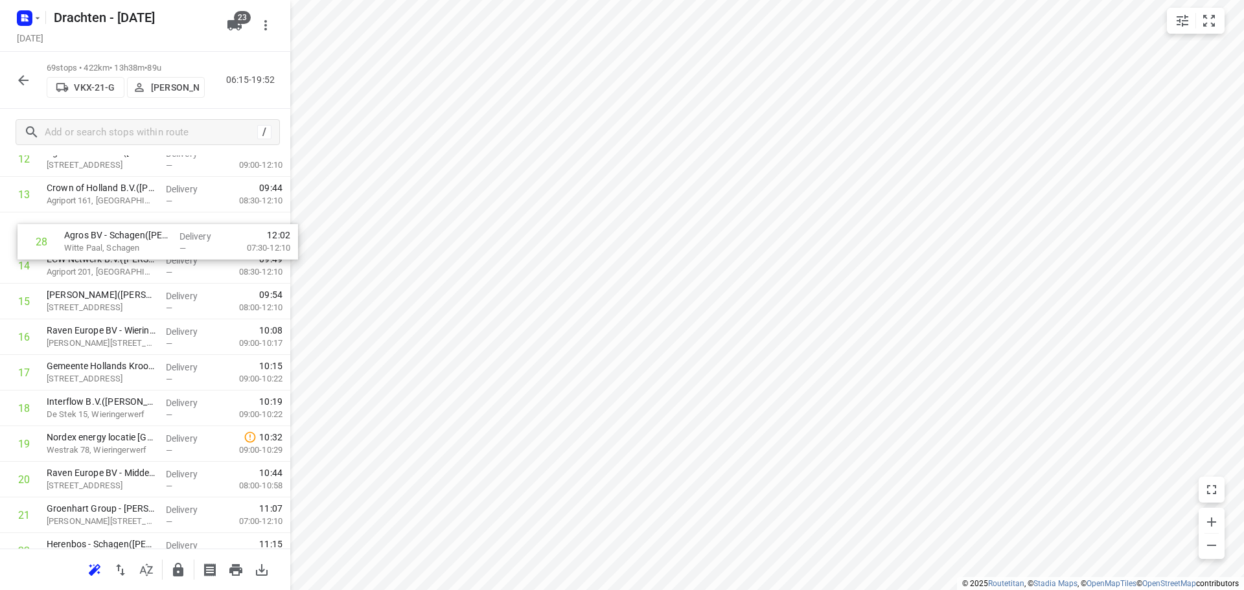
scroll to position [504, 0]
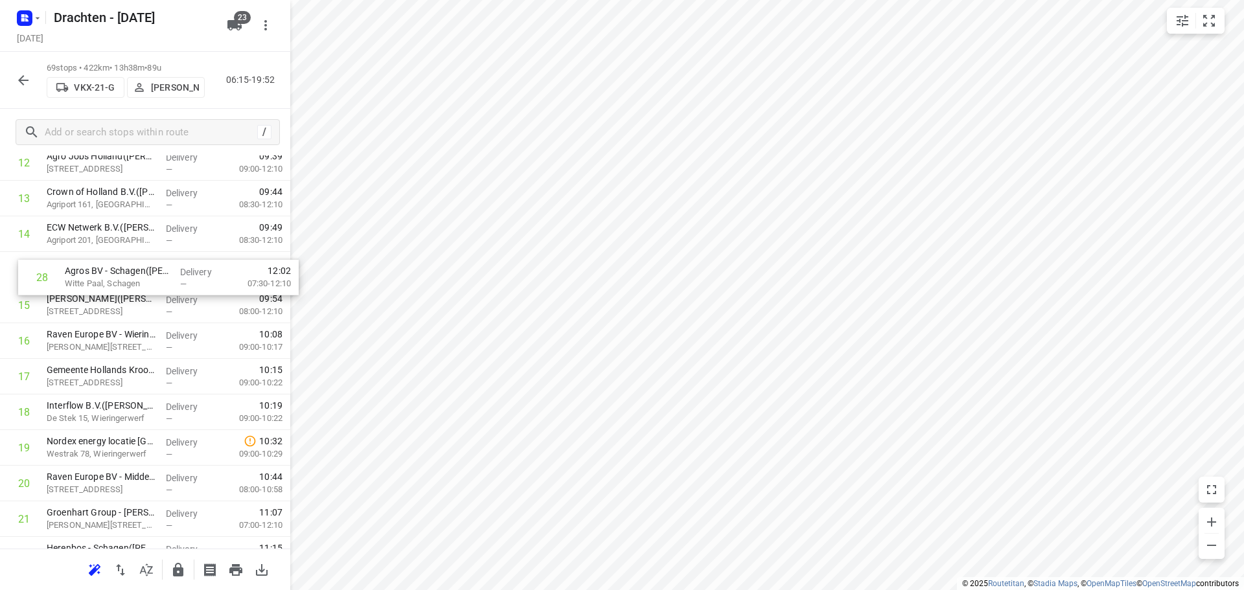
drag, startPoint x: 82, startPoint y: 385, endPoint x: 105, endPoint y: 282, distance: 105.5
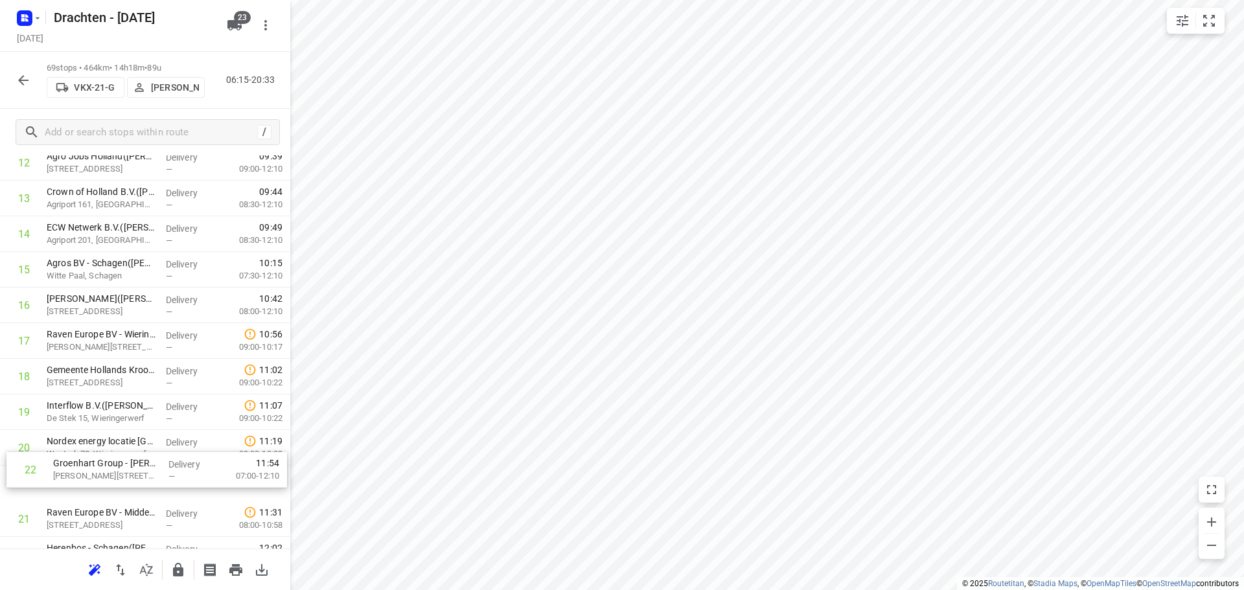
scroll to position [509, 0]
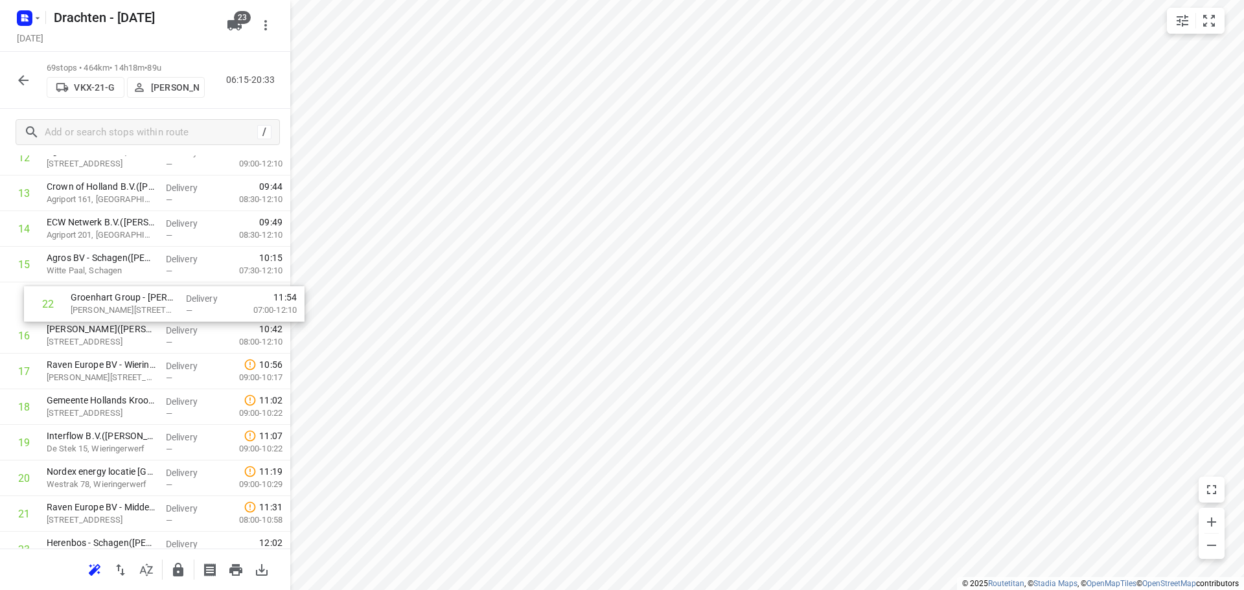
drag, startPoint x: 137, startPoint y: 522, endPoint x: 161, endPoint y: 304, distance: 219.6
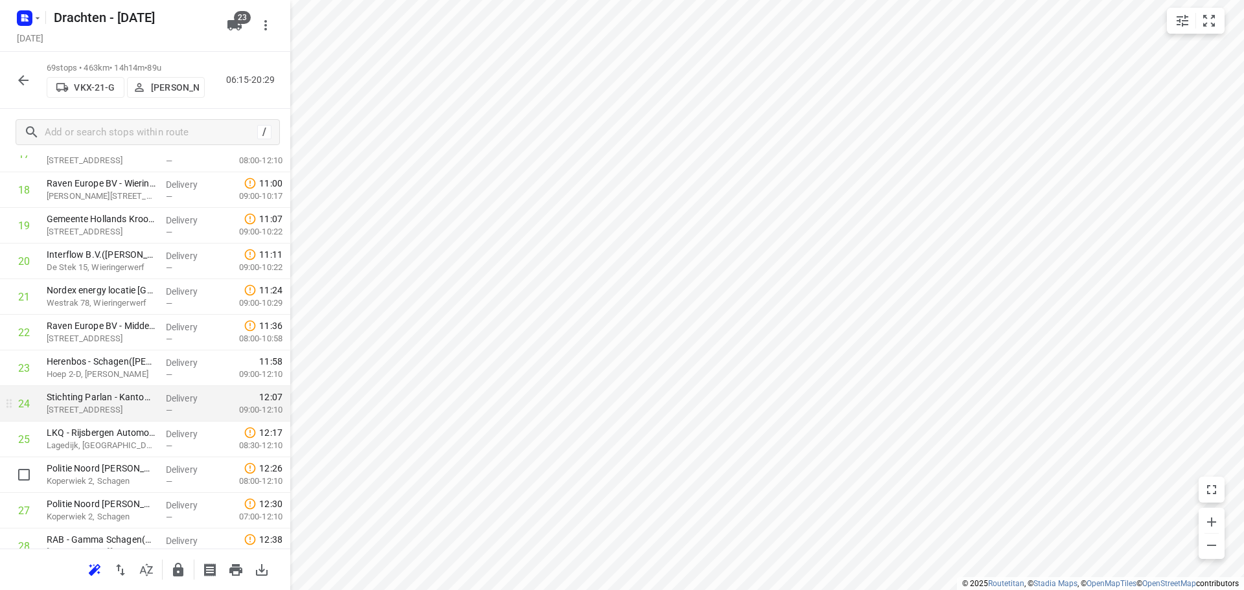
scroll to position [703, 0]
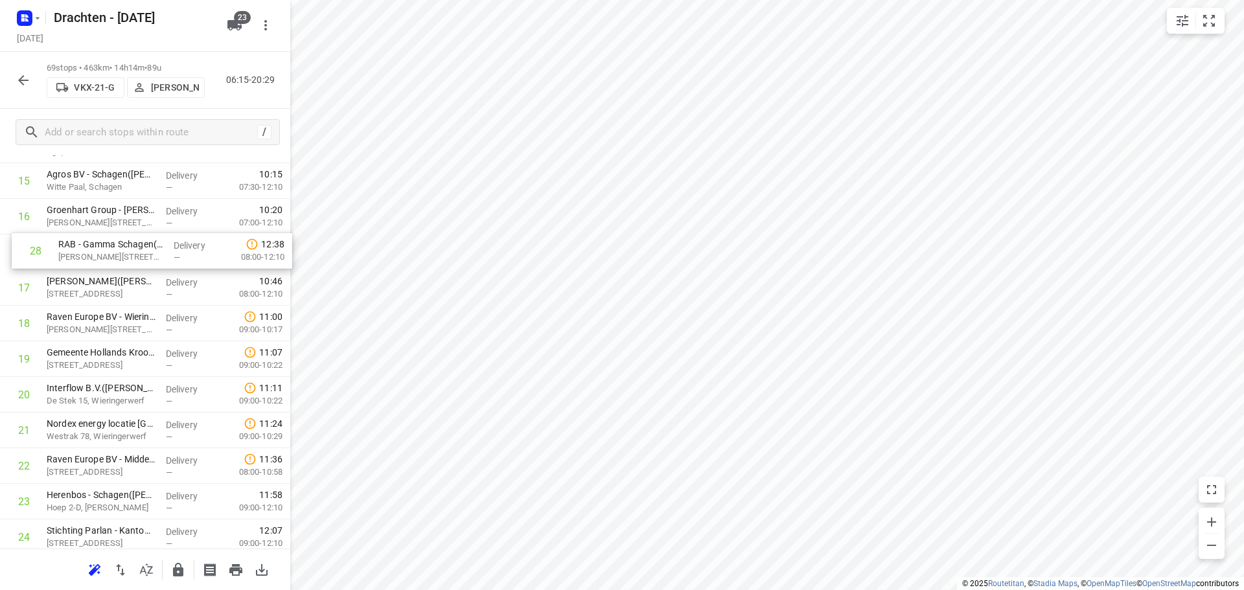
drag, startPoint x: 128, startPoint y: 535, endPoint x: 140, endPoint y: 249, distance: 285.9
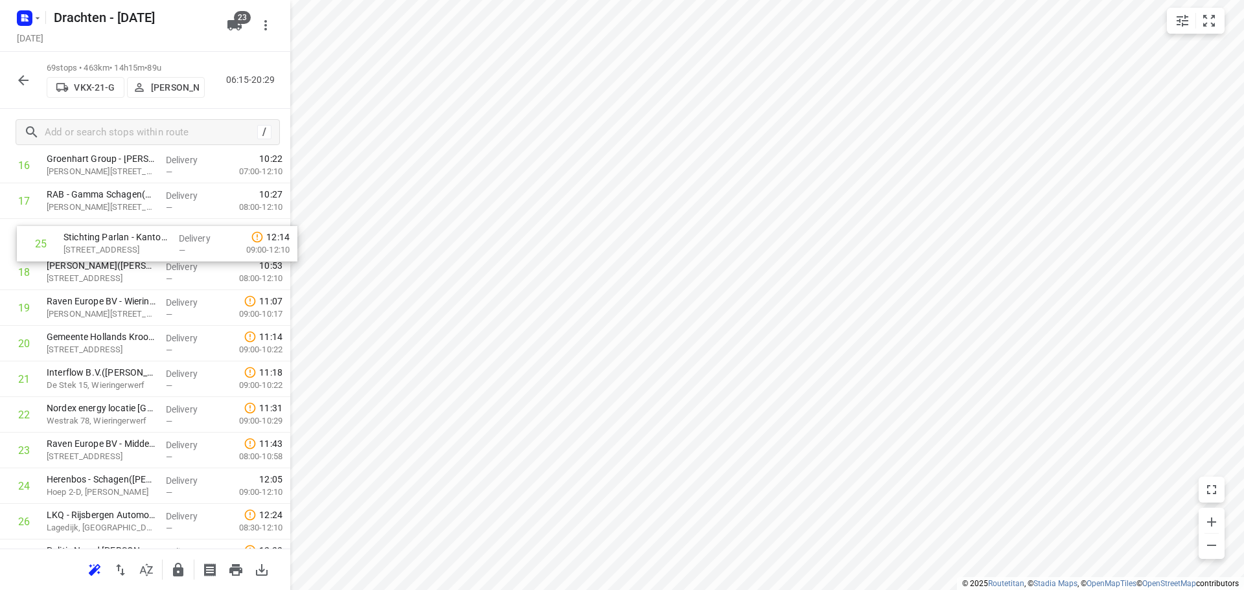
drag, startPoint x: 115, startPoint y: 475, endPoint x: 133, endPoint y: 239, distance: 237.1
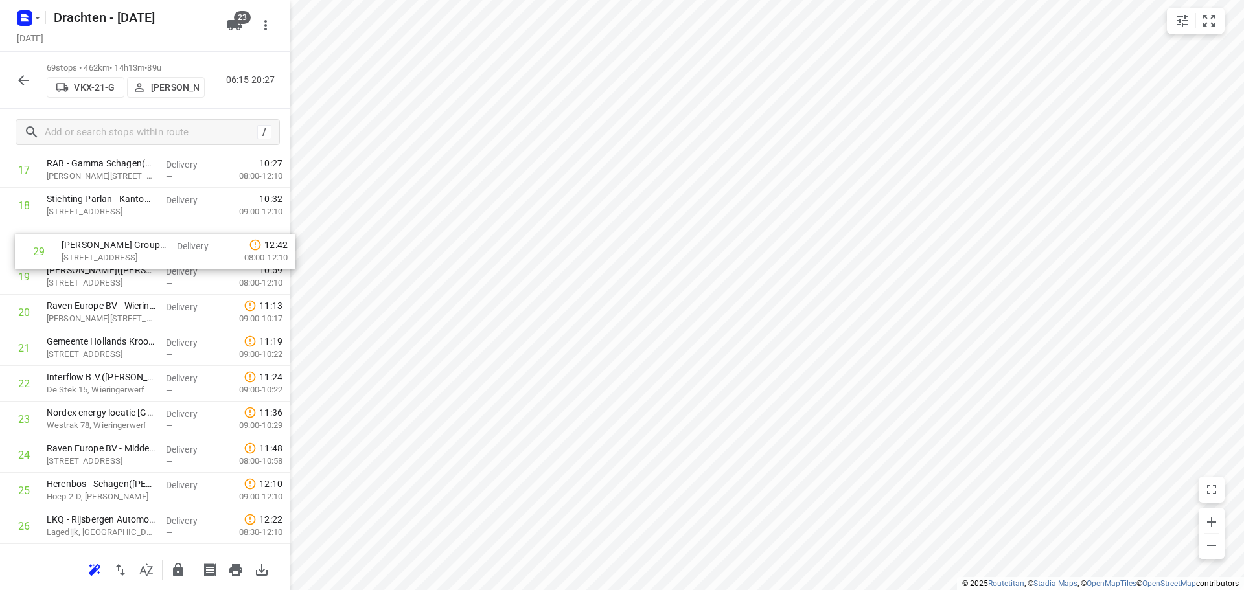
scroll to position [674, 0]
drag, startPoint x: 81, startPoint y: 499, endPoint x: 97, endPoint y: 249, distance: 249.9
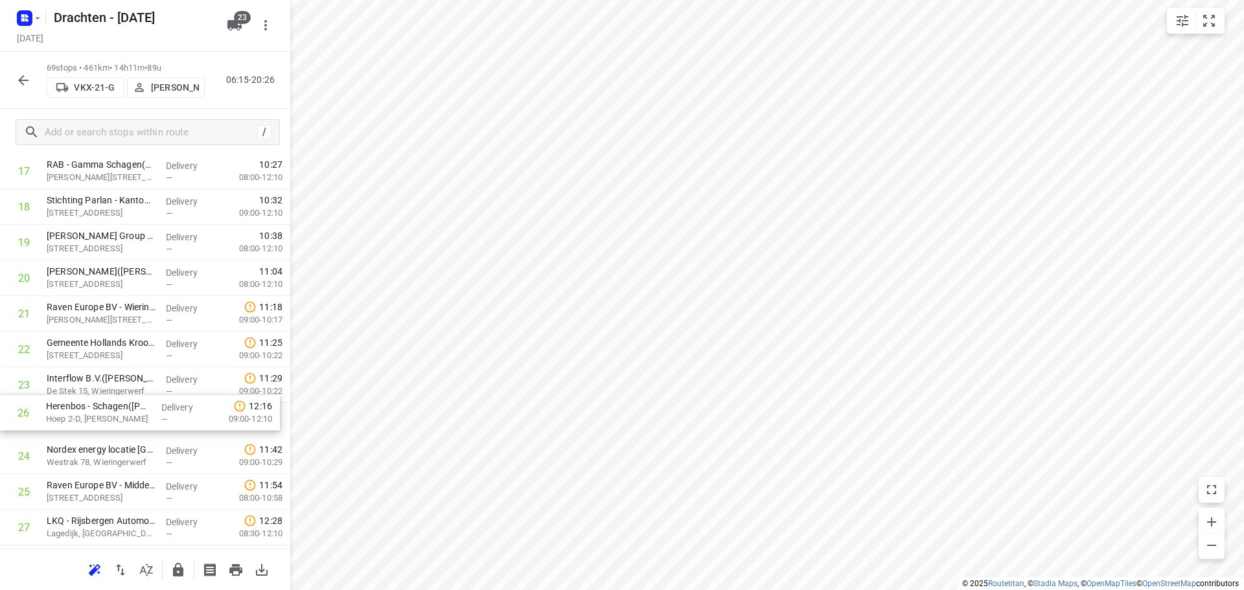
scroll to position [674, 0]
drag, startPoint x: 99, startPoint y: 494, endPoint x: 96, endPoint y: 282, distance: 212.5
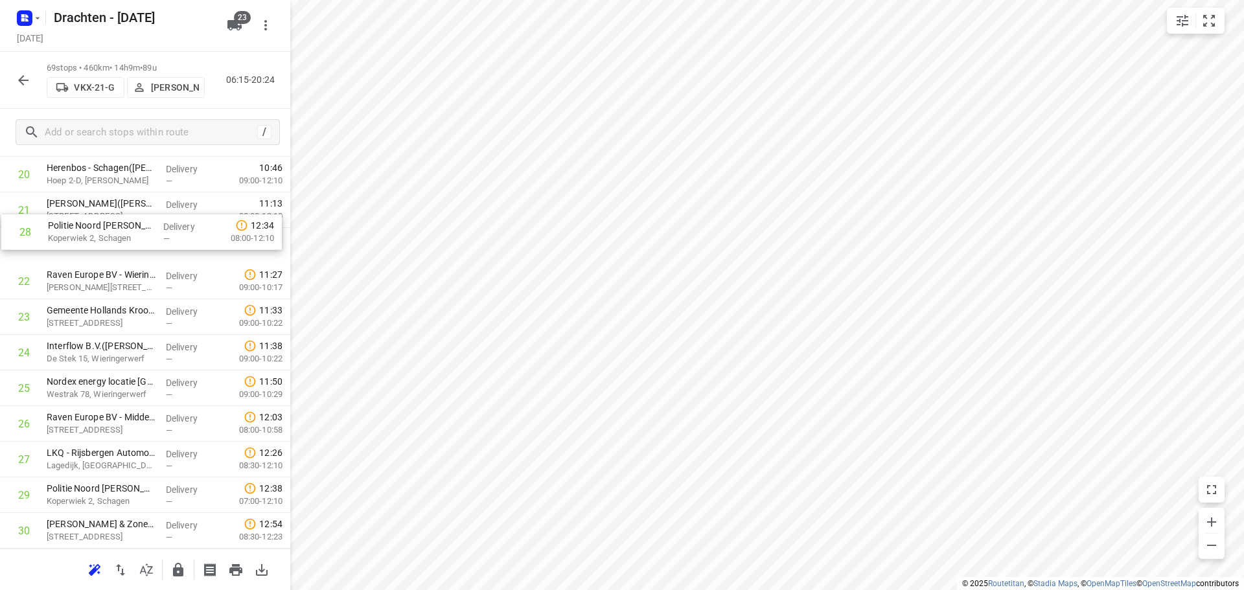
scroll to position [750, 0]
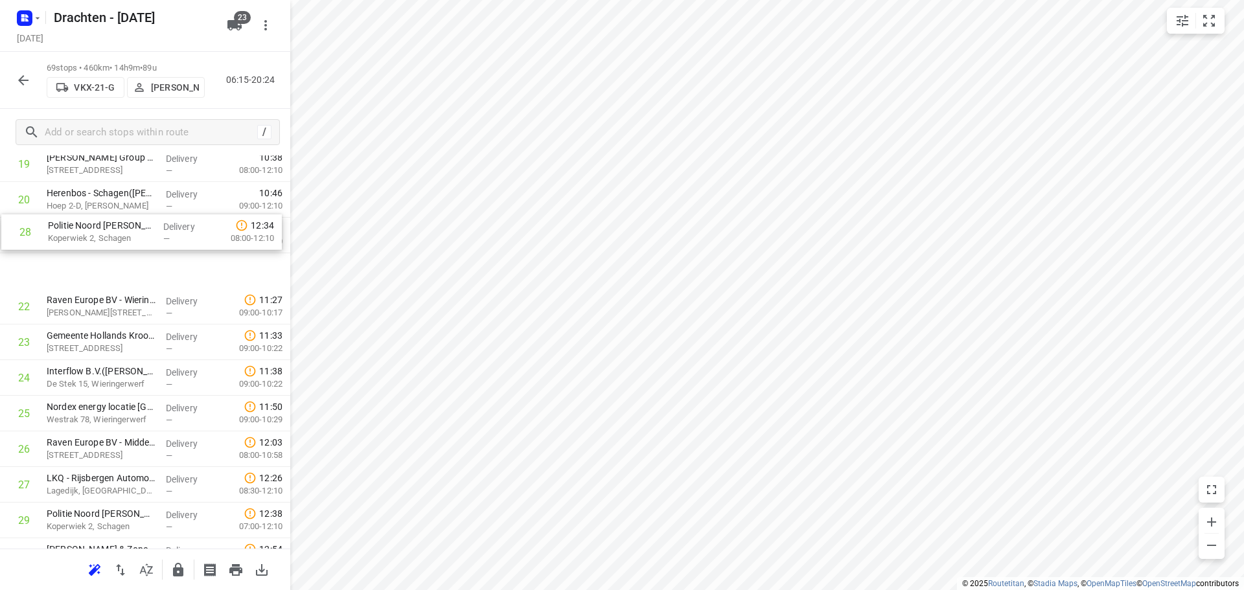
drag, startPoint x: 119, startPoint y: 435, endPoint x: 119, endPoint y: 227, distance: 207.3
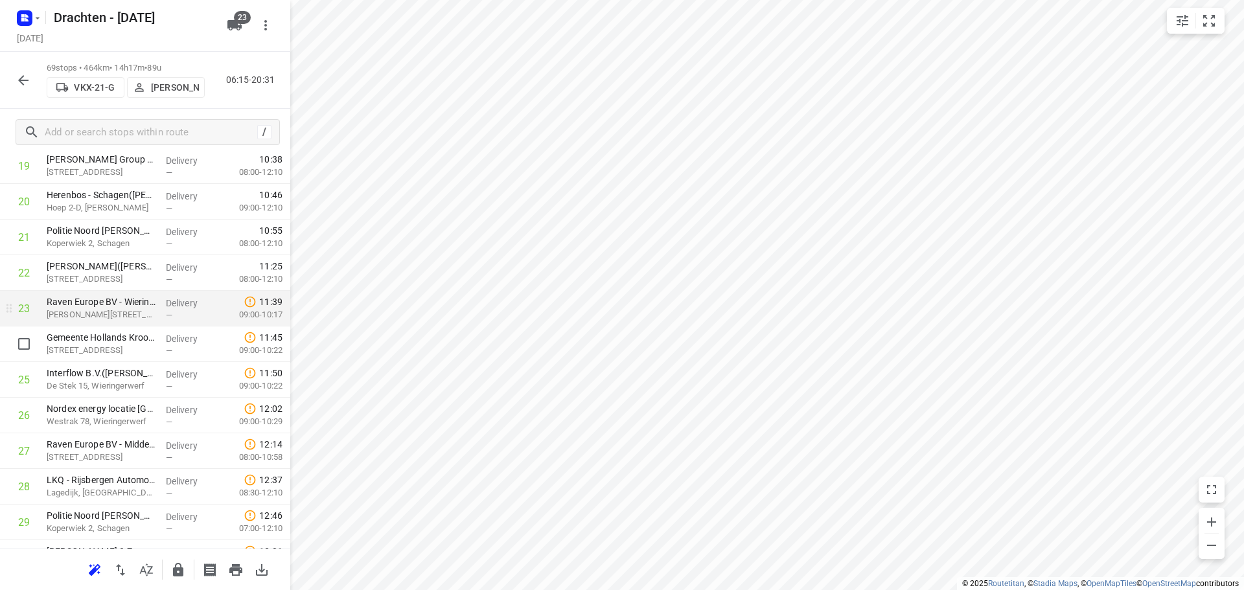
scroll to position [815, 0]
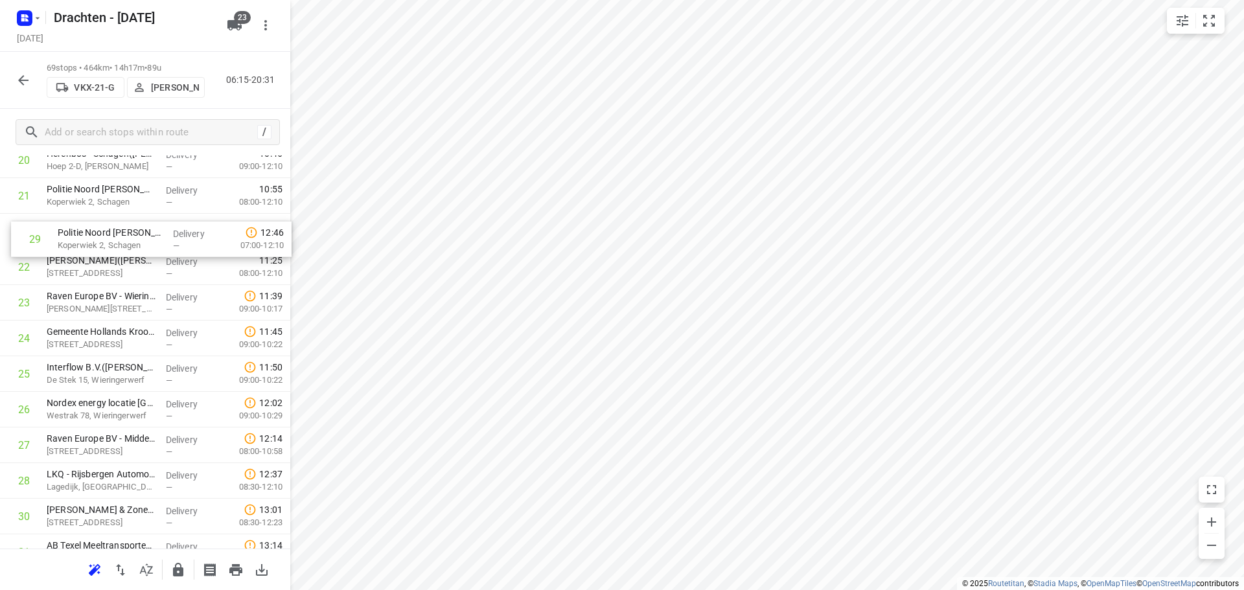
drag, startPoint x: 126, startPoint y: 457, endPoint x: 137, endPoint y: 229, distance: 227.6
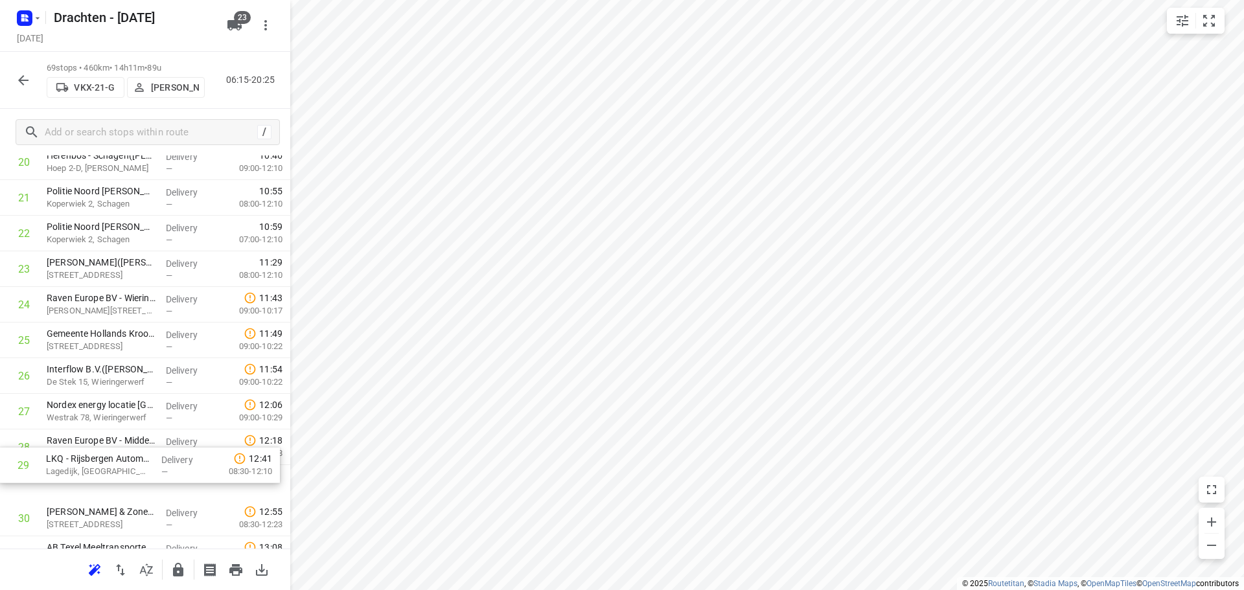
scroll to position [796, 0]
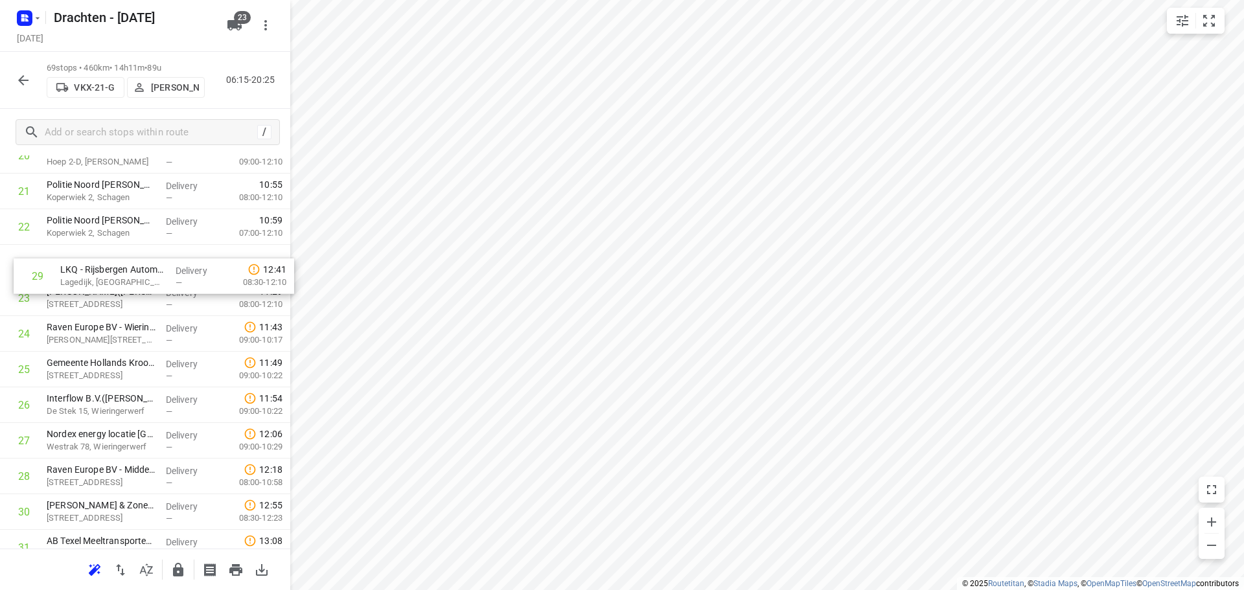
drag, startPoint x: 152, startPoint y: 494, endPoint x: 165, endPoint y: 279, distance: 215.5
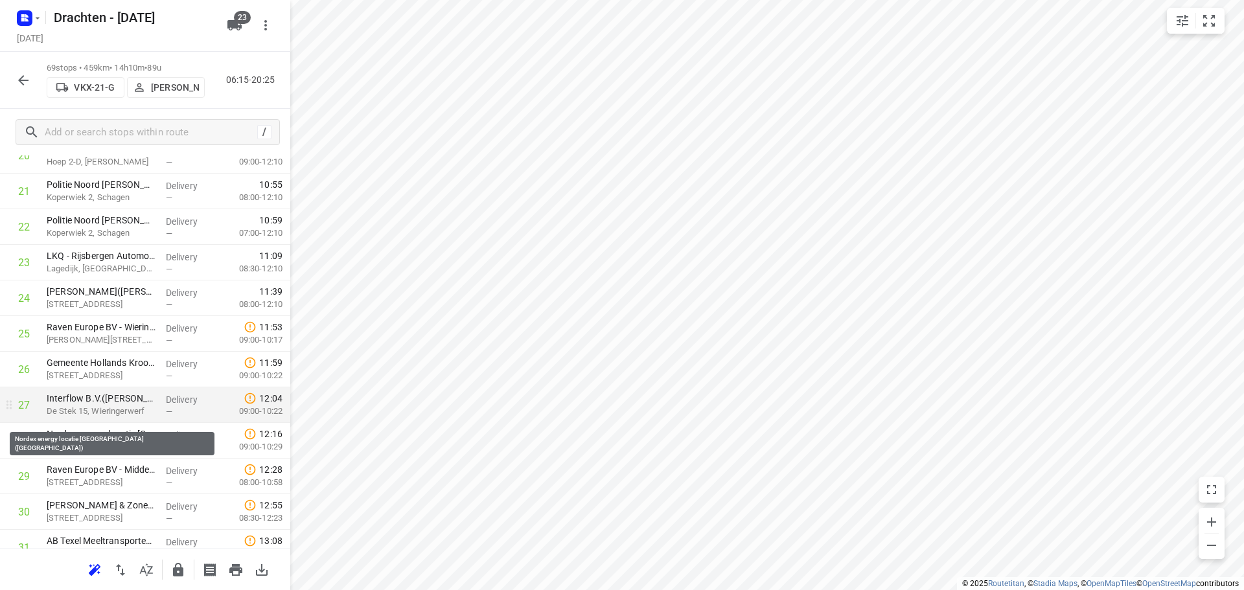
scroll to position [861, 0]
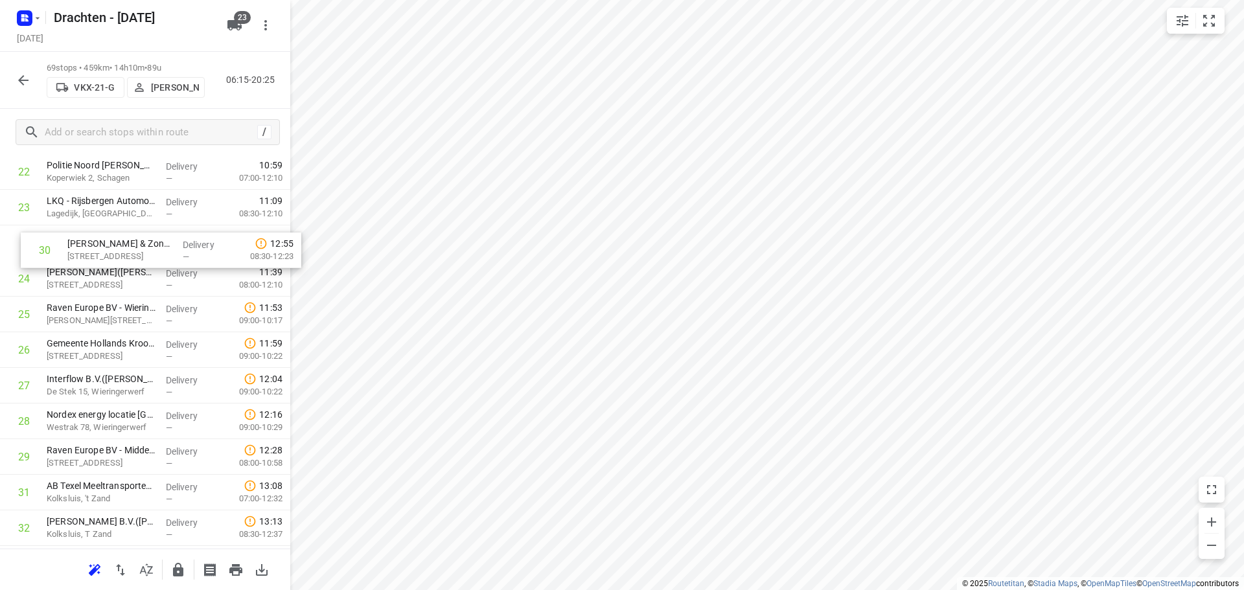
drag, startPoint x: 118, startPoint y: 445, endPoint x: 137, endPoint y: 232, distance: 214.0
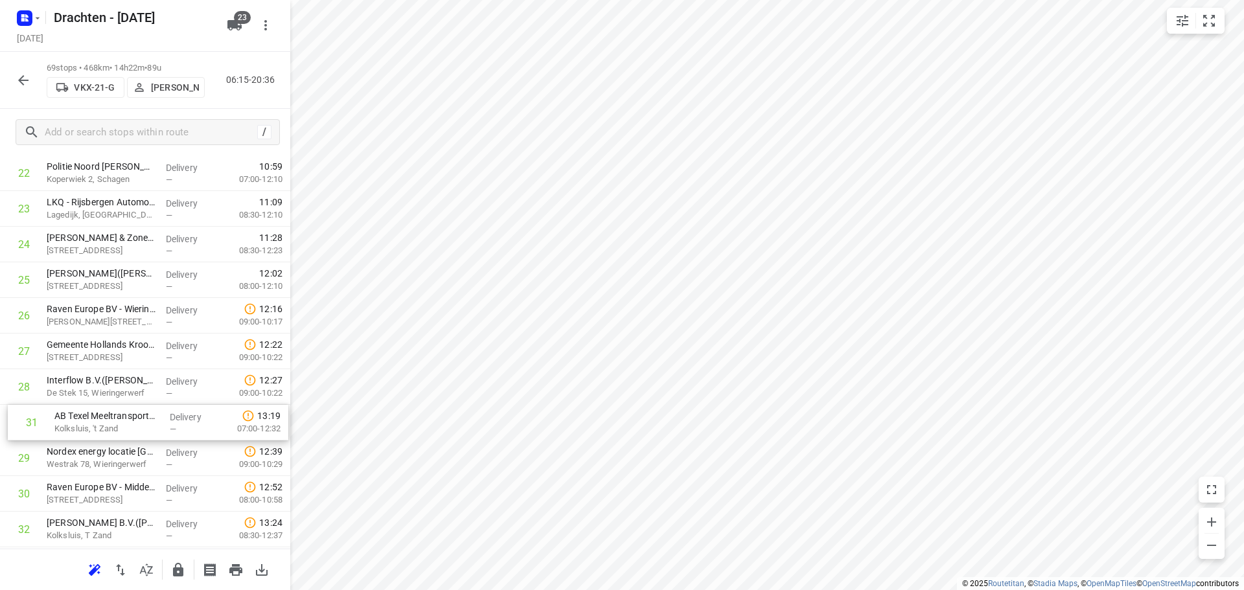
scroll to position [852, 0]
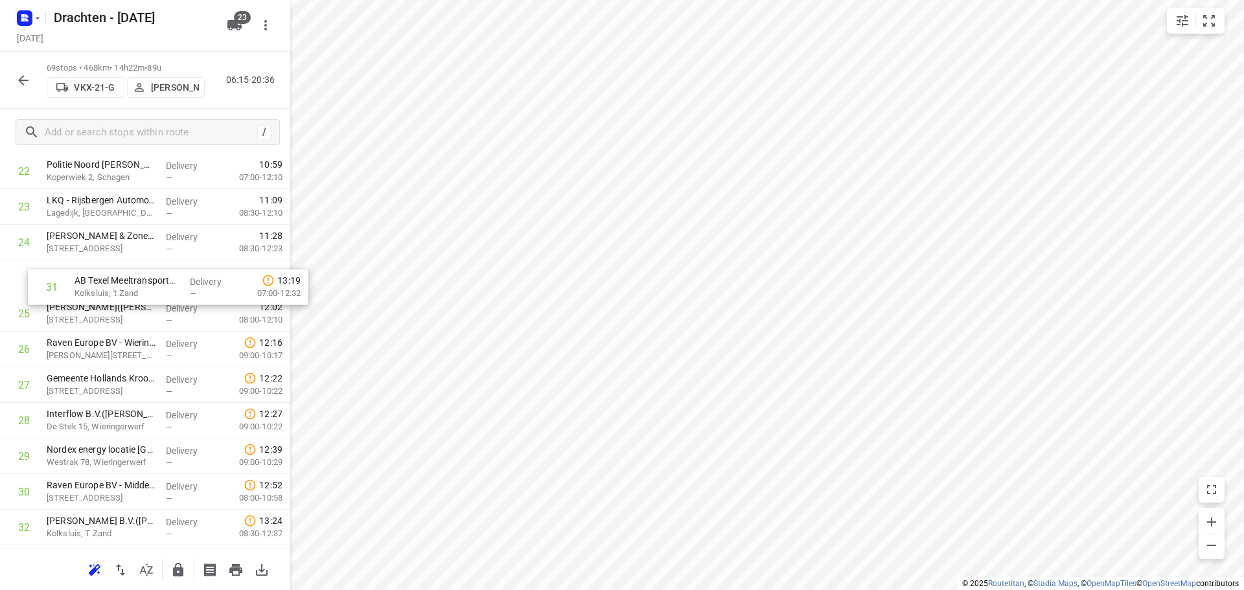
drag, startPoint x: 100, startPoint y: 505, endPoint x: 128, endPoint y: 294, distance: 213.0
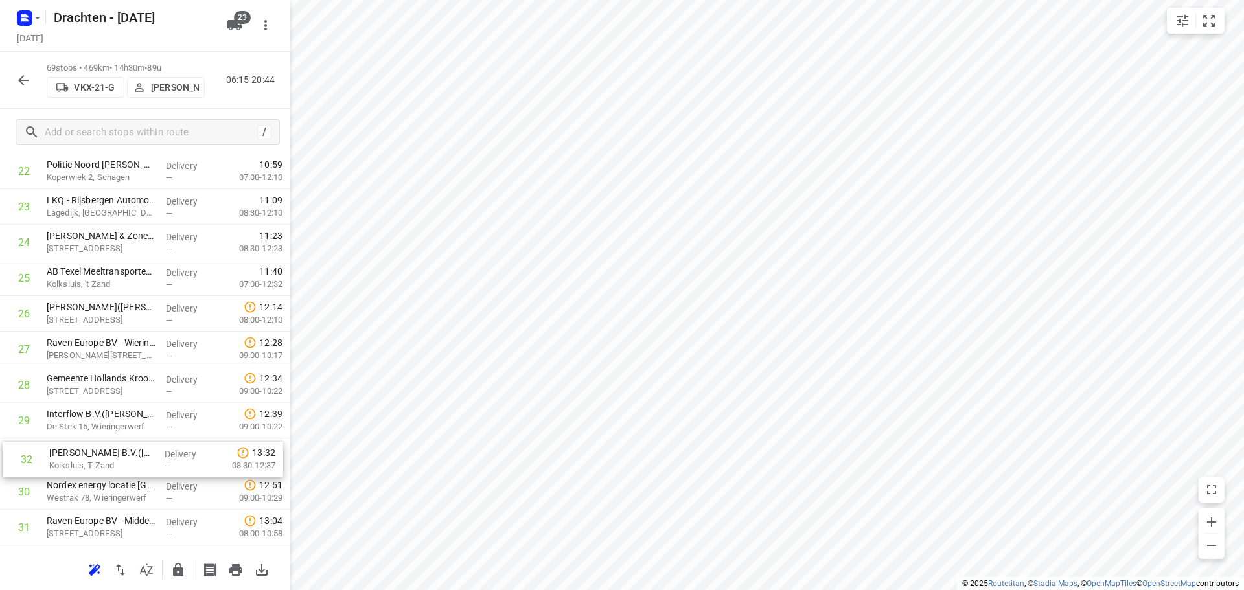
scroll to position [856, 0]
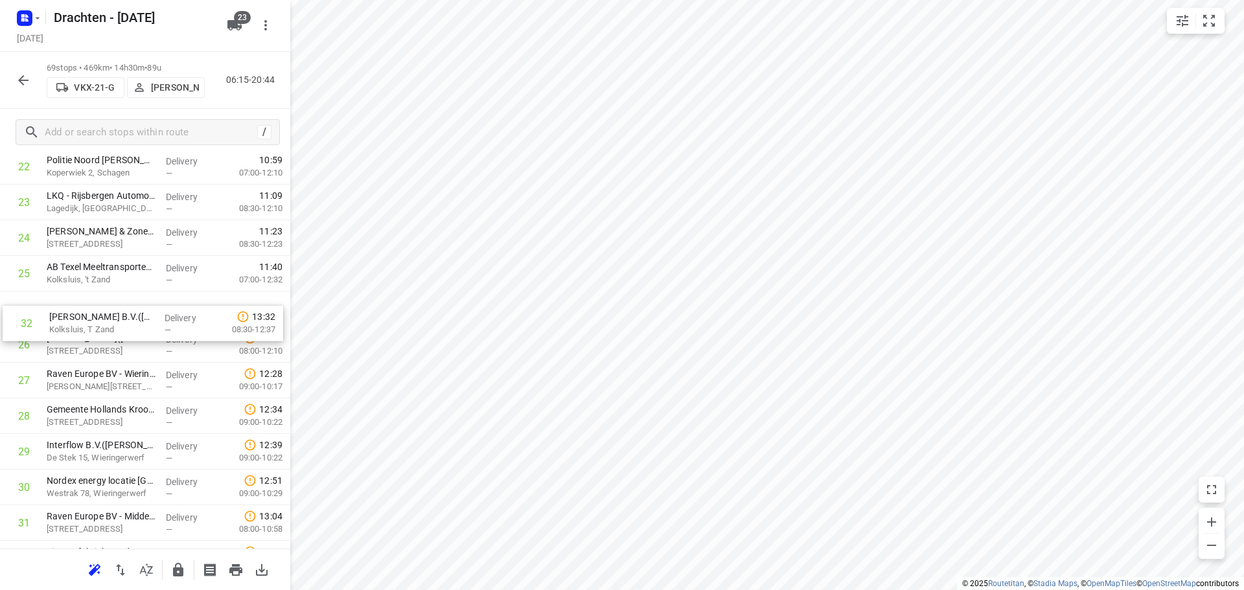
drag, startPoint x: 121, startPoint y: 530, endPoint x: 126, endPoint y: 310, distance: 219.6
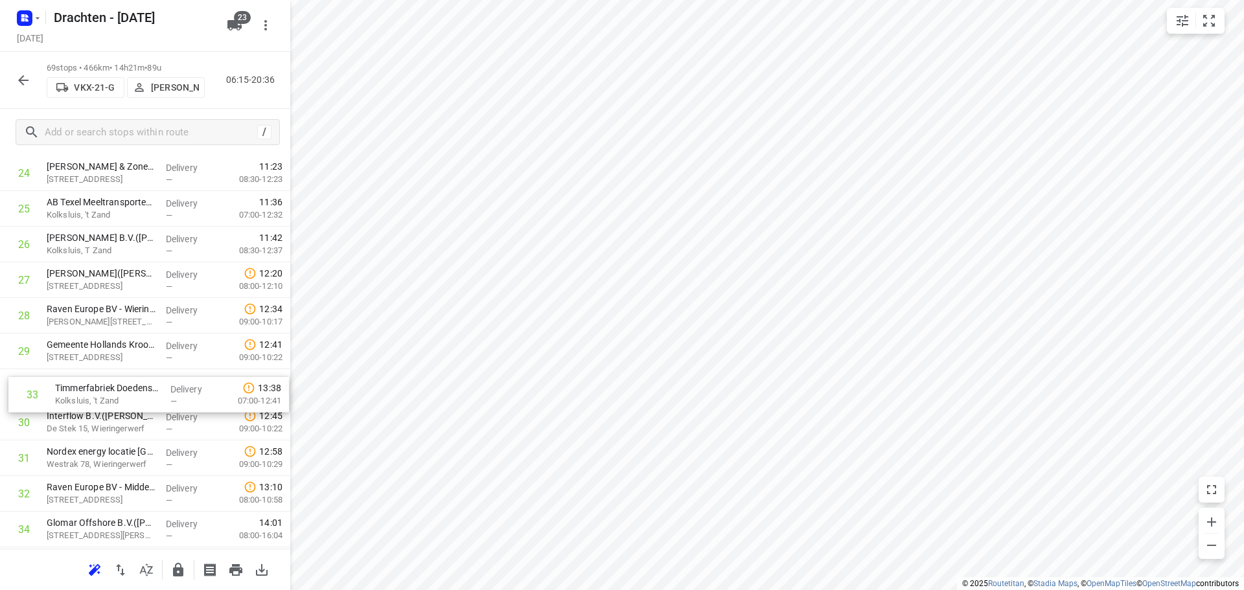
scroll to position [924, 0]
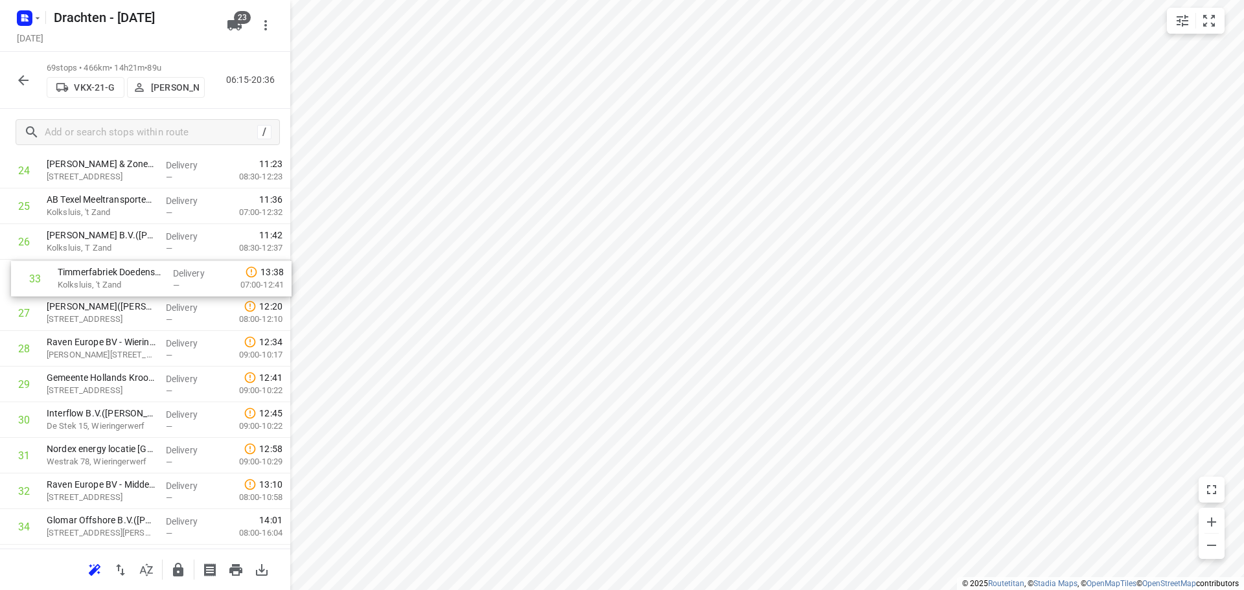
drag, startPoint x: 103, startPoint y: 498, endPoint x: 114, endPoint y: 280, distance: 218.6
click at [114, 280] on div "1 Yondr Netherlands t.a.v. CBRE(Ivana Michels) Tussenweg 8, Middenmeer Delivery…" at bounding box center [145, 563] width 290 height 2458
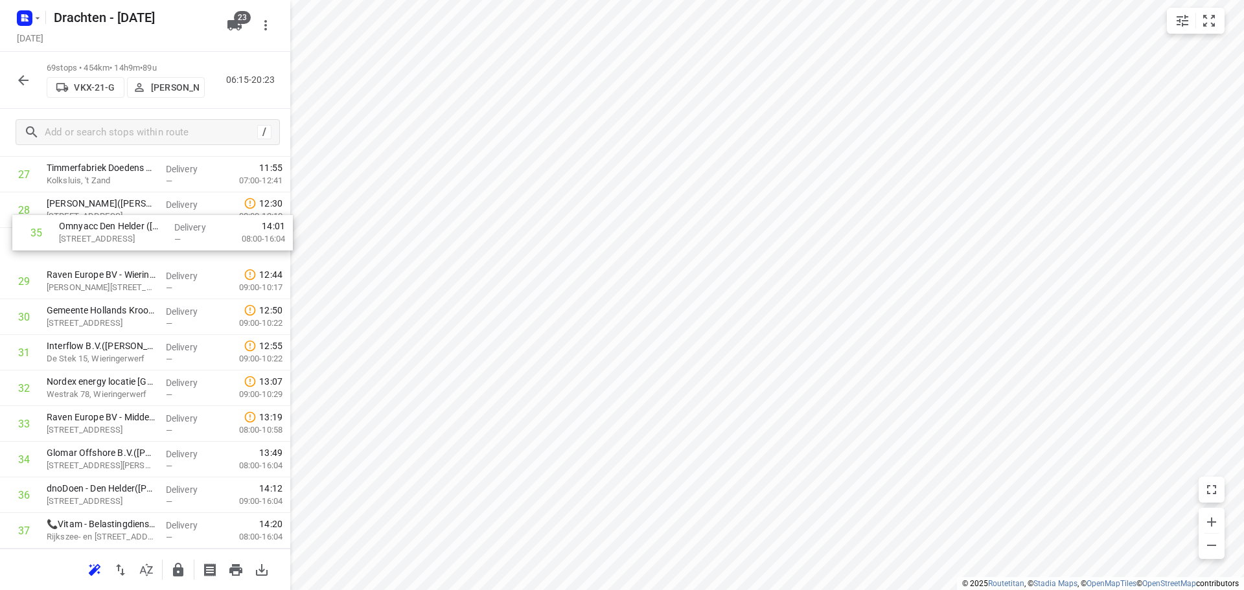
scroll to position [1014, 0]
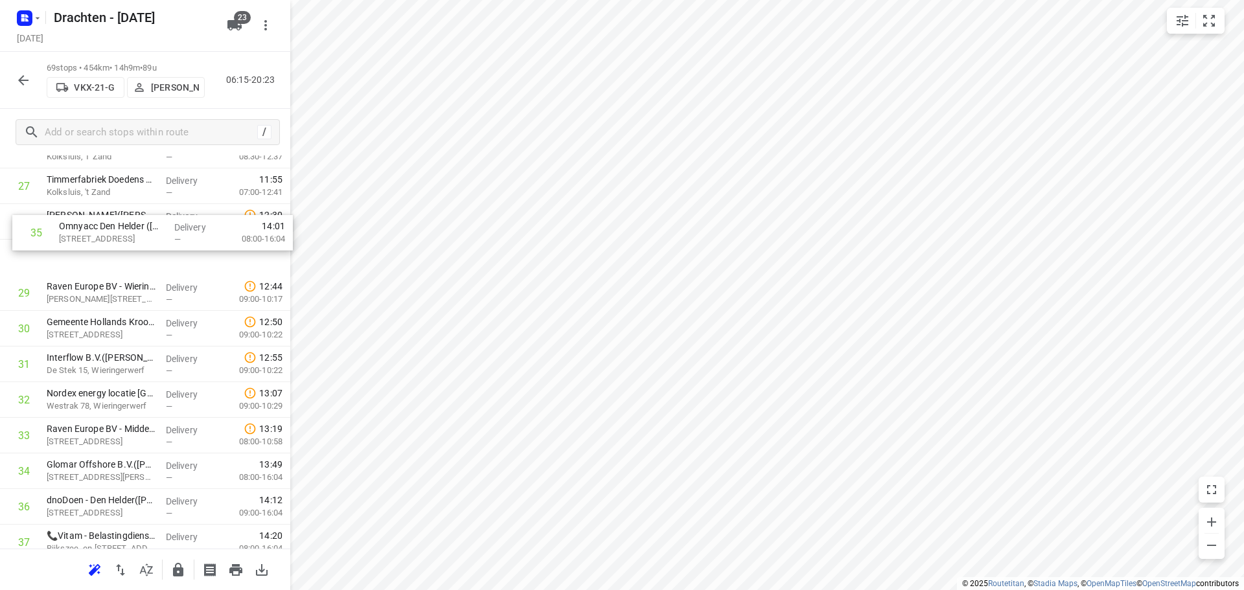
drag, startPoint x: 111, startPoint y: 438, endPoint x: 123, endPoint y: 234, distance: 205.0
click at [123, 234] on div "1 Yondr Netherlands t.a.v. CBRE(Ivana Michels) Tussenweg 8, Middenmeer Delivery…" at bounding box center [145, 471] width 290 height 2458
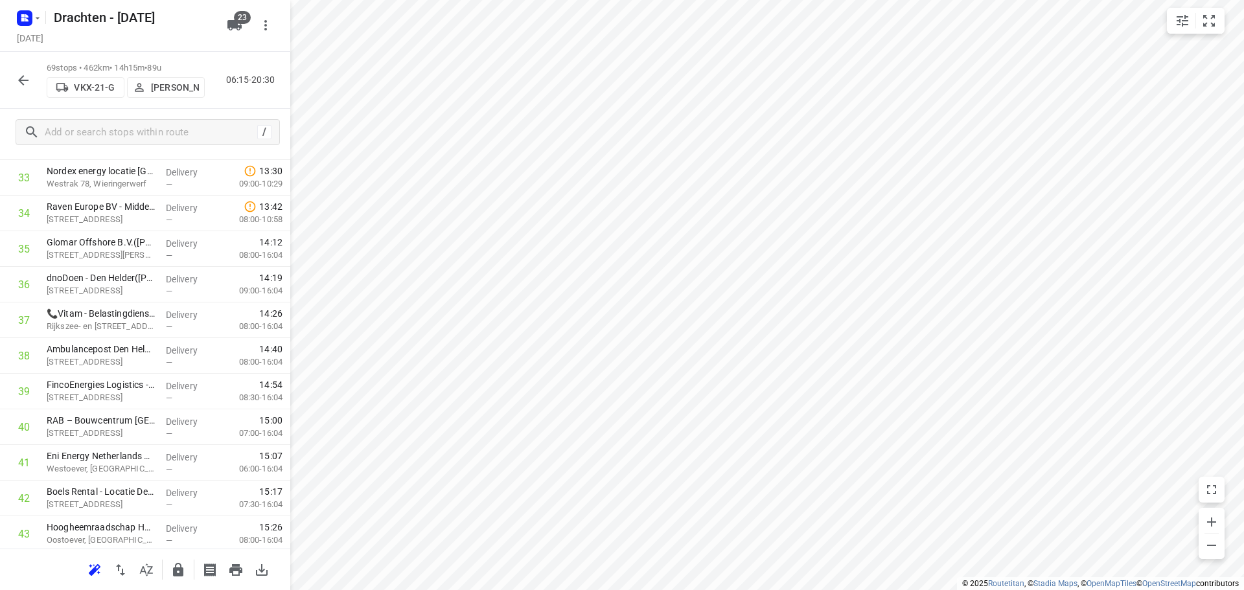
scroll to position [1273, 0]
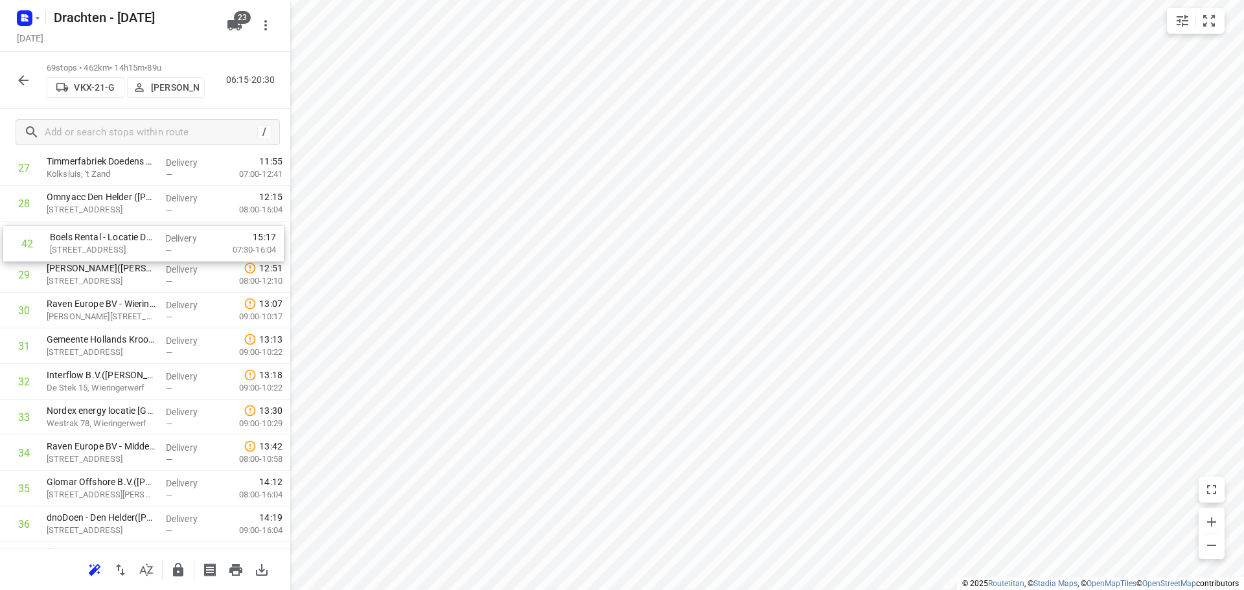
drag, startPoint x: 95, startPoint y: 469, endPoint x: 99, endPoint y: 240, distance: 228.7
click at [99, 240] on div "1 Yondr Netherlands t.a.v. CBRE(Ivana Michels) Tussenweg 8, Middenmeer Delivery…" at bounding box center [145, 453] width 290 height 2458
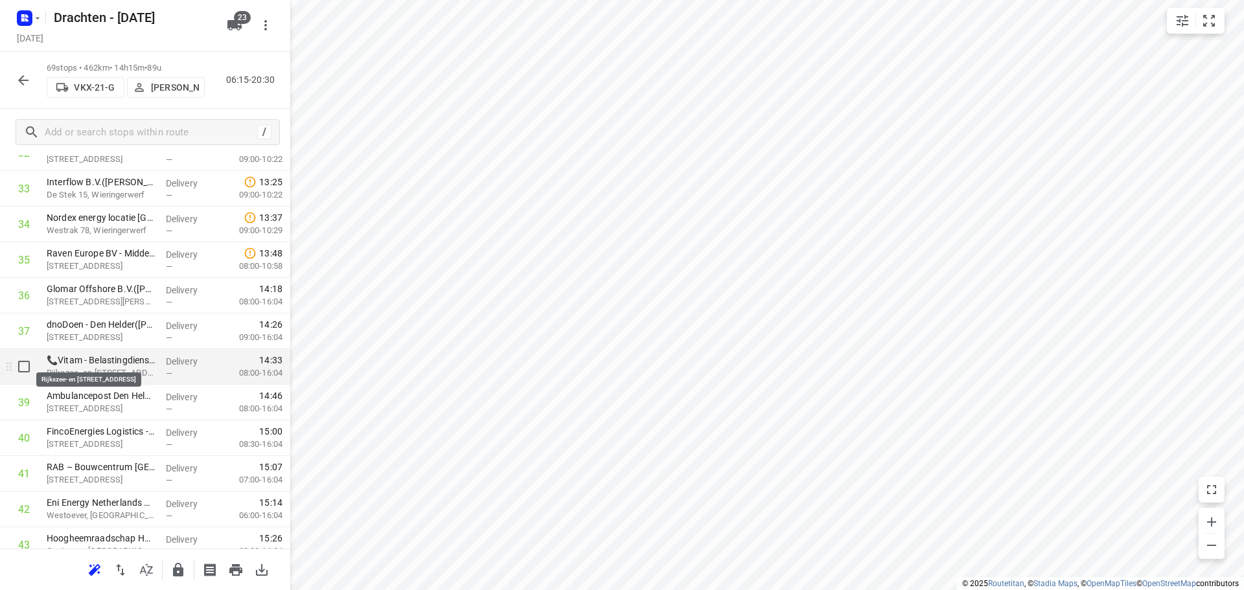
scroll to position [1291, 0]
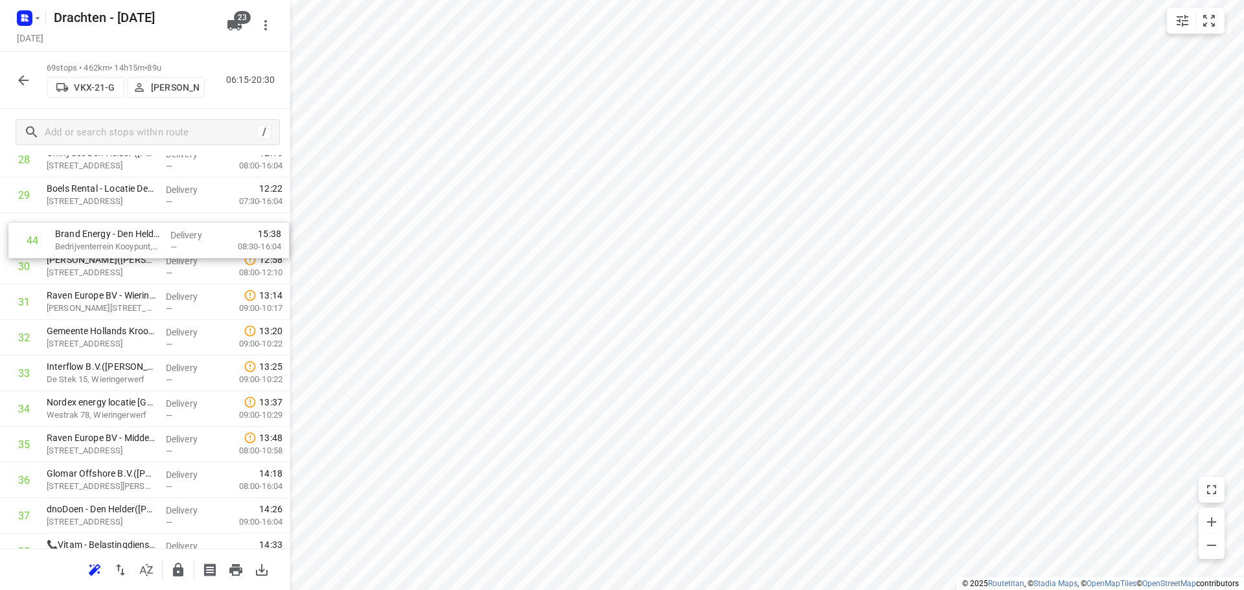
drag, startPoint x: 112, startPoint y: 521, endPoint x: 122, endPoint y: 241, distance: 280.0
click at [122, 241] on div "1 Yondr Netherlands t.a.v. CBRE(Ivana Michels) Tussenweg 8, Middenmeer Delivery…" at bounding box center [145, 409] width 290 height 2458
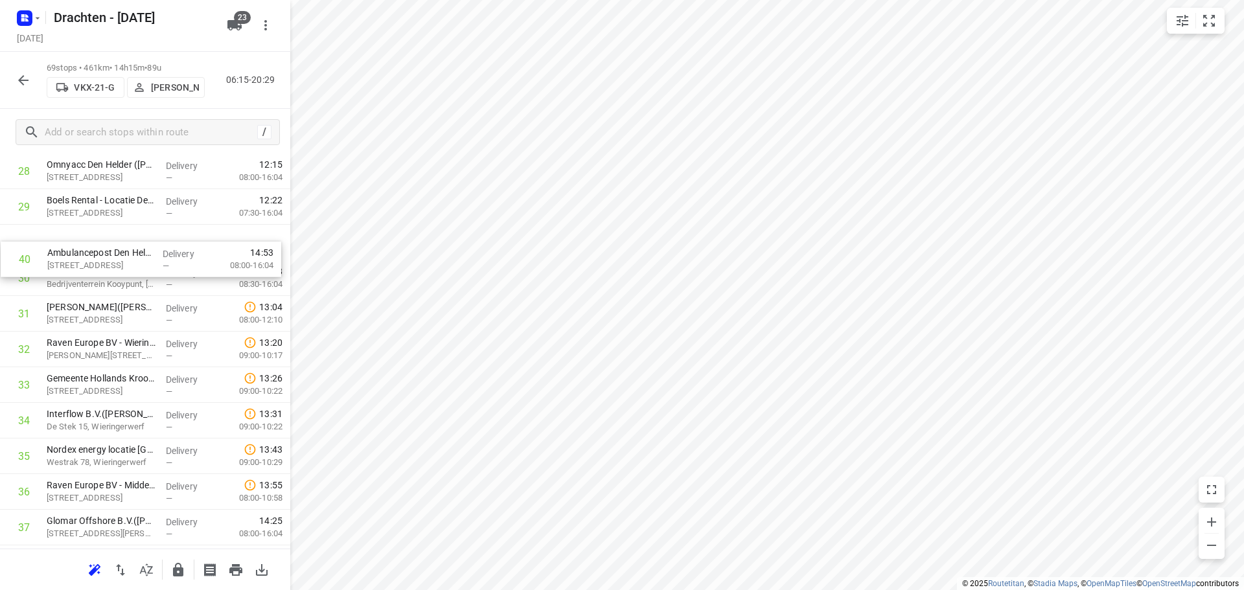
scroll to position [1065, 0]
drag, startPoint x: 104, startPoint y: 473, endPoint x: 108, endPoint y: 281, distance: 192.4
click at [108, 281] on div "1 Yondr Netherlands t.a.v. CBRE(Ivana Michels) Tussenweg 8, Middenmeer Delivery…" at bounding box center [145, 421] width 290 height 2458
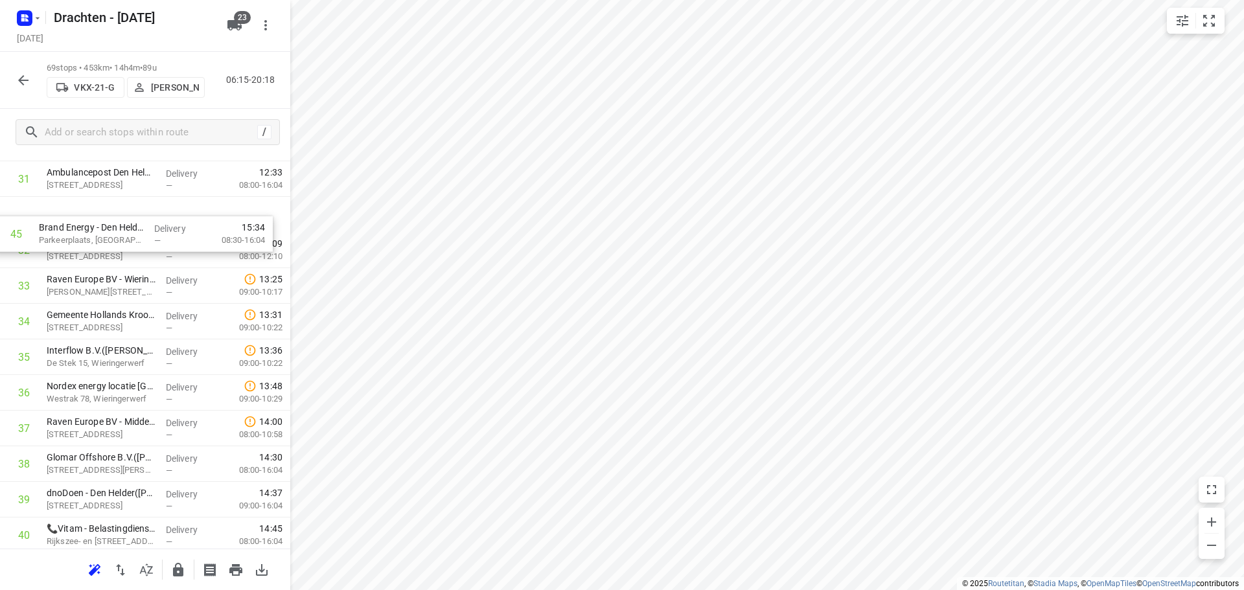
scroll to position [1153, 0]
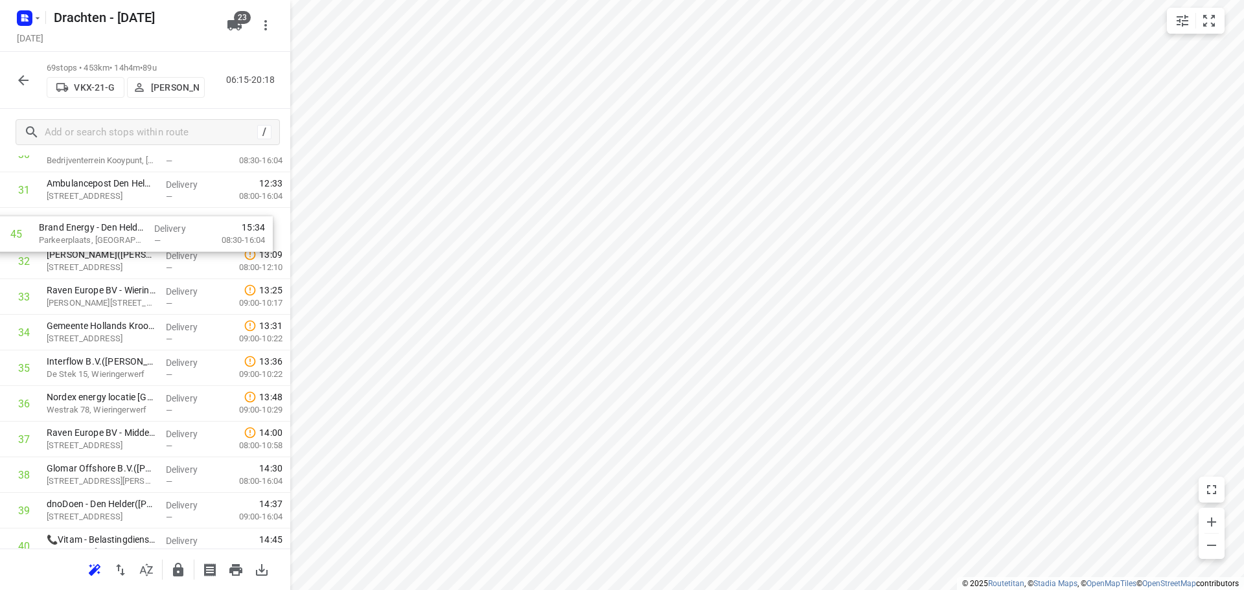
drag, startPoint x: 108, startPoint y: 455, endPoint x: 98, endPoint y: 223, distance: 231.5
click at [98, 223] on div "1 Yondr Netherlands t.a.v. CBRE(Ivana Michels) Tussenweg 8, Middenmeer Delivery…" at bounding box center [145, 333] width 290 height 2458
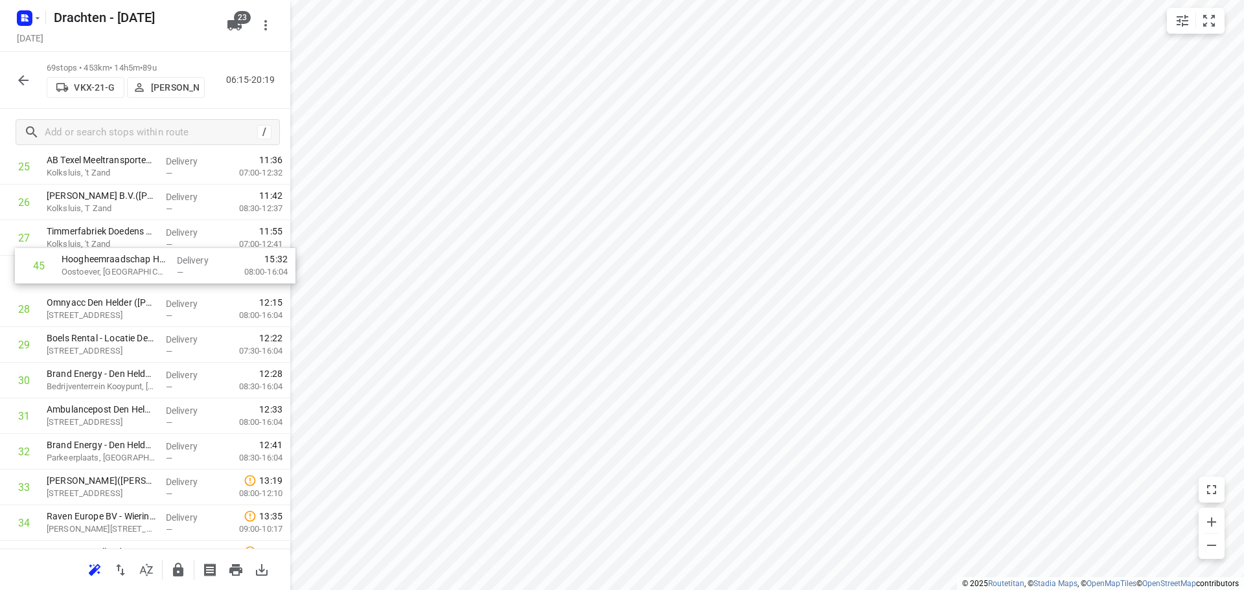
scroll to position [962, 0]
drag, startPoint x: 126, startPoint y: 499, endPoint x: 135, endPoint y: 273, distance: 225.6
click at [135, 273] on div "1 Yondr Netherlands t.a.v. CBRE(Ivana Michels) Tussenweg 8, Middenmeer Delivery…" at bounding box center [145, 524] width 290 height 2458
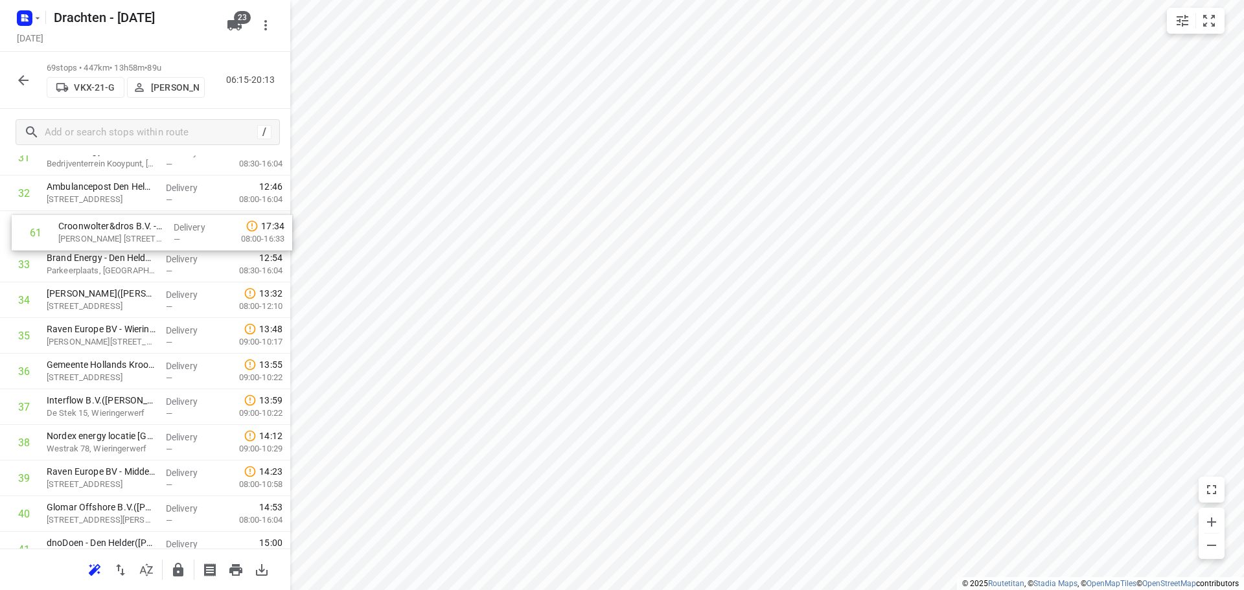
scroll to position [1182, 0]
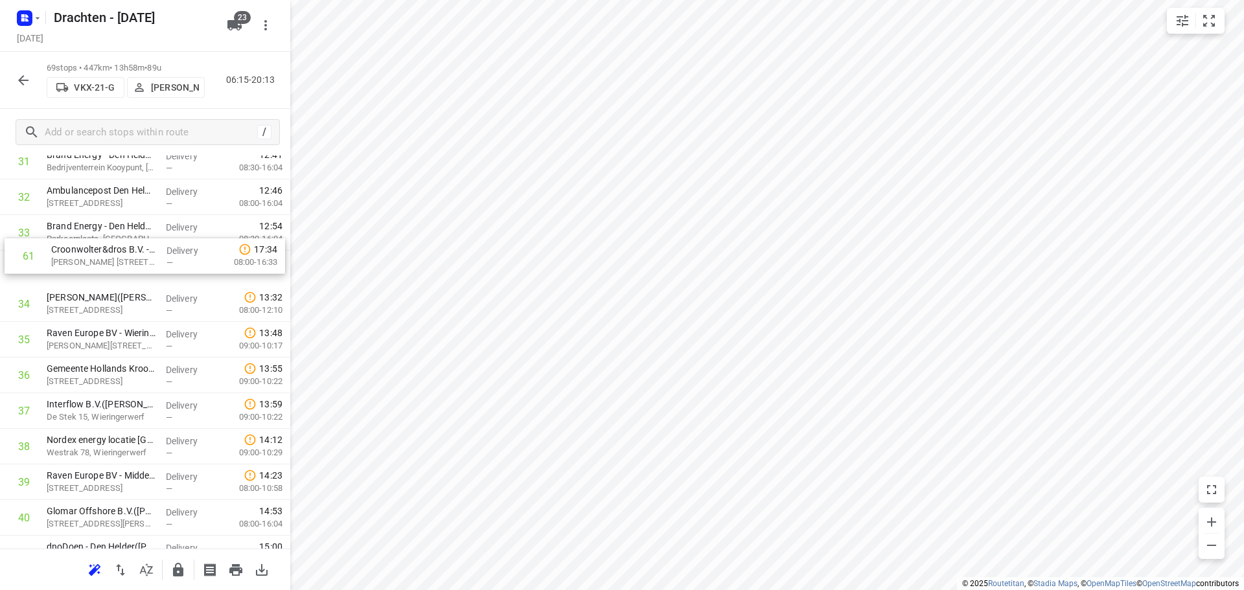
drag, startPoint x: 97, startPoint y: 483, endPoint x: 105, endPoint y: 255, distance: 228.1
click at [105, 254] on div "1 Yondr Netherlands t.a.v. CBRE(Ivana Michels) Tussenweg 8, Middenmeer Delivery…" at bounding box center [145, 304] width 290 height 2458
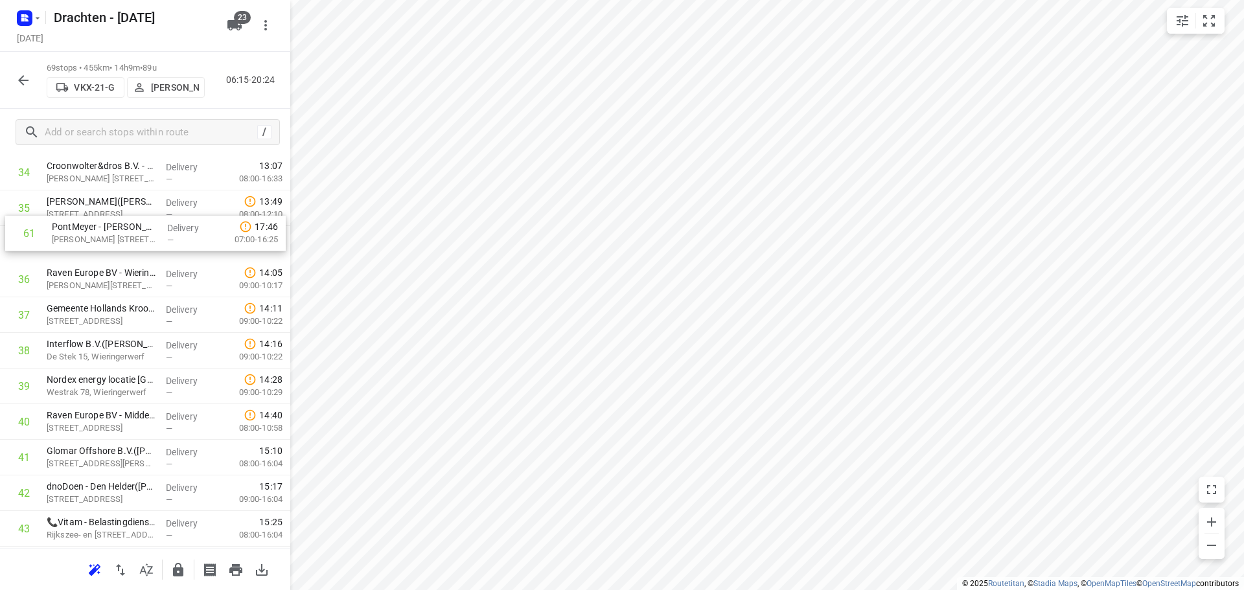
scroll to position [1253, 0]
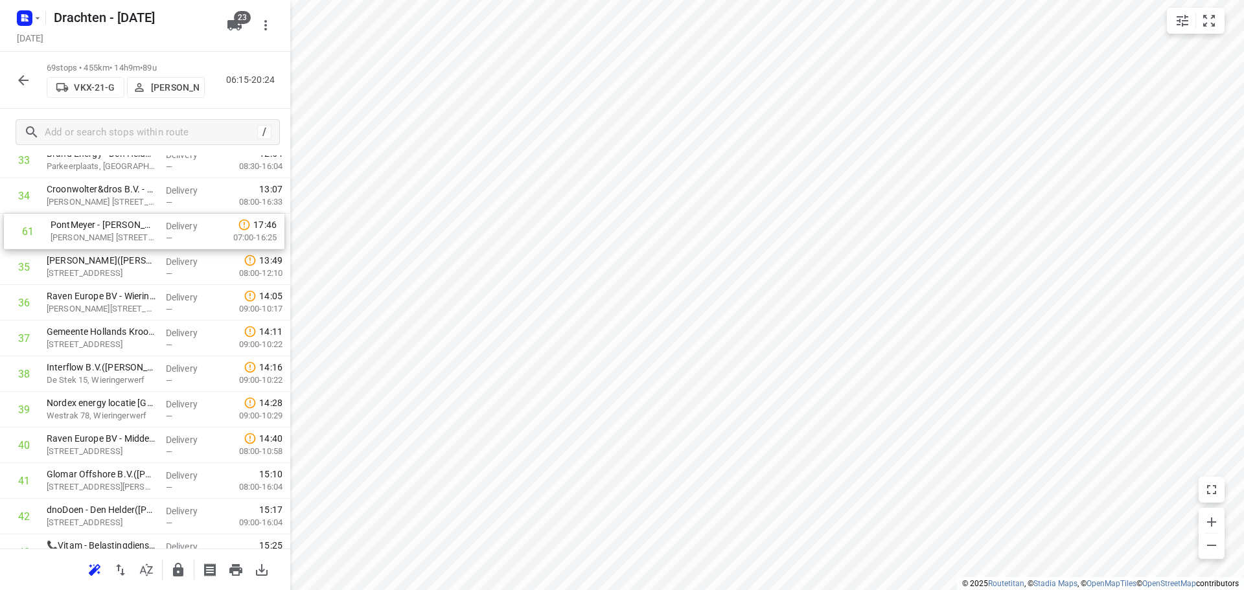
drag, startPoint x: 88, startPoint y: 524, endPoint x: 92, endPoint y: 234, distance: 289.5
click at [92, 234] on div "1 Yondr Netherlands t.a.v. CBRE(Ivana Michels) Tussenweg 8, Middenmeer Delivery…" at bounding box center [145, 232] width 290 height 2458
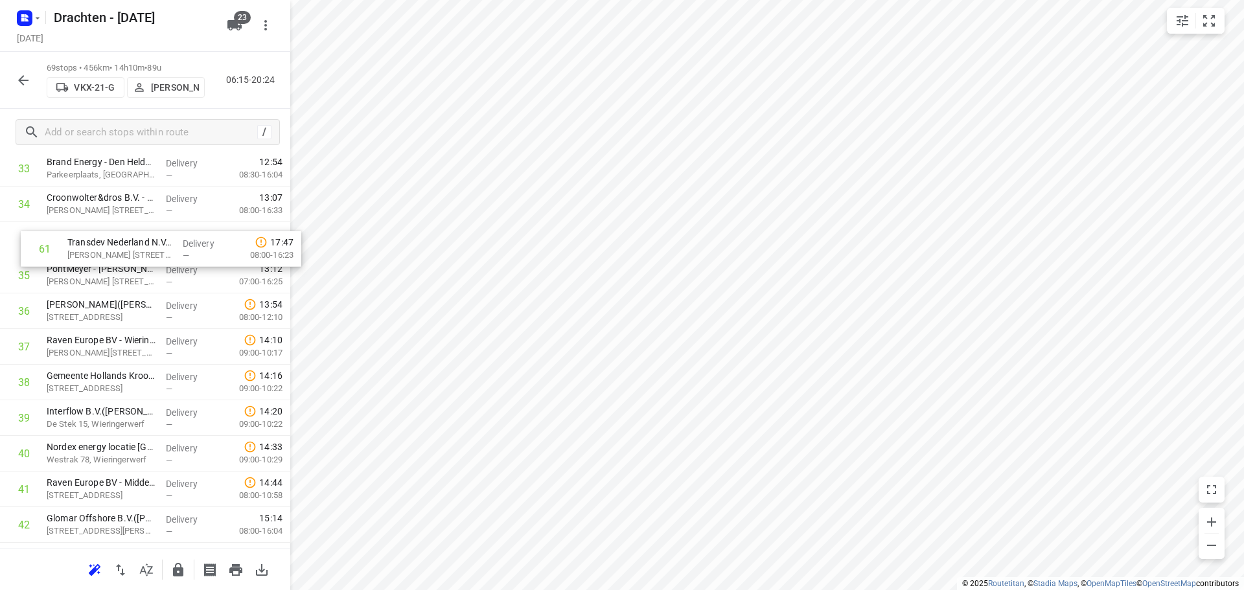
scroll to position [1240, 0]
drag, startPoint x: 98, startPoint y: 514, endPoint x: 117, endPoint y: 236, distance: 277.9
click at [117, 236] on div "1 Yondr Netherlands t.a.v. CBRE(Ivana Michels) Tussenweg 8, Middenmeer Delivery…" at bounding box center [145, 245] width 290 height 2458
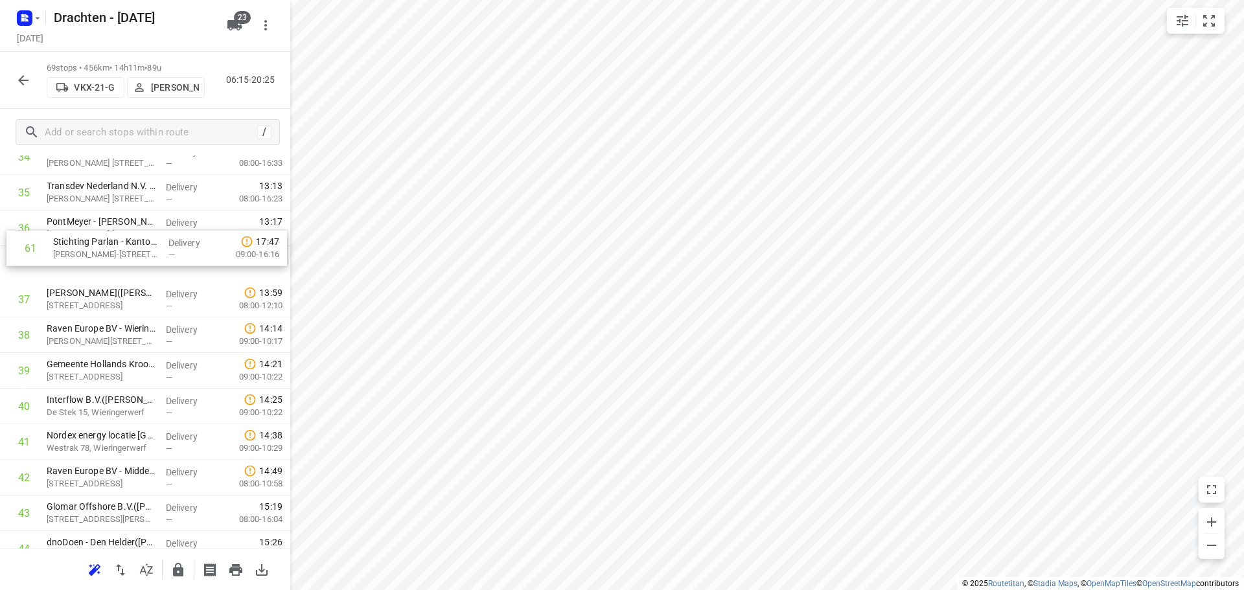
scroll to position [1290, 0]
drag, startPoint x: 129, startPoint y: 460, endPoint x: 134, endPoint y: 258, distance: 201.5
click at [134, 258] on div "1 Yondr Netherlands t.a.v. CBRE(Ivana Michels) Tussenweg 8, Middenmeer Delivery…" at bounding box center [145, 197] width 290 height 2458
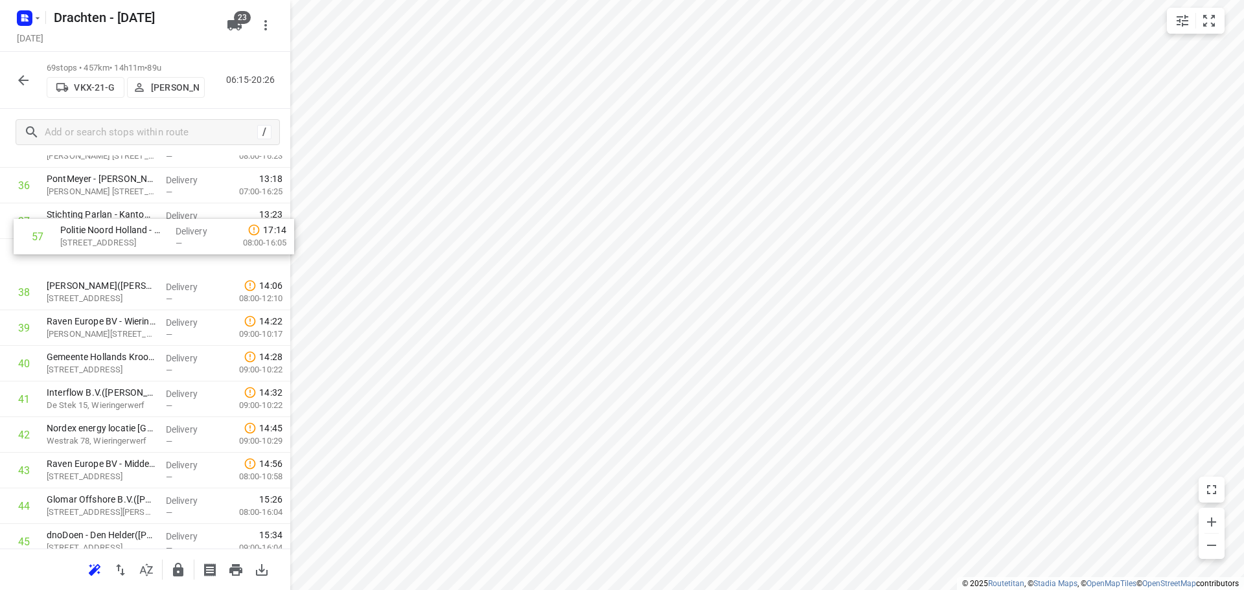
scroll to position [1335, 0]
drag, startPoint x: 133, startPoint y: 468, endPoint x: 141, endPoint y: 262, distance: 206.8
click at [141, 262] on div "1 Yondr Netherlands t.a.v. CBRE(Ivana Michels) Tussenweg 8, Middenmeer Delivery…" at bounding box center [145, 151] width 290 height 2458
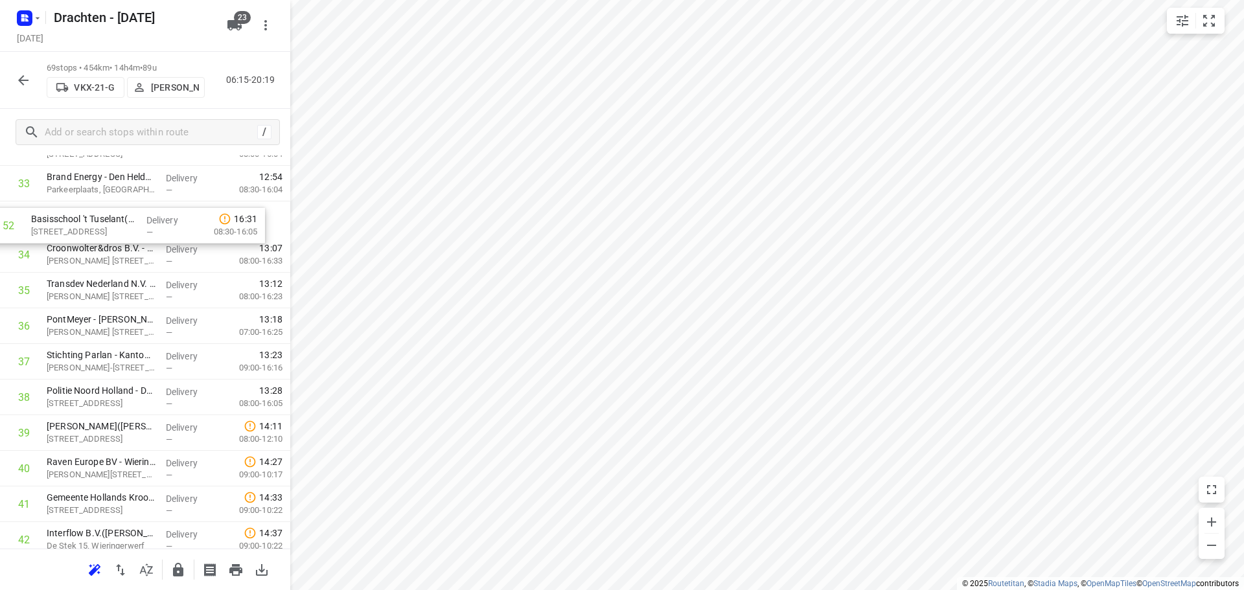
scroll to position [1230, 0]
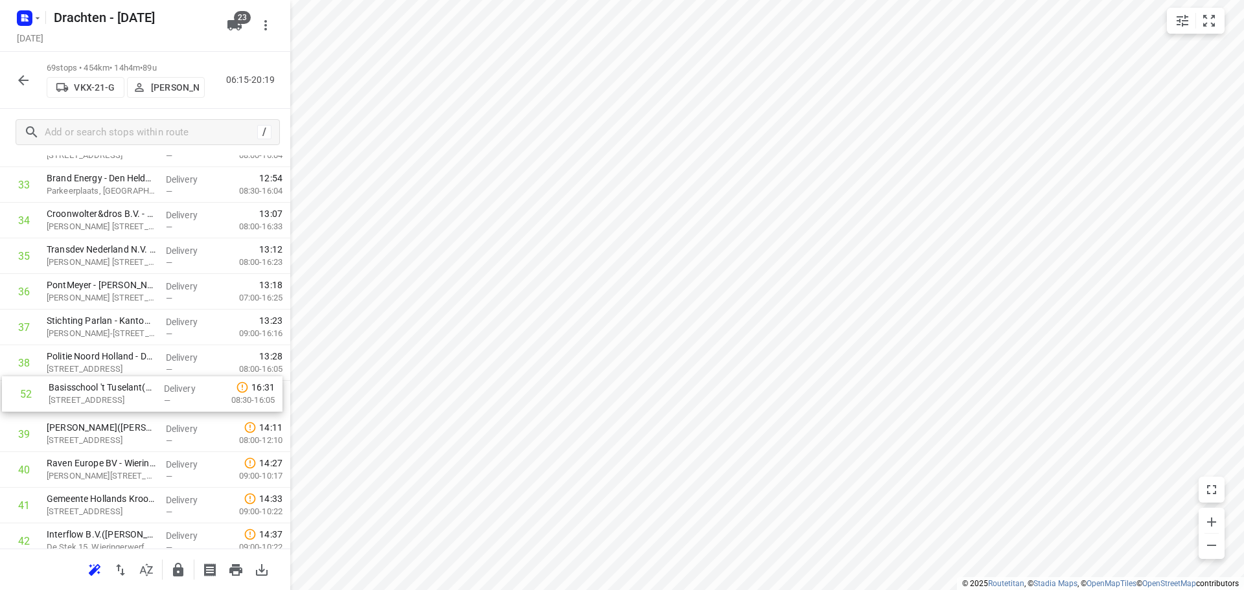
drag, startPoint x: 122, startPoint y: 442, endPoint x: 123, endPoint y: 402, distance: 39.5
click at [123, 402] on div "1 Yondr Netherlands t.a.v. CBRE(Ivana Michels) Tussenweg 8, Middenmeer Delivery…" at bounding box center [145, 256] width 290 height 2458
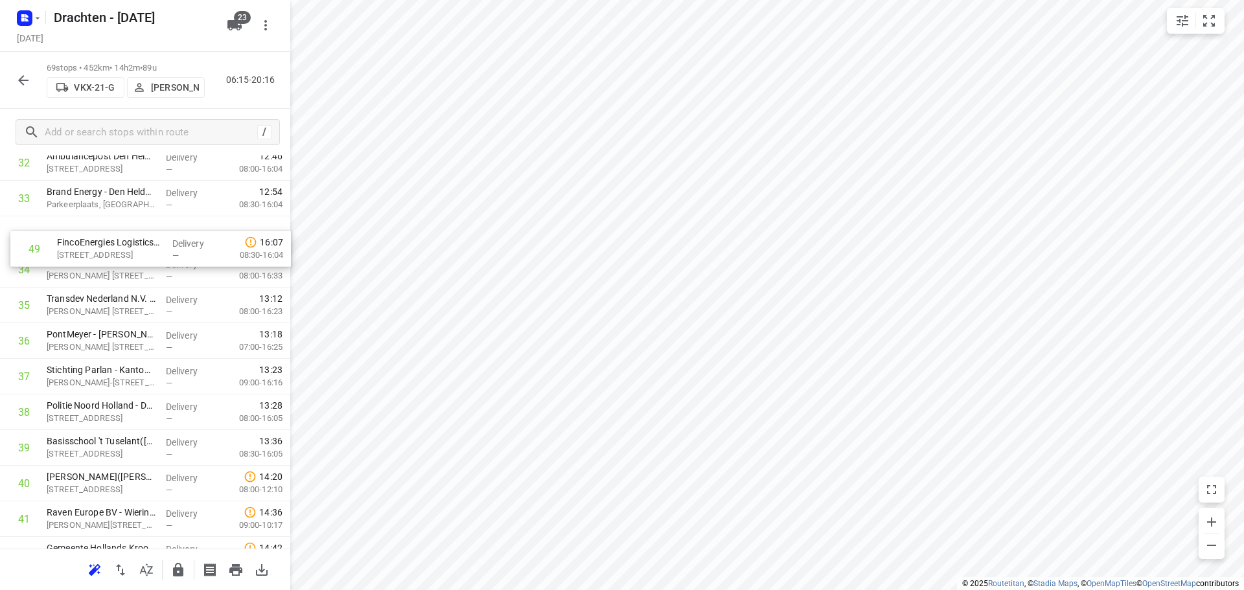
scroll to position [1209, 0]
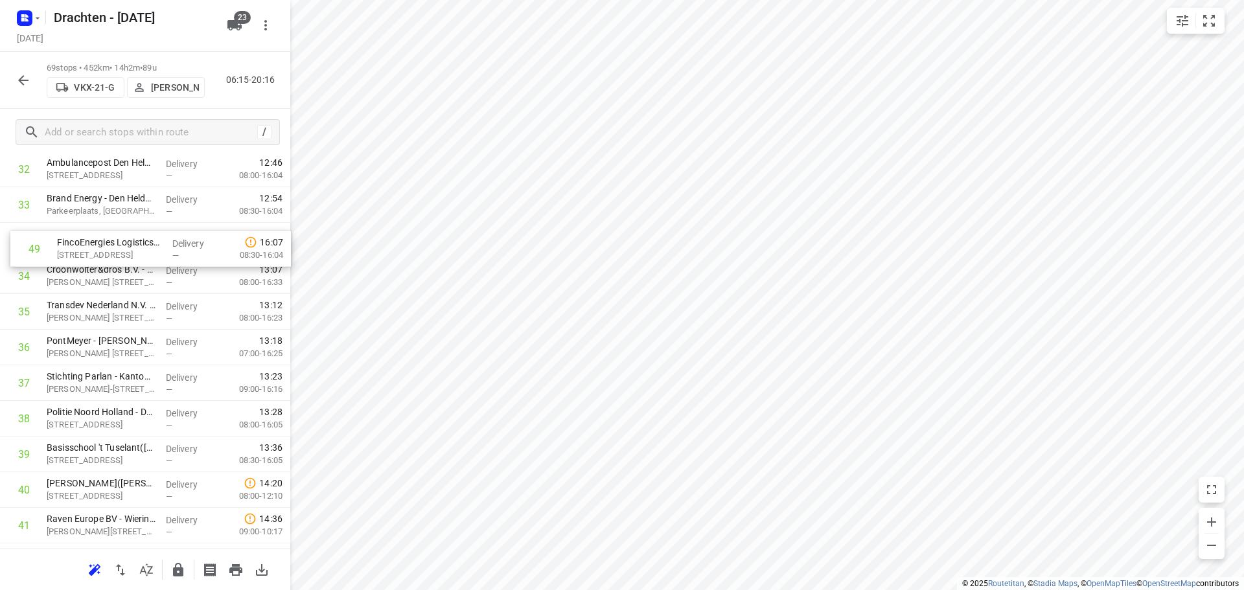
drag, startPoint x: 148, startPoint y: 492, endPoint x: 157, endPoint y: 239, distance: 252.7
click at [157, 239] on div "1 Yondr Netherlands t.a.v. CBRE(Ivana Michels) Tussenweg 8, Middenmeer Delivery…" at bounding box center [145, 276] width 290 height 2458
drag, startPoint x: 126, startPoint y: 530, endPoint x: 133, endPoint y: 269, distance: 261.1
click at [133, 269] on div "1 Yondr Netherlands t.a.v. CBRE(Ivana Michels) Tussenweg 8, Middenmeer Delivery…" at bounding box center [145, 276] width 290 height 2458
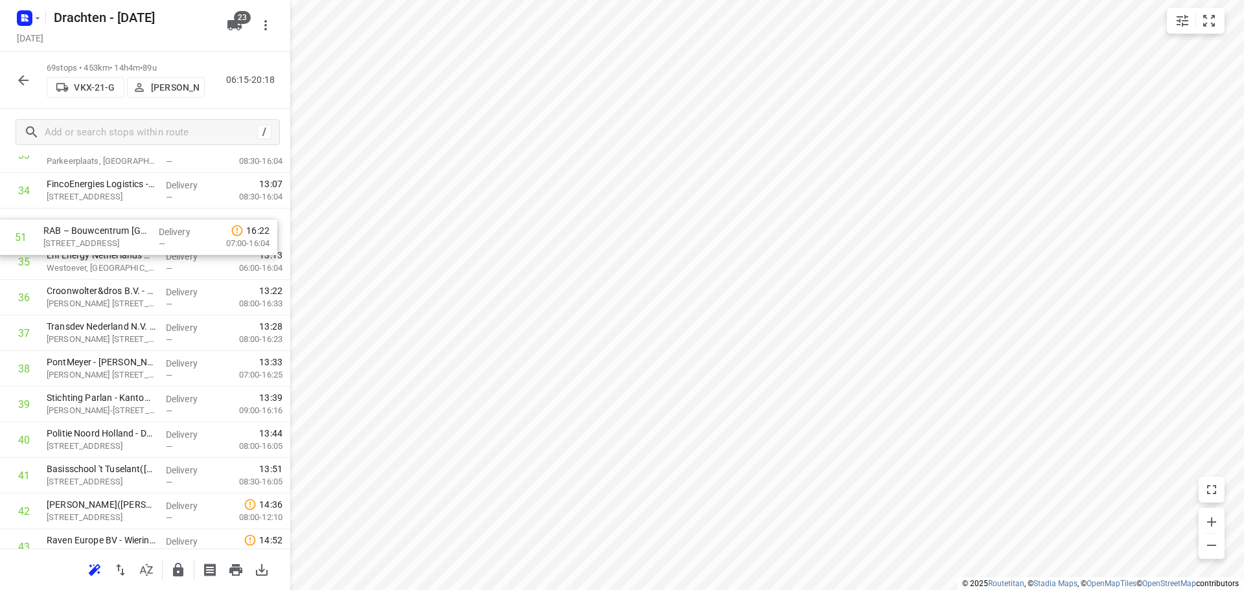
scroll to position [1255, 0]
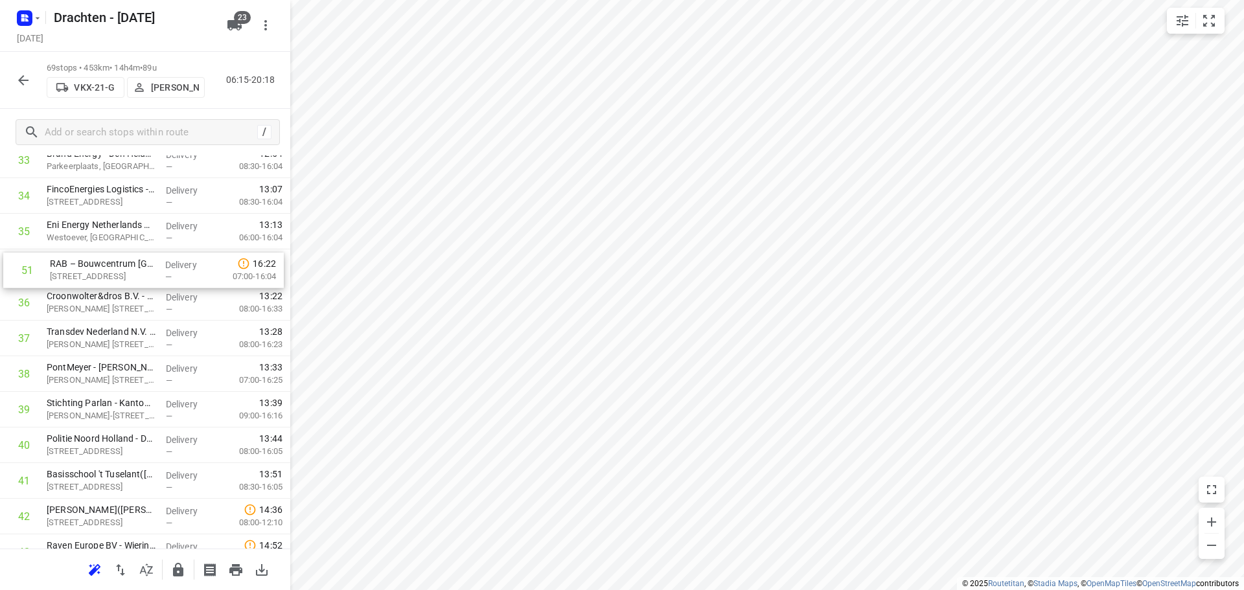
drag, startPoint x: 131, startPoint y: 466, endPoint x: 137, endPoint y: 274, distance: 191.8
click at [137, 274] on div "1 Yondr Netherlands t.a.v. CBRE(Ivana Michels) Tussenweg 8, Middenmeer Delivery…" at bounding box center [145, 232] width 290 height 2458
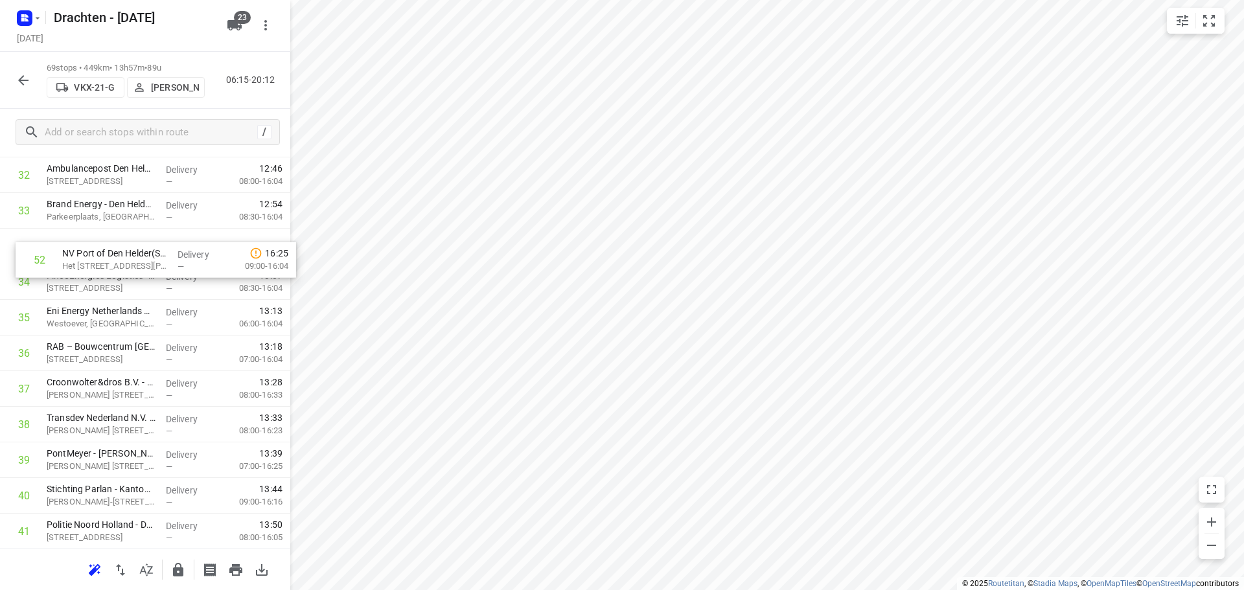
scroll to position [1202, 0]
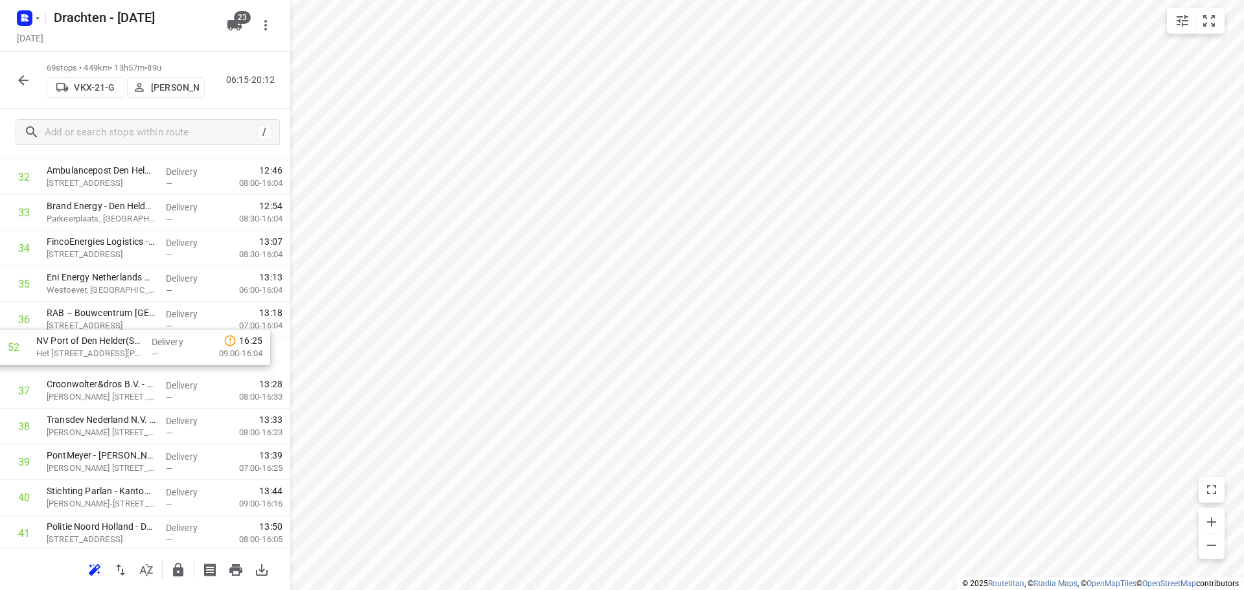
drag, startPoint x: 118, startPoint y: 260, endPoint x: 108, endPoint y: 350, distance: 90.6
click at [108, 350] on div "1 Yondr Netherlands t.a.v. CBRE(Ivana Michels) Tussenweg 8, Middenmeer Delivery…" at bounding box center [145, 284] width 290 height 2458
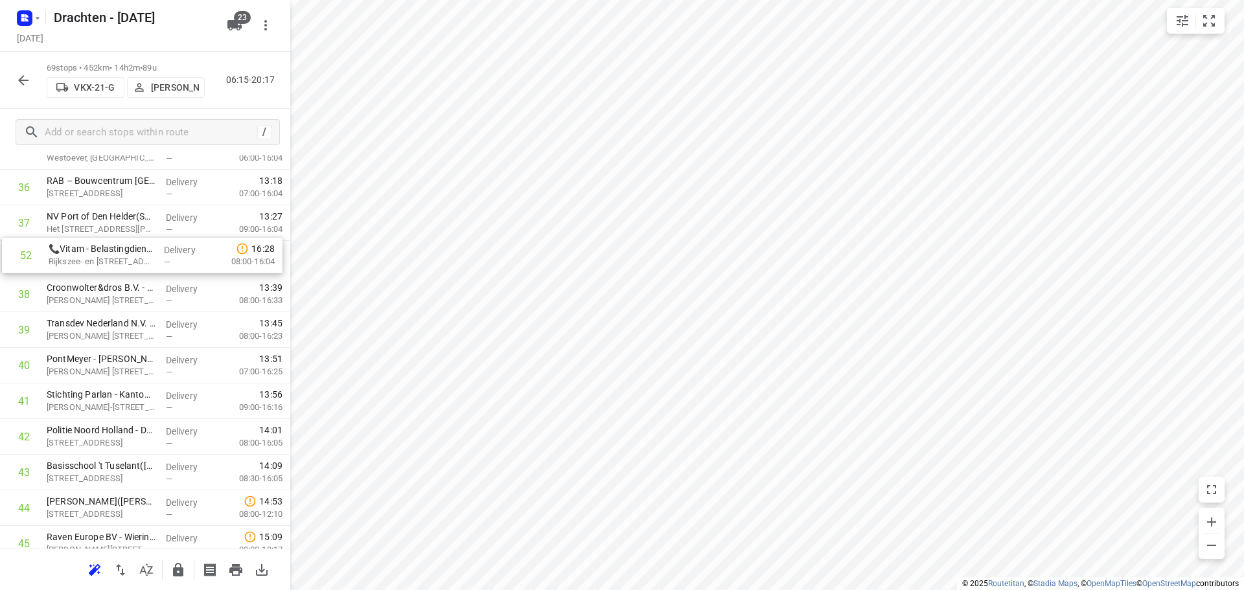
scroll to position [1334, 0]
drag, startPoint x: 107, startPoint y: 435, endPoint x: 109, endPoint y: 254, distance: 181.4
click at [109, 254] on div "1 Yondr Netherlands t.a.v. CBRE(Ivana Michels) Tussenweg 8, Middenmeer Delivery…" at bounding box center [145, 153] width 290 height 2458
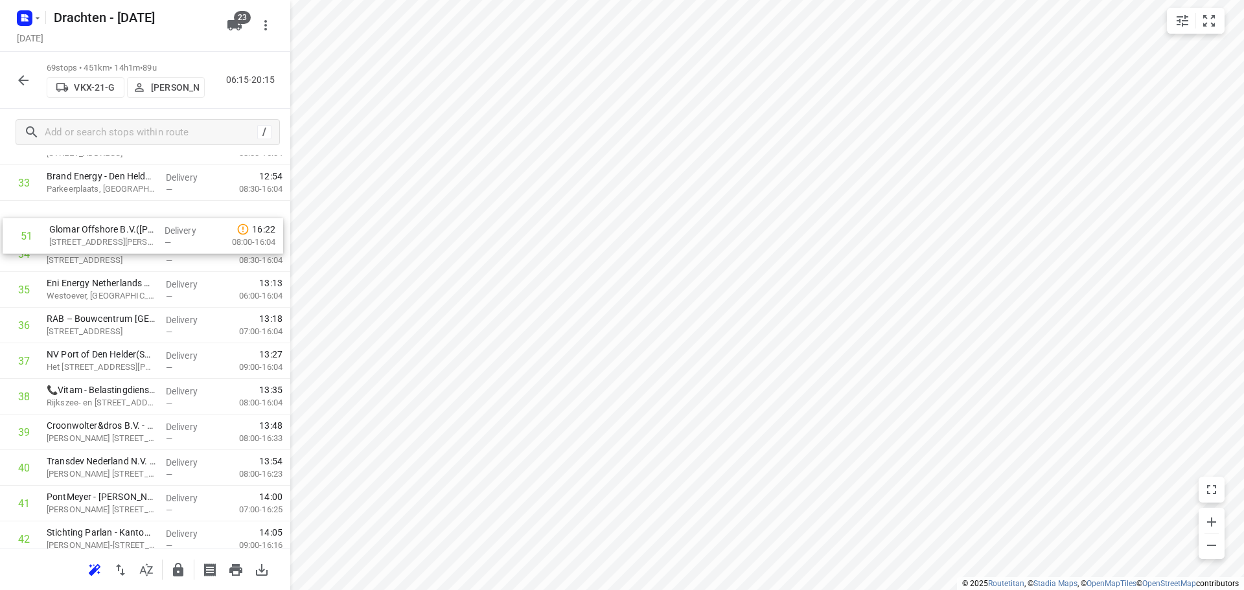
scroll to position [1227, 0]
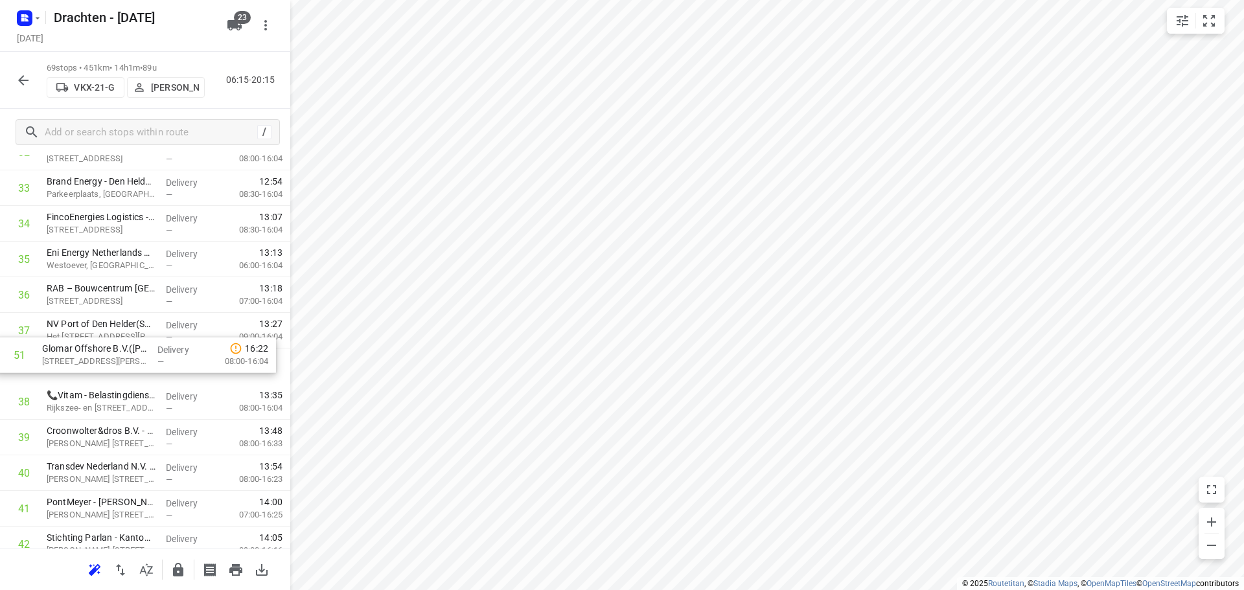
drag, startPoint x: 141, startPoint y: 459, endPoint x: 135, endPoint y: 335, distance: 124.5
click at [135, 335] on div "1 Yondr Netherlands t.a.v. CBRE(Ivana Michels) Tussenweg 8, Middenmeer Delivery…" at bounding box center [145, 259] width 290 height 2458
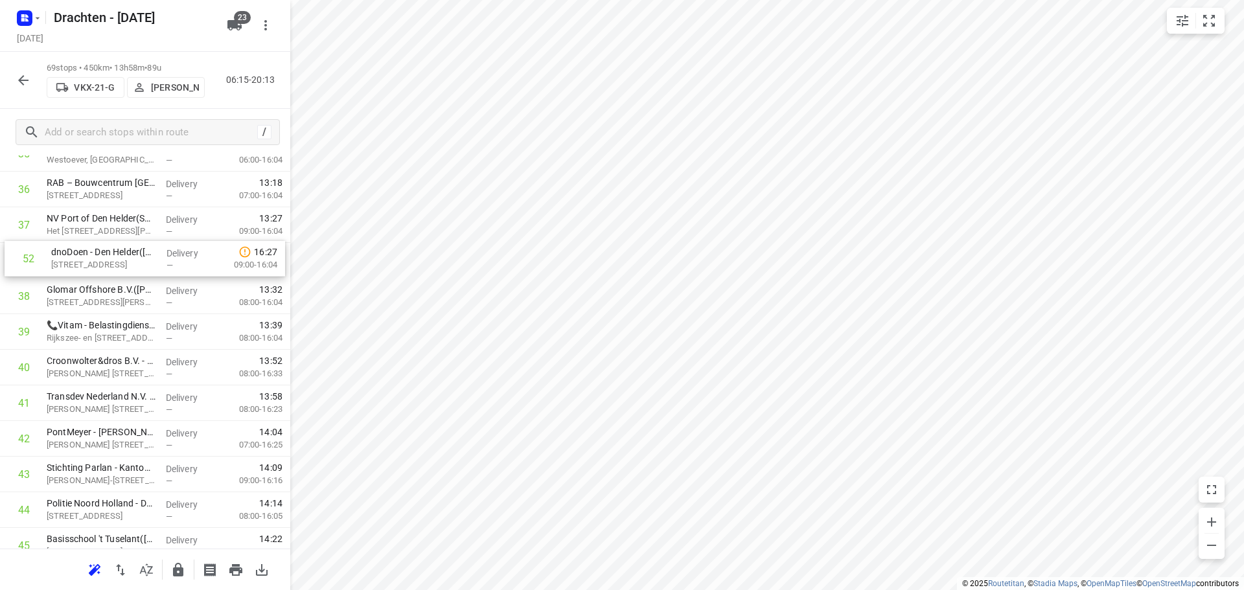
scroll to position [1327, 0]
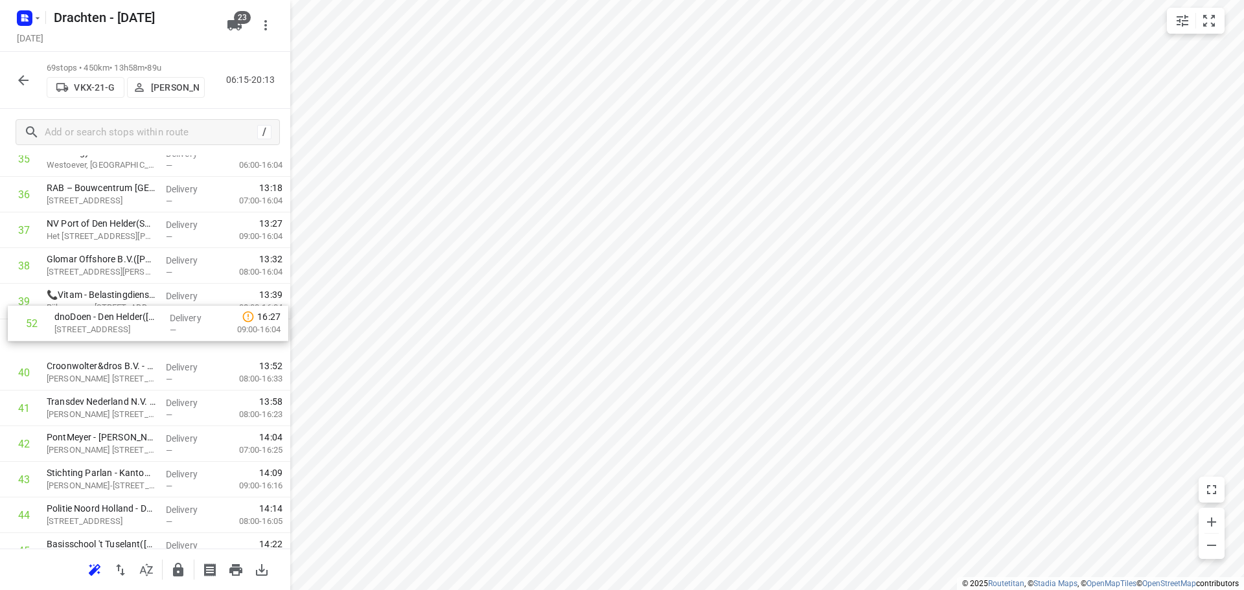
drag, startPoint x: 108, startPoint y: 426, endPoint x: 116, endPoint y: 343, distance: 83.3
click at [116, 343] on div "1 Yondr Netherlands t.a.v. CBRE(Ivana Michels) Tussenweg 8, Middenmeer Delivery…" at bounding box center [145, 159] width 290 height 2458
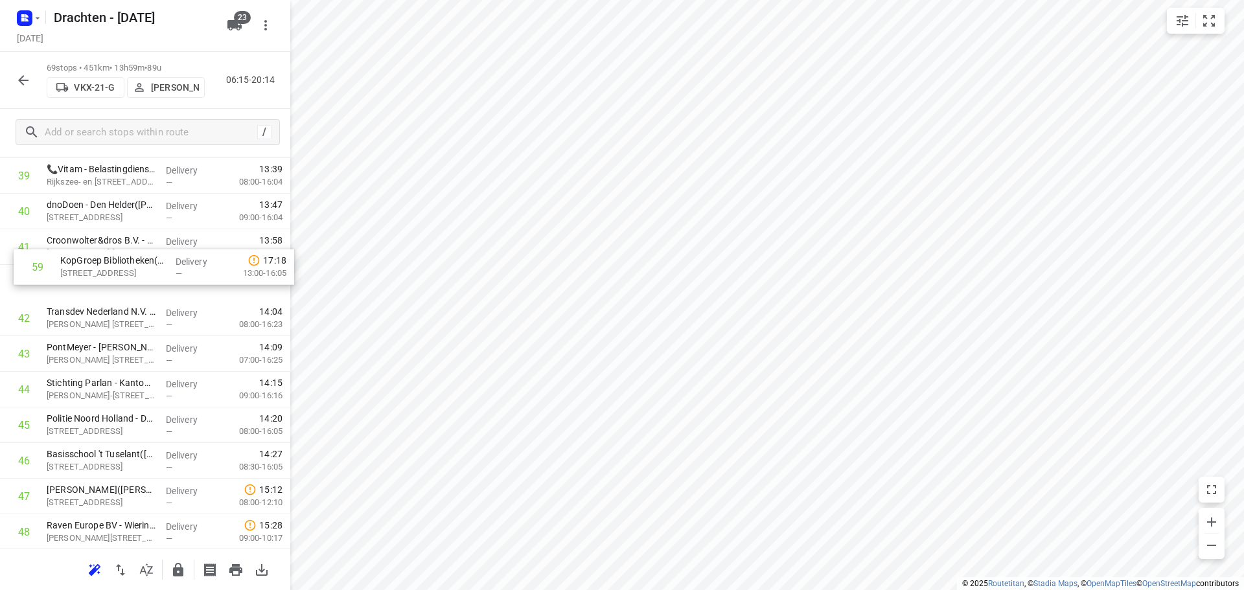
scroll to position [1453, 0]
drag, startPoint x: 100, startPoint y: 508, endPoint x: 113, endPoint y: 271, distance: 236.8
click at [113, 271] on div "1 Yondr Netherlands t.a.v. CBRE(Ivana Michels) Tussenweg 8, Middenmeer Delivery…" at bounding box center [145, 33] width 290 height 2458
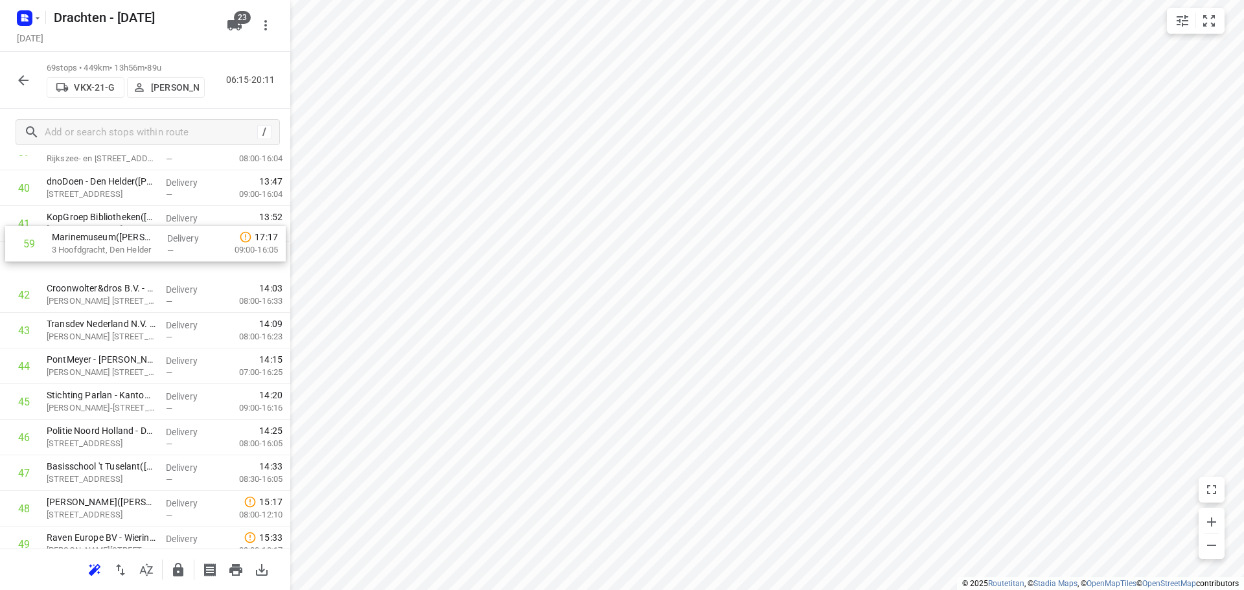
scroll to position [1473, 0]
drag, startPoint x: 135, startPoint y: 504, endPoint x: 142, endPoint y: 258, distance: 246.2
click at [142, 258] on div "1 Yondr Netherlands t.a.v. CBRE(Ivana Michels) Tussenweg 8, Middenmeer Delivery…" at bounding box center [145, 13] width 290 height 2458
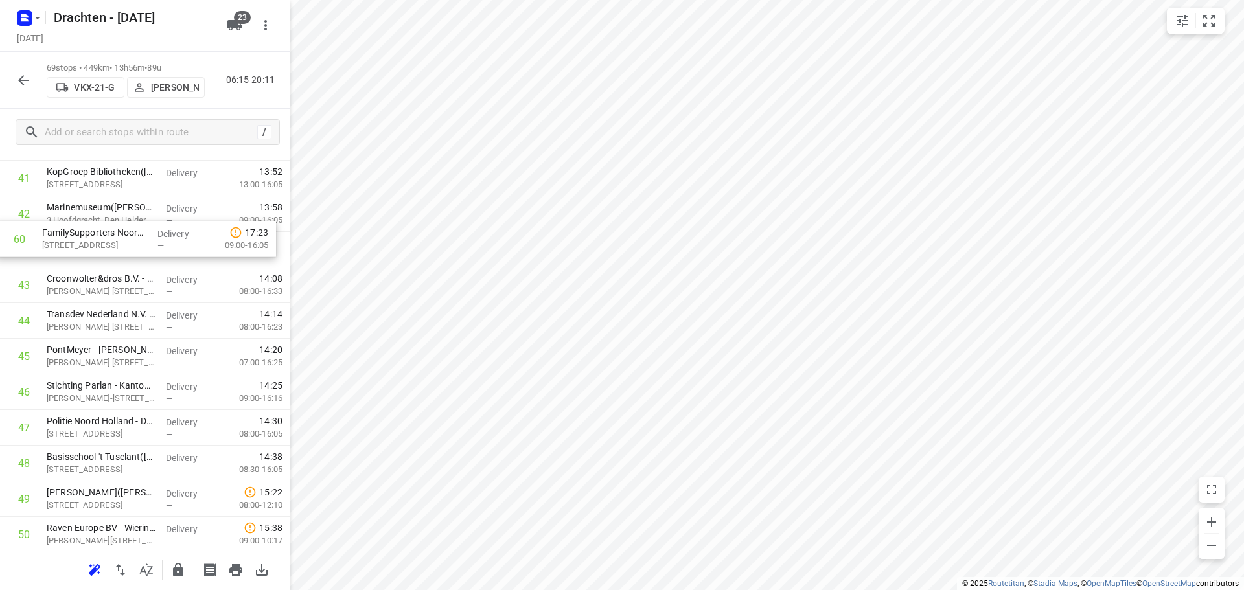
scroll to position [1514, 0]
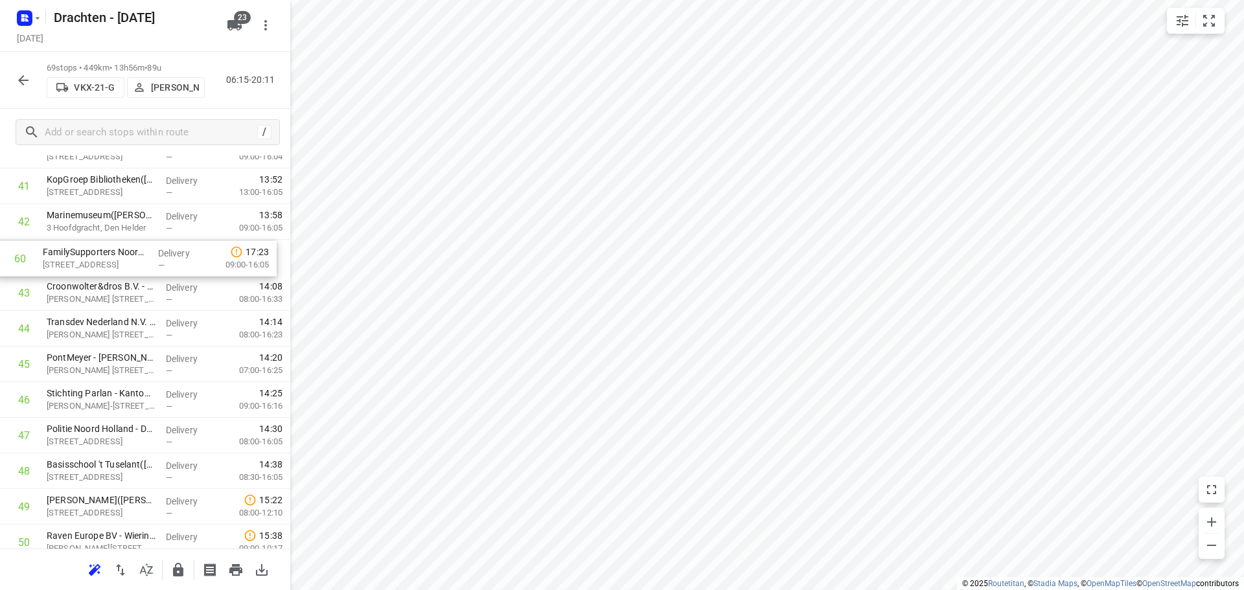
drag, startPoint x: 103, startPoint y: 514, endPoint x: 100, endPoint y: 247, distance: 266.2
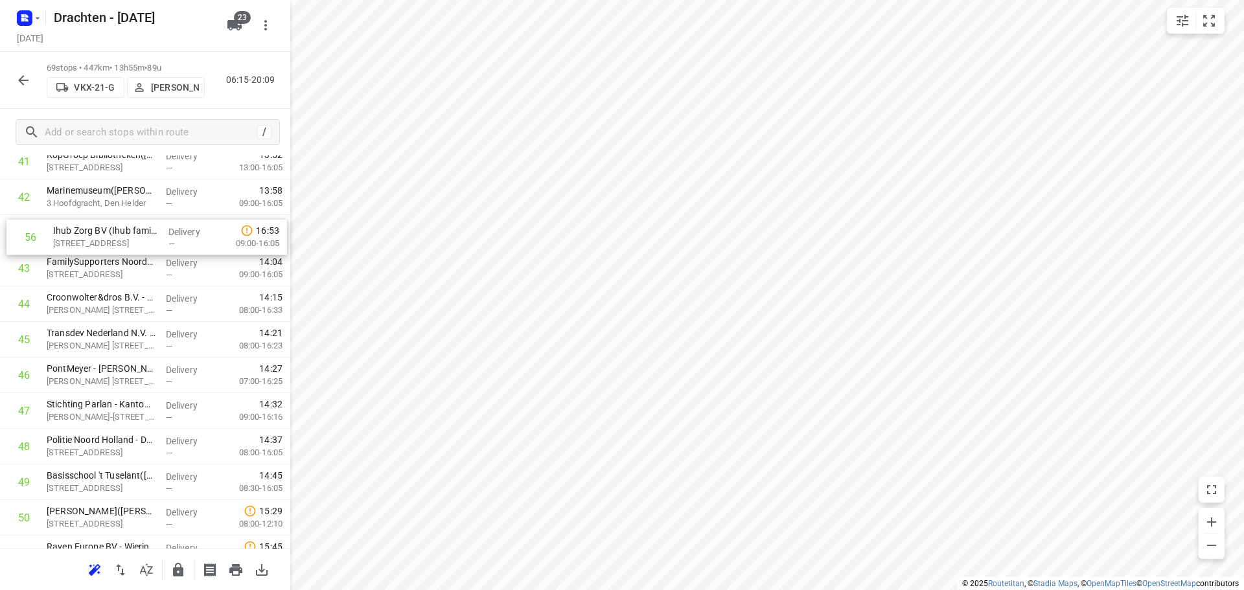
scroll to position [1536, 0]
drag, startPoint x: 135, startPoint y: 533, endPoint x: 140, endPoint y: 268, distance: 265.6
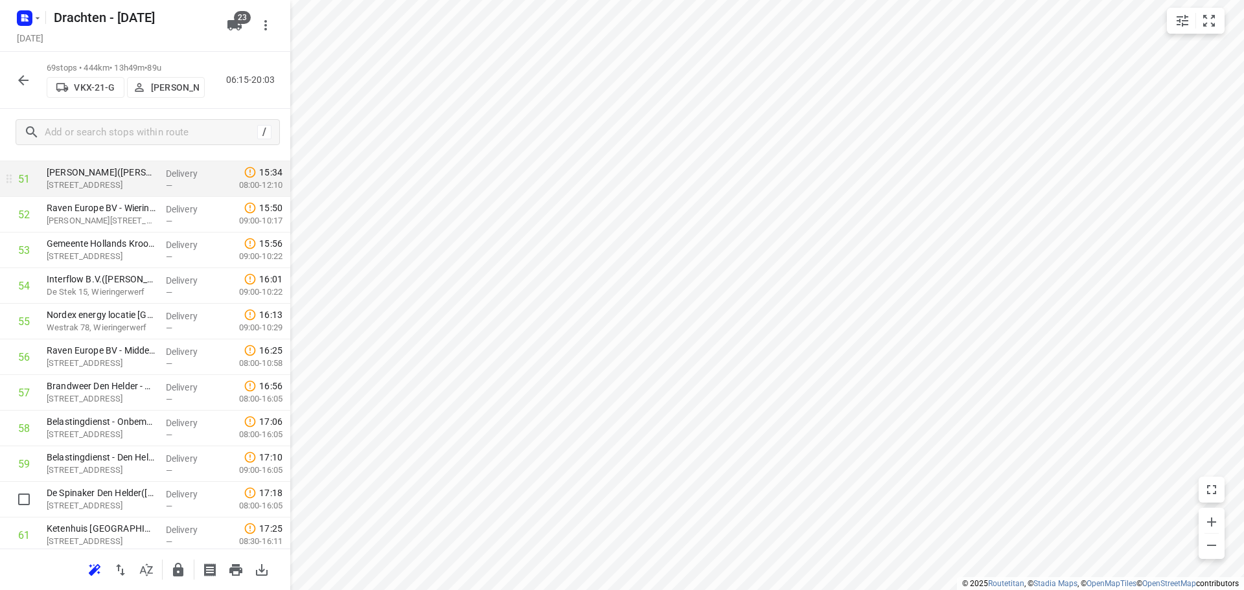
scroll to position [1925, 0]
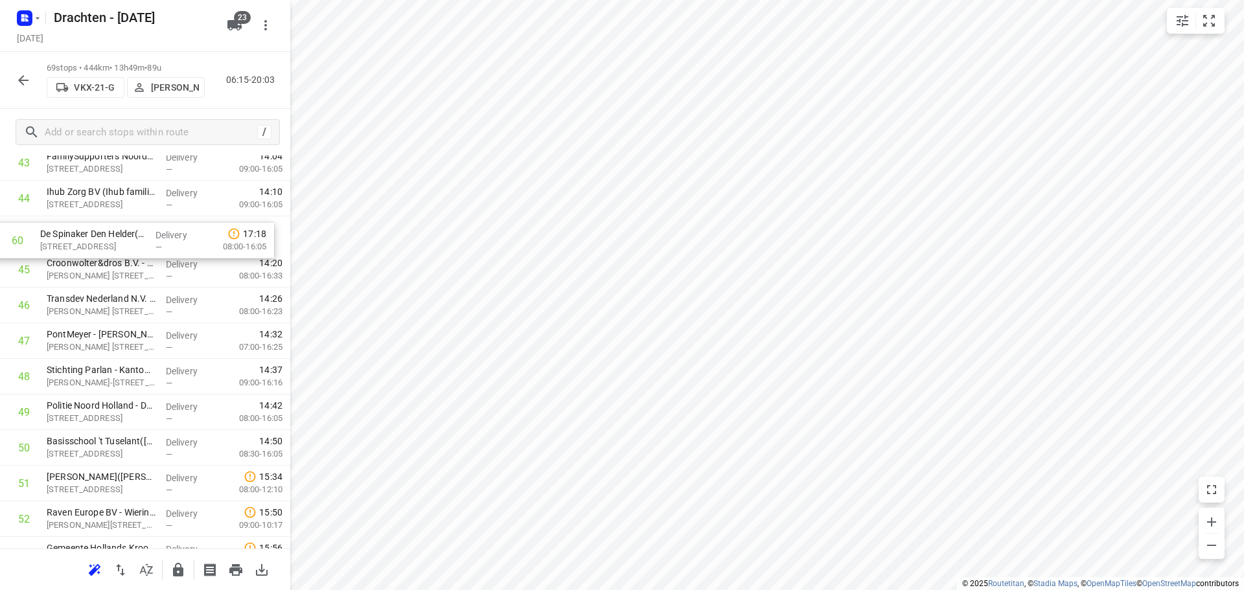
drag, startPoint x: 126, startPoint y: 458, endPoint x: 119, endPoint y: 243, distance: 215.1
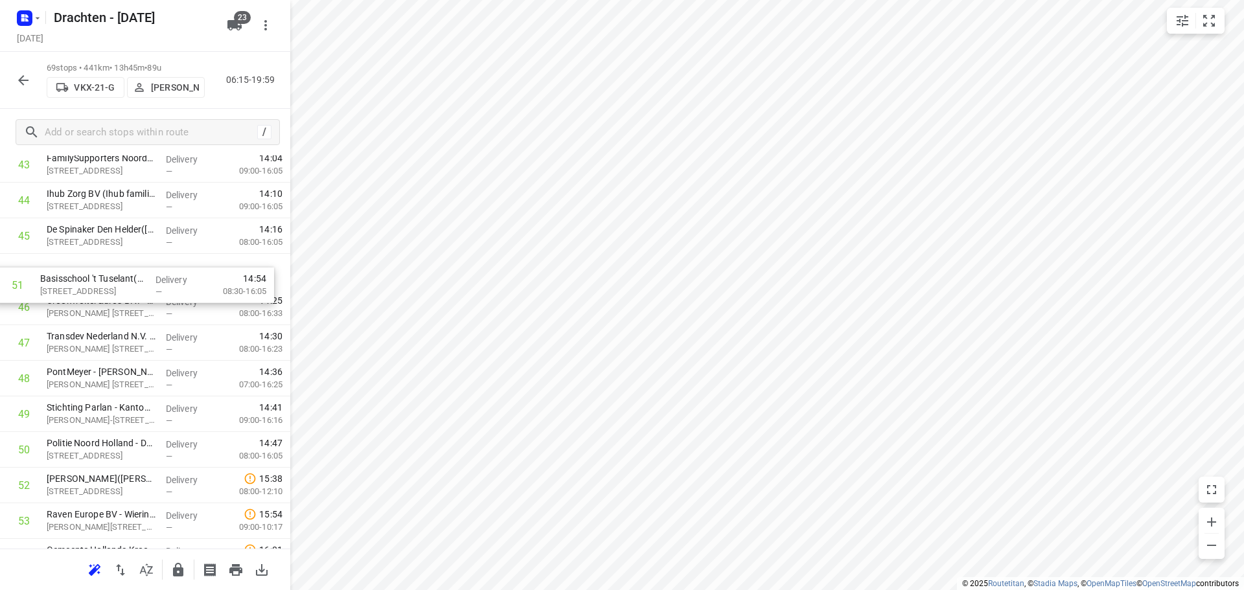
drag, startPoint x: 170, startPoint y: 453, endPoint x: 163, endPoint y: 285, distance: 168.5
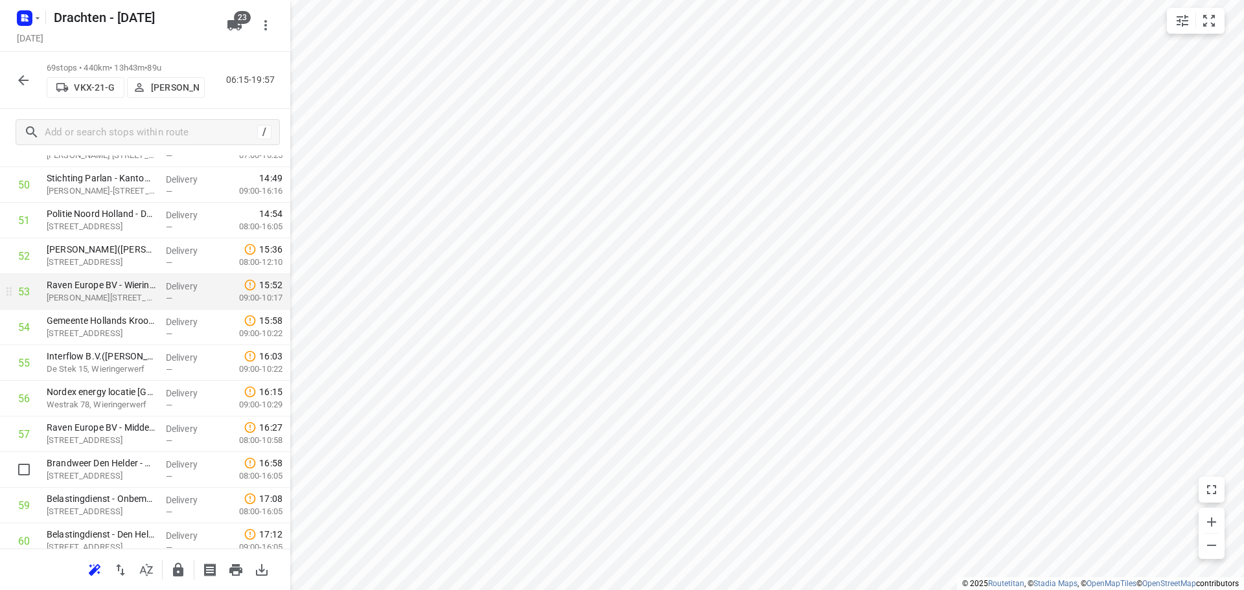
scroll to position [1865, 0]
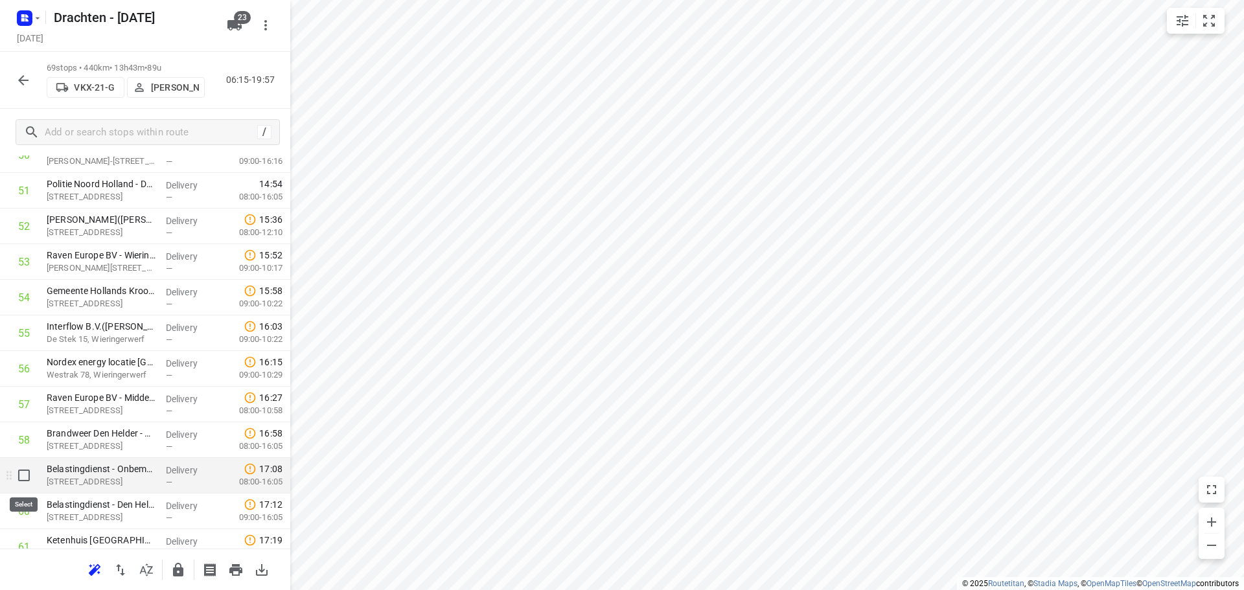
click at [25, 482] on input "checkbox" at bounding box center [24, 475] width 26 height 26
checkbox input "true"
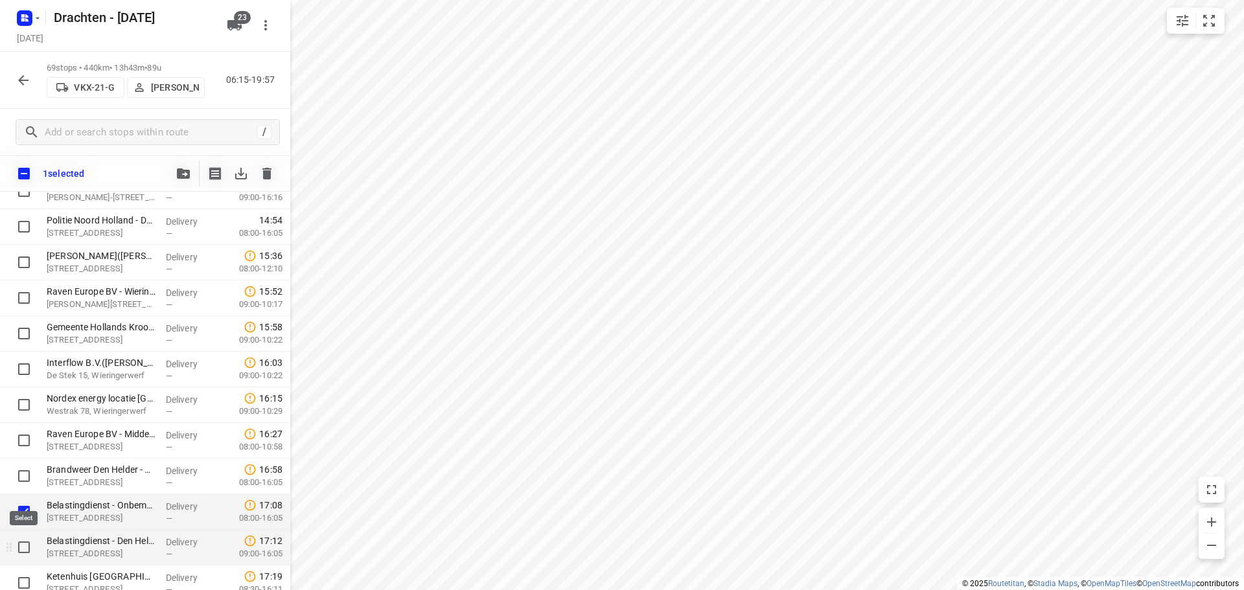
click at [28, 543] on input "checkbox" at bounding box center [24, 547] width 26 height 26
checkbox input "true"
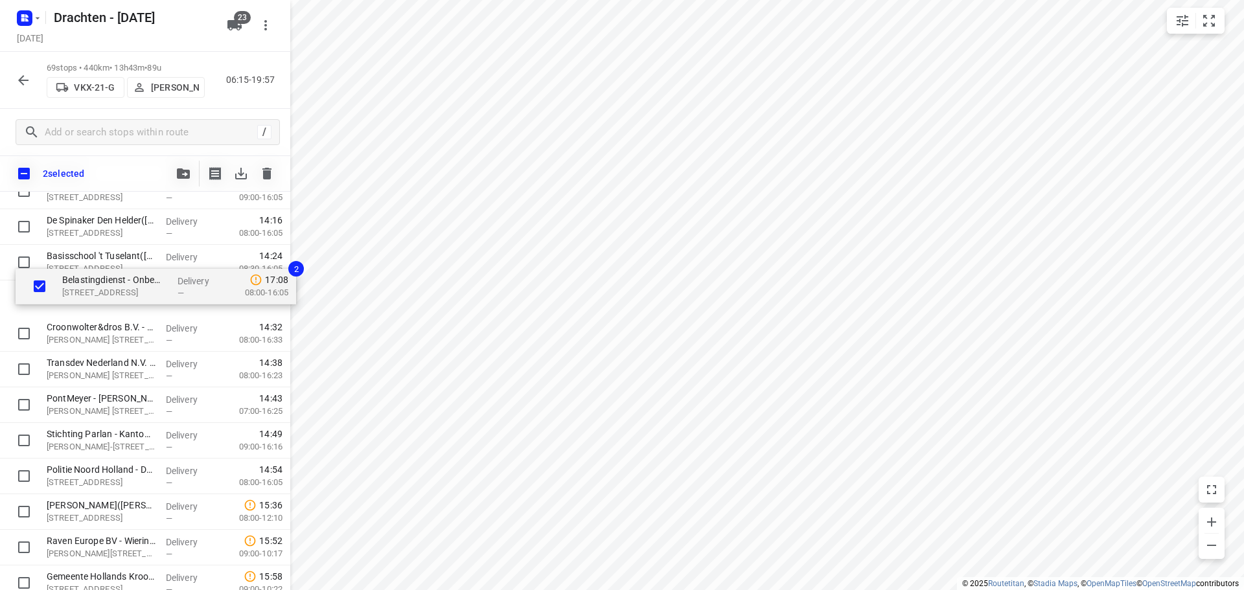
scroll to position [1648, 0]
drag, startPoint x: 106, startPoint y: 525, endPoint x: 114, endPoint y: 293, distance: 232.0
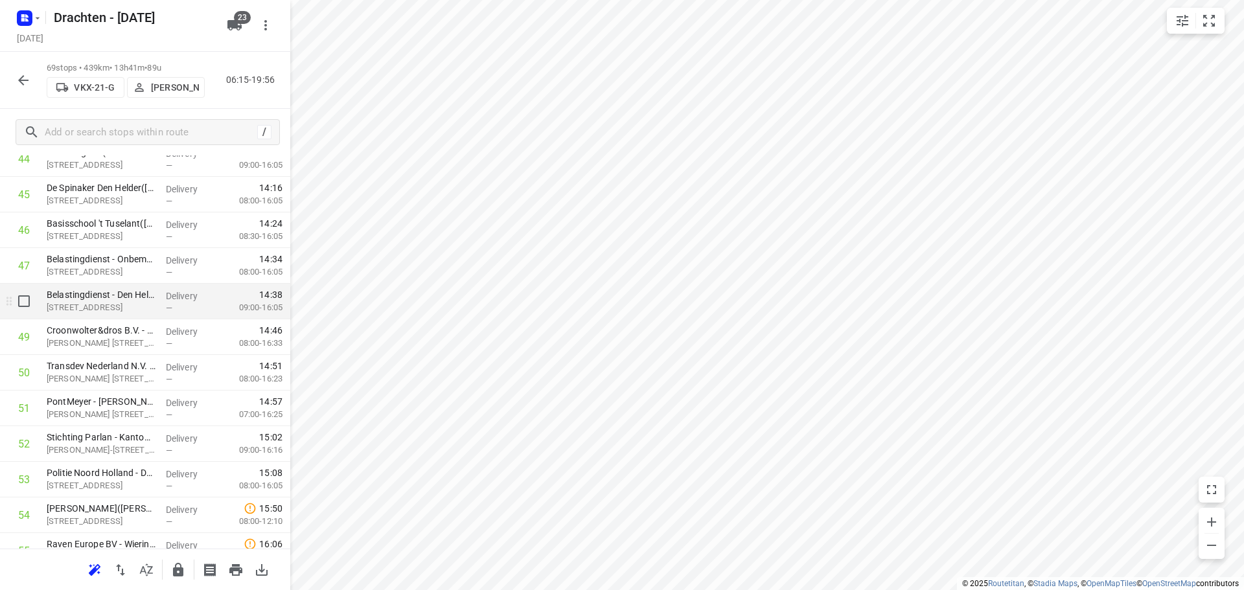
scroll to position [1713, 0]
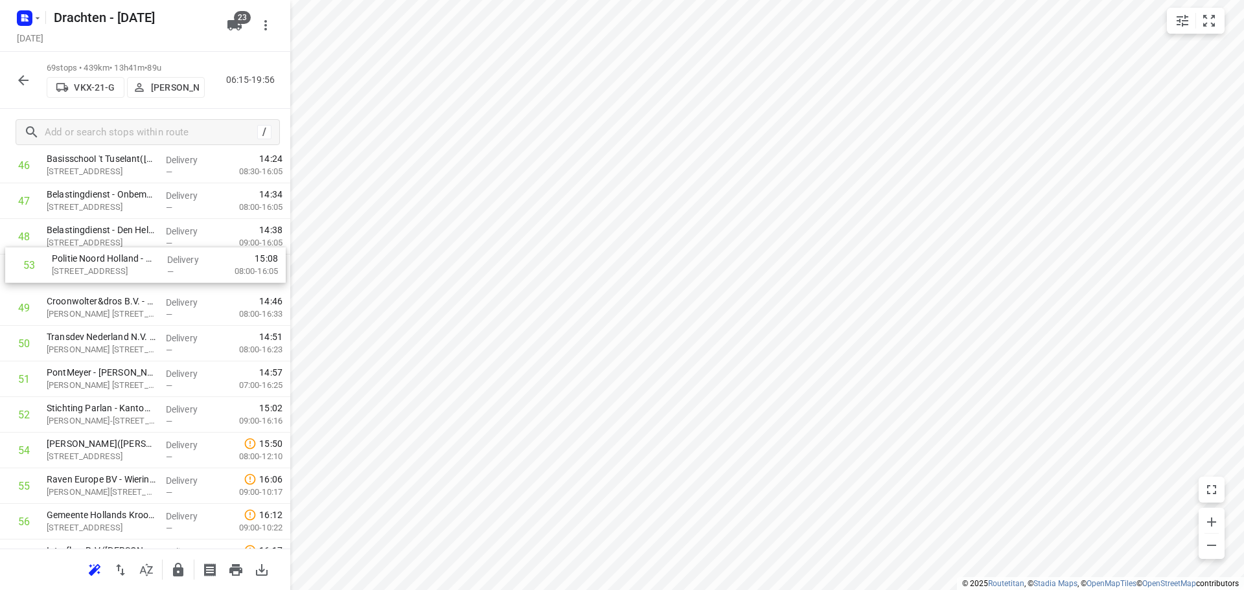
drag, startPoint x: 101, startPoint y: 422, endPoint x: 110, endPoint y: 269, distance: 153.8
drag, startPoint x: 121, startPoint y: 422, endPoint x: 126, endPoint y: 323, distance: 99.9
drag, startPoint x: 135, startPoint y: 420, endPoint x: 147, endPoint y: 341, distance: 79.3
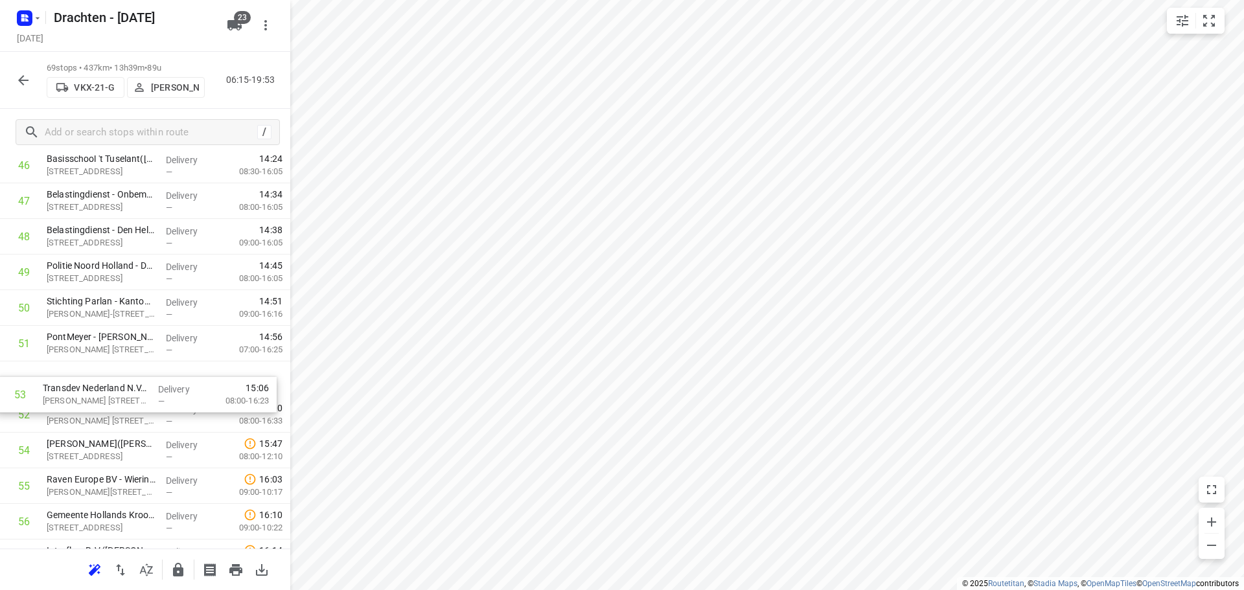
drag, startPoint x: 160, startPoint y: 411, endPoint x: 155, endPoint y: 367, distance: 43.6
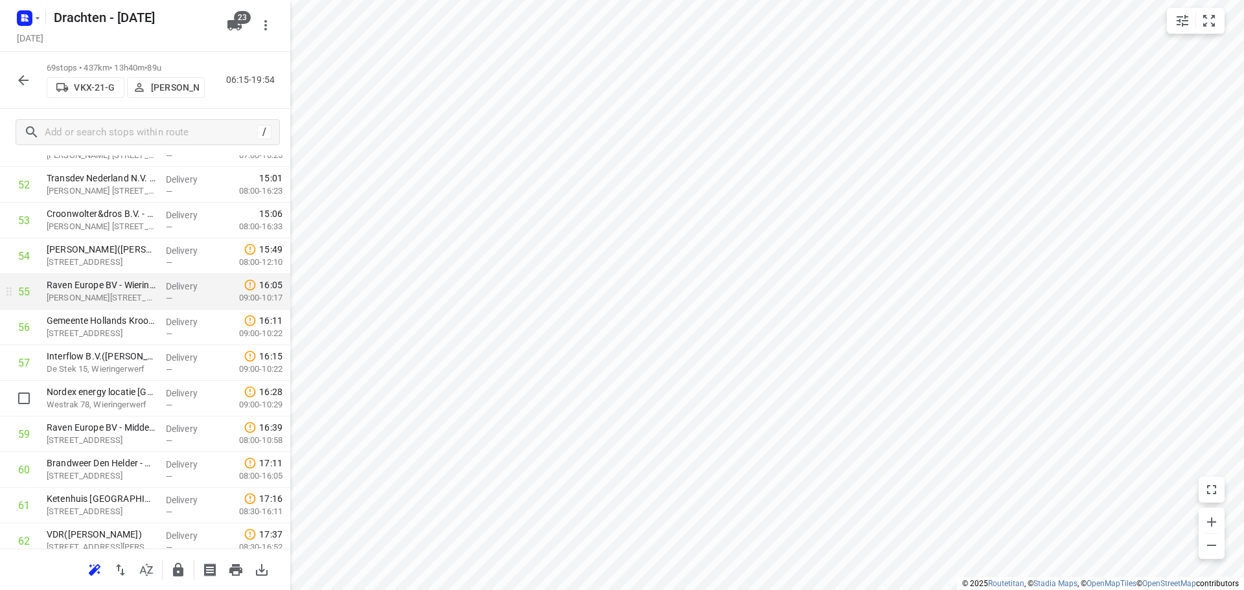
scroll to position [1972, 0]
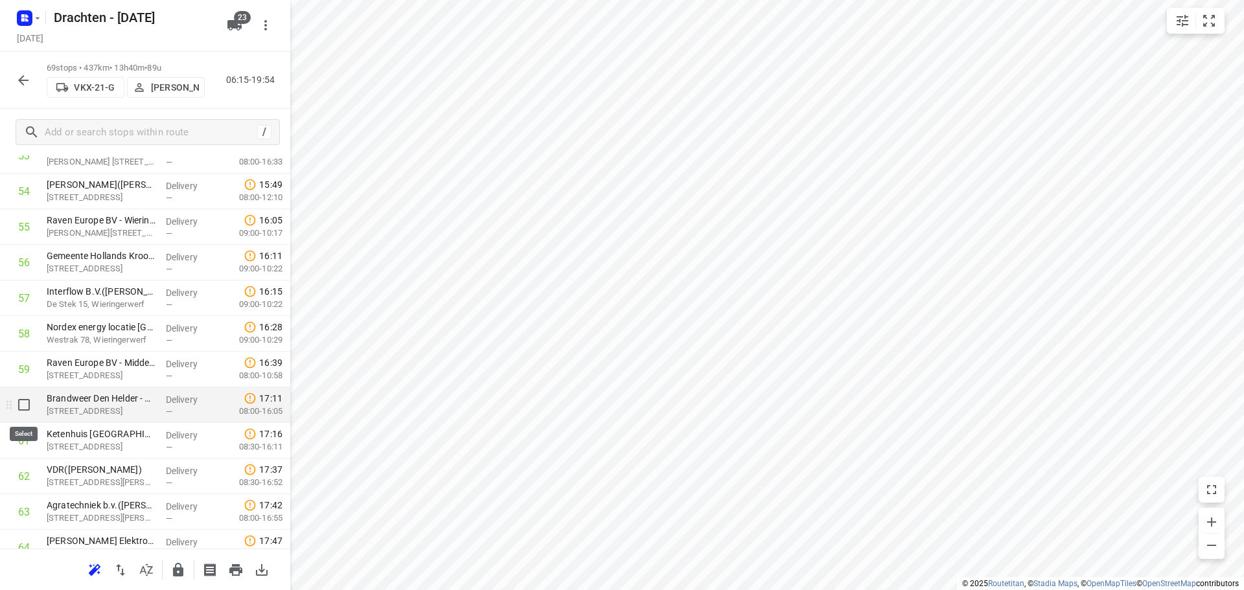
click at [29, 415] on input "checkbox" at bounding box center [24, 405] width 26 height 26
checkbox input "true"
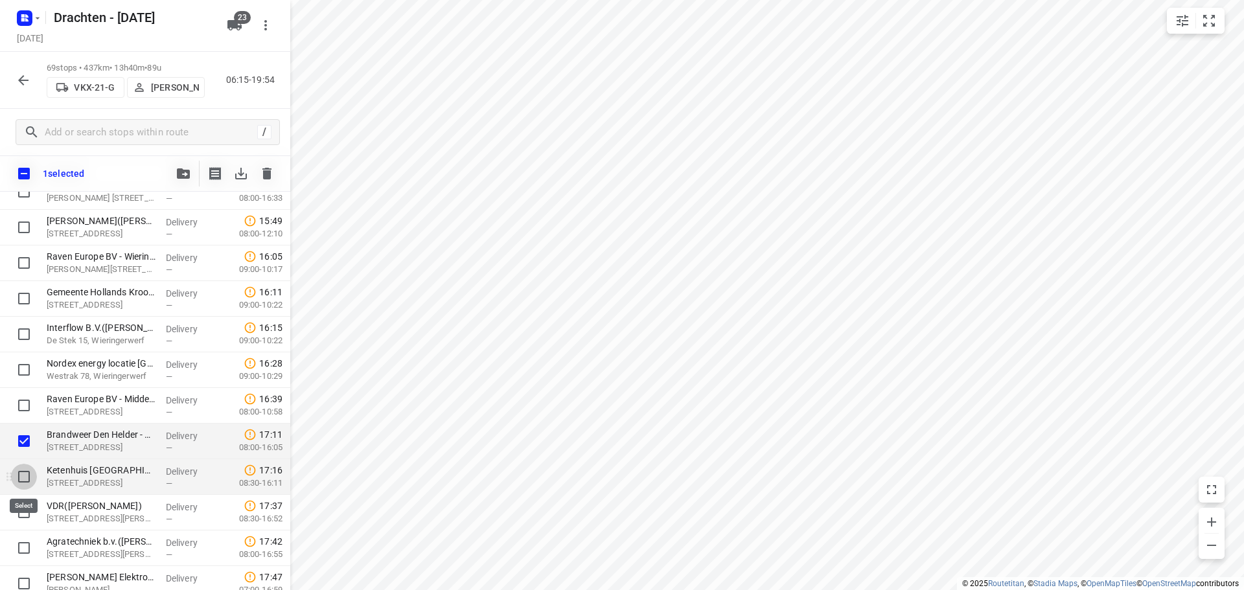
click at [28, 477] on input "checkbox" at bounding box center [24, 477] width 26 height 26
checkbox input "true"
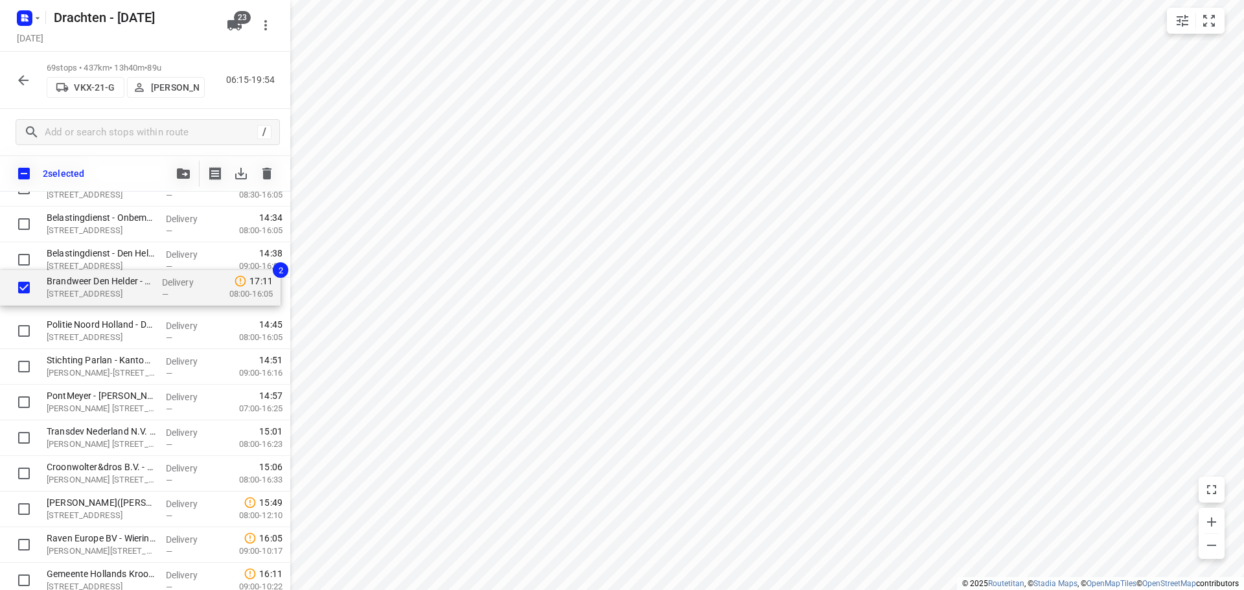
drag, startPoint x: 67, startPoint y: 441, endPoint x: 69, endPoint y: 281, distance: 160.0
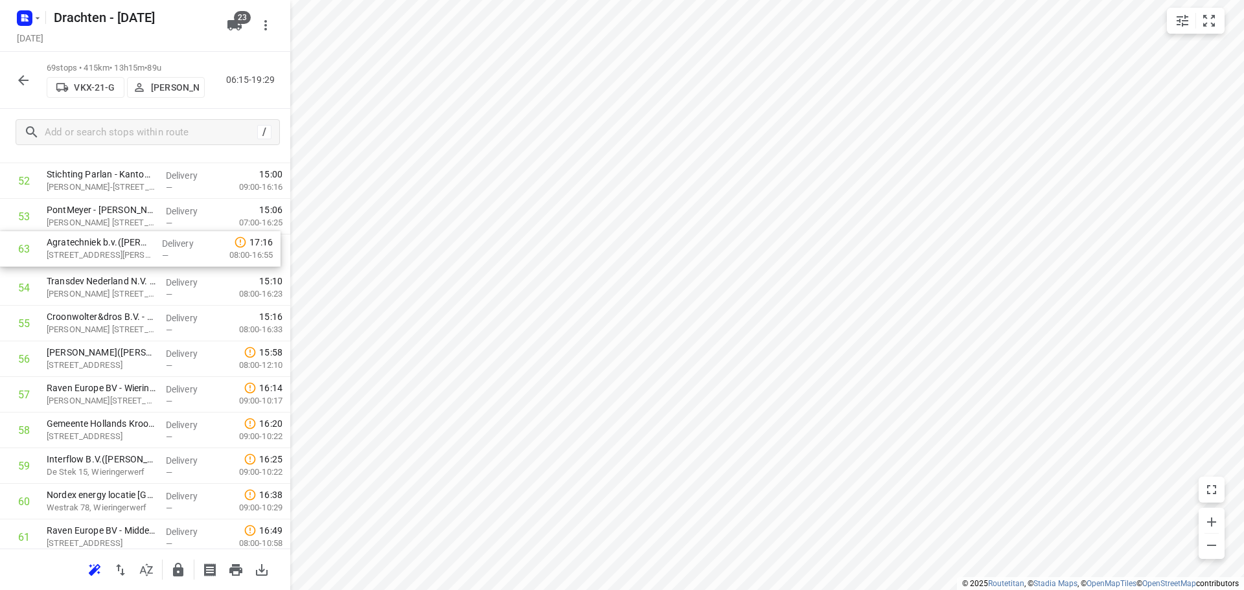
scroll to position [1907, 0]
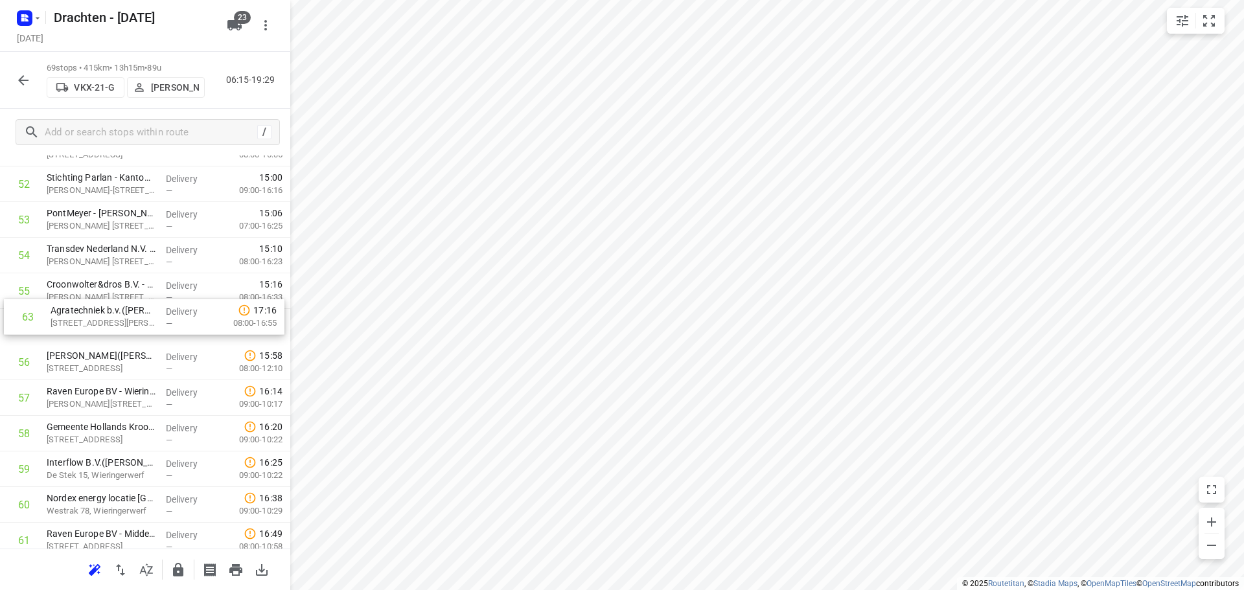
drag, startPoint x: 120, startPoint y: 445, endPoint x: 127, endPoint y: 321, distance: 123.9
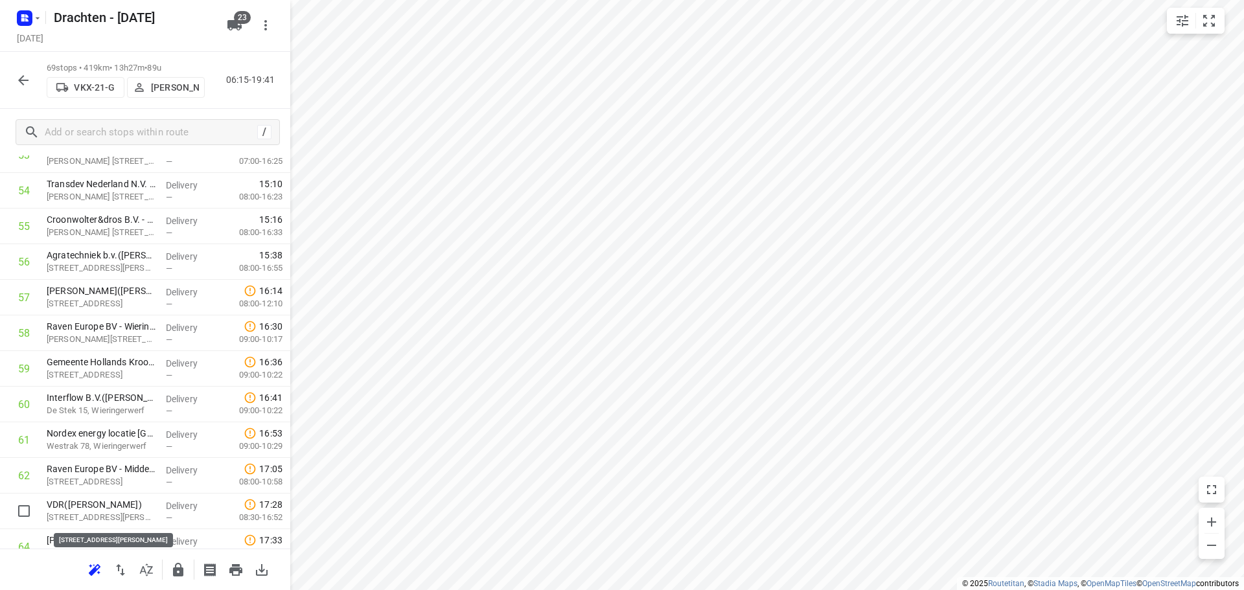
scroll to position [1974, 0]
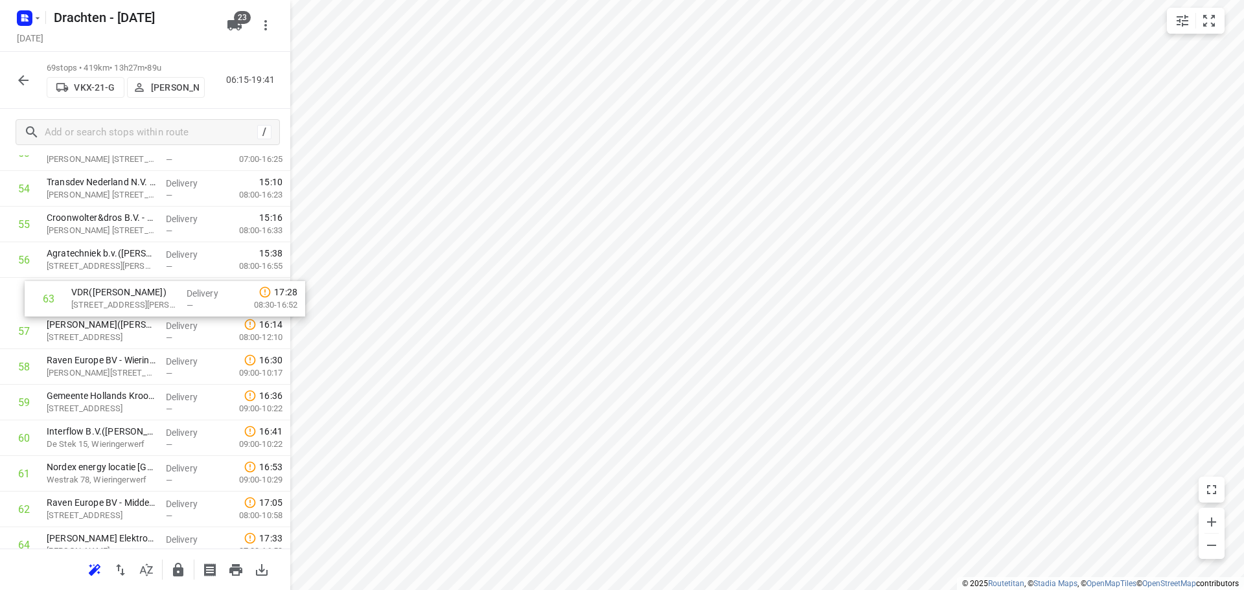
drag, startPoint x: 82, startPoint y: 514, endPoint x: 107, endPoint y: 294, distance: 221.0
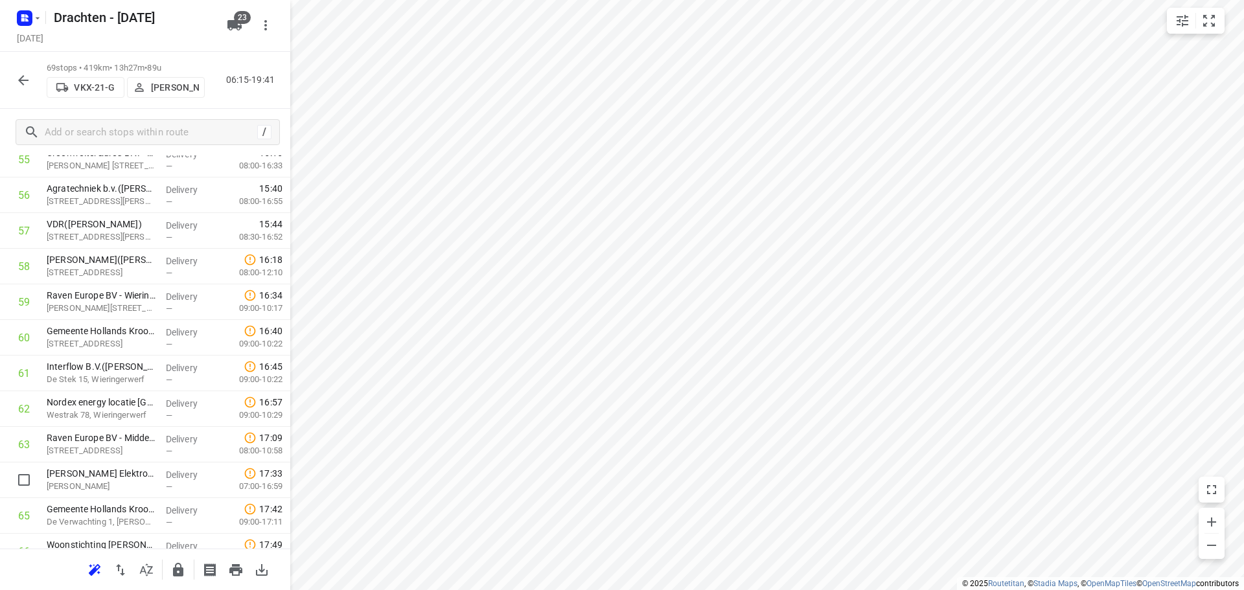
scroll to position [2041, 0]
drag, startPoint x: 100, startPoint y: 481, endPoint x: 67, endPoint y: 256, distance: 227.8
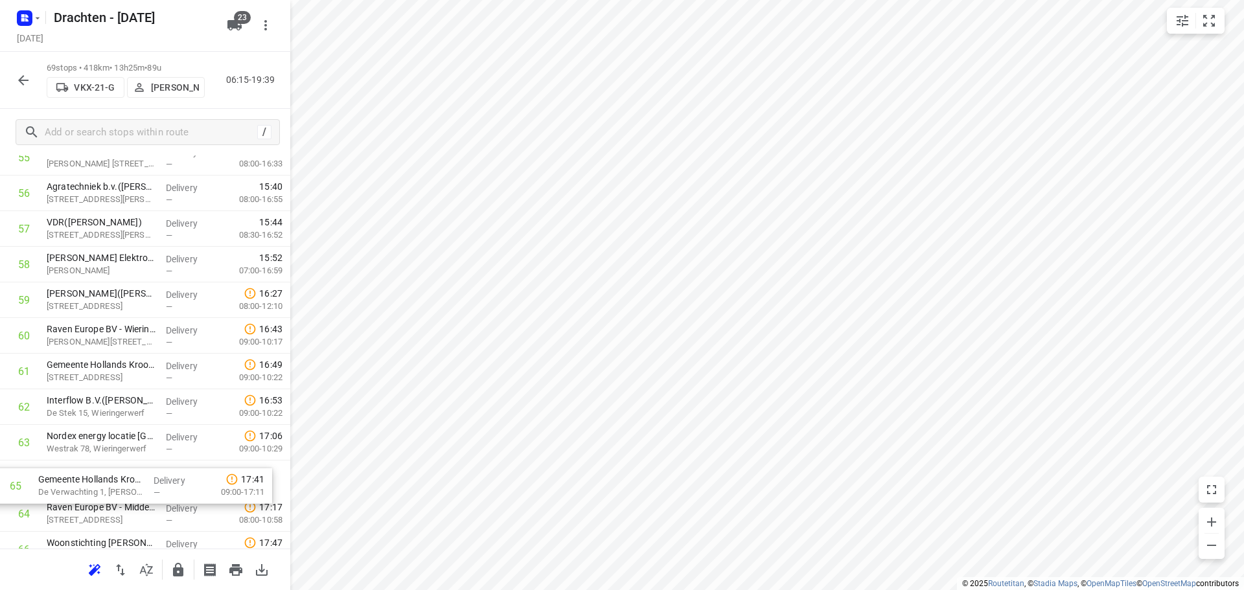
scroll to position [2049, 0]
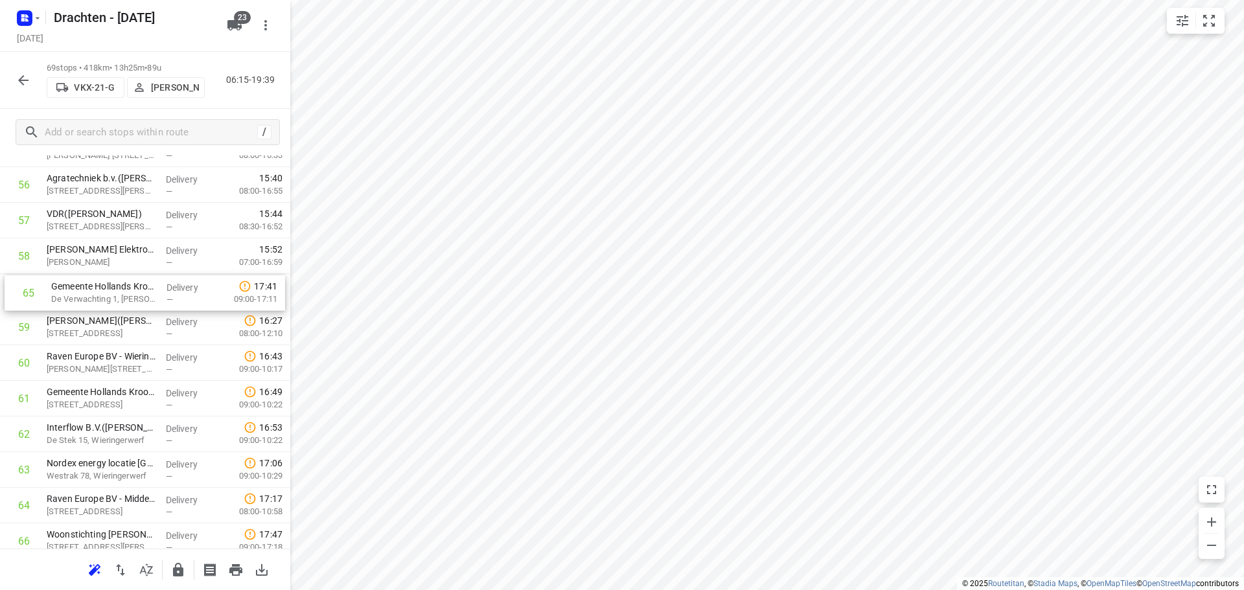
drag, startPoint x: 106, startPoint y: 519, endPoint x: 111, endPoint y: 290, distance: 229.3
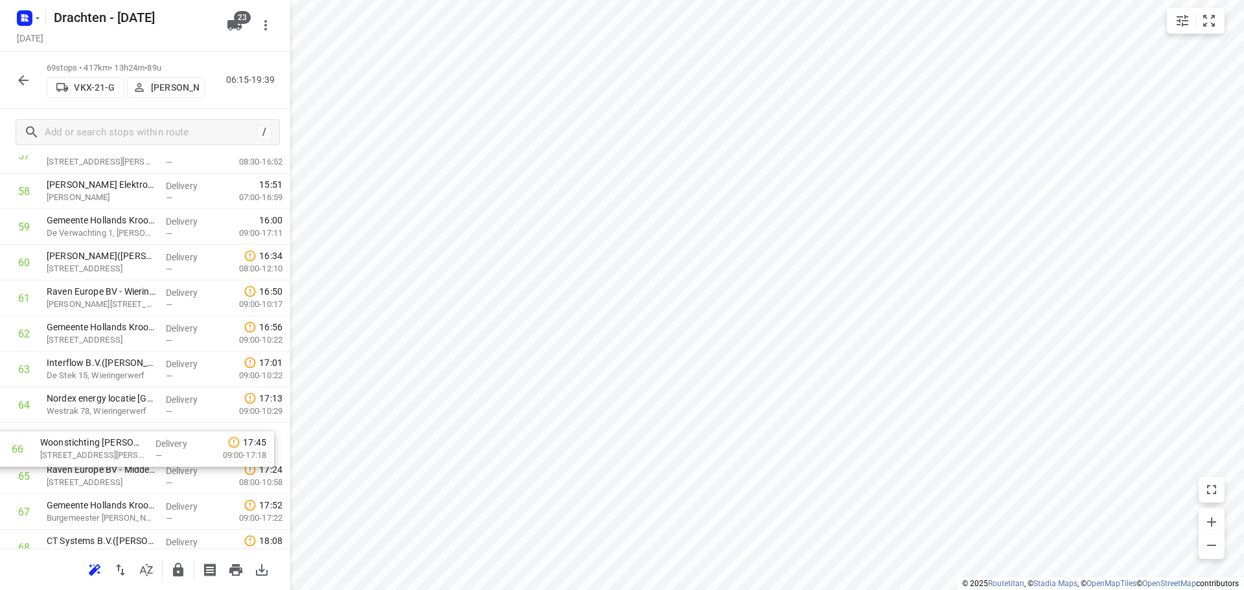
scroll to position [2116, 0]
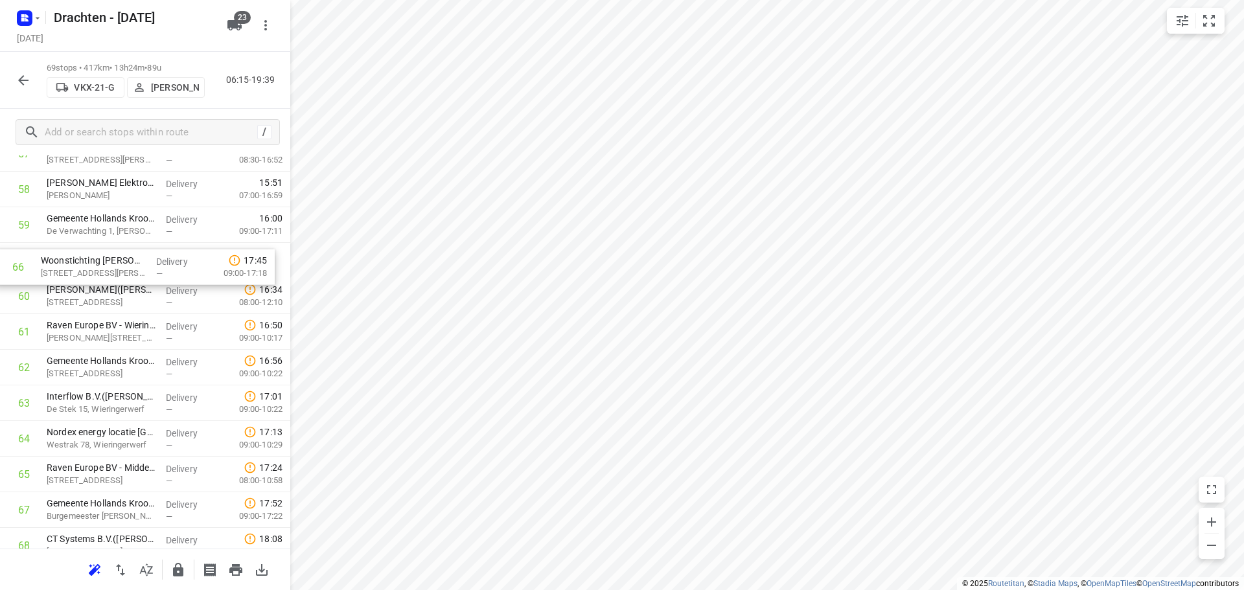
drag, startPoint x: 118, startPoint y: 478, endPoint x: 113, endPoint y: 265, distance: 213.2
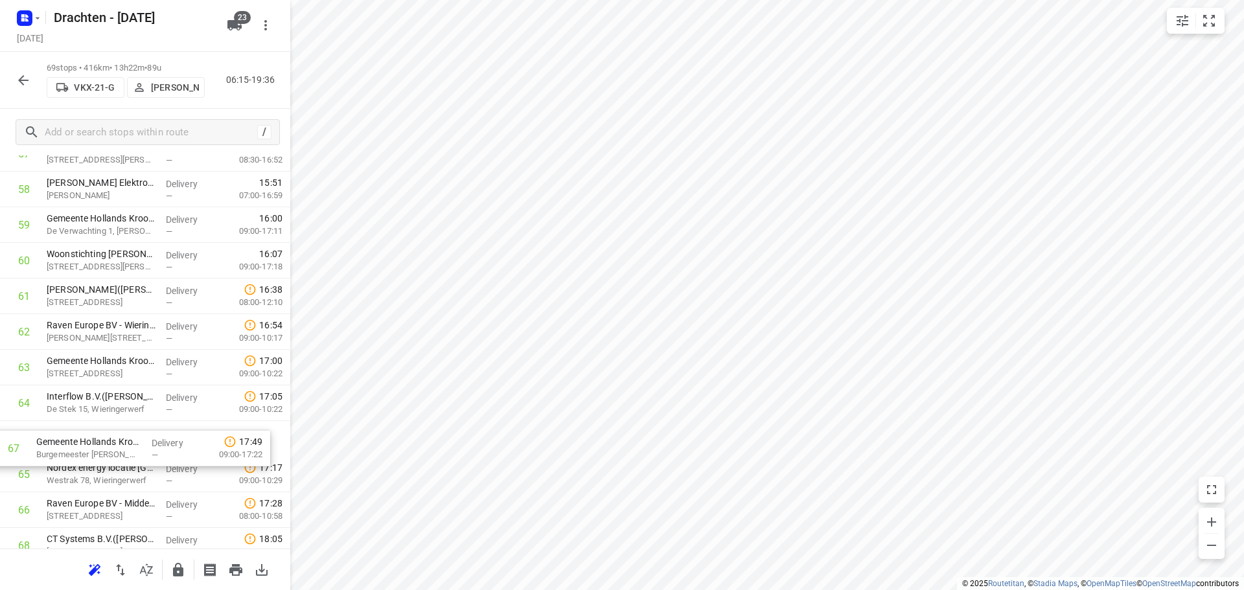
scroll to position [2119, 0]
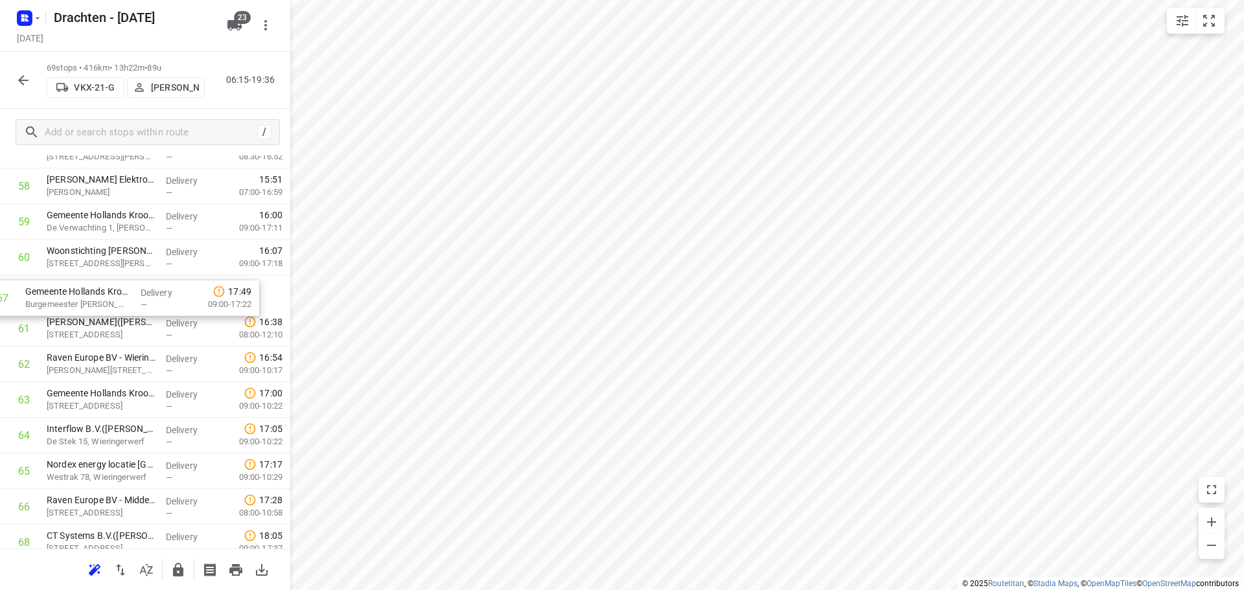
drag, startPoint x: 125, startPoint y: 513, endPoint x: 100, endPoint y: 296, distance: 218.4
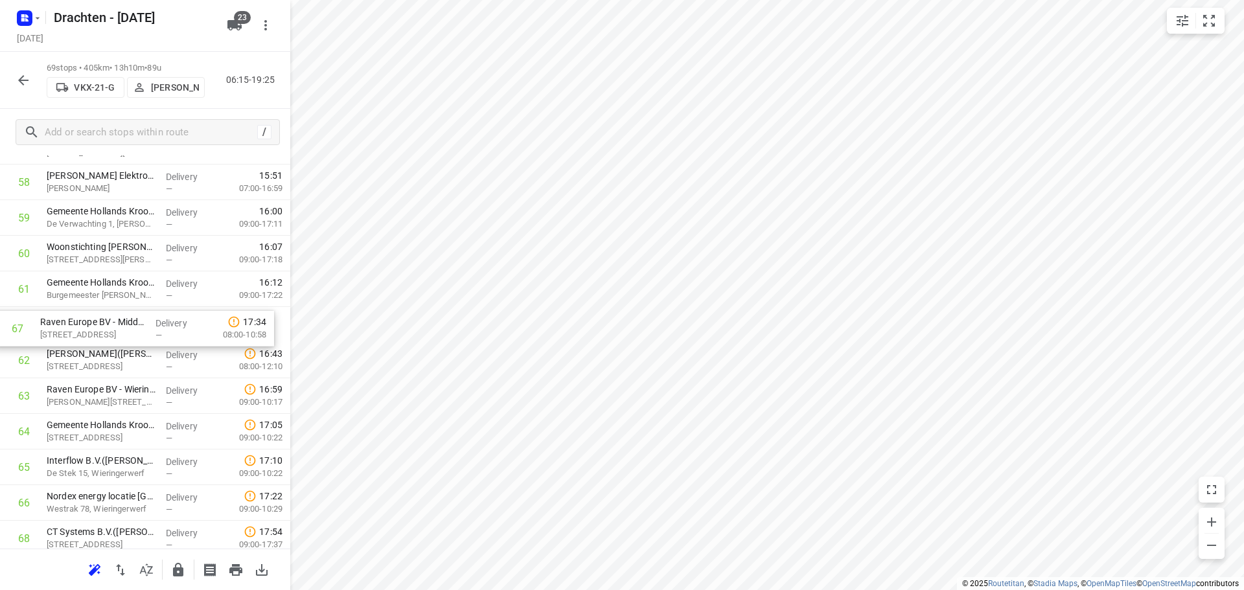
drag, startPoint x: 122, startPoint y: 512, endPoint x: 112, endPoint y: 329, distance: 183.6
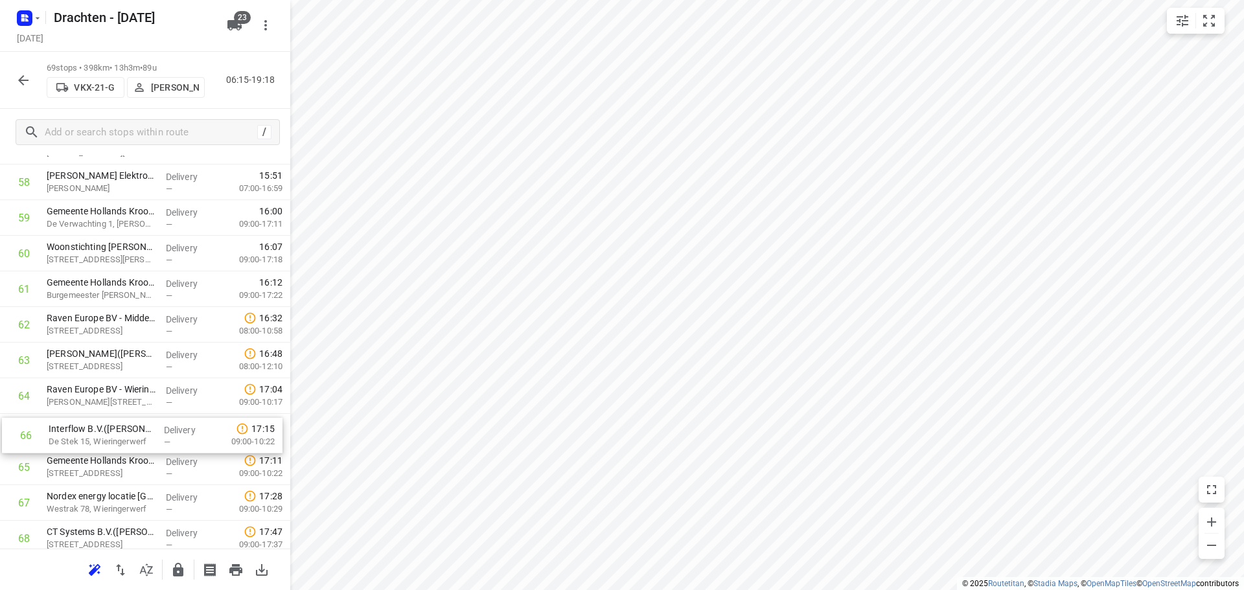
scroll to position [2125, 0]
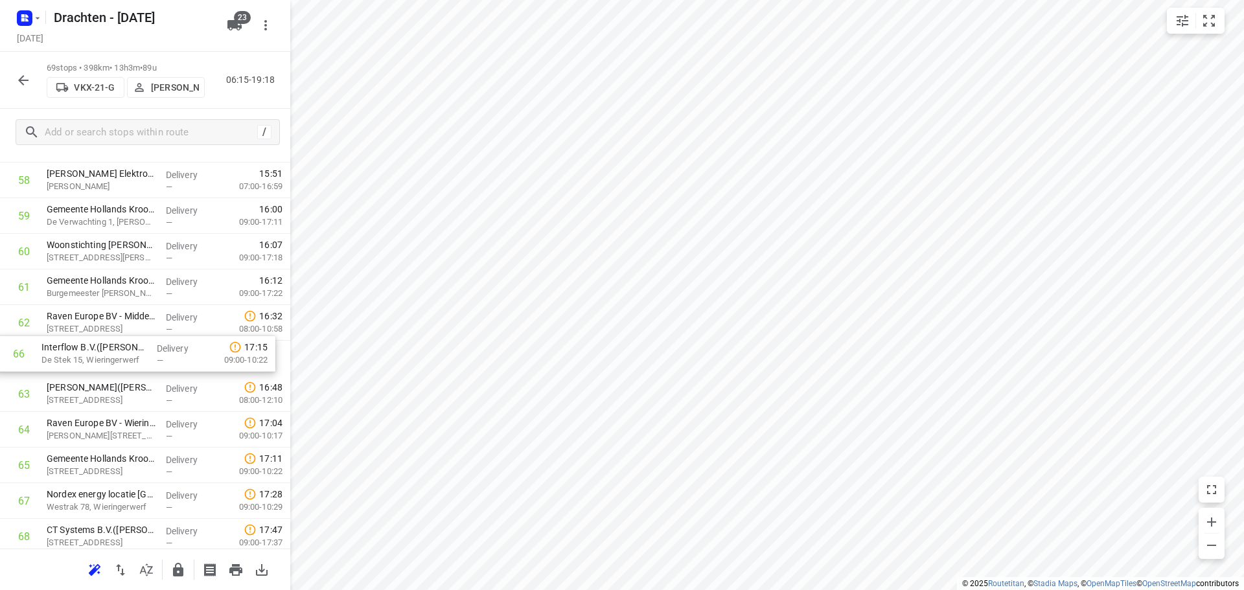
drag, startPoint x: 97, startPoint y: 464, endPoint x: 95, endPoint y: 350, distance: 114.0
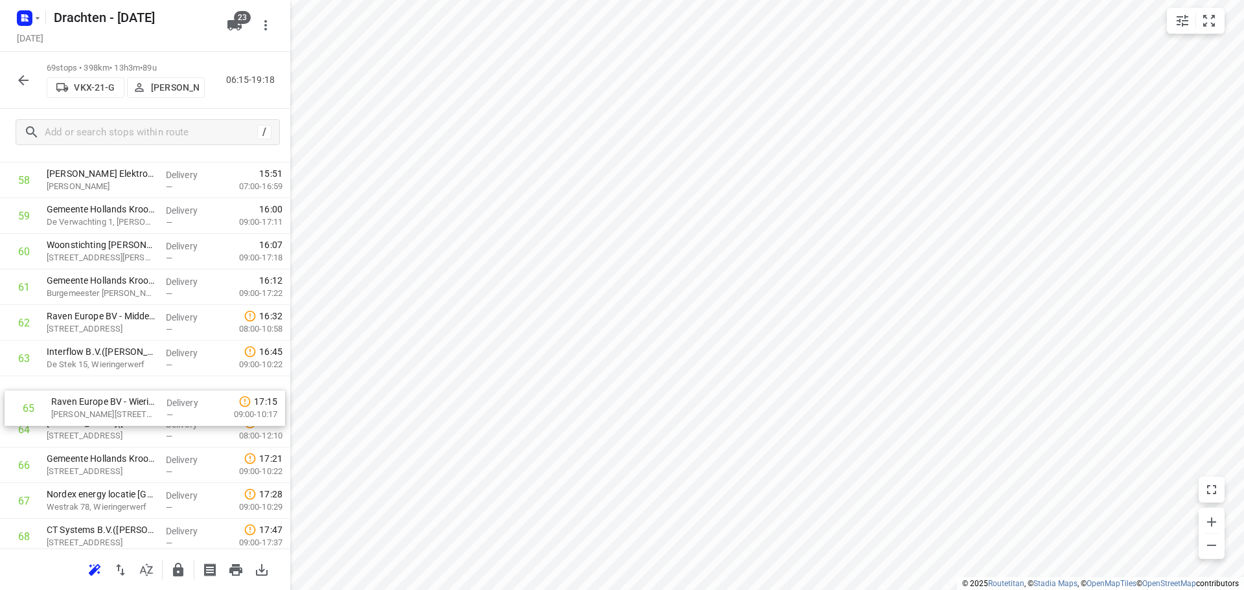
drag, startPoint x: 108, startPoint y: 443, endPoint x: 114, endPoint y: 405, distance: 38.1
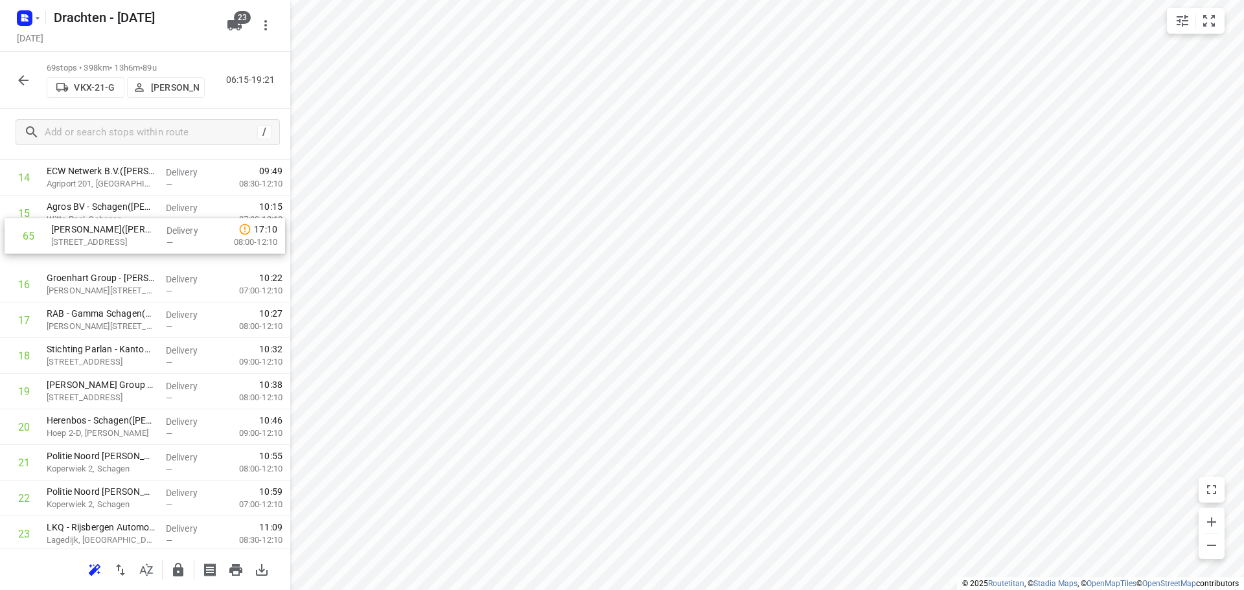
scroll to position [557, 0]
drag, startPoint x: 116, startPoint y: 438, endPoint x: 125, endPoint y: 284, distance: 154.4
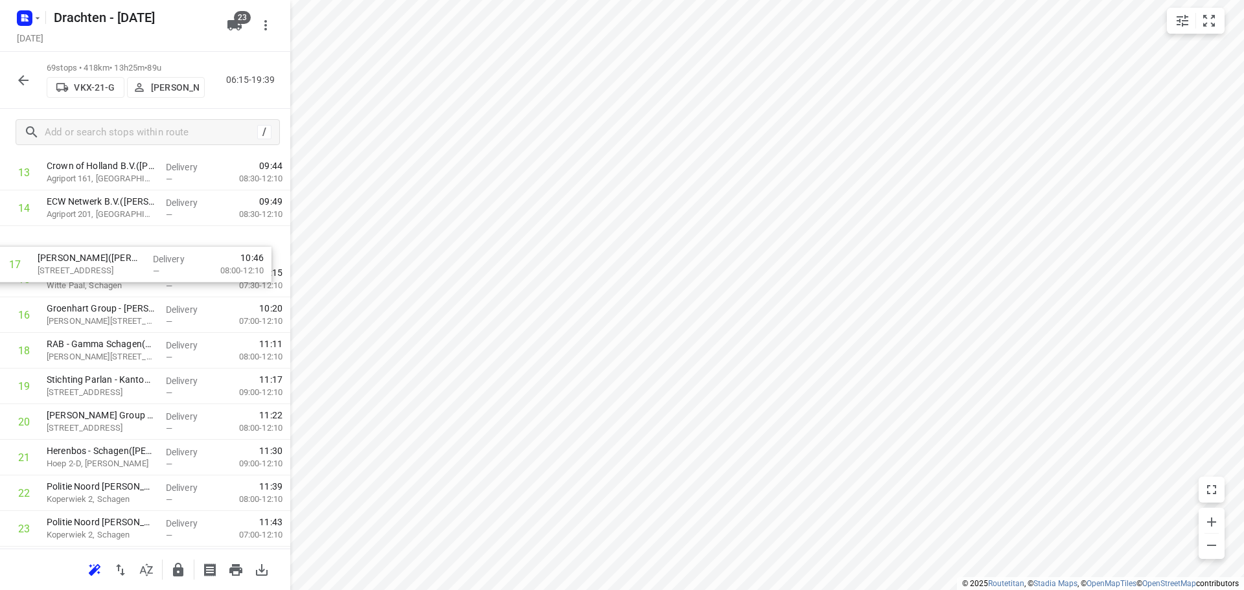
scroll to position [527, 0]
drag, startPoint x: 153, startPoint y: 296, endPoint x: 146, endPoint y: 265, distance: 31.8
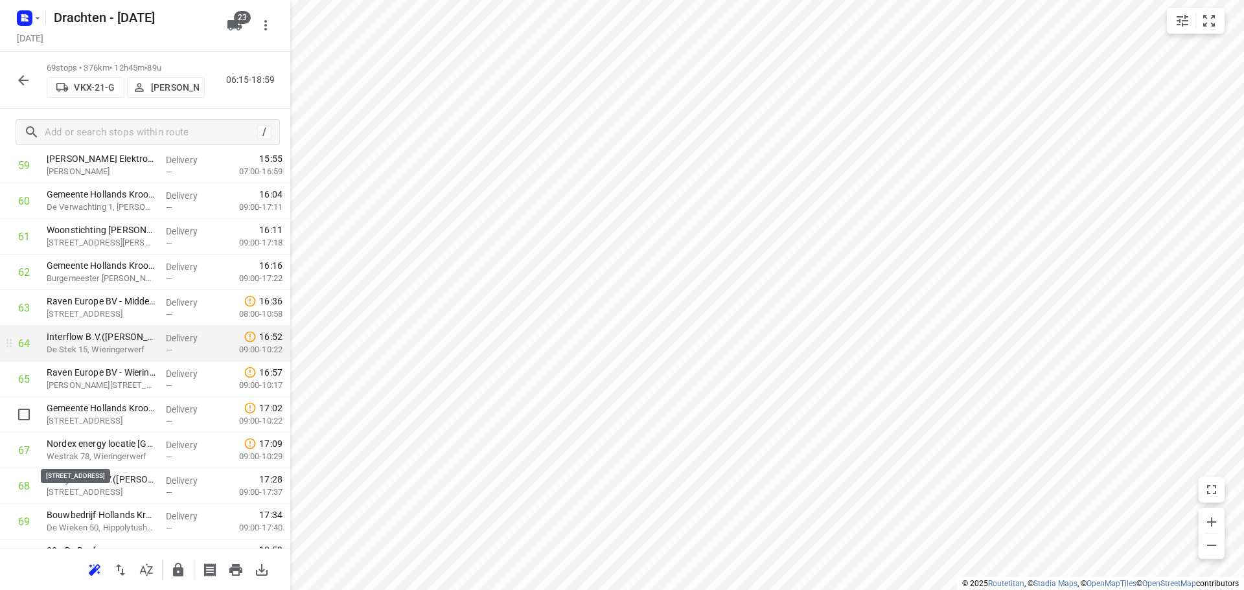
scroll to position [2202, 0]
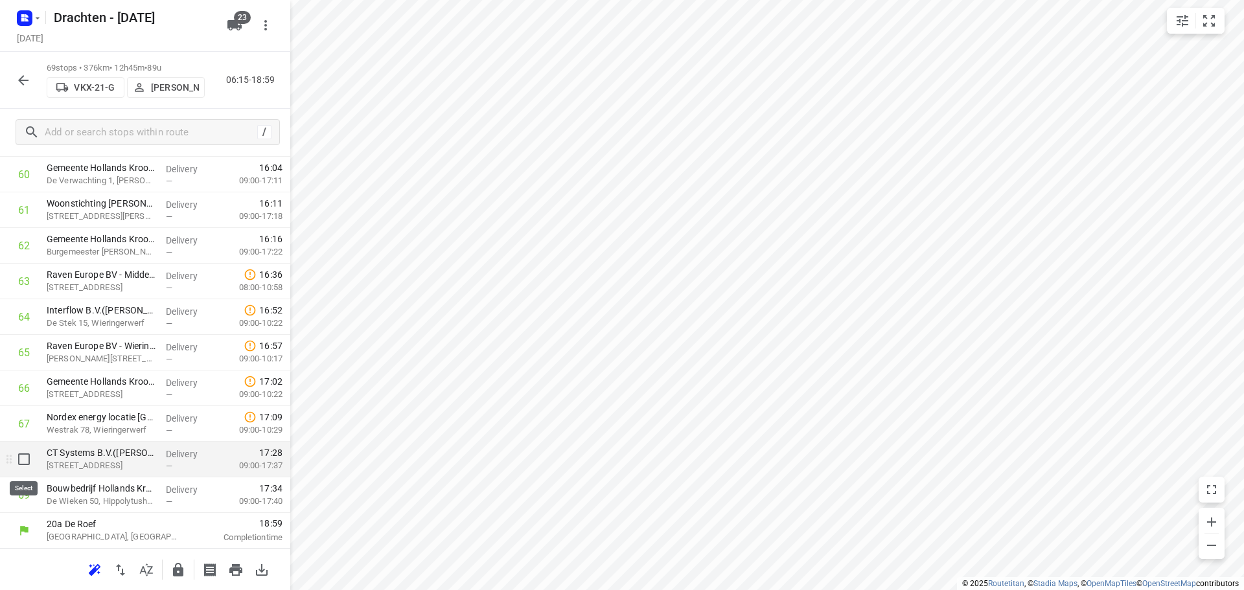
click at [30, 460] on input "checkbox" at bounding box center [24, 459] width 26 height 26
checkbox input "true"
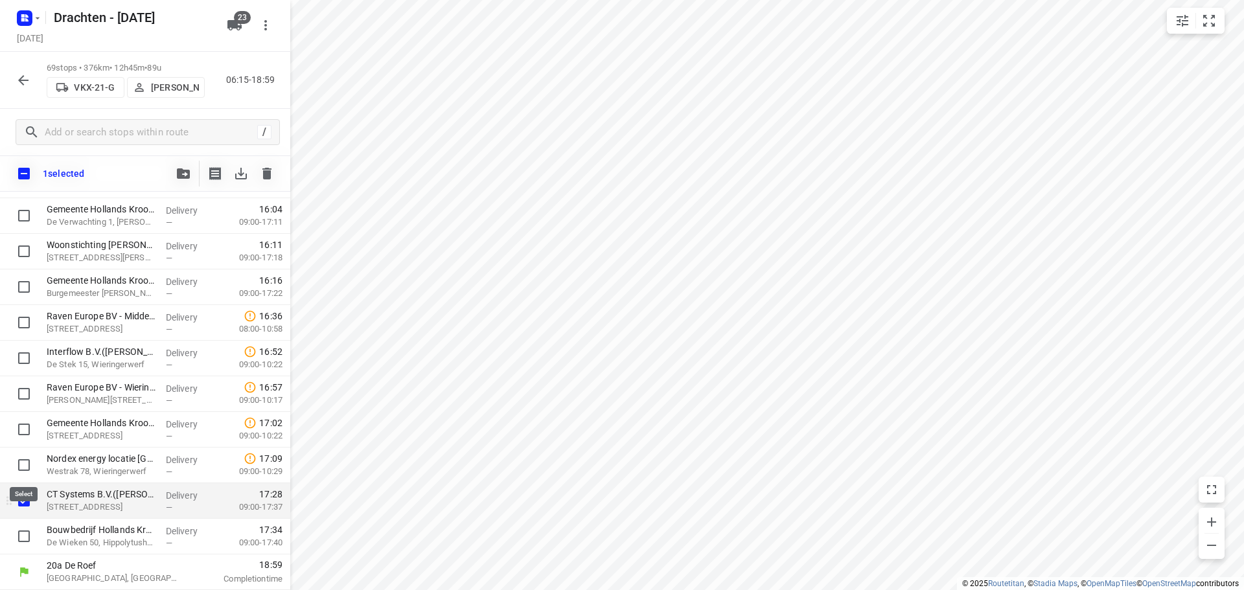
scroll to position [2197, 0]
click at [27, 531] on input "checkbox" at bounding box center [24, 536] width 26 height 26
checkbox input "true"
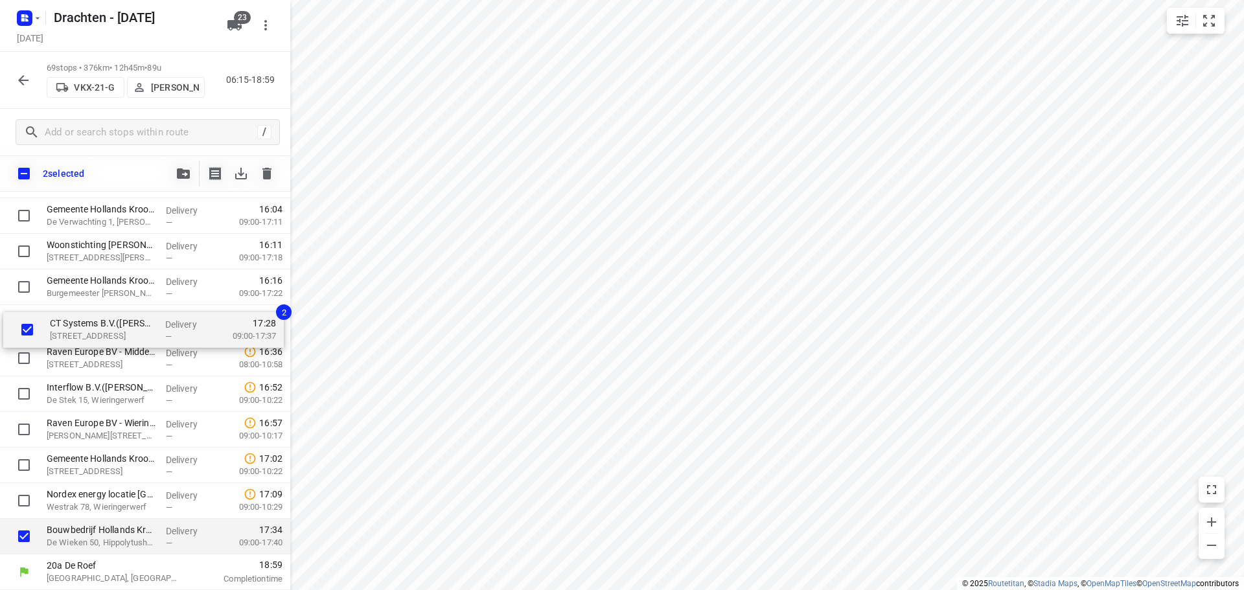
drag, startPoint x: 95, startPoint y: 504, endPoint x: 99, endPoint y: 325, distance: 178.8
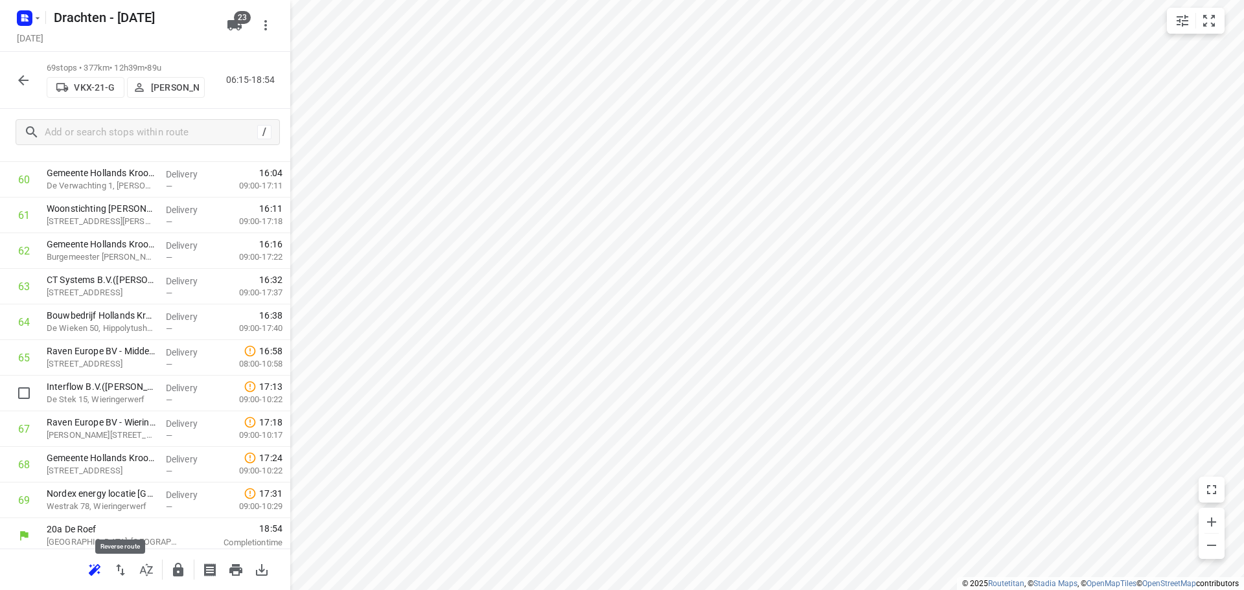
click at [116, 567] on icon "button" at bounding box center [121, 570] width 16 height 16
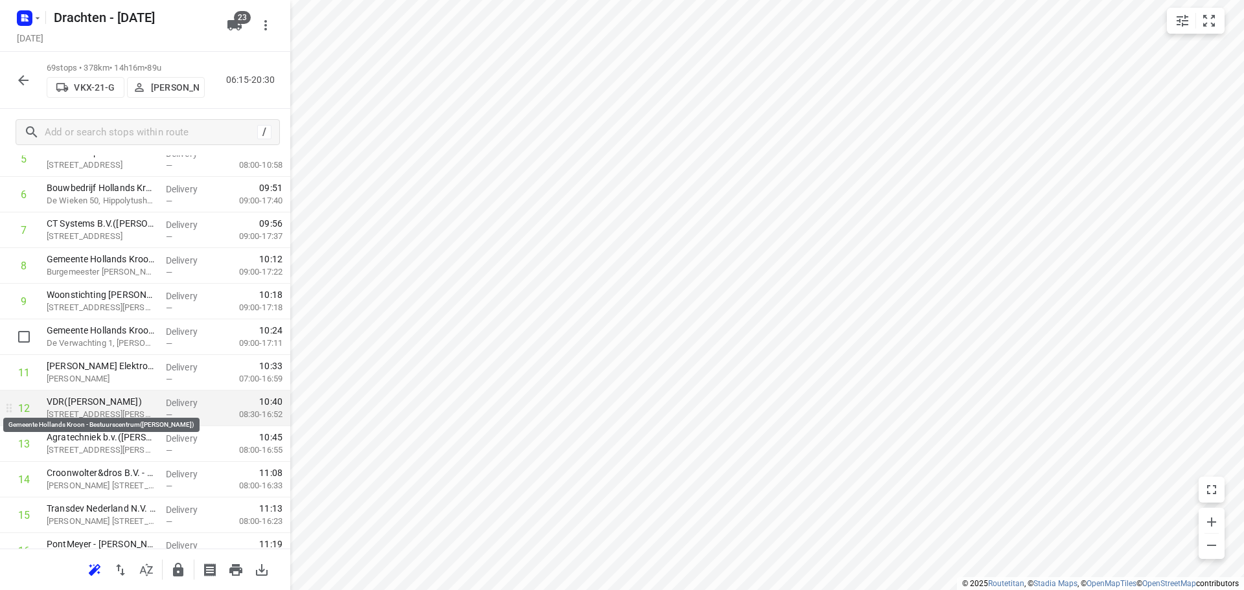
scroll to position [0, 0]
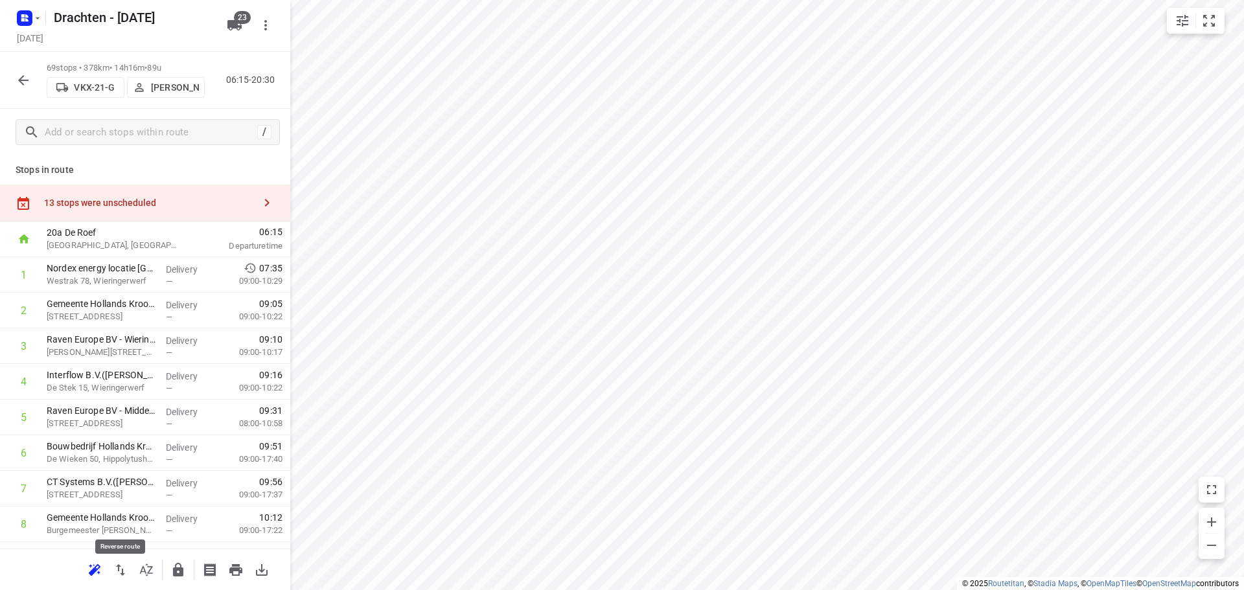
click at [126, 571] on icon "button" at bounding box center [121, 570] width 16 height 16
click at [114, 569] on icon "button" at bounding box center [121, 570] width 16 height 16
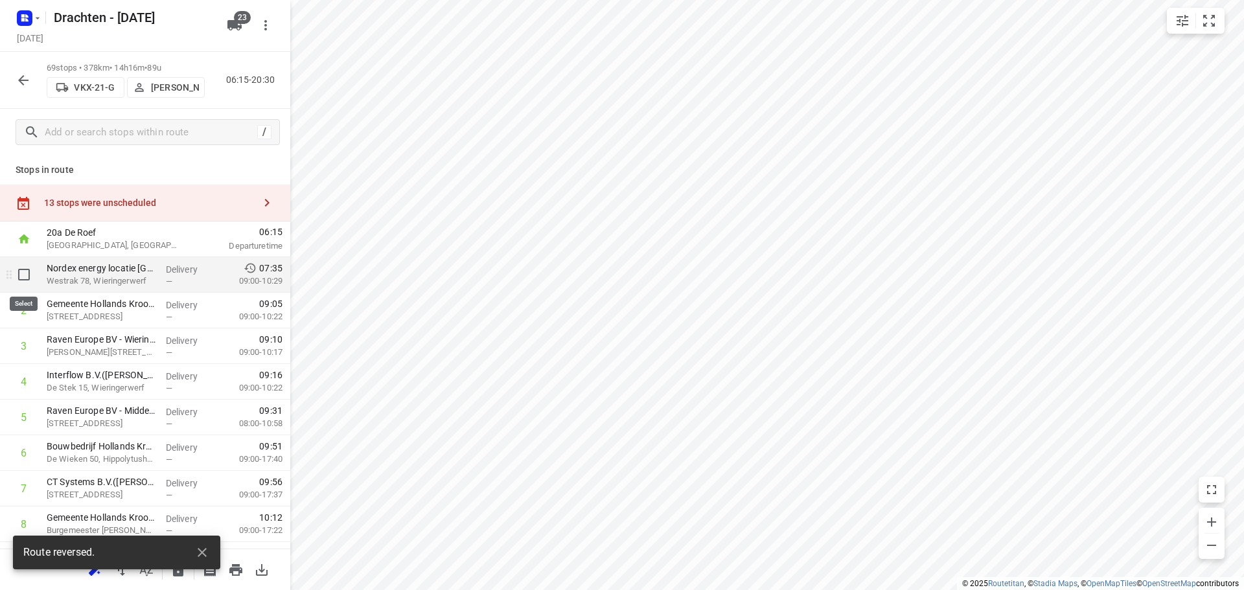
click at [25, 279] on input "checkbox" at bounding box center [24, 275] width 26 height 26
checkbox input "true"
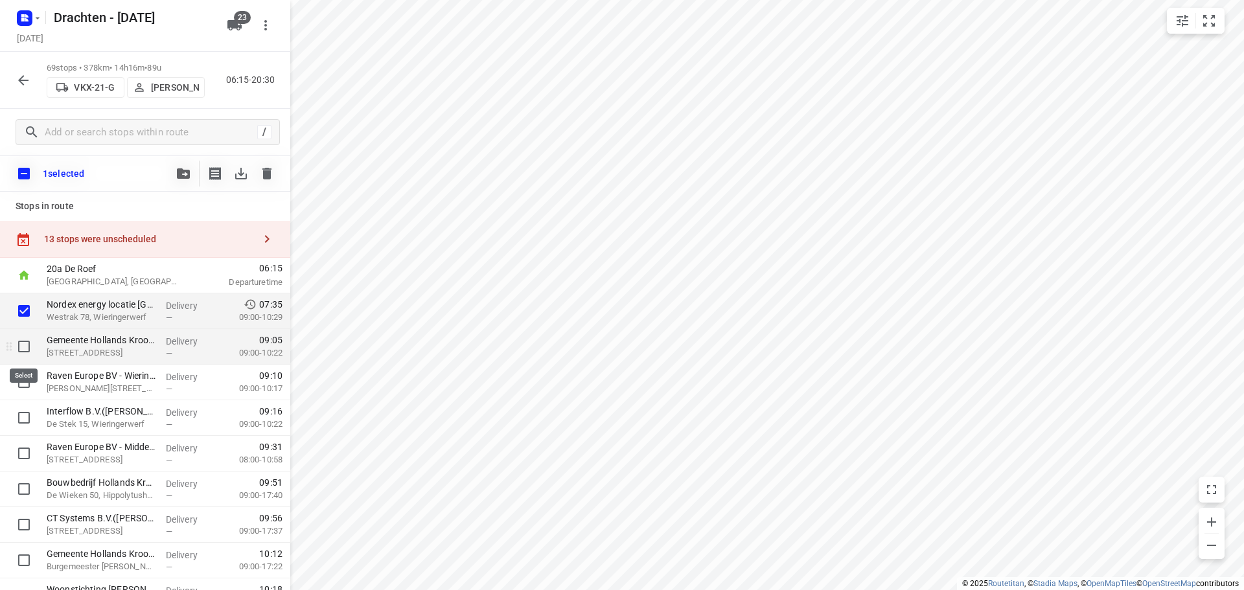
click at [28, 356] on input "checkbox" at bounding box center [24, 347] width 26 height 26
checkbox input "true"
click at [30, 382] on input "checkbox" at bounding box center [24, 382] width 26 height 26
checkbox input "true"
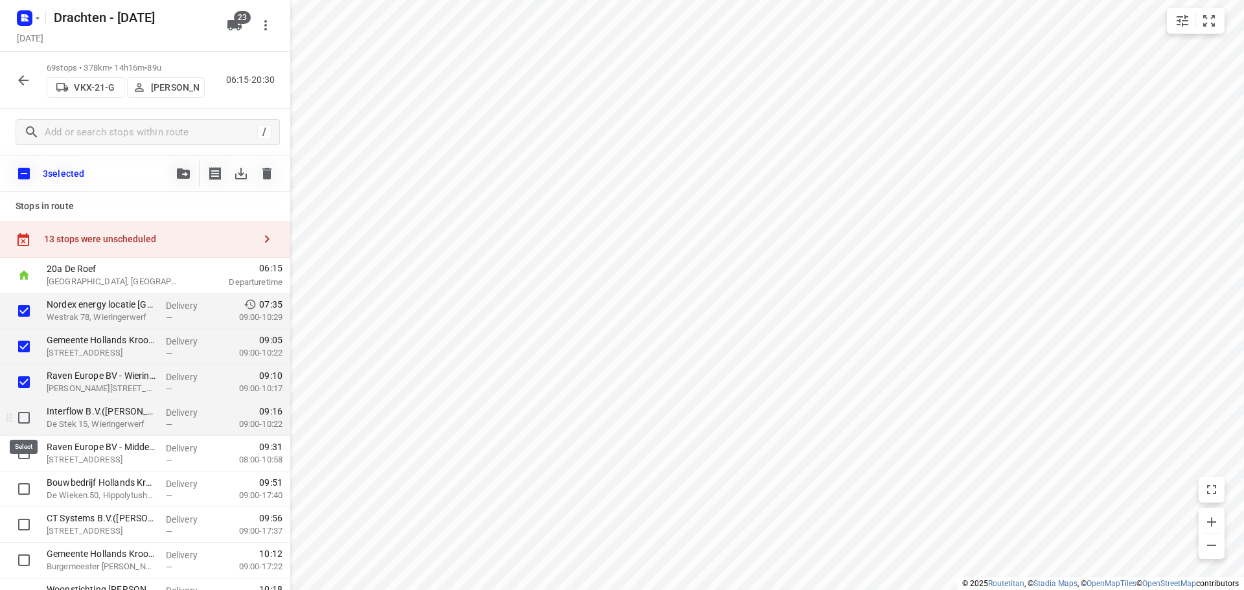
click at [23, 414] on input "checkbox" at bounding box center [24, 418] width 26 height 26
checkbox input "true"
click at [19, 452] on input "checkbox" at bounding box center [24, 453] width 26 height 26
checkbox input "true"
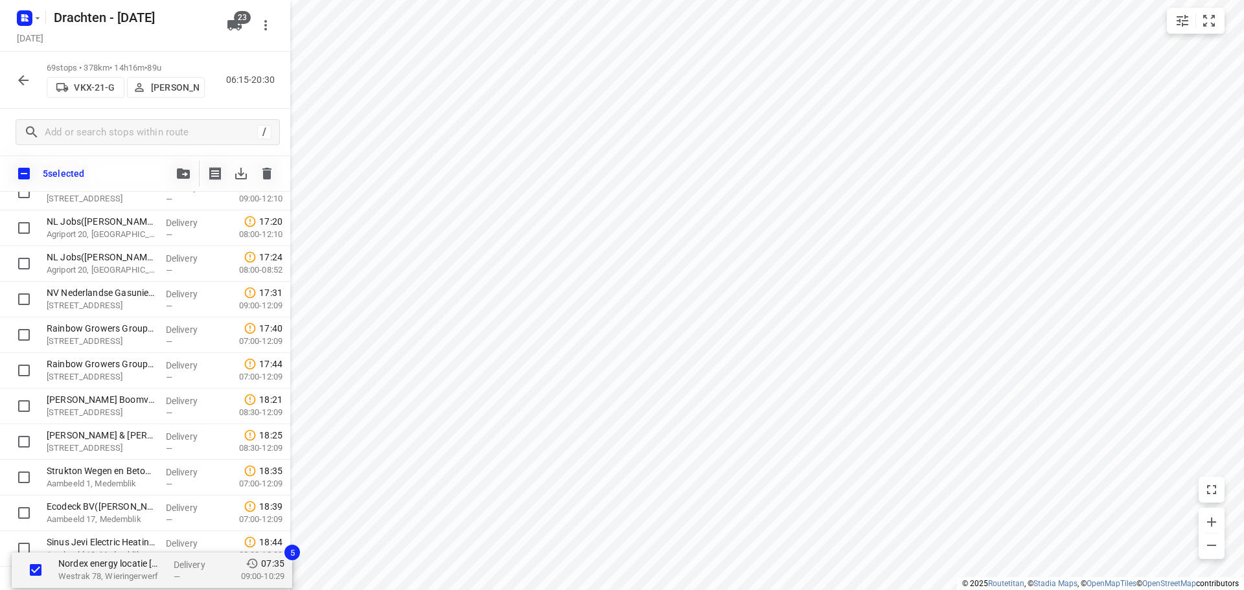
scroll to position [2197, 0]
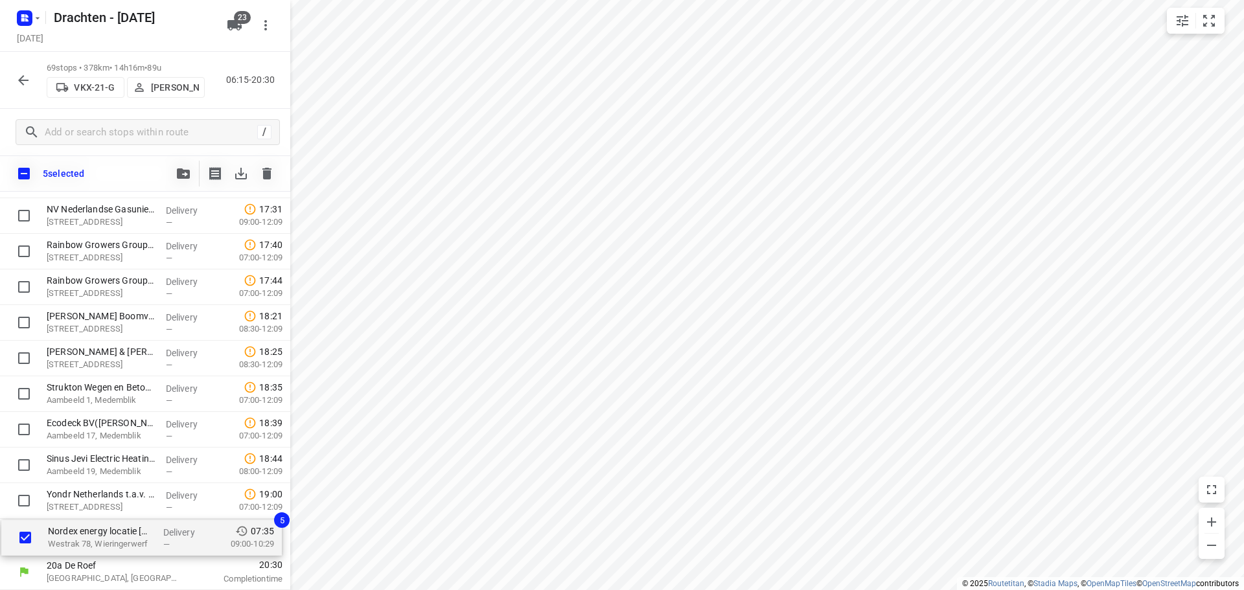
drag, startPoint x: 113, startPoint y: 313, endPoint x: 113, endPoint y: 543, distance: 229.9
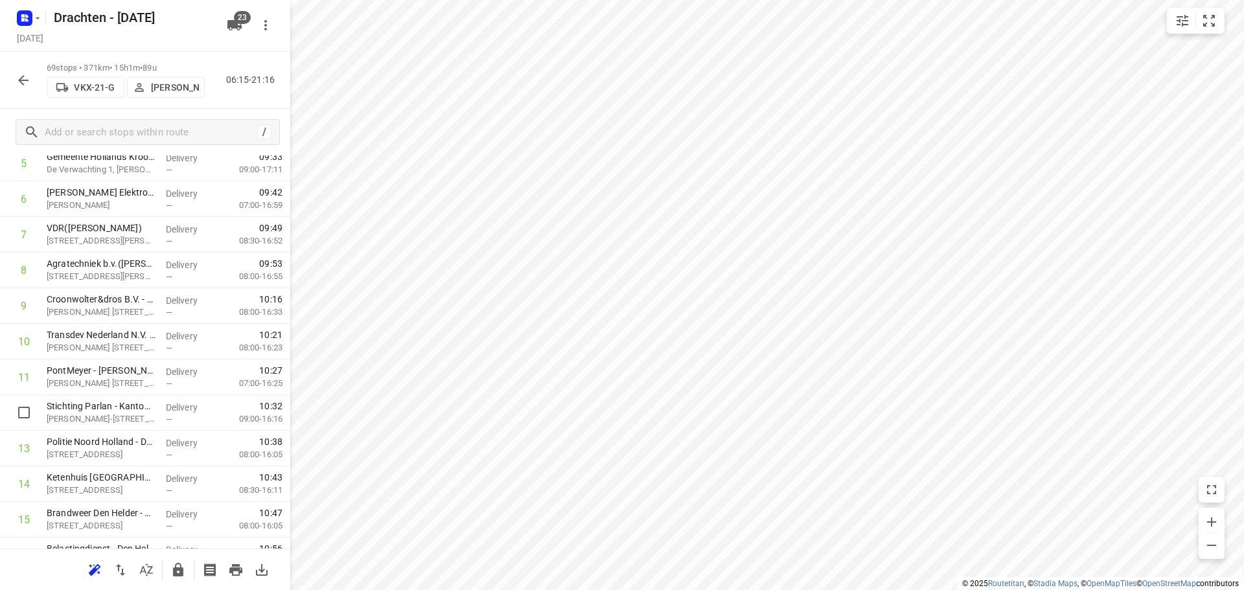
scroll to position [0, 0]
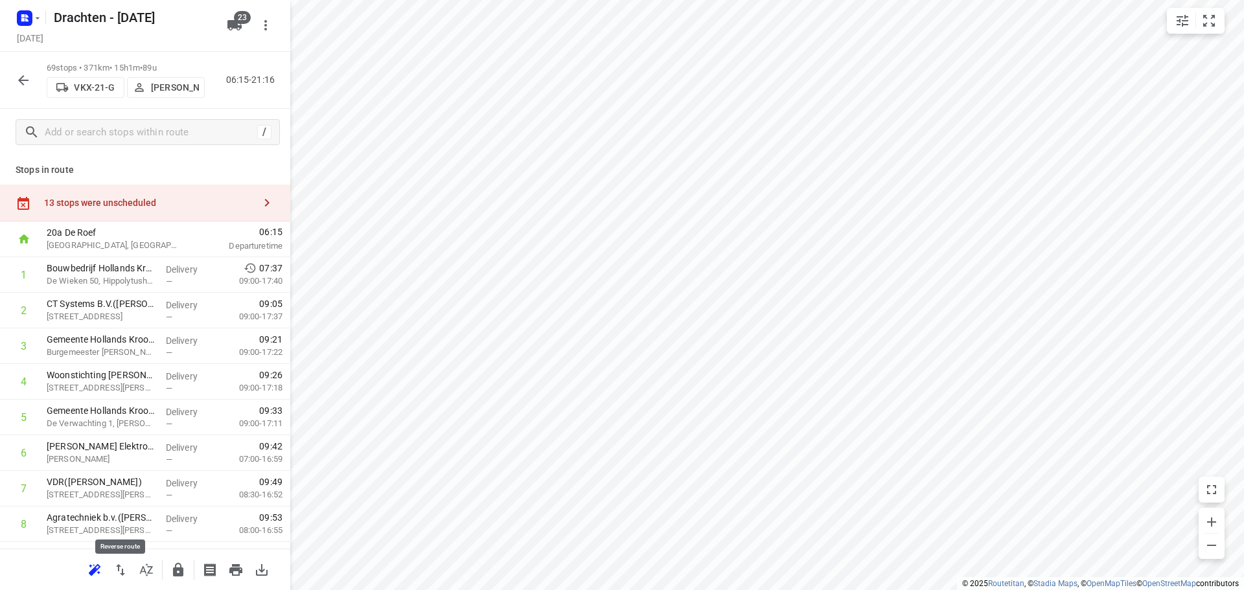
click at [119, 578] on button "button" at bounding box center [121, 570] width 26 height 26
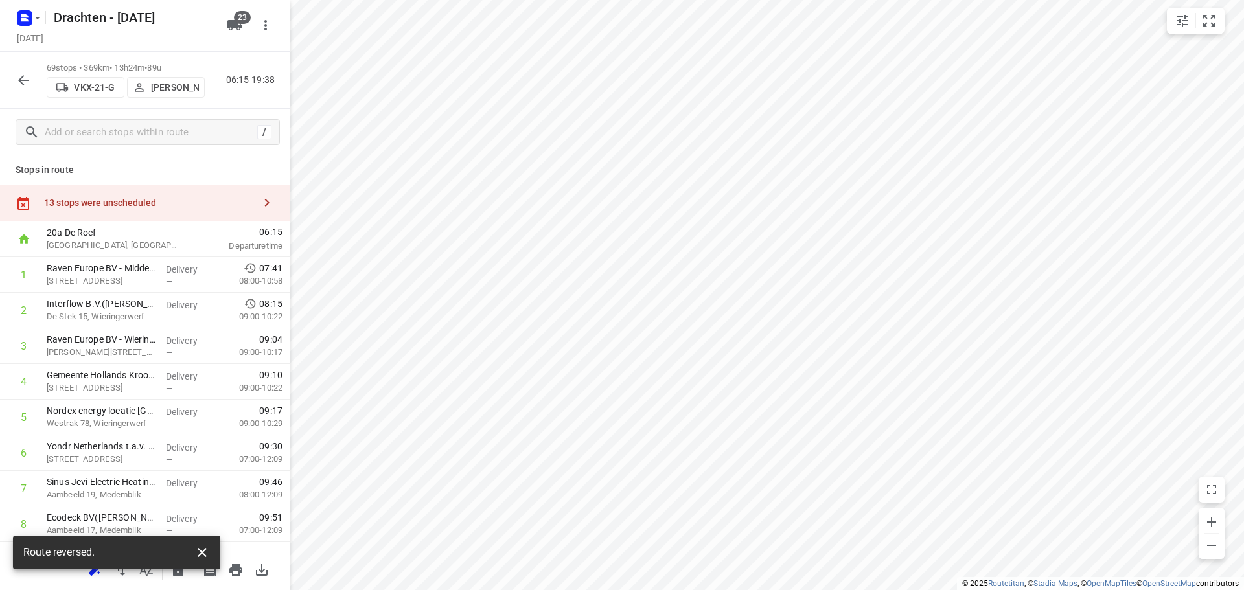
click at [198, 560] on icon "button" at bounding box center [202, 553] width 16 height 16
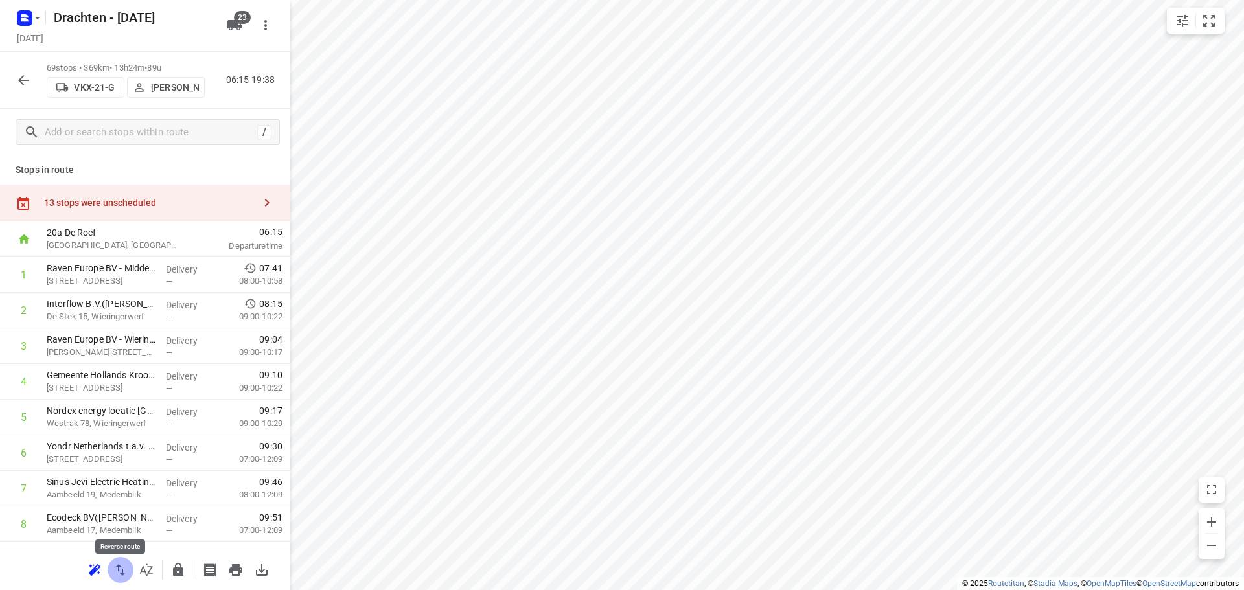
click at [122, 566] on icon "button" at bounding box center [121, 570] width 16 height 16
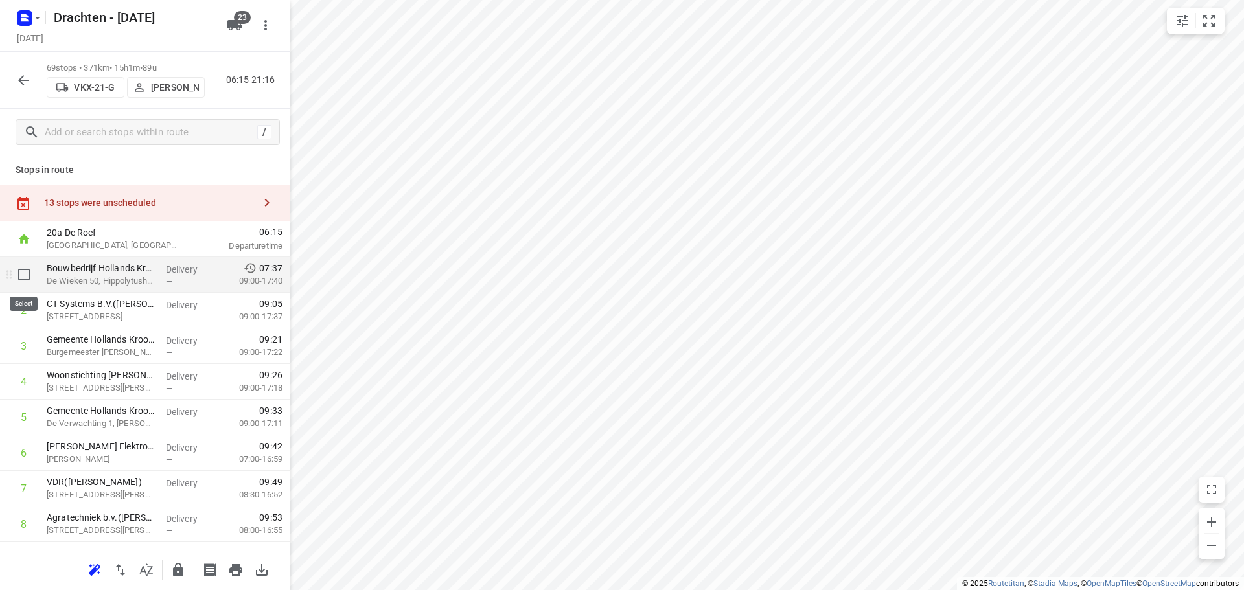
click at [21, 280] on input "checkbox" at bounding box center [24, 275] width 26 height 26
checkbox input "true"
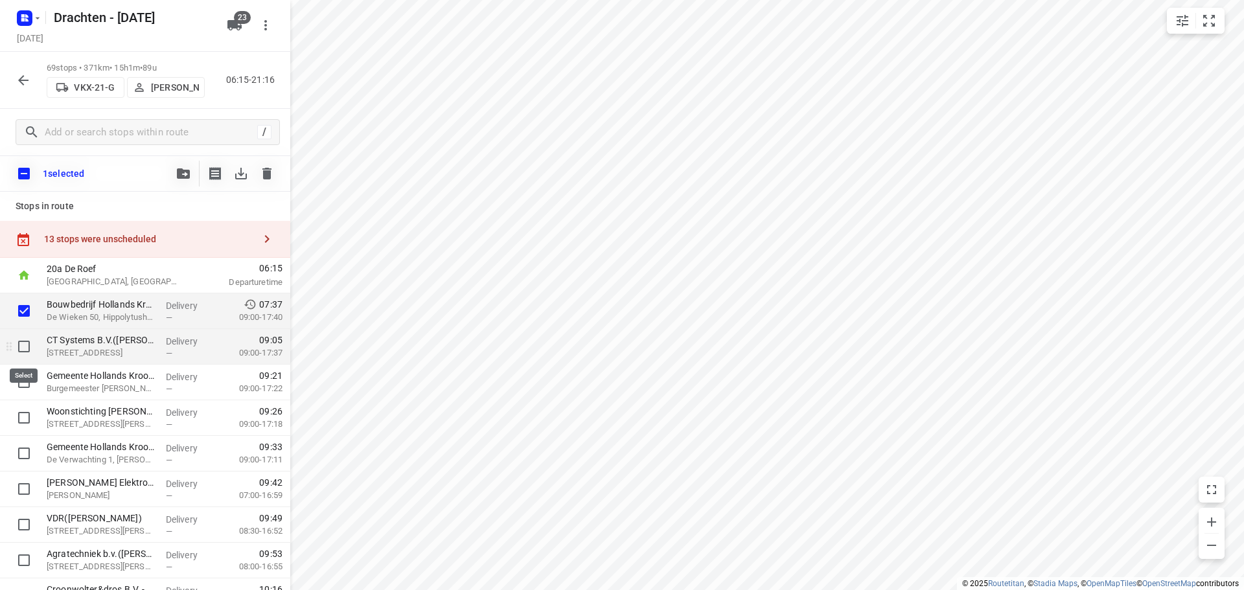
click at [16, 343] on input "checkbox" at bounding box center [24, 347] width 26 height 26
checkbox input "true"
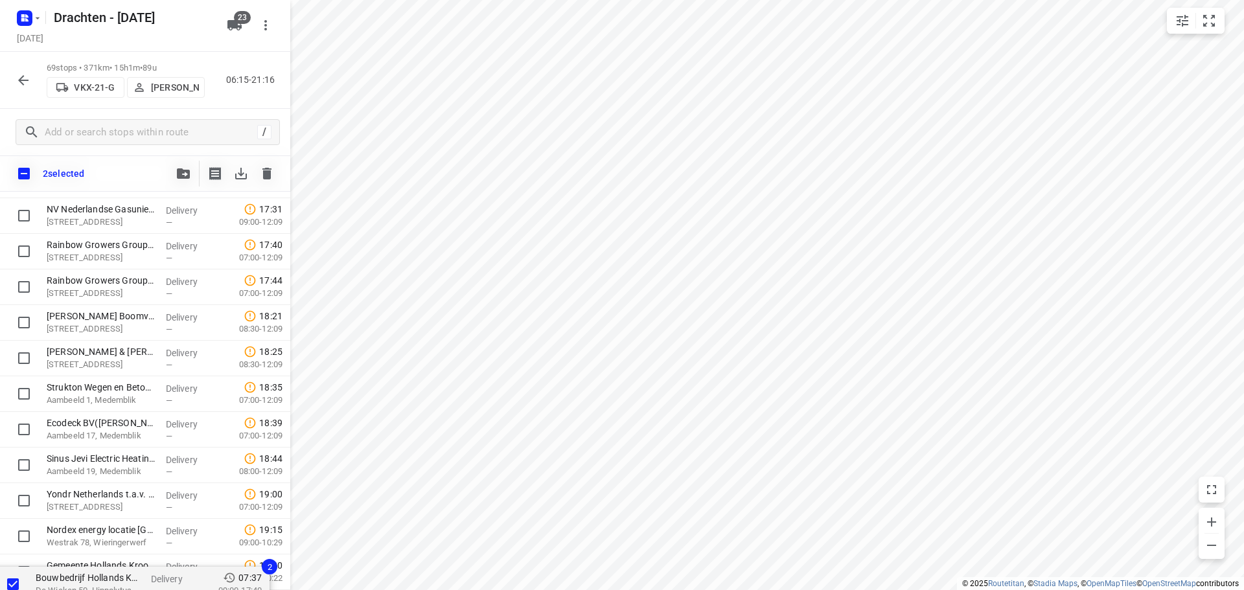
scroll to position [2197, 0]
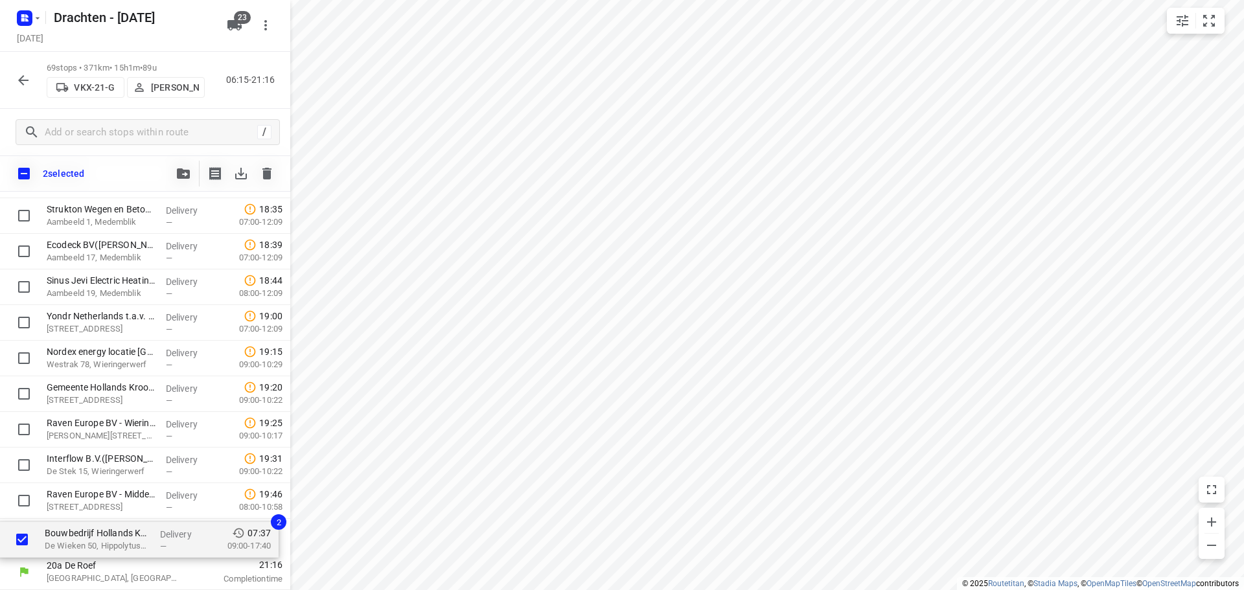
drag, startPoint x: 100, startPoint y: 317, endPoint x: 99, endPoint y: 550, distance: 232.5
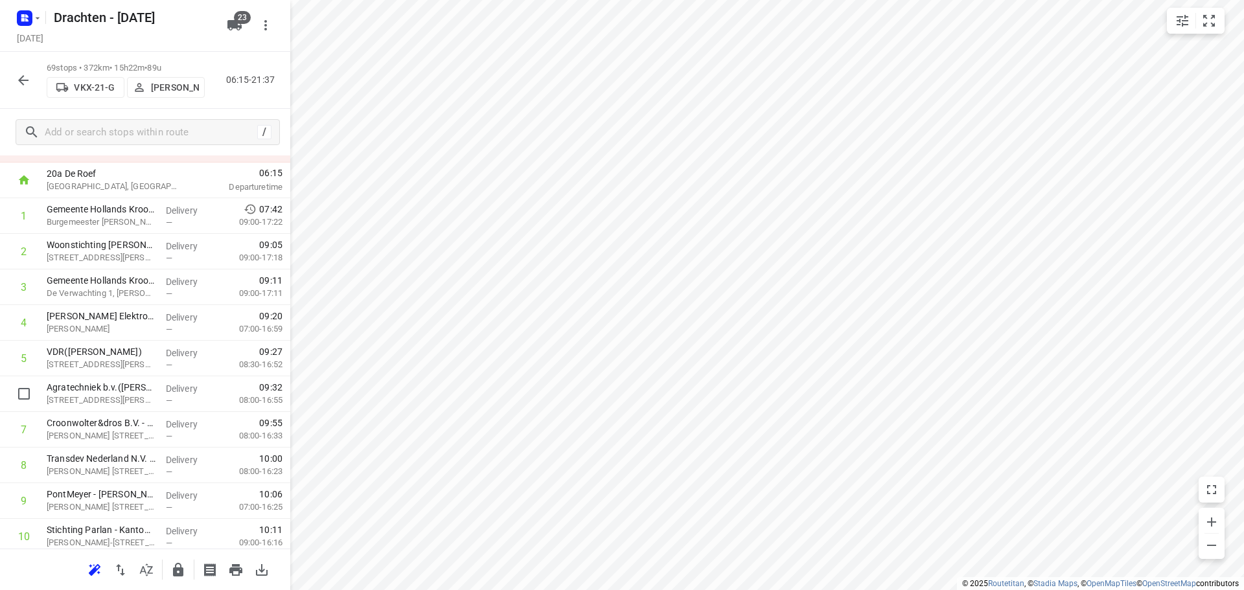
scroll to position [0, 0]
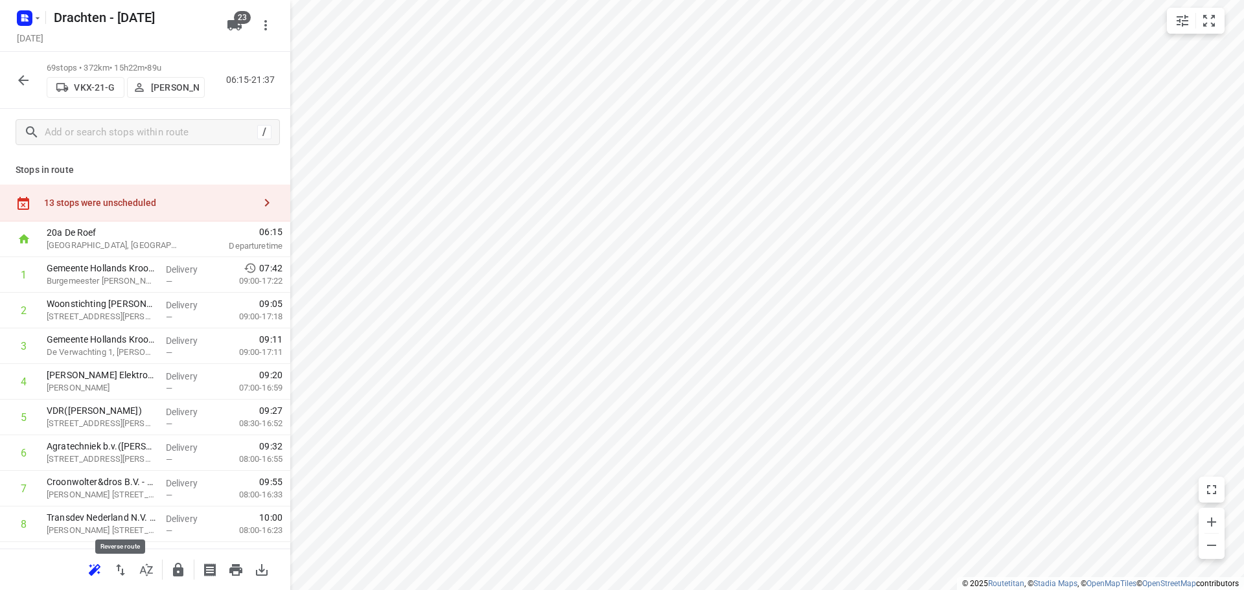
click at [126, 567] on icon "button" at bounding box center [121, 570] width 16 height 16
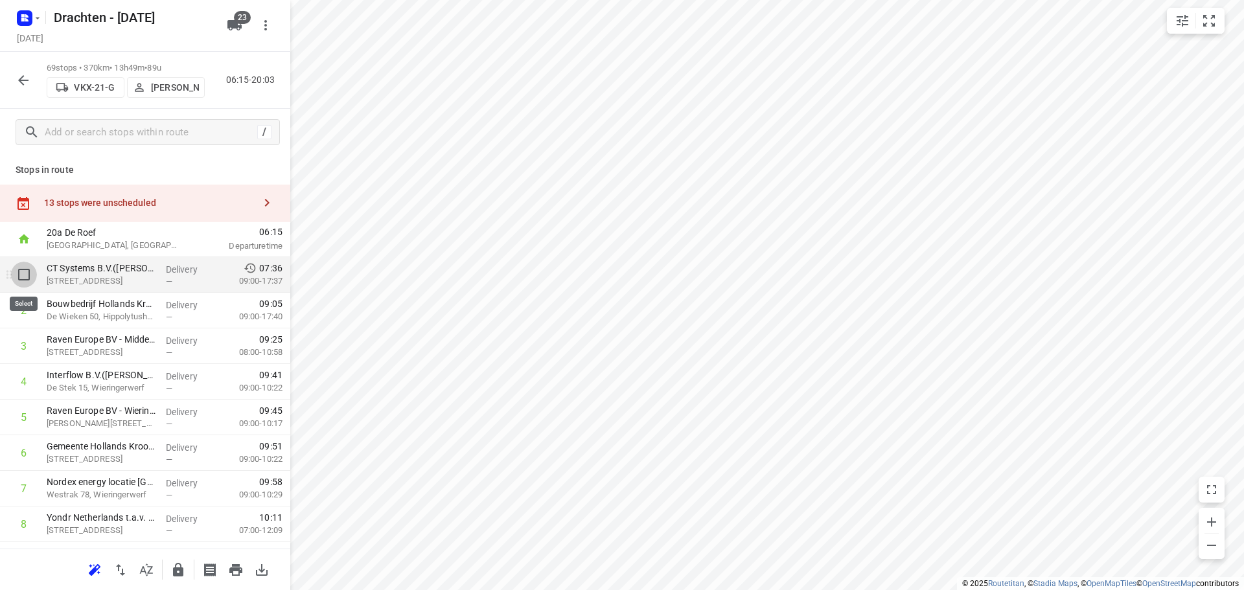
click at [28, 282] on input "checkbox" at bounding box center [24, 275] width 26 height 26
checkbox input "true"
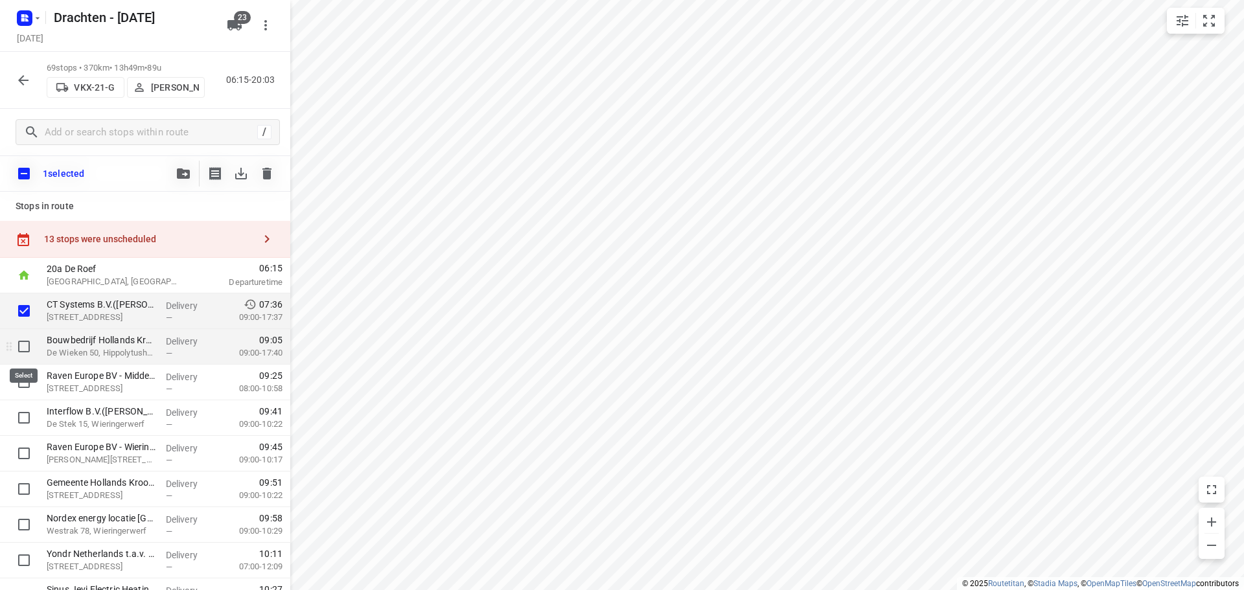
click at [27, 349] on input "checkbox" at bounding box center [24, 347] width 26 height 26
checkbox input "true"
click at [24, 381] on input "checkbox" at bounding box center [24, 382] width 26 height 26
checkbox input "true"
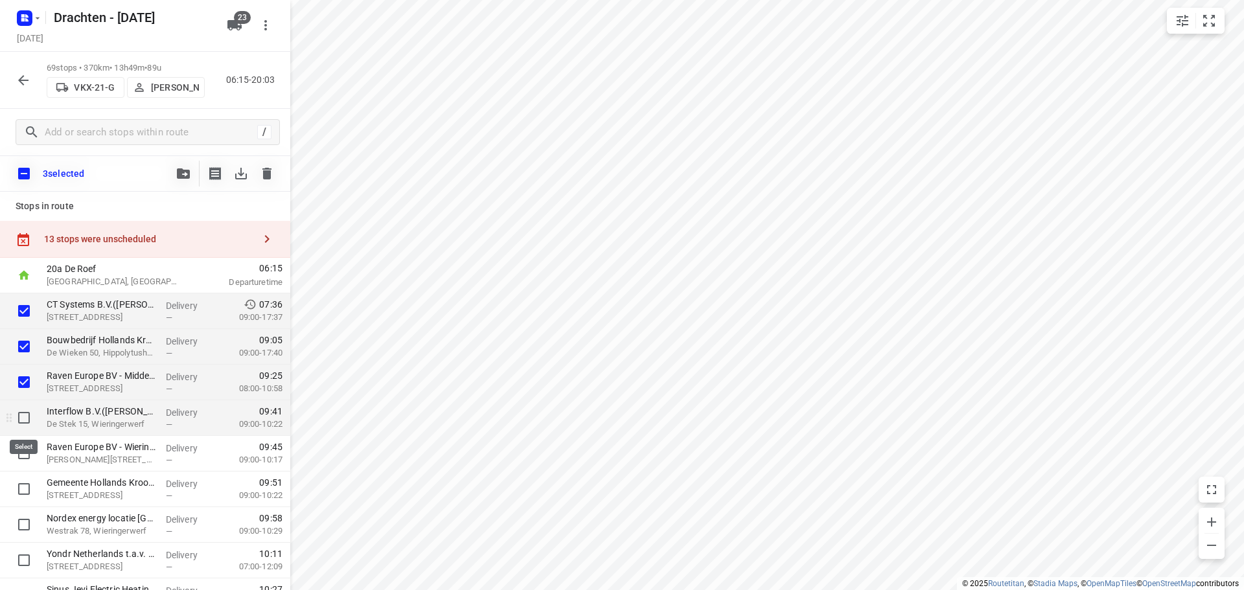
click at [22, 427] on input "checkbox" at bounding box center [24, 418] width 26 height 26
checkbox input "true"
click at [23, 442] on input "checkbox" at bounding box center [24, 453] width 26 height 26
checkbox input "true"
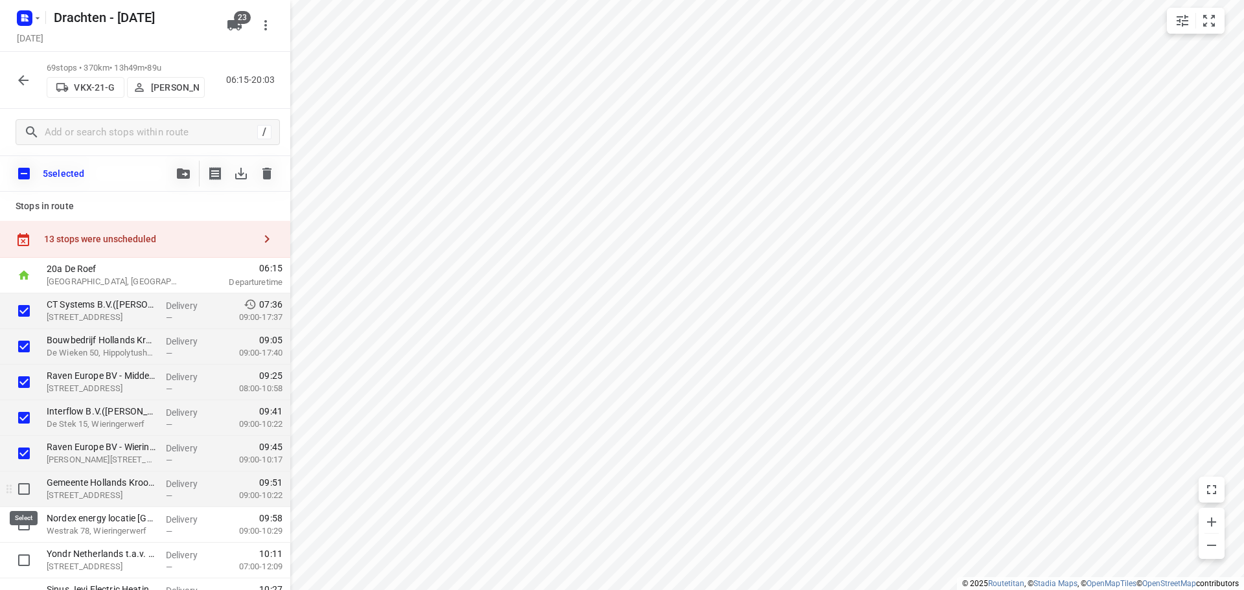
click at [19, 492] on input "checkbox" at bounding box center [24, 489] width 26 height 26
checkbox input "true"
click at [28, 529] on input "checkbox" at bounding box center [24, 525] width 26 height 26
checkbox input "true"
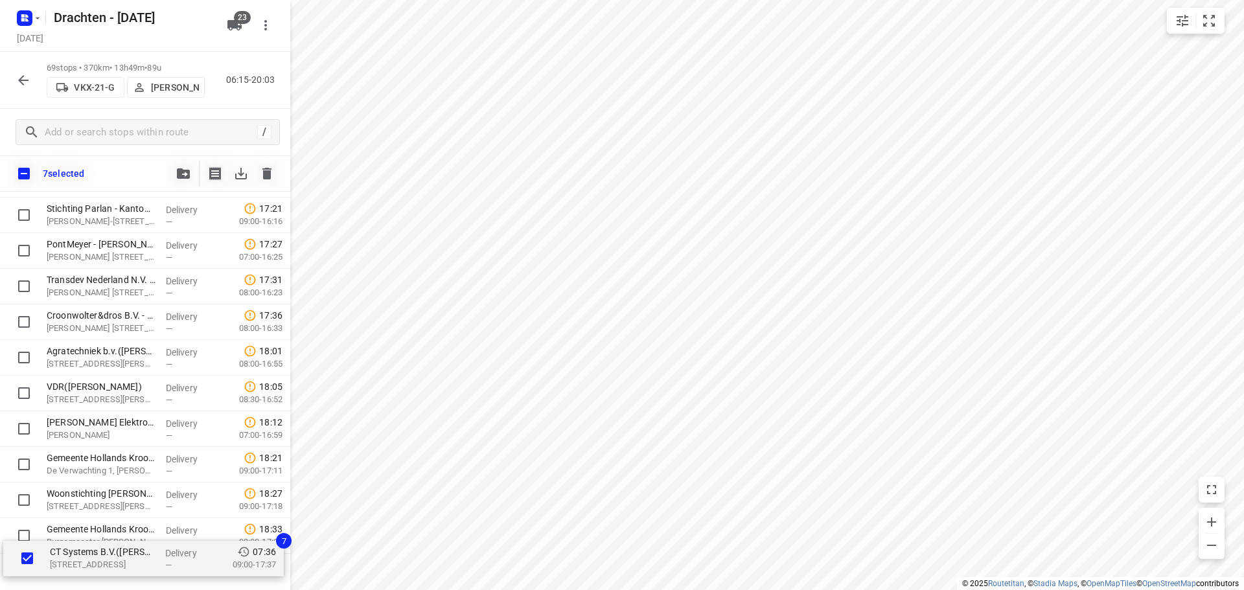
scroll to position [2197, 0]
drag, startPoint x: 122, startPoint y: 309, endPoint x: 119, endPoint y: 551, distance: 241.6
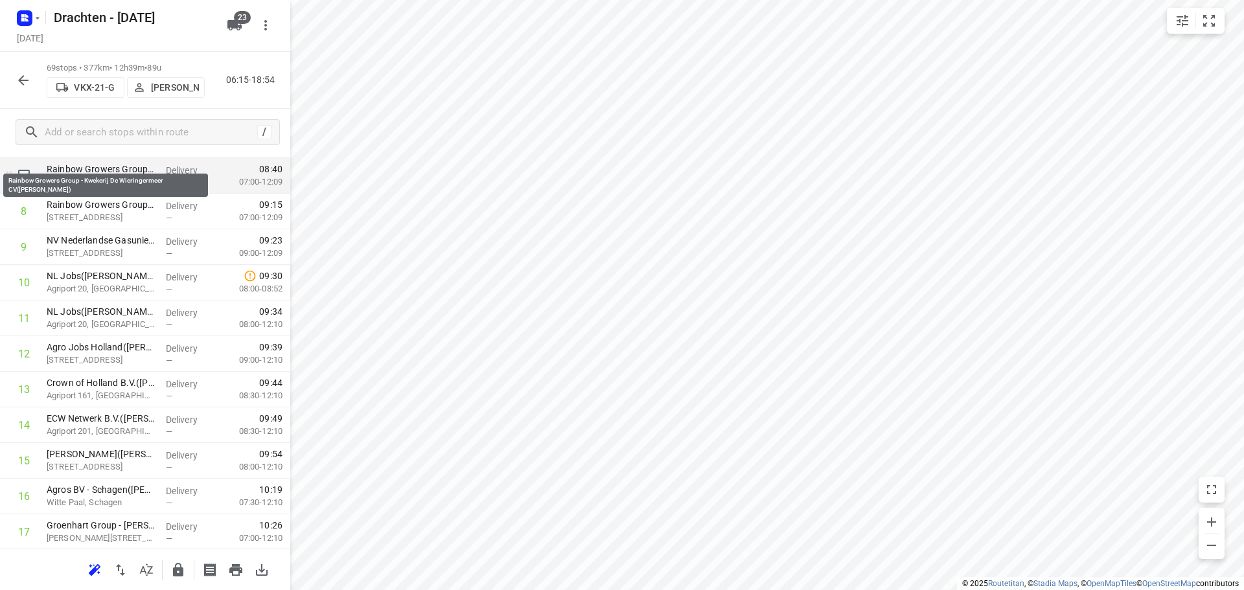
scroll to position [324, 0]
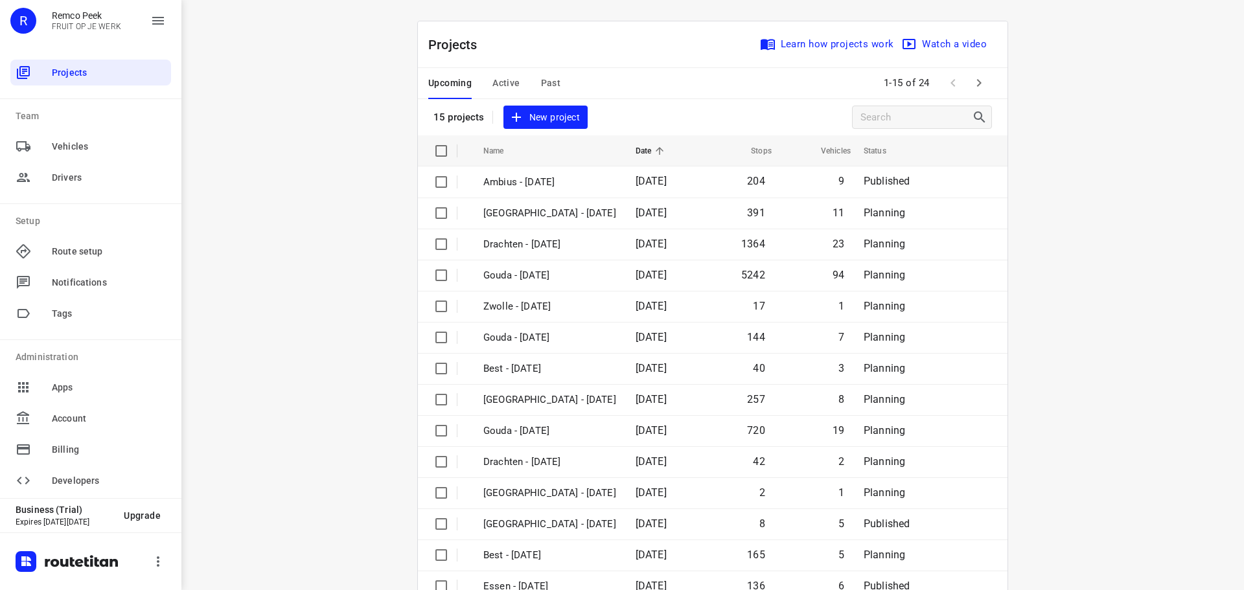
click at [978, 79] on icon "button" at bounding box center [979, 83] width 16 height 16
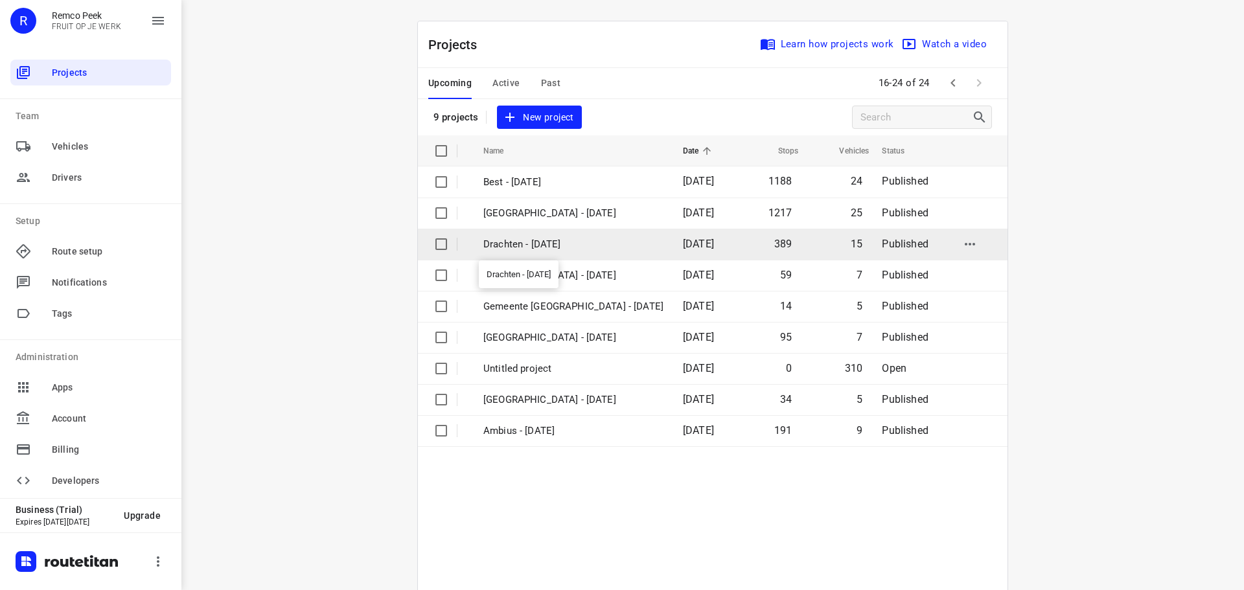
click at [497, 243] on p "Drachten - [DATE]" at bounding box center [573, 244] width 180 height 15
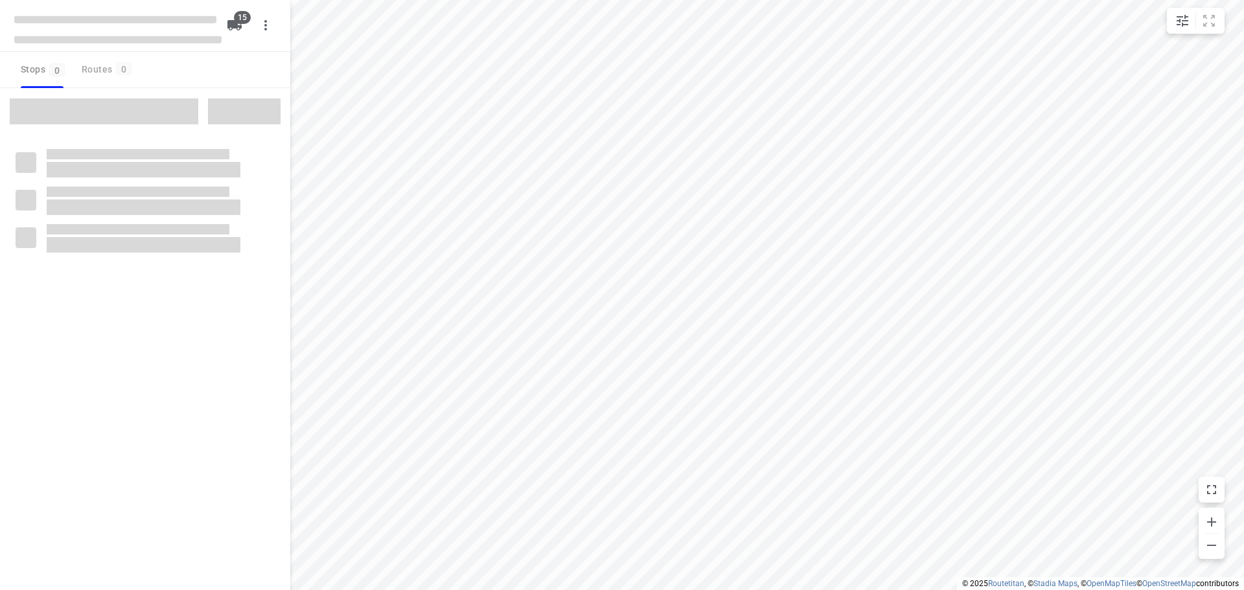
checkbox input "true"
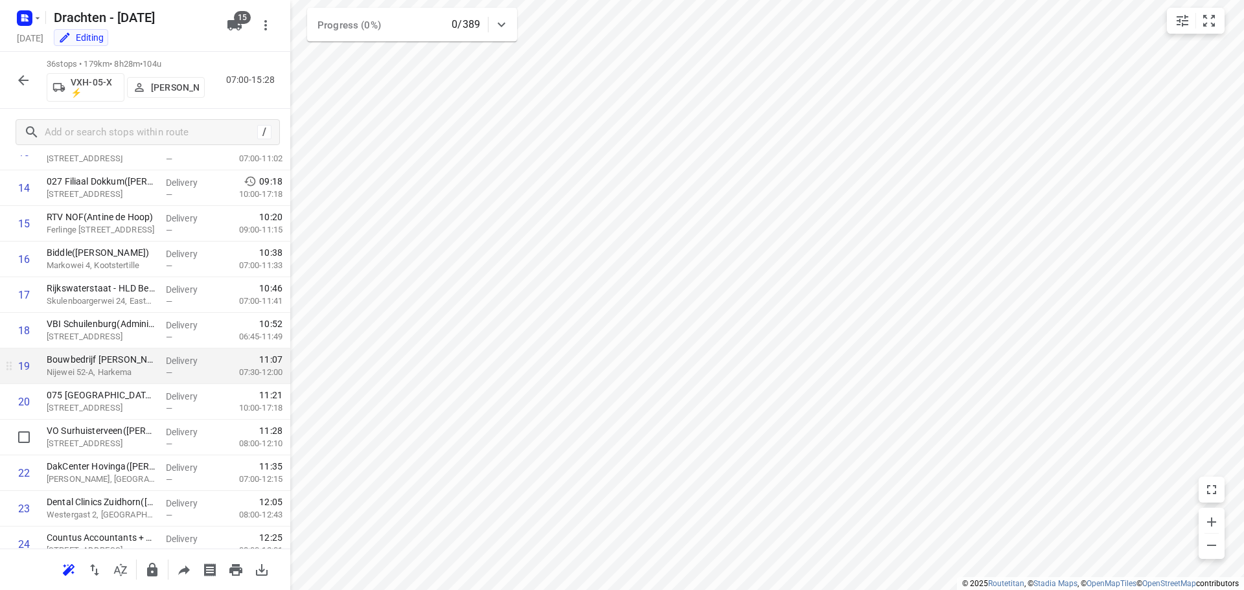
scroll to position [518, 0]
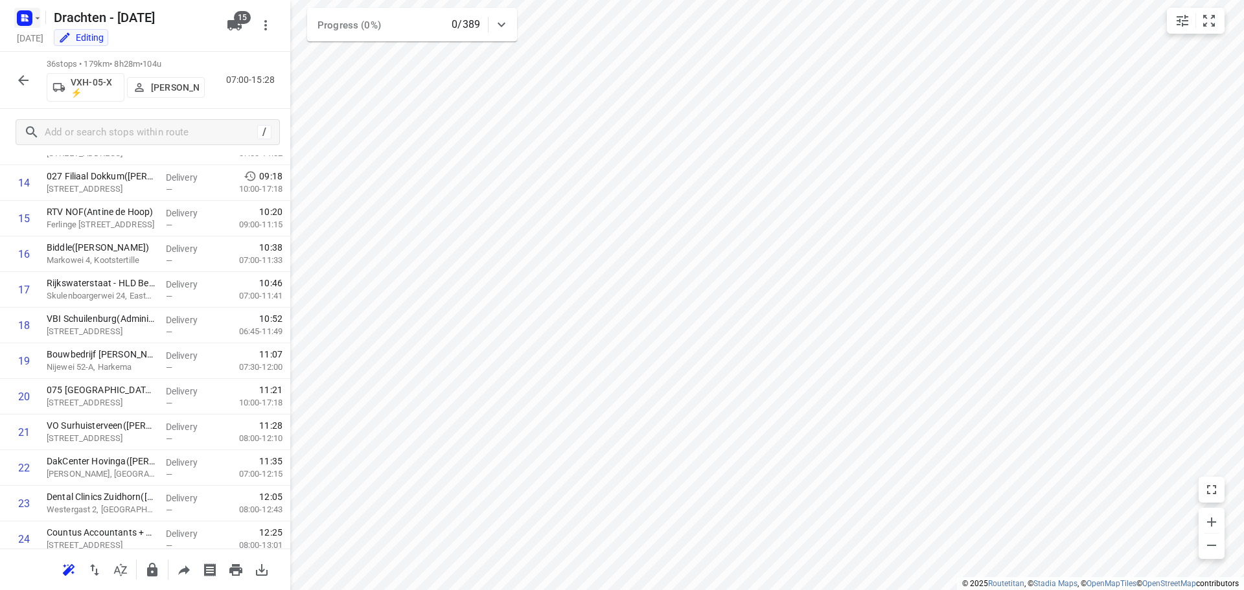
click at [27, 10] on icon "button" at bounding box center [24, 18] width 21 height 21
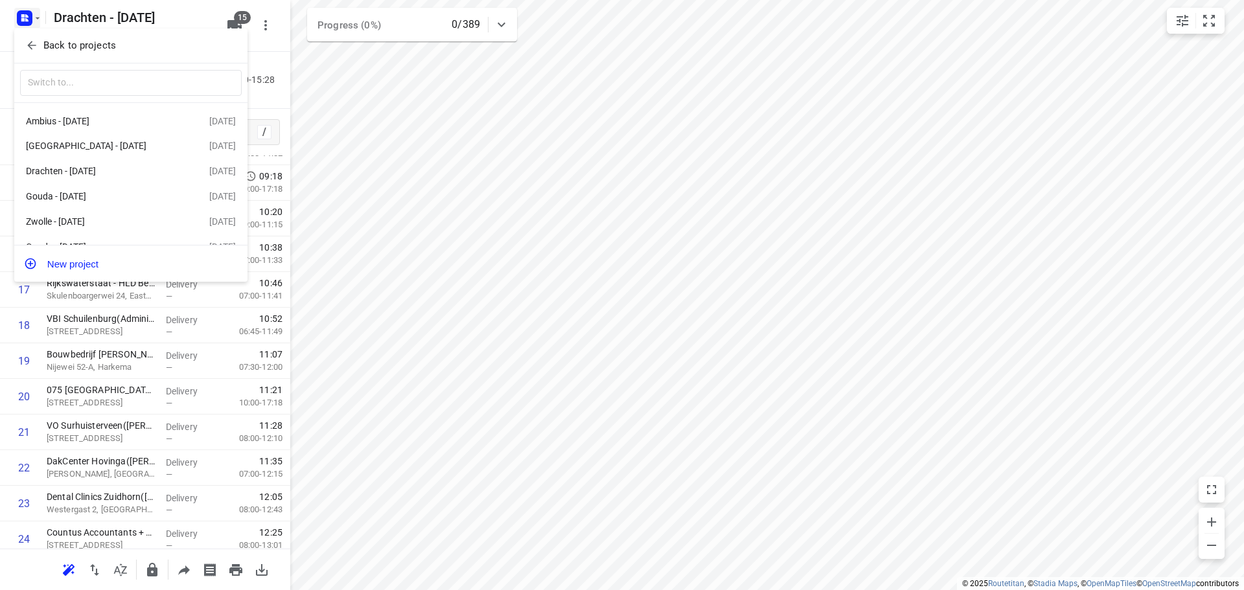
click at [85, 36] on button "Back to projects" at bounding box center [131, 45] width 222 height 21
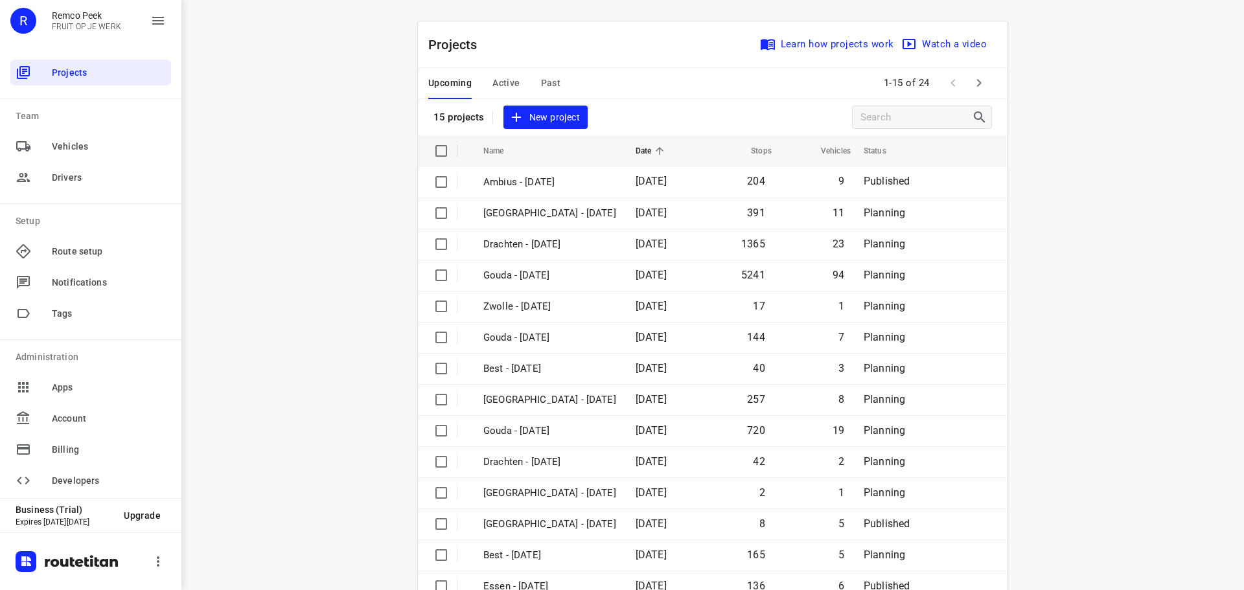
click at [513, 84] on span "Active" at bounding box center [505, 83] width 27 height 16
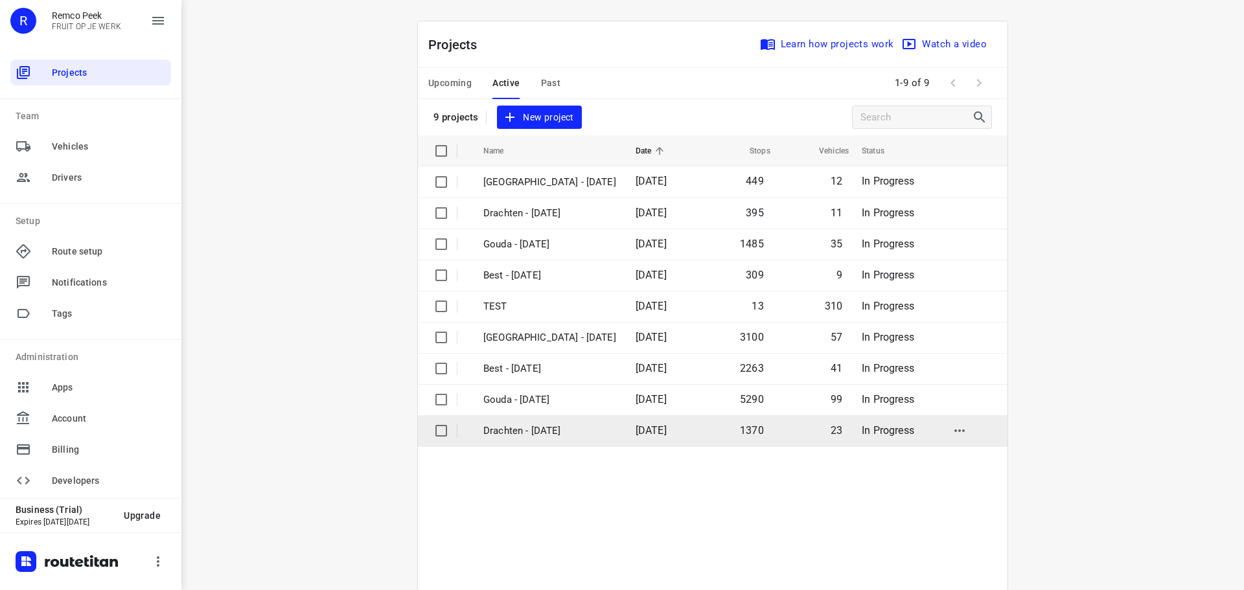
click at [515, 438] on p "Drachten - [DATE]" at bounding box center [549, 431] width 133 height 15
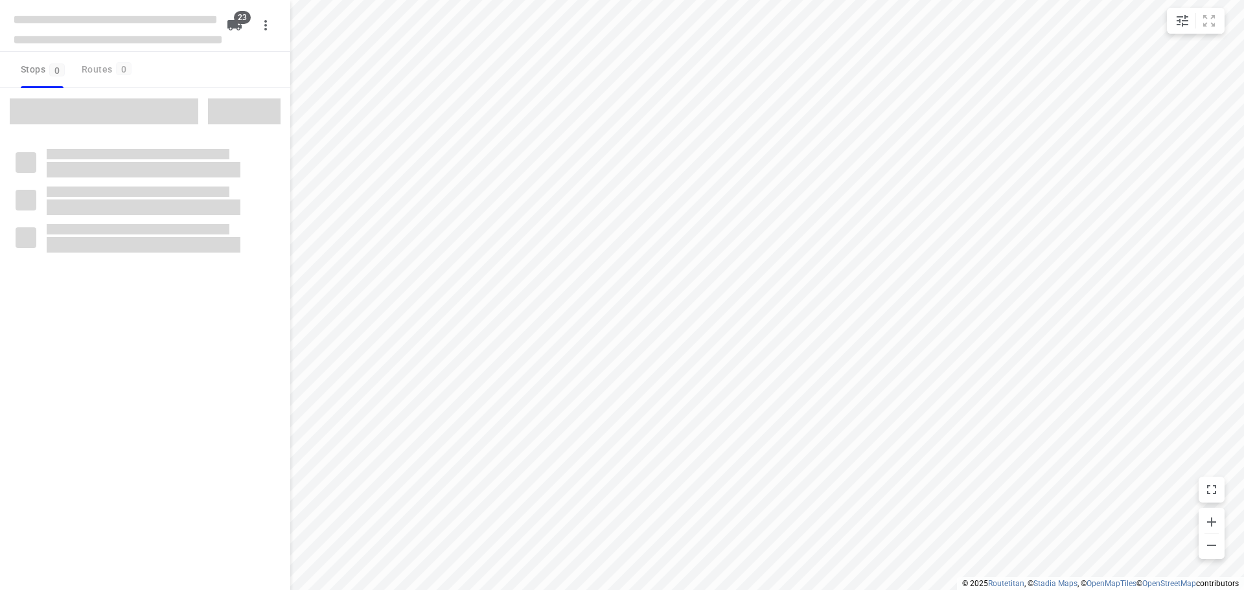
checkbox input "true"
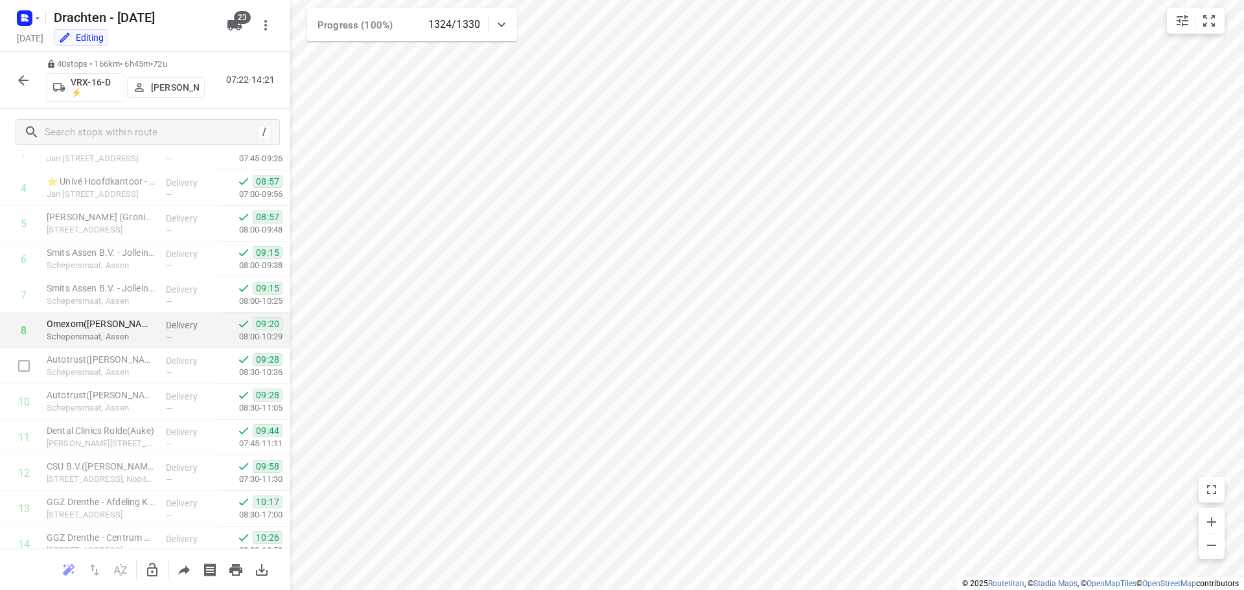
scroll to position [194, 0]
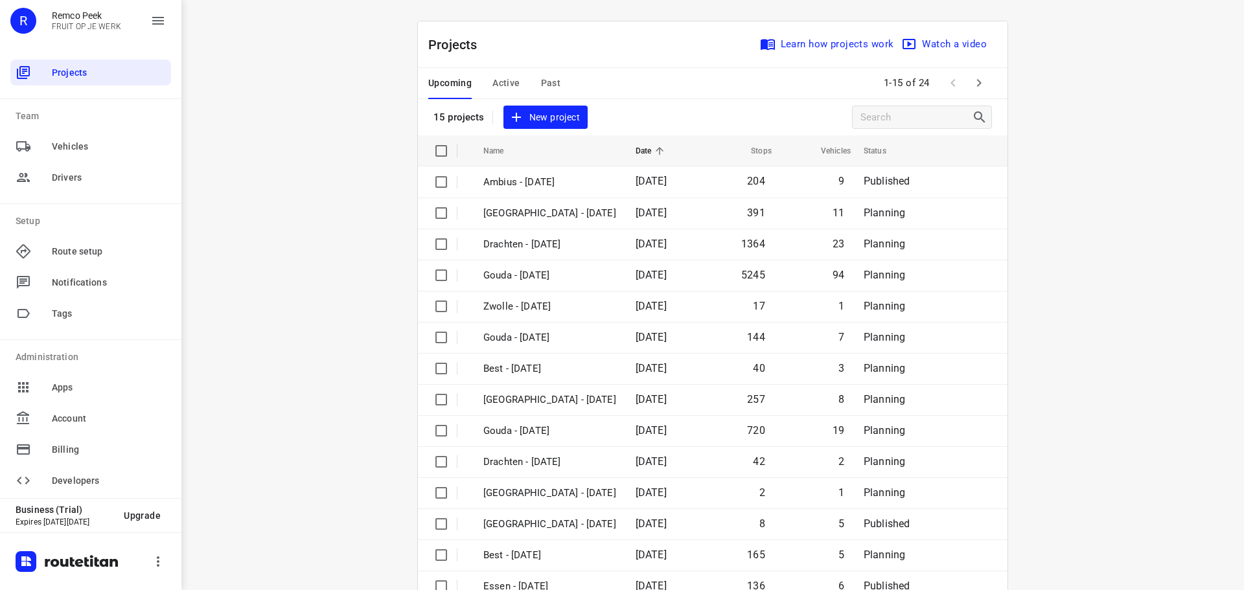
click at [558, 71] on div "Upcoming Active Past" at bounding box center [504, 83] width 153 height 31
click at [551, 85] on span "Past" at bounding box center [551, 83] width 20 height 16
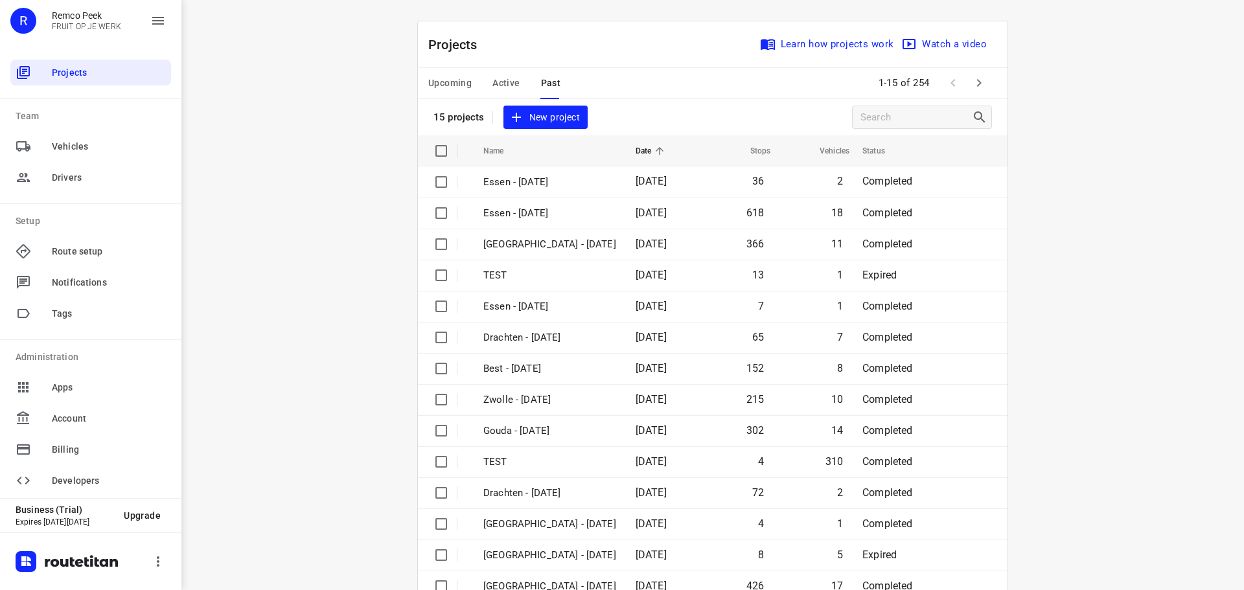
click at [508, 76] on span "Active" at bounding box center [505, 83] width 27 height 16
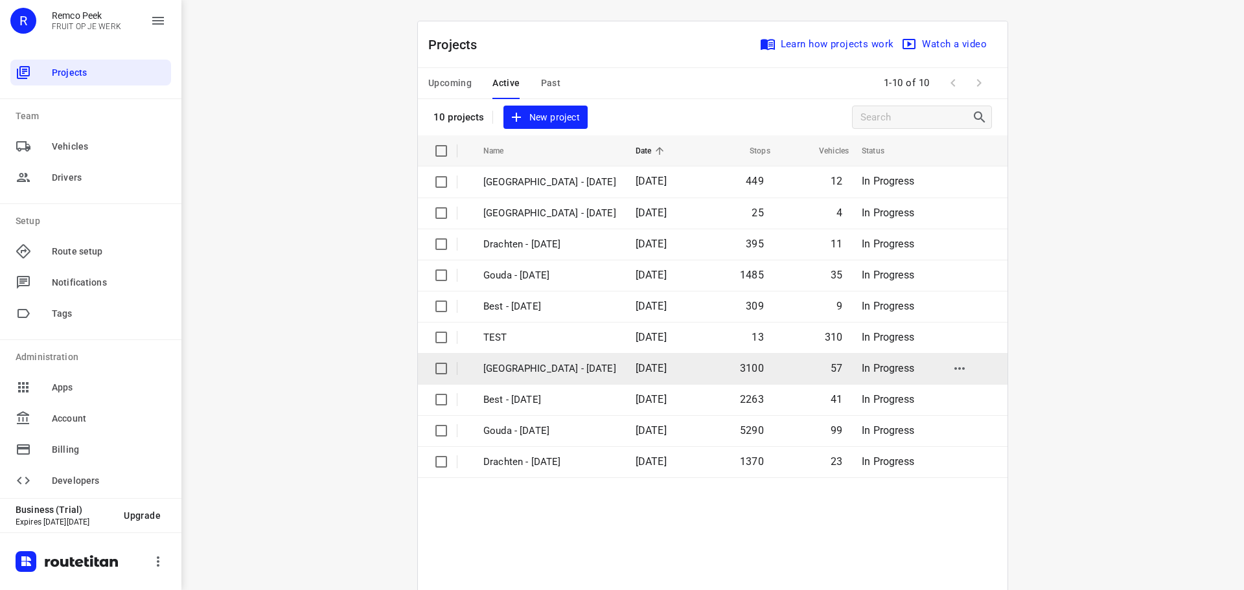
click at [511, 368] on p "[GEOGRAPHIC_DATA] - [DATE]" at bounding box center [549, 368] width 133 height 15
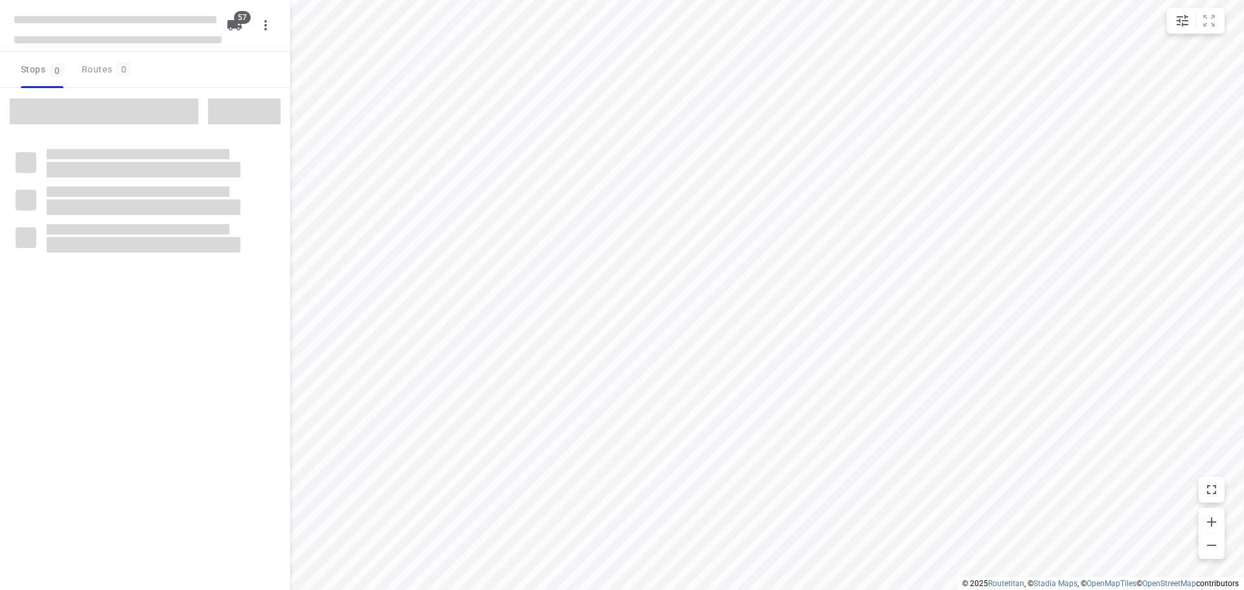
checkbox input "true"
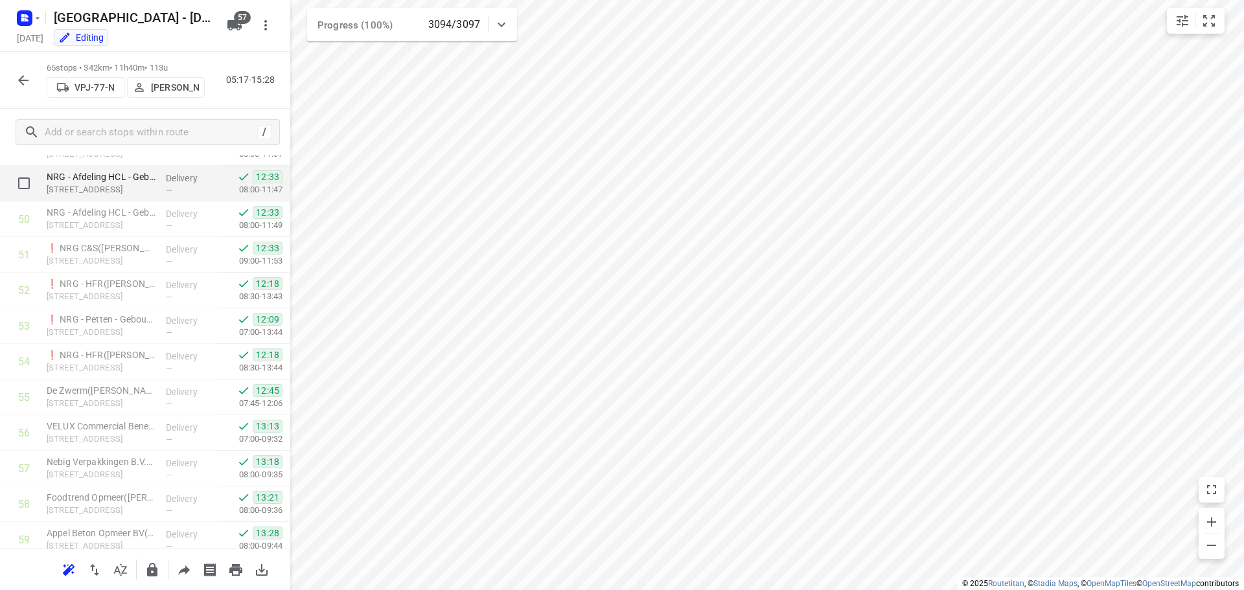
scroll to position [1814, 0]
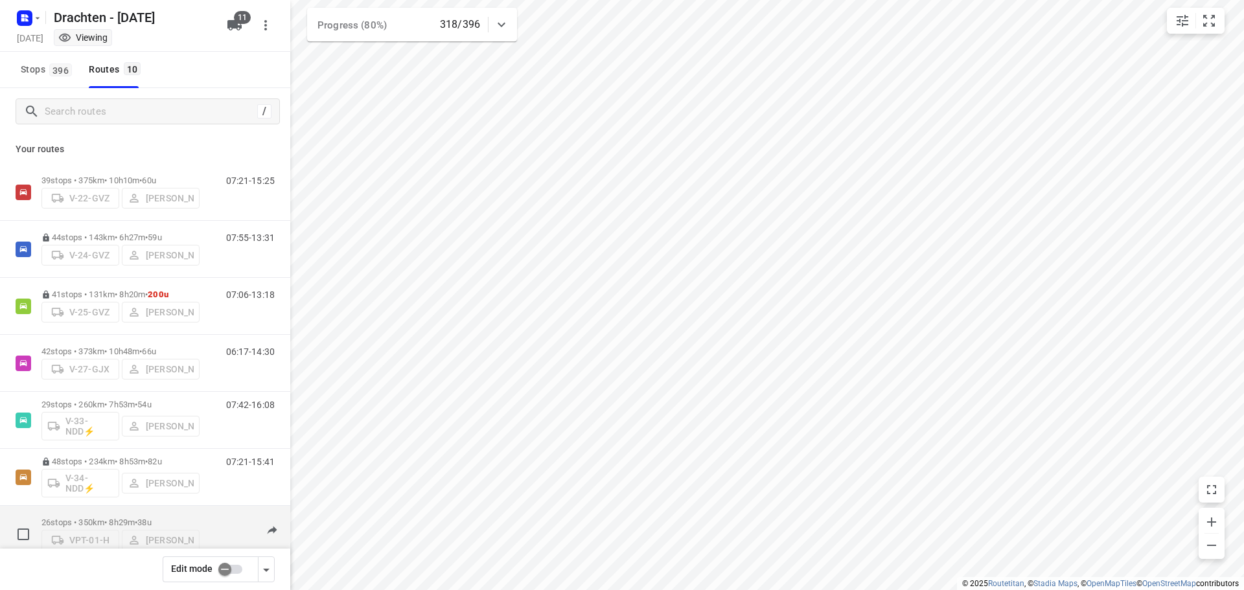
scroll to position [198, 0]
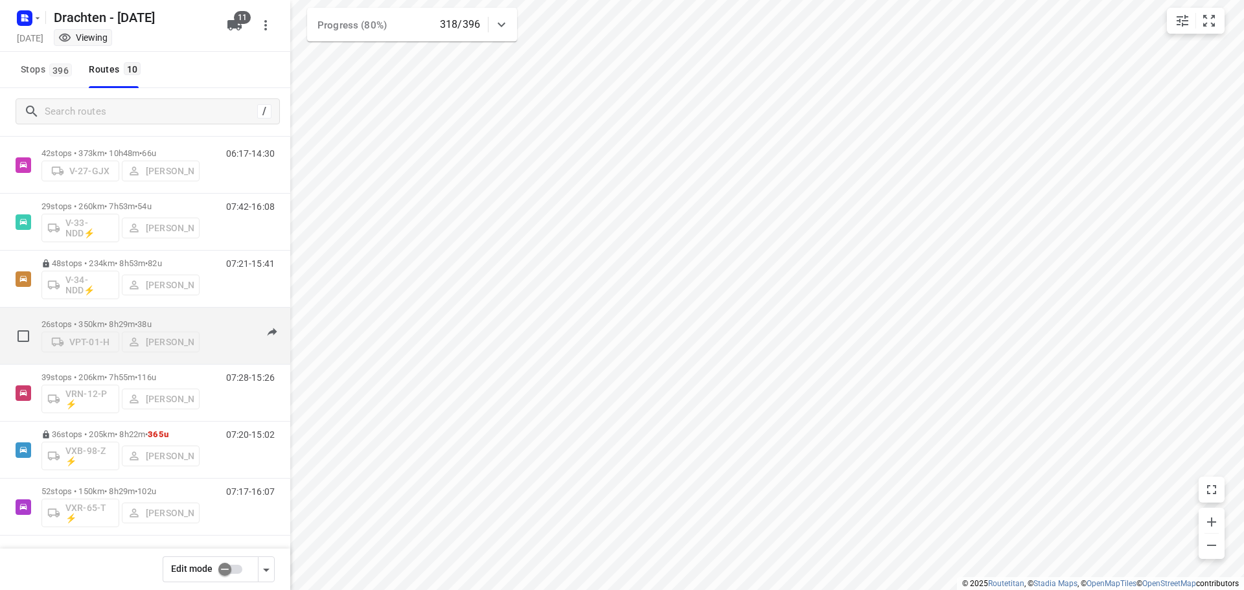
click at [154, 314] on div "26 stops • 350km • 8h29m • 38u VPT-01-[PERSON_NAME]" at bounding box center [120, 336] width 158 height 46
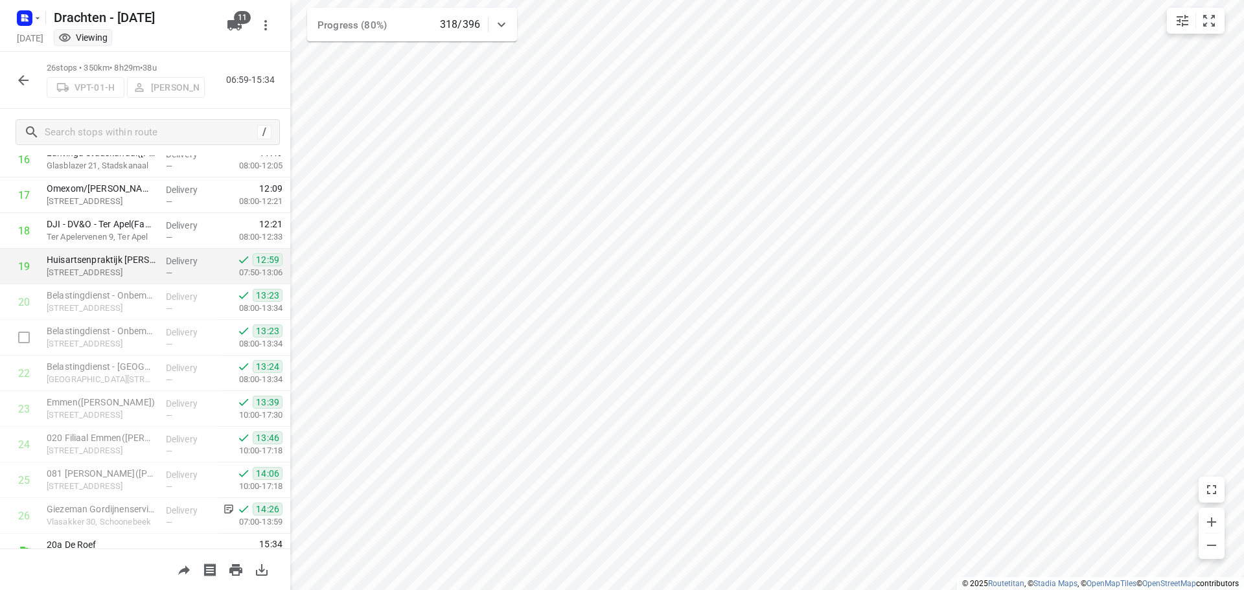
scroll to position [633, 0]
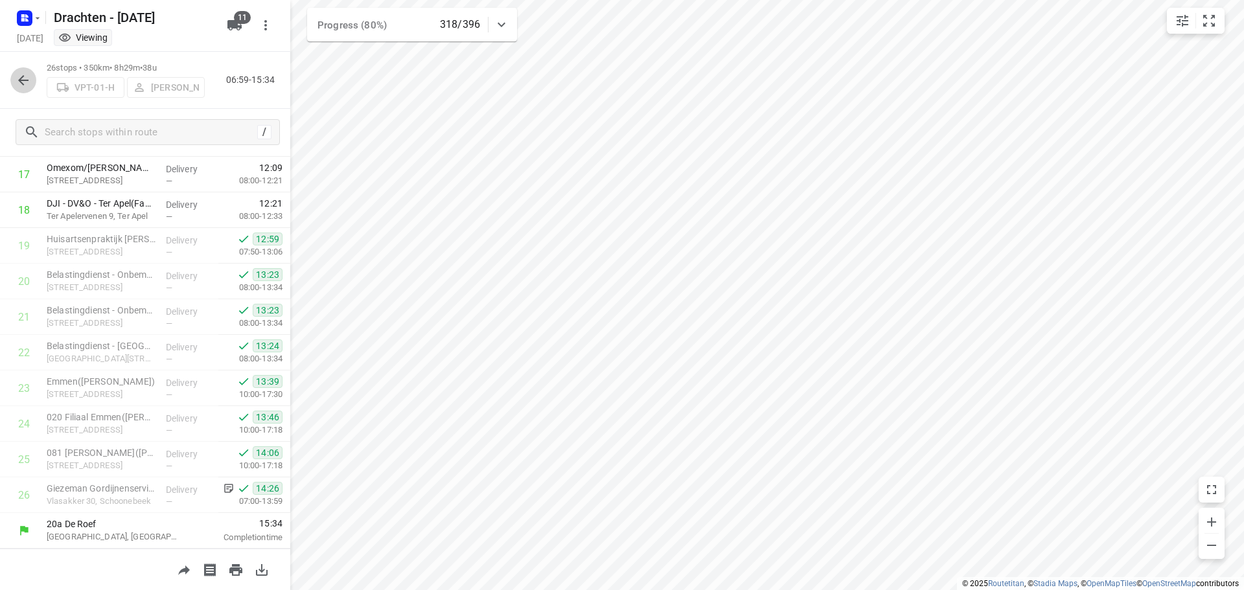
click at [17, 82] on icon "button" at bounding box center [24, 81] width 16 height 16
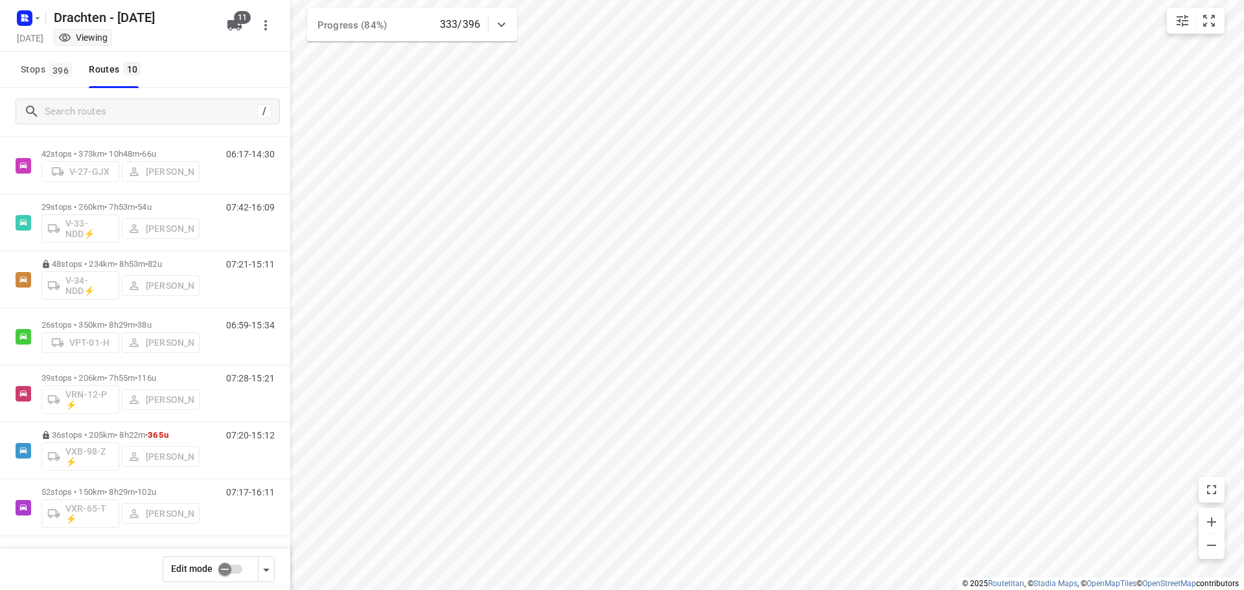
scroll to position [198, 0]
click at [105, 495] on p "52 stops • 150km • 8h29m • 102u" at bounding box center [120, 491] width 158 height 10
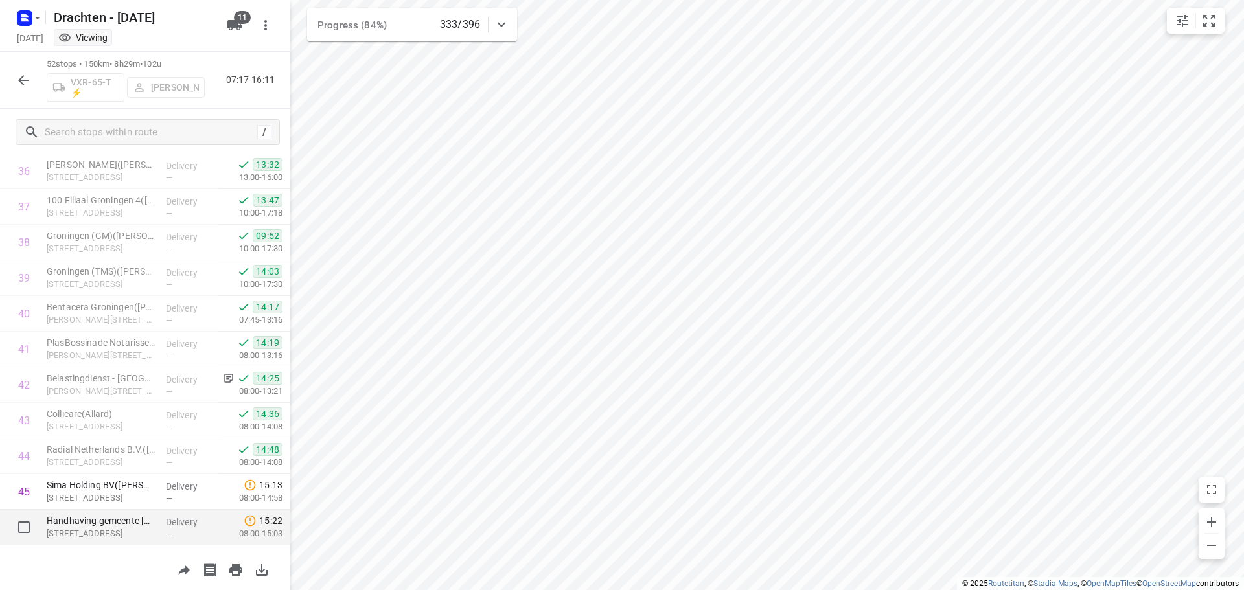
scroll to position [1295, 0]
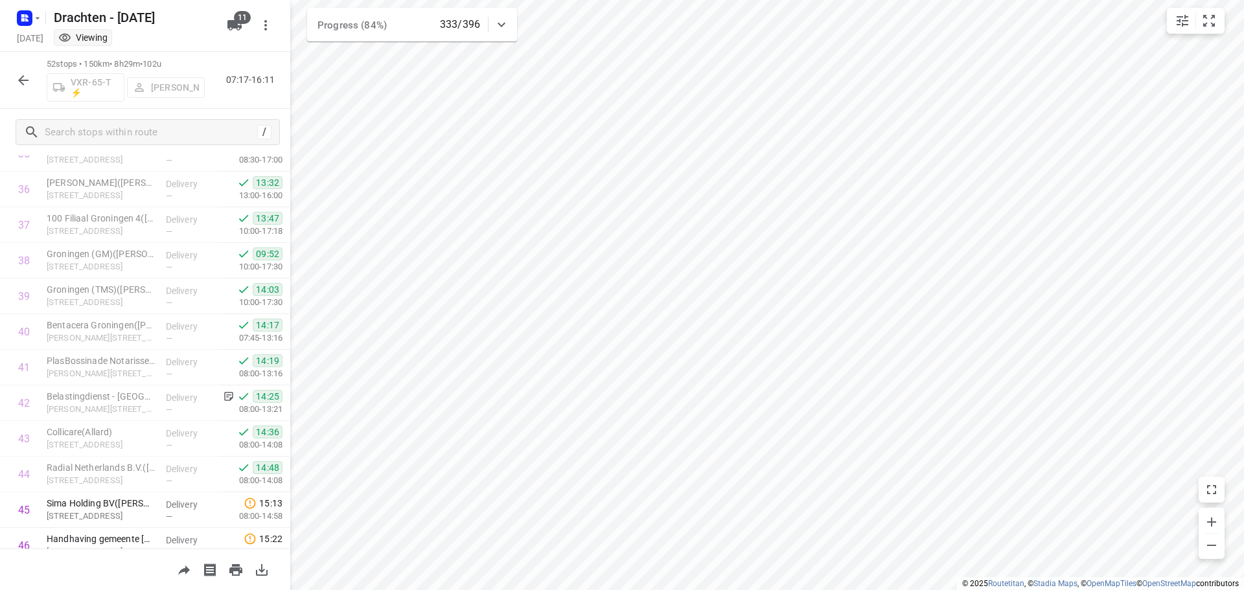
click at [33, 80] on button "button" at bounding box center [23, 80] width 26 height 26
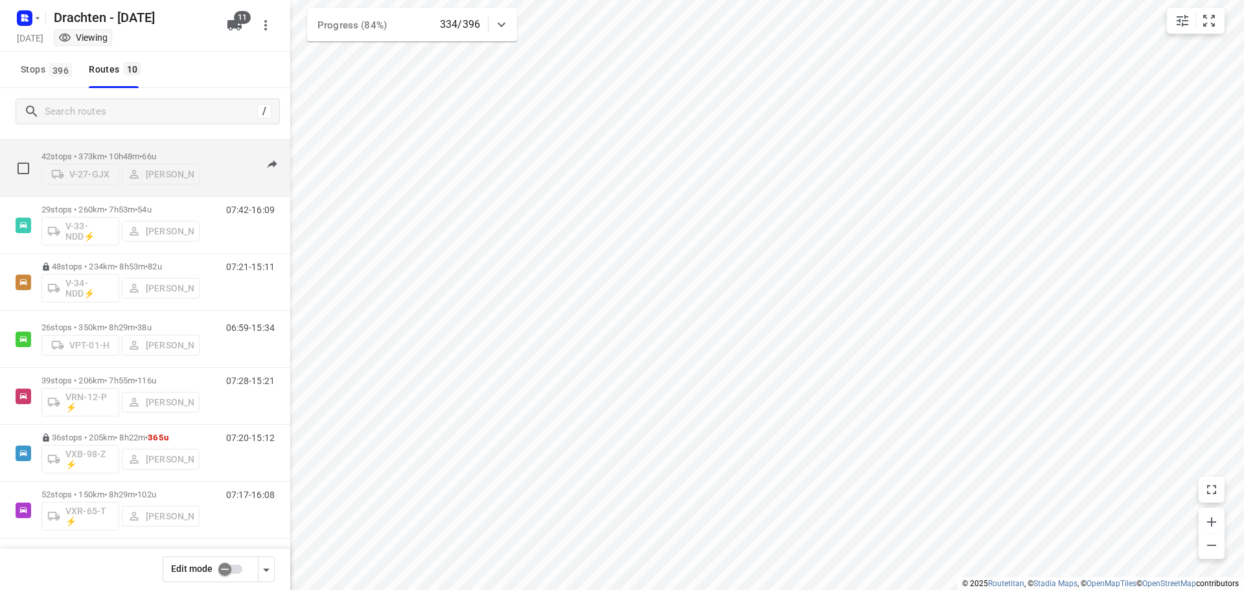
scroll to position [198, 0]
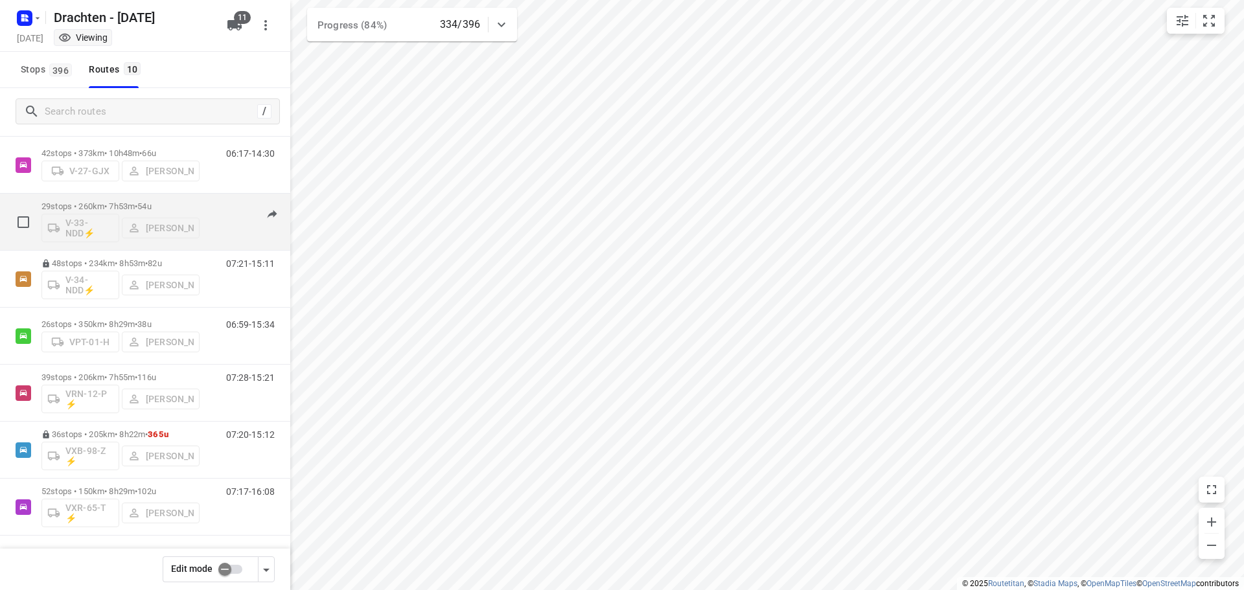
click at [151, 205] on span "54u" at bounding box center [144, 206] width 14 height 10
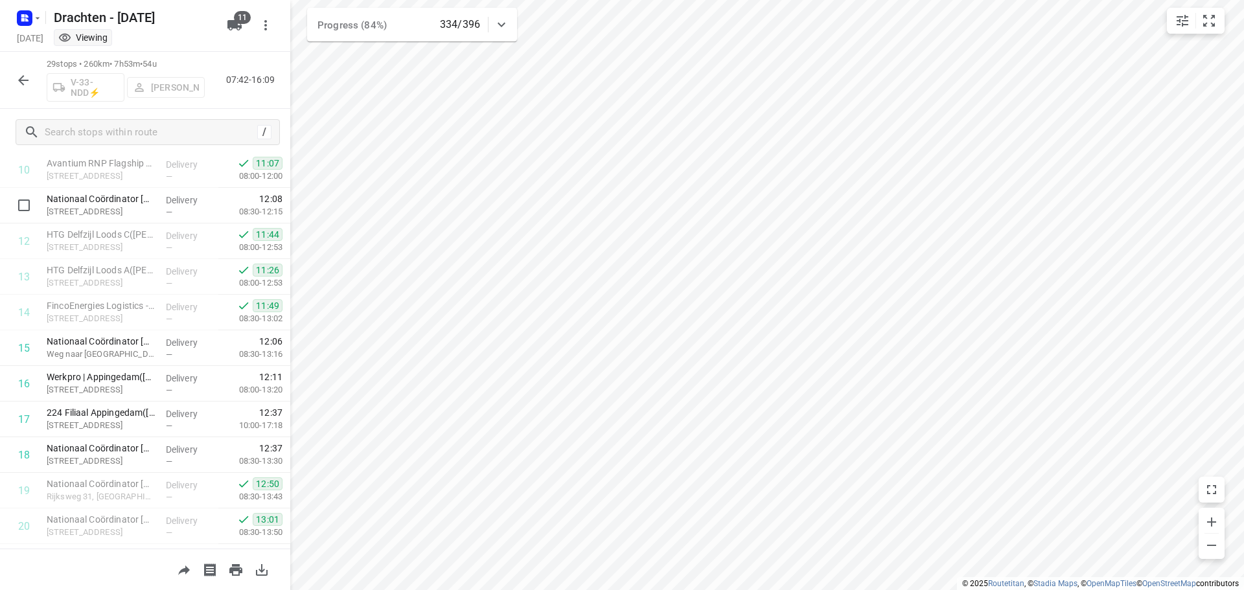
scroll to position [740, 0]
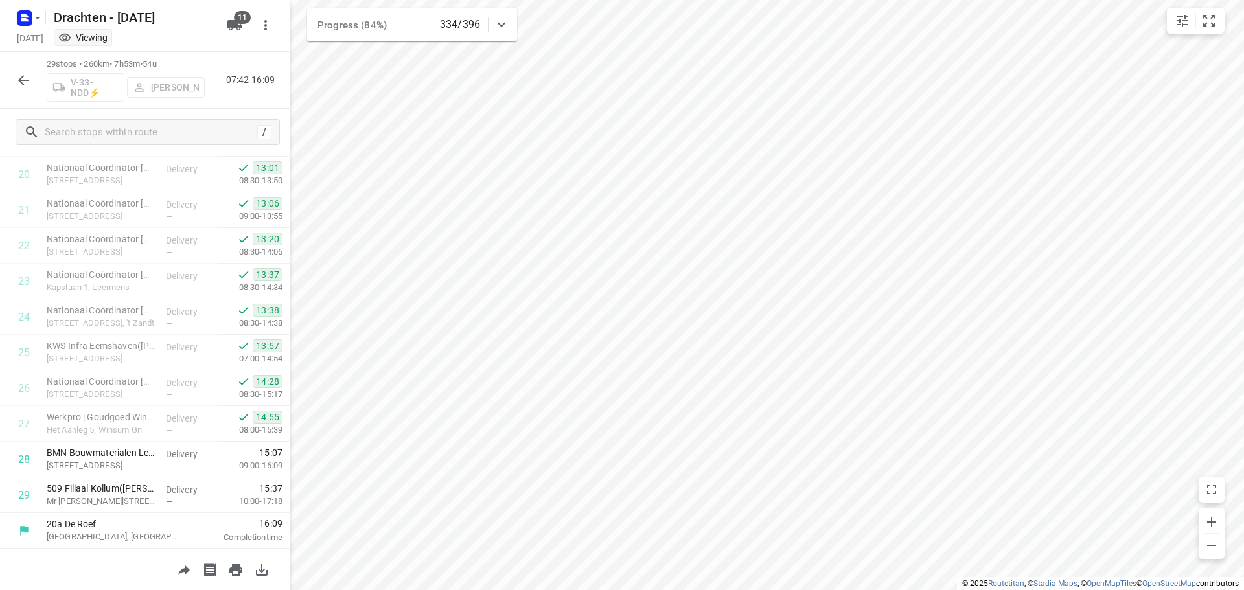
click at [28, 84] on icon "button" at bounding box center [24, 81] width 16 height 16
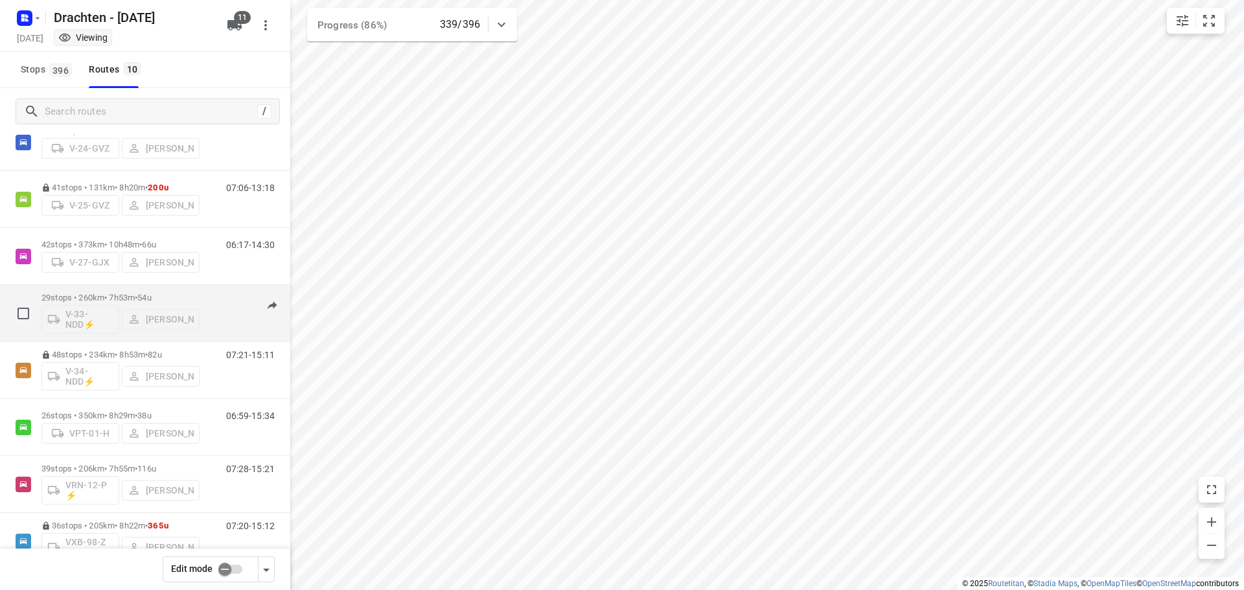
scroll to position [198, 0]
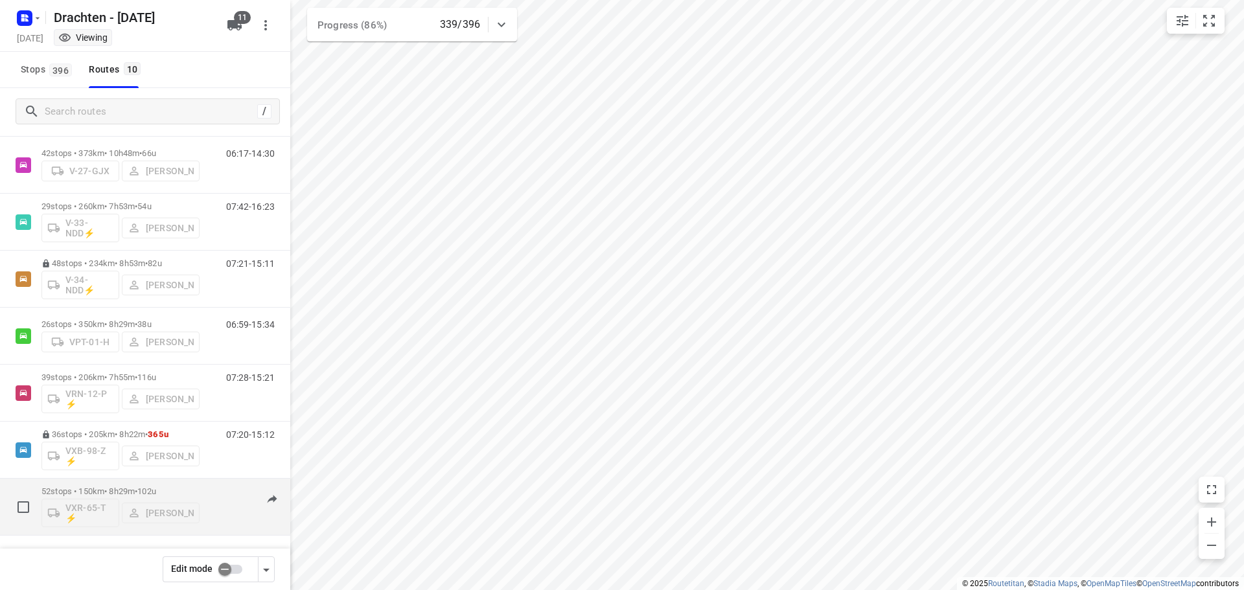
click at [130, 482] on div "52 stops • 150km • 8h29m • 102u VXR-65-T ⚡ [PERSON_NAME]" at bounding box center [120, 507] width 158 height 54
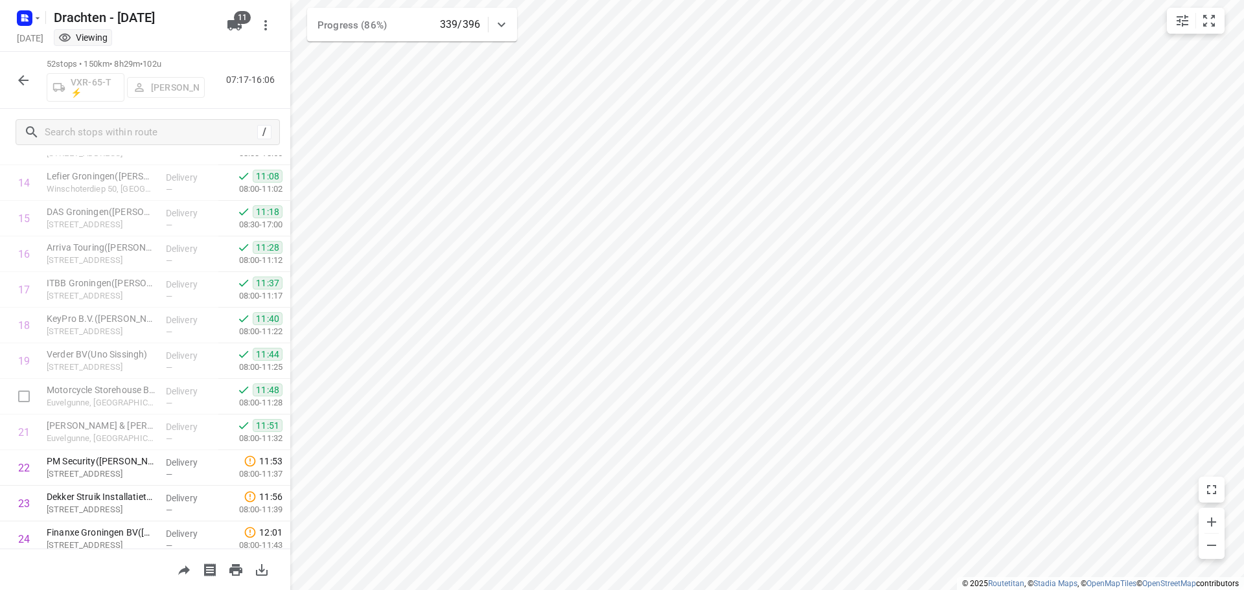
scroll to position [777, 0]
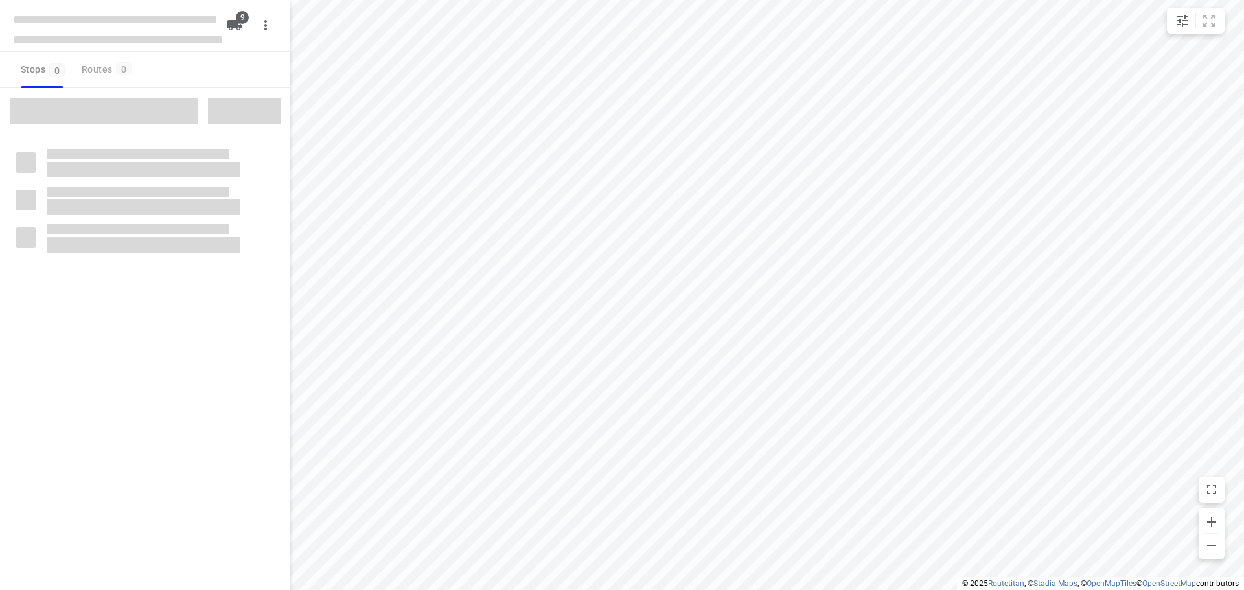
checkbox input "true"
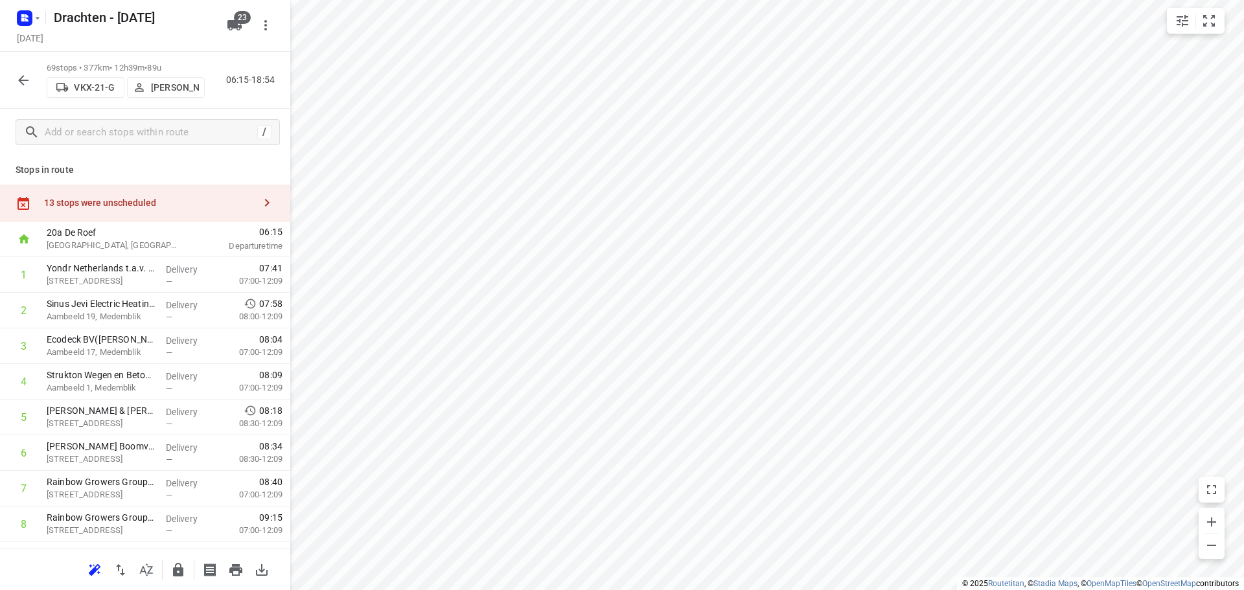
scroll to position [324, 0]
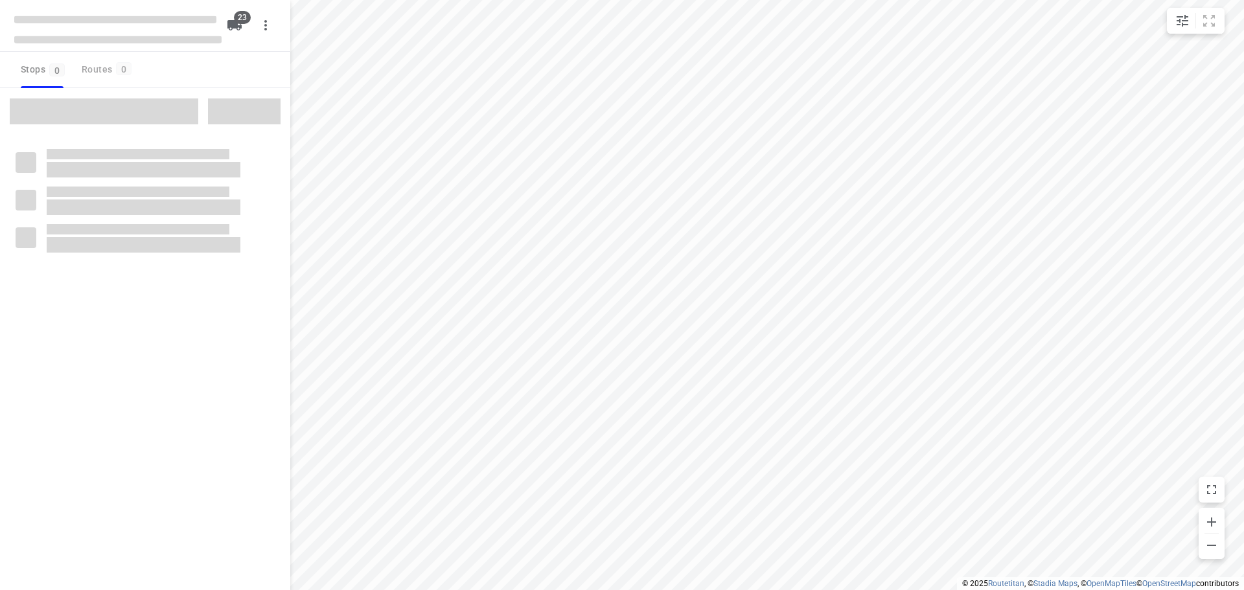
checkbox input "true"
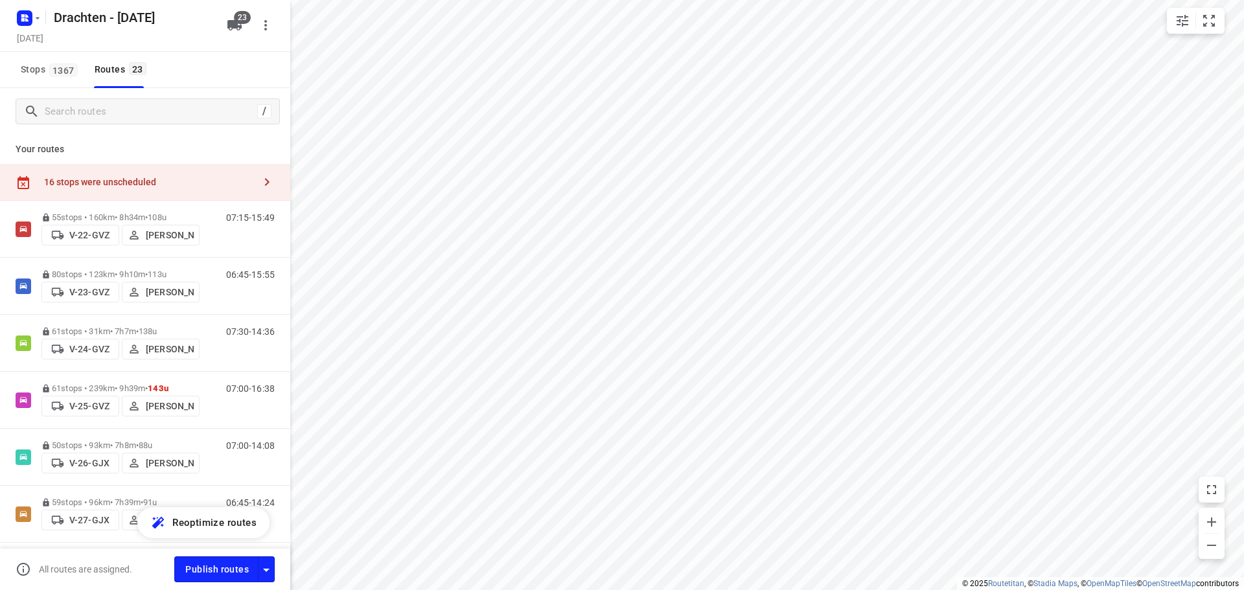
click at [183, 179] on div "16 stops were unscheduled" at bounding box center [149, 182] width 210 height 10
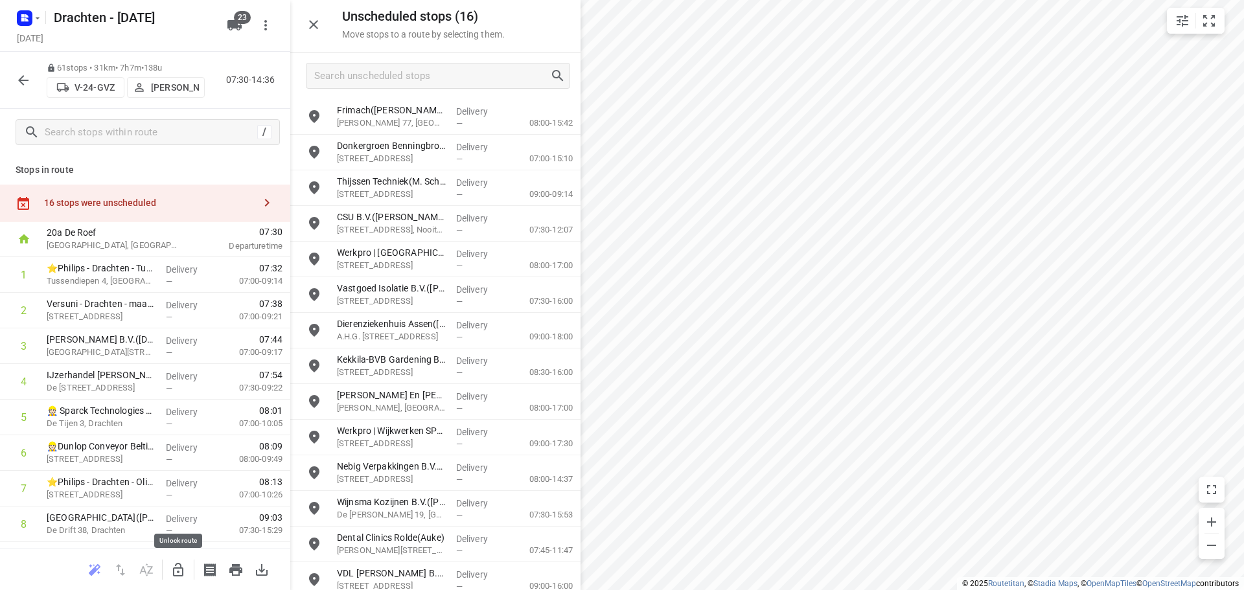
click at [179, 578] on button "button" at bounding box center [178, 570] width 26 height 26
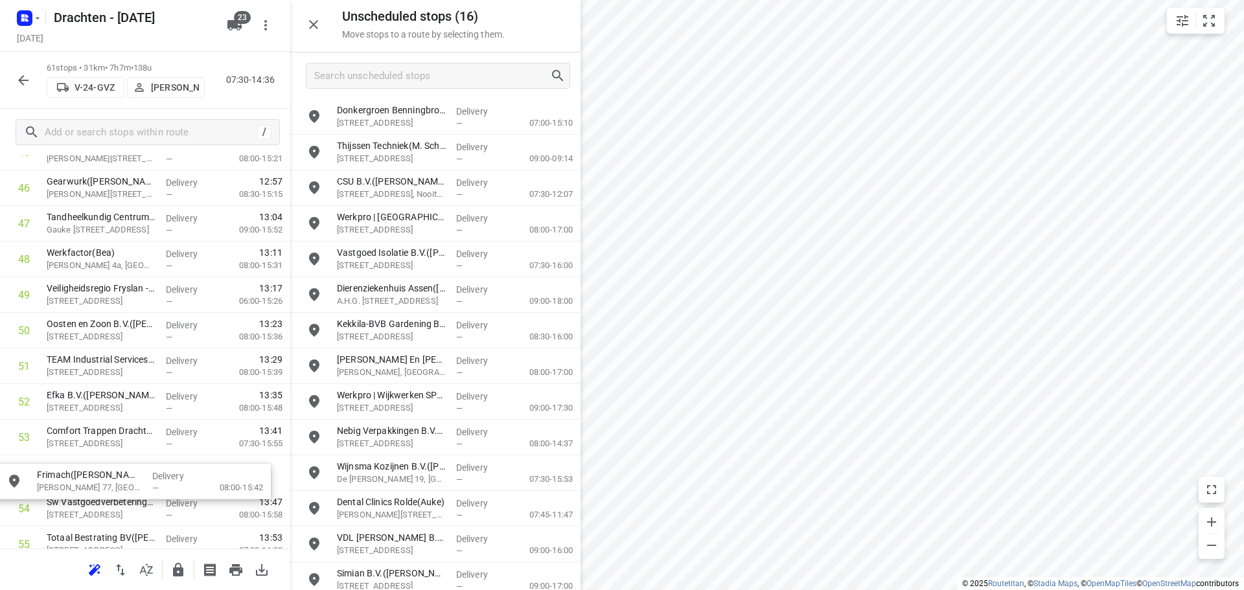
scroll to position [1711, 0]
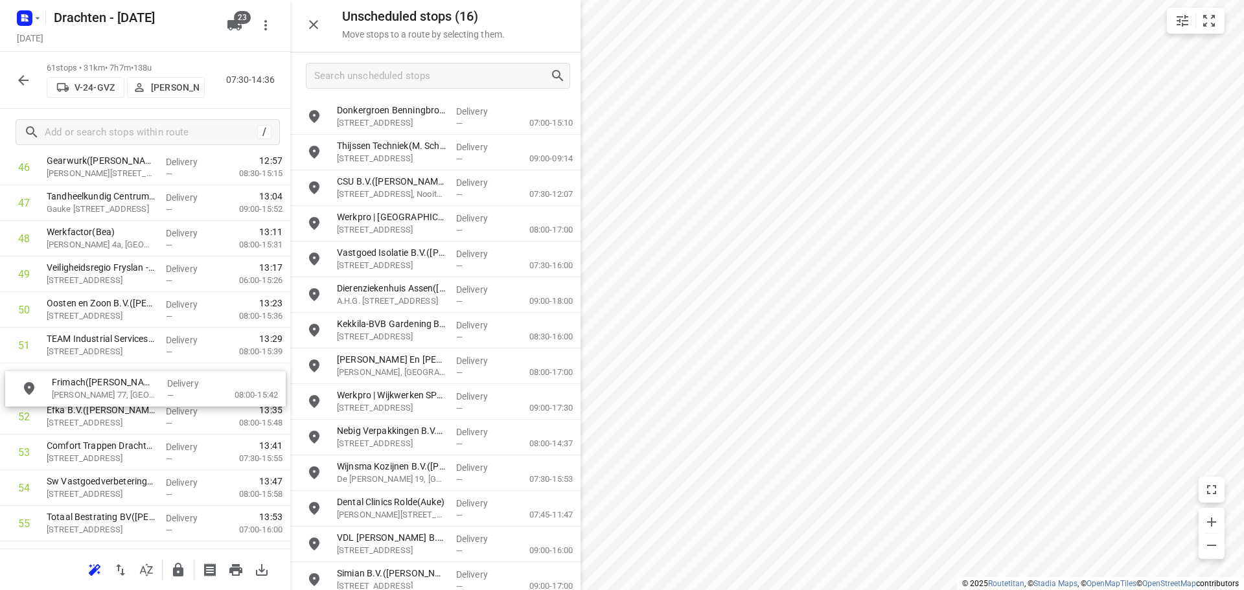
drag, startPoint x: 424, startPoint y: 129, endPoint x: 136, endPoint y: 396, distance: 393.2
click at [183, 563] on icon "button" at bounding box center [178, 570] width 16 height 16
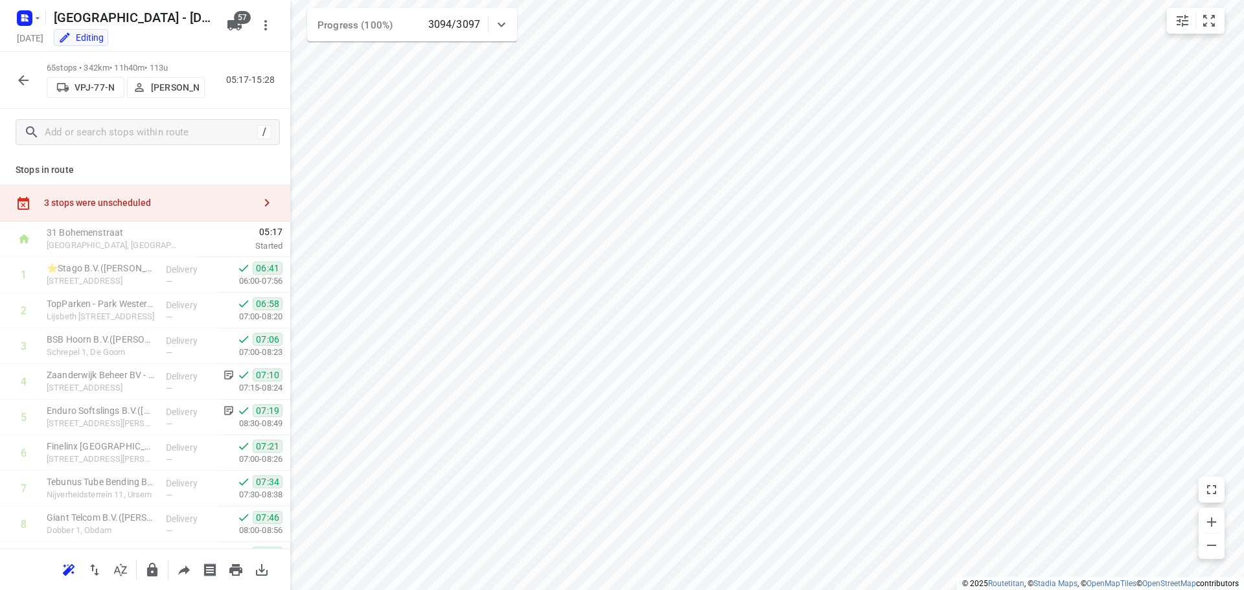
scroll to position [1814, 0]
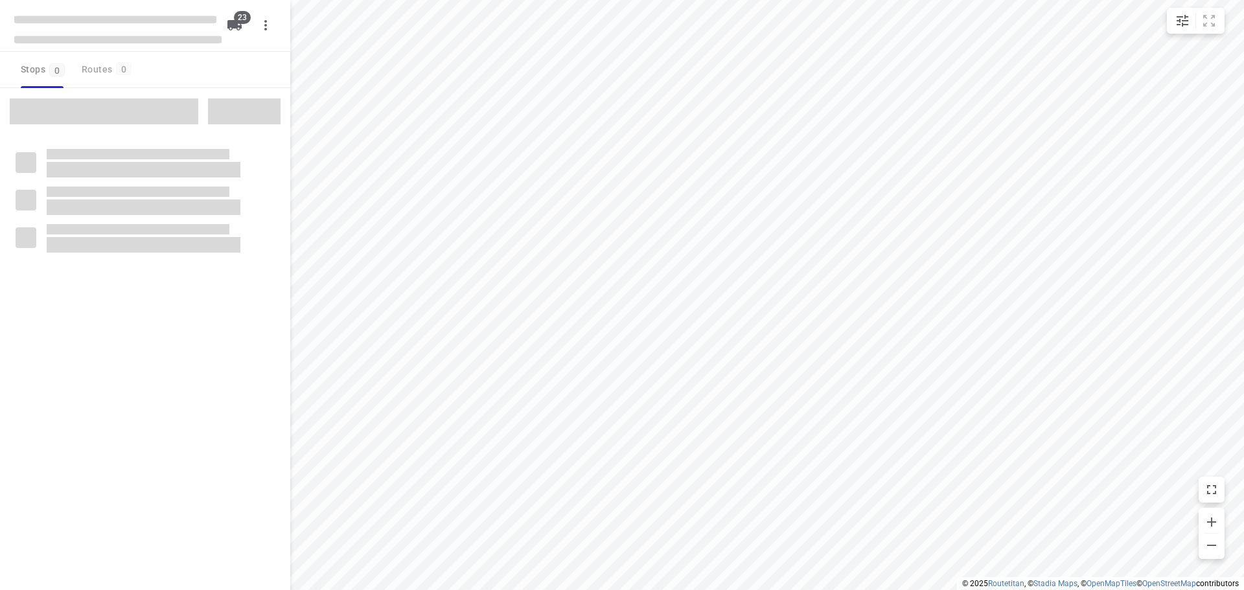
checkbox input "true"
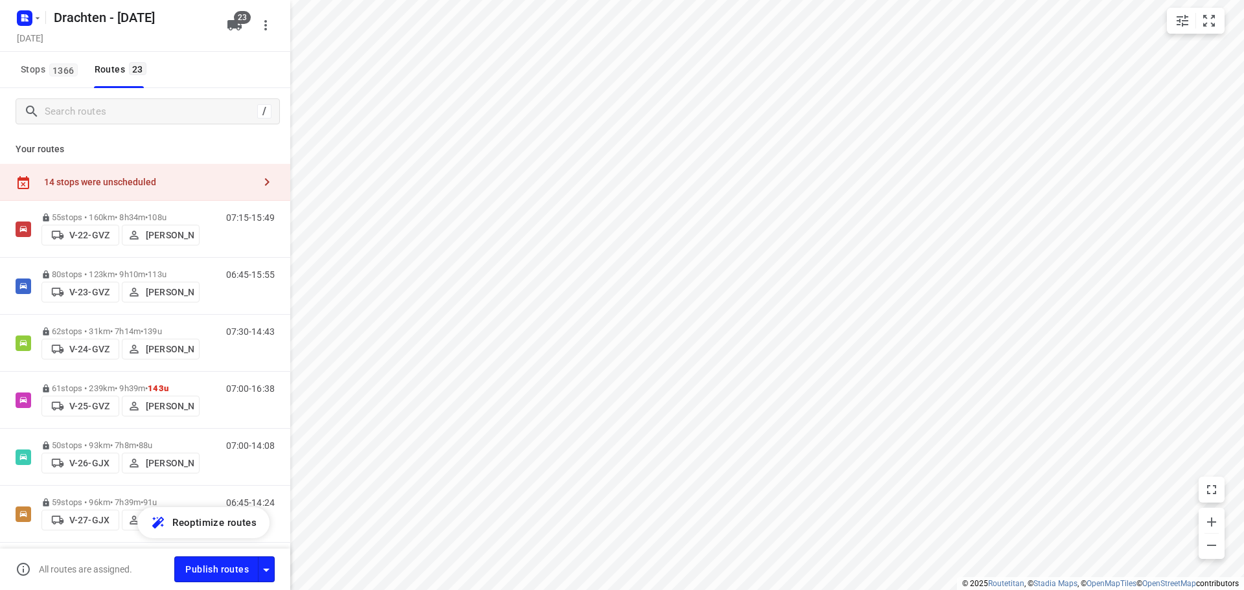
click at [119, 177] on div "14 stops were unscheduled" at bounding box center [149, 182] width 210 height 10
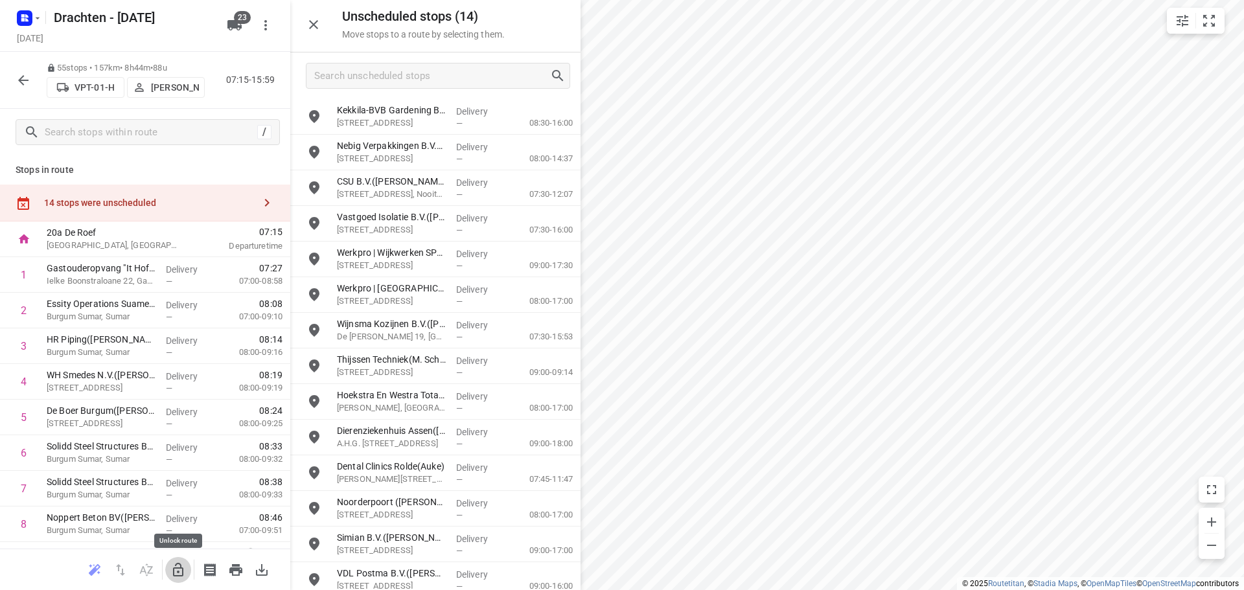
click at [174, 569] on icon "button" at bounding box center [178, 570] width 10 height 14
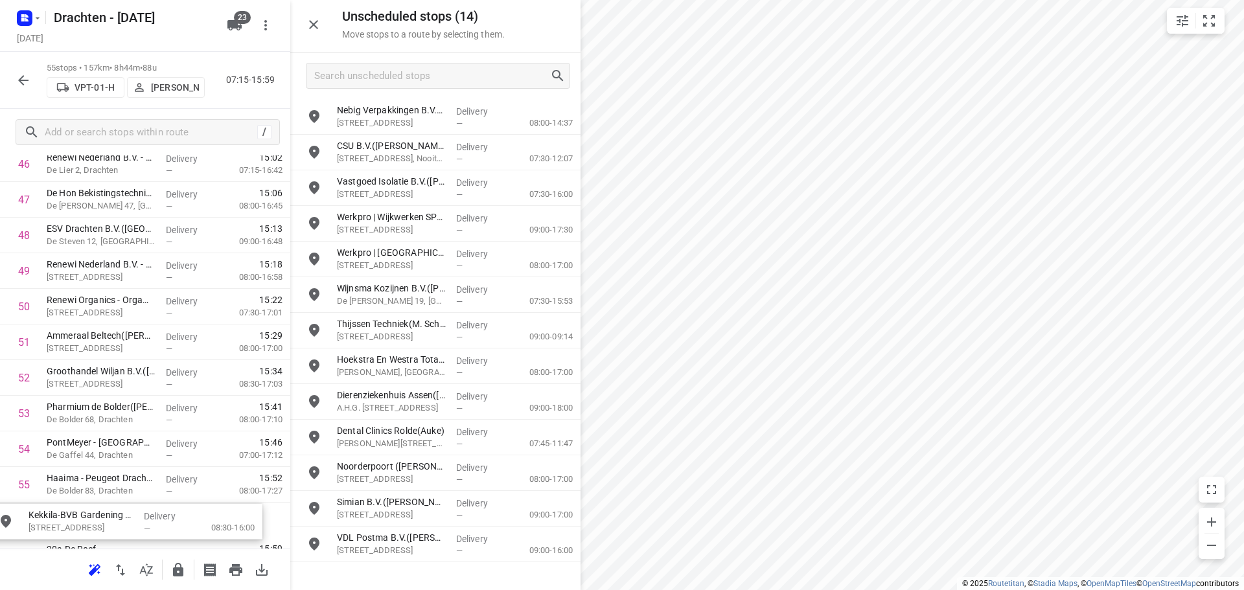
scroll to position [1739, 0]
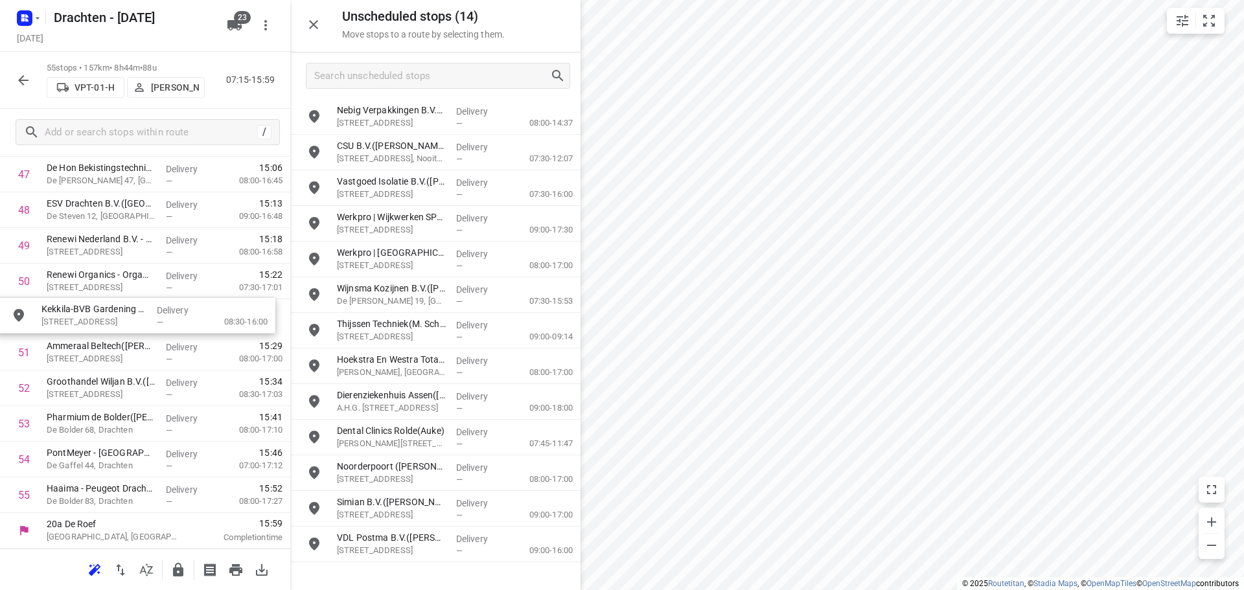
drag, startPoint x: 468, startPoint y: 128, endPoint x: 167, endPoint y: 332, distance: 363.6
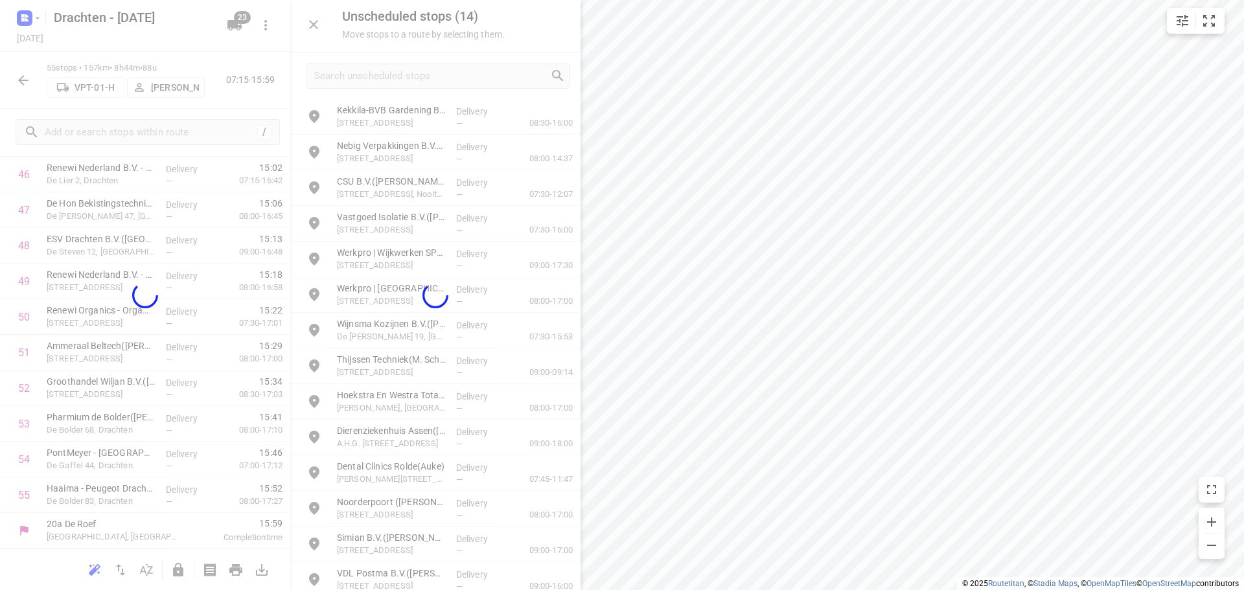
scroll to position [1703, 0]
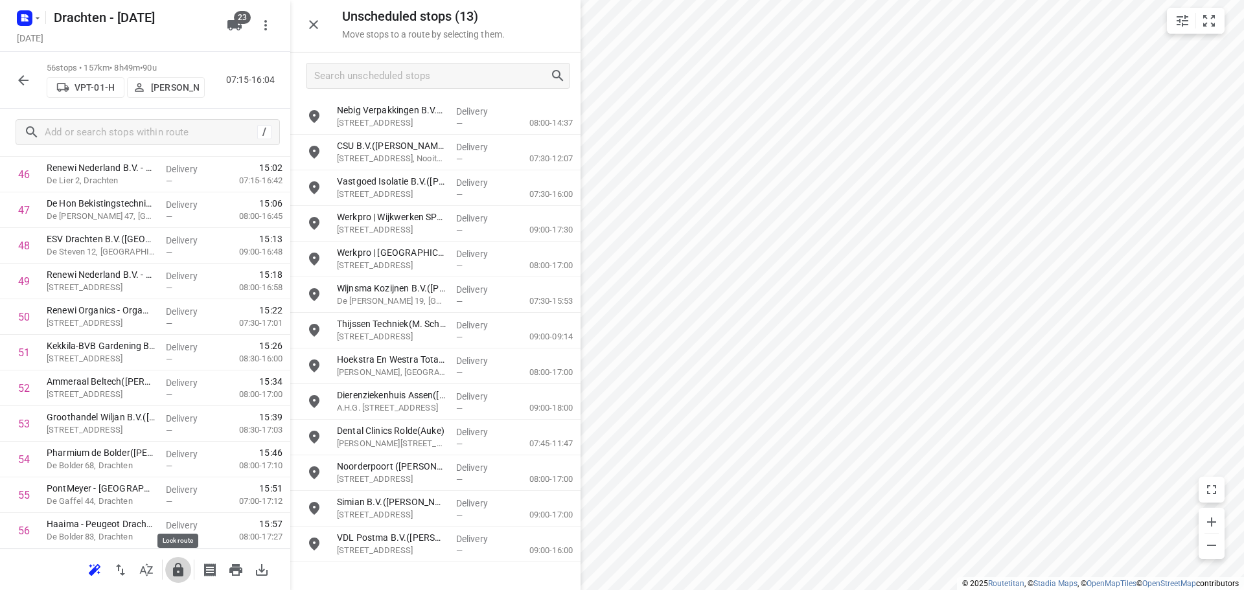
click at [177, 576] on icon "button" at bounding box center [178, 570] width 16 height 16
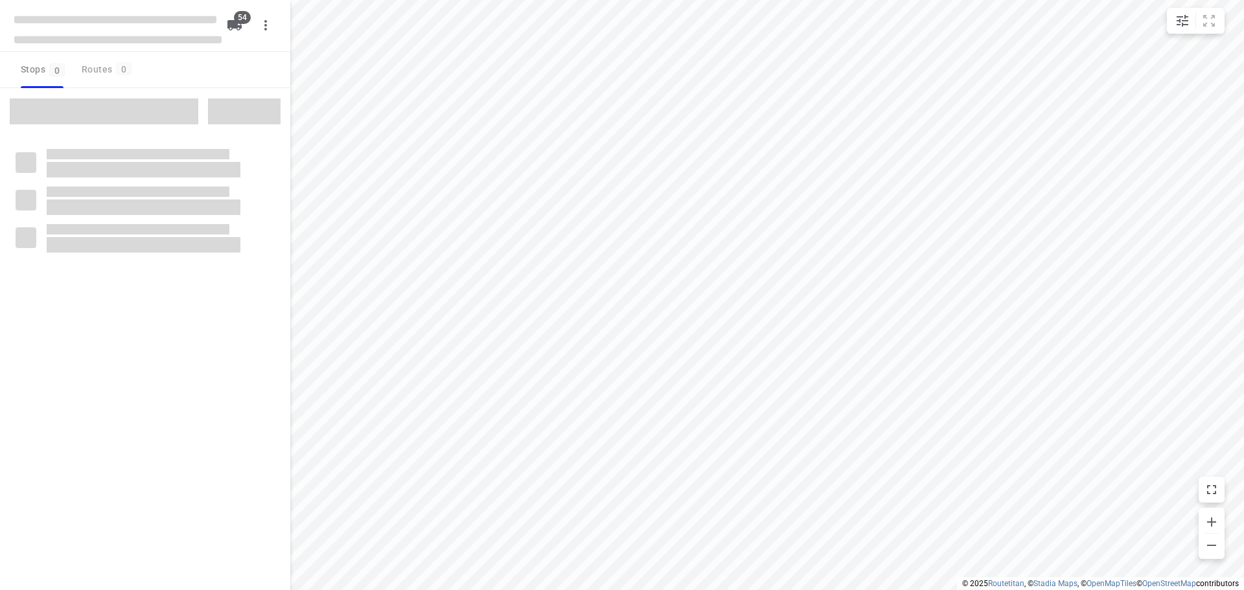
checkbox input "true"
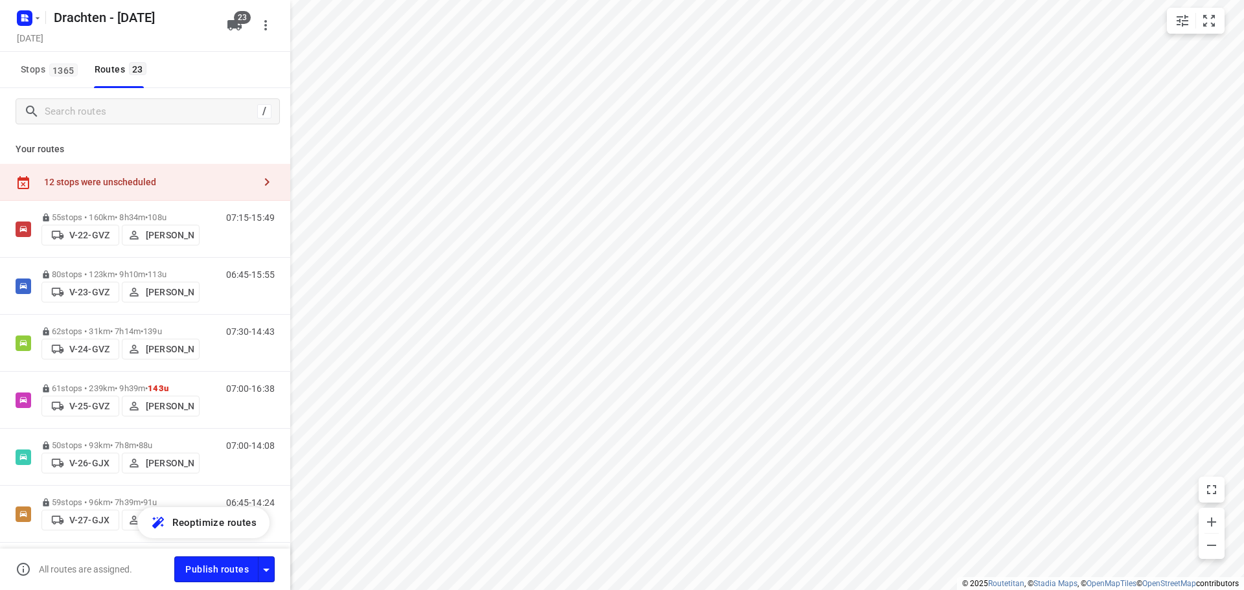
click at [125, 185] on div "12 stops were unscheduled" at bounding box center [149, 182] width 210 height 10
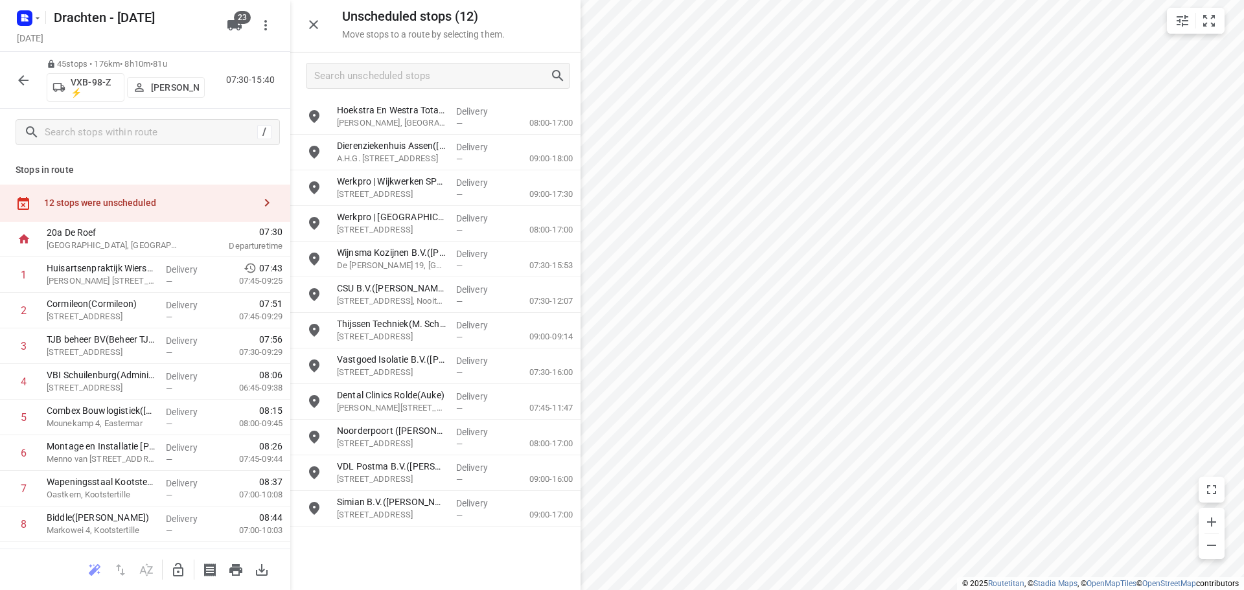
click at [172, 558] on div at bounding box center [178, 570] width 26 height 26
click at [175, 570] on icon "button" at bounding box center [178, 570] width 16 height 16
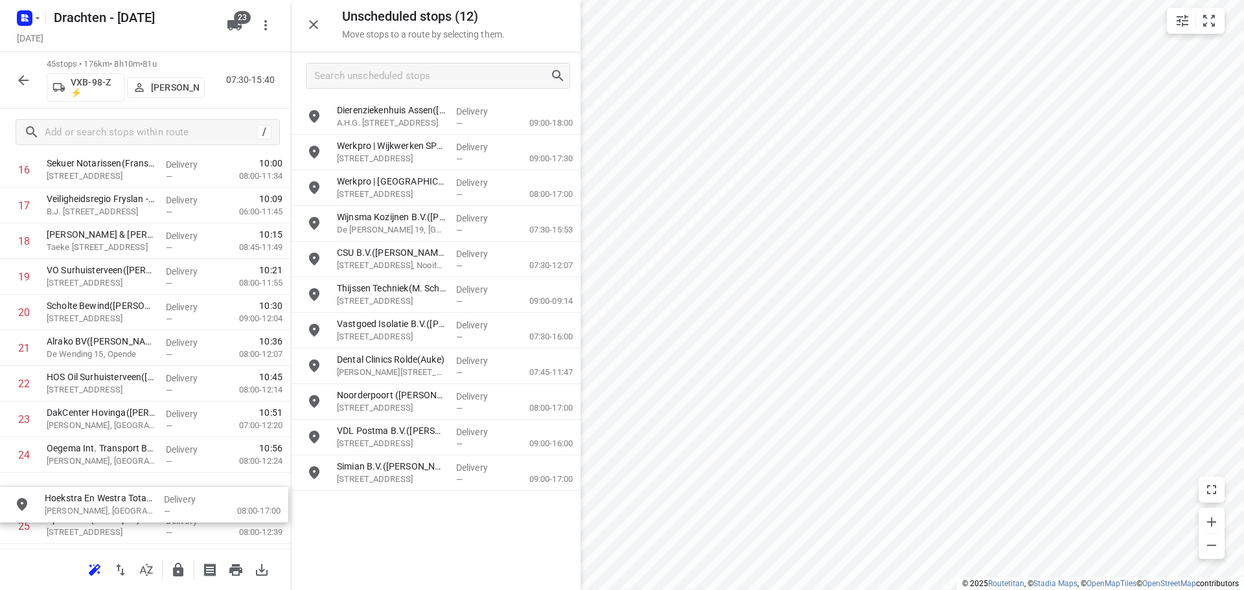
scroll to position [639, 0]
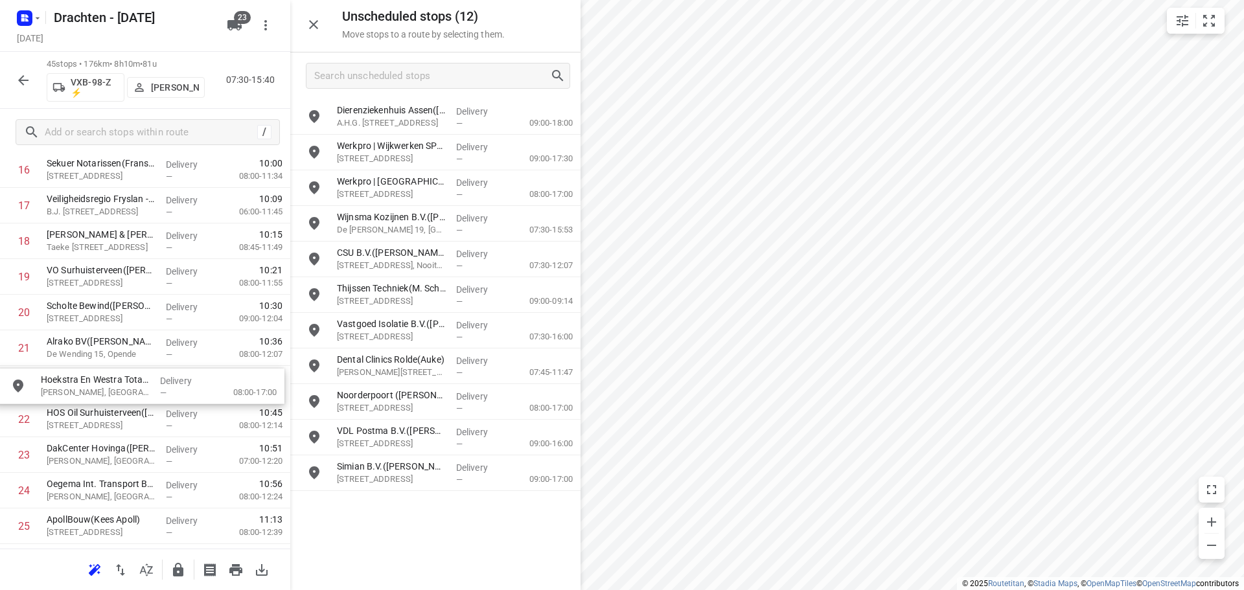
drag, startPoint x: 460, startPoint y: 121, endPoint x: 161, endPoint y: 391, distance: 403.1
click at [167, 576] on button "button" at bounding box center [178, 570] width 26 height 26
click at [173, 564] on icon "button" at bounding box center [178, 570] width 16 height 16
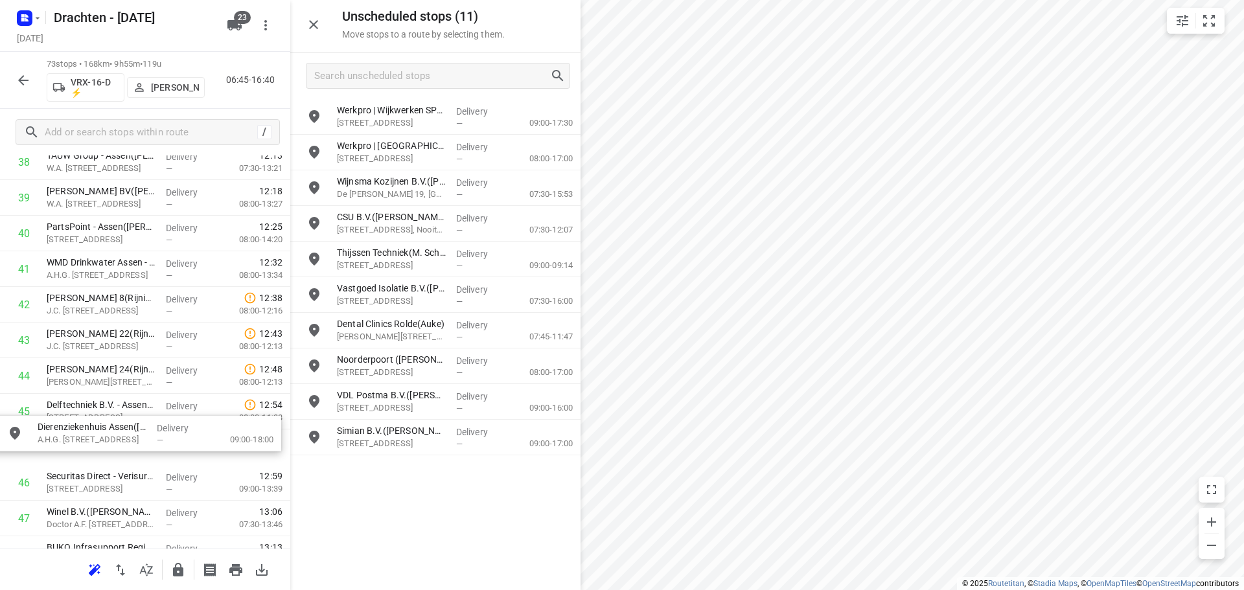
scroll to position [1433, 0]
drag, startPoint x: 410, startPoint y: 122, endPoint x: 113, endPoint y: 417, distance: 418.2
click at [171, 568] on icon "button" at bounding box center [178, 570] width 16 height 16
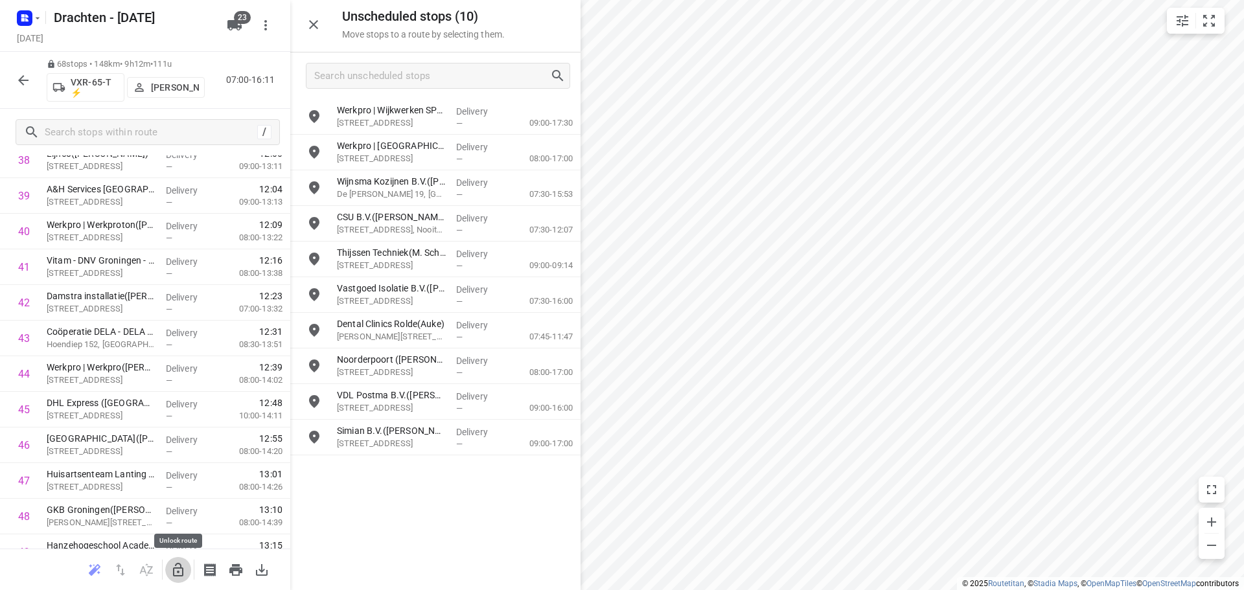
click at [170, 571] on icon "button" at bounding box center [178, 570] width 16 height 16
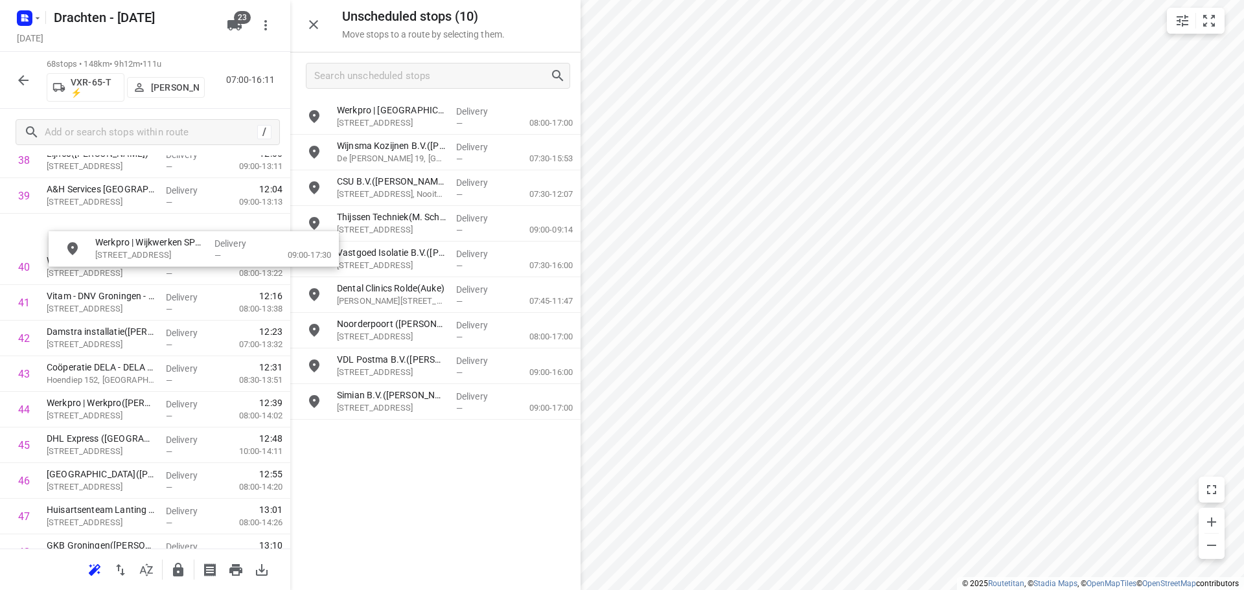
scroll to position [1405, 0]
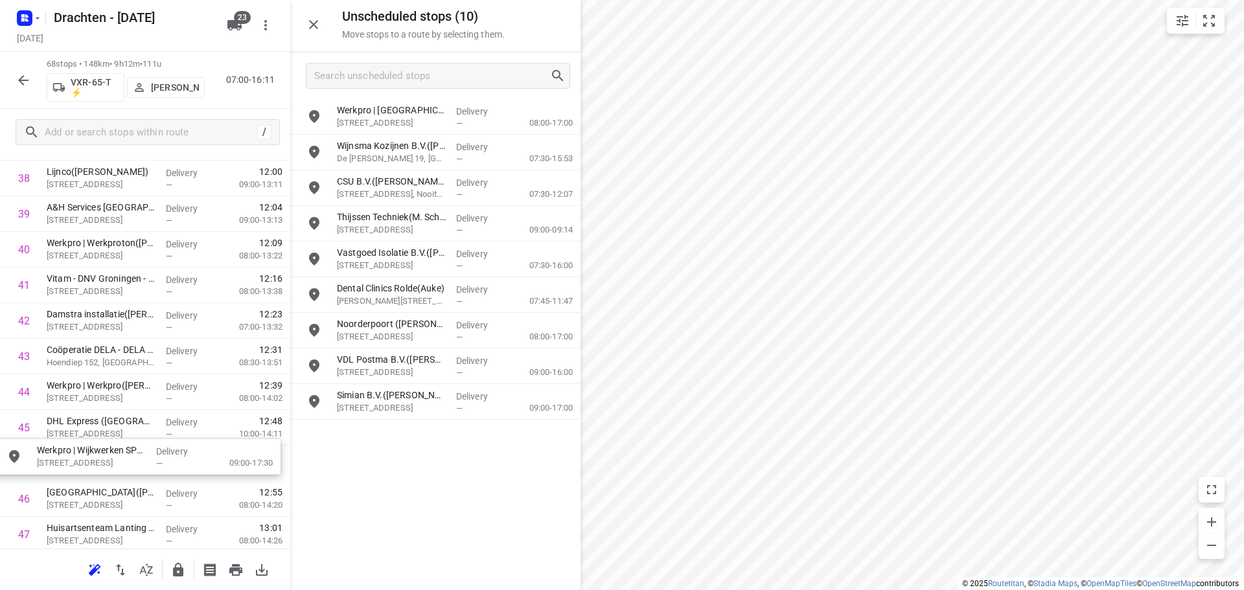
drag, startPoint x: 375, startPoint y: 125, endPoint x: 69, endPoint y: 466, distance: 458.2
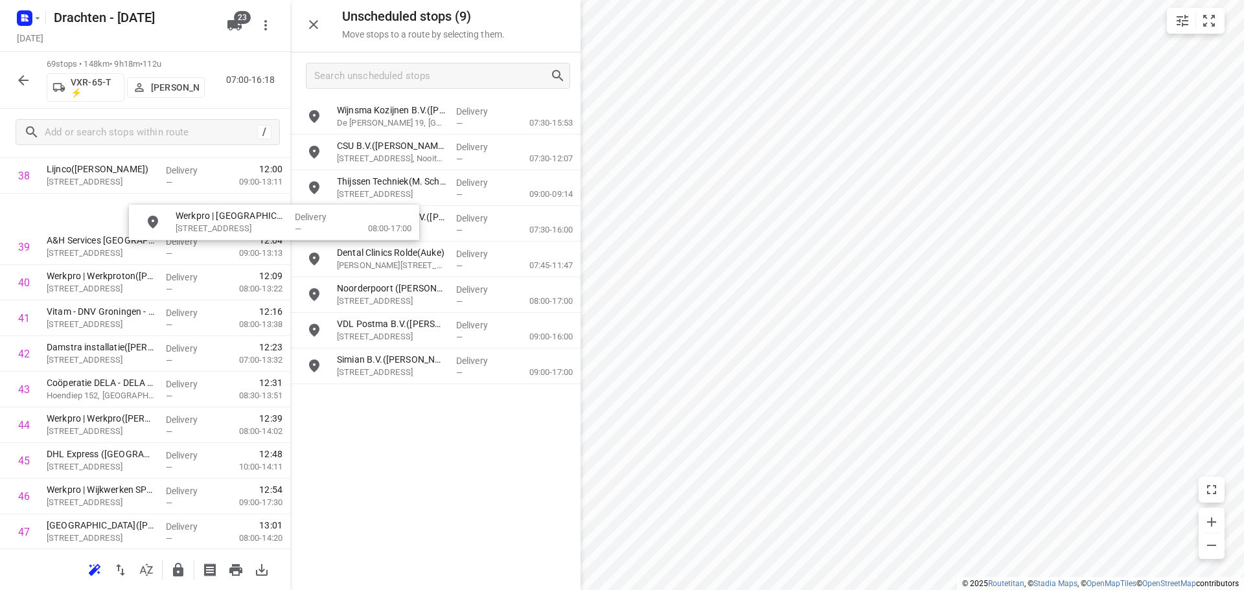
scroll to position [1406, 0]
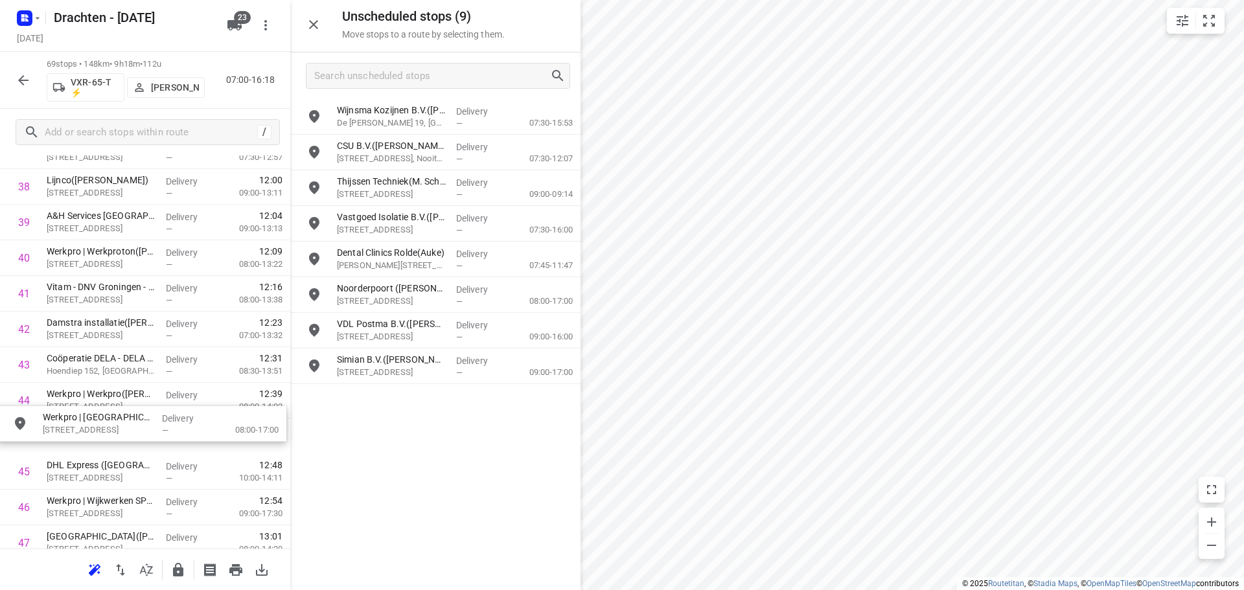
drag, startPoint x: 428, startPoint y: 109, endPoint x: 131, endPoint y: 423, distance: 431.6
click at [176, 572] on icon "button" at bounding box center [178, 570] width 10 height 14
click at [177, 571] on icon "button" at bounding box center [178, 570] width 10 height 14
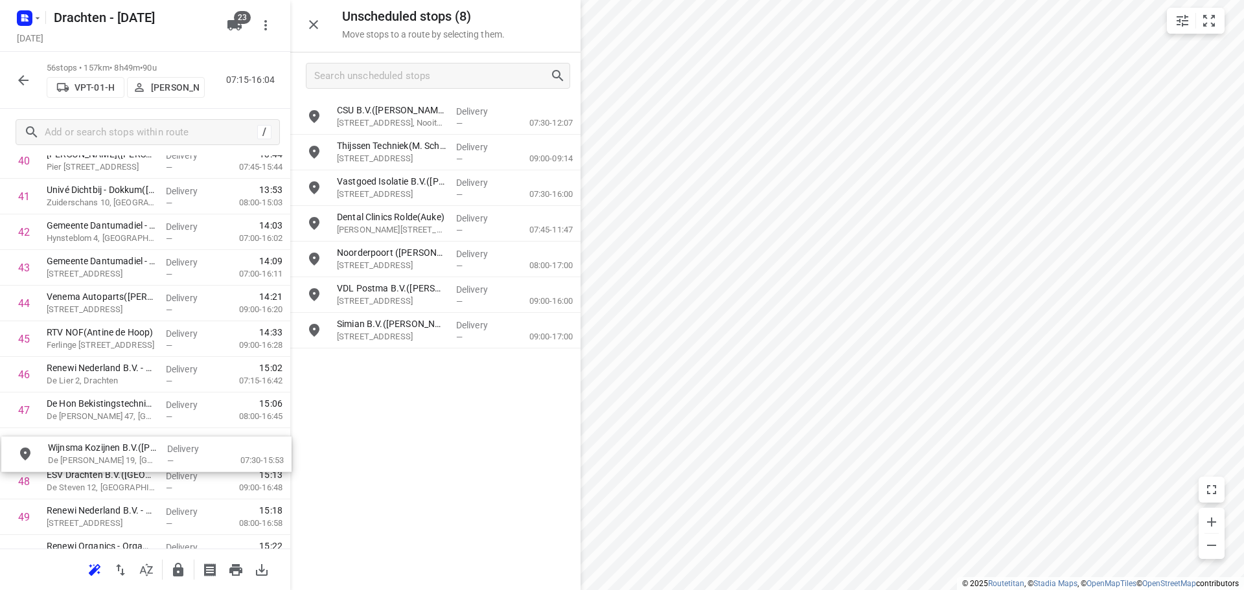
scroll to position [1504, 0]
drag, startPoint x: 408, startPoint y: 120, endPoint x: 114, endPoint y: 451, distance: 442.7
click at [170, 576] on icon "button" at bounding box center [178, 570] width 16 height 16
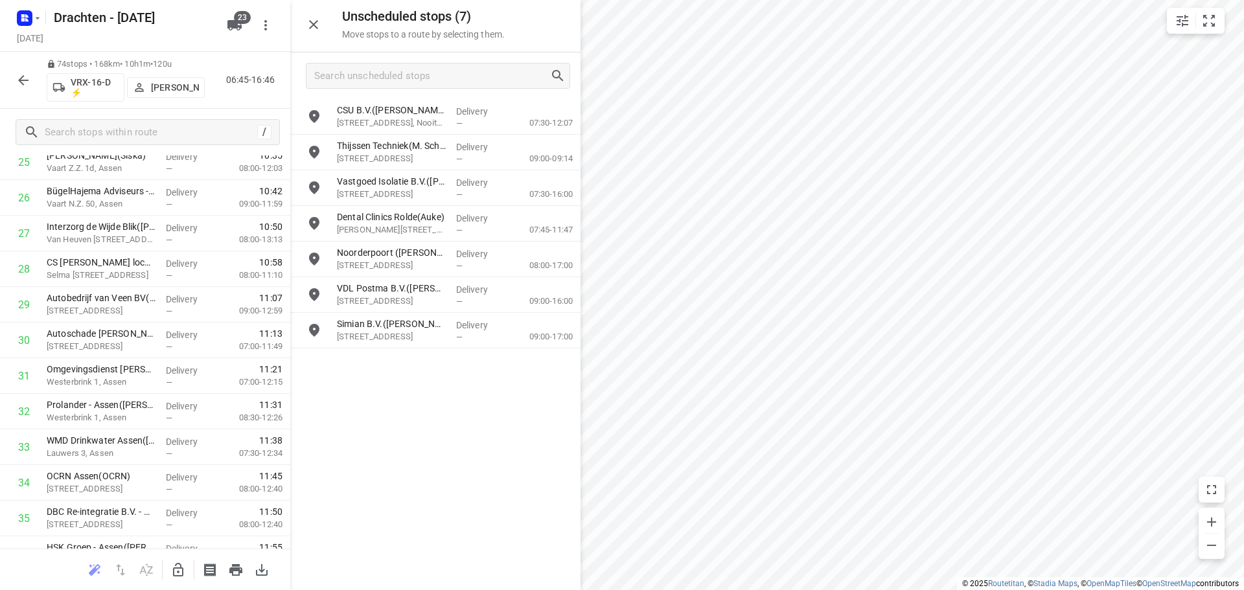
scroll to position [856, 0]
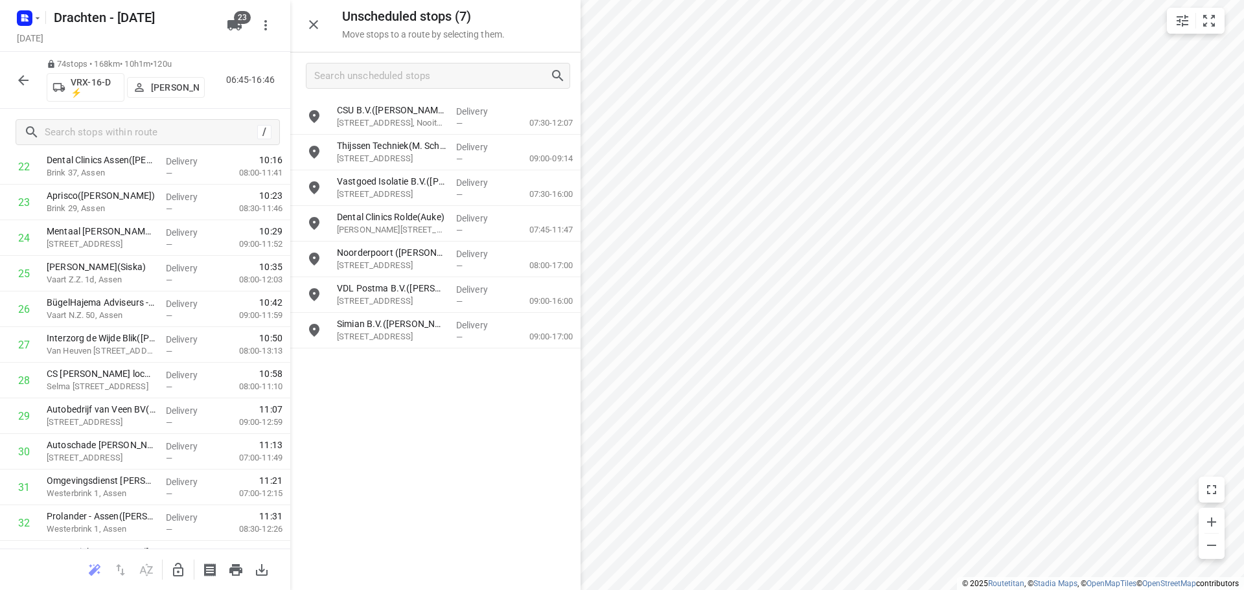
click at [181, 566] on icon "button" at bounding box center [178, 570] width 16 height 16
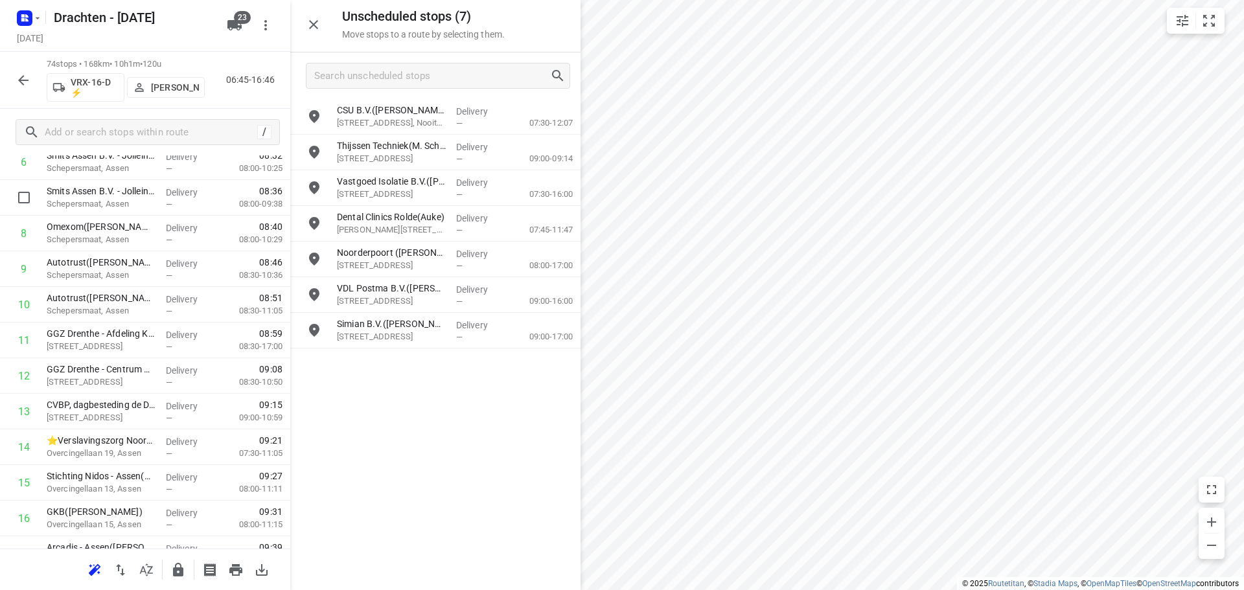
scroll to position [209, 0]
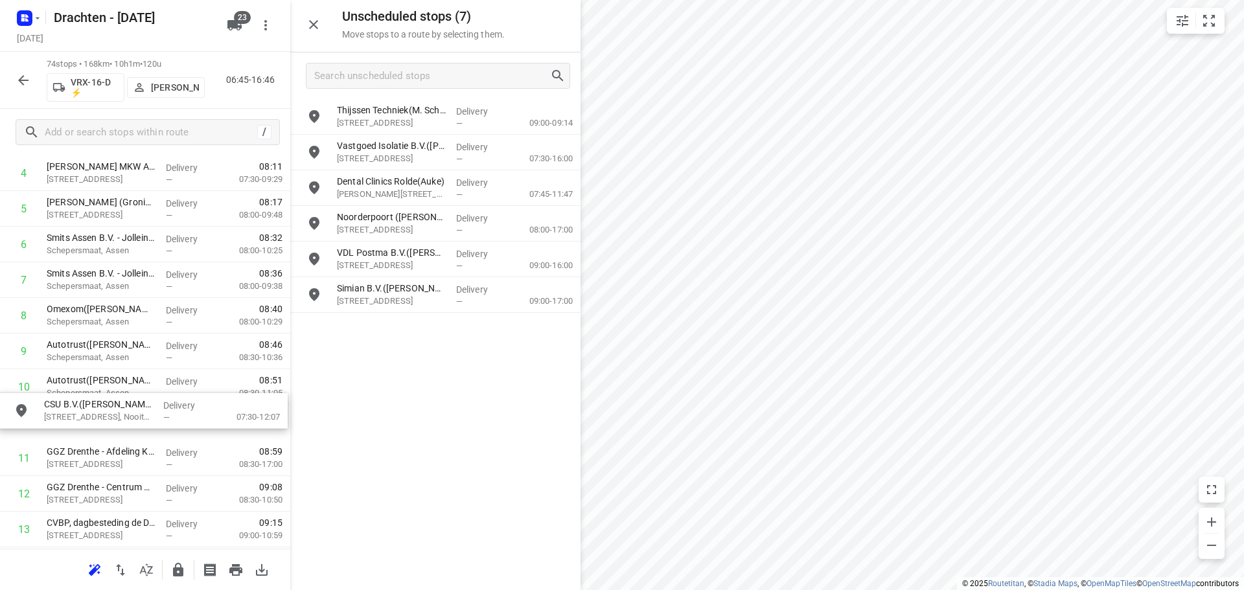
drag, startPoint x: 462, startPoint y: 119, endPoint x: 159, endPoint y: 433, distance: 436.5
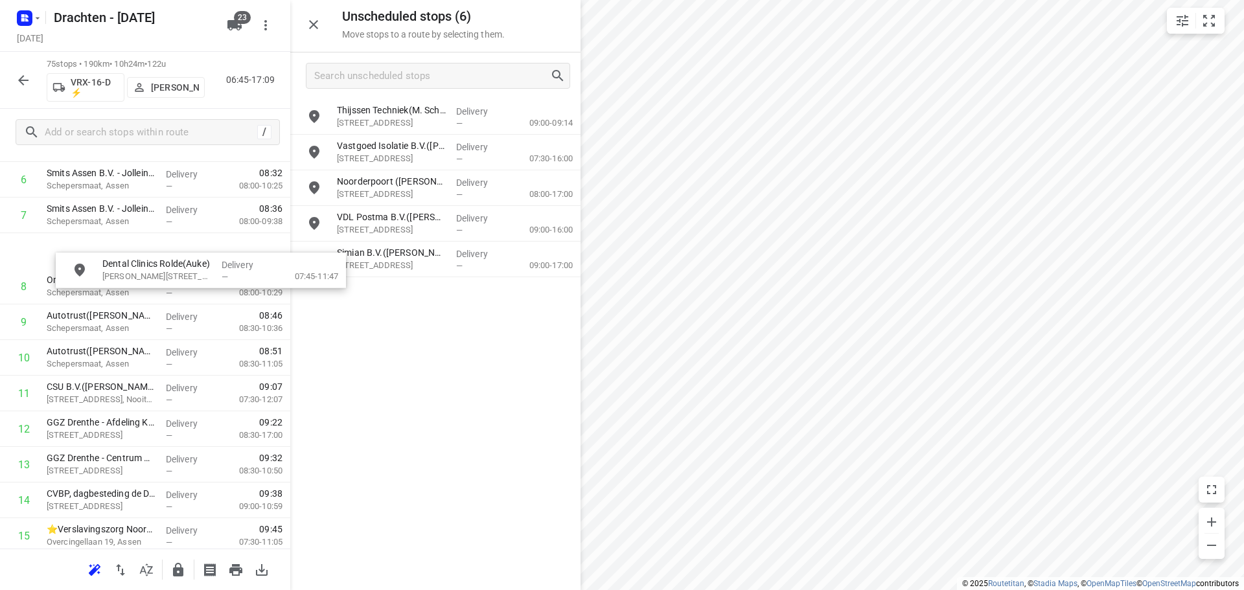
scroll to position [269, 0]
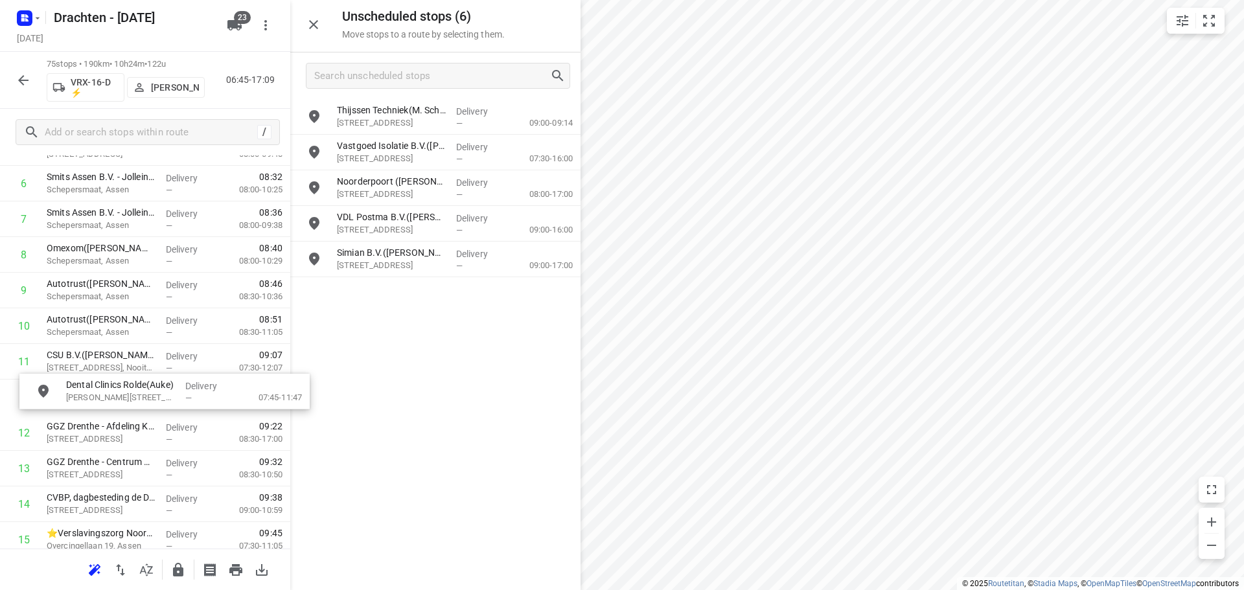
drag, startPoint x: 429, startPoint y: 200, endPoint x: 152, endPoint y: 408, distance: 346.5
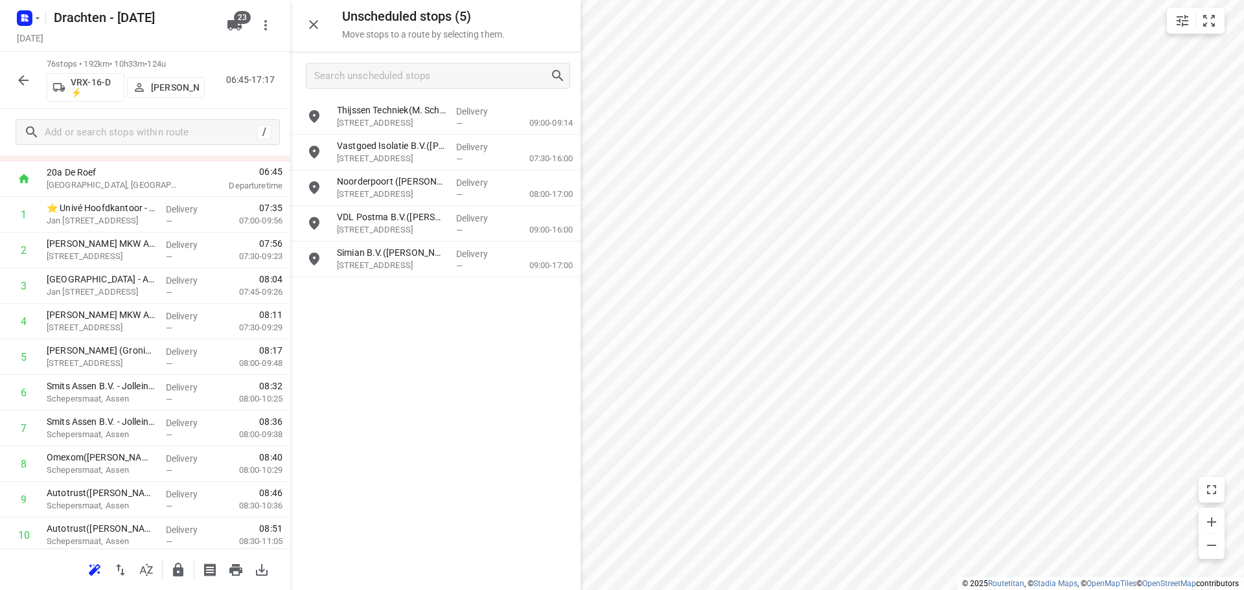
scroll to position [0, 0]
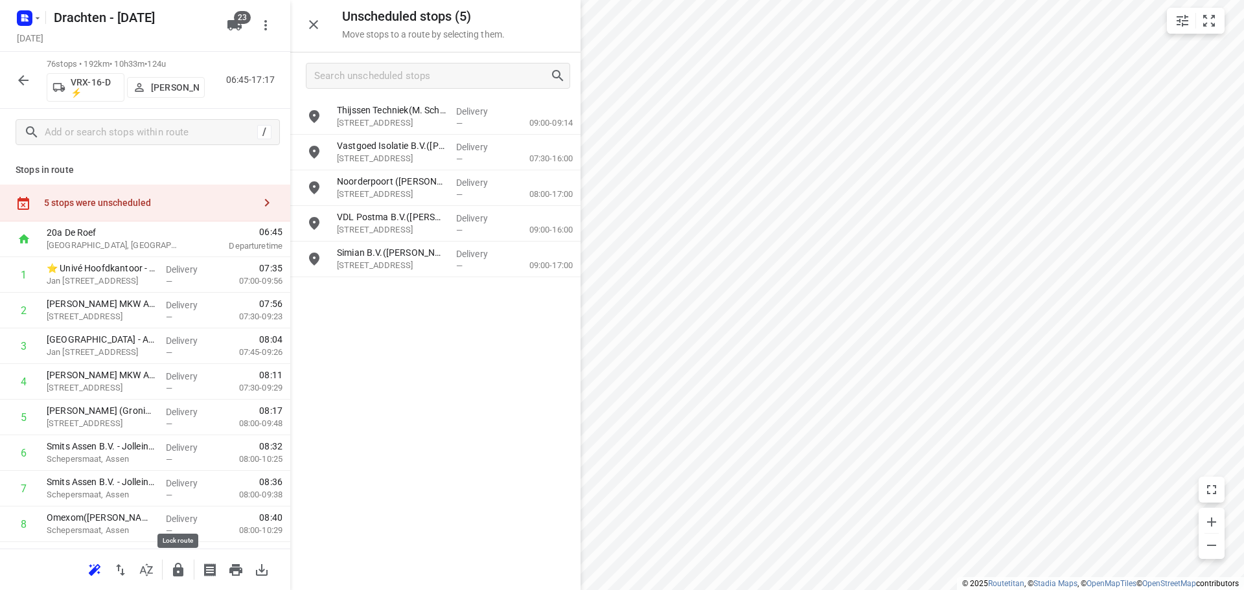
click at [174, 562] on icon "button" at bounding box center [178, 570] width 16 height 16
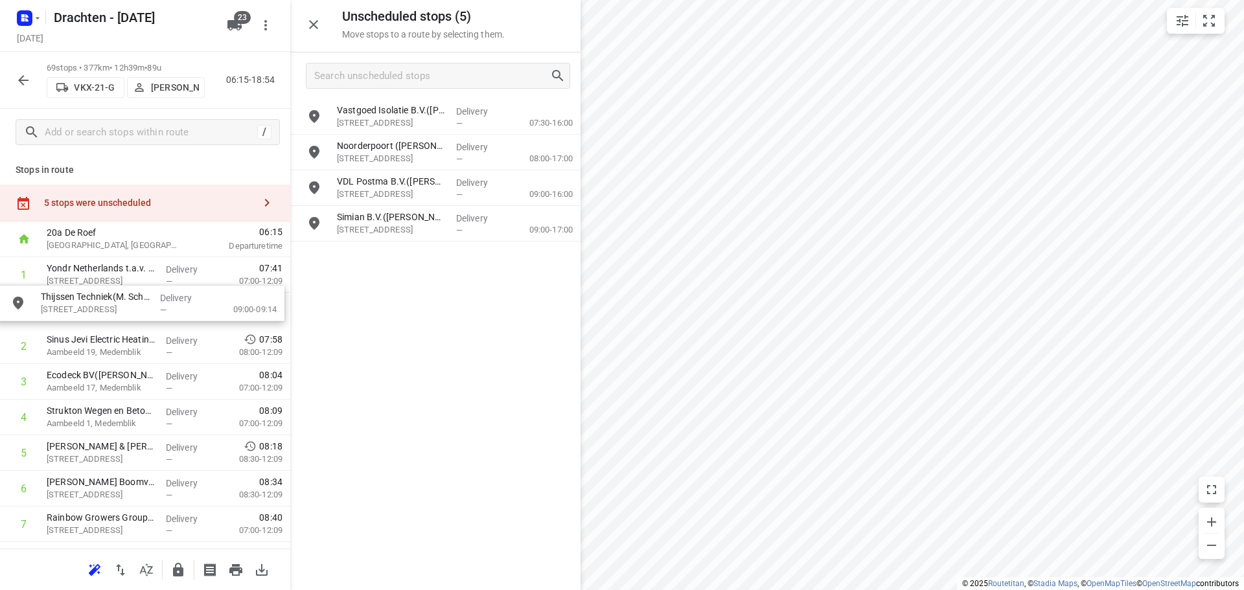
drag, startPoint x: 452, startPoint y: 133, endPoint x: 139, endPoint y: 324, distance: 367.1
click at [170, 578] on button "button" at bounding box center [178, 570] width 26 height 26
click at [172, 568] on icon "button" at bounding box center [178, 570] width 16 height 16
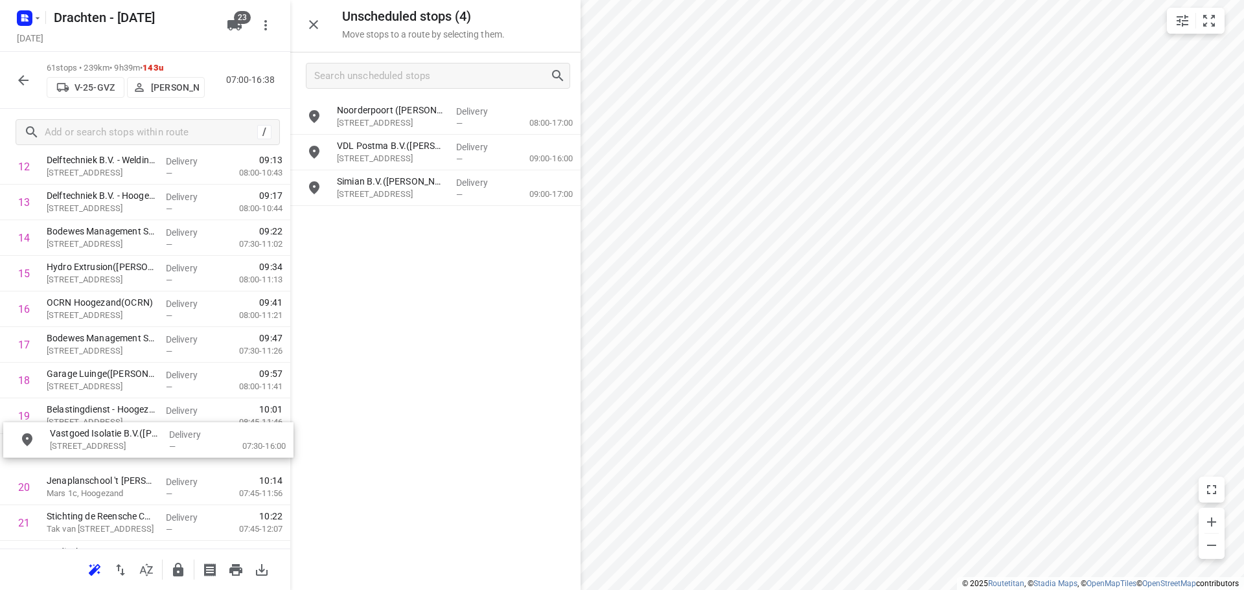
scroll to position [501, 0]
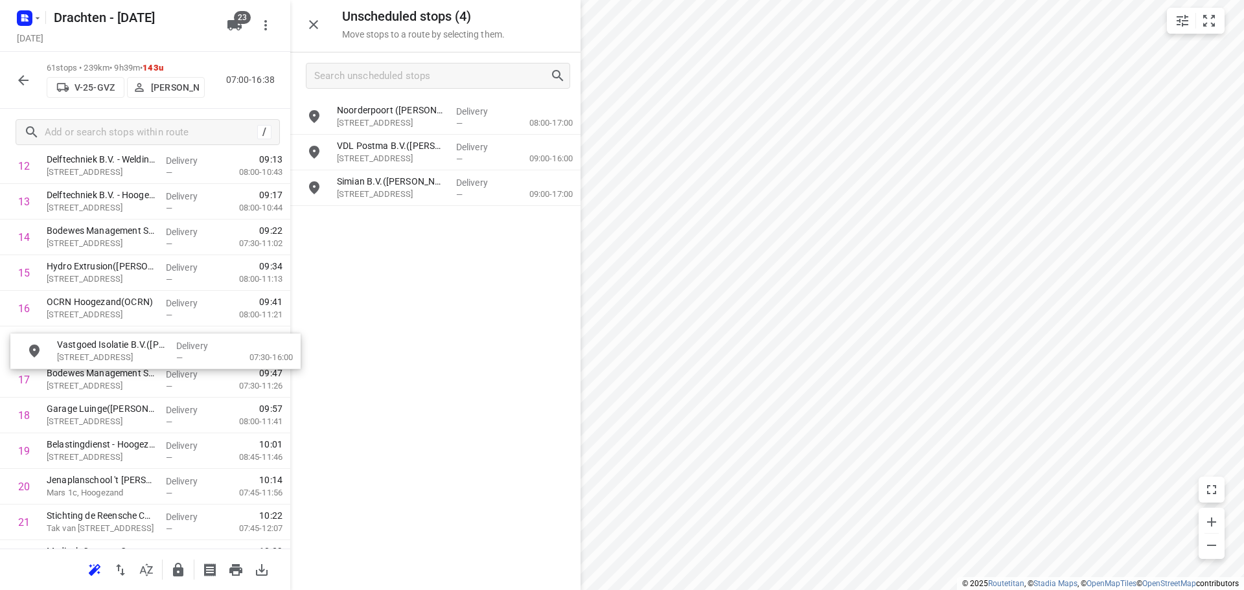
drag, startPoint x: 463, startPoint y: 108, endPoint x: 177, endPoint y: 352, distance: 376.3
click at [170, 568] on button "button" at bounding box center [178, 570] width 26 height 26
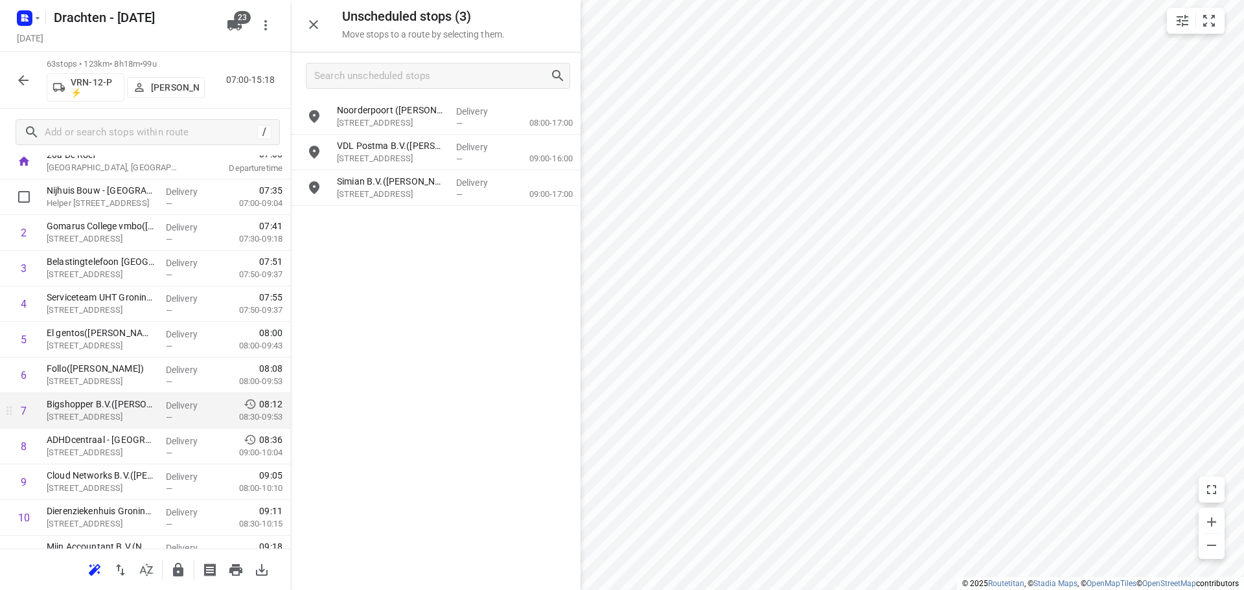
scroll to position [47, 0]
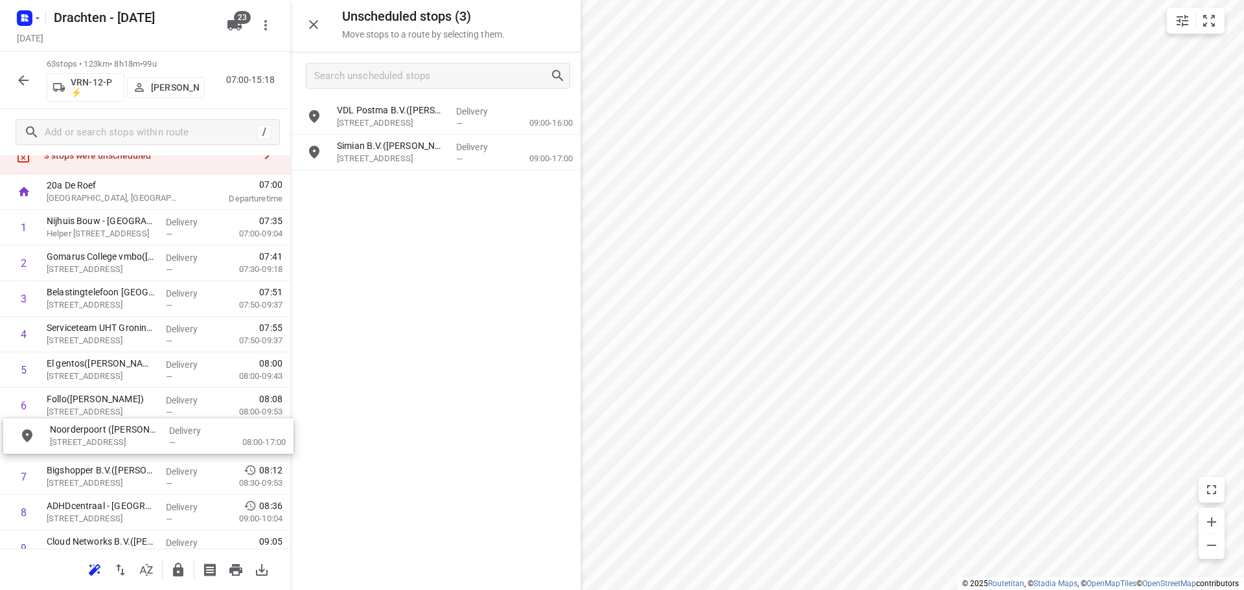
drag, startPoint x: 407, startPoint y: 126, endPoint x: 118, endPoint y: 449, distance: 433.5
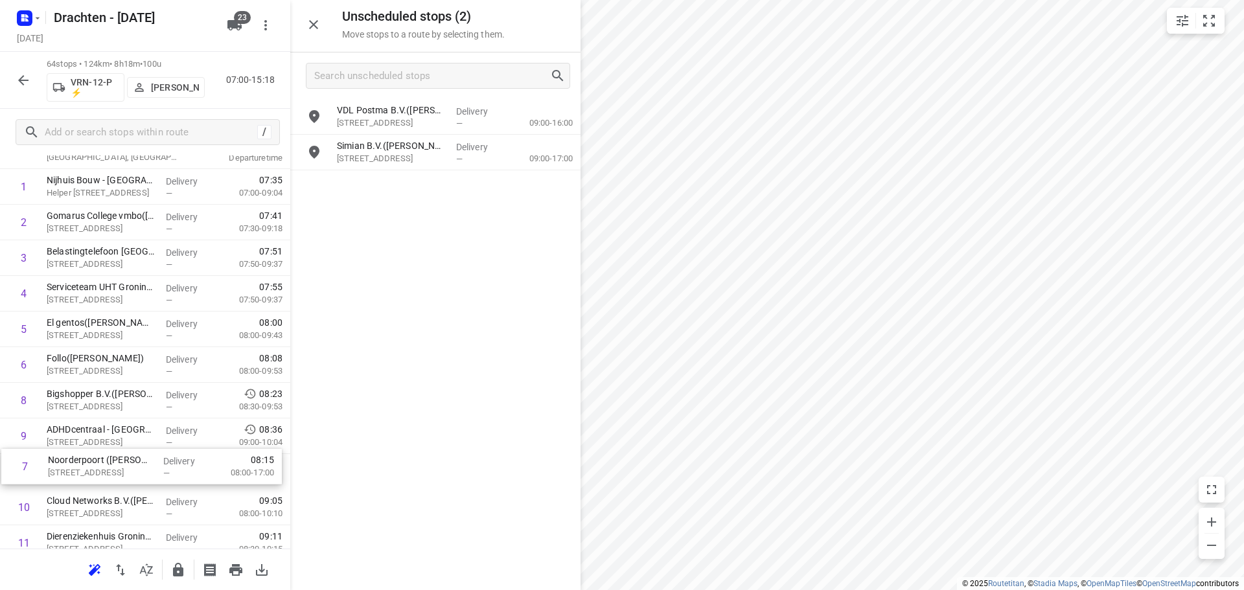
scroll to position [89, 0]
drag, startPoint x: 102, startPoint y: 444, endPoint x: 112, endPoint y: 431, distance: 17.1
click at [177, 558] on button "button" at bounding box center [178, 570] width 26 height 26
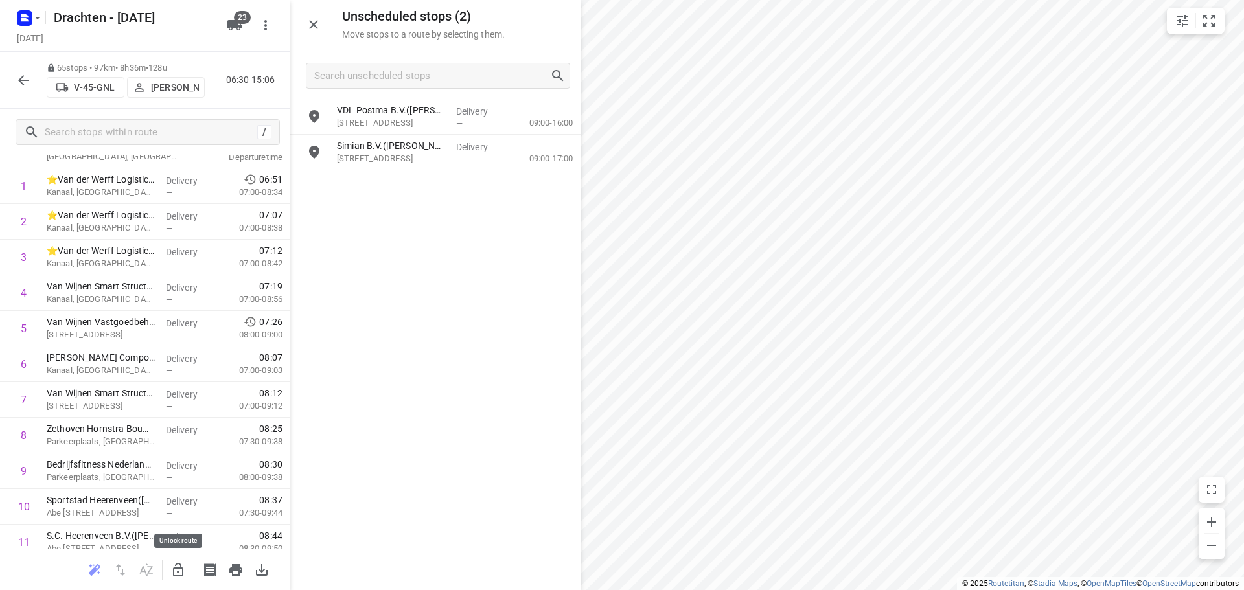
click at [179, 564] on icon "button" at bounding box center [178, 570] width 10 height 14
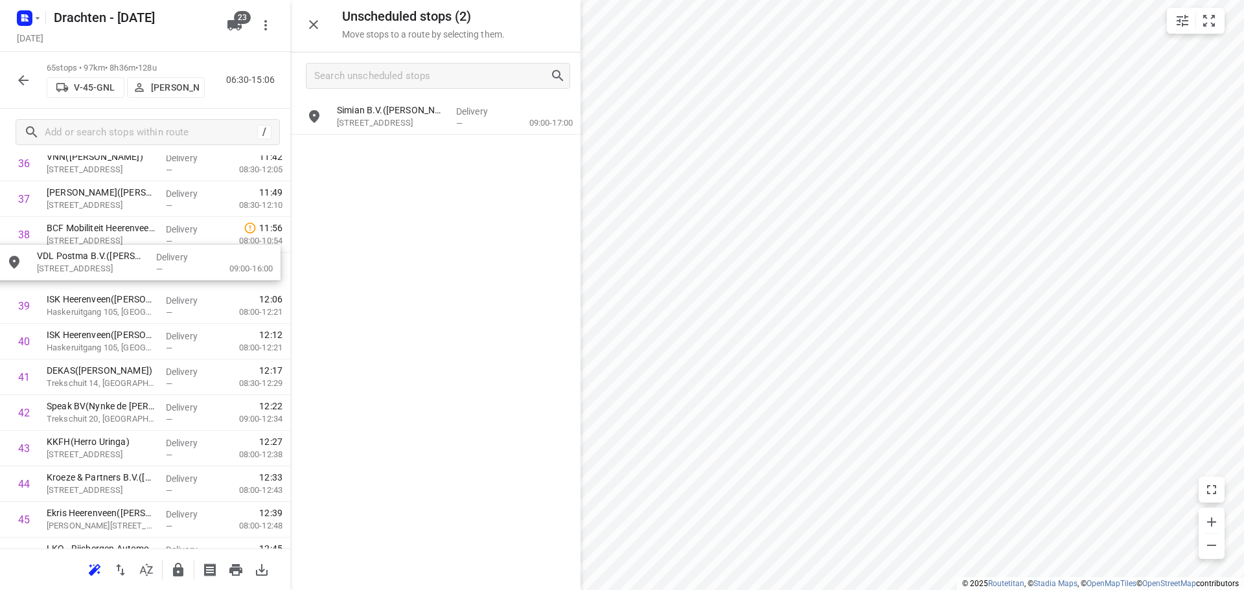
scroll to position [1358, 0]
drag, startPoint x: 425, startPoint y: 120, endPoint x: 126, endPoint y: 278, distance: 338.4
click at [180, 573] on icon "button" at bounding box center [178, 570] width 10 height 14
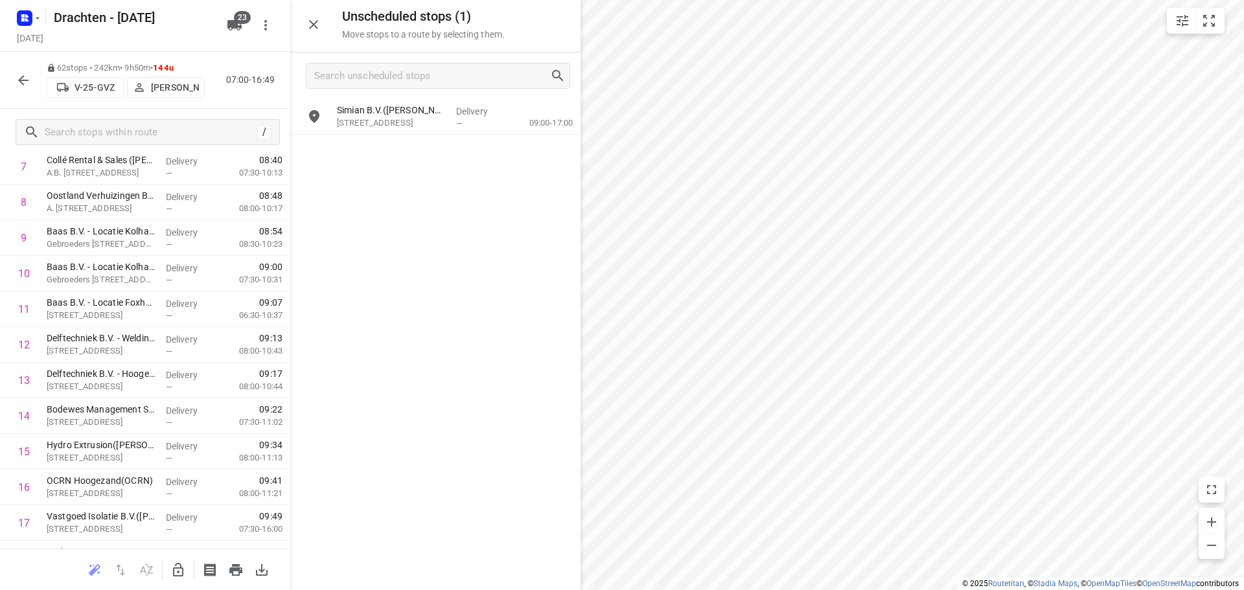
scroll to position [0, 0]
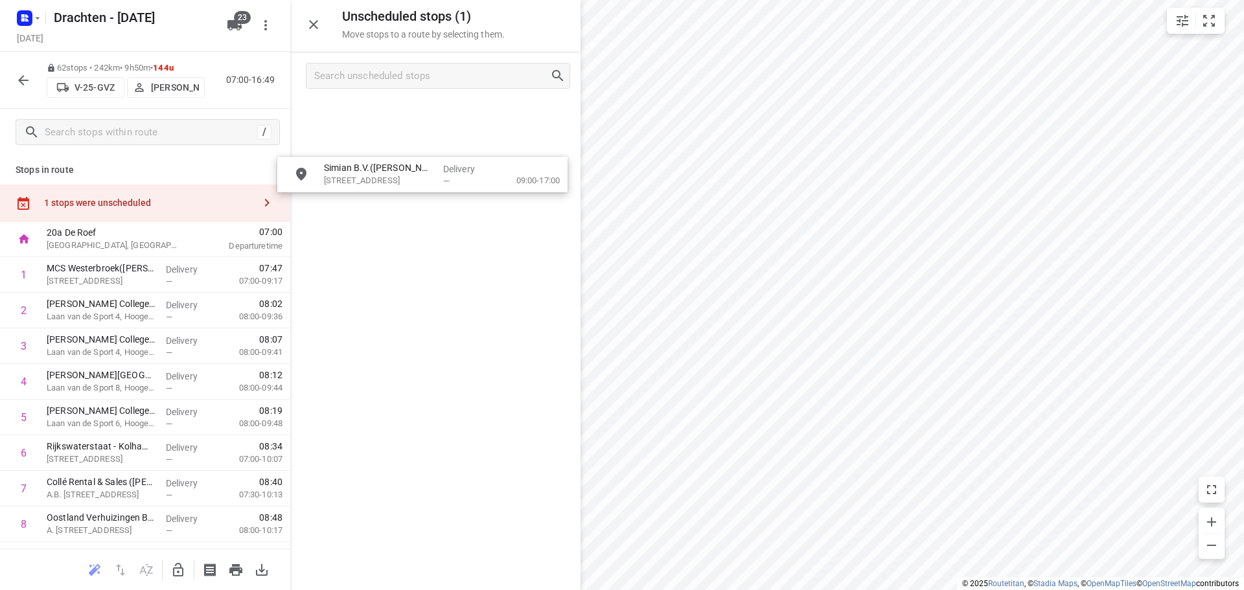
drag, startPoint x: 427, startPoint y: 115, endPoint x: 414, endPoint y: 183, distance: 68.7
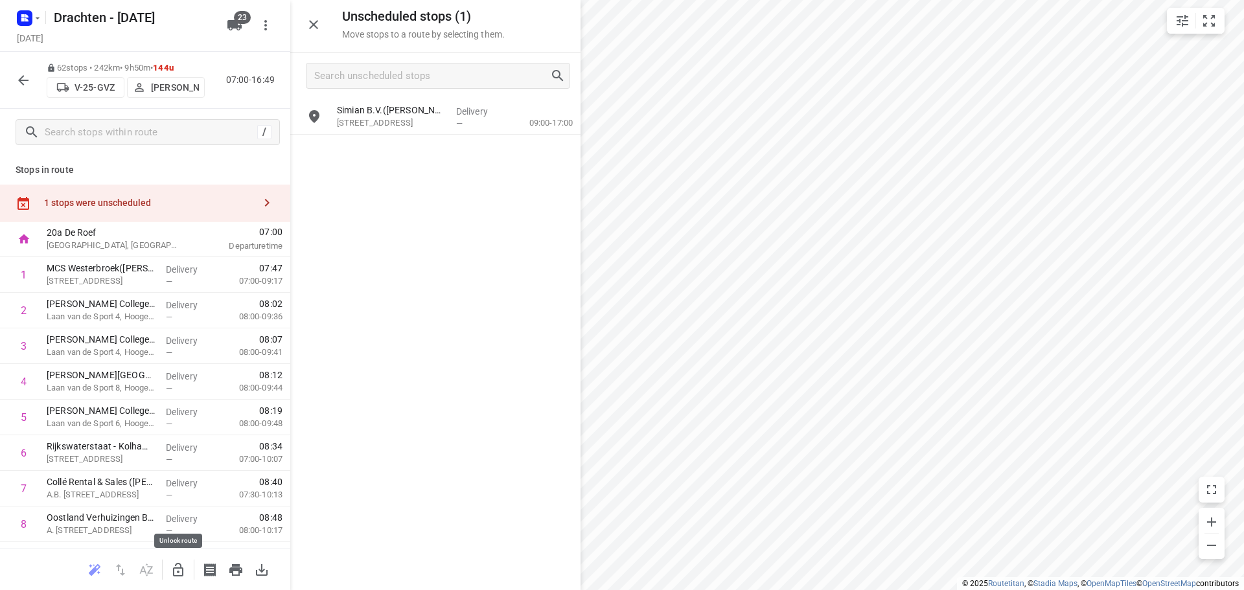
click at [185, 578] on button "button" at bounding box center [178, 570] width 26 height 26
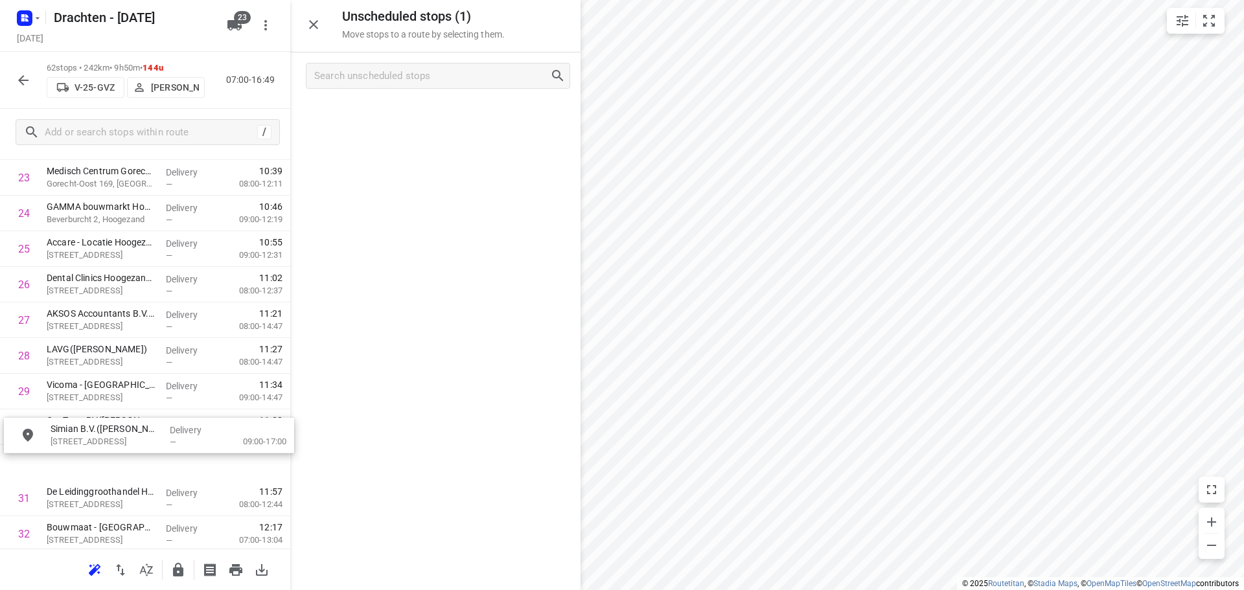
scroll to position [895, 0]
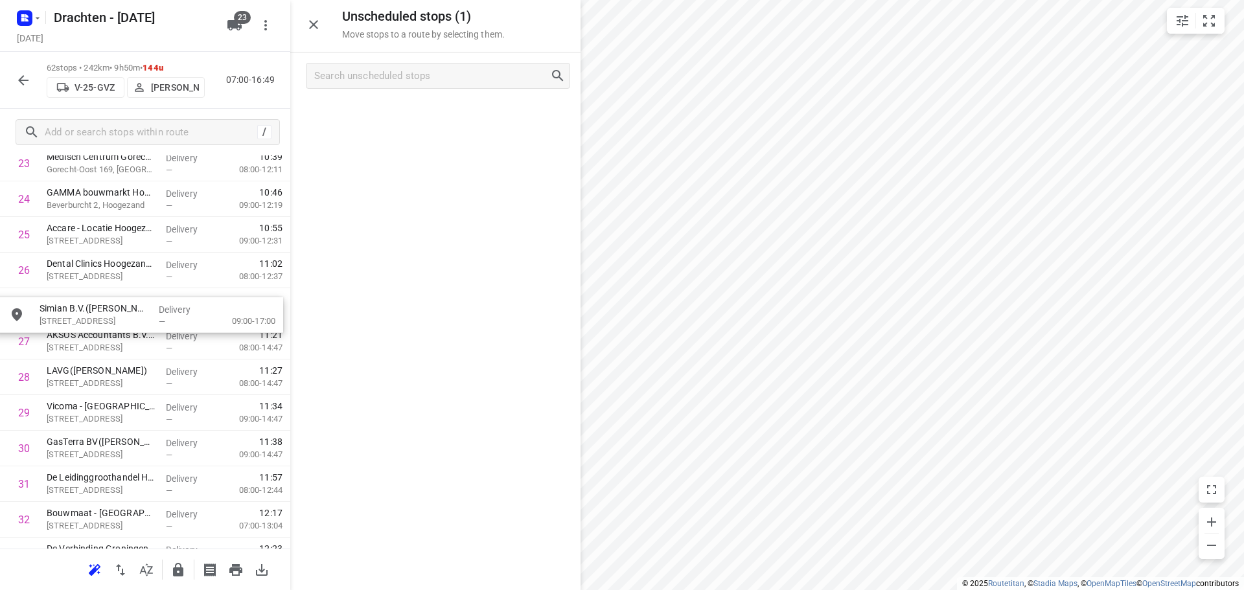
drag, startPoint x: 451, startPoint y: 122, endPoint x: 150, endPoint y: 323, distance: 362.0
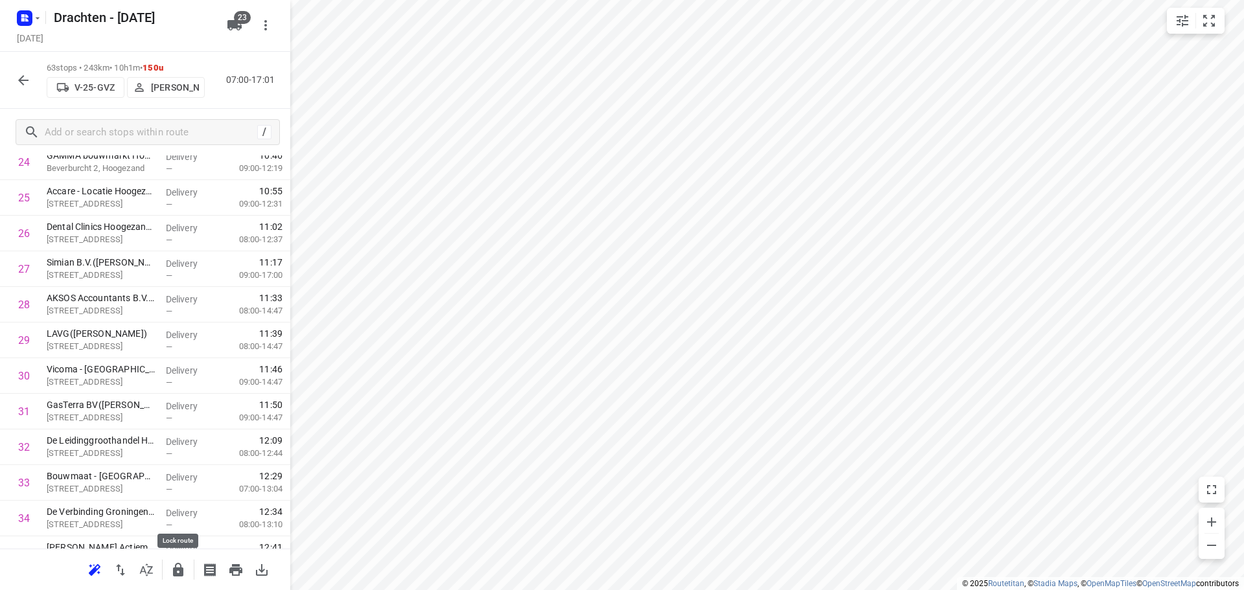
click at [170, 575] on icon "button" at bounding box center [178, 570] width 16 height 16
click at [14, 82] on button "button" at bounding box center [23, 80] width 26 height 26
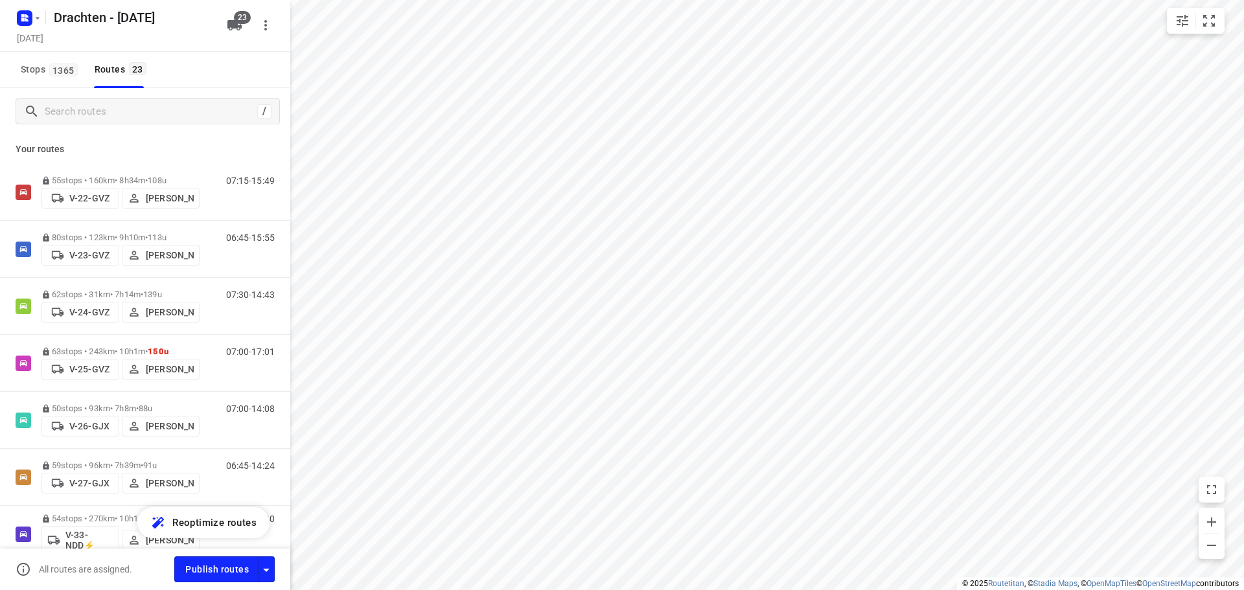
click at [266, 582] on div "All routes are assigned. Publish routes" at bounding box center [145, 569] width 290 height 41
click at [268, 577] on icon "button" at bounding box center [266, 570] width 16 height 16
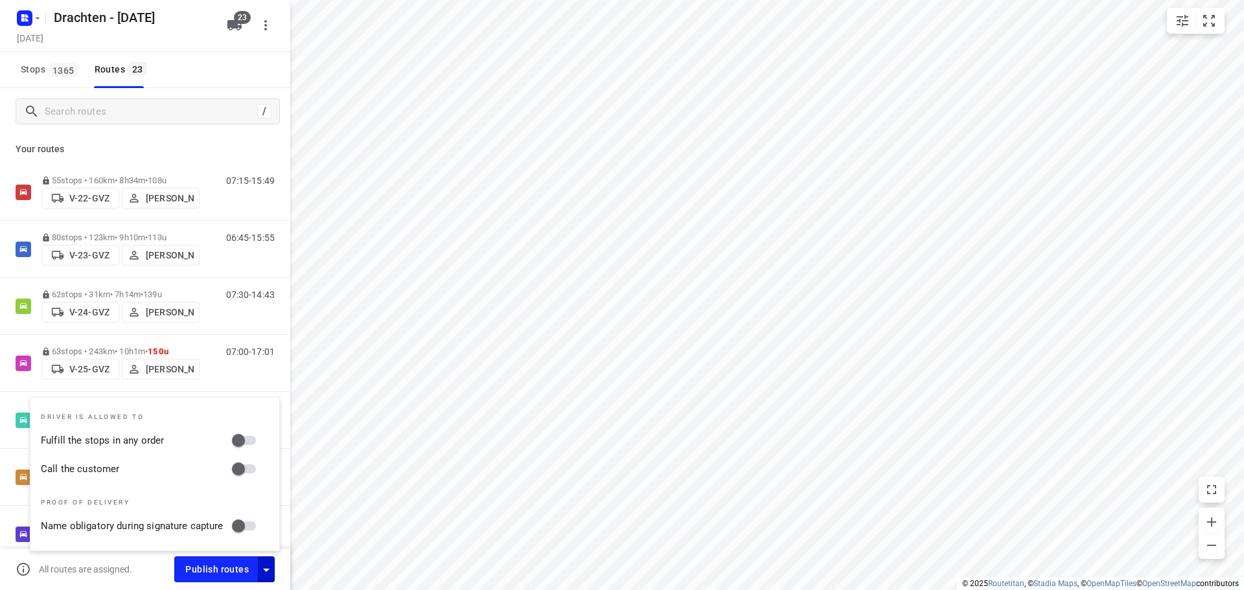
click at [247, 442] on input "Fulfill the stops in any order" at bounding box center [238, 440] width 74 height 25
checkbox input "true"
click at [241, 464] on input "Call the customer" at bounding box center [238, 469] width 74 height 25
checkbox input "true"
click at [273, 570] on icon "button" at bounding box center [266, 570] width 16 height 16
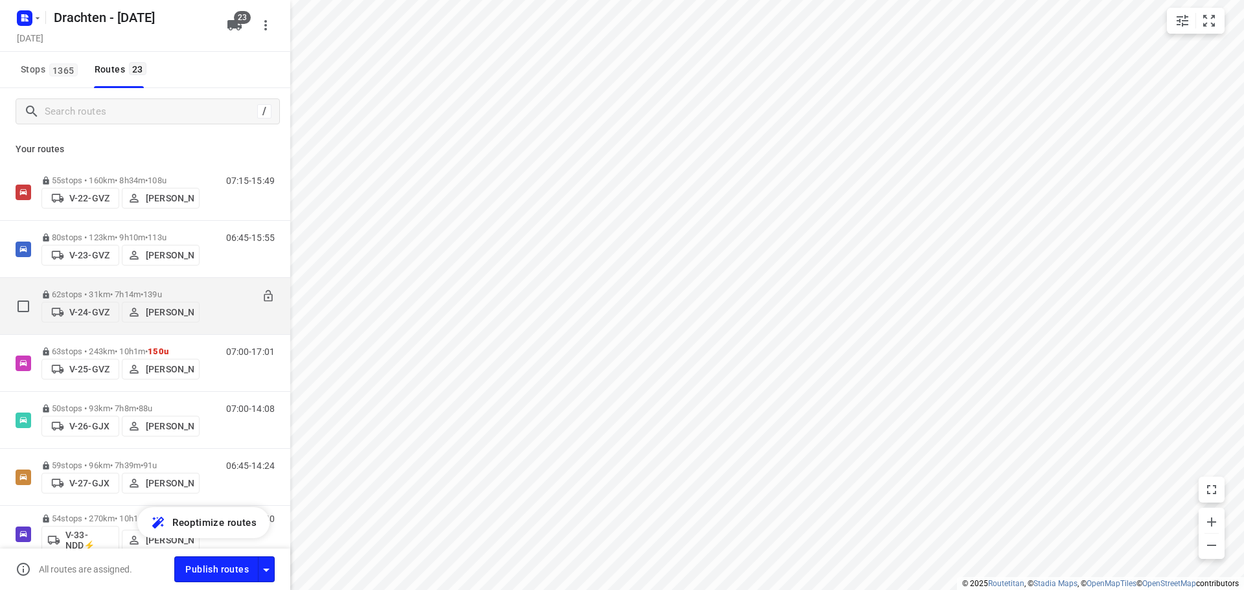
click at [146, 291] on p "62 stops • 31km • 7h14m • 139u" at bounding box center [120, 295] width 158 height 10
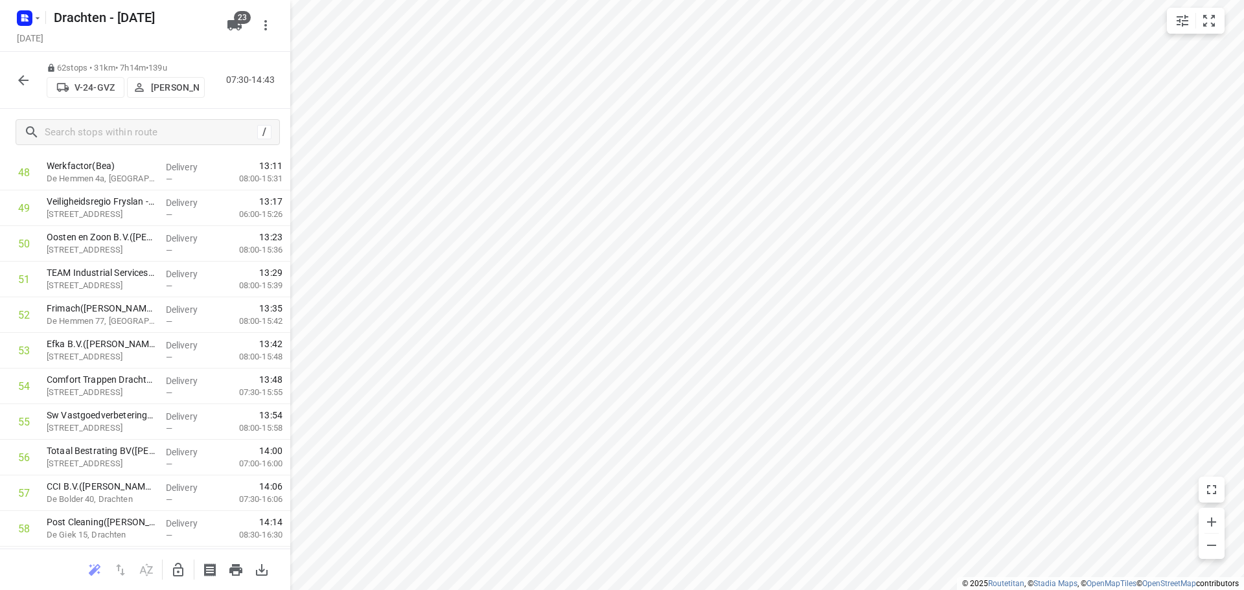
scroll to position [1916, 0]
click at [29, 83] on icon "button" at bounding box center [24, 81] width 16 height 16
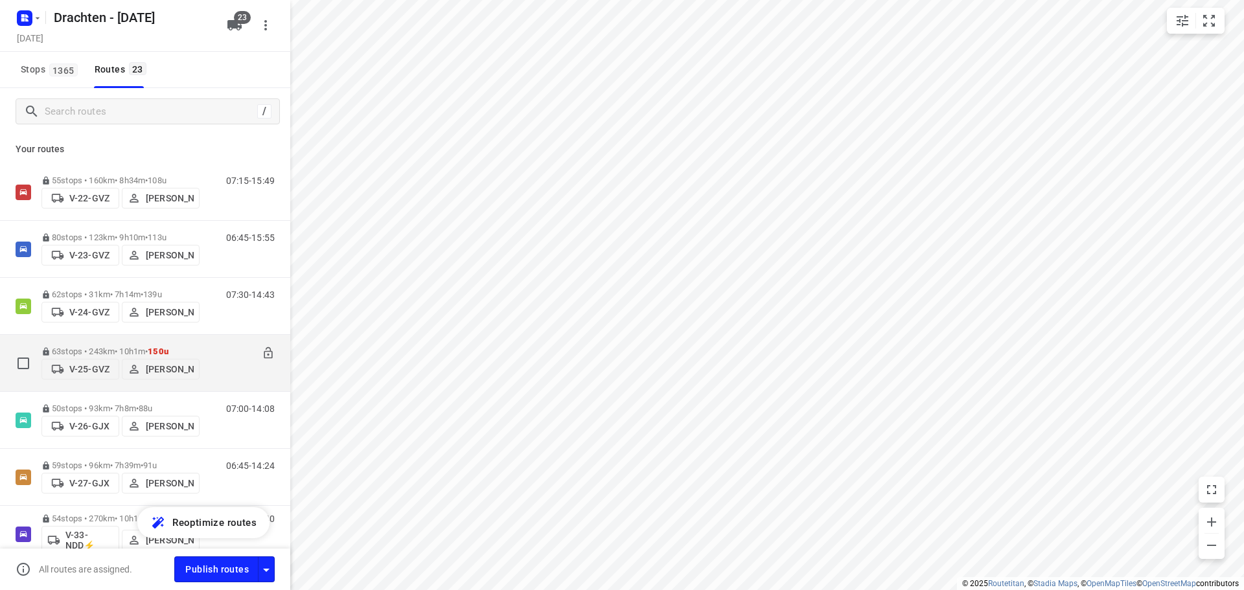
click at [166, 342] on div "63 stops • 243km • 10h1m • 150u V-25-GVZ Judith Wijma" at bounding box center [120, 363] width 158 height 46
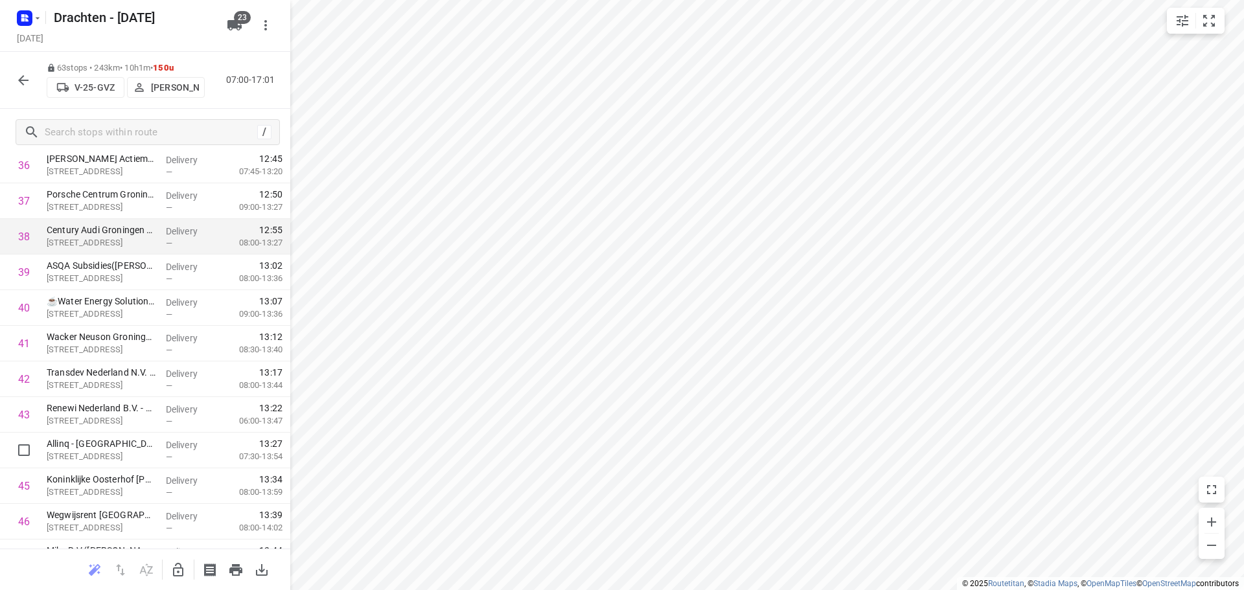
scroll to position [1360, 0]
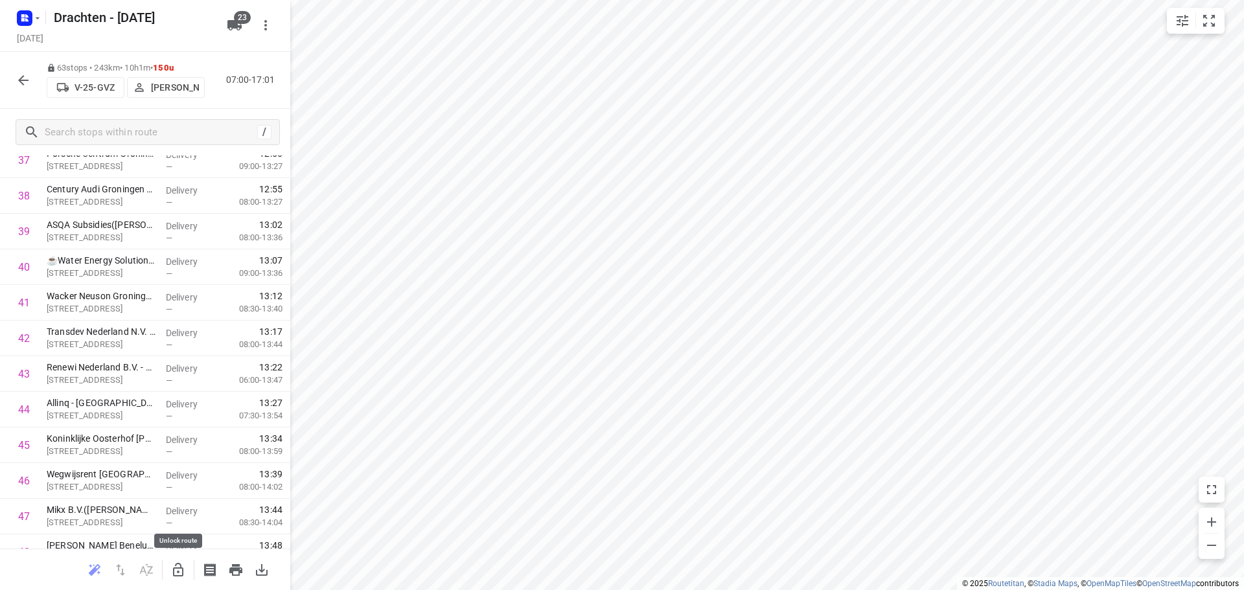
click at [178, 573] on icon "button" at bounding box center [178, 570] width 10 height 14
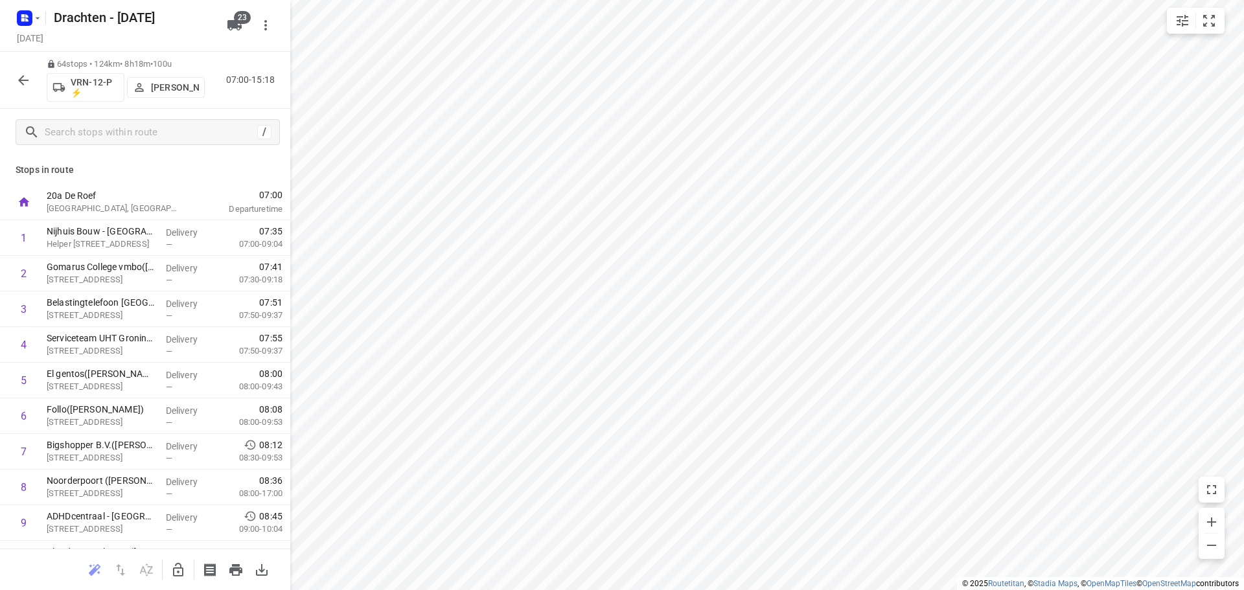
click at [176, 560] on button "button" at bounding box center [178, 570] width 26 height 26
click at [20, 231] on input "checkbox" at bounding box center [24, 238] width 26 height 26
checkbox input "true"
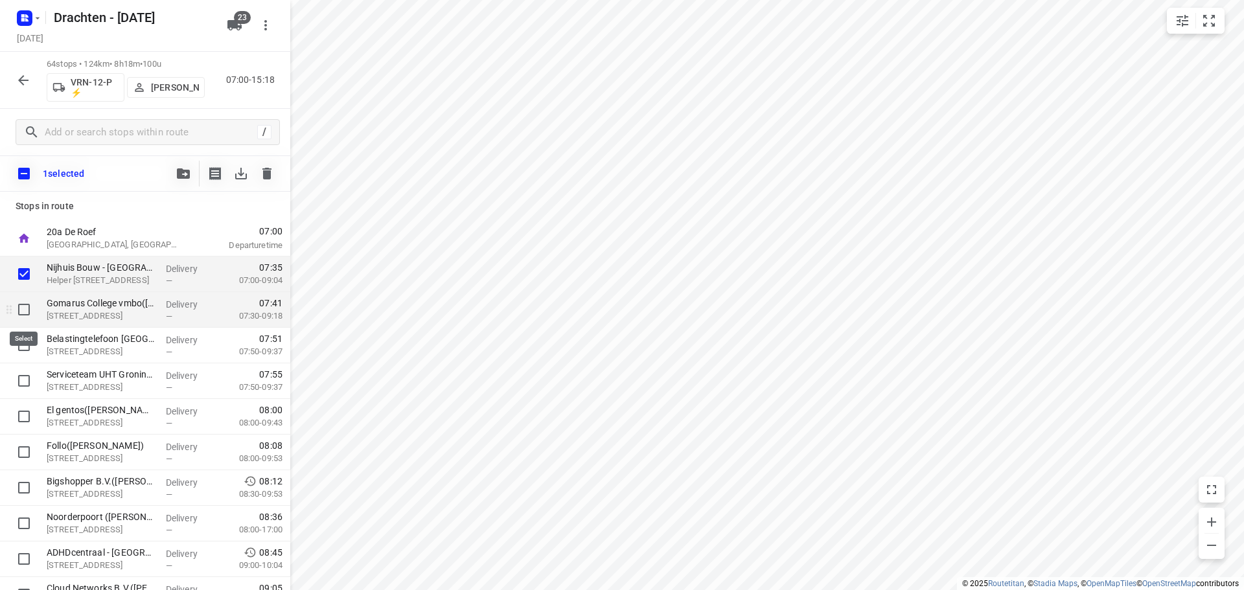
click at [23, 308] on input "checkbox" at bounding box center [24, 310] width 26 height 26
checkbox input "true"
click at [26, 339] on input "checkbox" at bounding box center [24, 345] width 26 height 26
checkbox input "true"
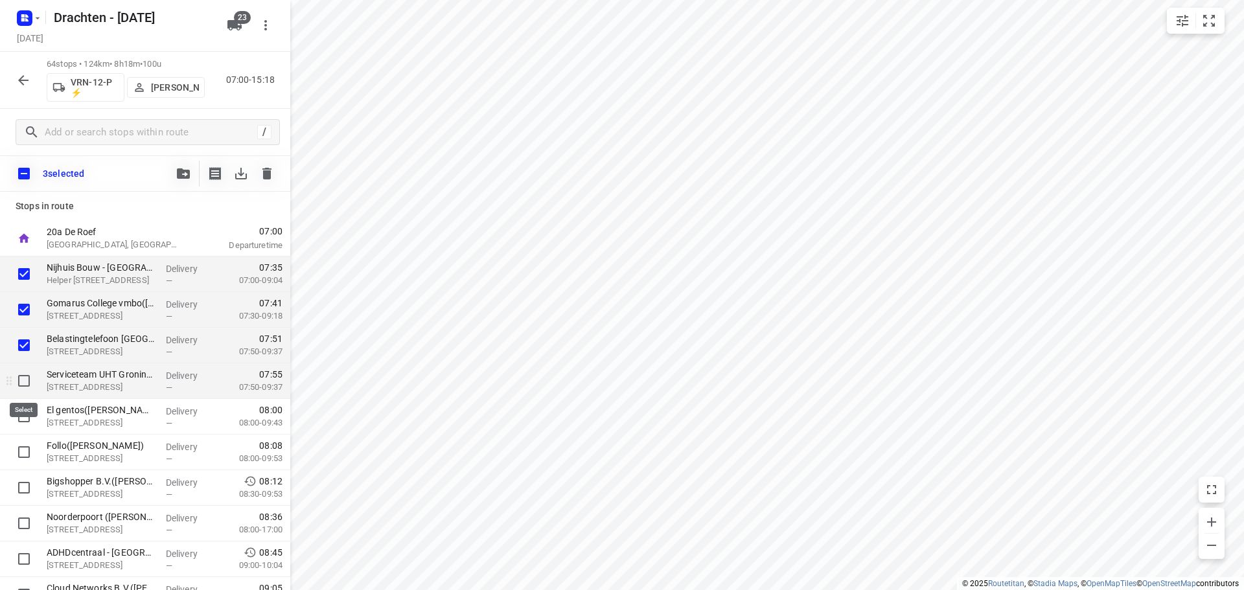
click at [21, 379] on input "checkbox" at bounding box center [24, 381] width 26 height 26
checkbox input "true"
click at [23, 414] on input "checkbox" at bounding box center [24, 417] width 26 height 26
checkbox input "true"
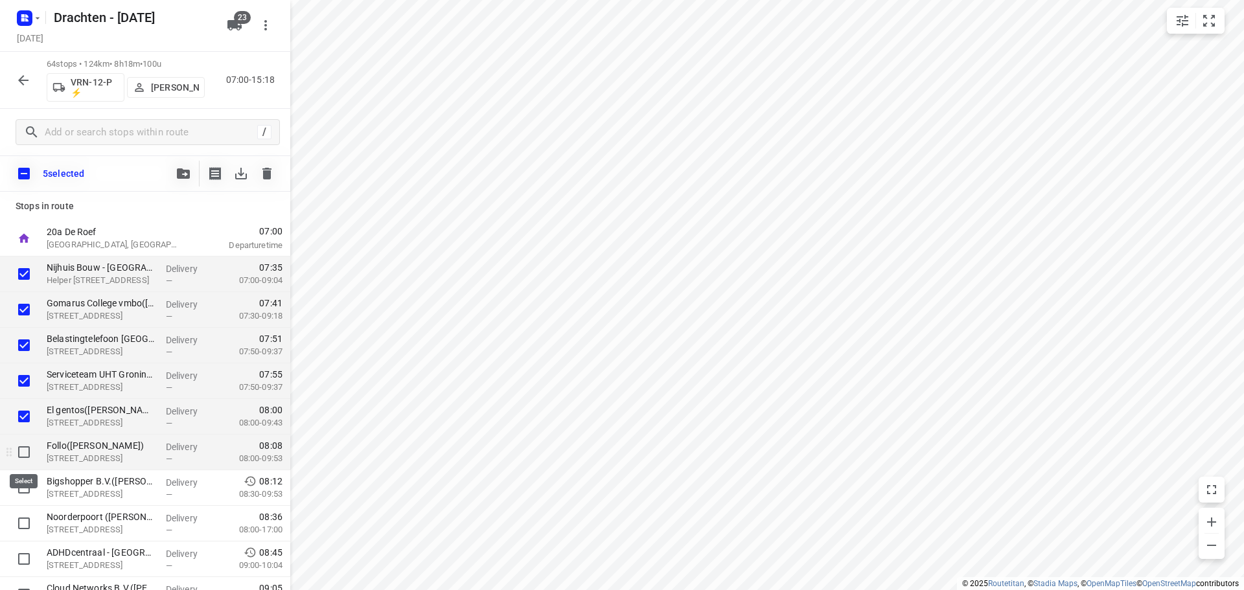
click at [29, 453] on input "checkbox" at bounding box center [24, 452] width 26 height 26
checkbox input "true"
click at [17, 494] on input "checkbox" at bounding box center [24, 488] width 26 height 26
checkbox input "true"
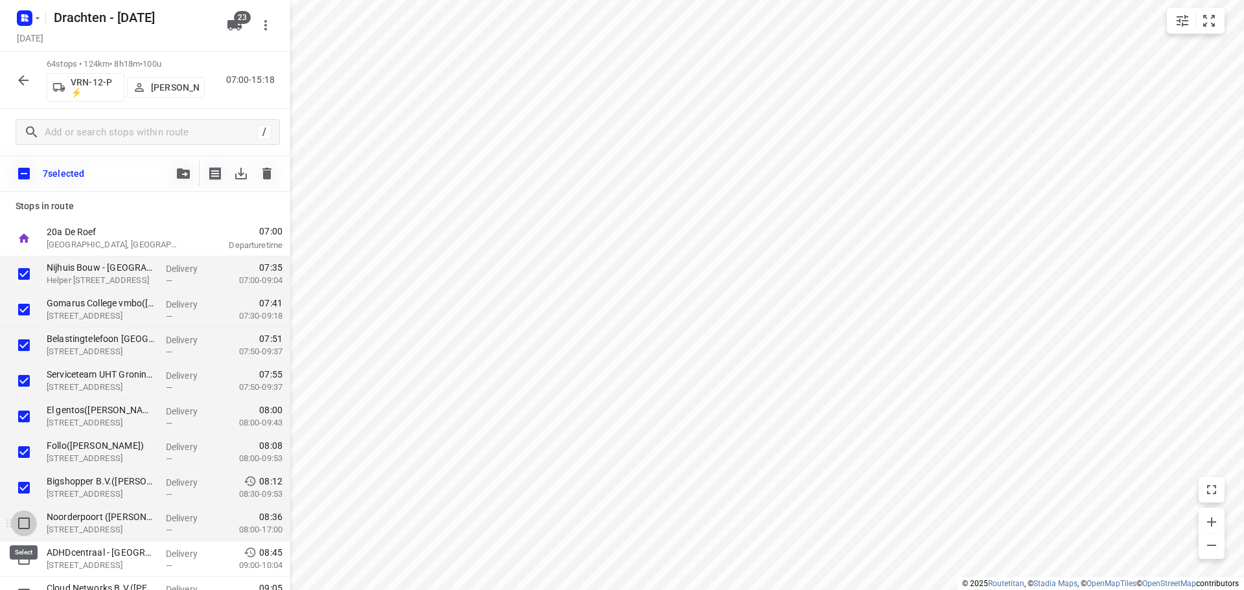
click at [23, 525] on input "checkbox" at bounding box center [24, 523] width 26 height 26
checkbox input "true"
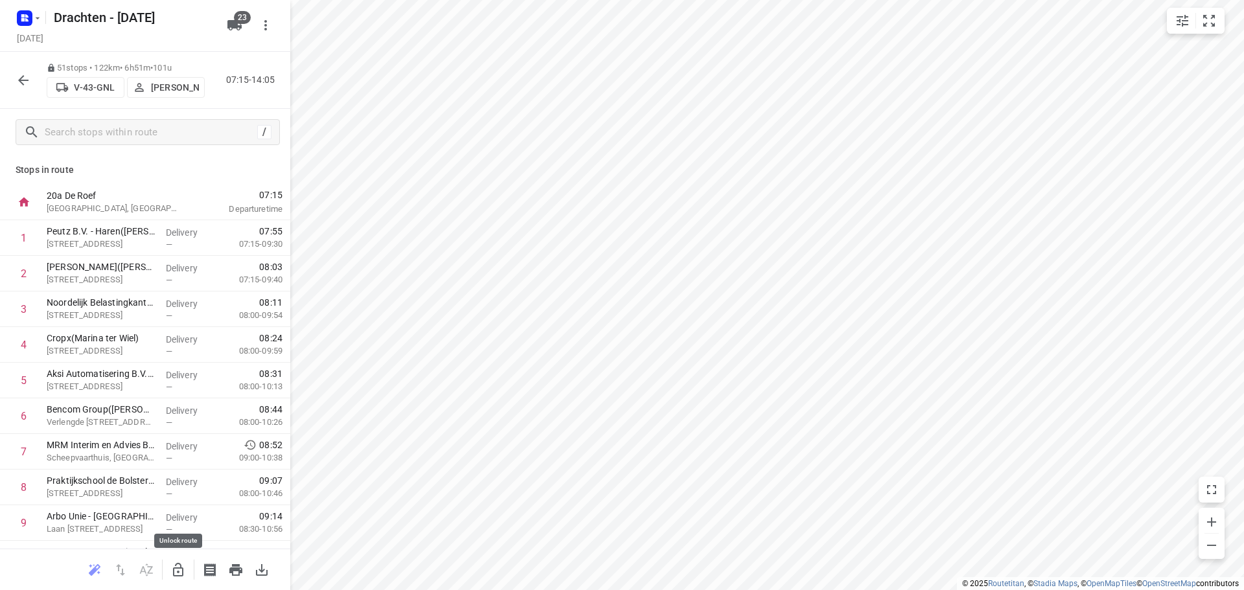
click at [179, 569] on icon "button" at bounding box center [178, 570] width 16 height 16
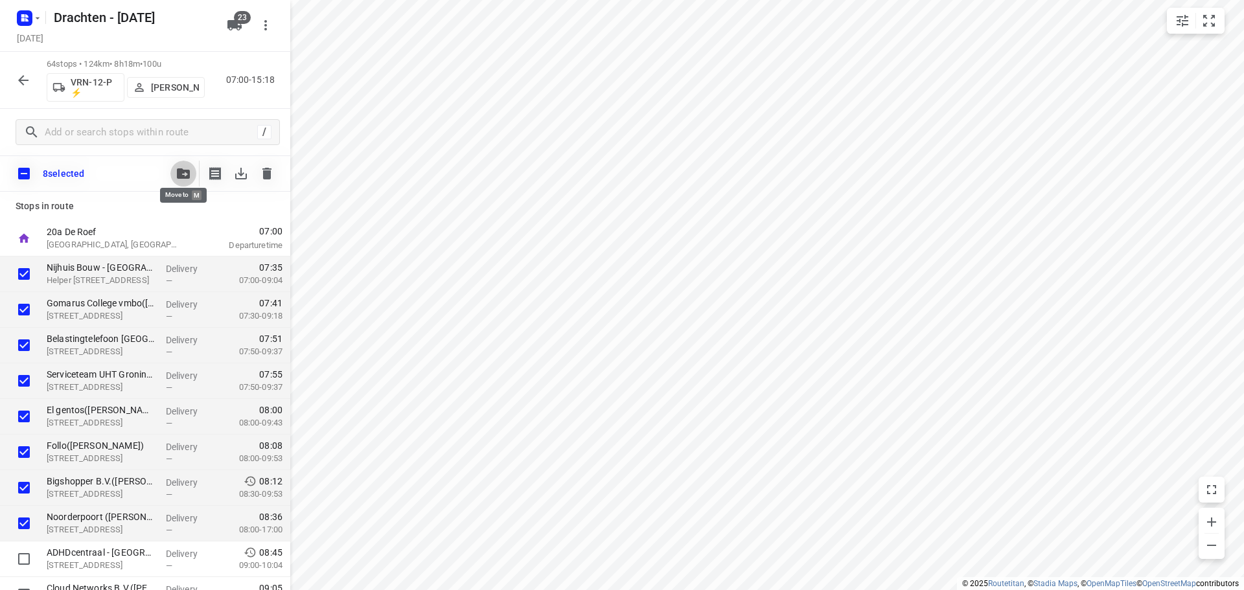
click at [181, 169] on icon "button" at bounding box center [183, 173] width 13 height 10
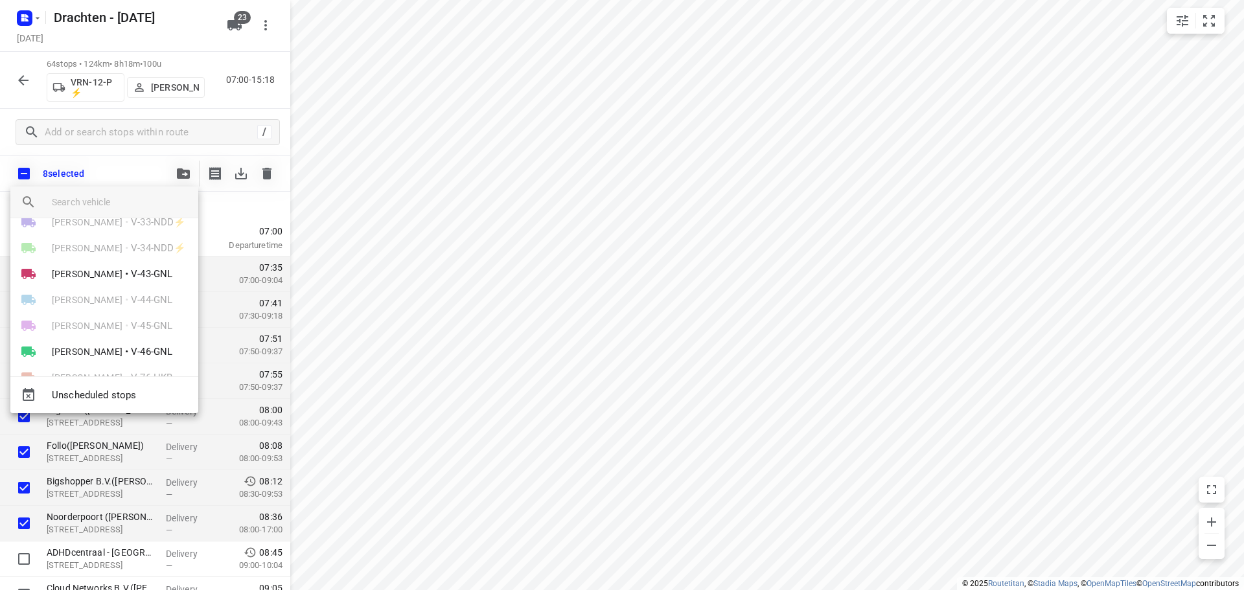
scroll to position [194, 0]
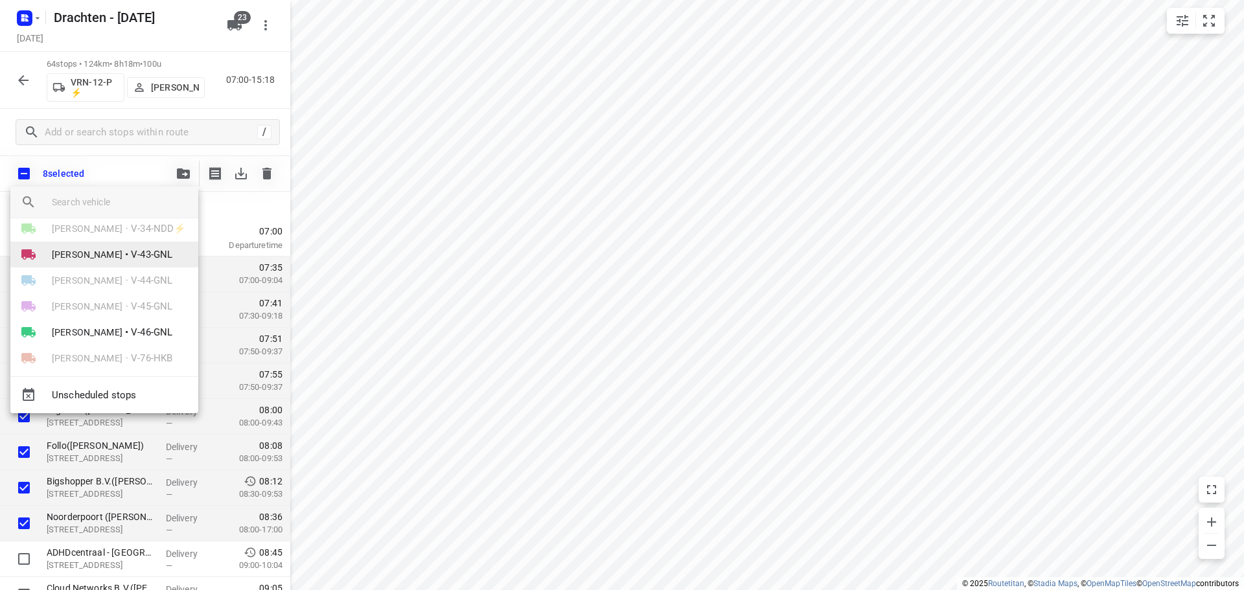
click at [135, 260] on span "V-43-GNL" at bounding box center [151, 254] width 41 height 15
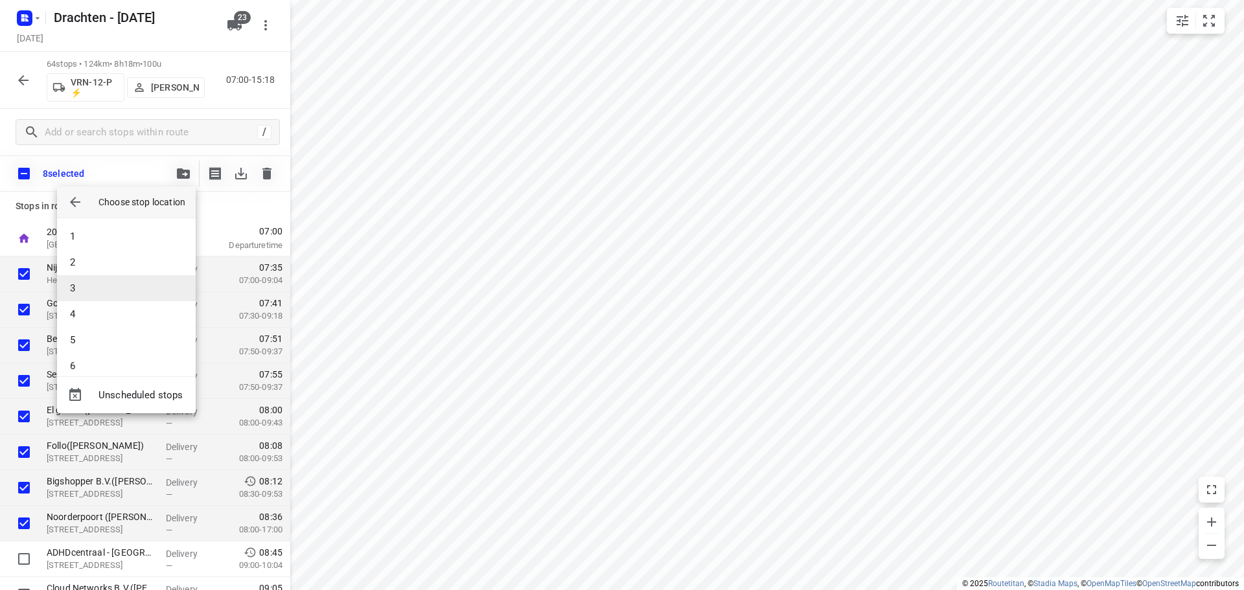
scroll to position [65, 0]
click at [106, 321] on li "7" at bounding box center [126, 327] width 139 height 26
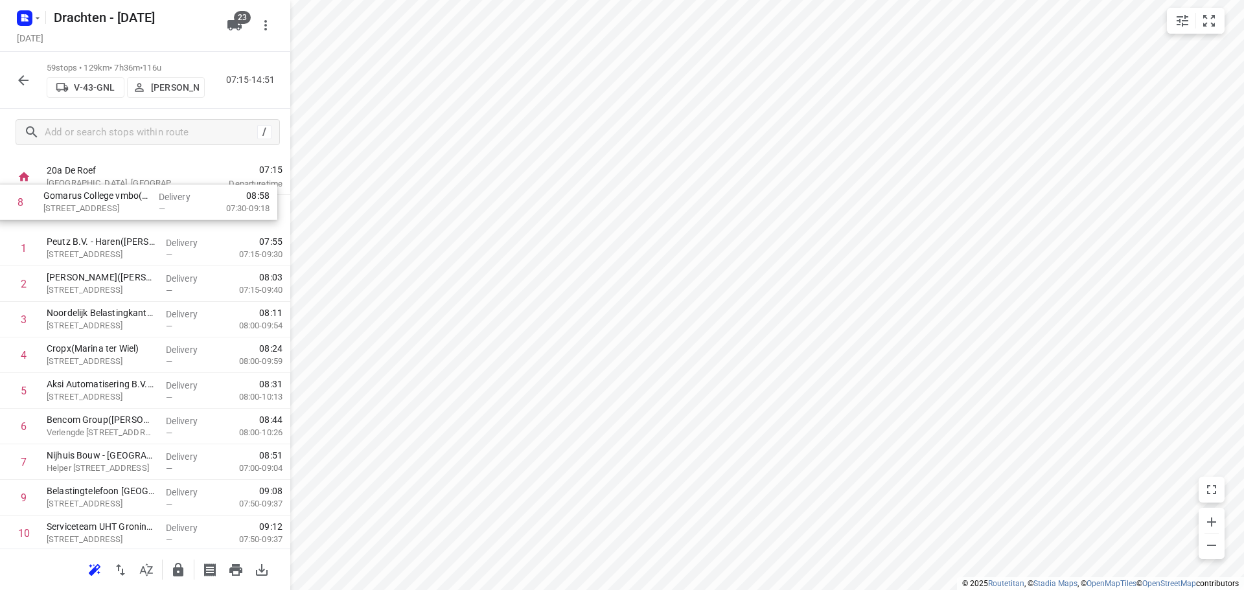
scroll to position [0, 0]
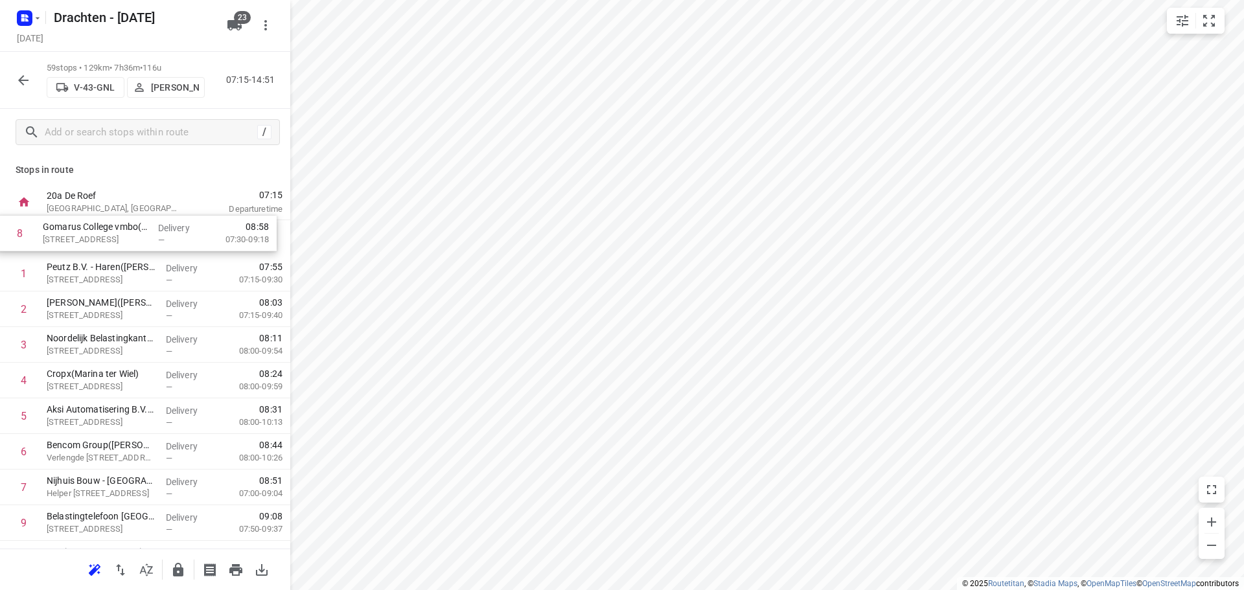
drag, startPoint x: 180, startPoint y: 367, endPoint x: 177, endPoint y: 233, distance: 134.1
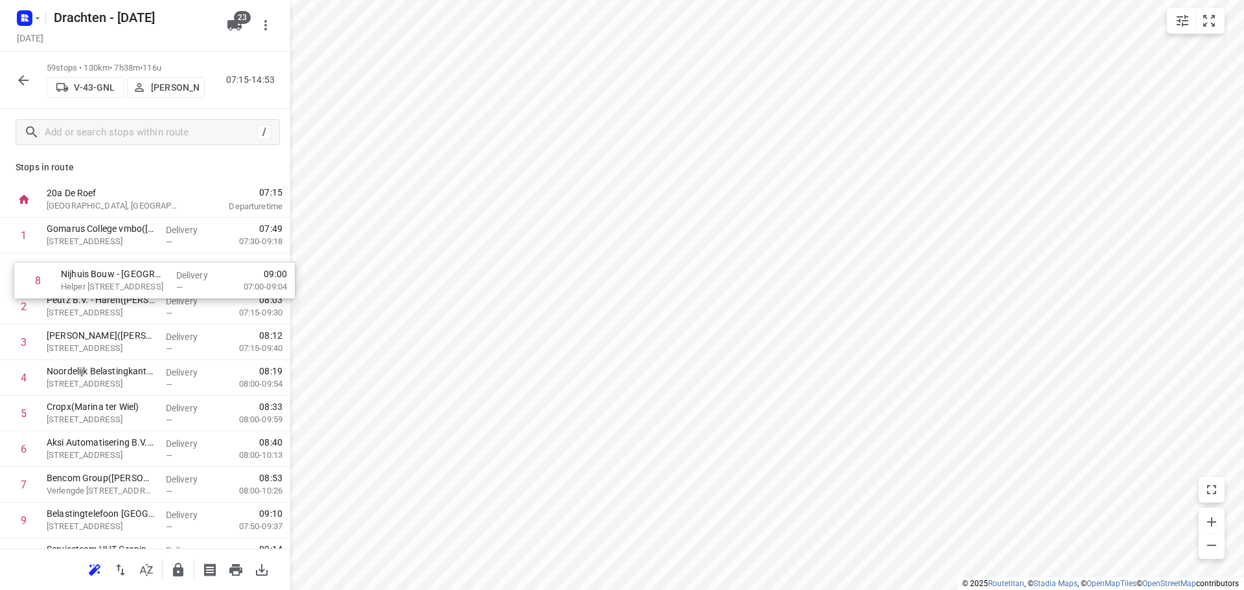
drag, startPoint x: 127, startPoint y: 499, endPoint x: 141, endPoint y: 288, distance: 211.0
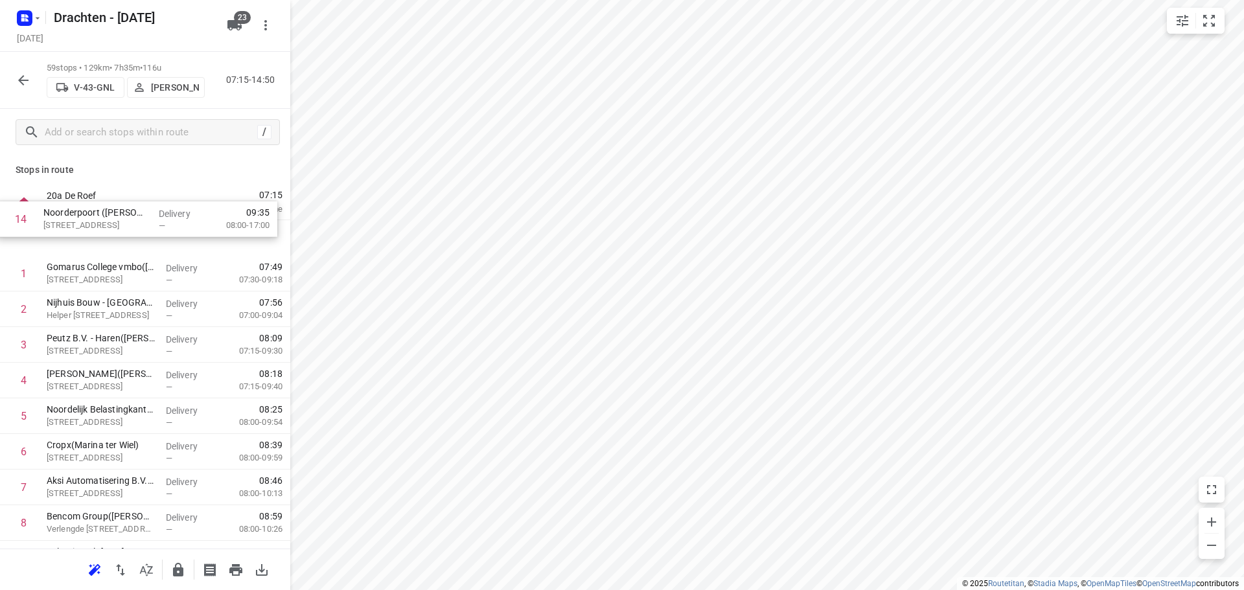
scroll to position [0, 0]
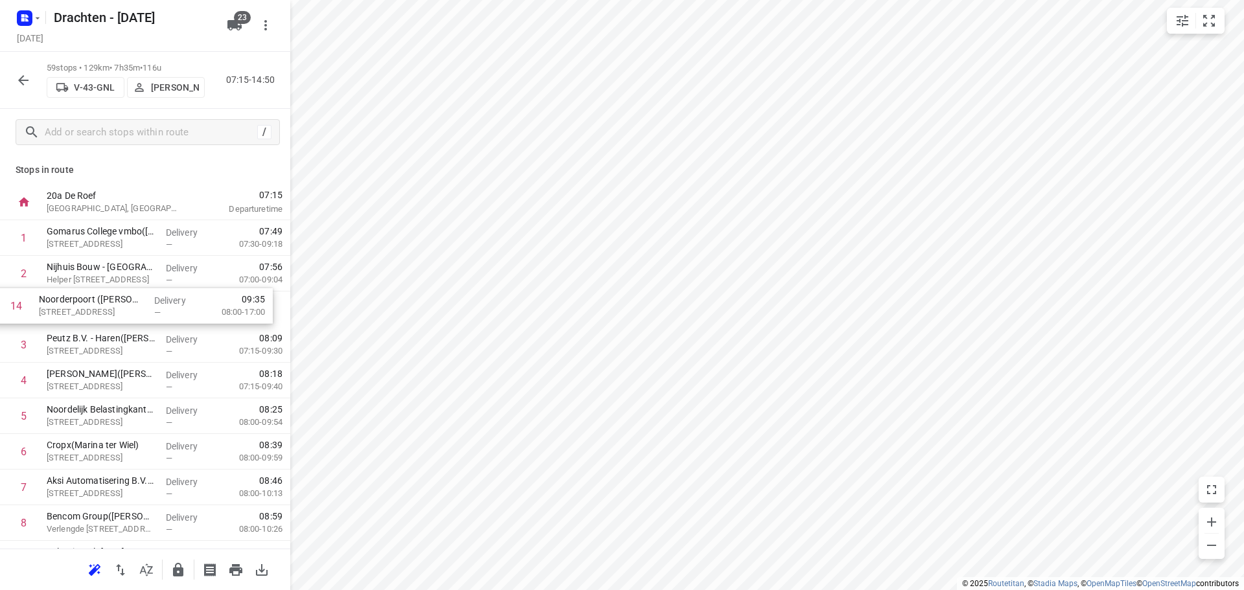
drag, startPoint x: 171, startPoint y: 503, endPoint x: 168, endPoint y: 297, distance: 205.3
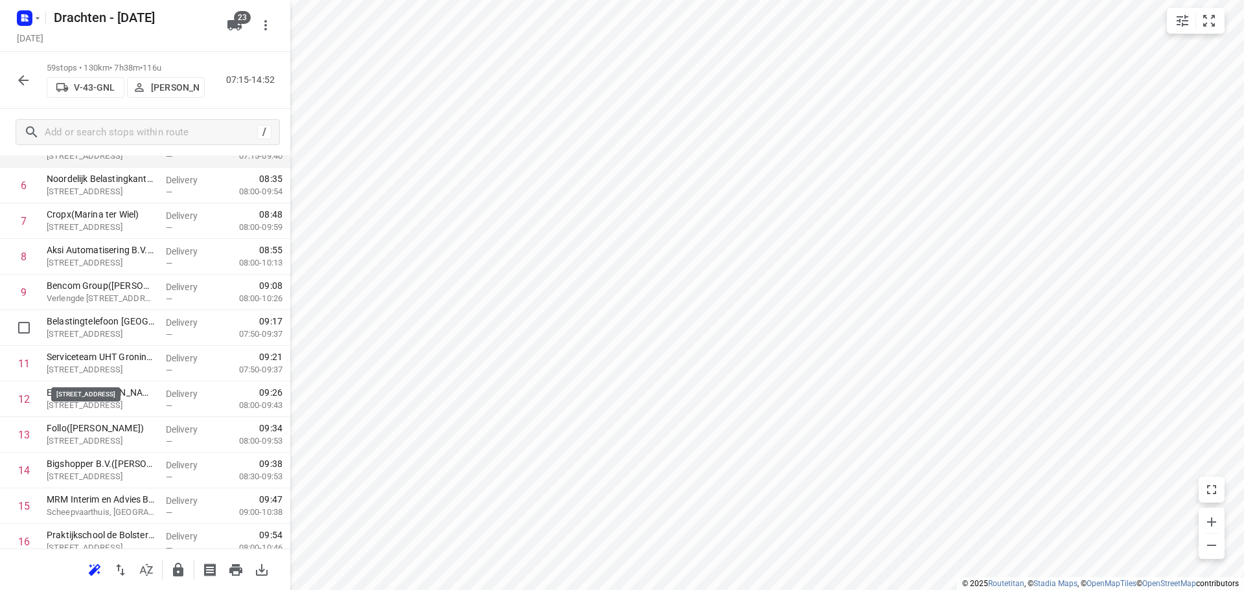
scroll to position [259, 0]
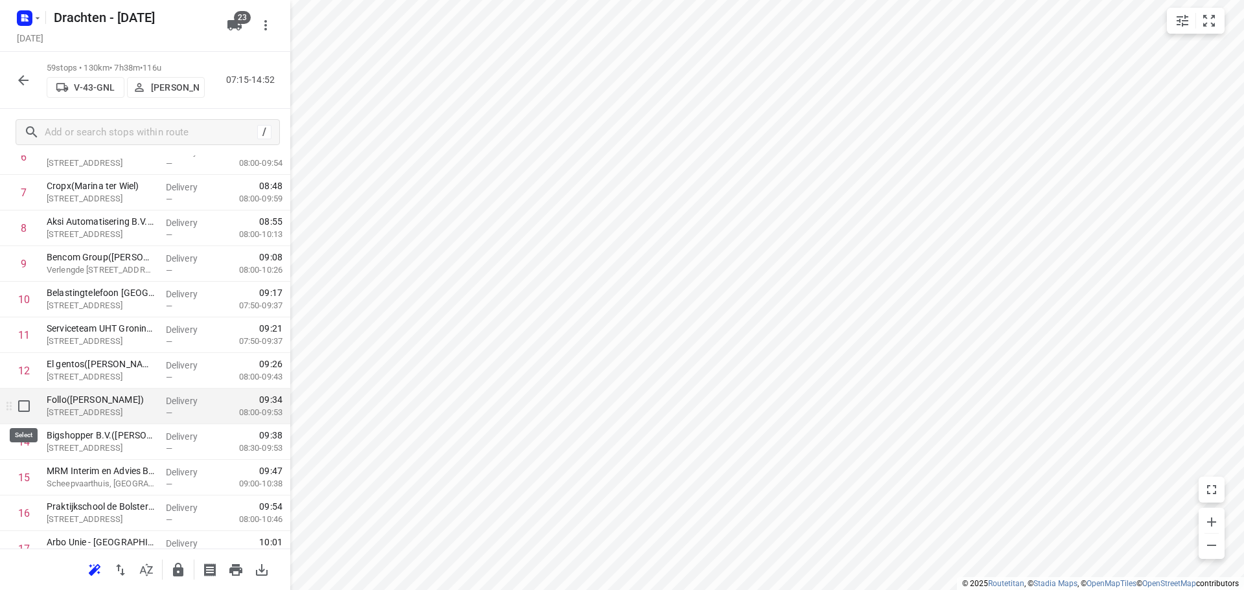
click at [29, 411] on input "checkbox" at bounding box center [24, 406] width 26 height 26
checkbox input "true"
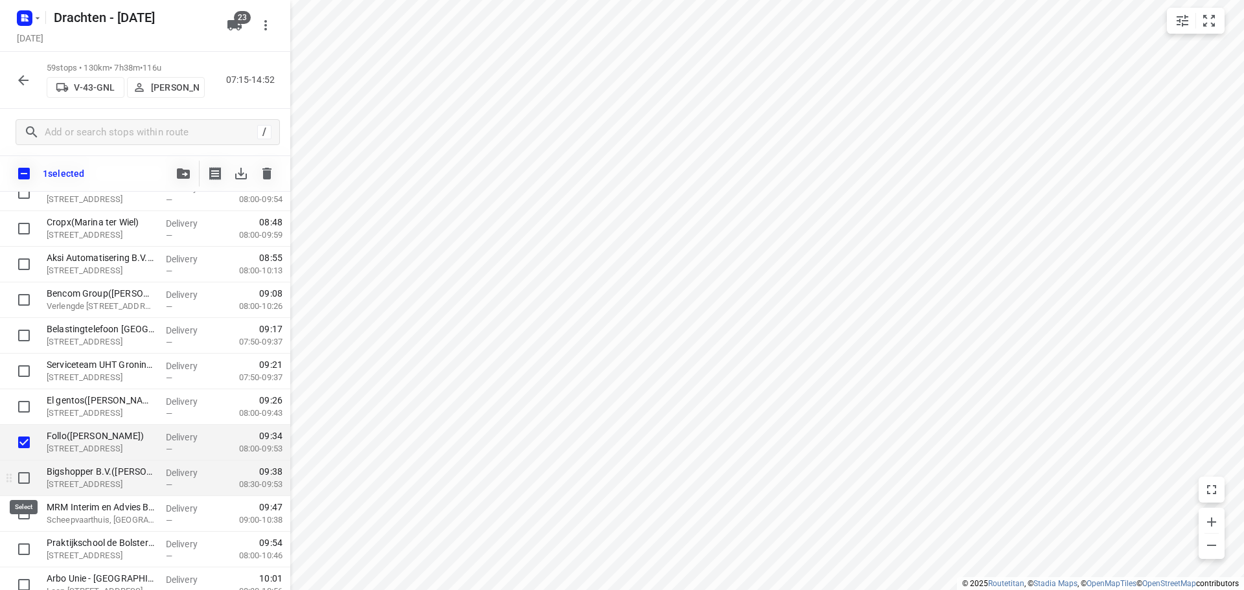
click at [28, 478] on input "checkbox" at bounding box center [24, 478] width 26 height 26
checkbox input "true"
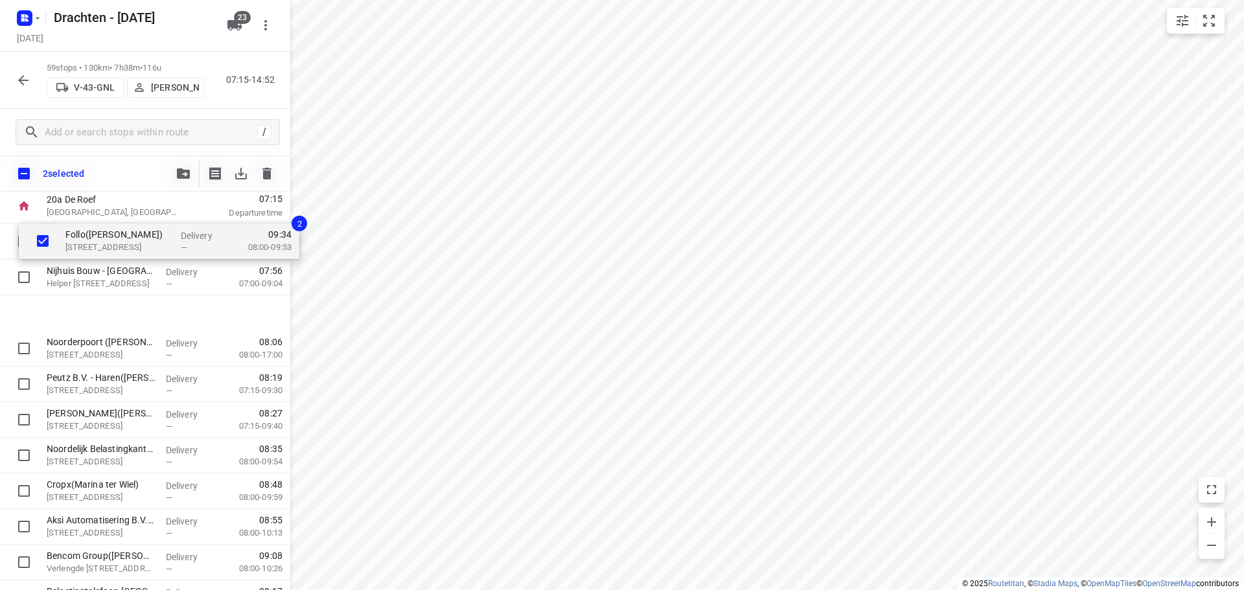
scroll to position [0, 0]
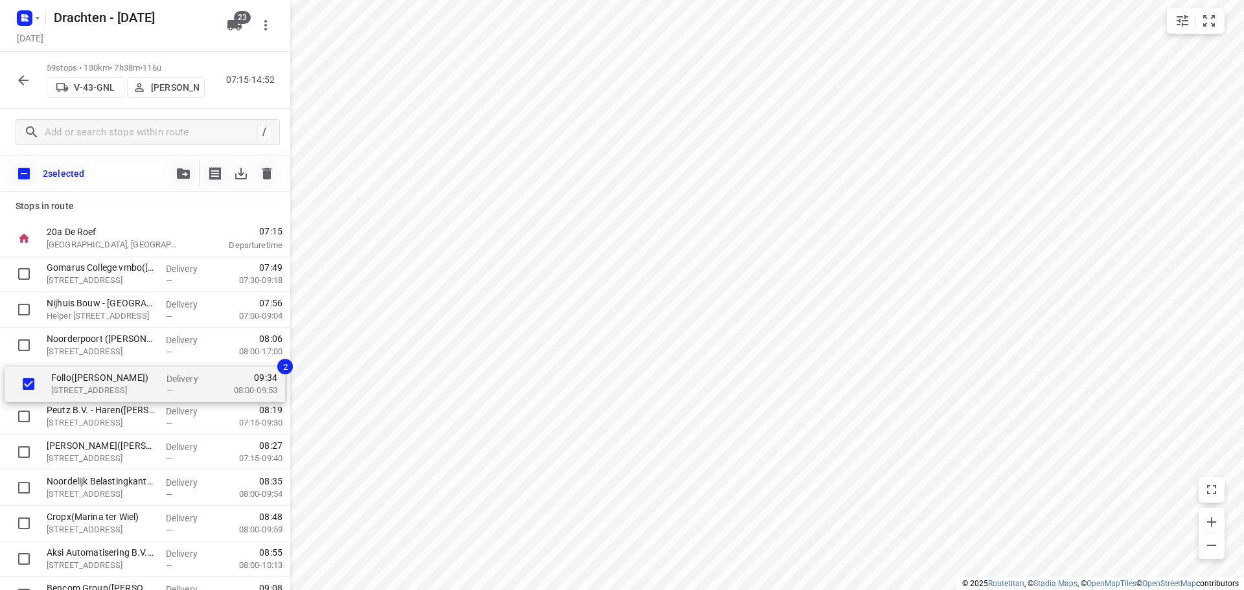
drag, startPoint x: 62, startPoint y: 440, endPoint x: 66, endPoint y: 377, distance: 63.6
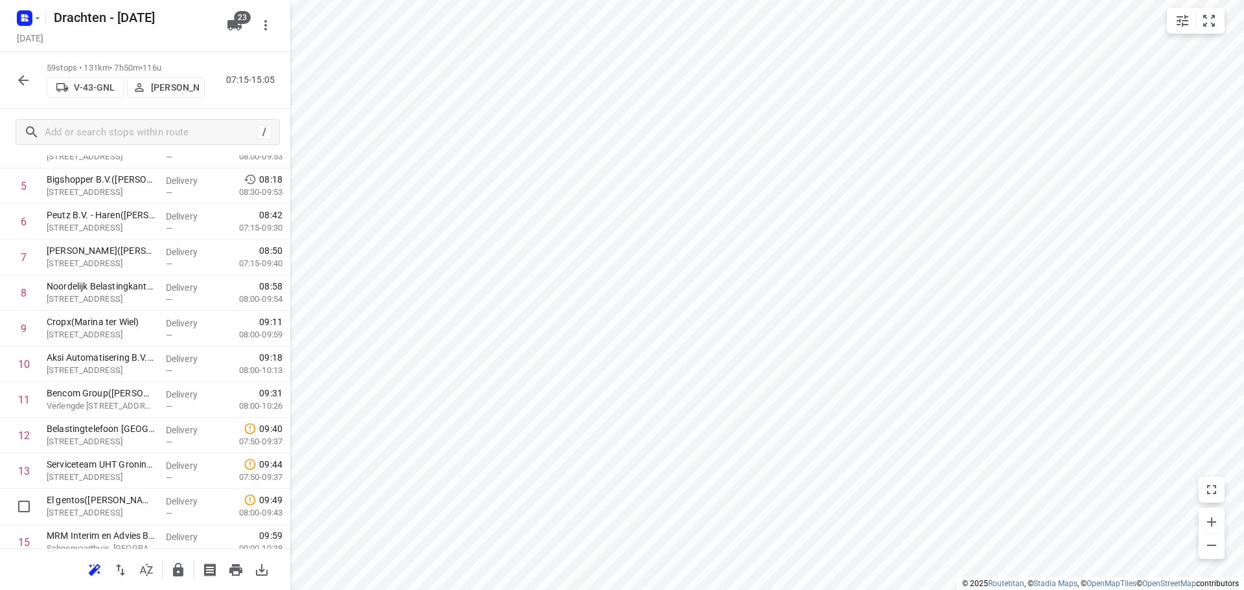
scroll to position [198, 0]
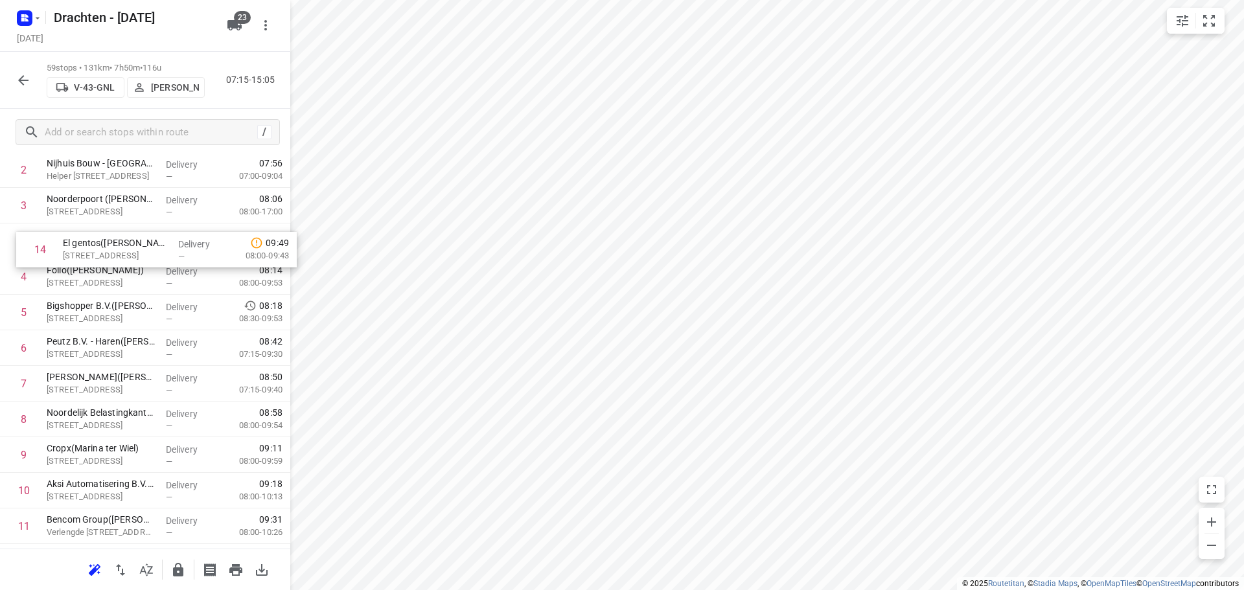
drag, startPoint x: 137, startPoint y: 507, endPoint x: 157, endPoint y: 245, distance: 263.0
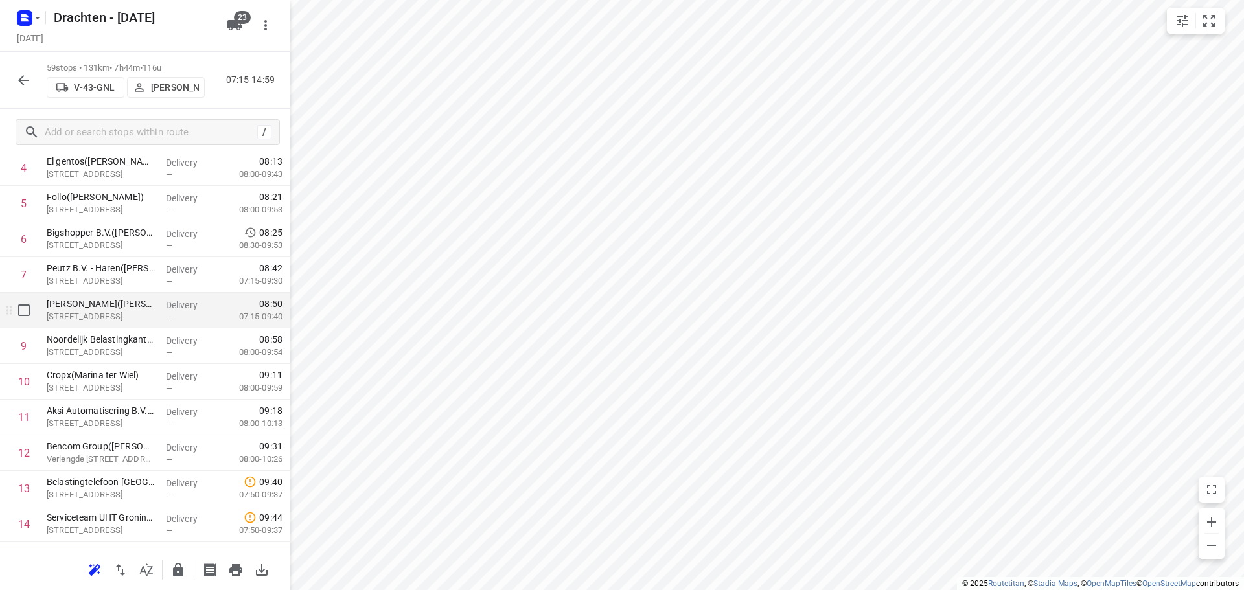
scroll to position [232, 0]
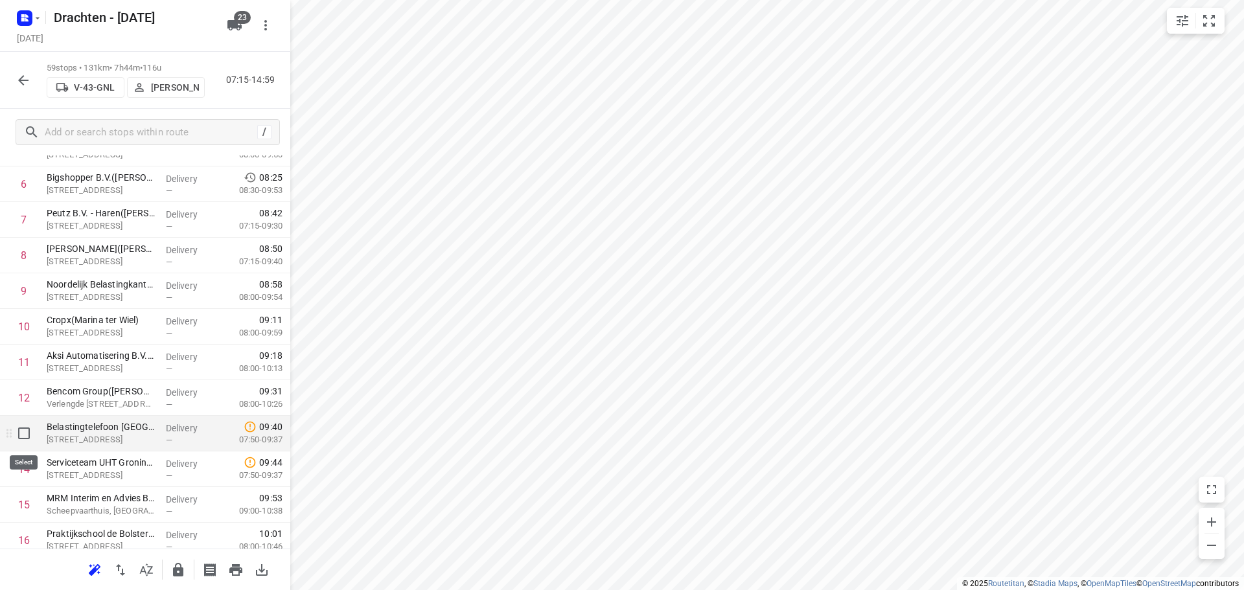
click at [28, 439] on input "checkbox" at bounding box center [24, 433] width 26 height 26
checkbox input "true"
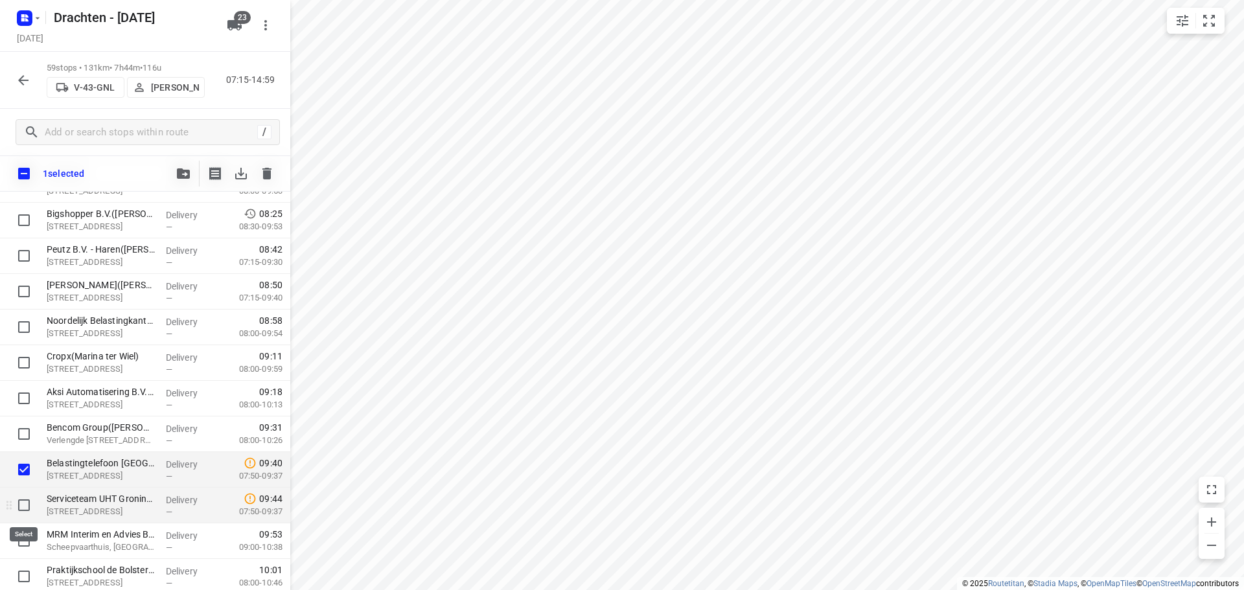
click at [23, 506] on input "checkbox" at bounding box center [24, 505] width 26 height 26
checkbox input "true"
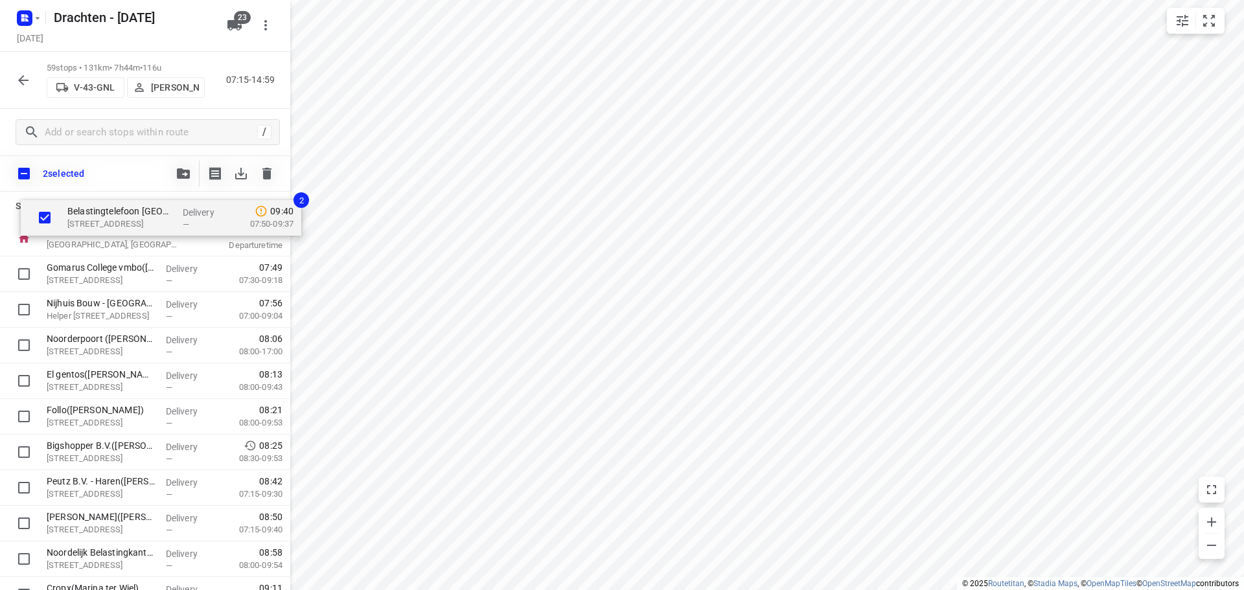
scroll to position [0, 0]
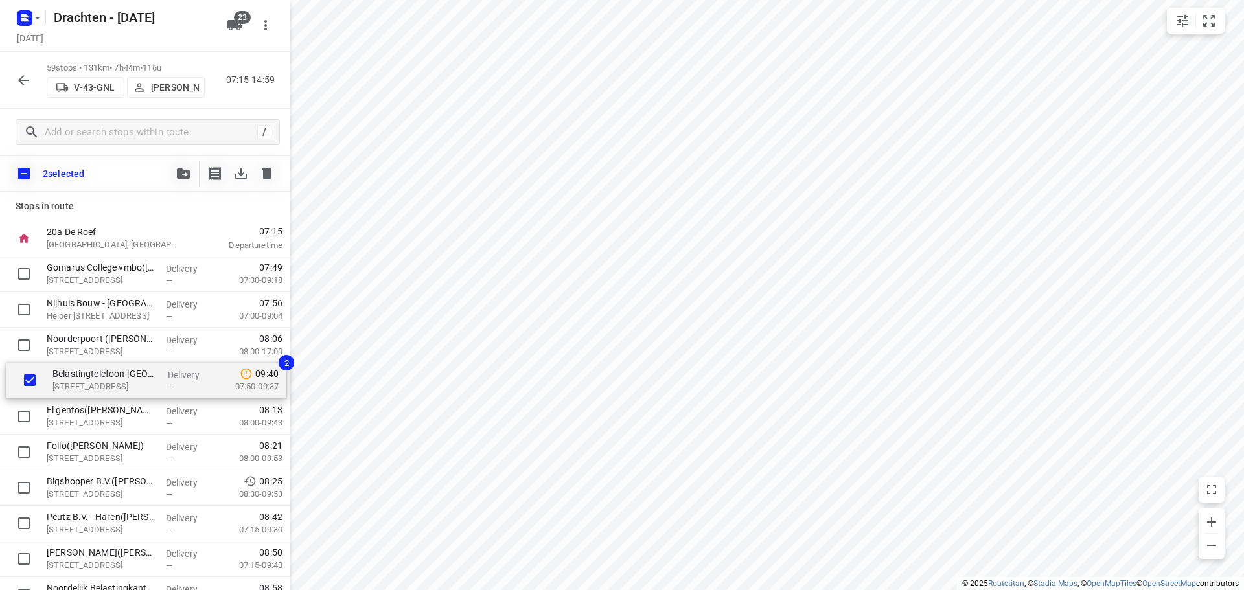
drag, startPoint x: 62, startPoint y: 475, endPoint x: 69, endPoint y: 381, distance: 94.9
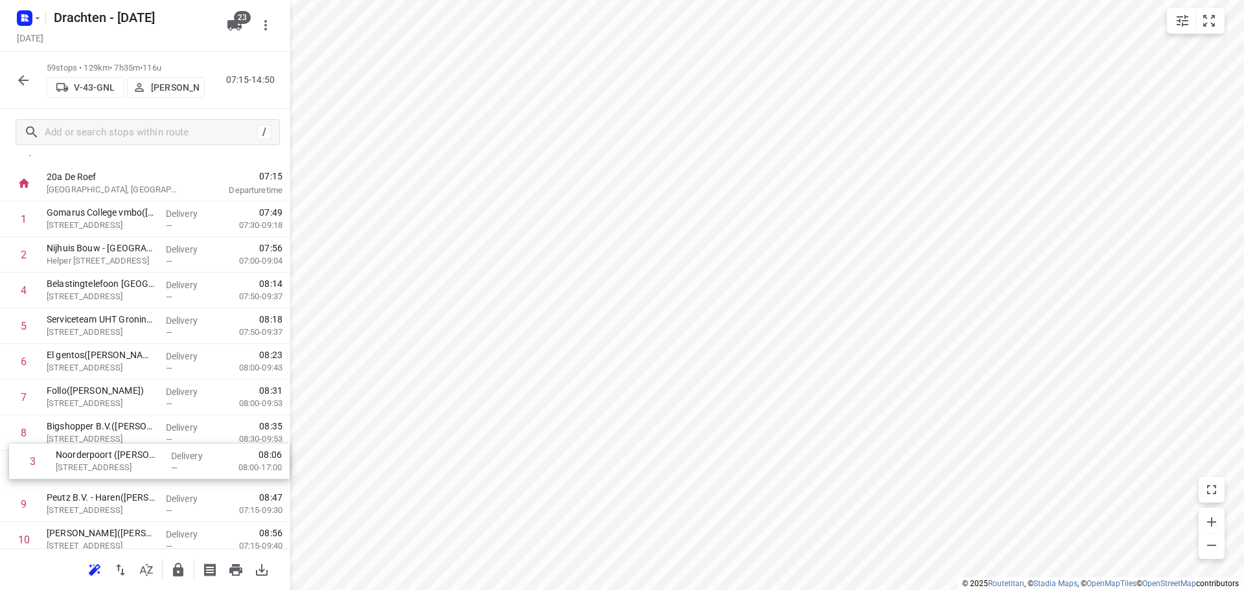
drag, startPoint x: 101, startPoint y: 307, endPoint x: 112, endPoint y: 467, distance: 160.4
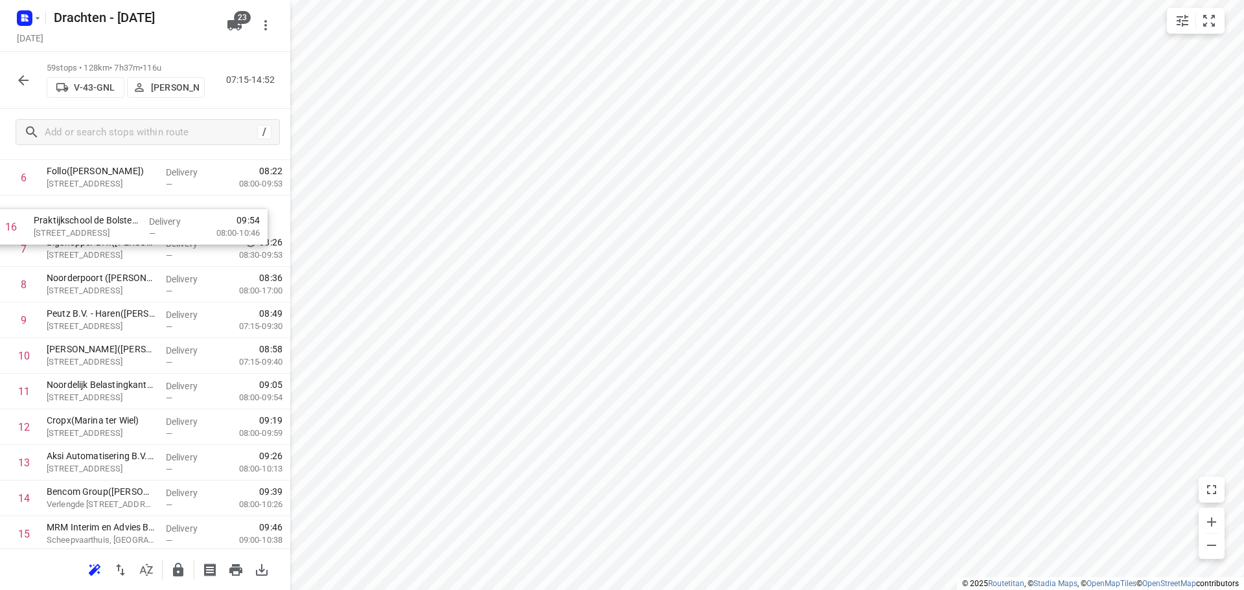
scroll to position [233, 0]
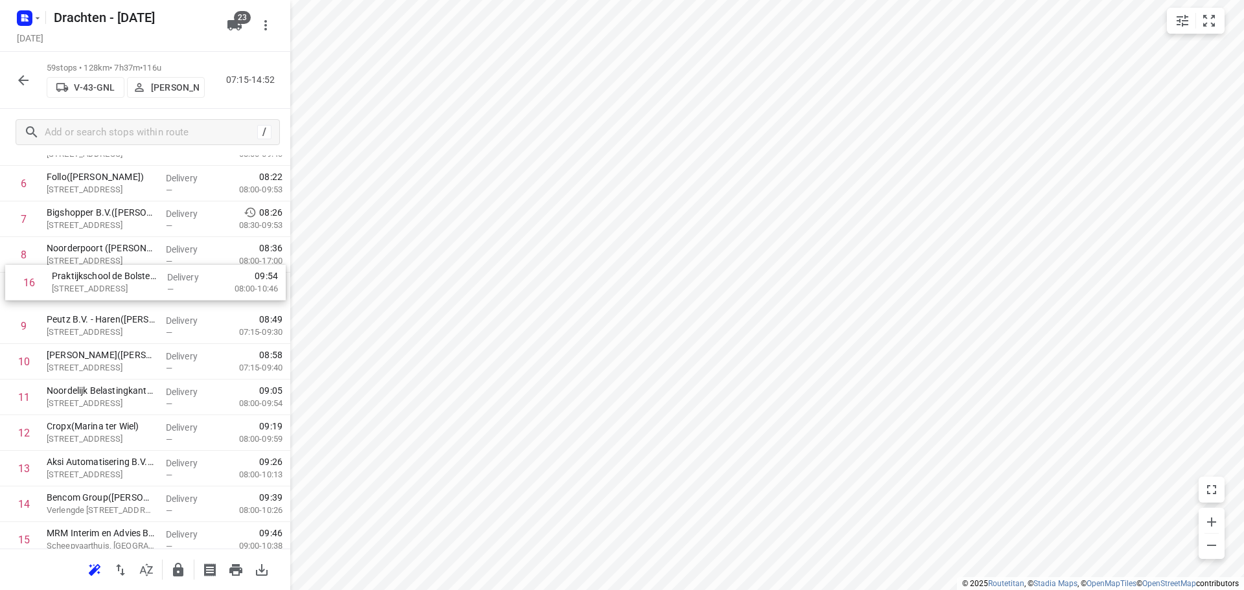
drag, startPoint x: 138, startPoint y: 424, endPoint x: 143, endPoint y: 282, distance: 142.6
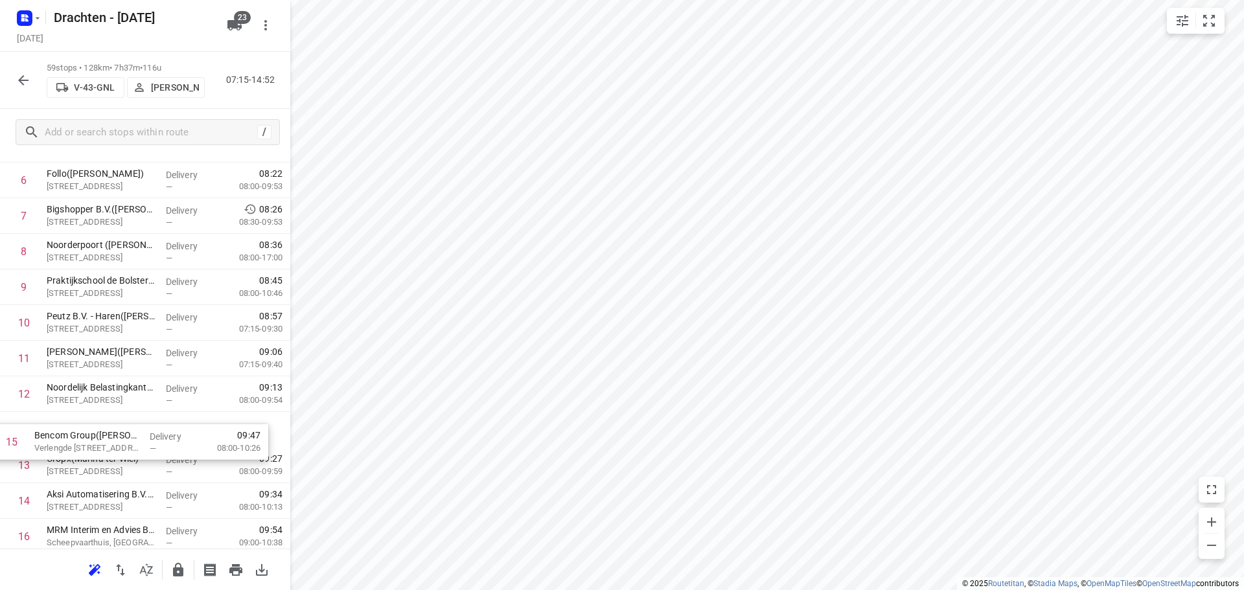
scroll to position [236, 0]
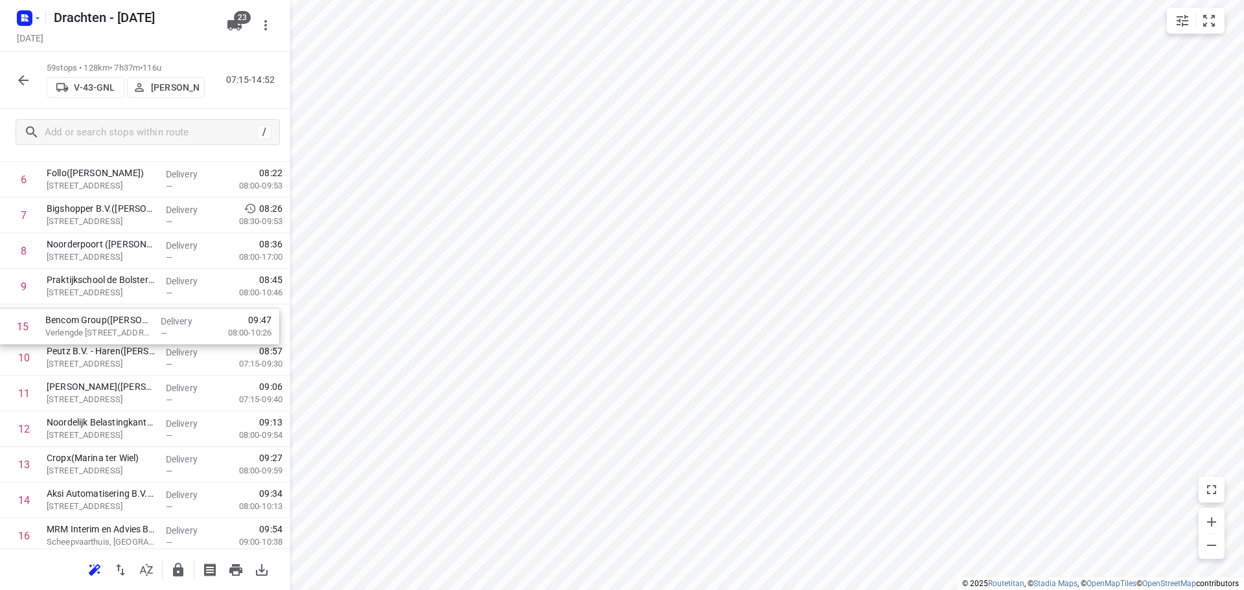
drag, startPoint x: 141, startPoint y: 508, endPoint x: 137, endPoint y: 324, distance: 184.6
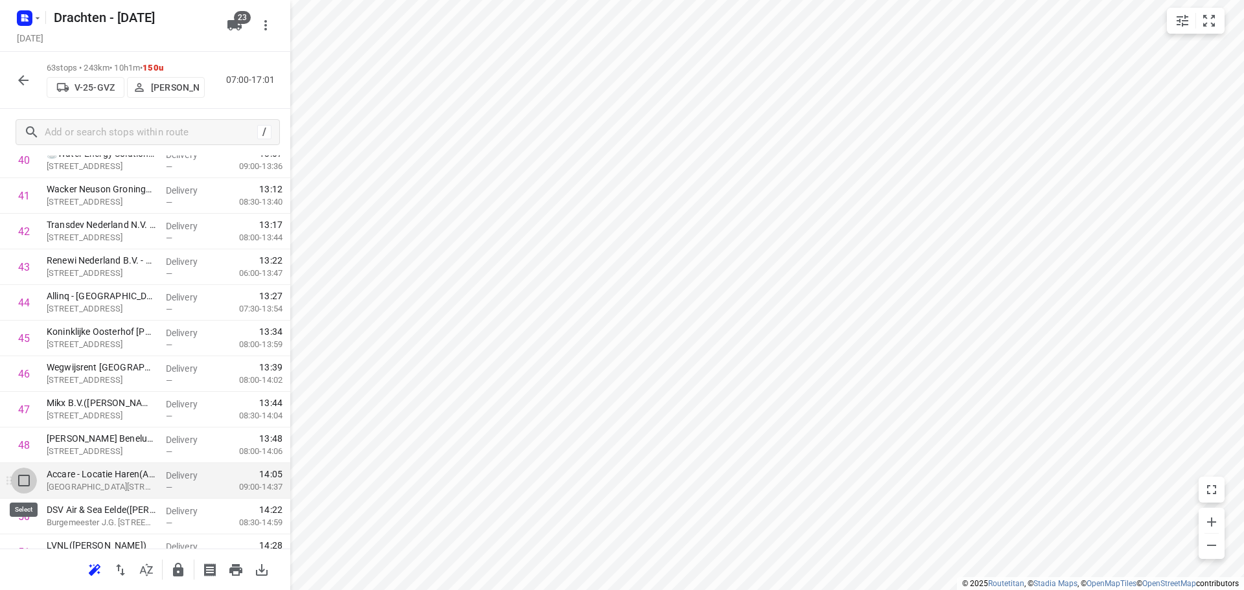
click at [25, 490] on input "checkbox" at bounding box center [24, 481] width 26 height 26
checkbox input "true"
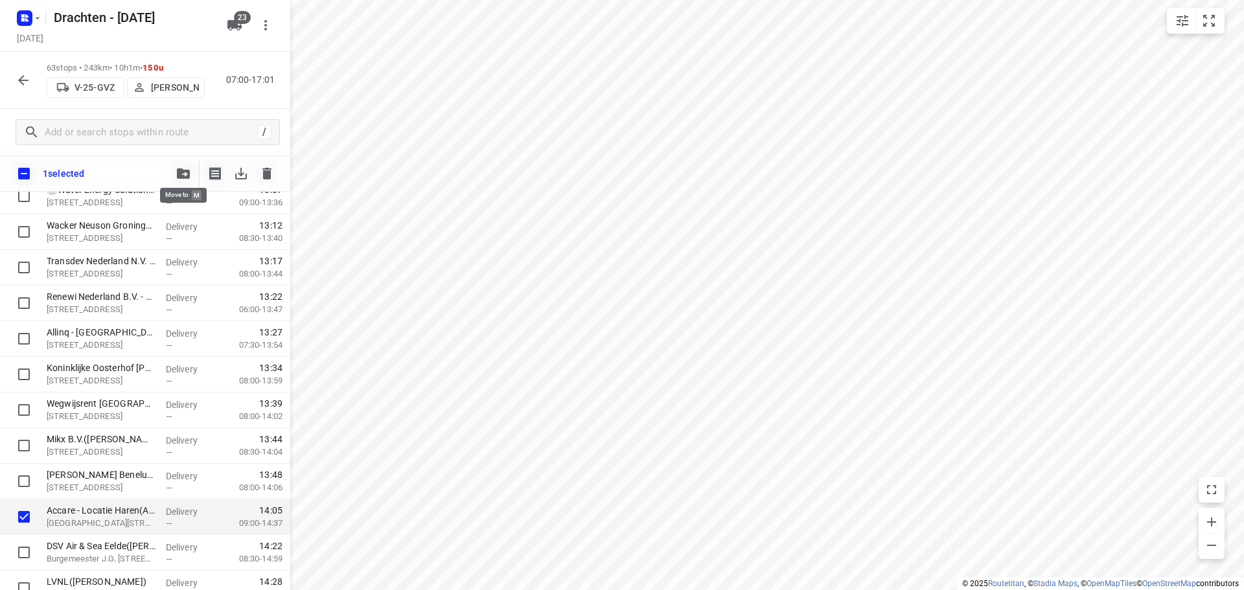
click at [185, 165] on button "button" at bounding box center [183, 174] width 26 height 26
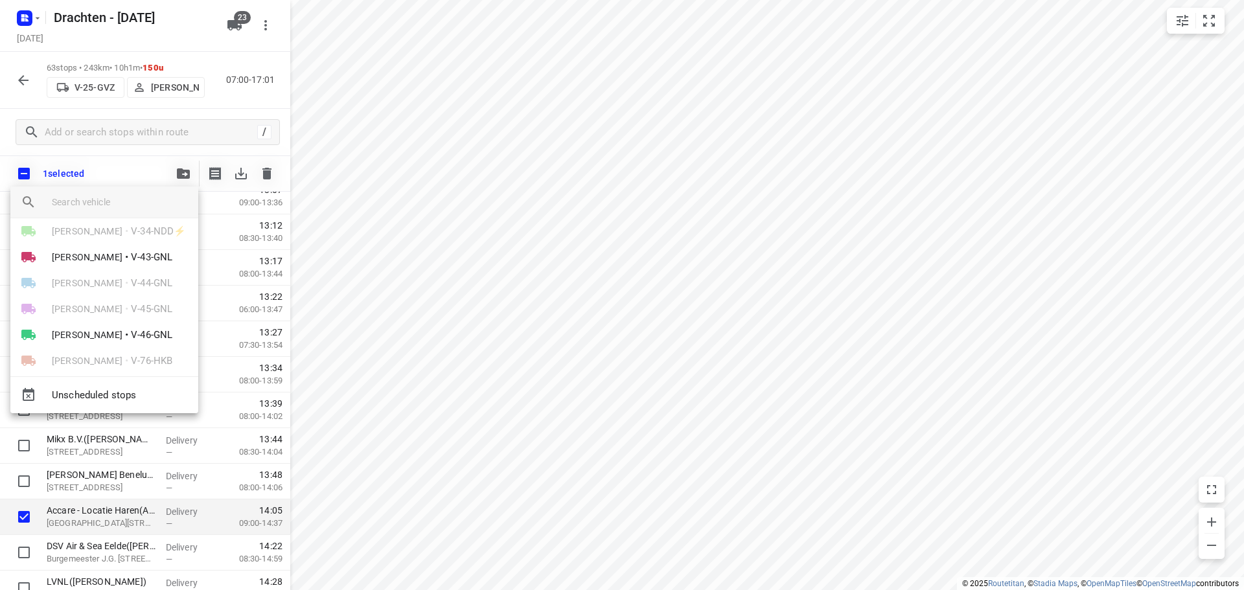
scroll to position [194, 0]
click at [140, 265] on li "Henk Hooijenga • V-43-GNL" at bounding box center [104, 255] width 188 height 26
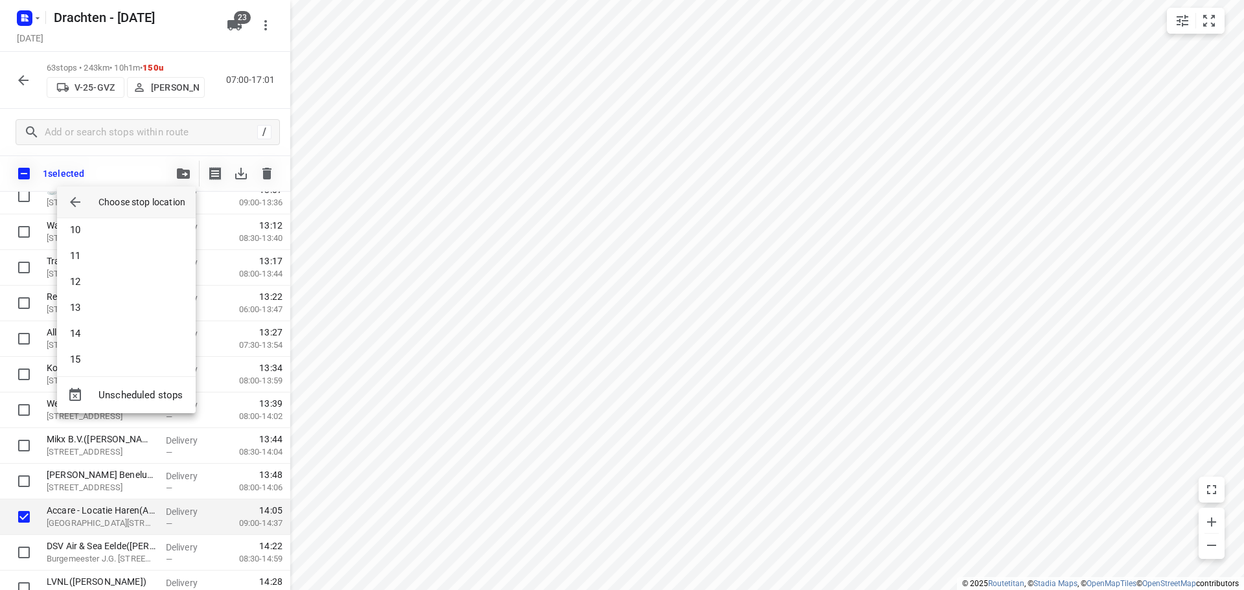
scroll to position [259, 0]
click at [106, 282] on li "13" at bounding box center [126, 288] width 139 height 26
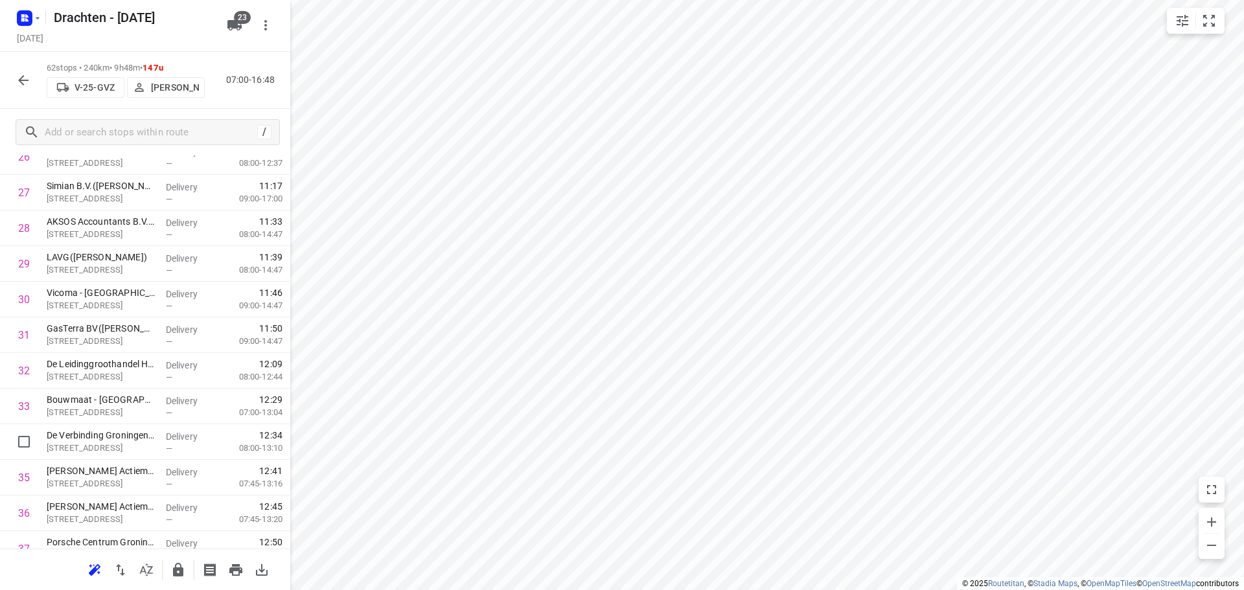
scroll to position [907, 0]
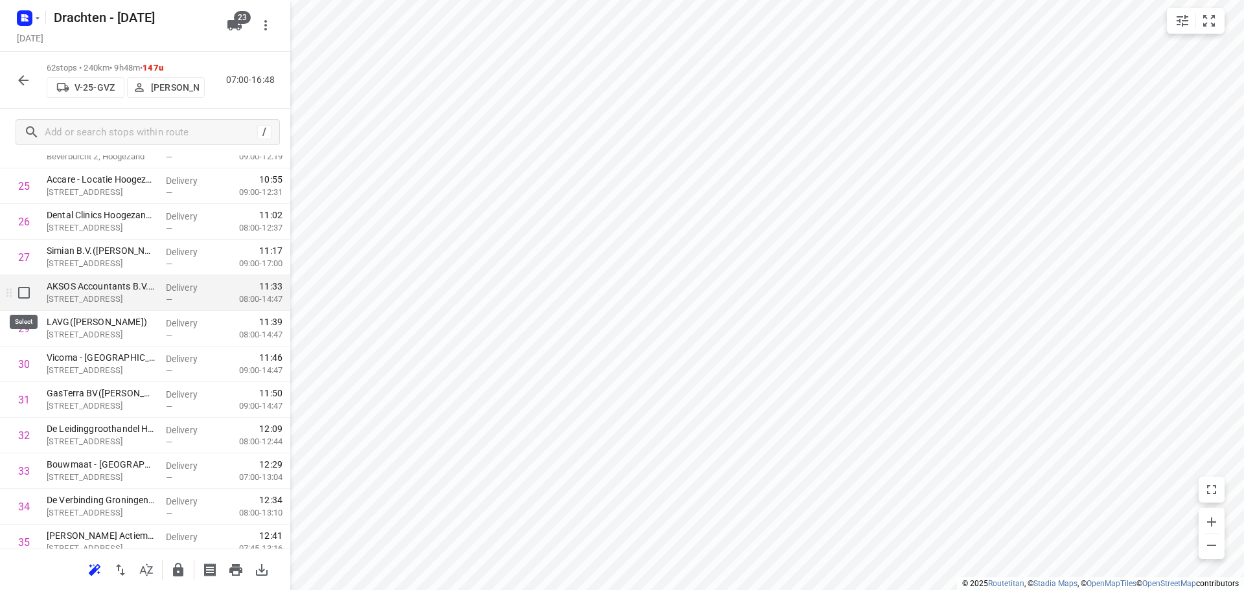
click at [23, 295] on input "checkbox" at bounding box center [24, 293] width 26 height 26
checkbox input "true"
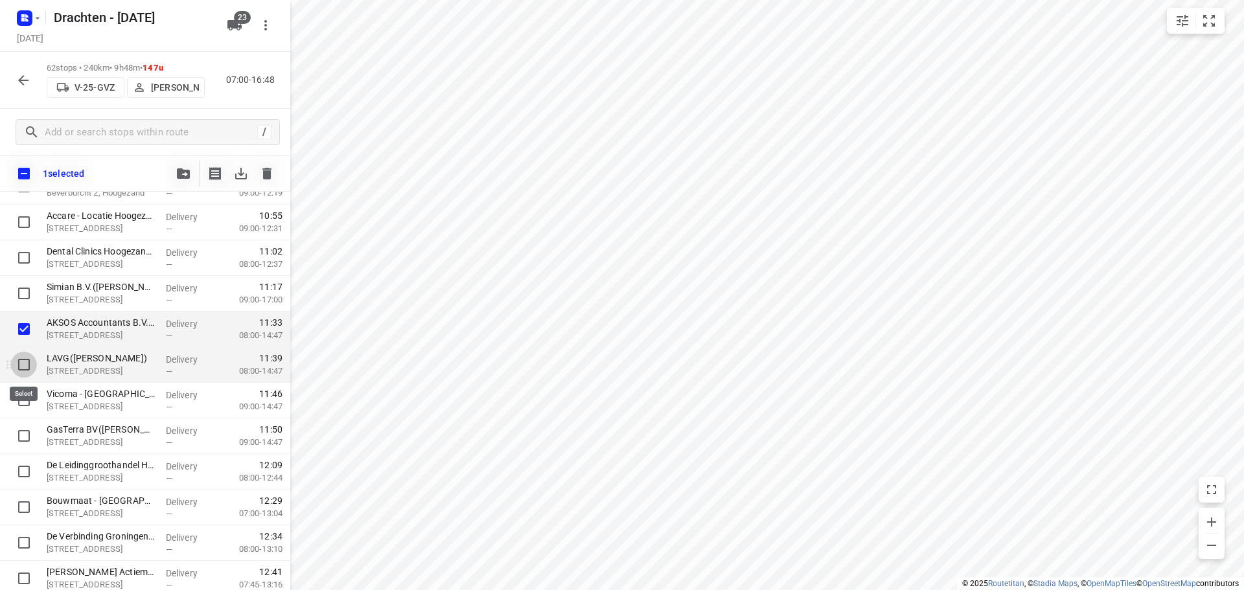
click at [26, 360] on input "checkbox" at bounding box center [24, 365] width 26 height 26
checkbox input "true"
click at [28, 395] on input "checkbox" at bounding box center [24, 400] width 26 height 26
checkbox input "true"
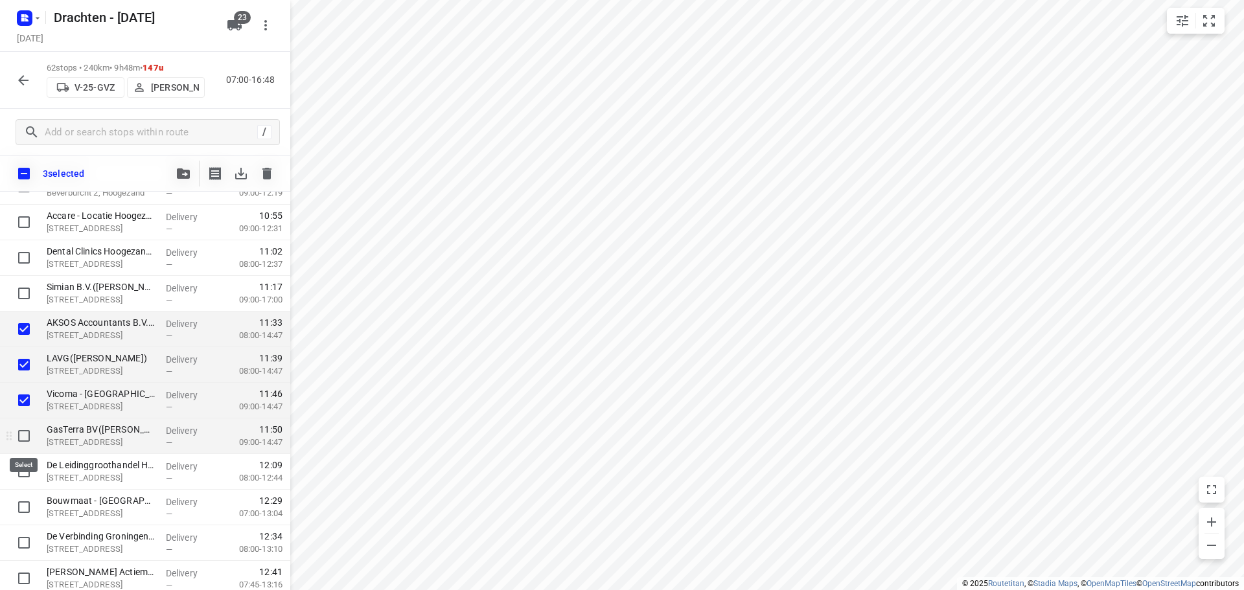
click at [28, 440] on input "checkbox" at bounding box center [24, 436] width 26 height 26
checkbox input "true"
click at [187, 177] on icon "button" at bounding box center [183, 173] width 13 height 10
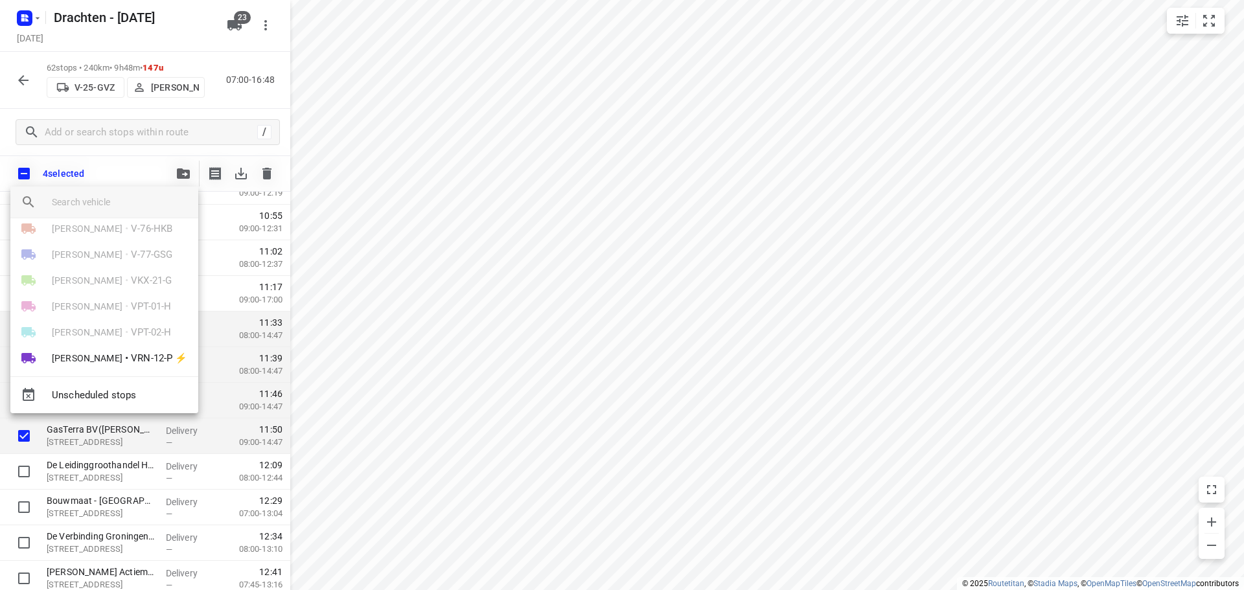
scroll to position [389, 0]
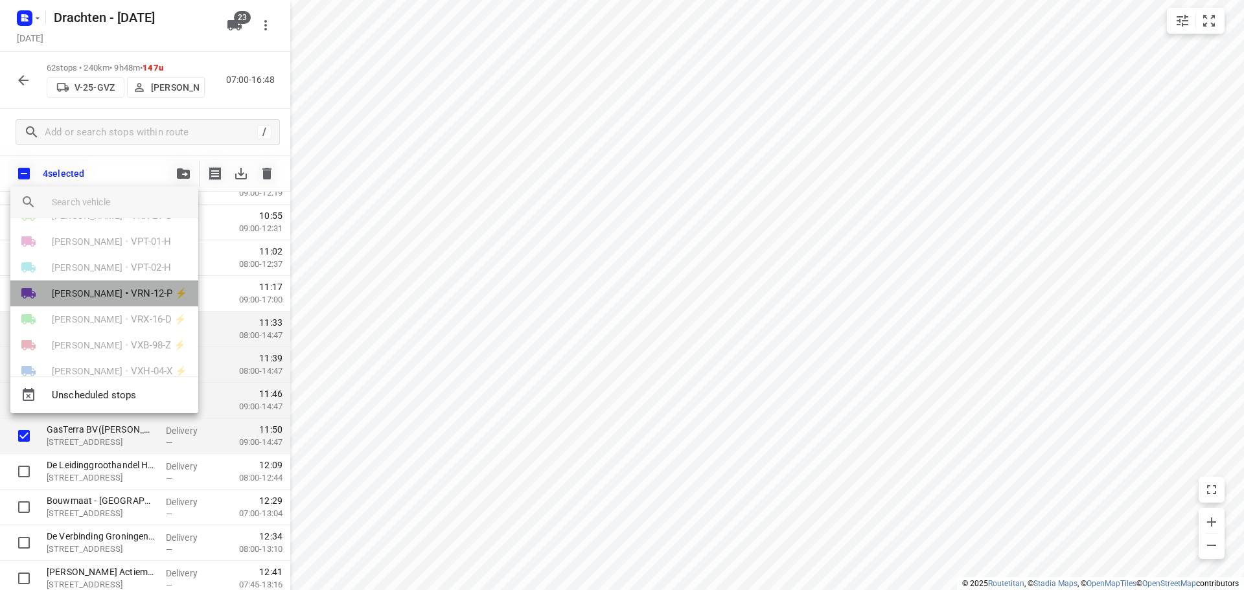
click at [131, 295] on span "VRN-12-P ⚡" at bounding box center [159, 293] width 56 height 15
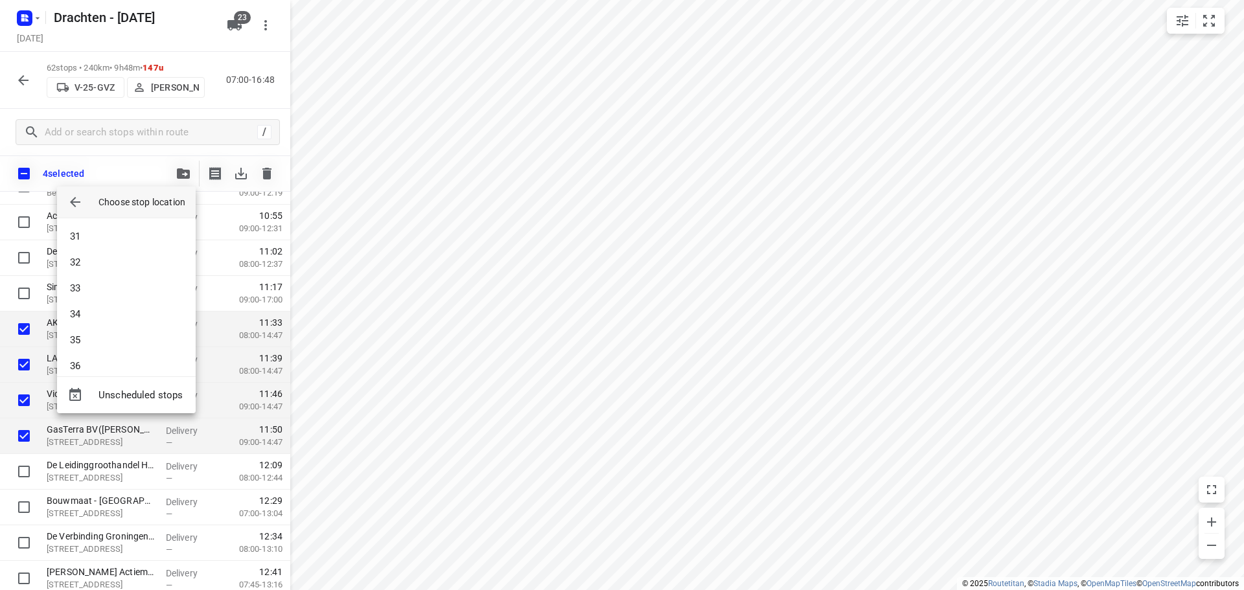
scroll to position [1101, 0]
click at [78, 247] on li "44" at bounding box center [126, 249] width 139 height 26
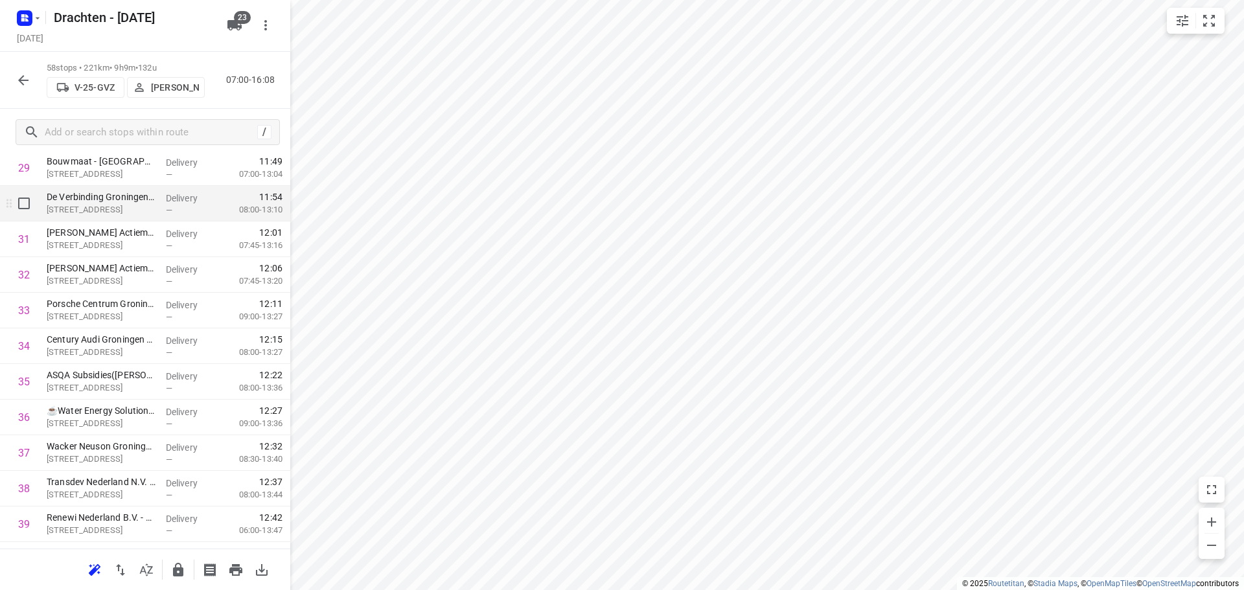
scroll to position [1003, 0]
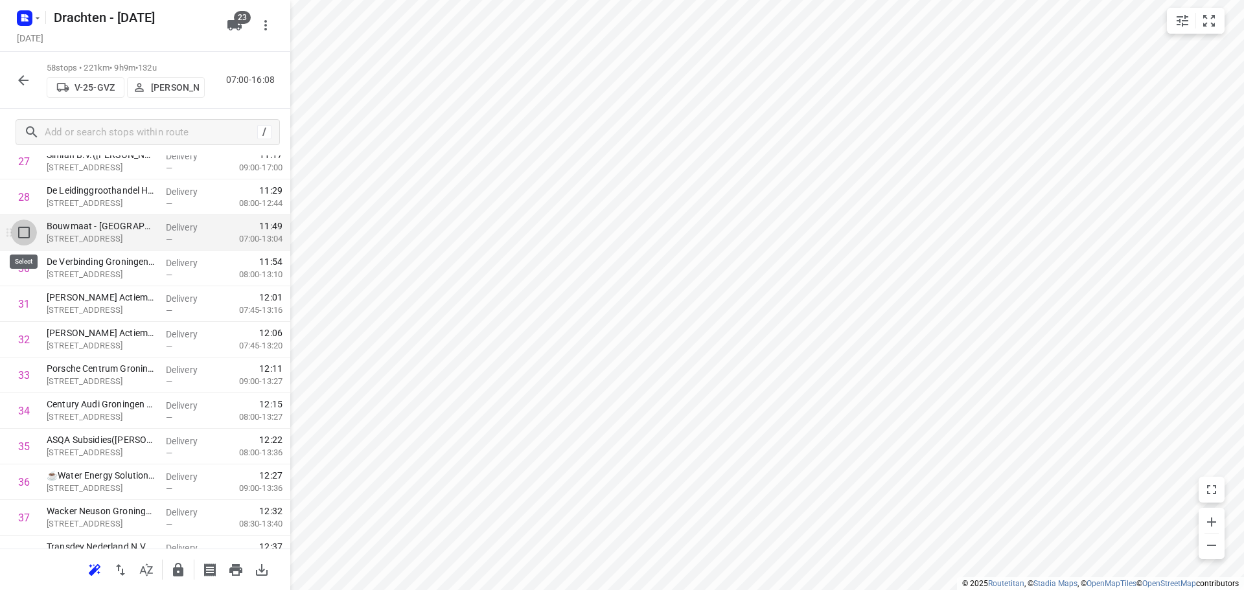
click at [30, 238] on input "checkbox" at bounding box center [24, 233] width 26 height 26
checkbox input "true"
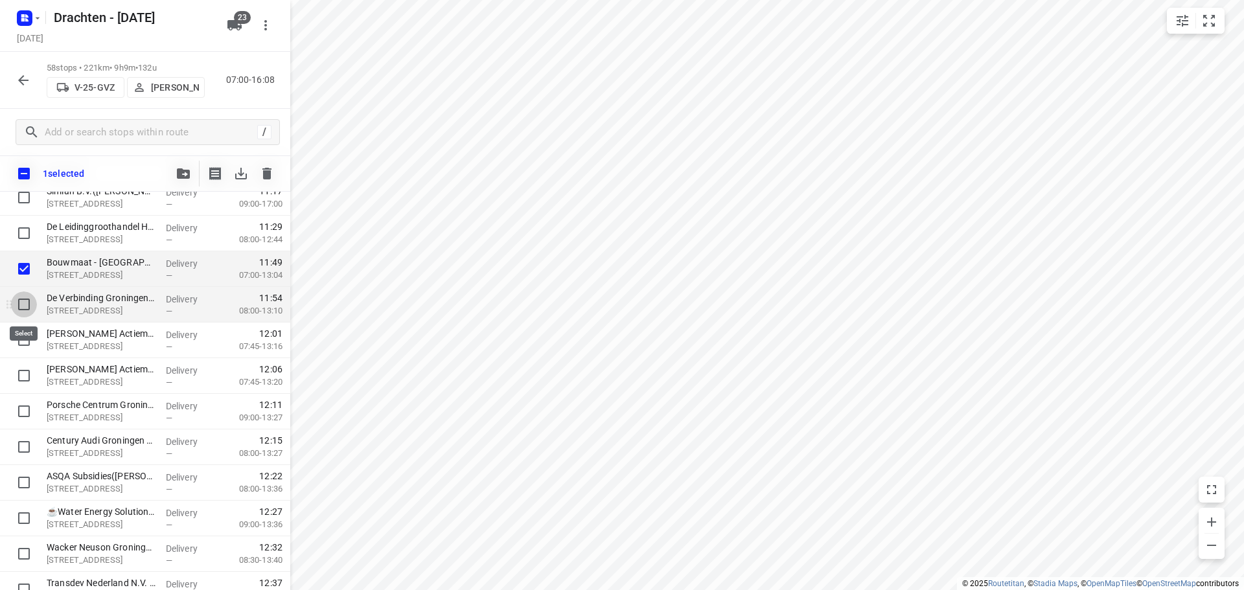
click at [26, 295] on input "checkbox" at bounding box center [24, 304] width 26 height 26
checkbox input "true"
click at [17, 334] on input "checkbox" at bounding box center [24, 340] width 26 height 26
checkbox input "true"
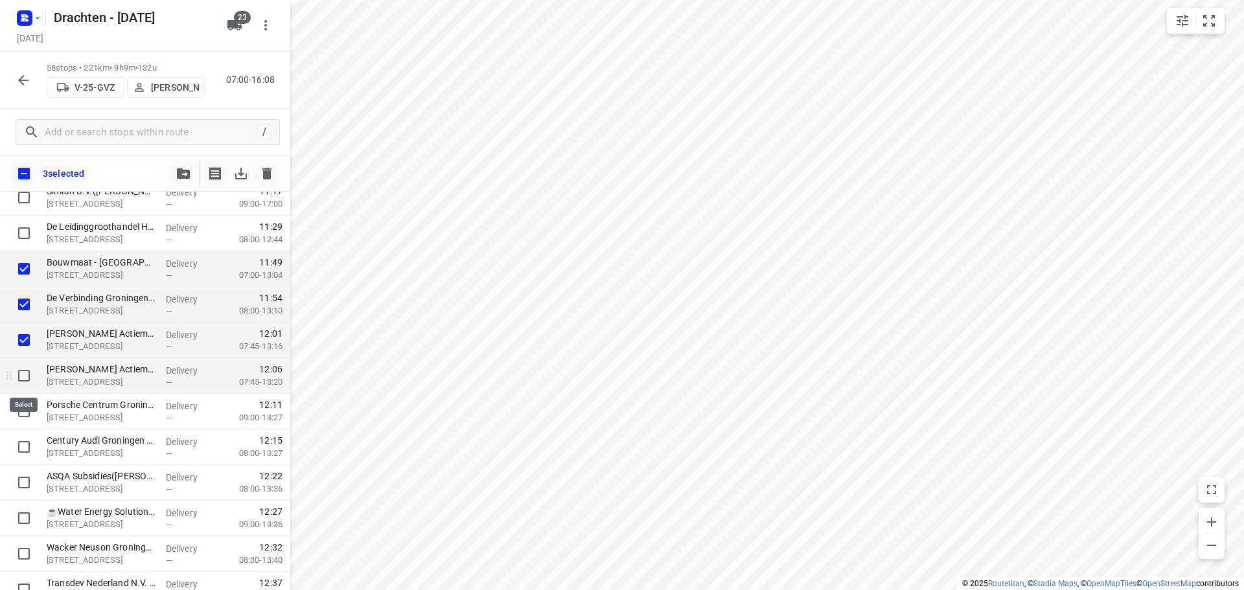
click at [31, 378] on input "checkbox" at bounding box center [24, 376] width 26 height 26
checkbox input "true"
click at [17, 410] on input "checkbox" at bounding box center [24, 411] width 26 height 26
checkbox input "true"
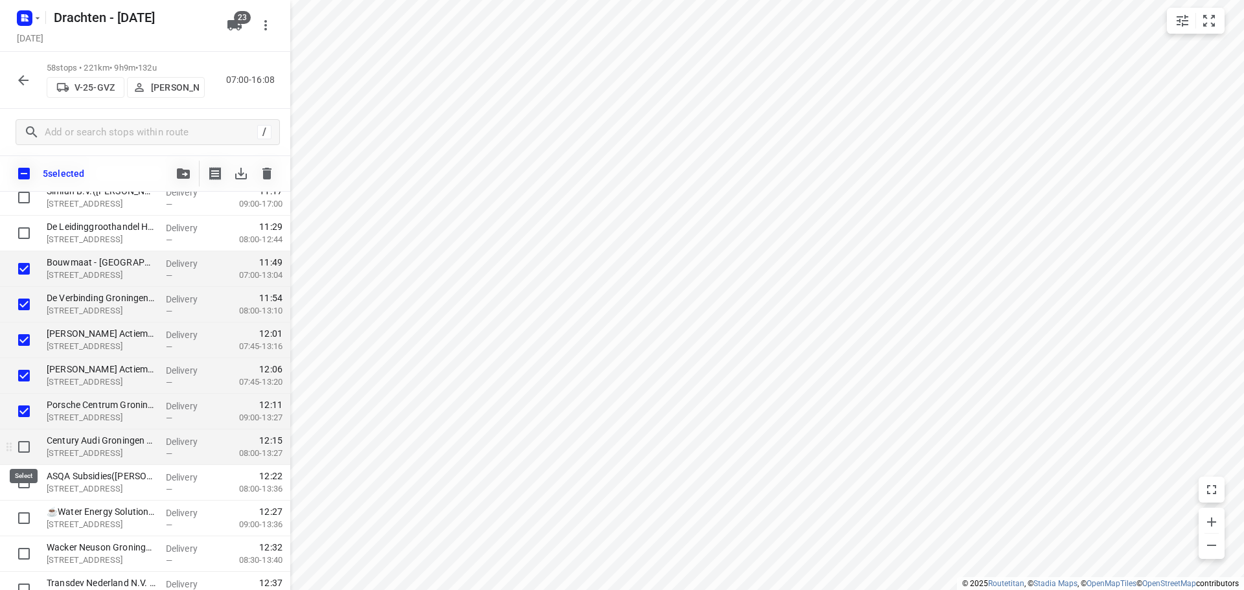
click at [26, 446] on input "checkbox" at bounding box center [24, 447] width 26 height 26
checkbox input "true"
click at [14, 467] on div at bounding box center [20, 483] width 41 height 36
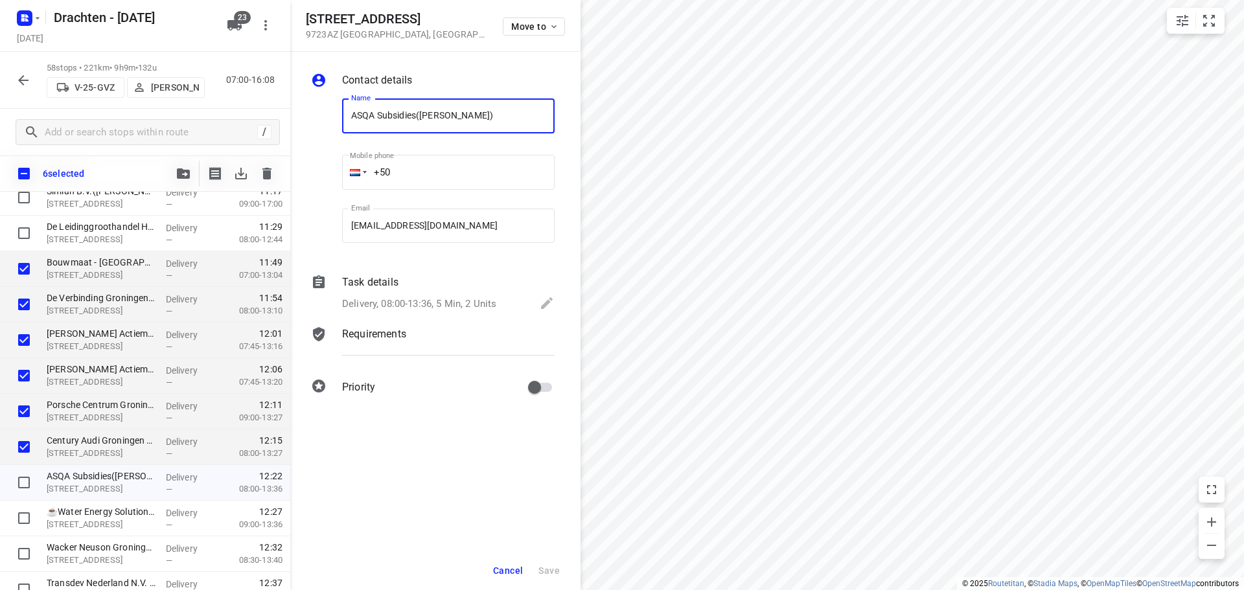
click at [508, 579] on button "Cancel" at bounding box center [508, 570] width 40 height 23
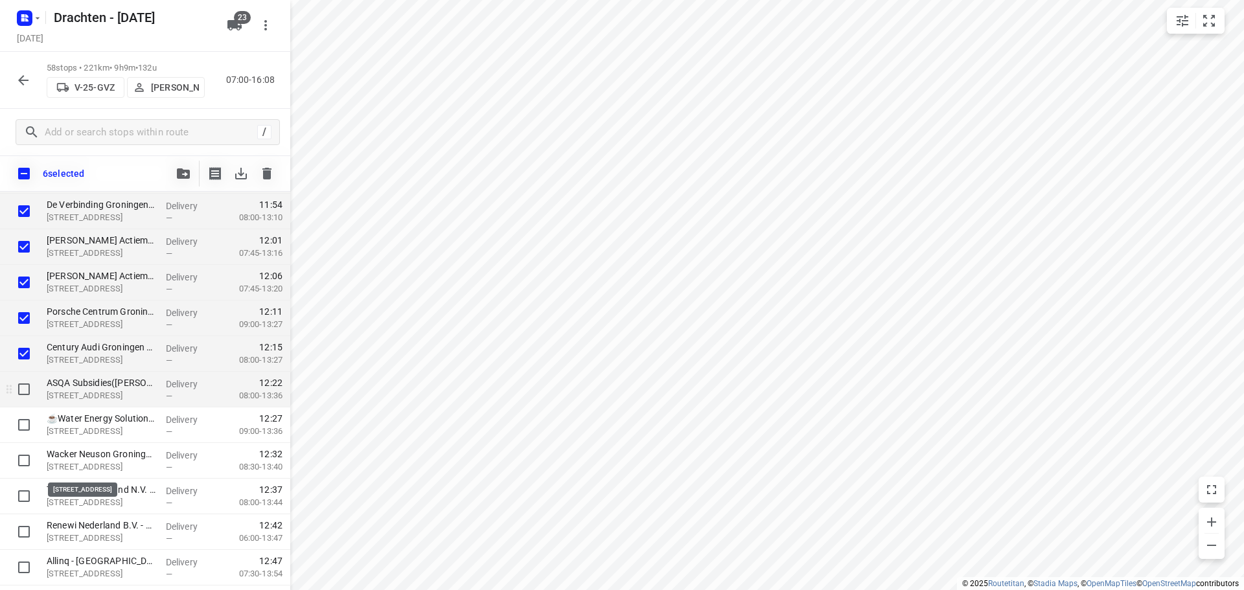
scroll to position [1132, 0]
click at [25, 359] on input "checkbox" at bounding box center [24, 353] width 26 height 26
checkbox input "true"
click at [19, 391] on input "checkbox" at bounding box center [24, 389] width 26 height 26
checkbox input "true"
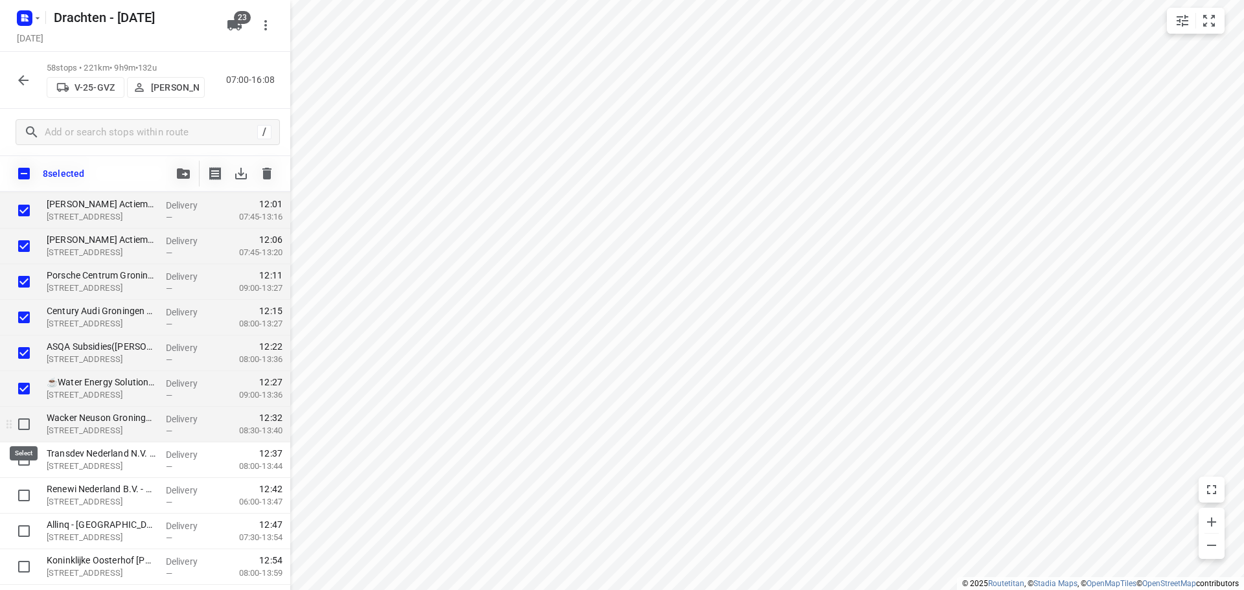
click at [25, 425] on input "checkbox" at bounding box center [24, 424] width 26 height 26
checkbox input "true"
click at [34, 171] on input "checkbox" at bounding box center [23, 173] width 27 height 27
checkbox input "true"
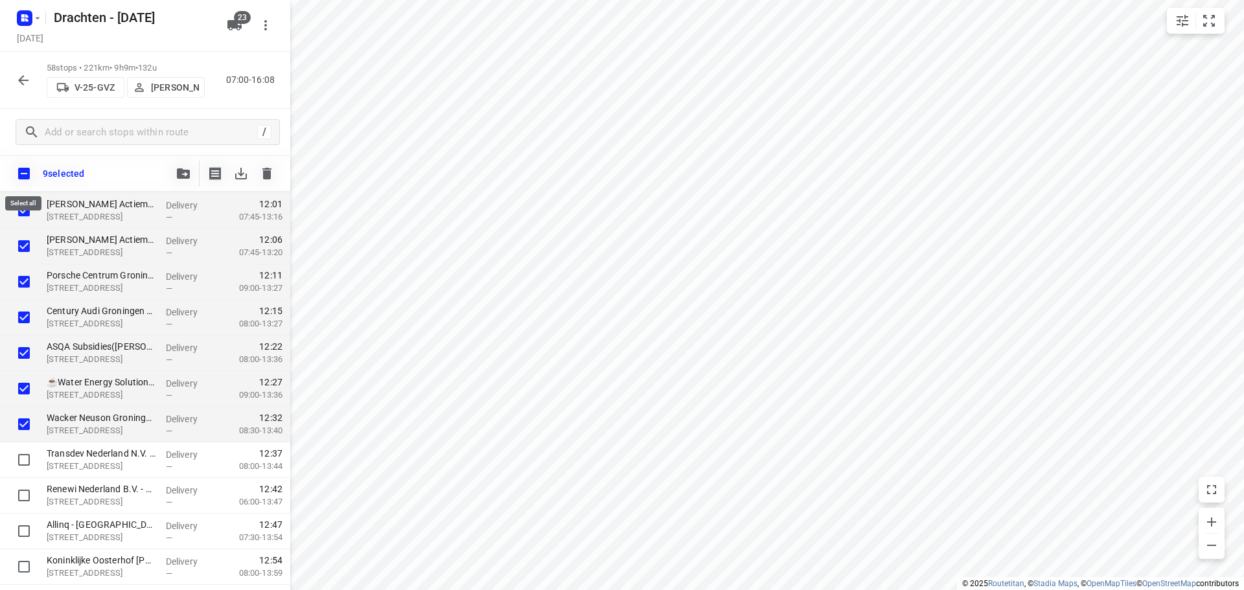
checkbox input "true"
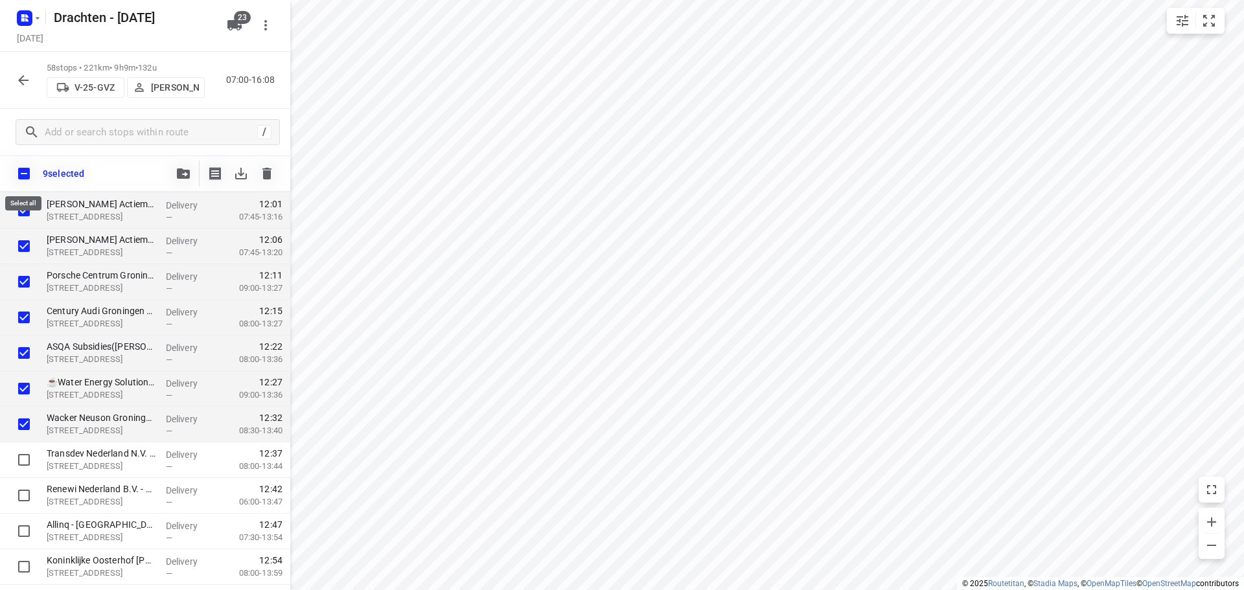
checkbox input "true"
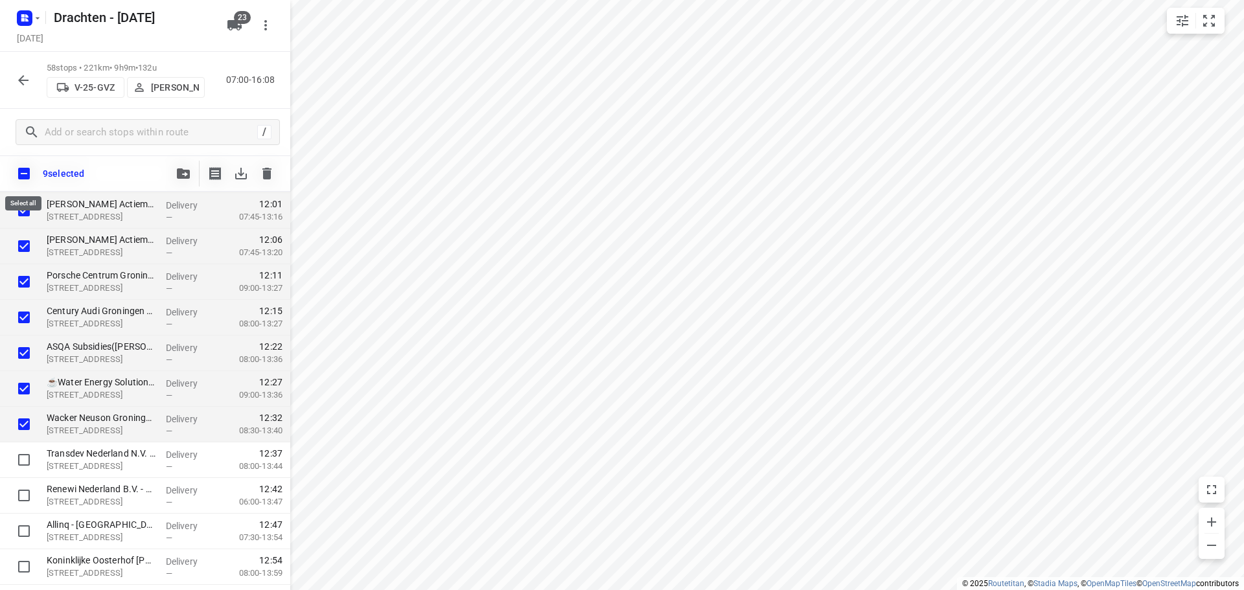
checkbox input "true"
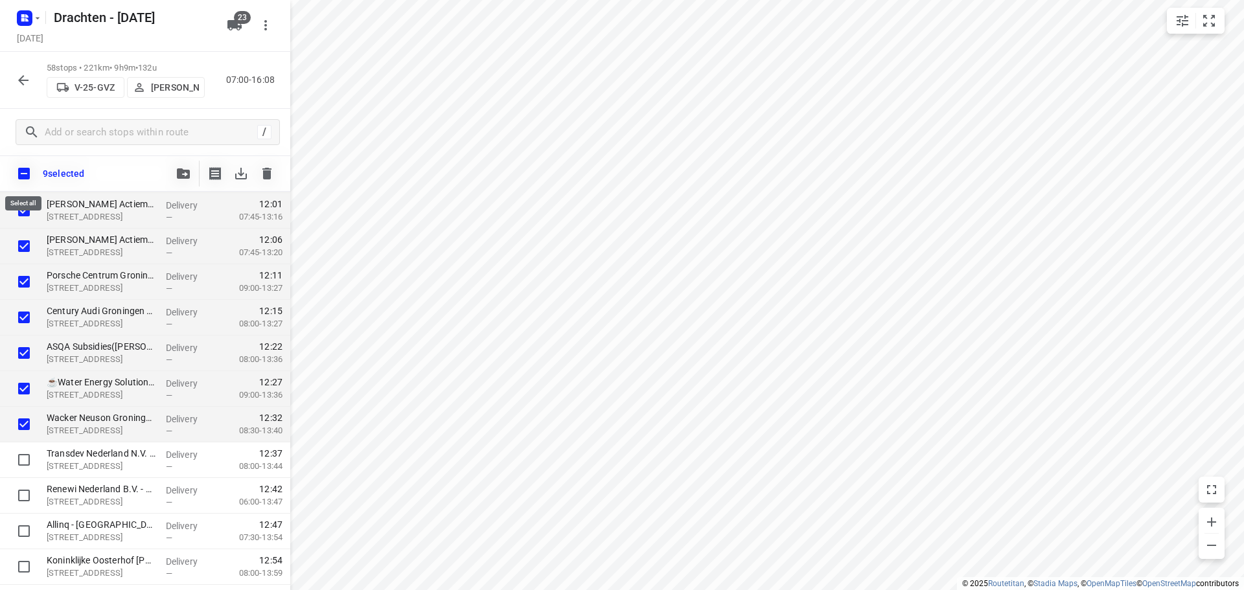
checkbox input "true"
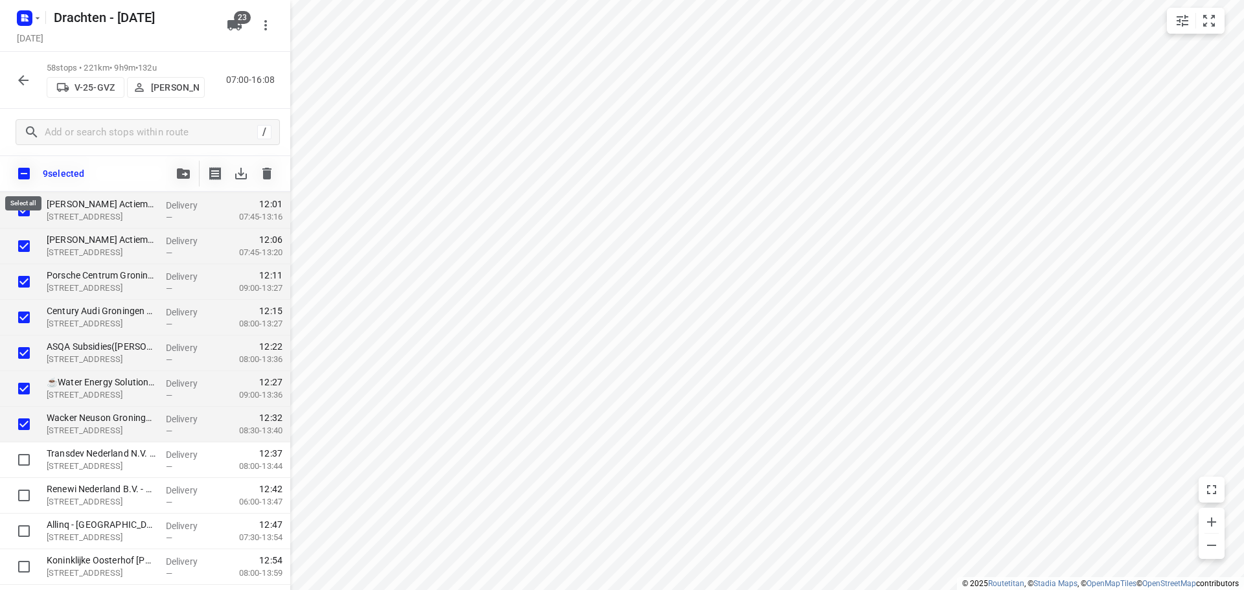
checkbox input "true"
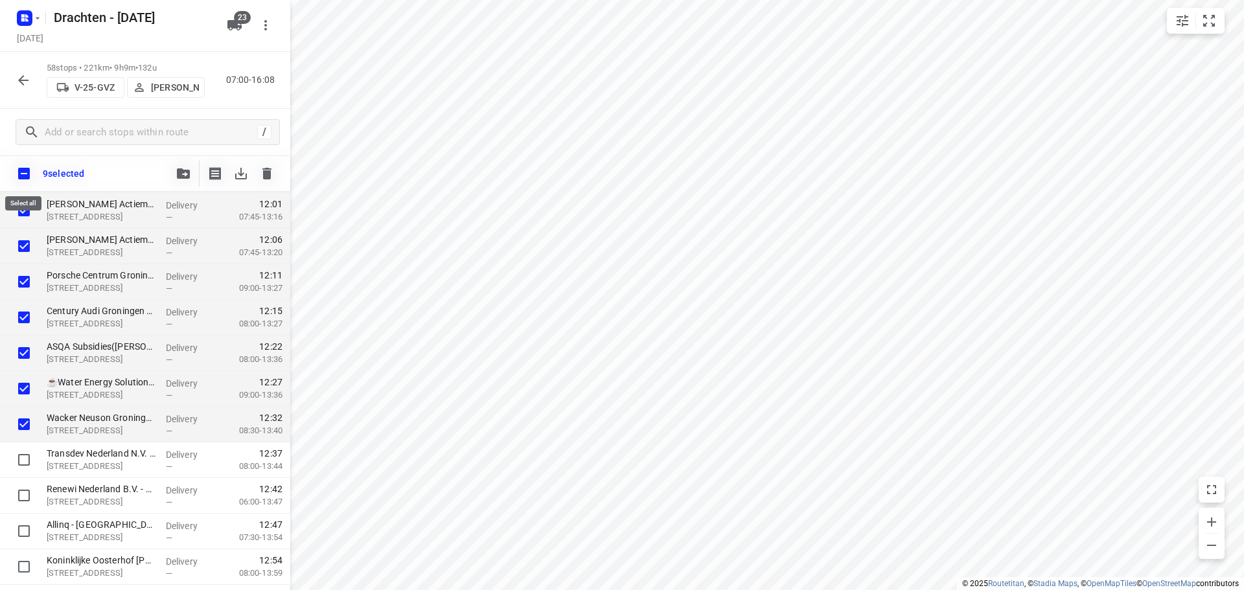
checkbox input "true"
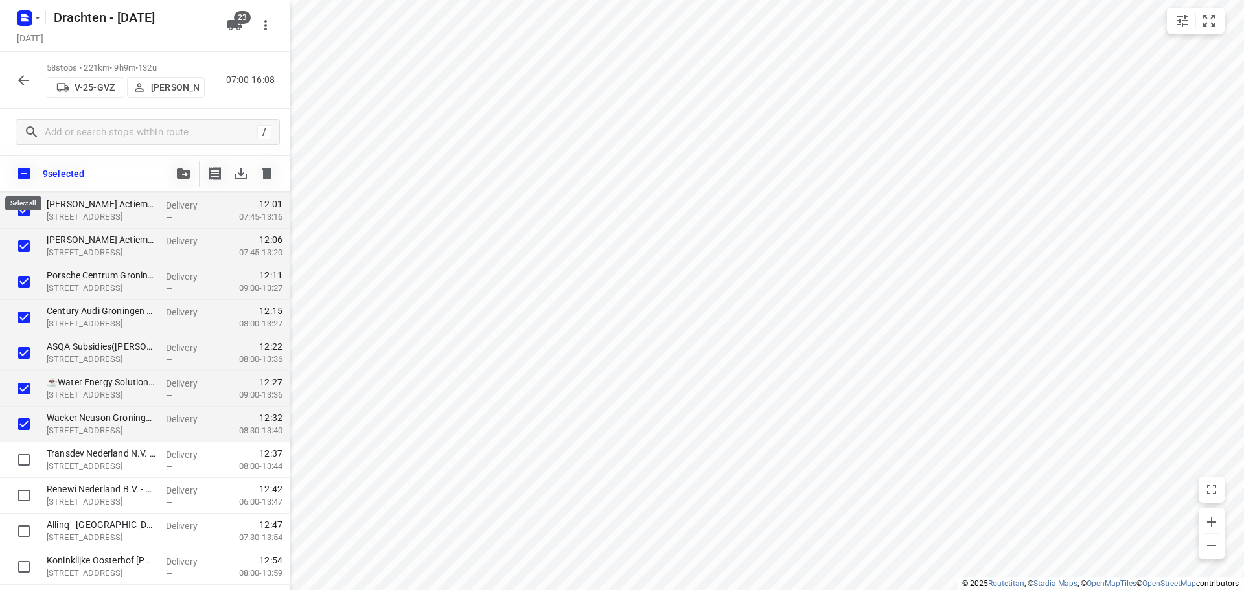
checkbox input "true"
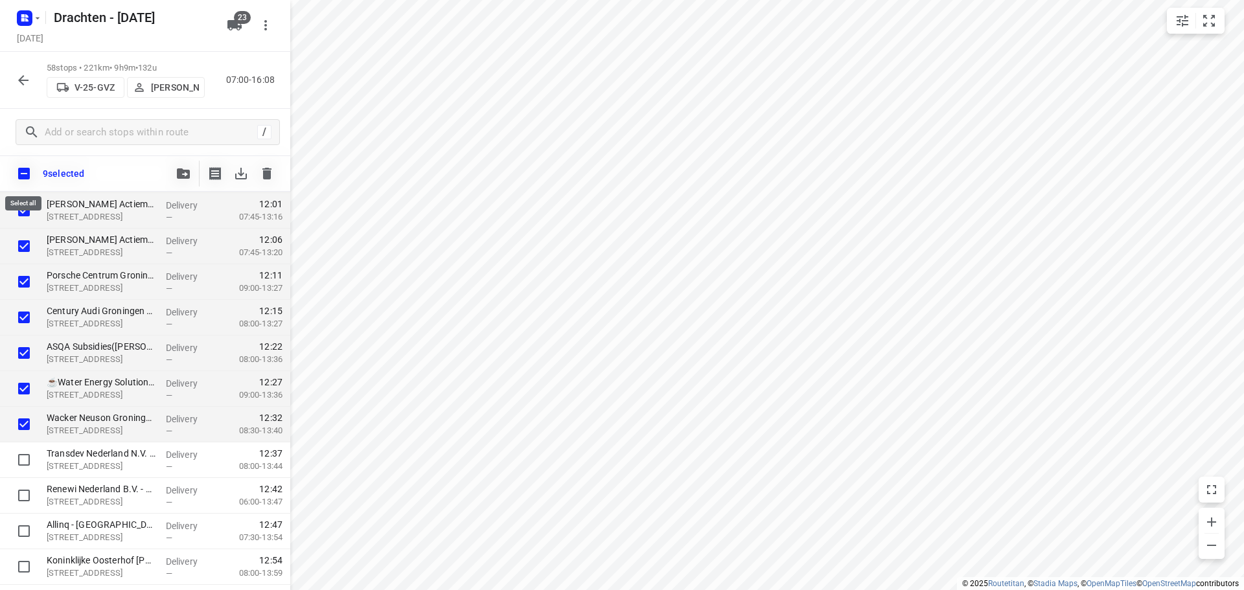
checkbox input "true"
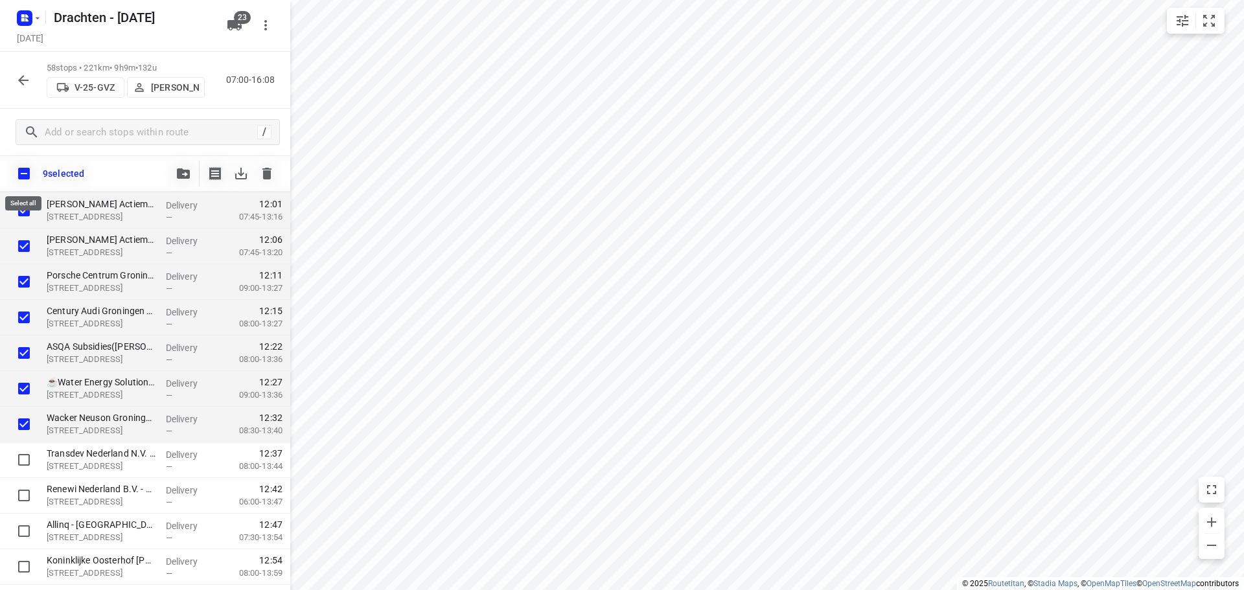
checkbox input "true"
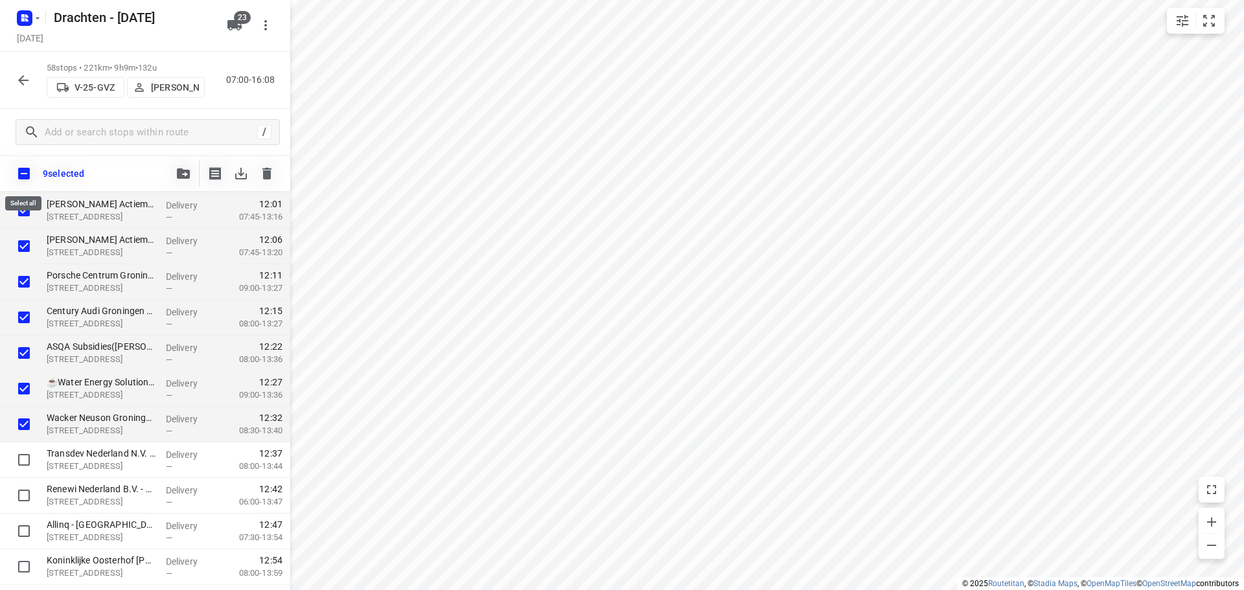
checkbox input "true"
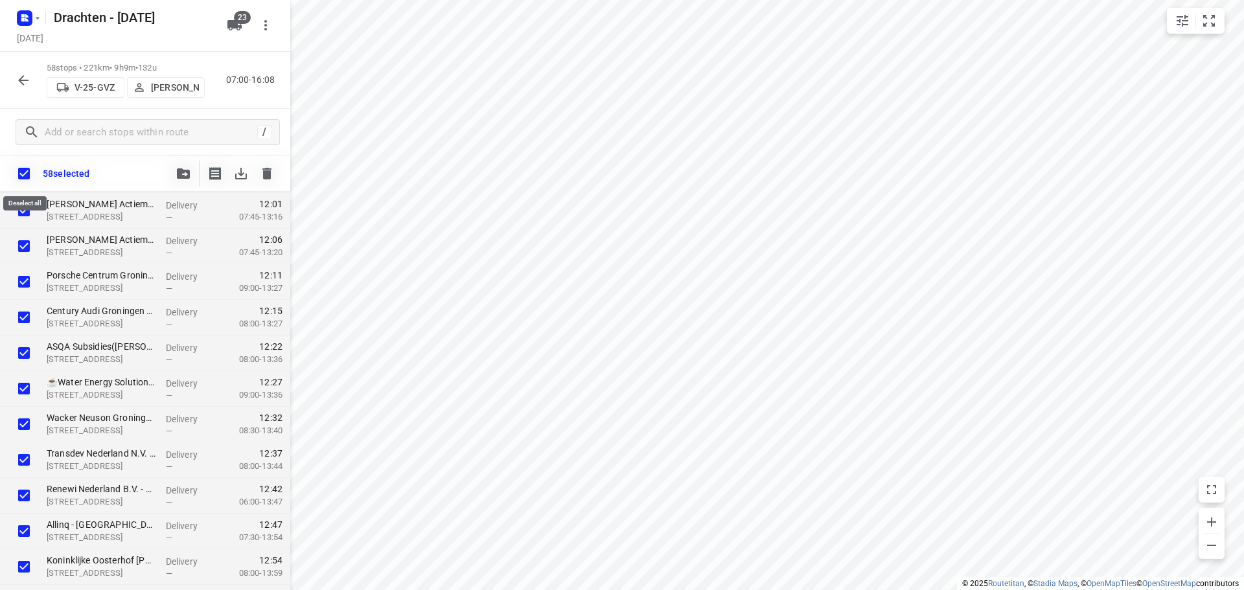
click at [34, 171] on input "checkbox" at bounding box center [23, 173] width 27 height 27
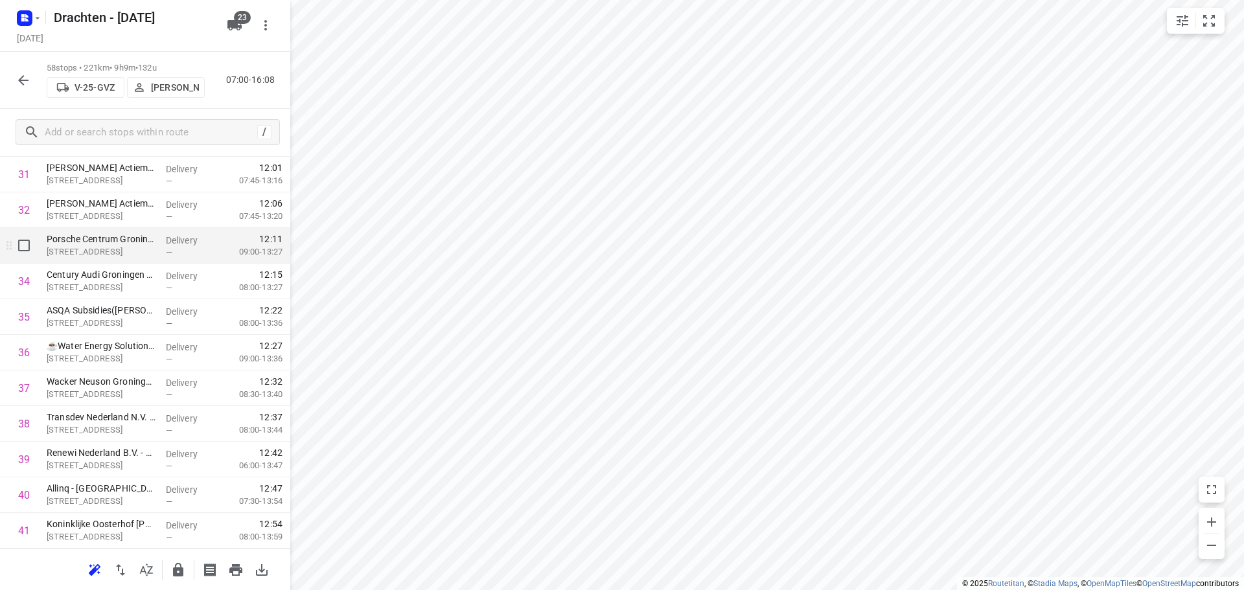
scroll to position [1067, 0]
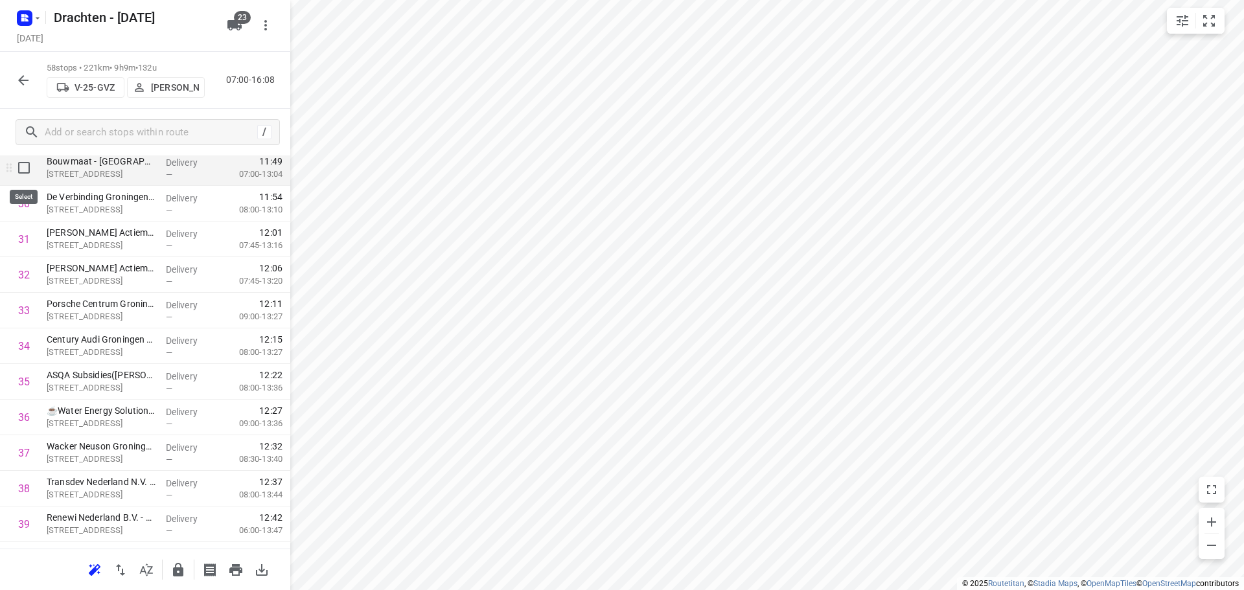
click at [27, 170] on input "checkbox" at bounding box center [24, 168] width 26 height 26
checkbox input "true"
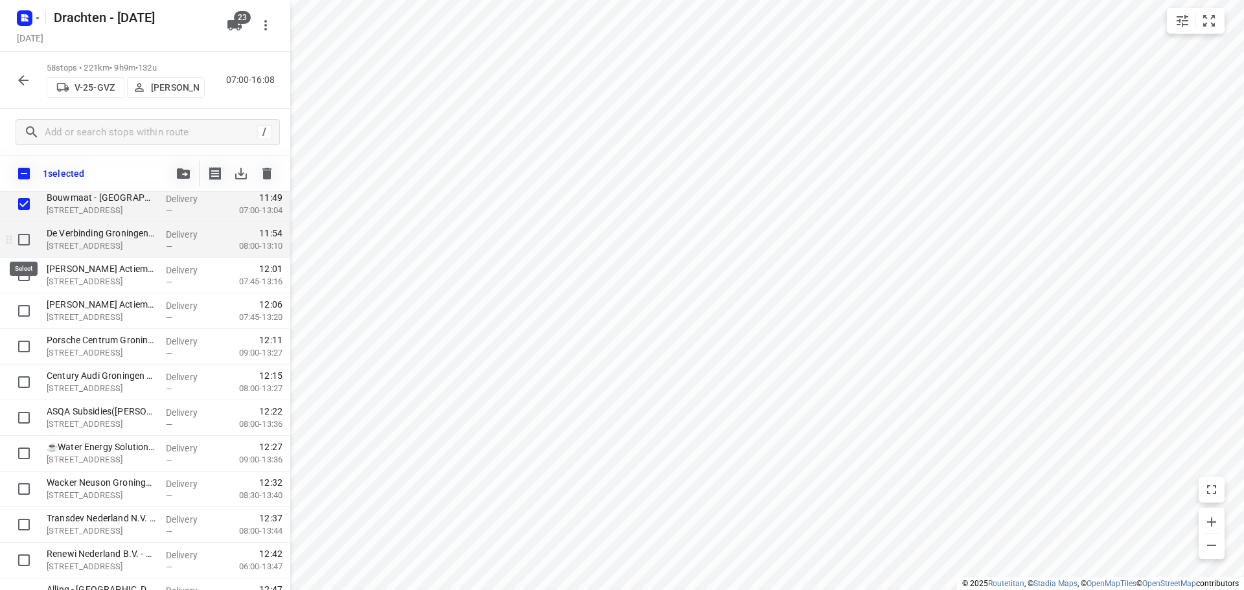
click at [25, 239] on input "checkbox" at bounding box center [24, 240] width 26 height 26
checkbox input "true"
click at [25, 281] on input "checkbox" at bounding box center [24, 275] width 26 height 26
checkbox input "true"
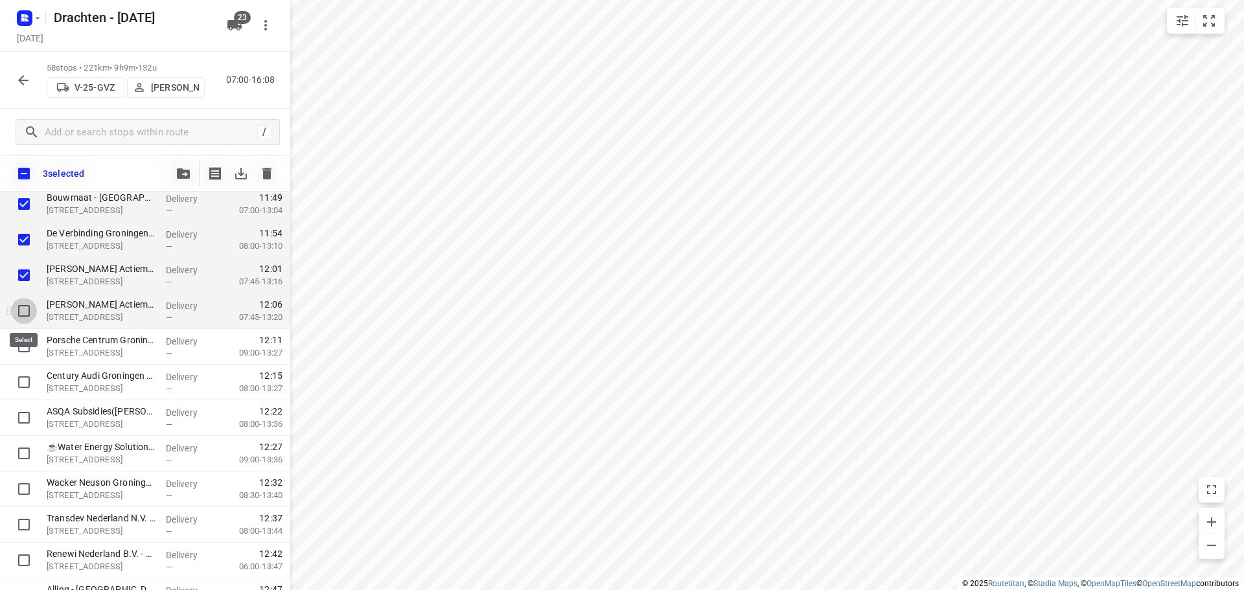
click at [19, 304] on input "checkbox" at bounding box center [24, 311] width 26 height 26
checkbox input "true"
click at [26, 341] on input "checkbox" at bounding box center [24, 347] width 26 height 26
click at [26, 344] on input "checkbox" at bounding box center [24, 347] width 26 height 26
checkbox input "false"
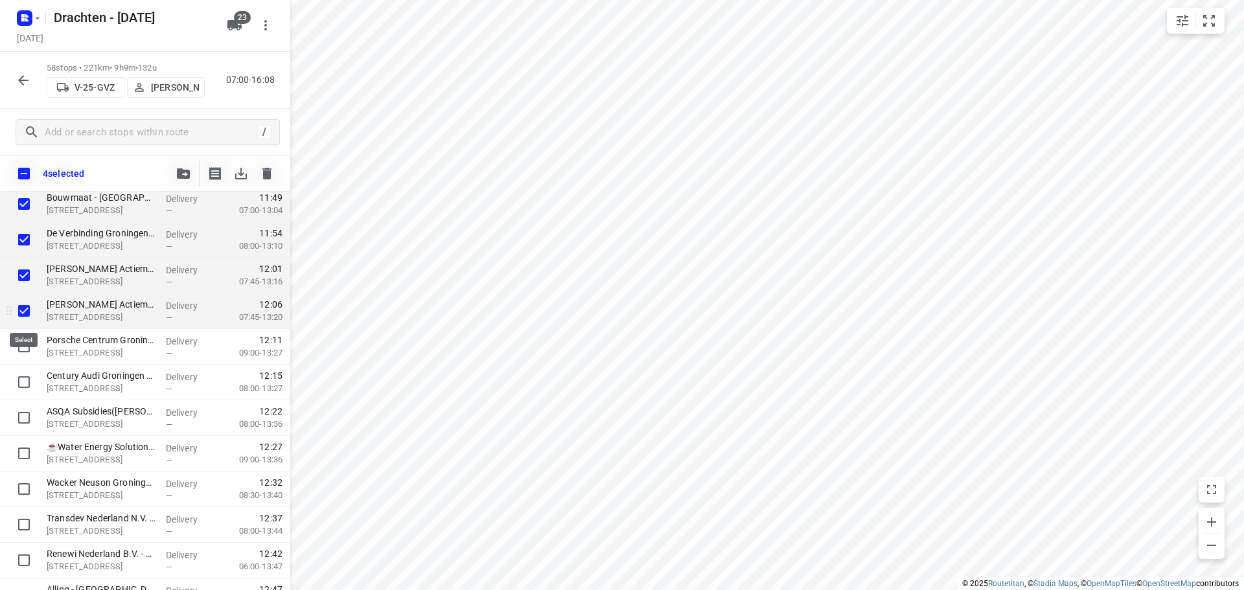
click at [17, 313] on input "checkbox" at bounding box center [24, 311] width 26 height 26
checkbox input "false"
click at [27, 275] on input "checkbox" at bounding box center [24, 275] width 26 height 26
checkbox input "false"
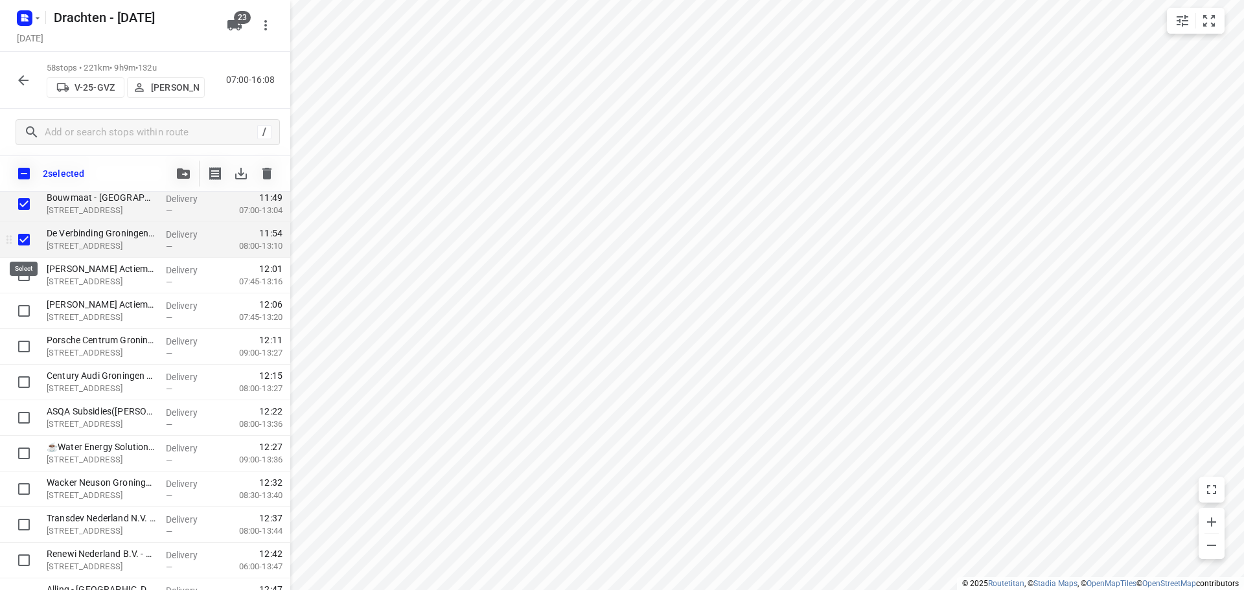
click at [22, 236] on input "checkbox" at bounding box center [24, 240] width 26 height 26
checkbox input "false"
click at [25, 205] on input "checkbox" at bounding box center [24, 204] width 26 height 26
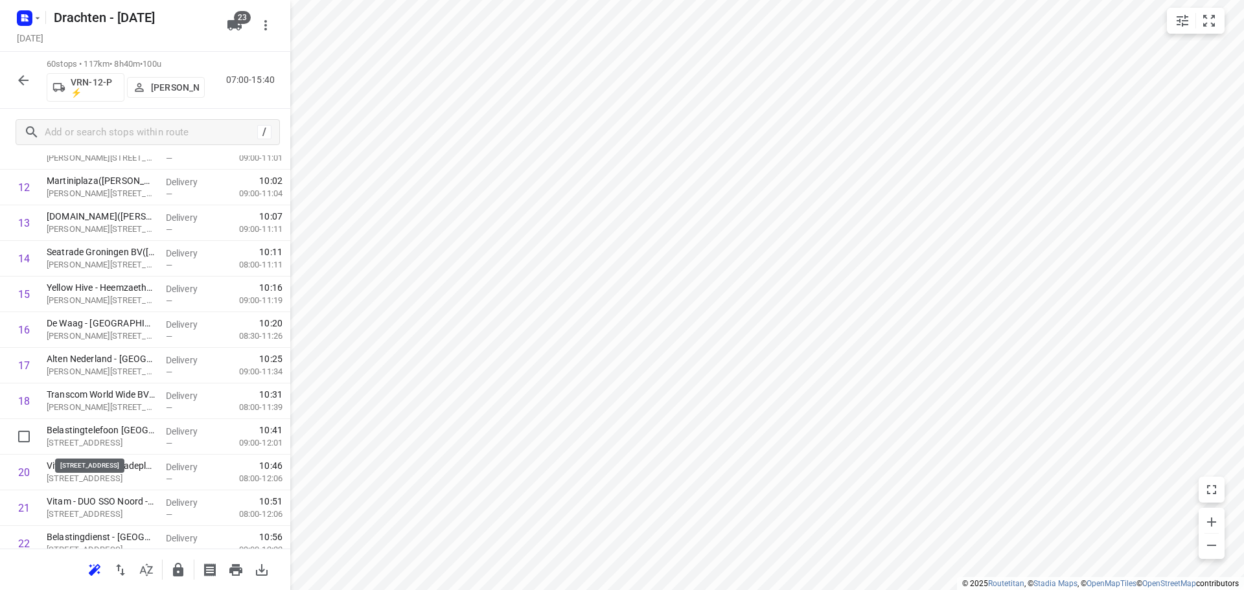
scroll to position [453, 0]
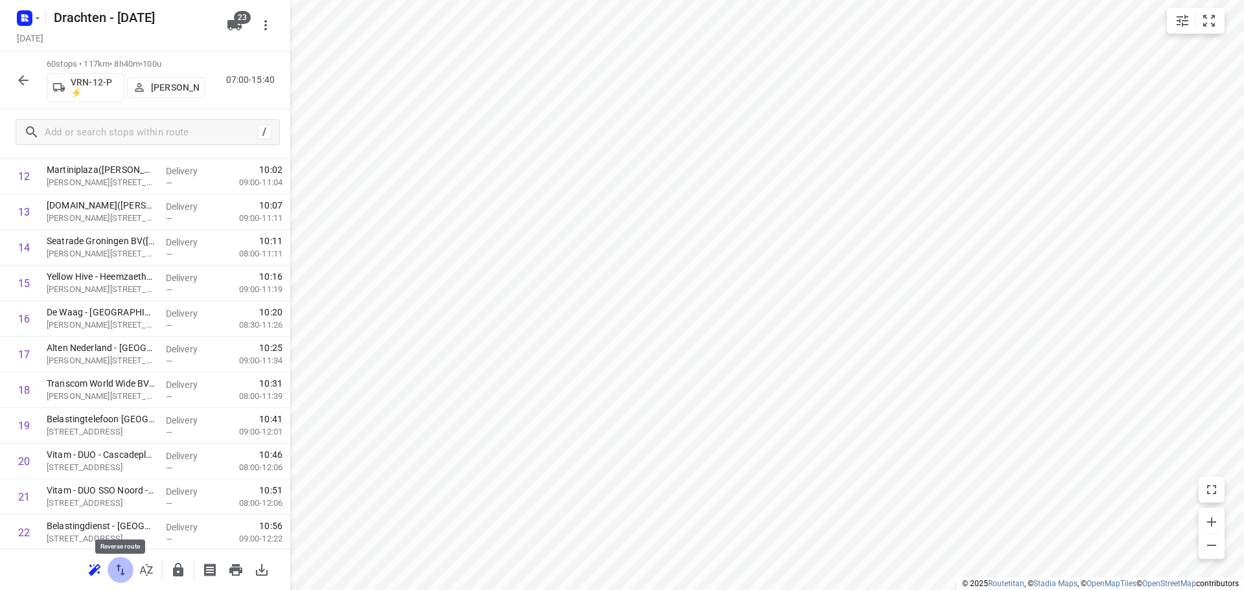
click at [124, 568] on icon "button" at bounding box center [121, 570] width 16 height 16
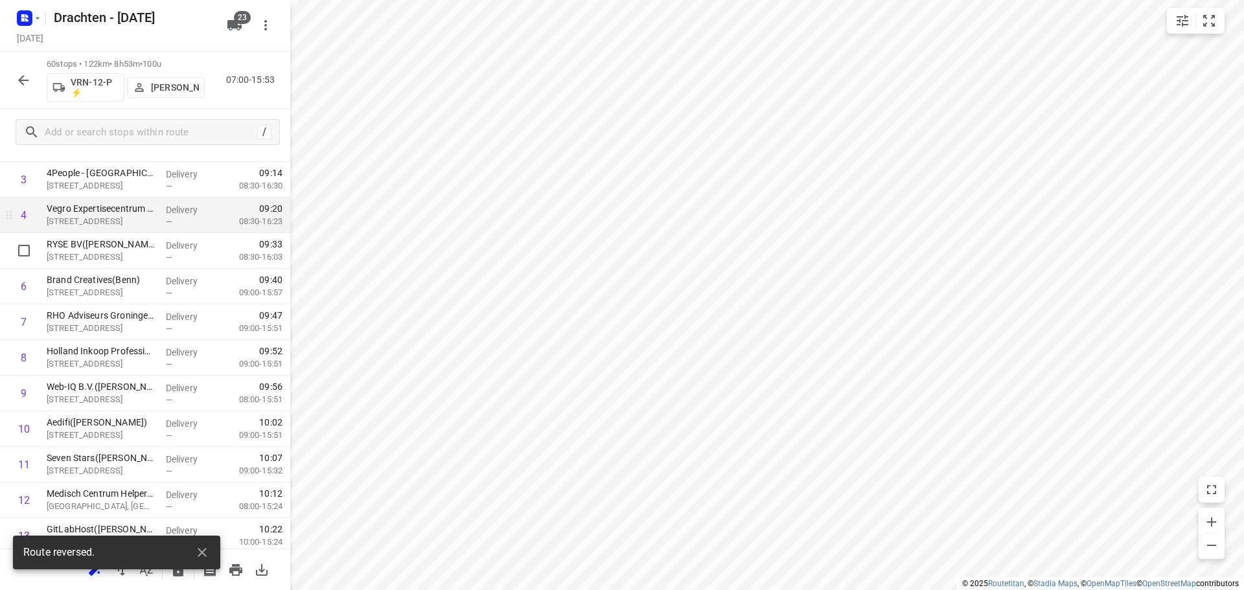
scroll to position [0, 0]
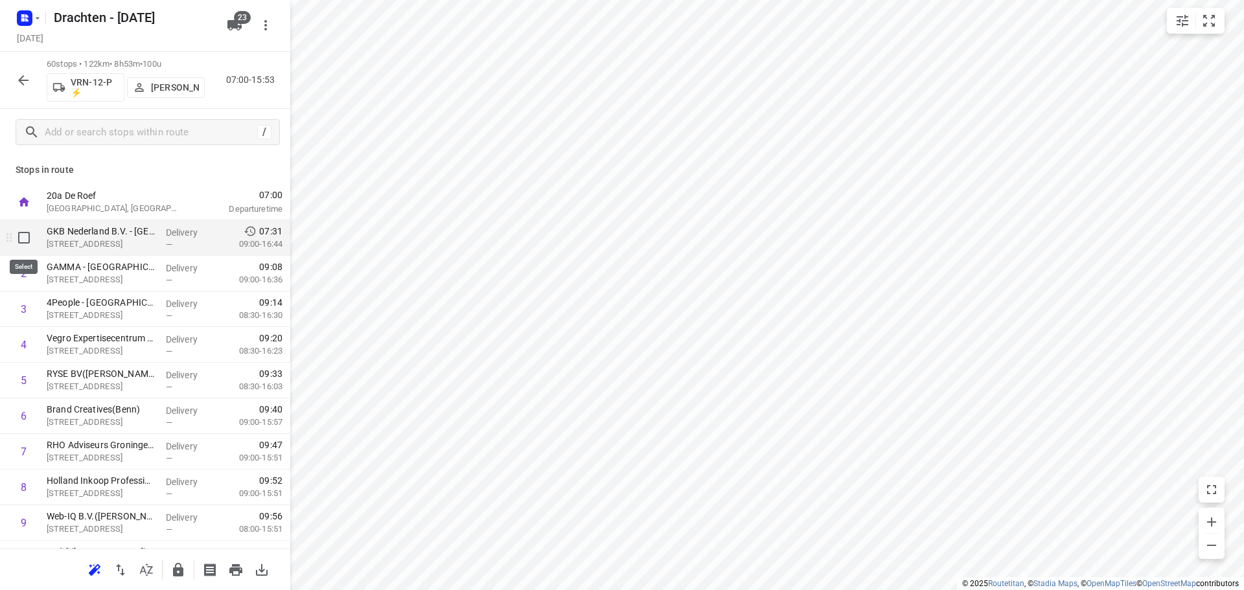
click at [20, 242] on input "checkbox" at bounding box center [24, 238] width 26 height 26
checkbox input "true"
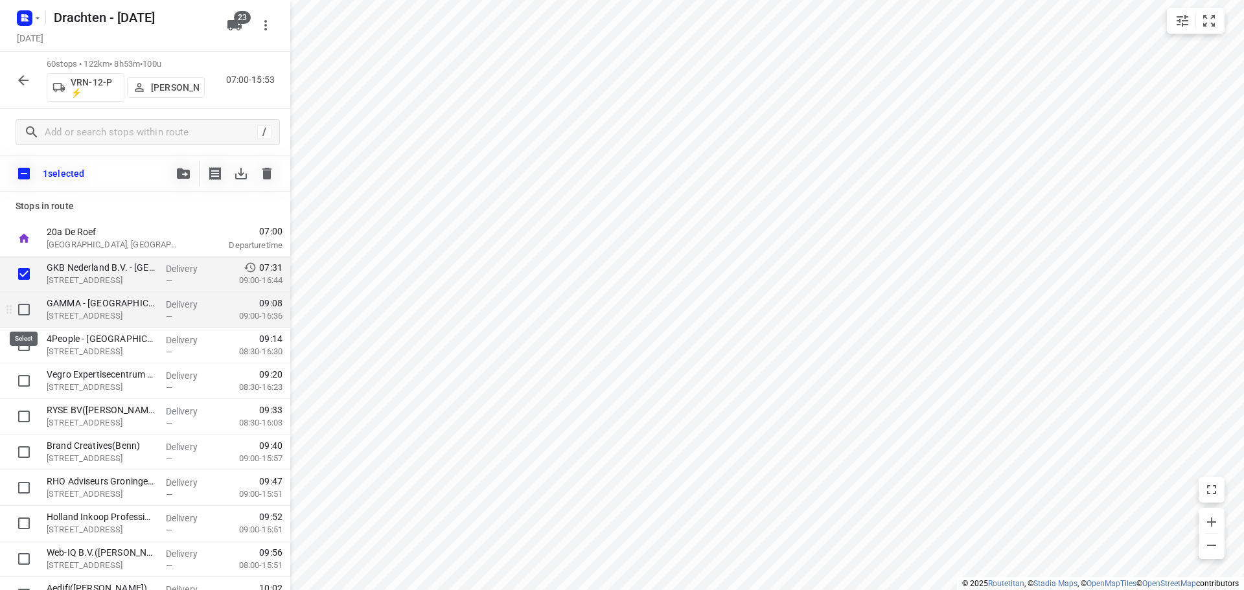
click at [28, 305] on input "checkbox" at bounding box center [24, 310] width 26 height 26
checkbox input "true"
click at [19, 345] on input "checkbox" at bounding box center [24, 345] width 26 height 26
checkbox input "true"
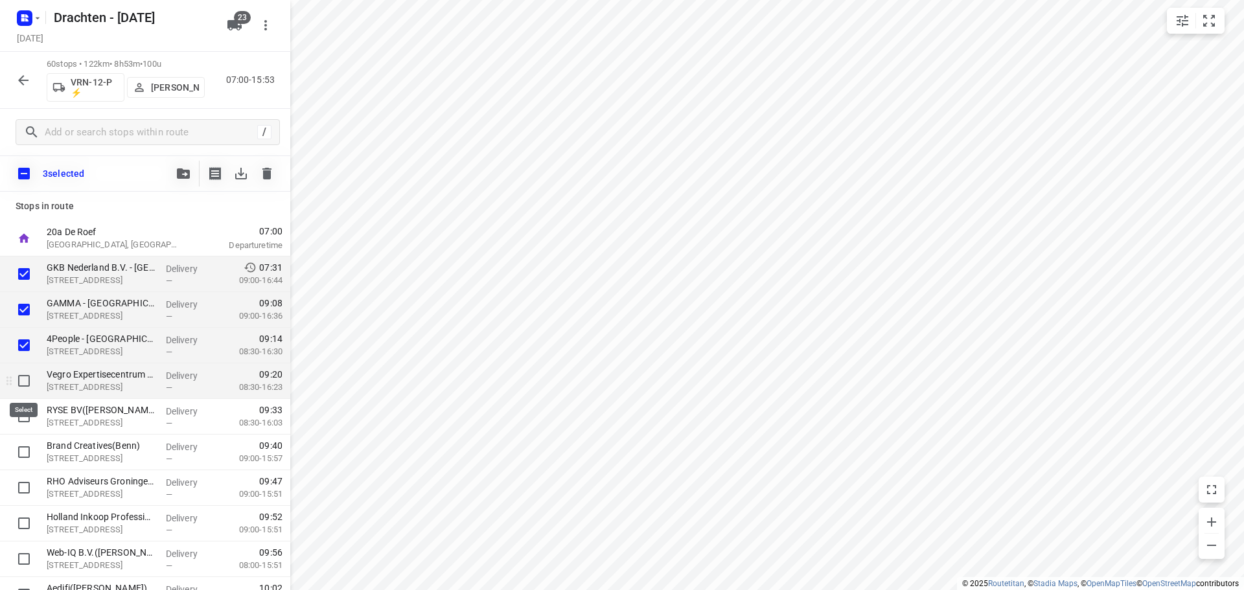
click at [20, 377] on input "checkbox" at bounding box center [24, 381] width 26 height 26
checkbox input "true"
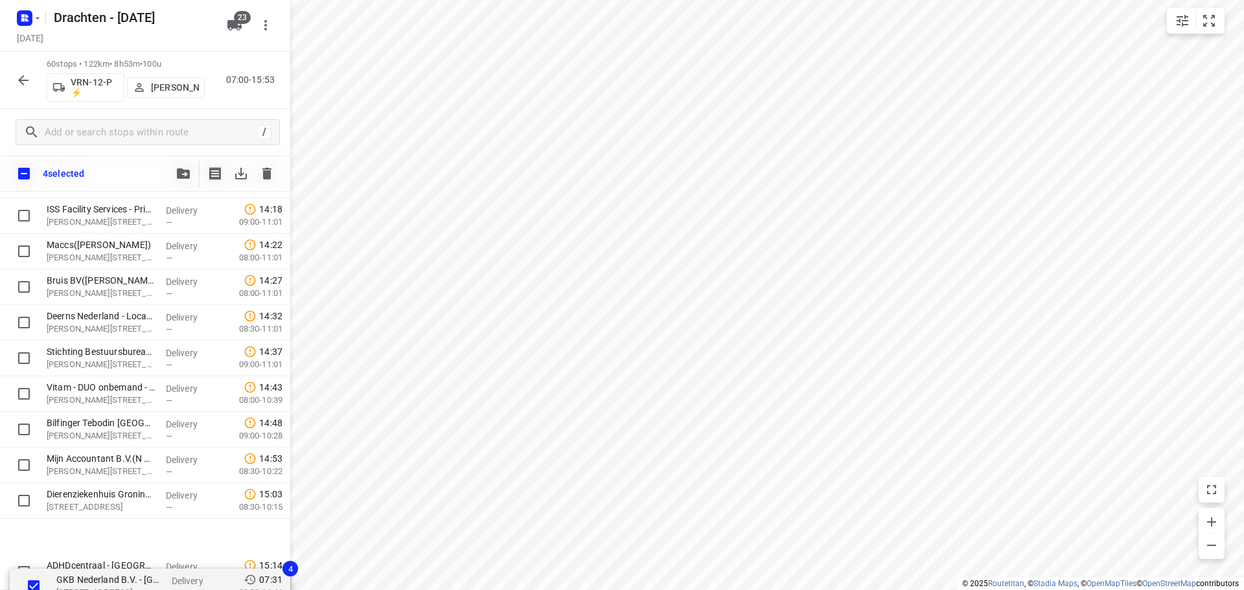
scroll to position [1839, 0]
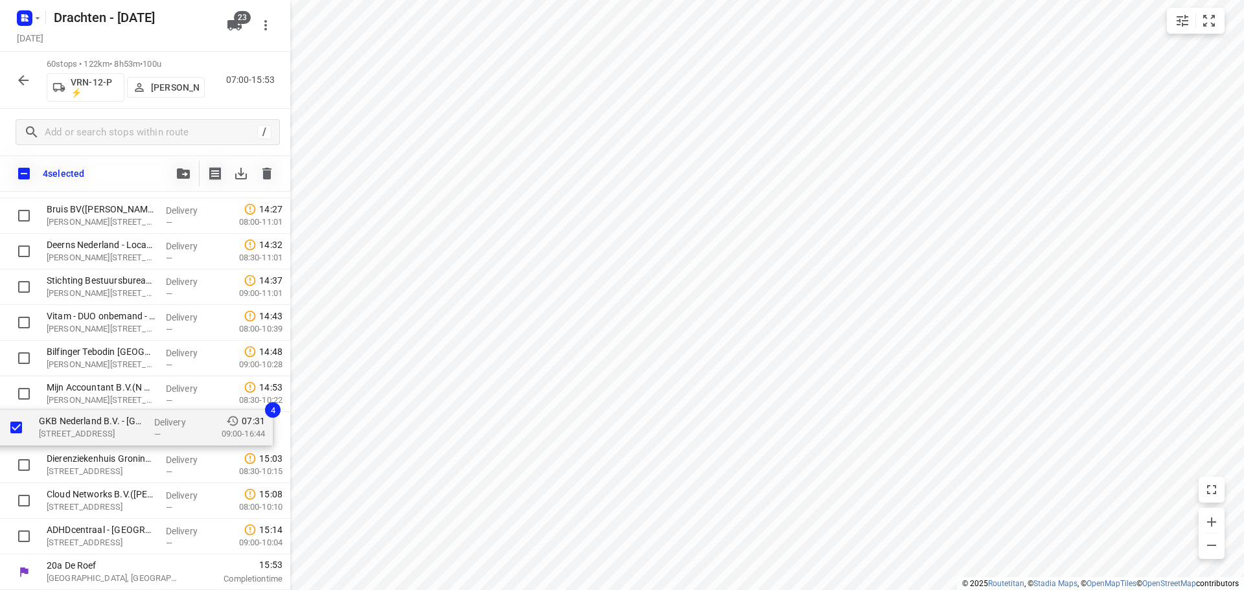
drag, startPoint x: 141, startPoint y: 271, endPoint x: 137, endPoint y: 426, distance: 154.2
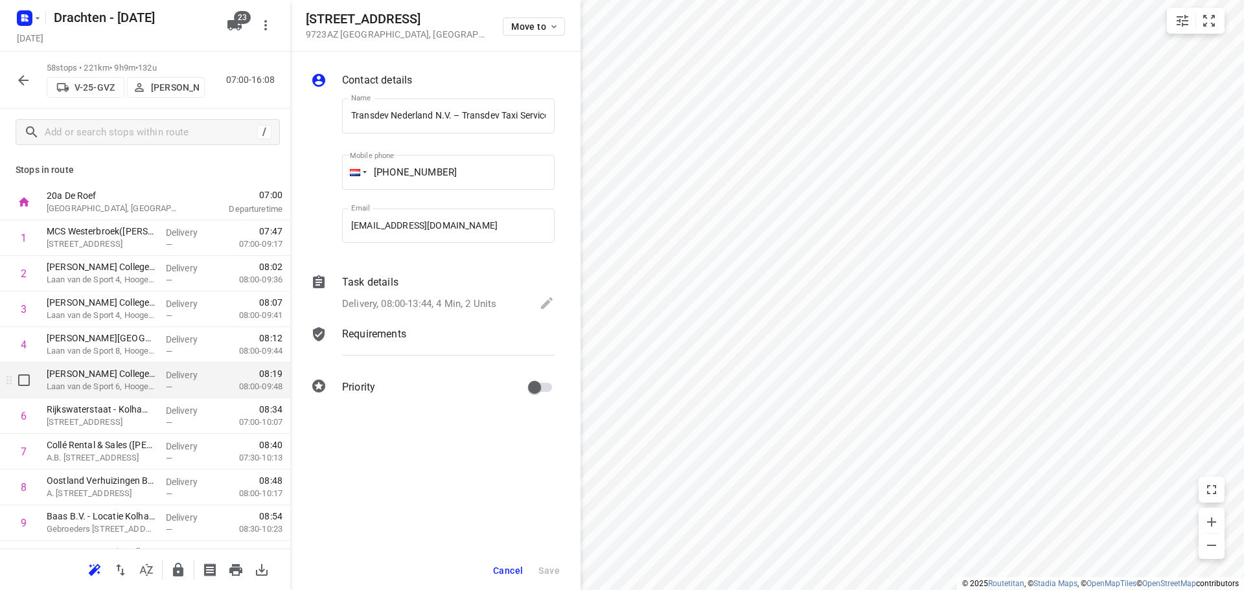
scroll to position [389, 0]
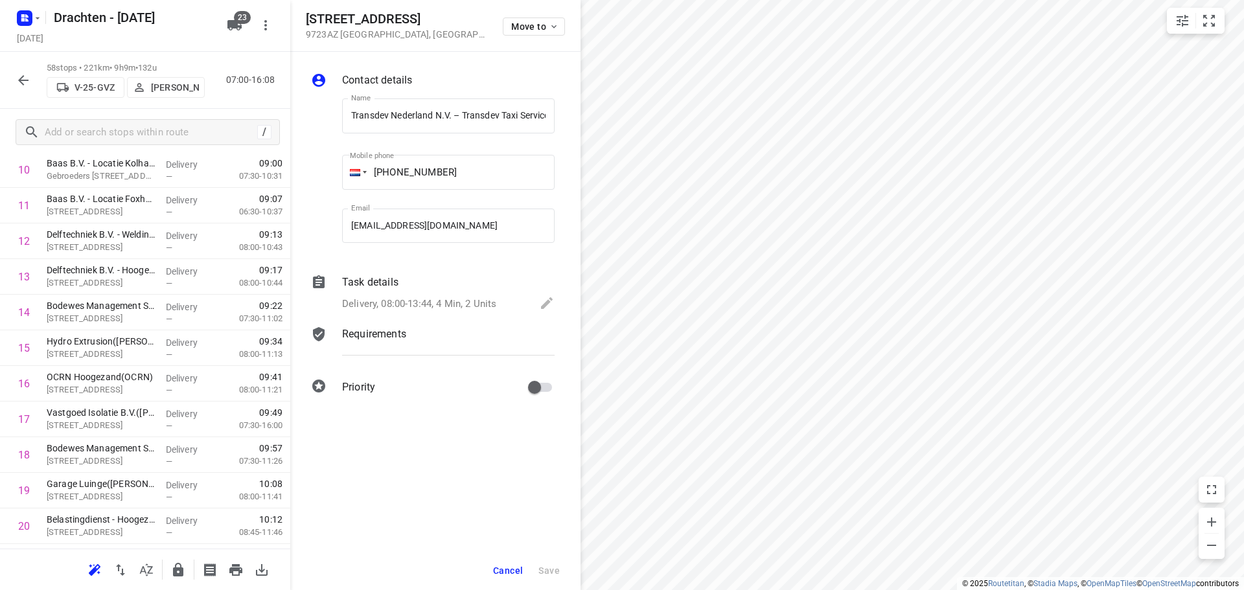
click at [514, 578] on button "Cancel" at bounding box center [508, 570] width 40 height 23
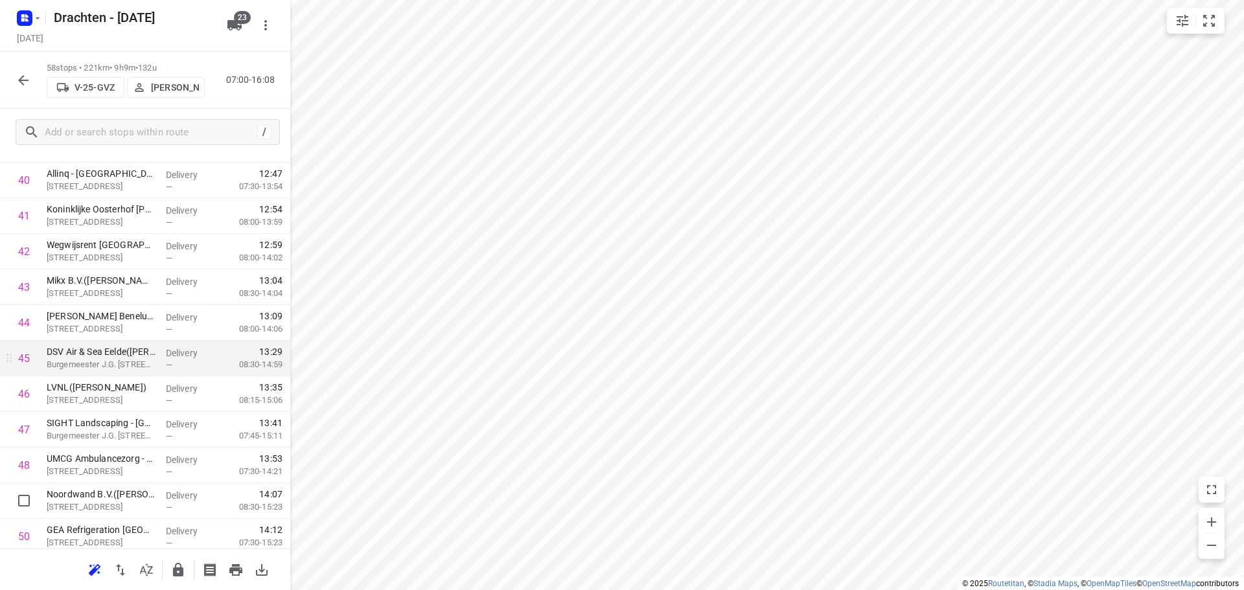
scroll to position [1425, 0]
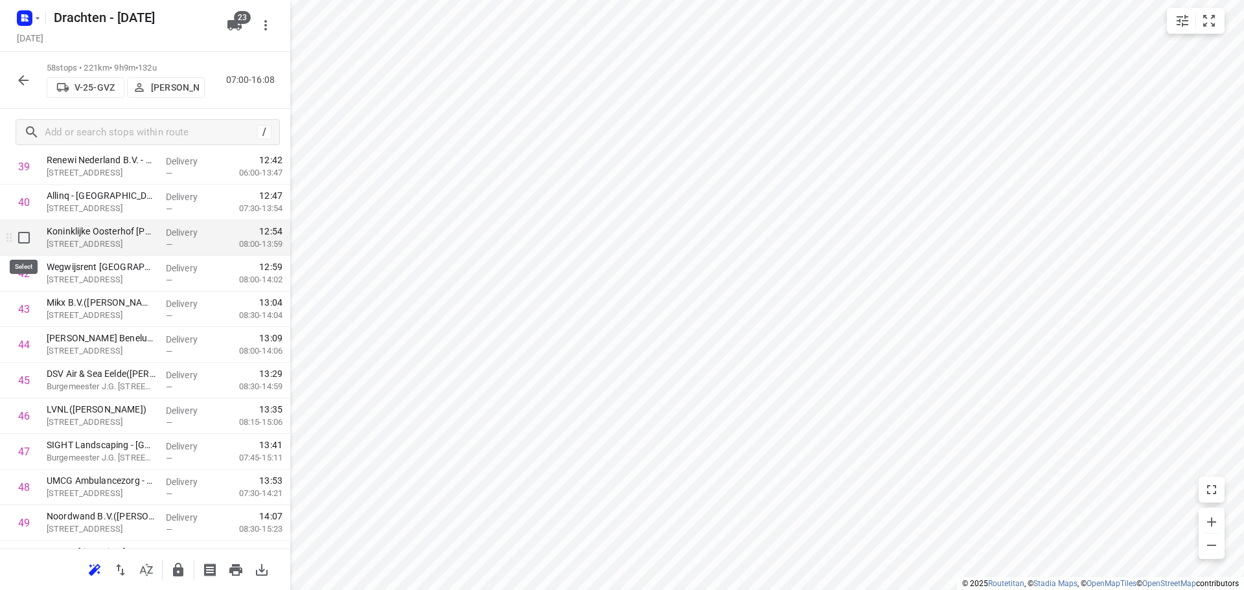
click at [19, 233] on input "checkbox" at bounding box center [24, 238] width 26 height 26
checkbox input "true"
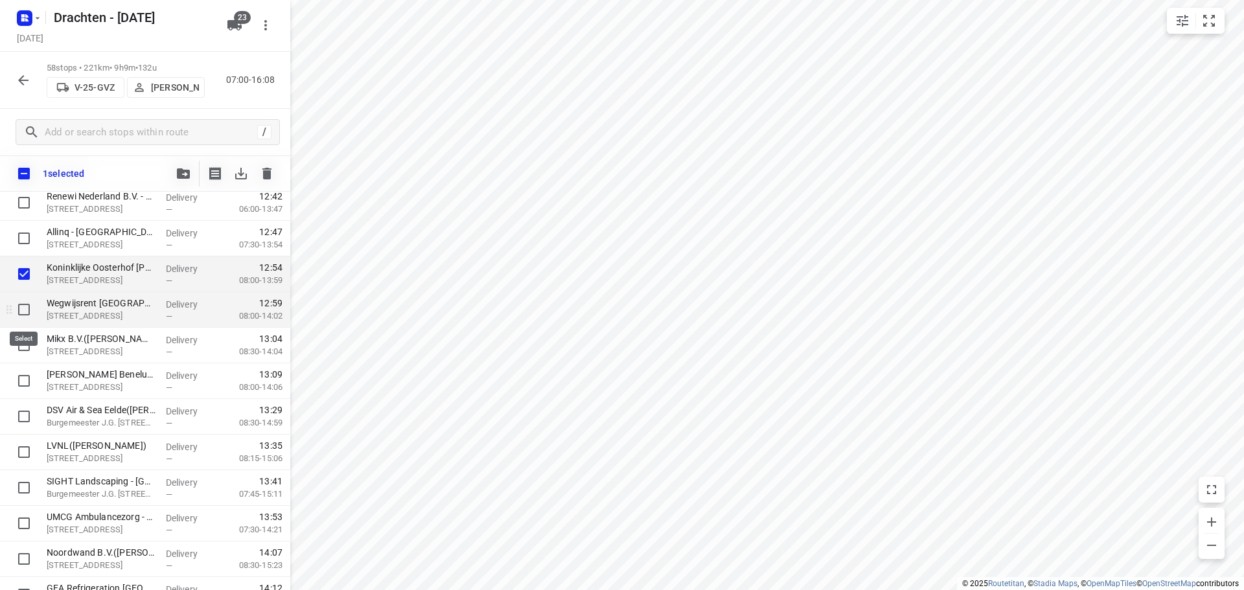
click at [24, 310] on input "checkbox" at bounding box center [24, 310] width 26 height 26
checkbox input "true"
click at [25, 353] on input "checkbox" at bounding box center [24, 345] width 26 height 26
checkbox input "true"
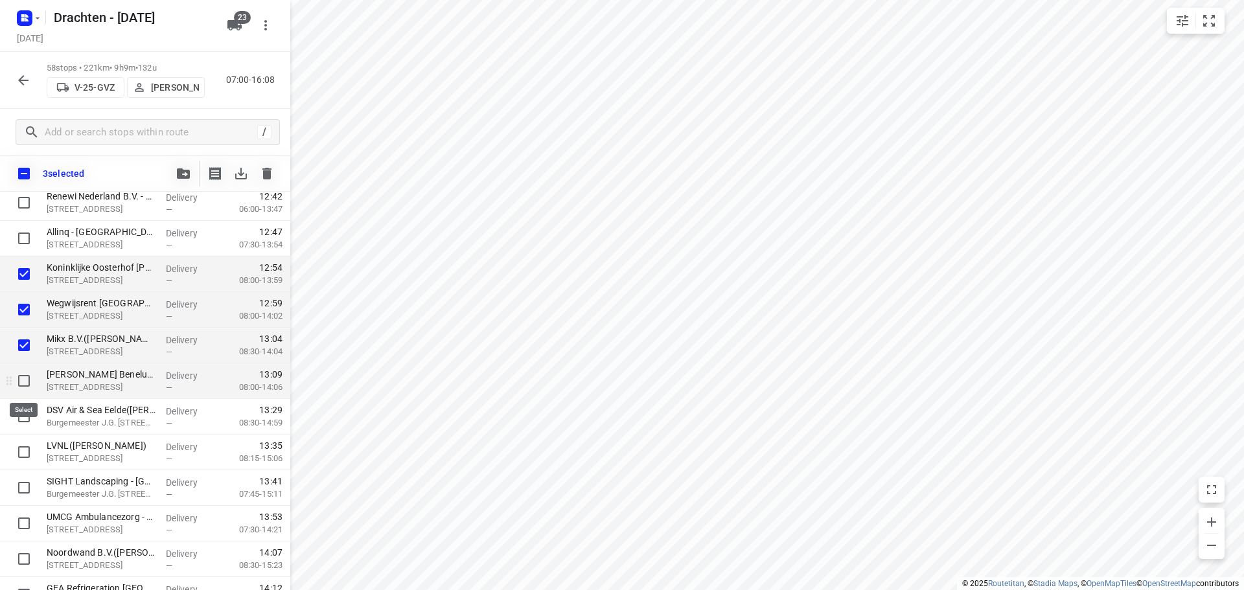
click at [23, 372] on input "checkbox" at bounding box center [24, 381] width 26 height 26
checkbox input "true"
click at [28, 241] on input "checkbox" at bounding box center [24, 238] width 26 height 26
checkbox input "true"
click at [181, 174] on icon "button" at bounding box center [183, 173] width 13 height 10
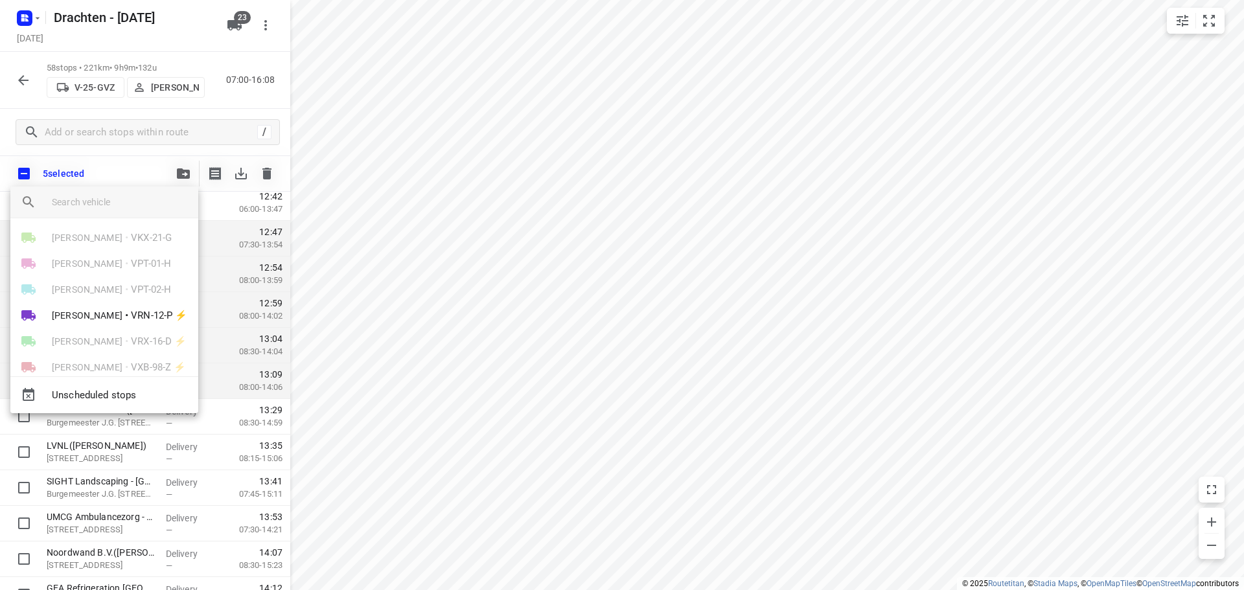
scroll to position [389, 0]
click at [142, 306] on div "Kevin Dijkstra • VRX-16-D ⚡" at bounding box center [104, 319] width 188 height 26
click at [144, 297] on span "VRN-12-P ⚡" at bounding box center [159, 293] width 56 height 15
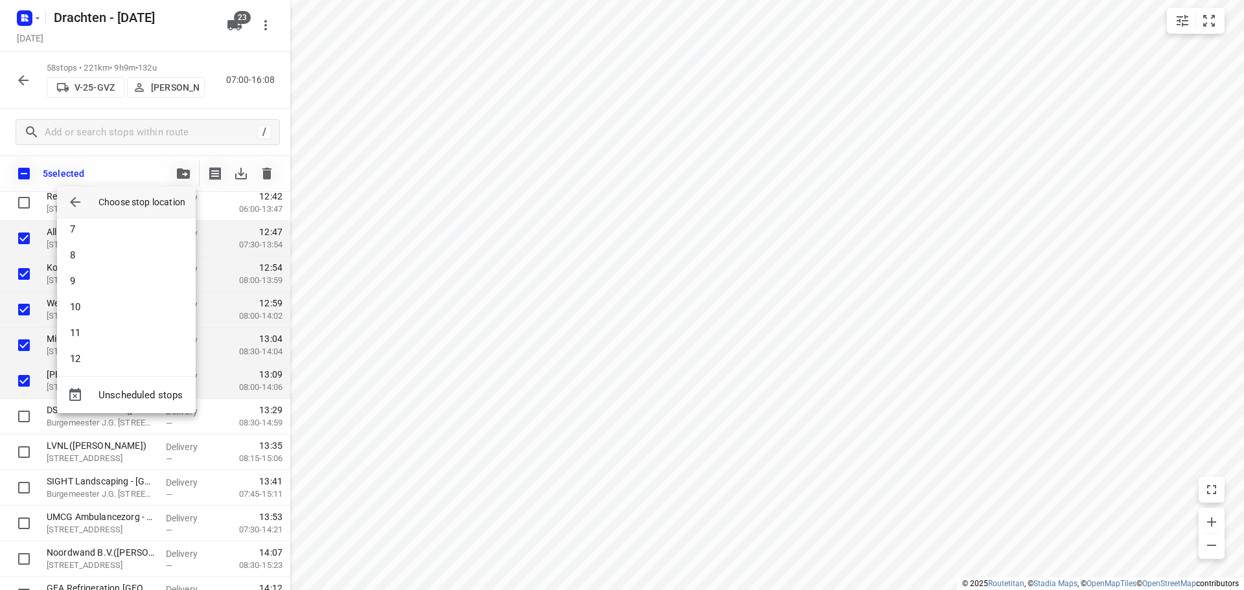
scroll to position [0, 0]
click at [111, 236] on li "1" at bounding box center [126, 236] width 139 height 26
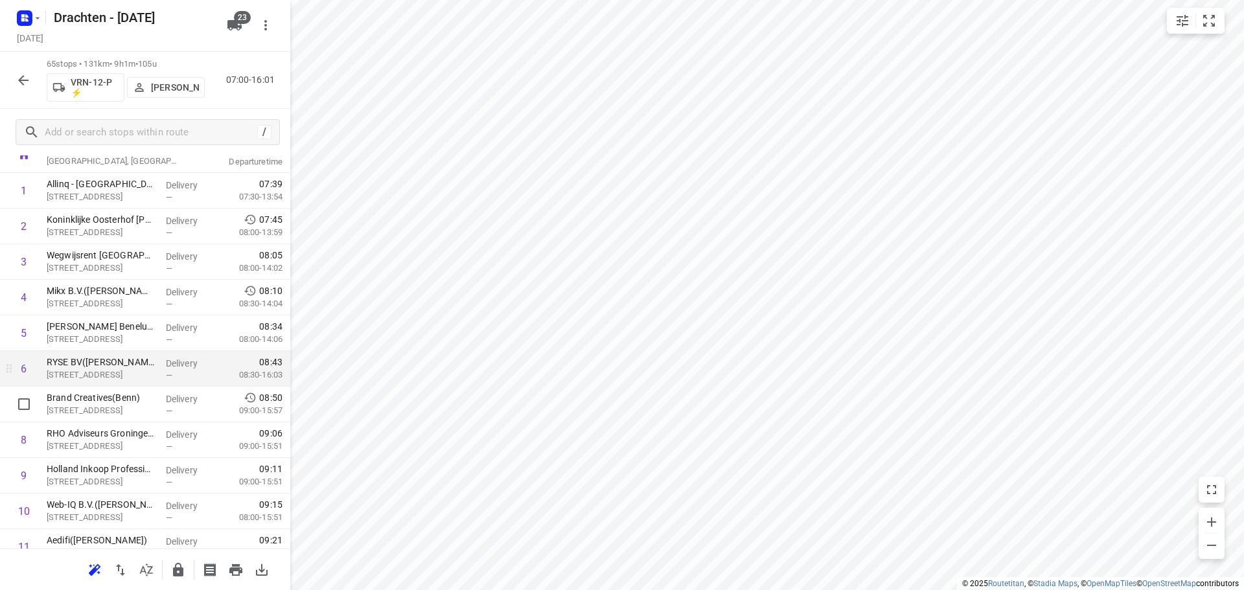
scroll to position [65, 0]
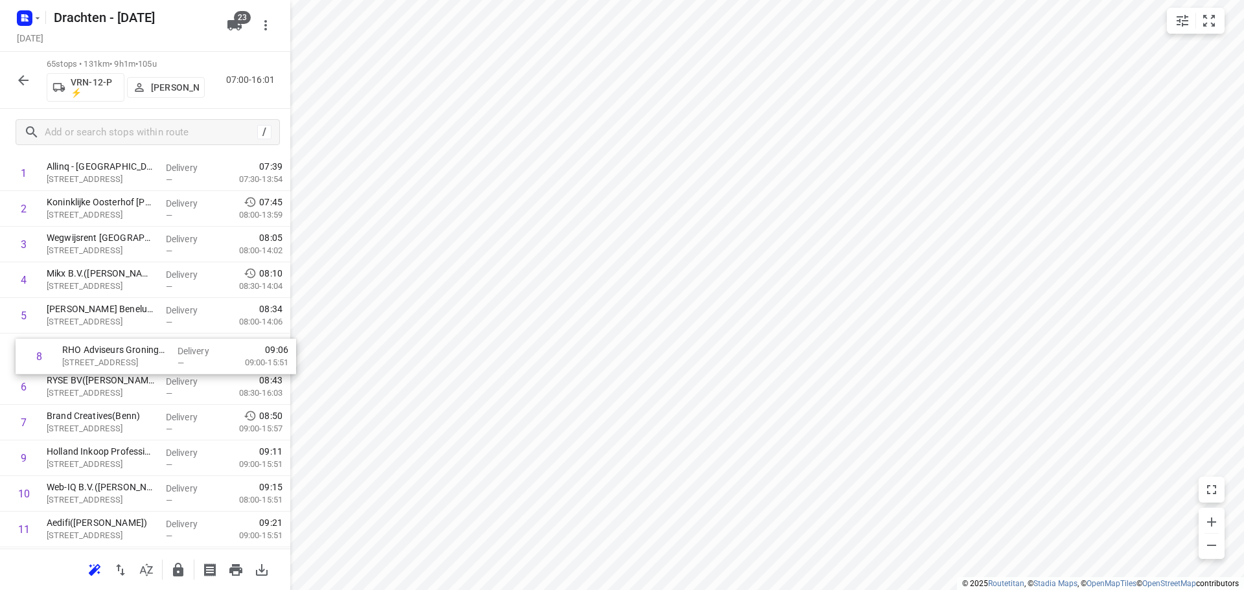
drag, startPoint x: 157, startPoint y: 427, endPoint x: 172, endPoint y: 357, distance: 72.3
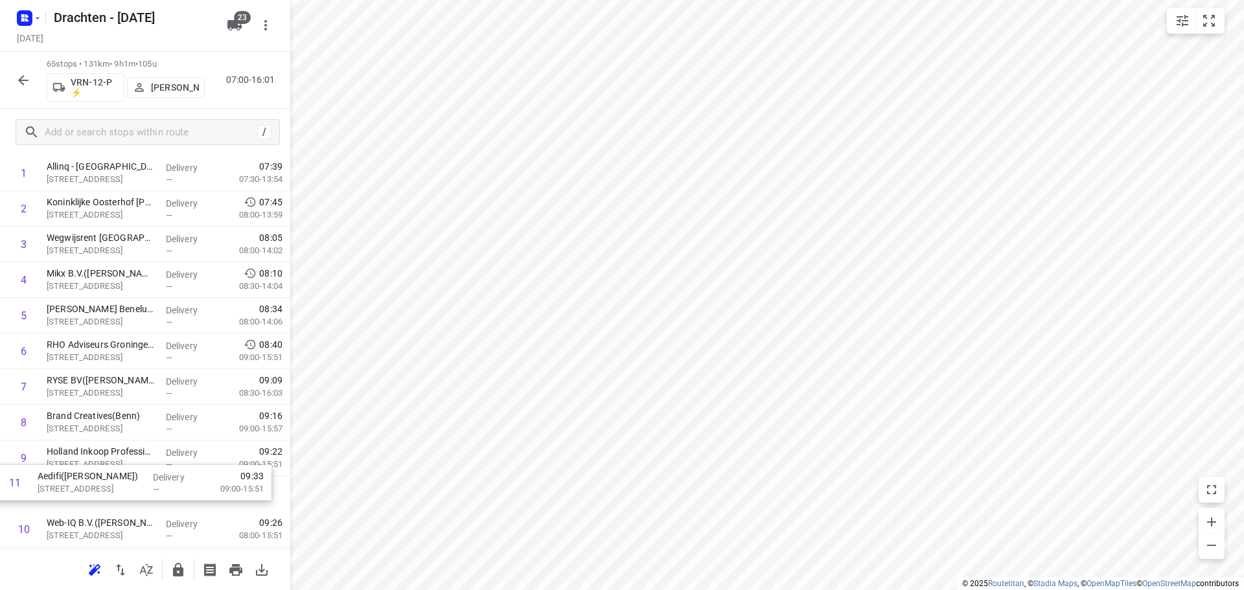
scroll to position [73, 0]
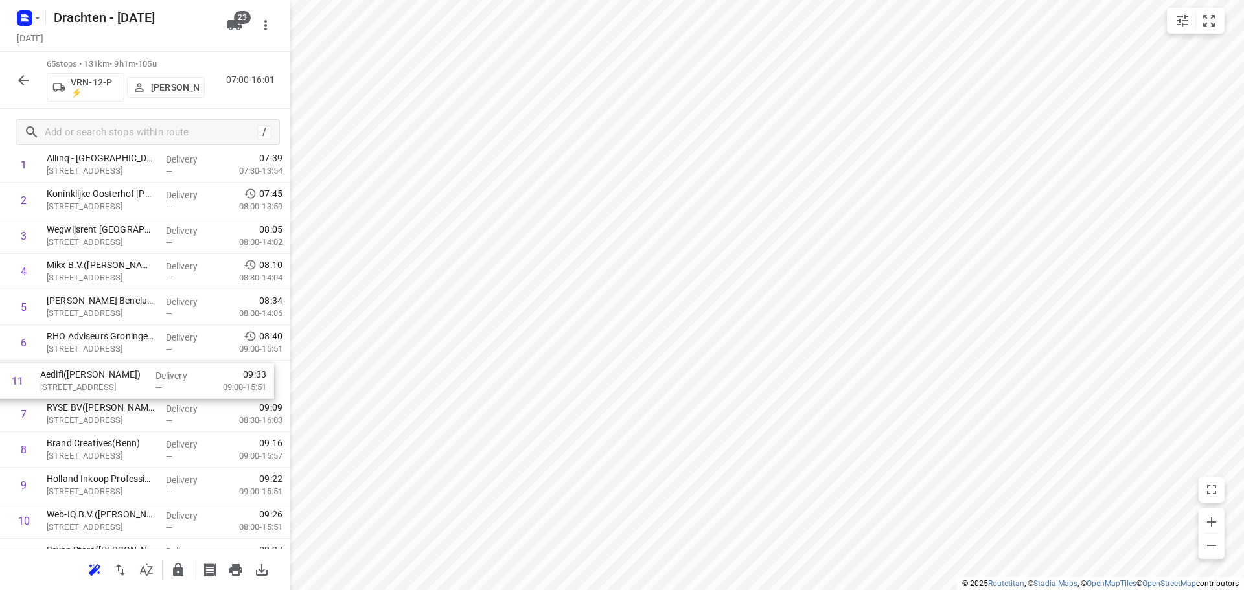
drag, startPoint x: 147, startPoint y: 523, endPoint x: 141, endPoint y: 368, distance: 155.6
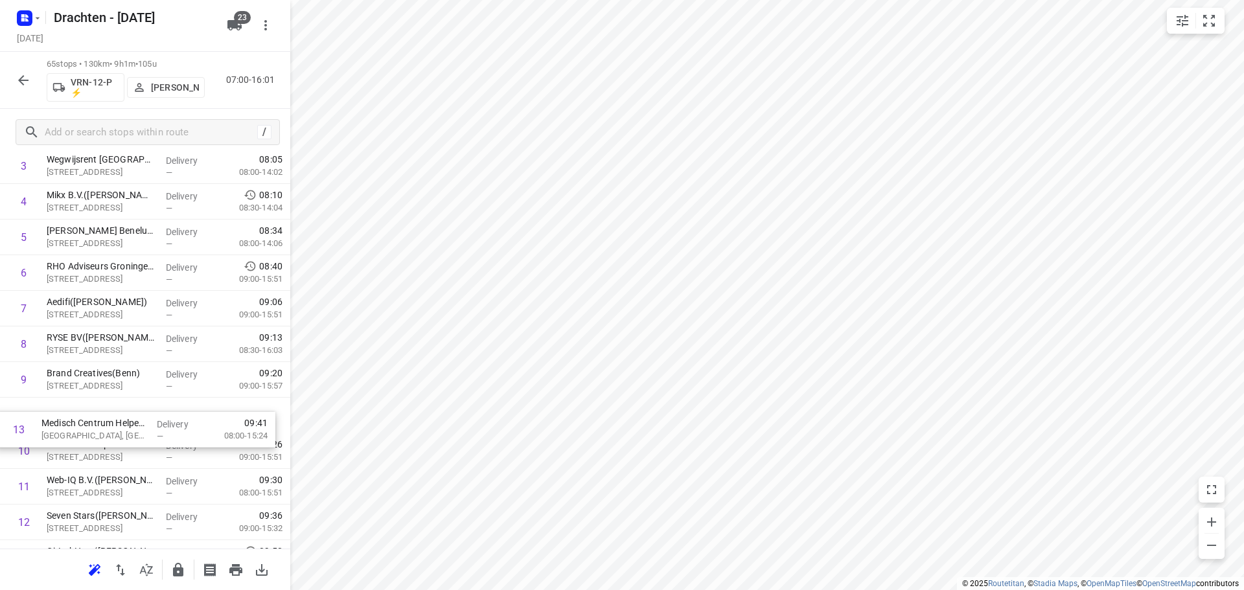
scroll to position [145, 0]
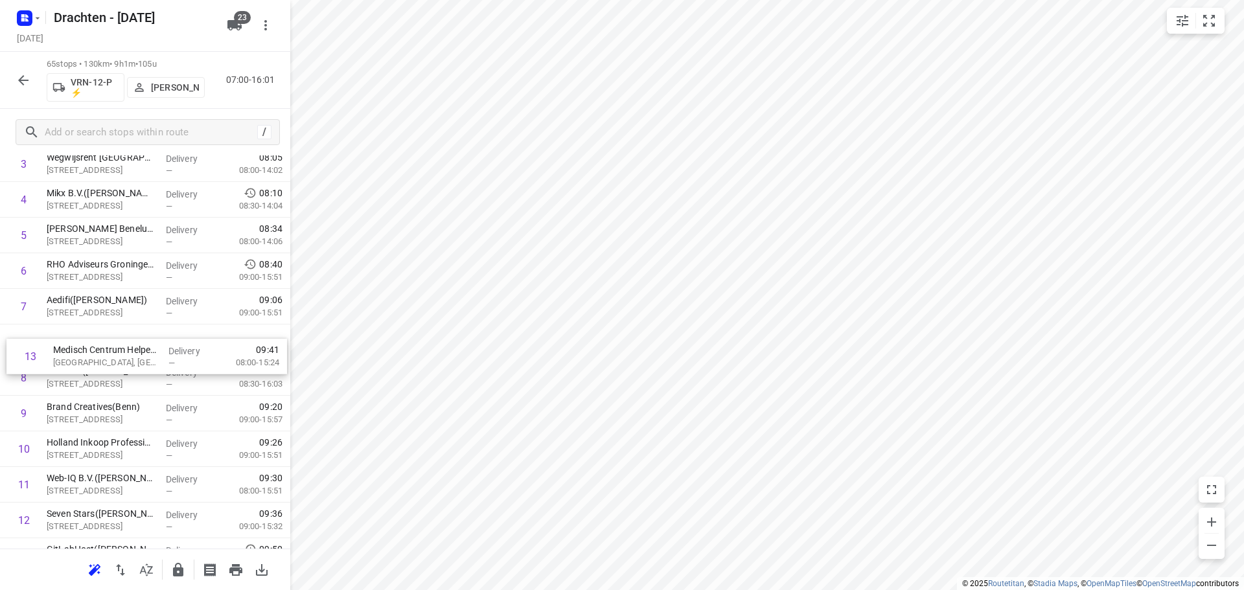
drag, startPoint x: 144, startPoint y: 521, endPoint x: 153, endPoint y: 339, distance: 182.8
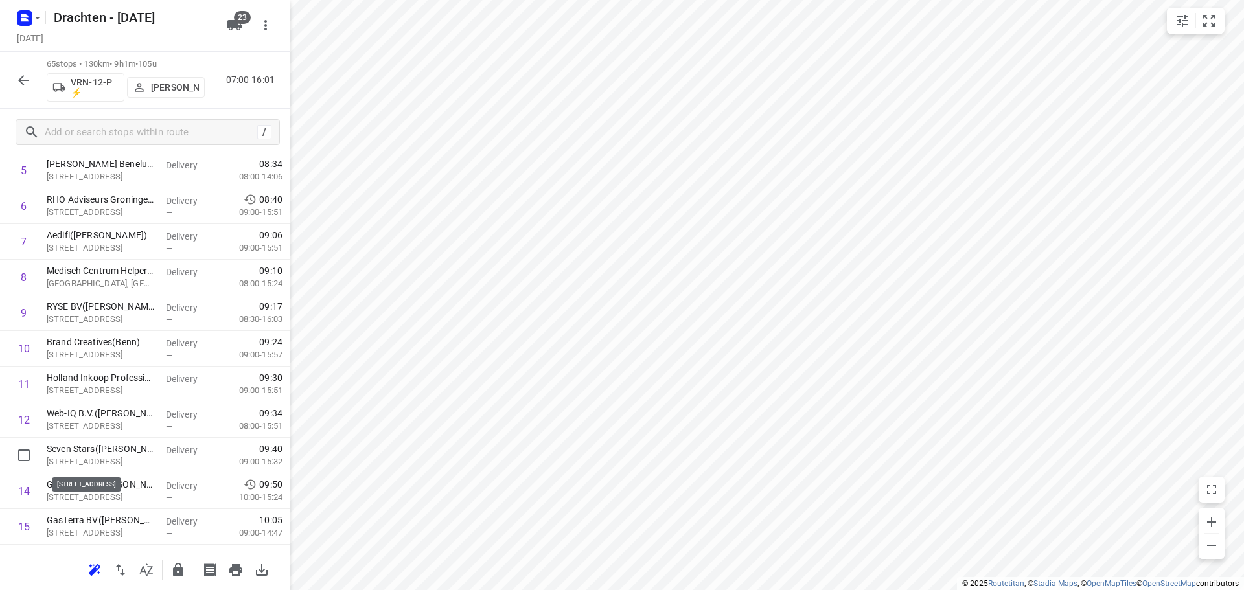
scroll to position [211, 0]
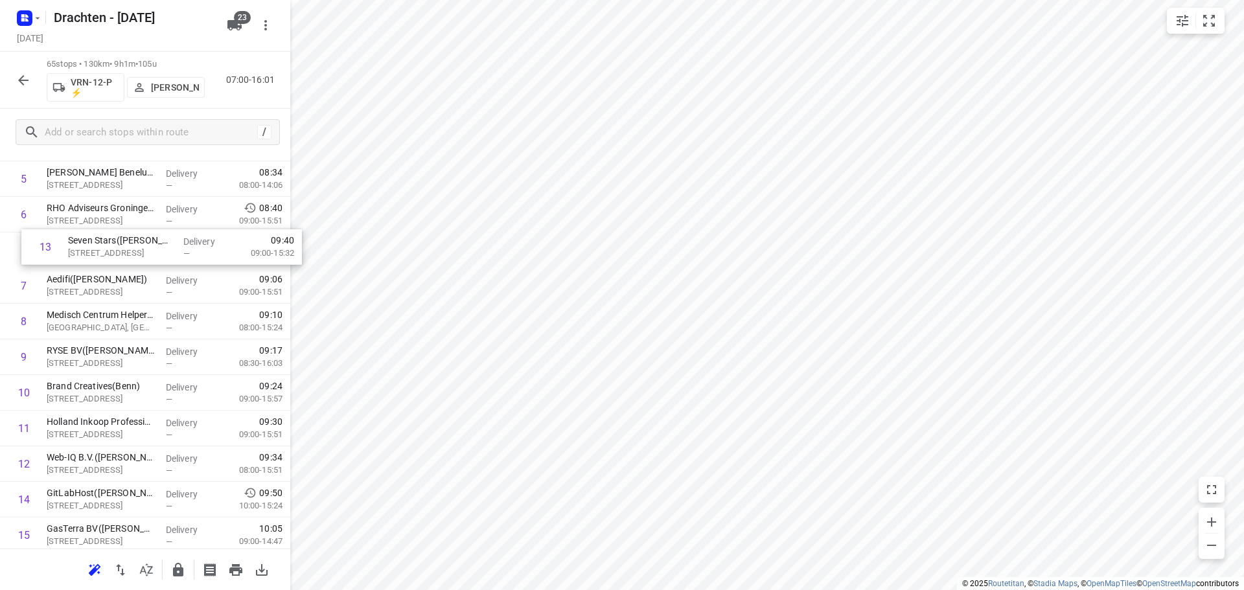
drag, startPoint x: 128, startPoint y: 465, endPoint x: 150, endPoint y: 249, distance: 217.5
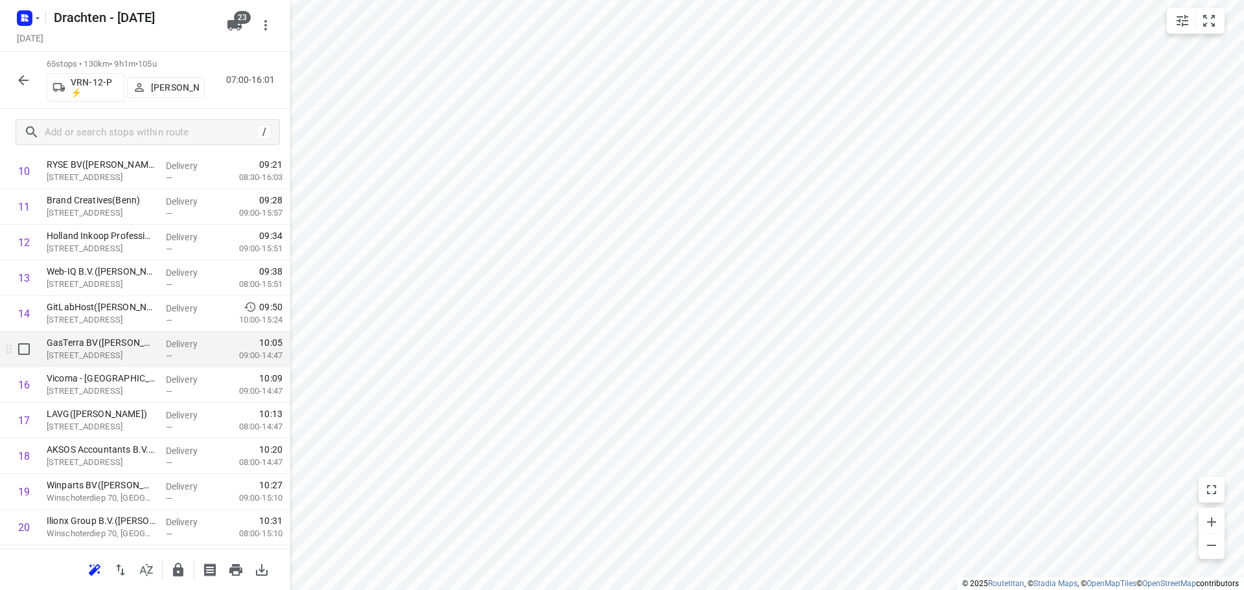
scroll to position [389, 0]
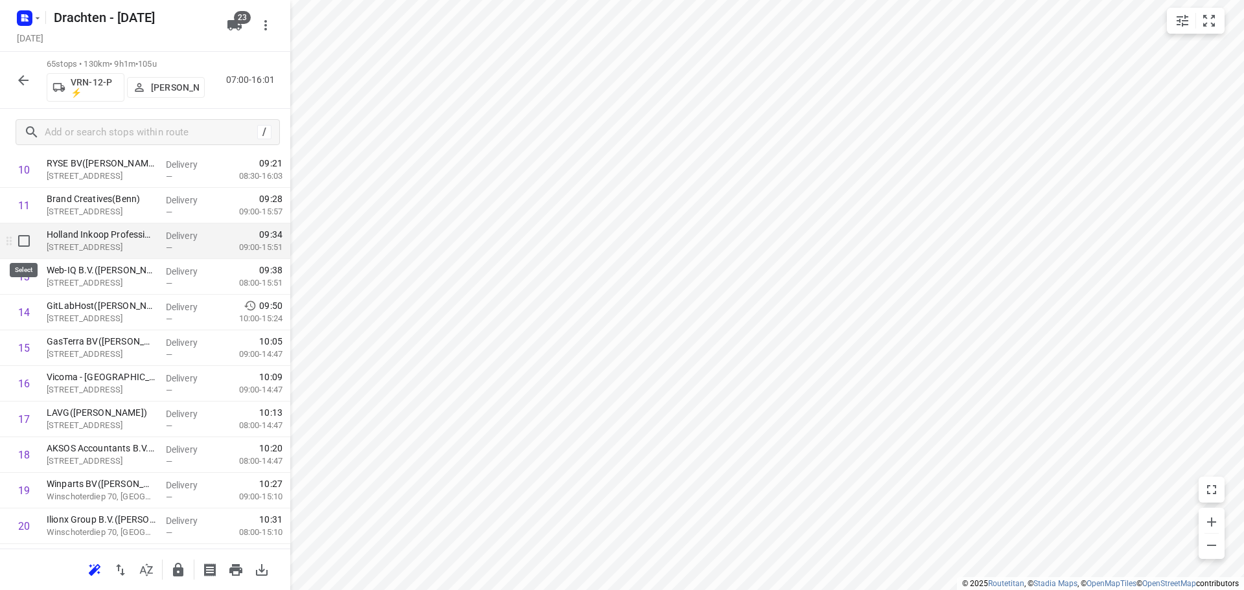
click at [27, 242] on input "checkbox" at bounding box center [24, 241] width 26 height 26
checkbox input "true"
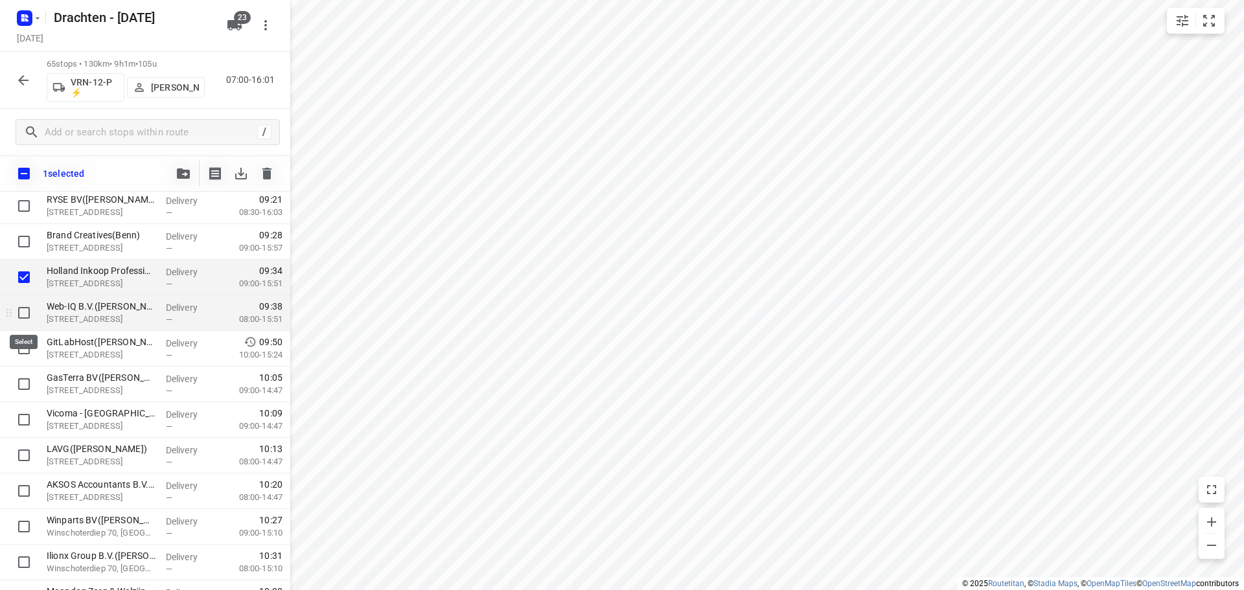
click at [21, 309] on input "checkbox" at bounding box center [24, 313] width 26 height 26
checkbox input "true"
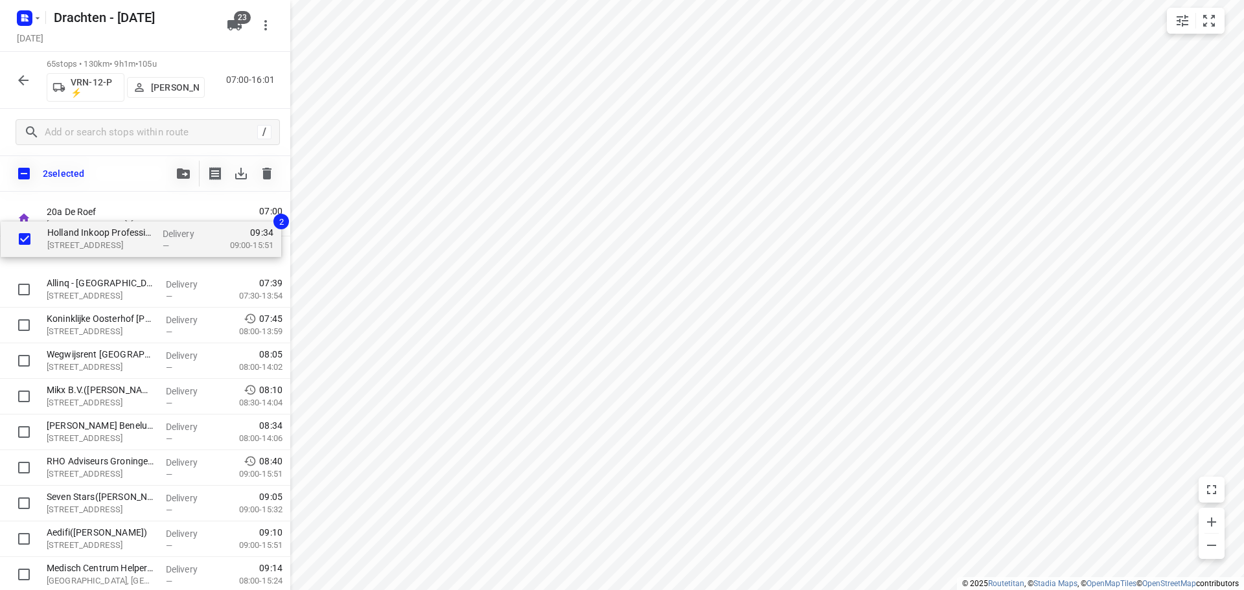
scroll to position [0, 0]
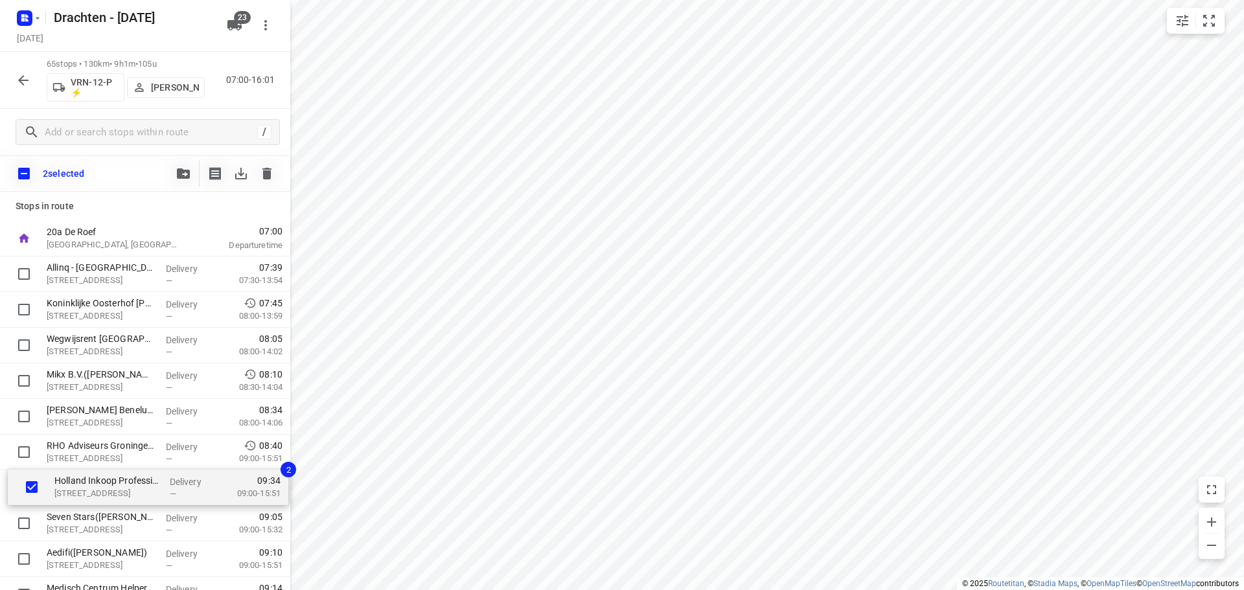
drag, startPoint x: 67, startPoint y: 285, endPoint x: 75, endPoint y: 490, distance: 205.5
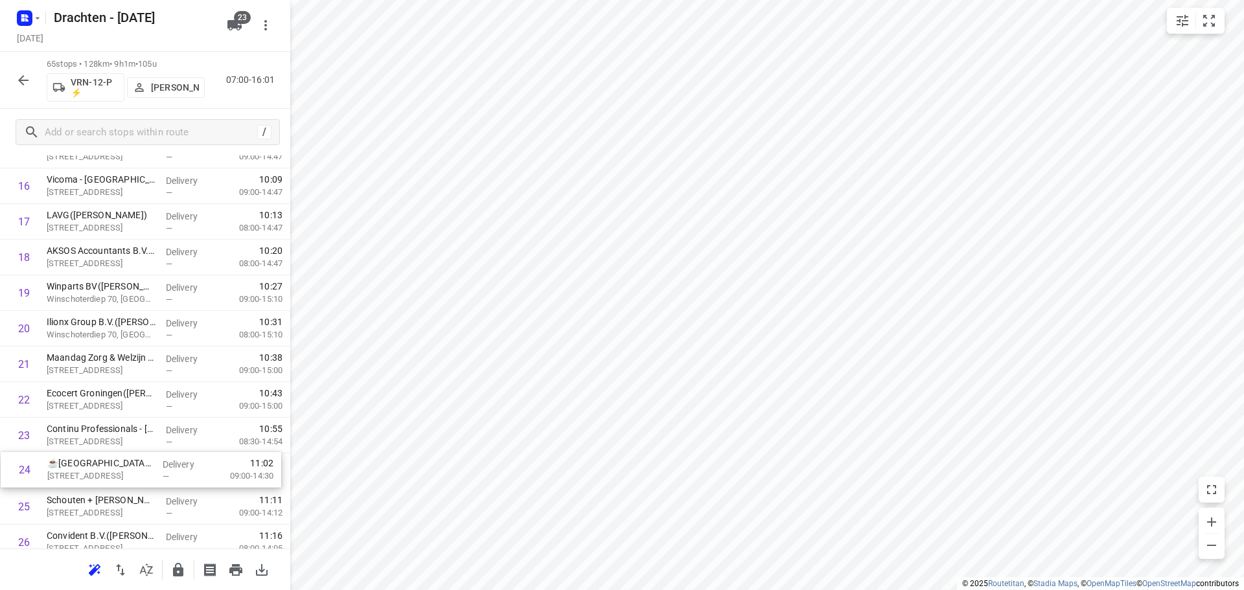
scroll to position [589, 0]
drag, startPoint x: 80, startPoint y: 476, endPoint x: 89, endPoint y: 433, distance: 43.8
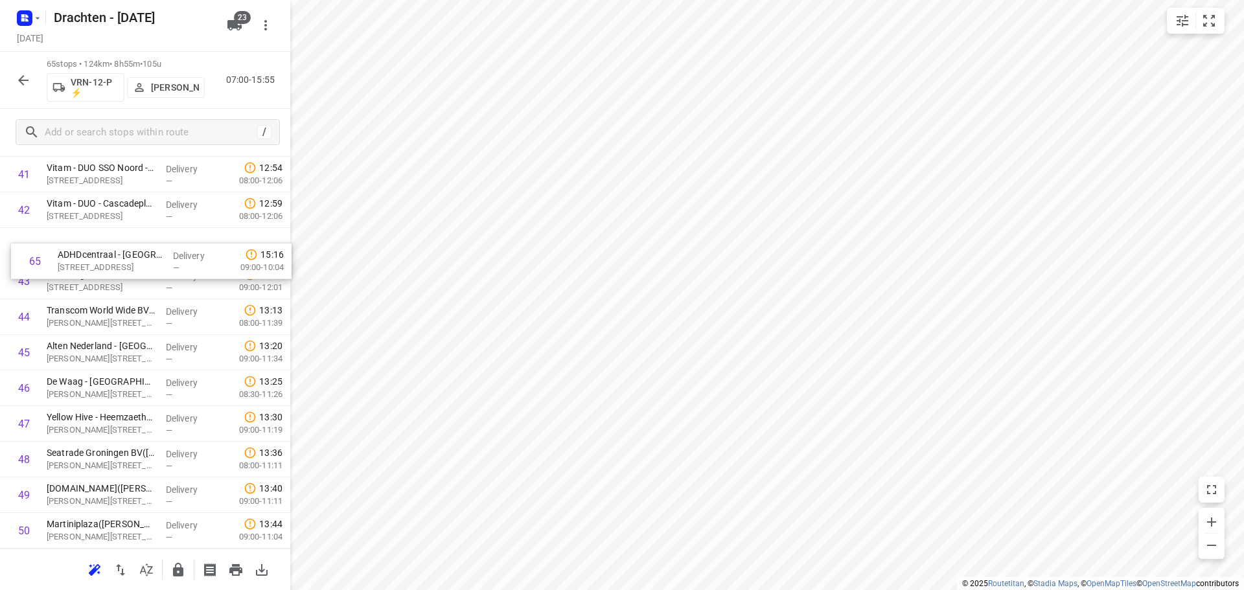
scroll to position [1487, 0]
drag, startPoint x: 140, startPoint y: 495, endPoint x: 152, endPoint y: 272, distance: 223.1
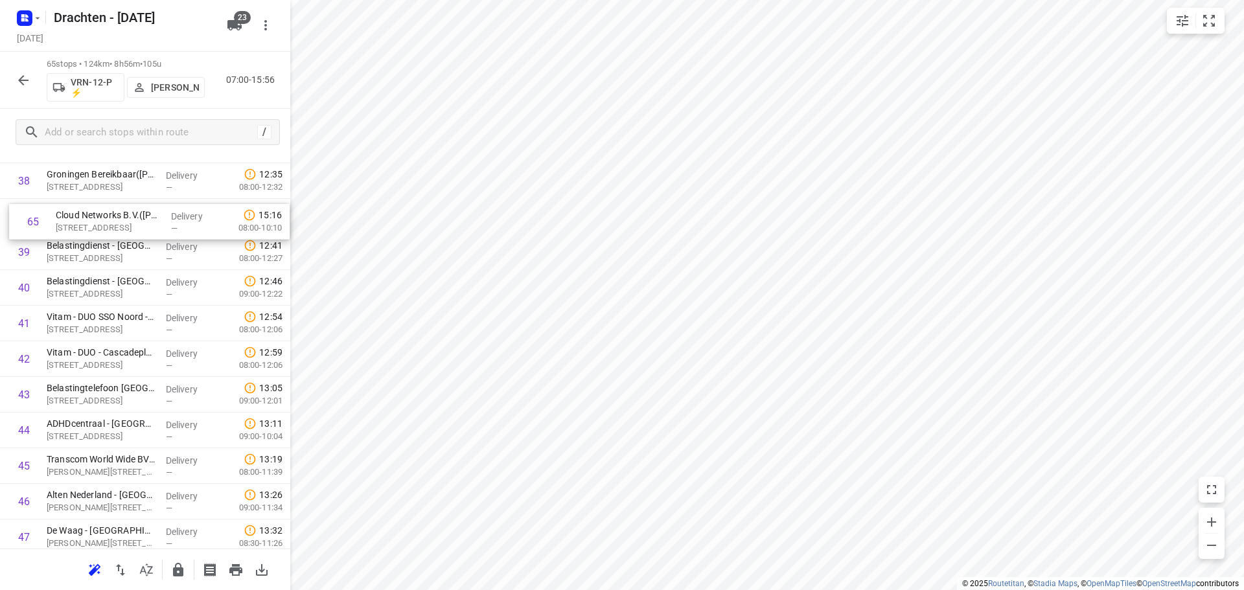
scroll to position [1370, 0]
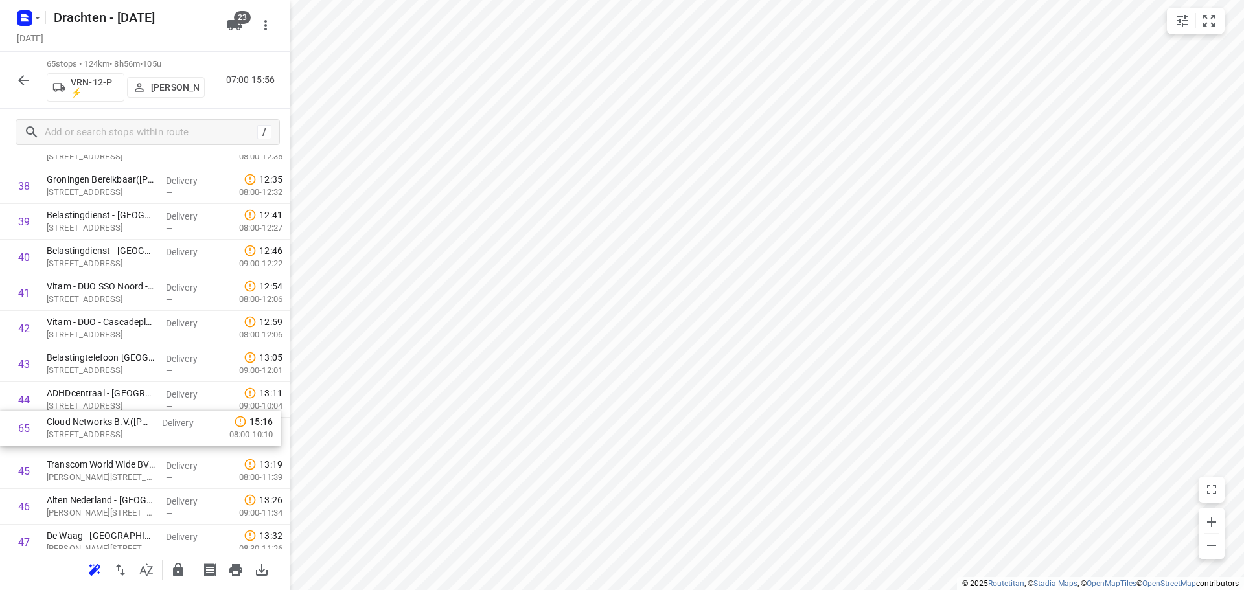
drag, startPoint x: 138, startPoint y: 511, endPoint x: 139, endPoint y: 422, distance: 89.4
click at [139, 422] on div "1 Allinq - Groningen(Frank van Doorn) Duinkerkenstraat 38, Groningen Delivery —…" at bounding box center [145, 8] width 290 height 2316
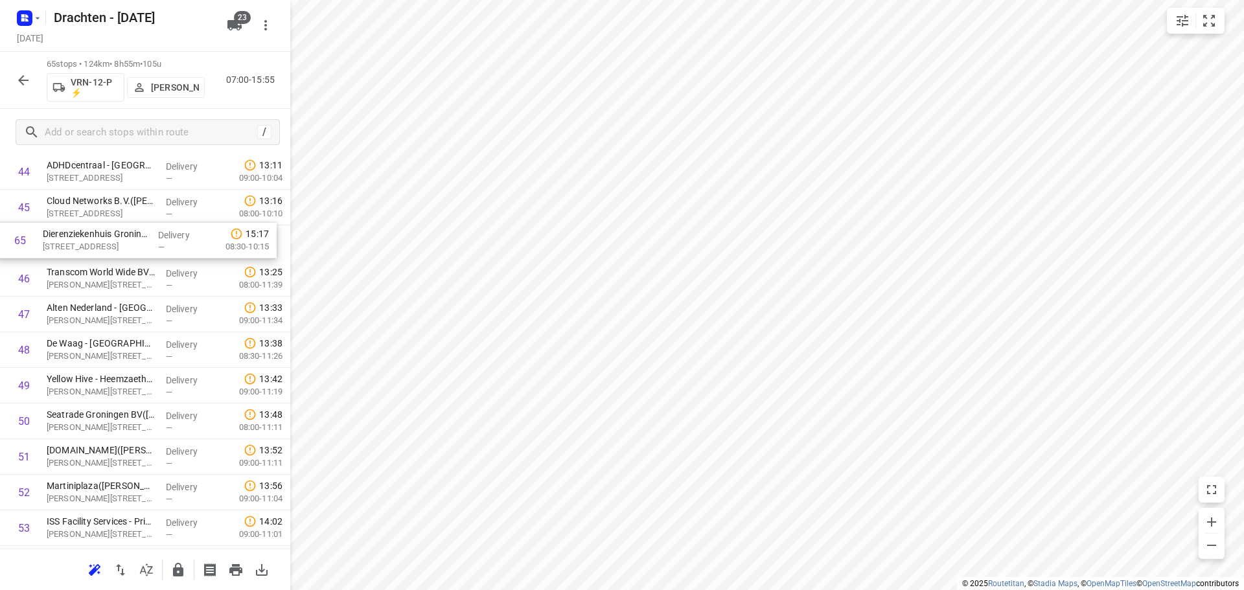
scroll to position [1595, 0]
drag, startPoint x: 144, startPoint y: 502, endPoint x: 146, endPoint y: 256, distance: 246.1
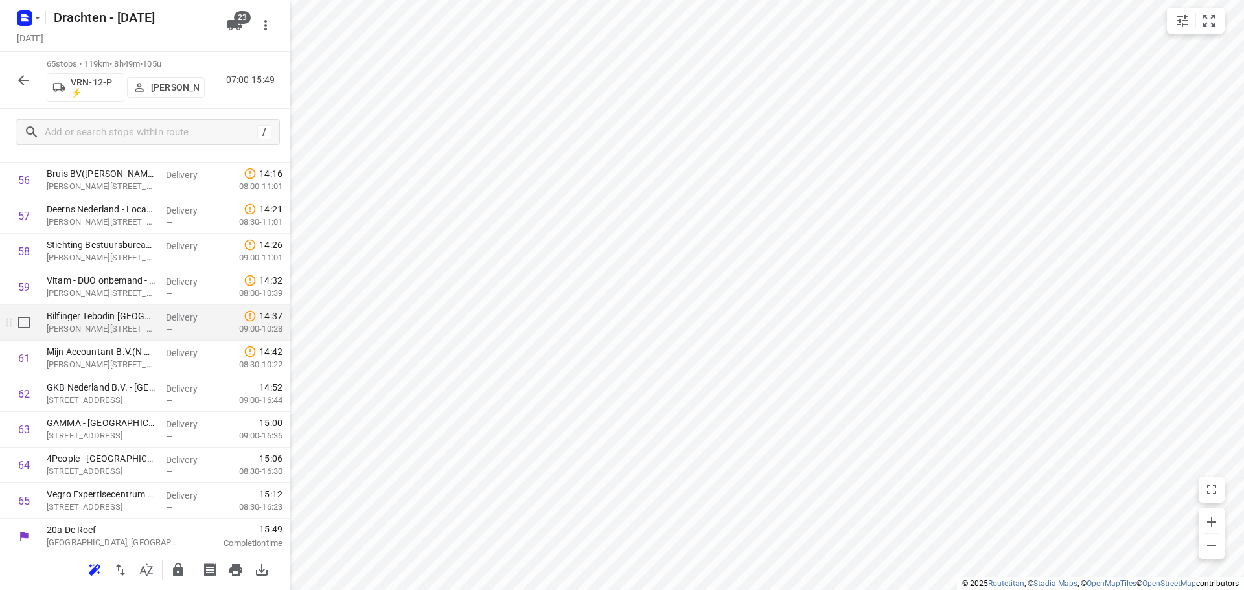
scroll to position [2023, 0]
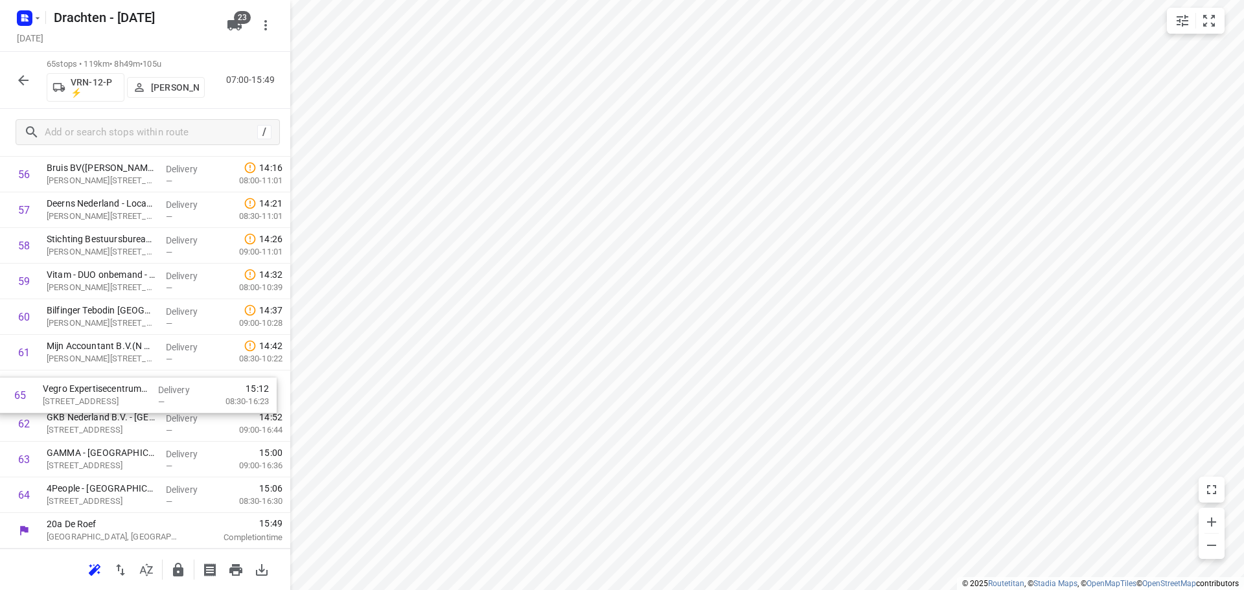
drag, startPoint x: 176, startPoint y: 499, endPoint x: 177, endPoint y: 387, distance: 111.4
drag, startPoint x: 152, startPoint y: 501, endPoint x: 170, endPoint y: 415, distance: 88.0
drag, startPoint x: 164, startPoint y: 501, endPoint x: 166, endPoint y: 456, distance: 45.4
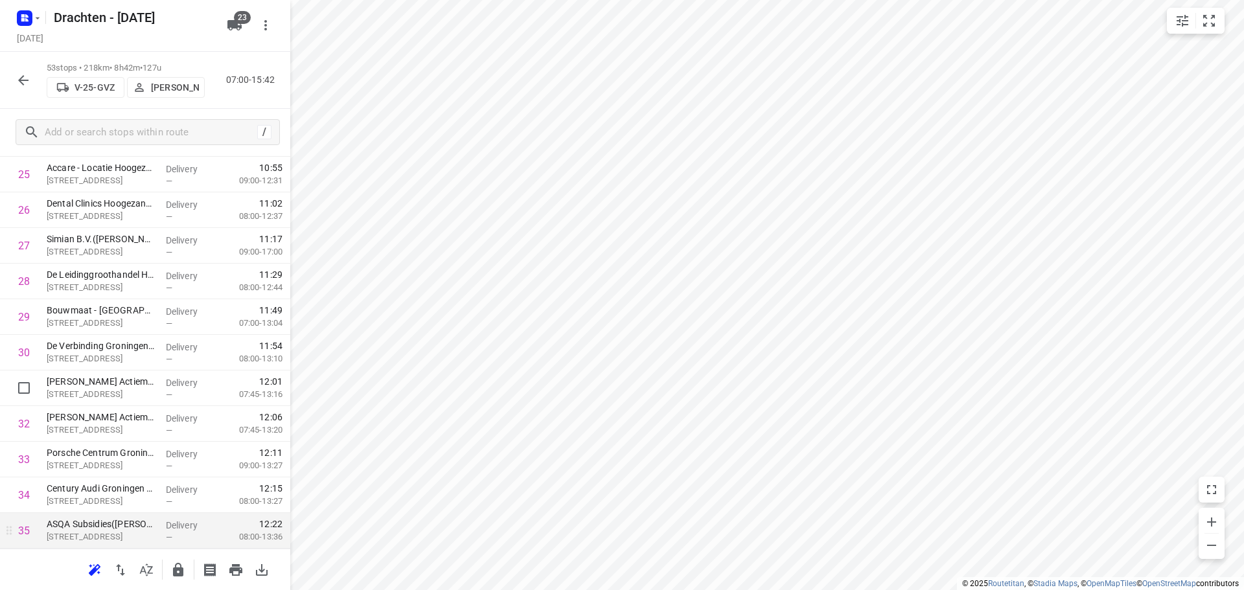
scroll to position [907, 0]
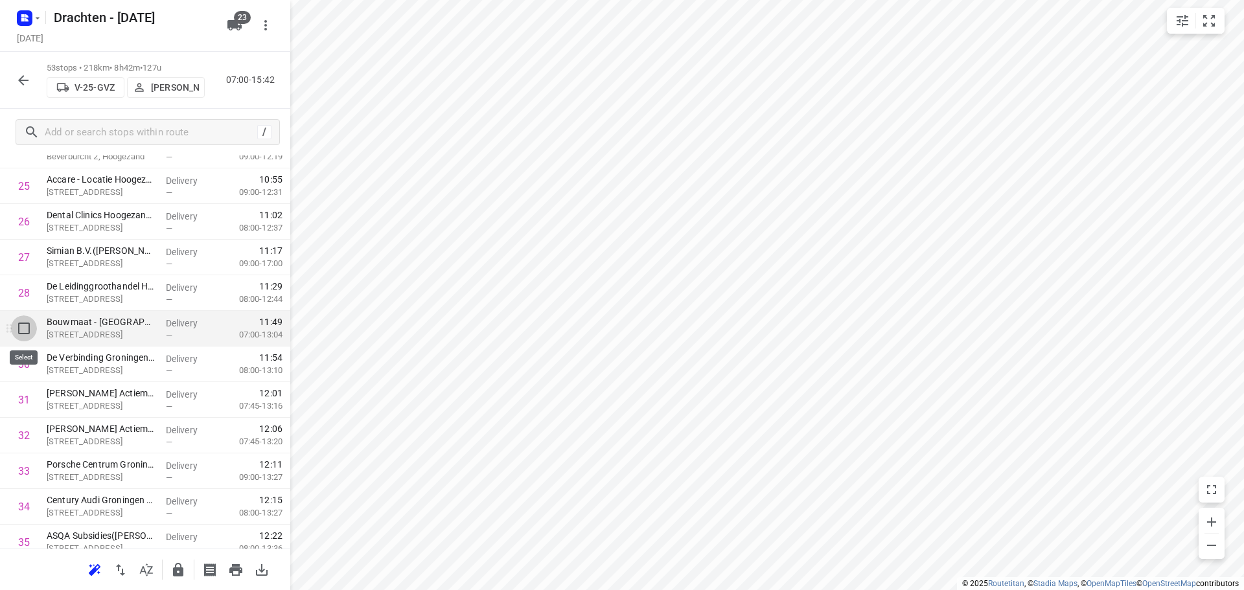
click at [33, 334] on input "checkbox" at bounding box center [24, 328] width 26 height 26
checkbox input "true"
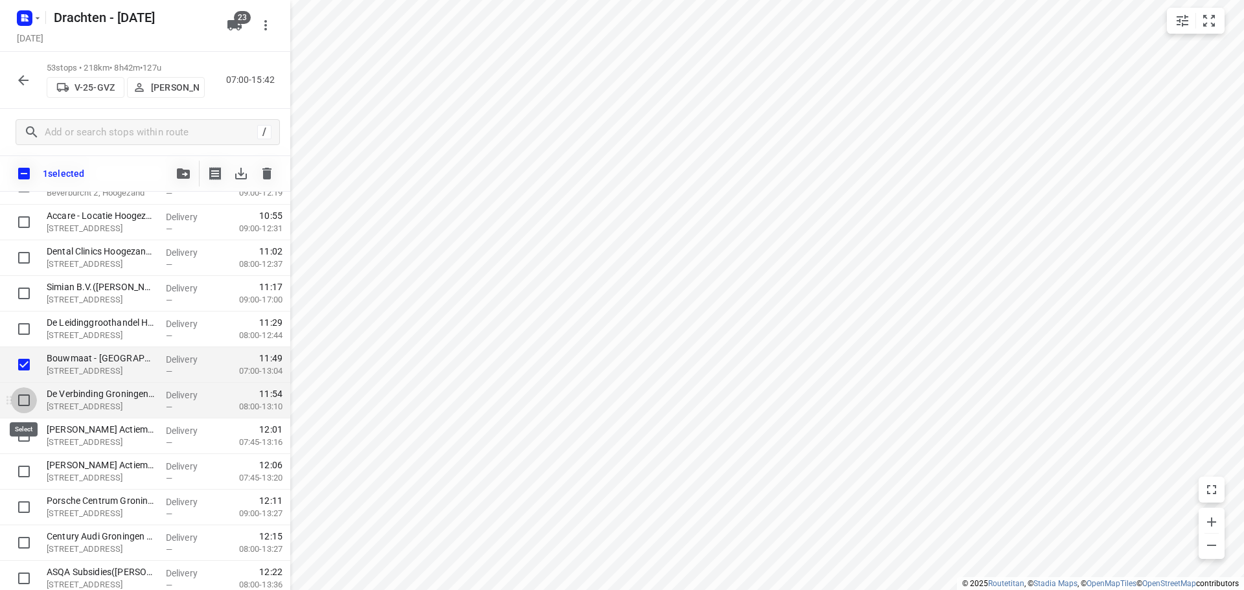
click at [26, 399] on input "checkbox" at bounding box center [24, 400] width 26 height 26
checkbox input "true"
click at [20, 428] on input "checkbox" at bounding box center [24, 436] width 26 height 26
checkbox input "true"
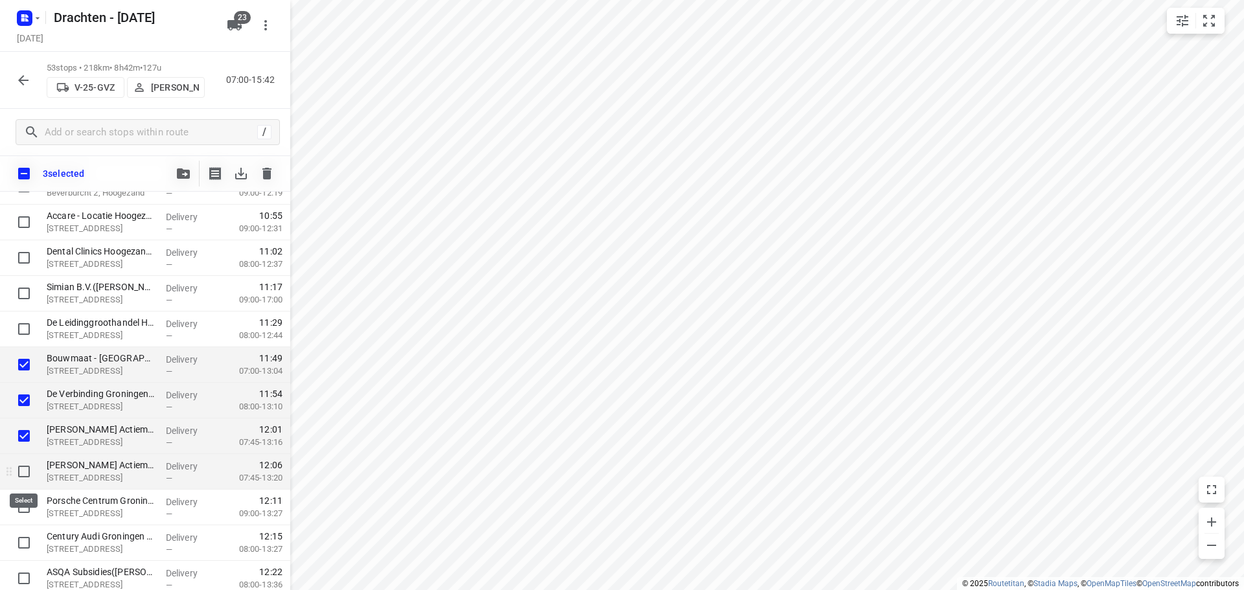
click at [21, 467] on input "checkbox" at bounding box center [24, 472] width 26 height 26
checkbox input "true"
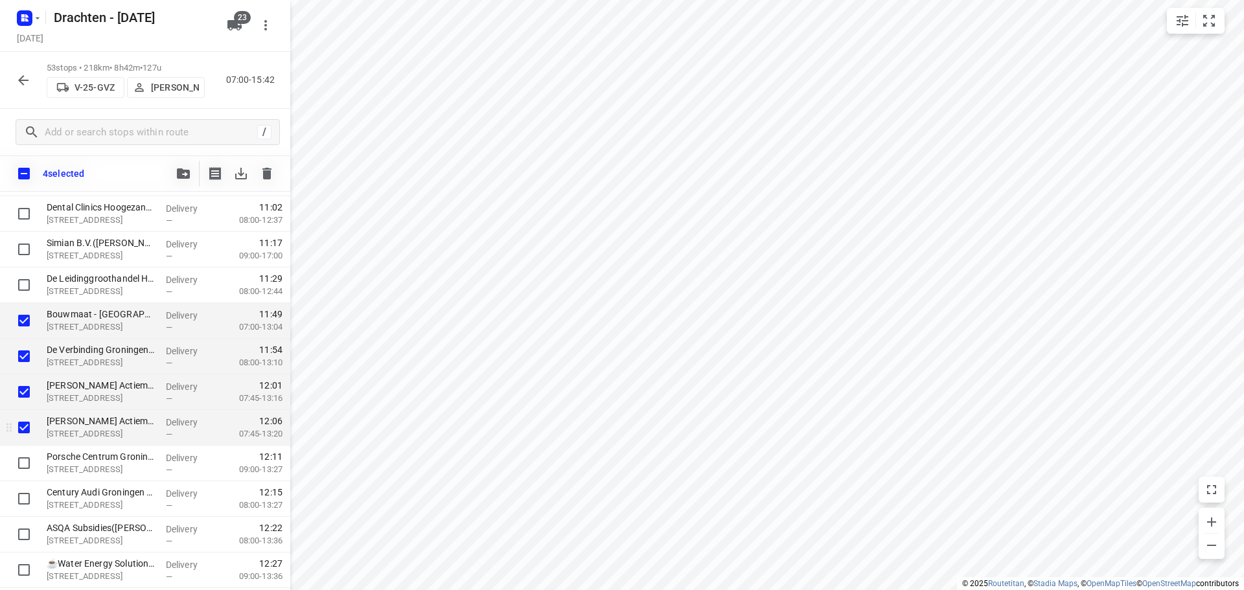
scroll to position [972, 0]
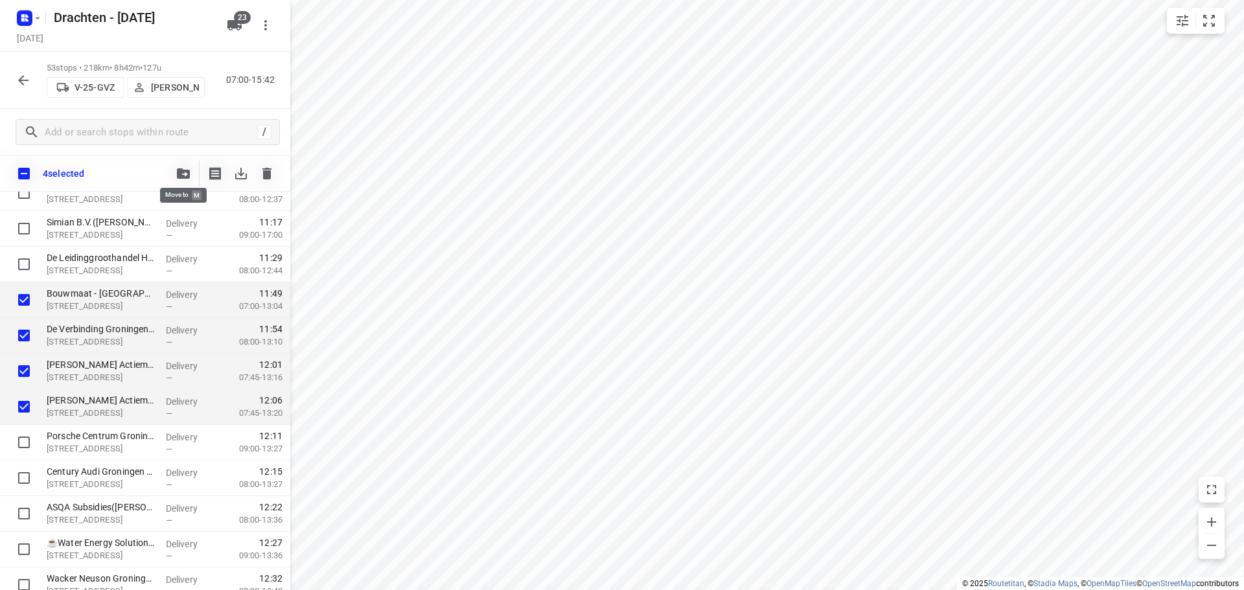
click at [183, 178] on icon "button" at bounding box center [183, 173] width 13 height 10
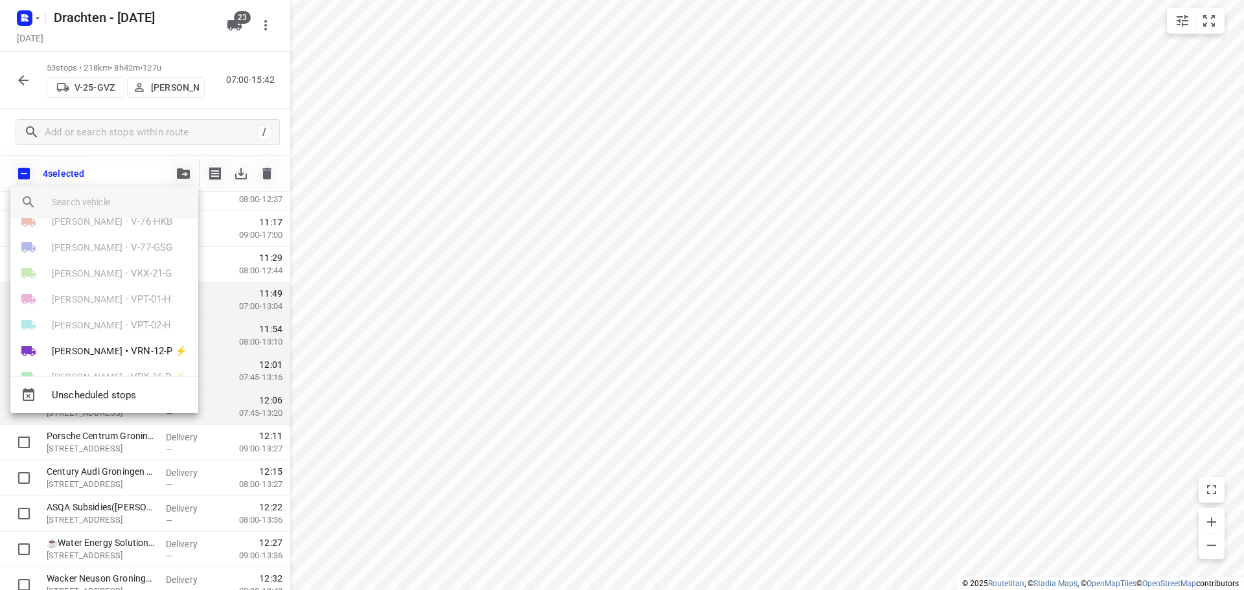
scroll to position [389, 0]
click at [131, 286] on span "VRN-12-P ⚡" at bounding box center [159, 293] width 56 height 15
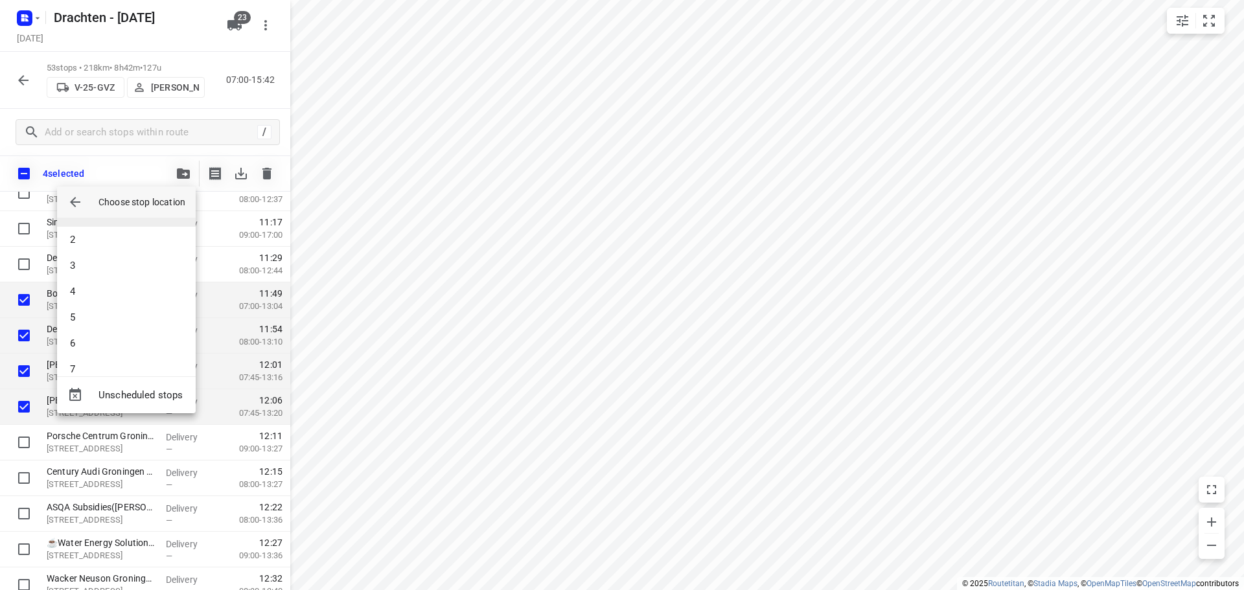
scroll to position [0, 0]
click at [106, 229] on li "1" at bounding box center [126, 236] width 139 height 26
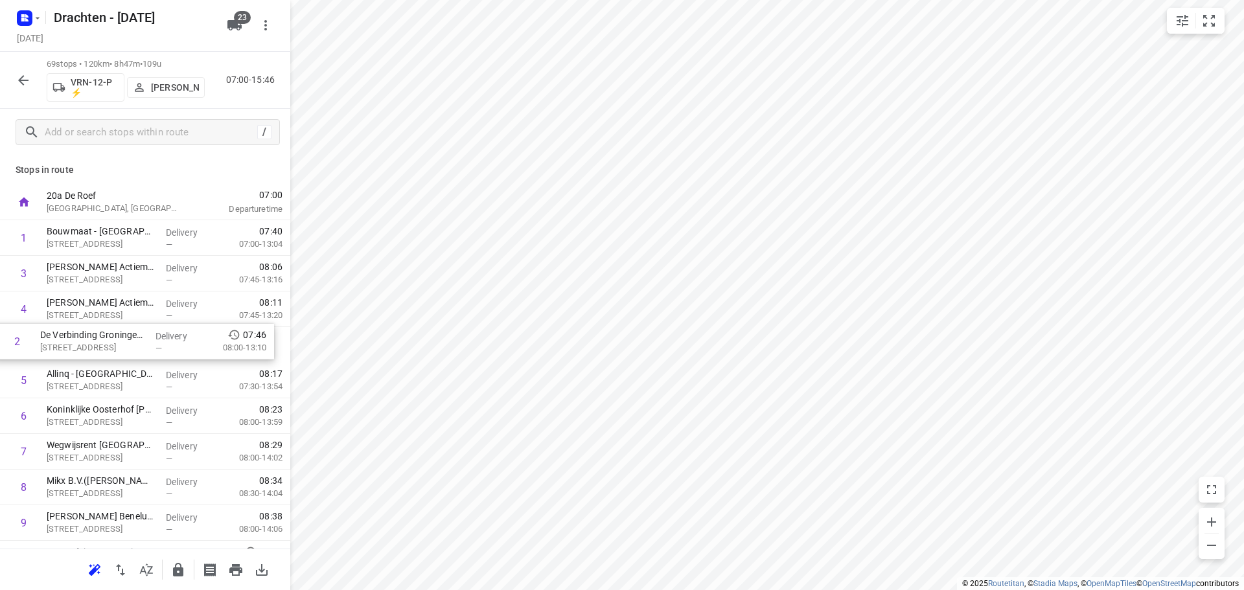
drag, startPoint x: 148, startPoint y: 283, endPoint x: 142, endPoint y: 355, distance: 72.2
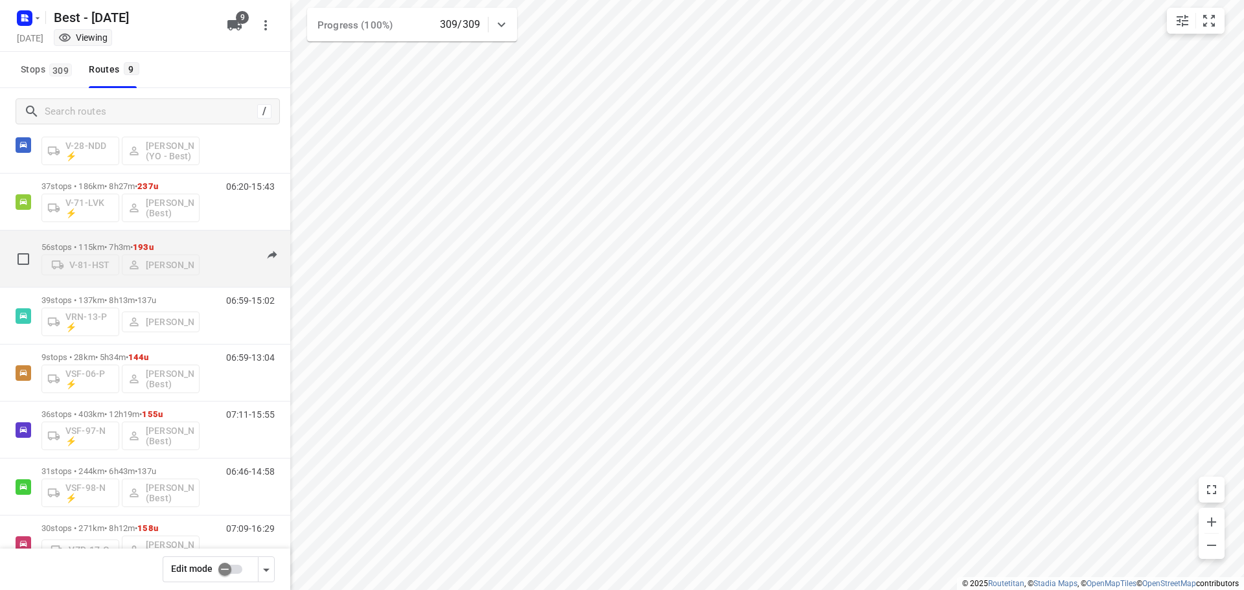
scroll to position [141, 0]
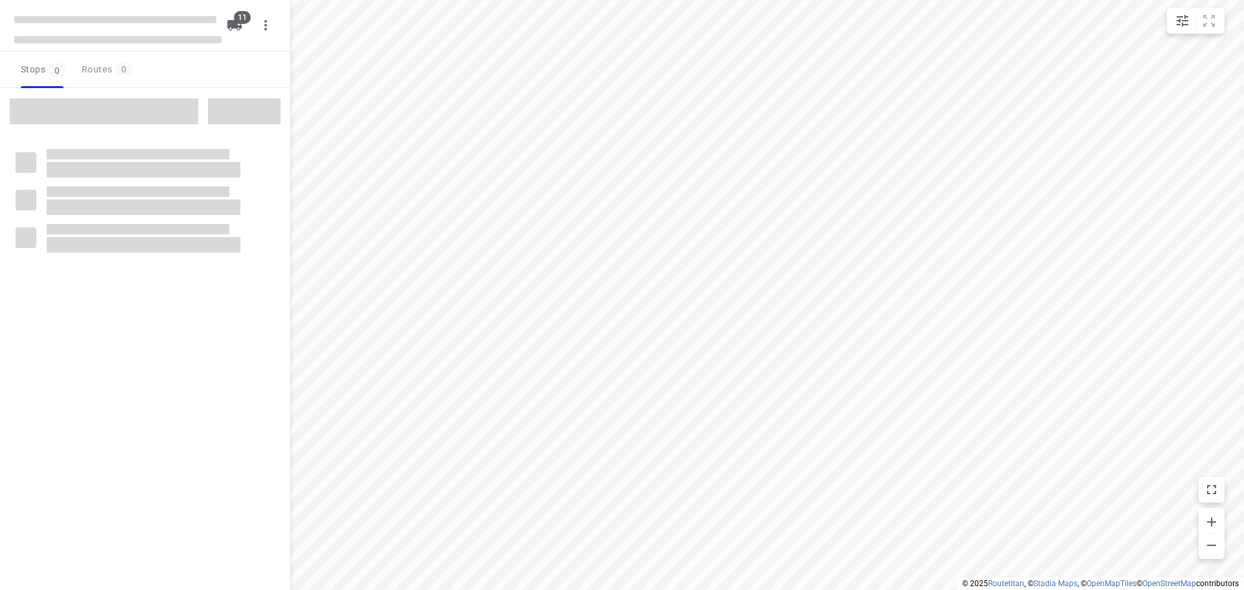
checkbox input "true"
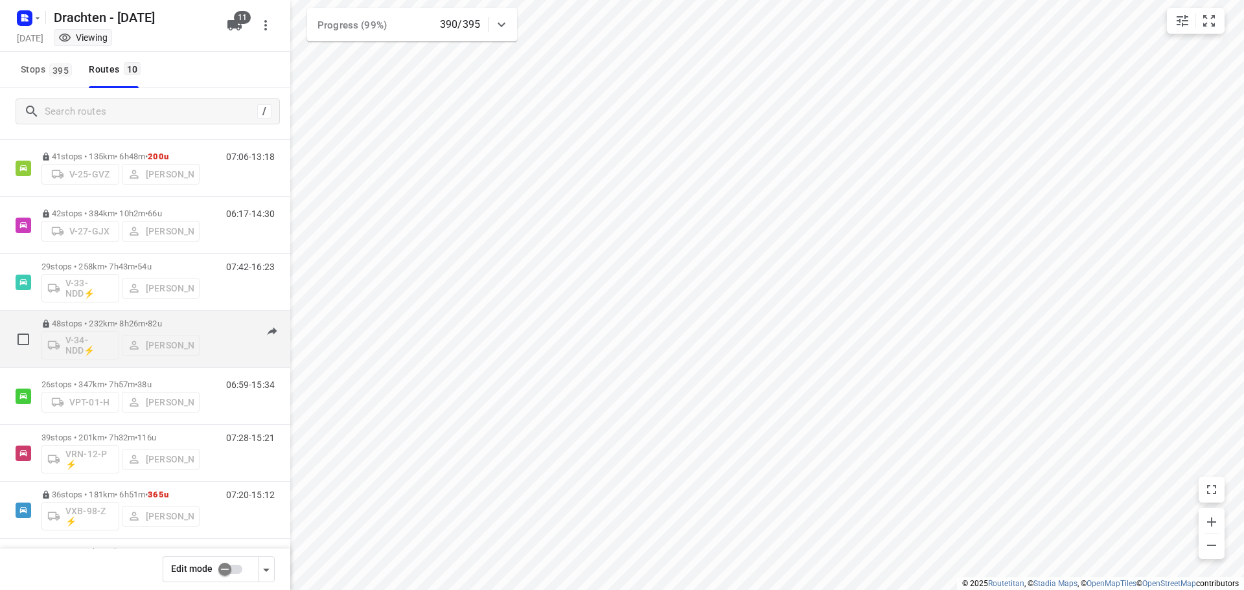
scroll to position [198, 0]
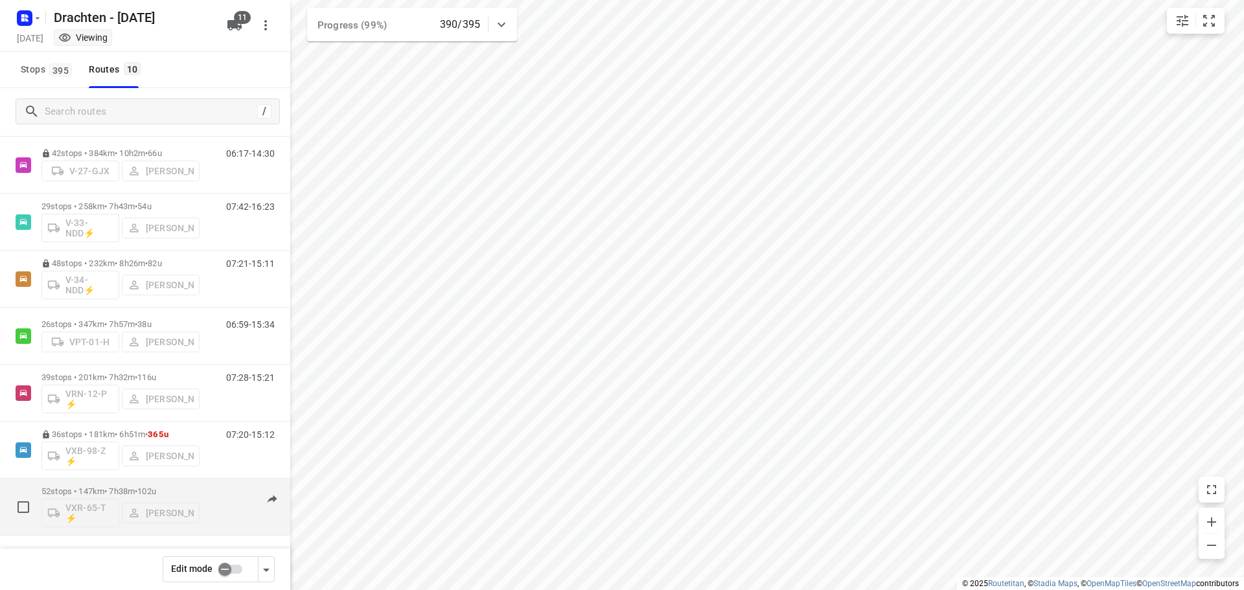
click at [150, 484] on div "52 stops • 147km • 7h38m • 102u VXR-65-T ⚡ [PERSON_NAME]" at bounding box center [120, 507] width 158 height 54
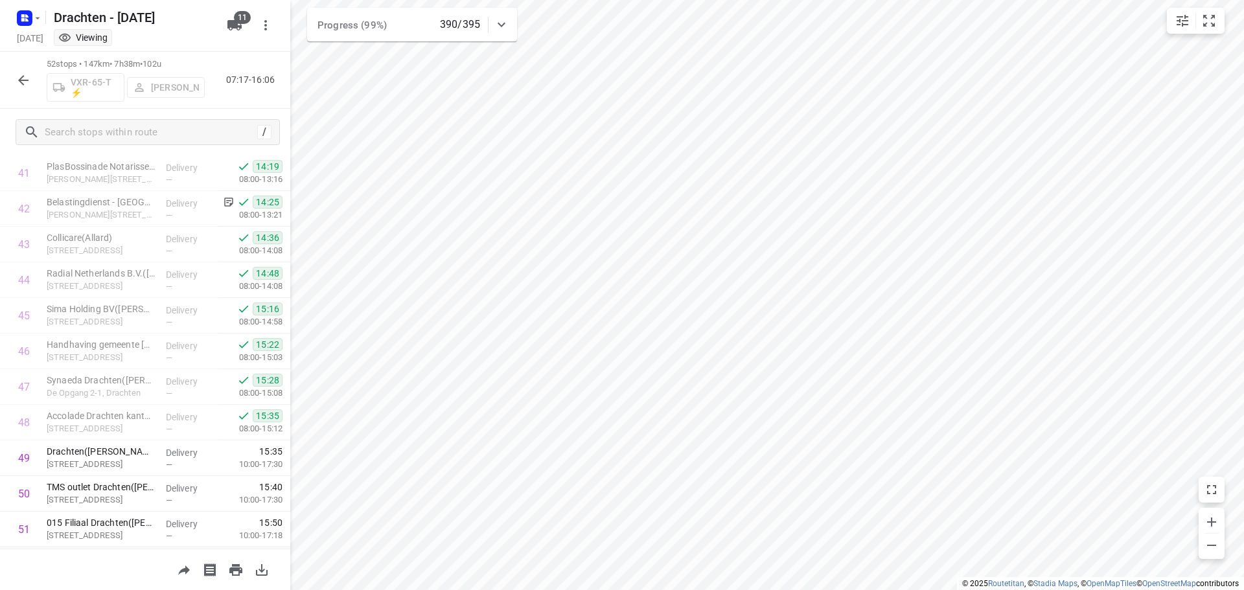
scroll to position [1560, 0]
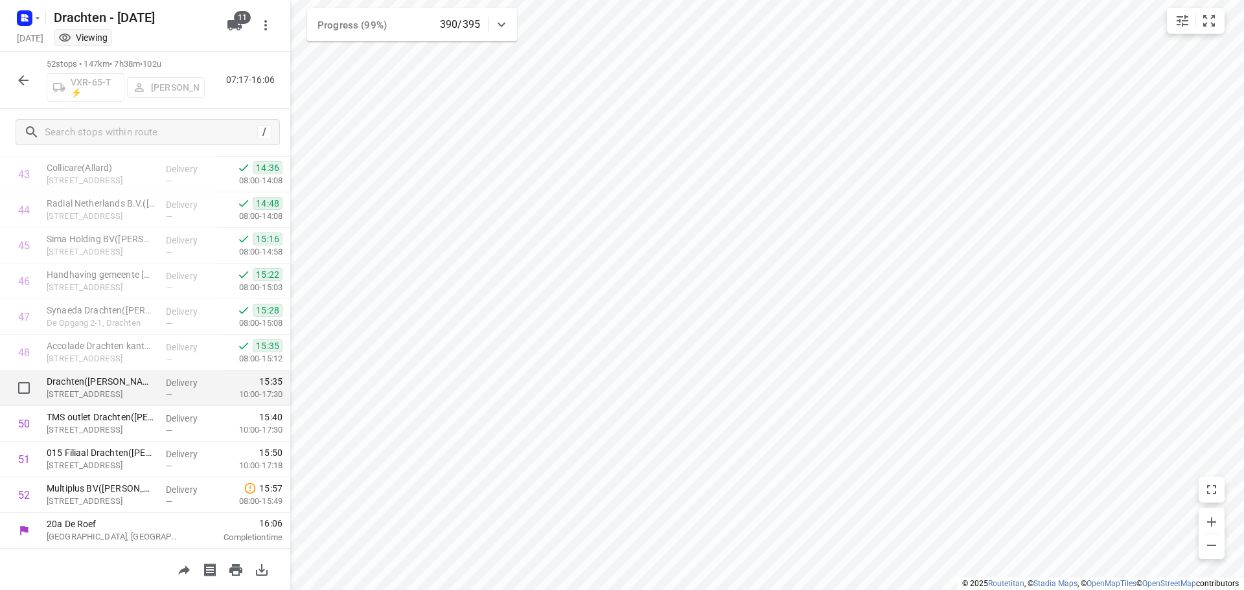
click at [113, 387] on p "Drachten(Marielle Gudde)" at bounding box center [101, 381] width 109 height 13
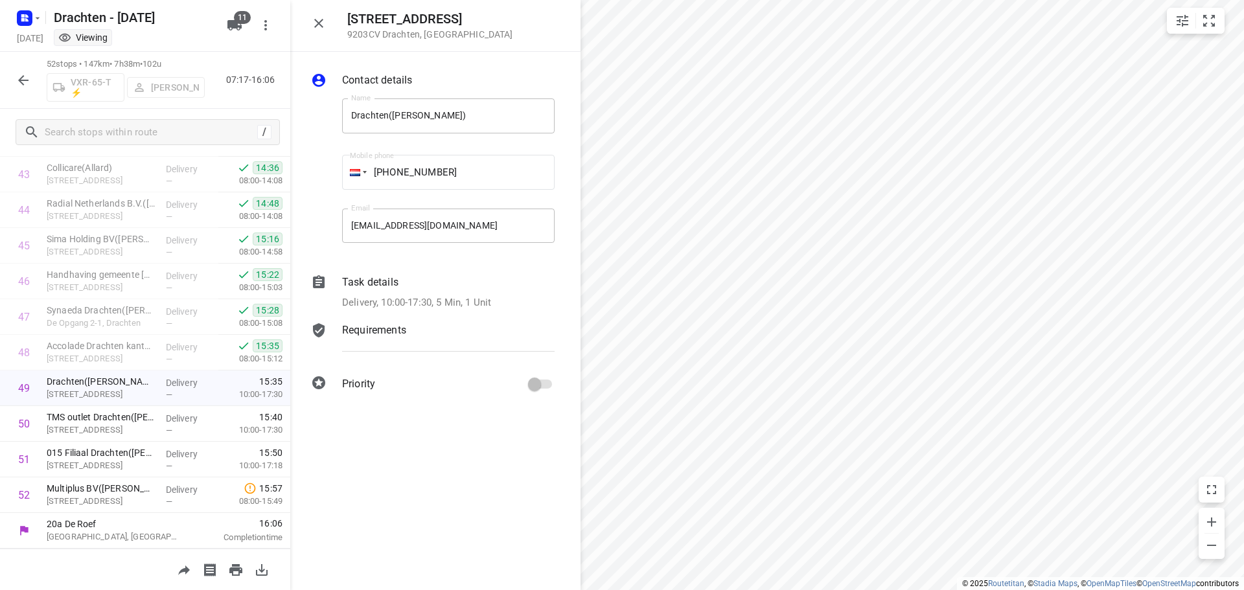
click at [427, 301] on p "Delivery, 10:00-17:30, 5 Min, 1 Unit" at bounding box center [416, 302] width 149 height 15
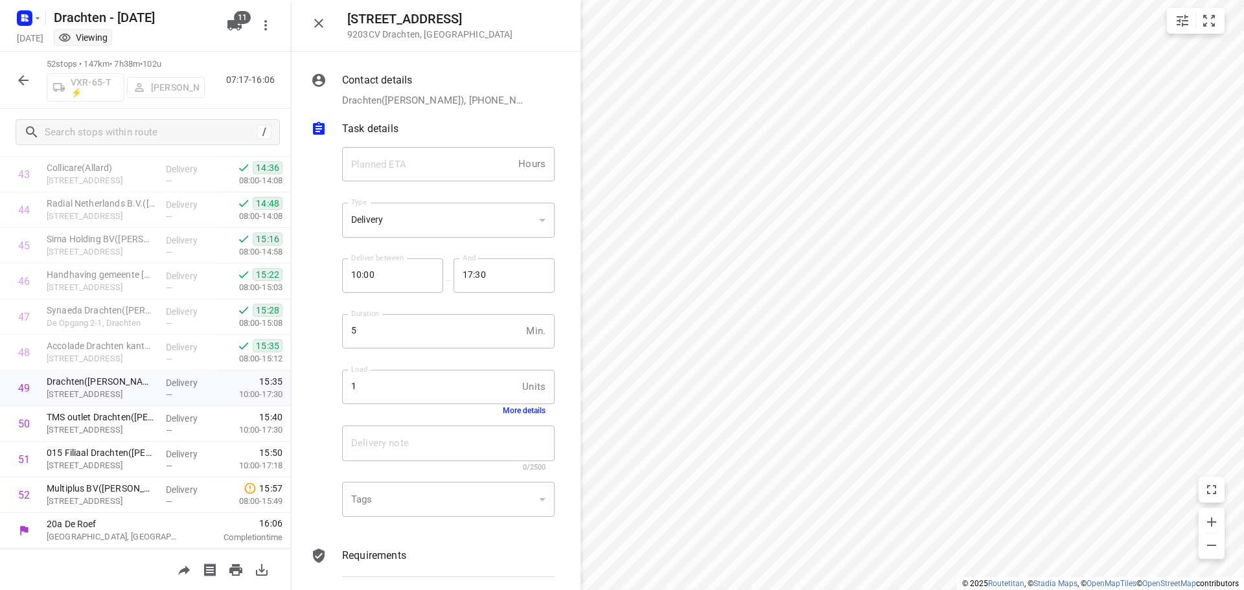
click at [503, 409] on button "More details" at bounding box center [524, 410] width 43 height 9
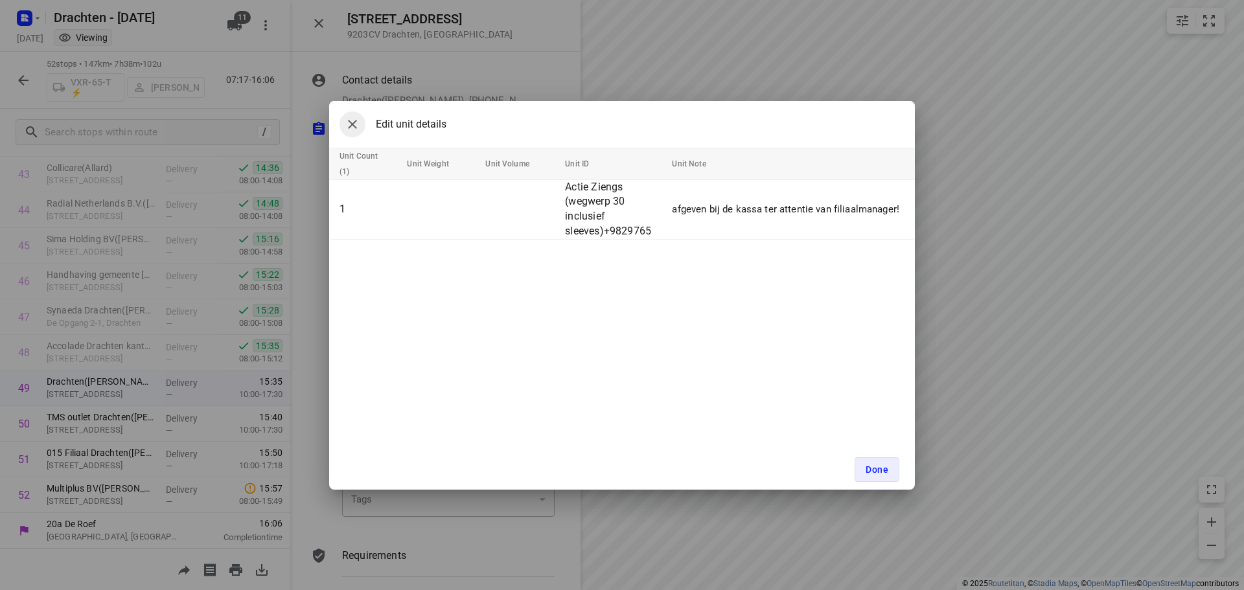
click at [348, 128] on icon "button" at bounding box center [353, 125] width 16 height 16
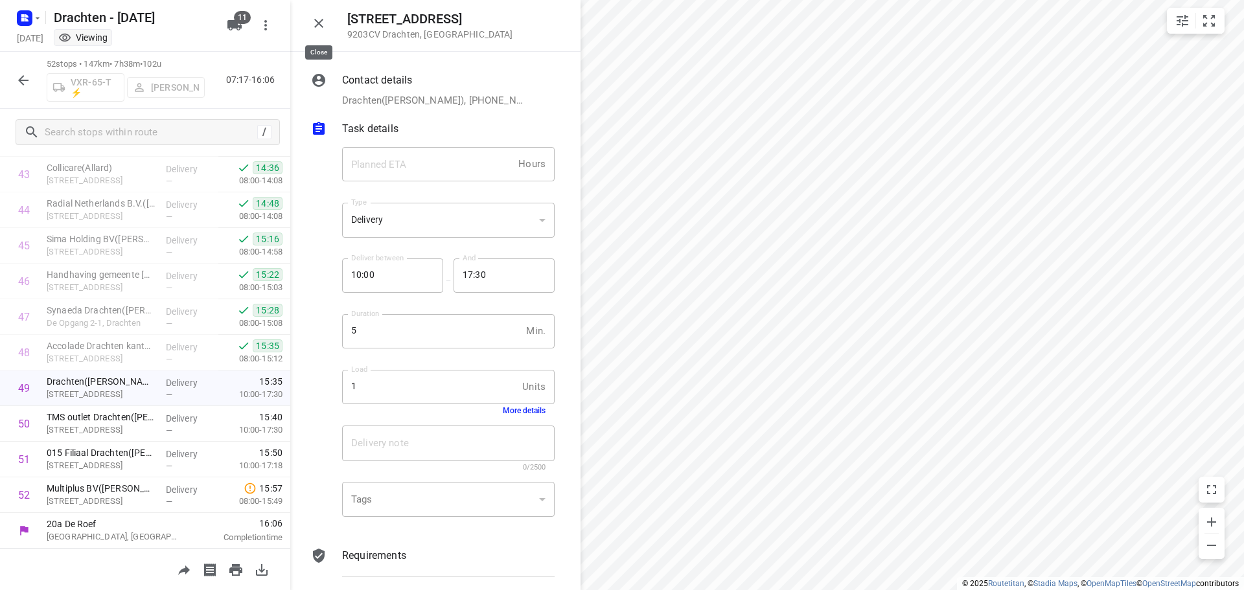
click at [317, 32] on button "button" at bounding box center [319, 23] width 26 height 26
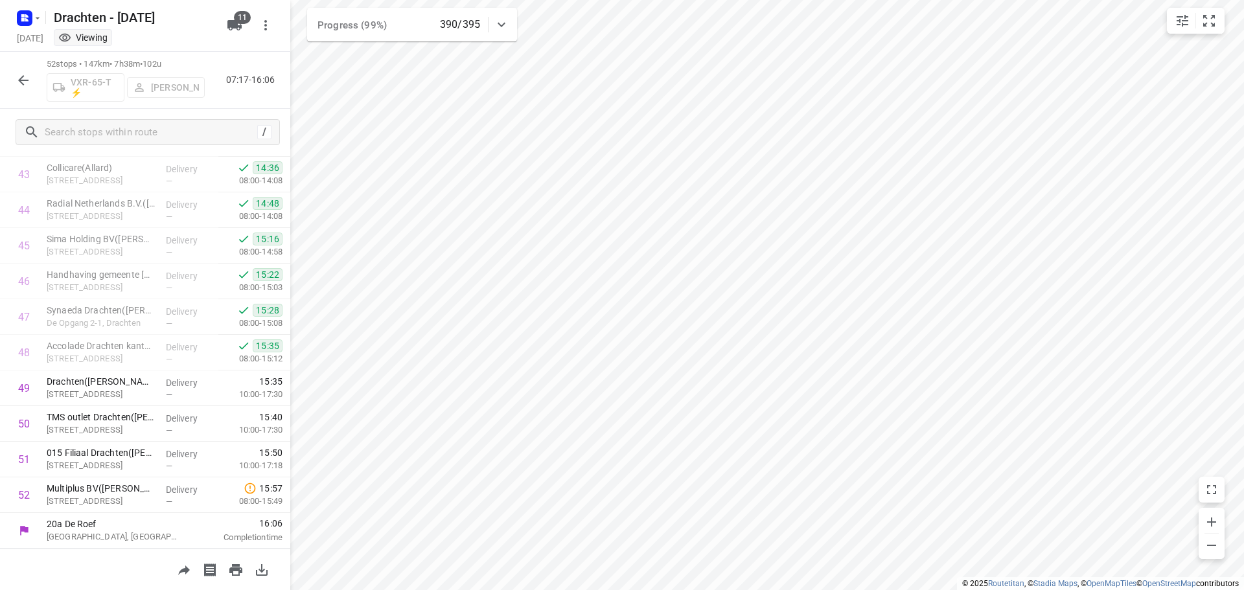
click at [28, 81] on icon "button" at bounding box center [24, 81] width 16 height 16
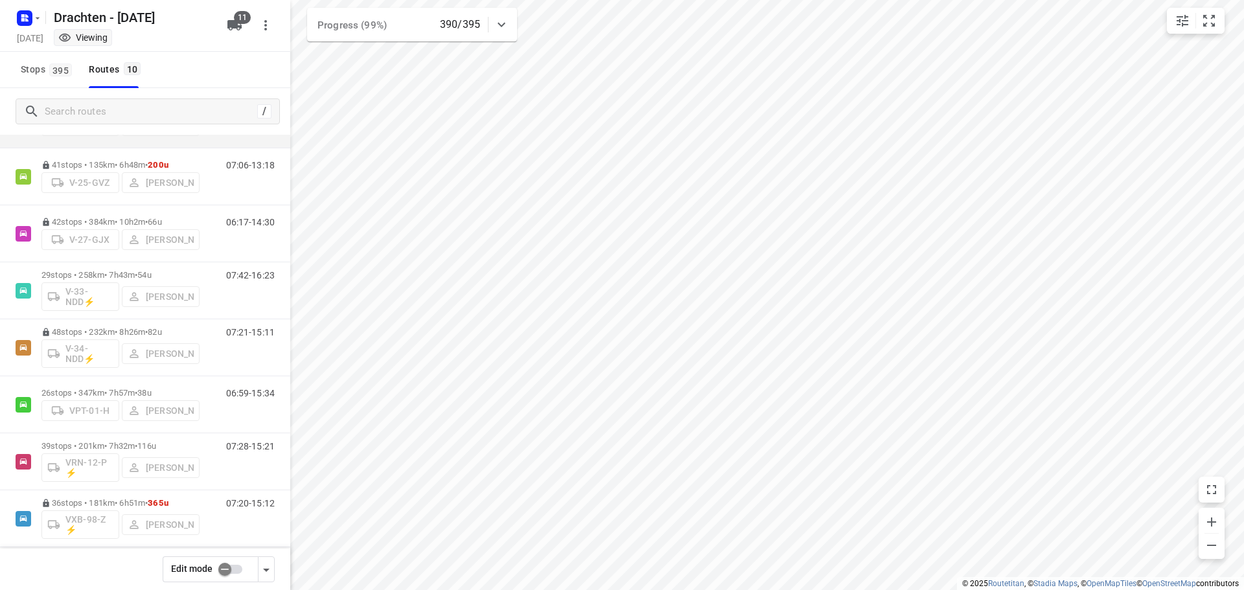
scroll to position [194, 0]
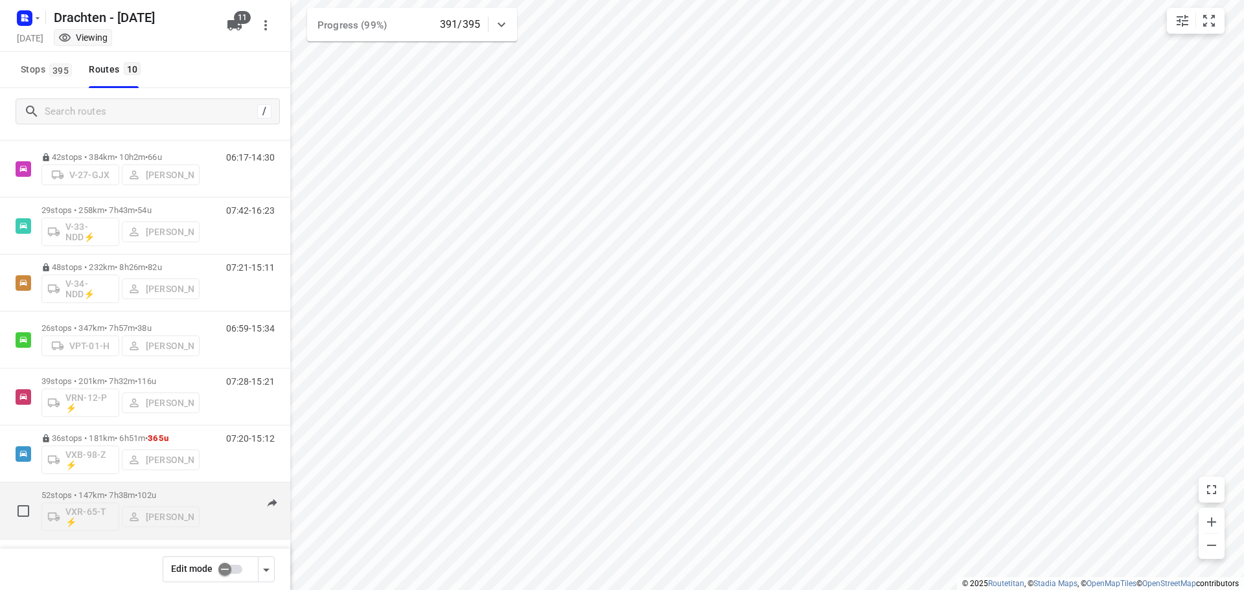
click at [141, 488] on div "52 stops • 147km • 7h38m • 102u VXR-65-T ⚡ Wopke de Vries" at bounding box center [120, 511] width 158 height 54
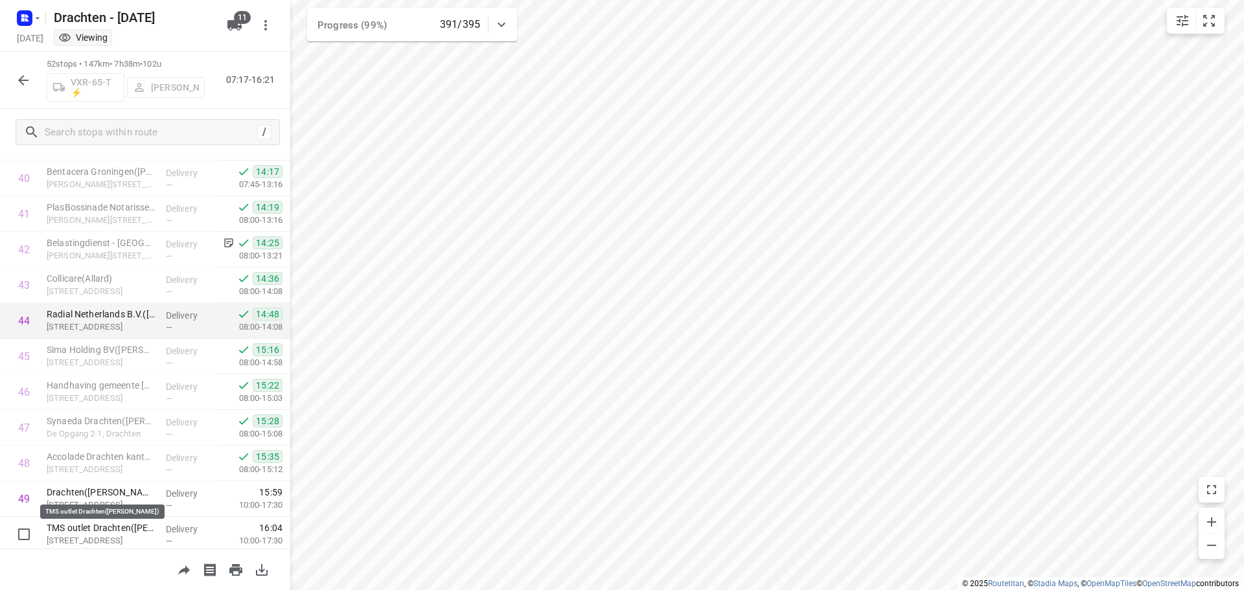
scroll to position [1560, 0]
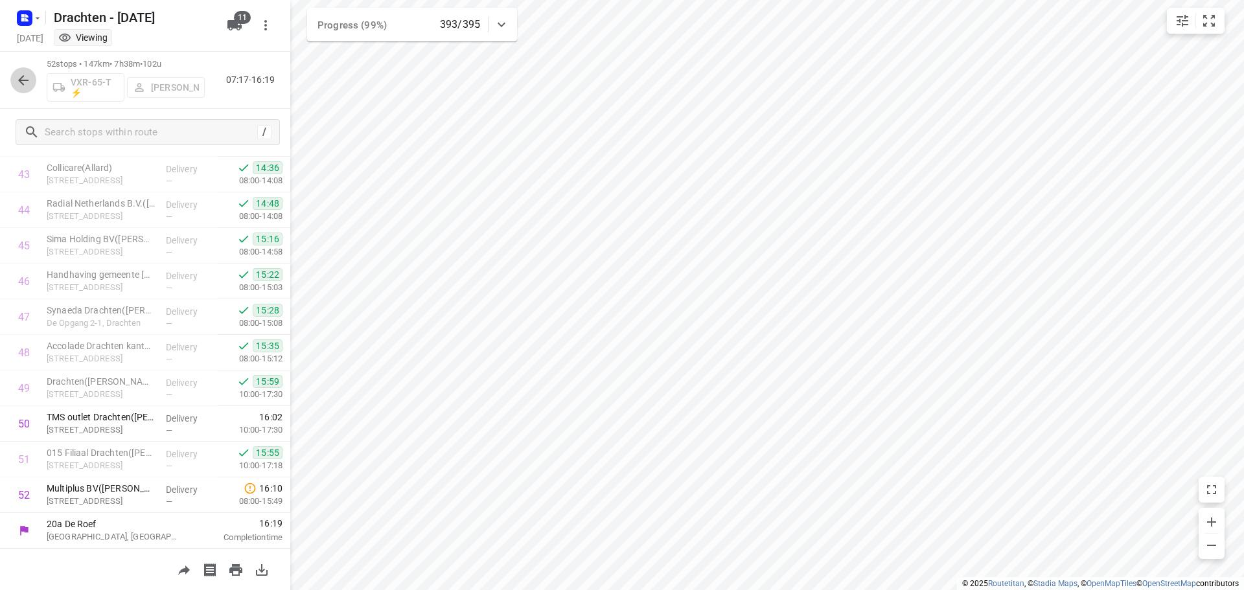
click at [28, 81] on icon "button" at bounding box center [24, 81] width 16 height 16
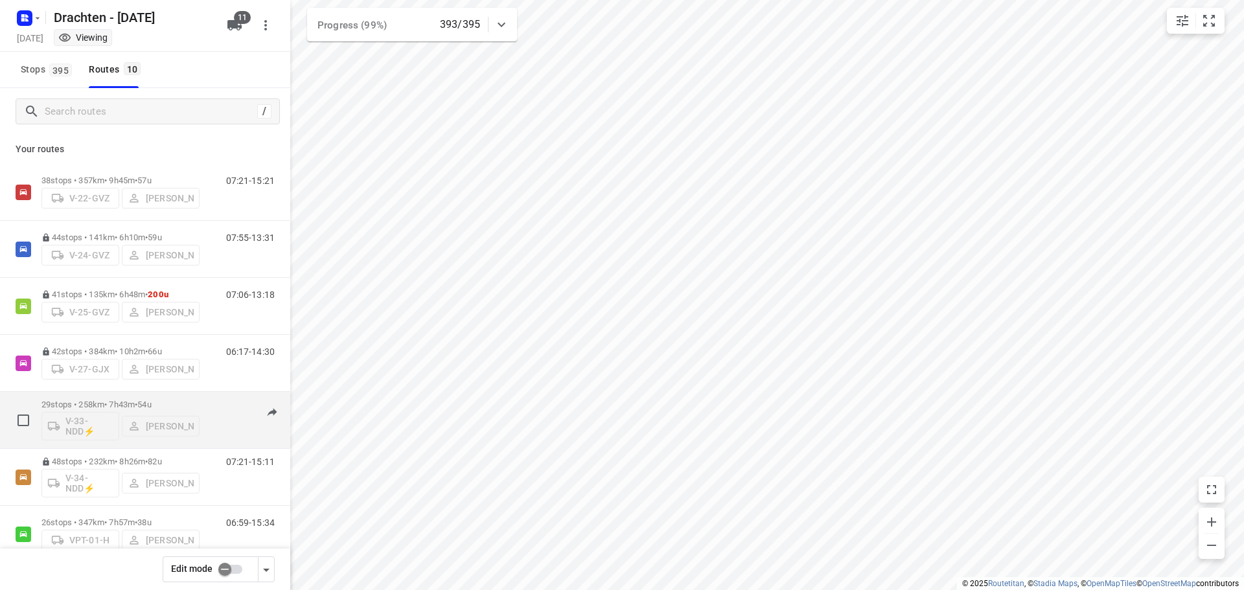
click at [98, 396] on div "29 stops • 258km • 7h43m • 54u V-33-NDD⚡ Steijn Groothof" at bounding box center [120, 420] width 158 height 54
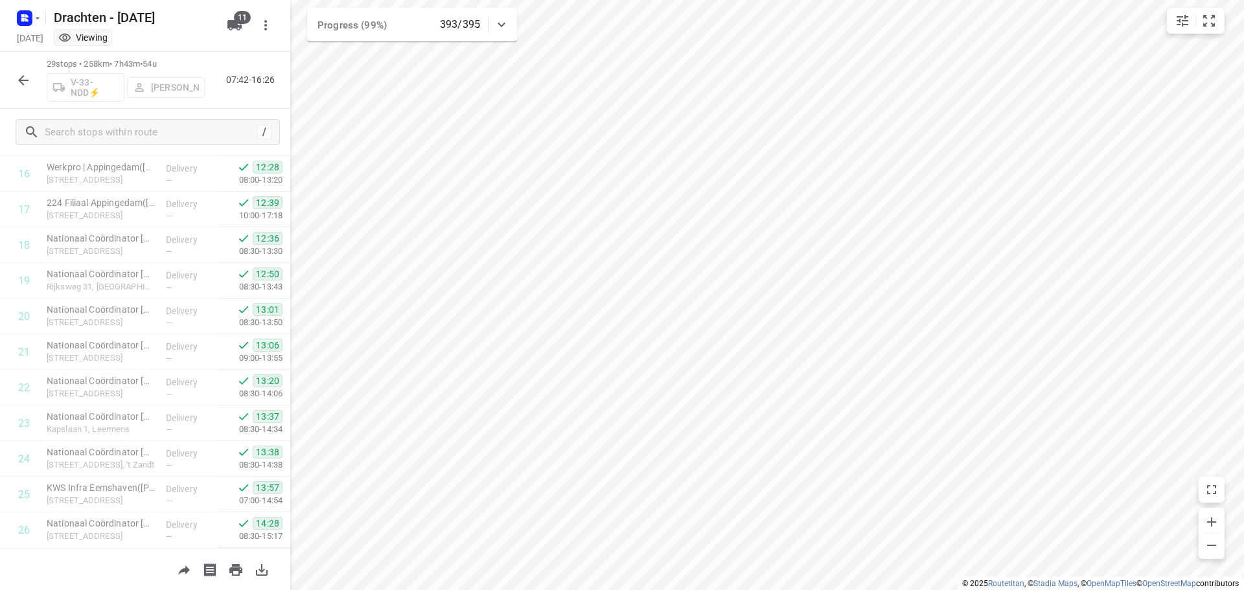
scroll to position [740, 0]
click at [32, 82] on button "button" at bounding box center [23, 80] width 26 height 26
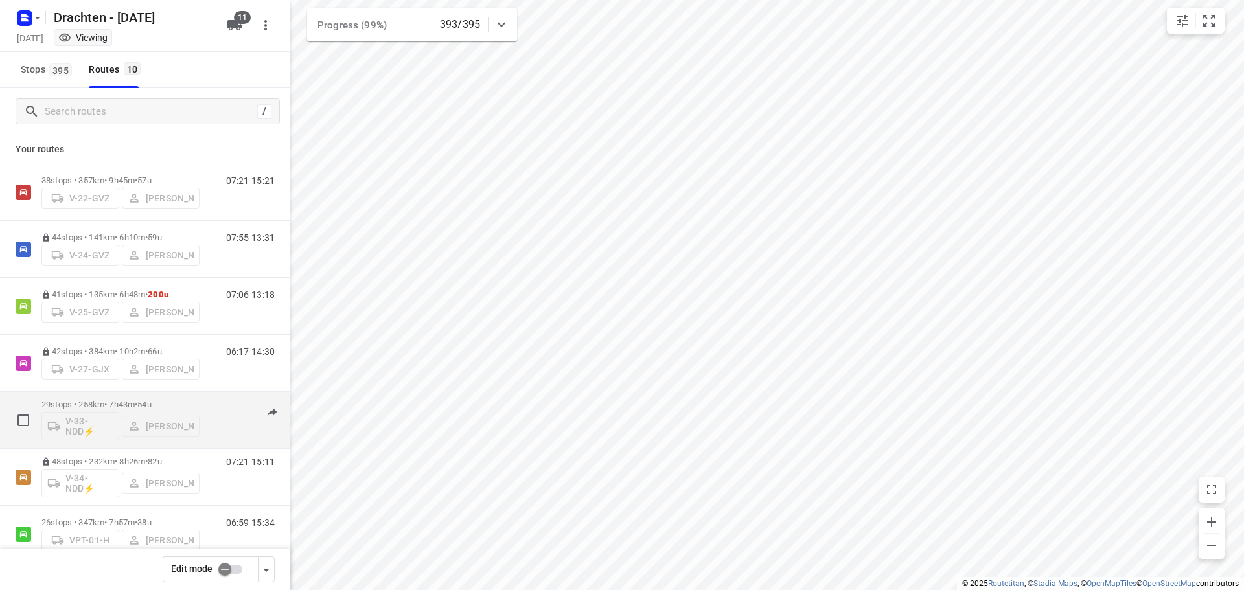
click at [87, 402] on p "29 stops • 258km • 7h43m • 54u" at bounding box center [120, 405] width 158 height 10
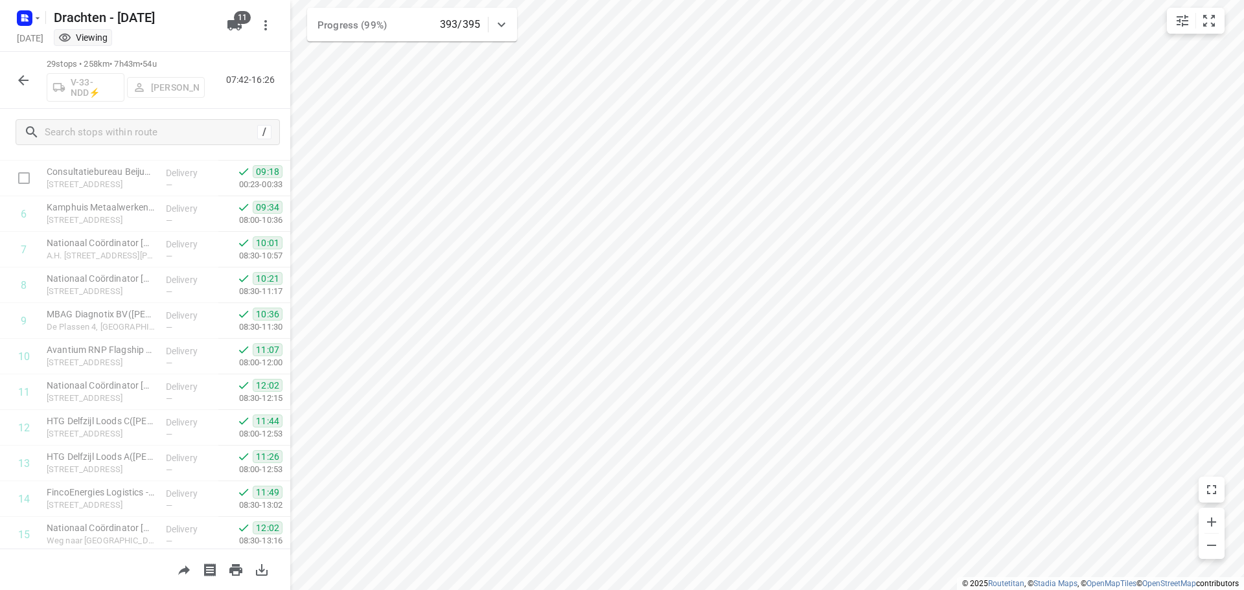
scroll to position [0, 0]
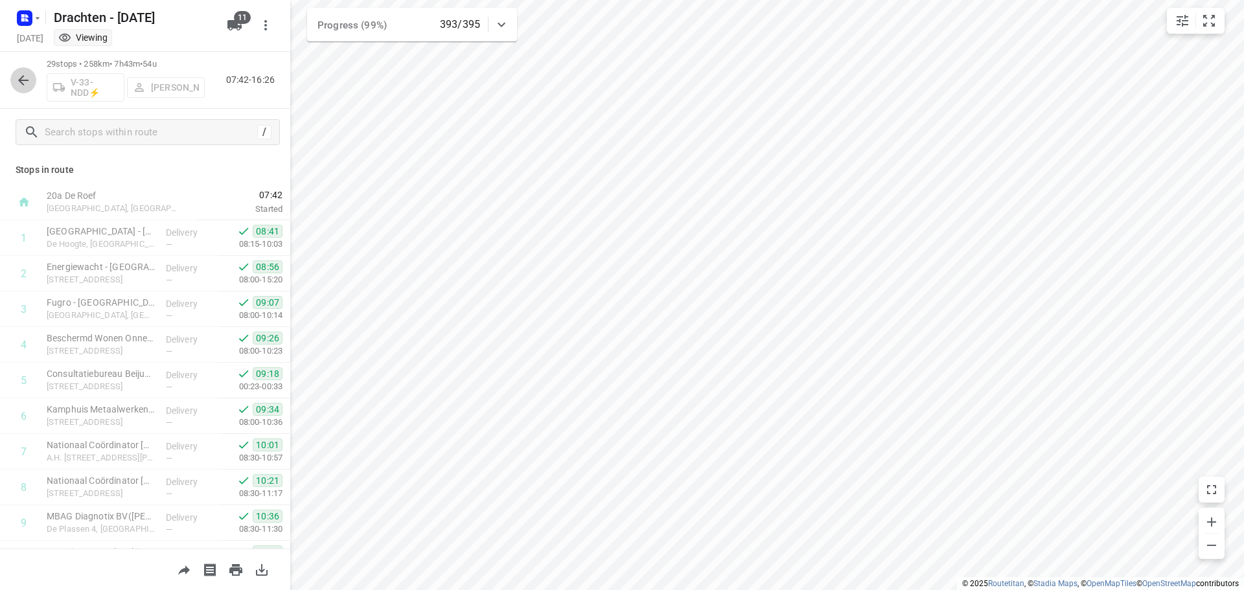
click at [19, 90] on button "button" at bounding box center [23, 80] width 26 height 26
click at [23, 79] on icon "button" at bounding box center [24, 81] width 16 height 16
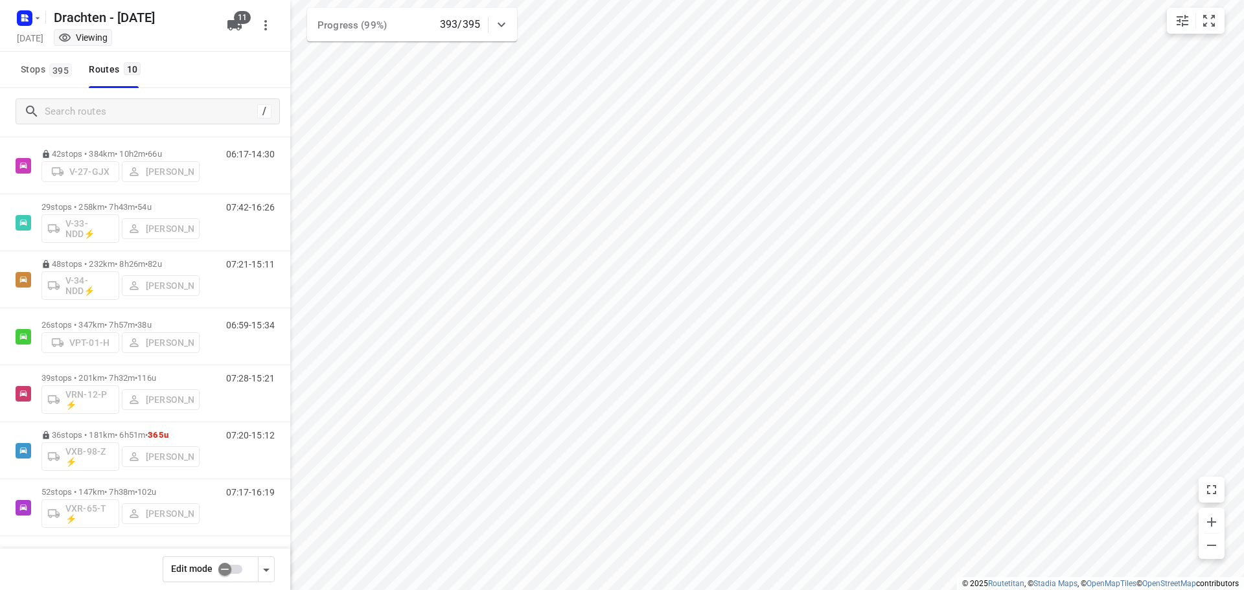
scroll to position [198, 0]
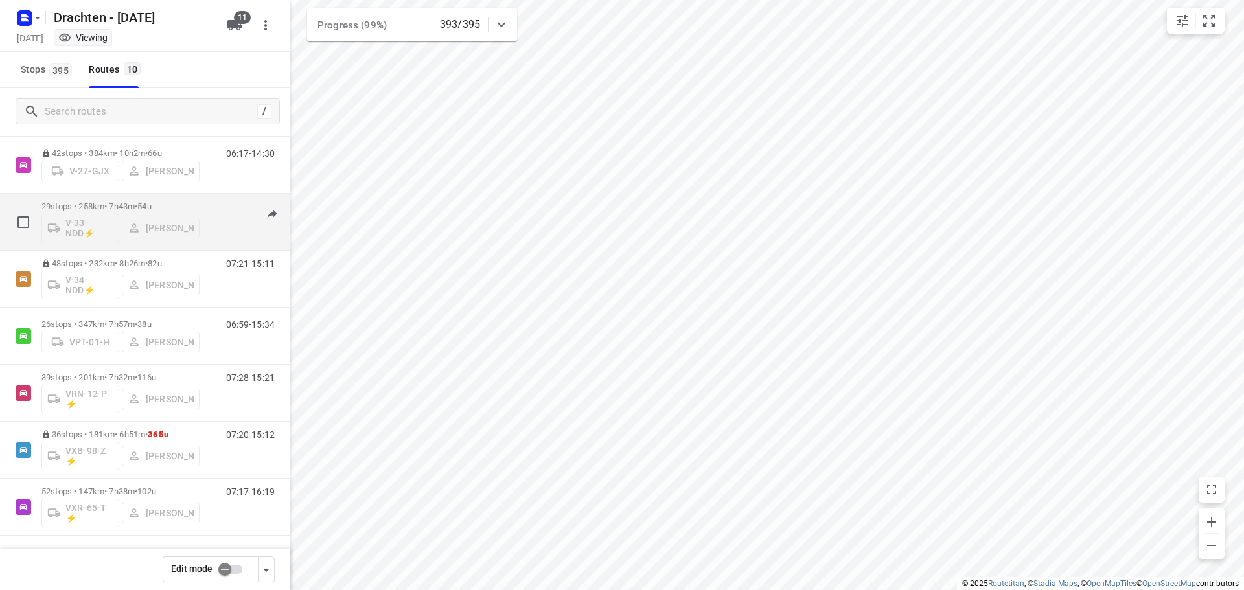
click at [139, 207] on p "29 stops • 258km • 7h43m • 54u" at bounding box center [120, 206] width 158 height 10
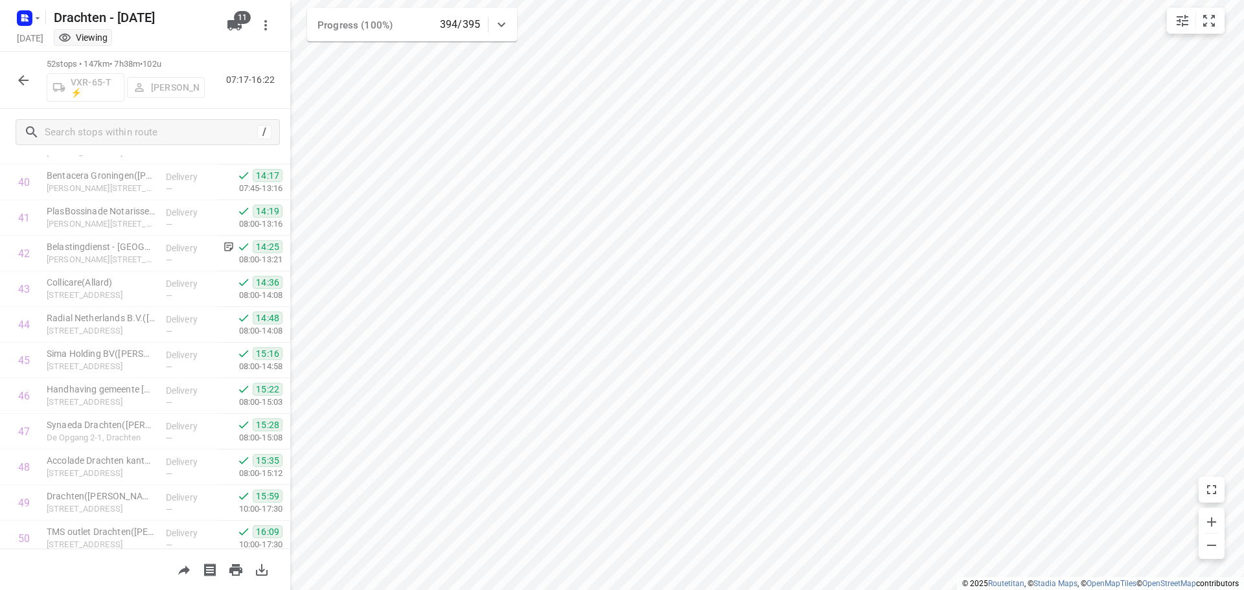
scroll to position [1560, 0]
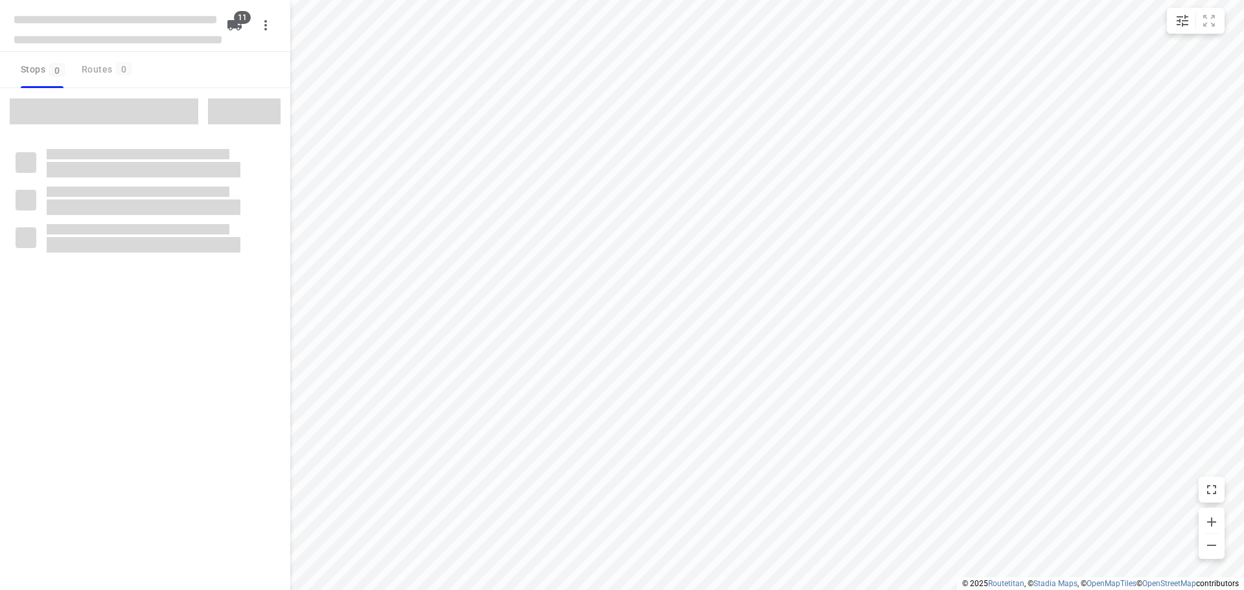
checkbox input "true"
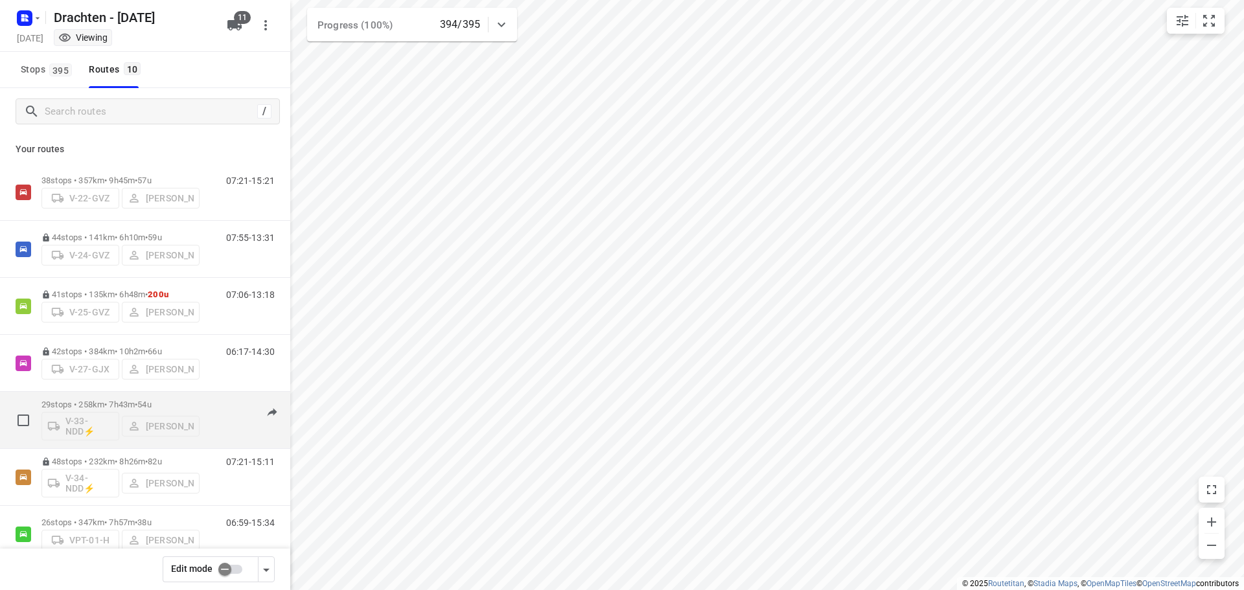
click at [115, 398] on div "29 stops • 258km • 7h43m • 54u V-33-NDD⚡ [GEOGRAPHIC_DATA][PERSON_NAME]" at bounding box center [120, 420] width 158 height 54
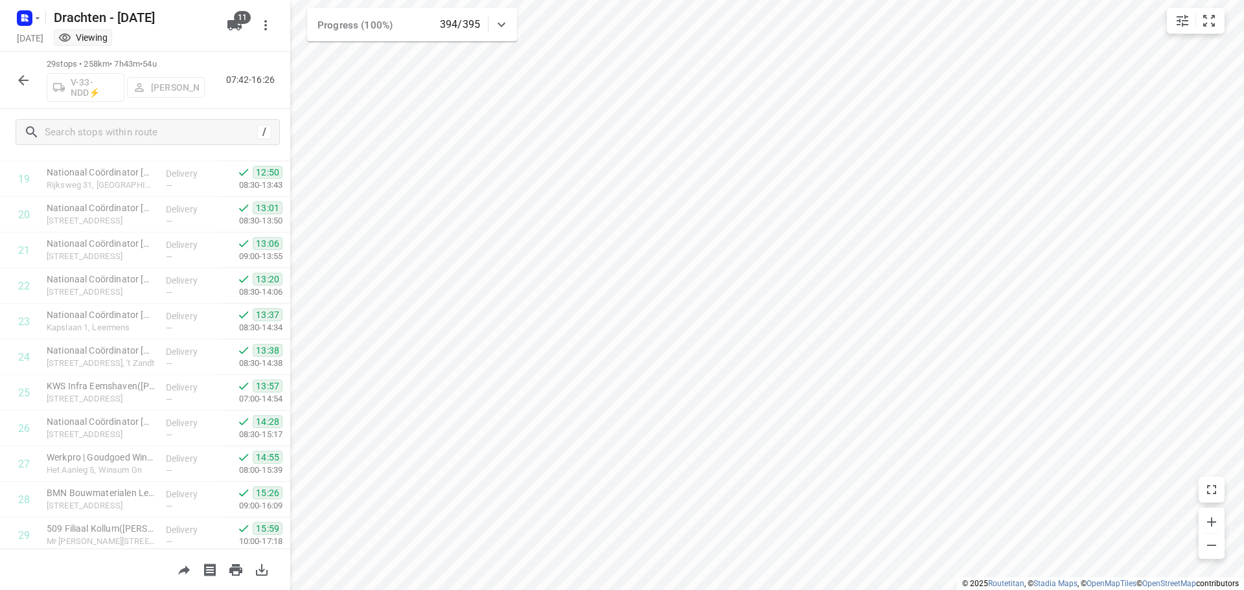
scroll to position [740, 0]
click at [33, 73] on button "button" at bounding box center [23, 80] width 26 height 26
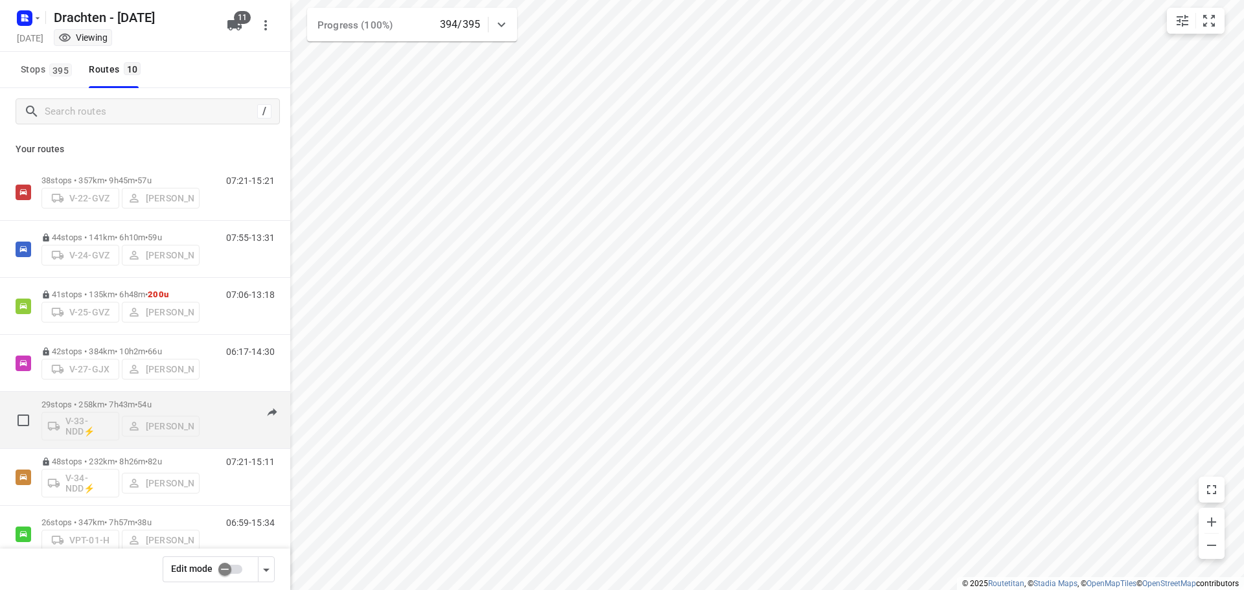
scroll to position [198, 0]
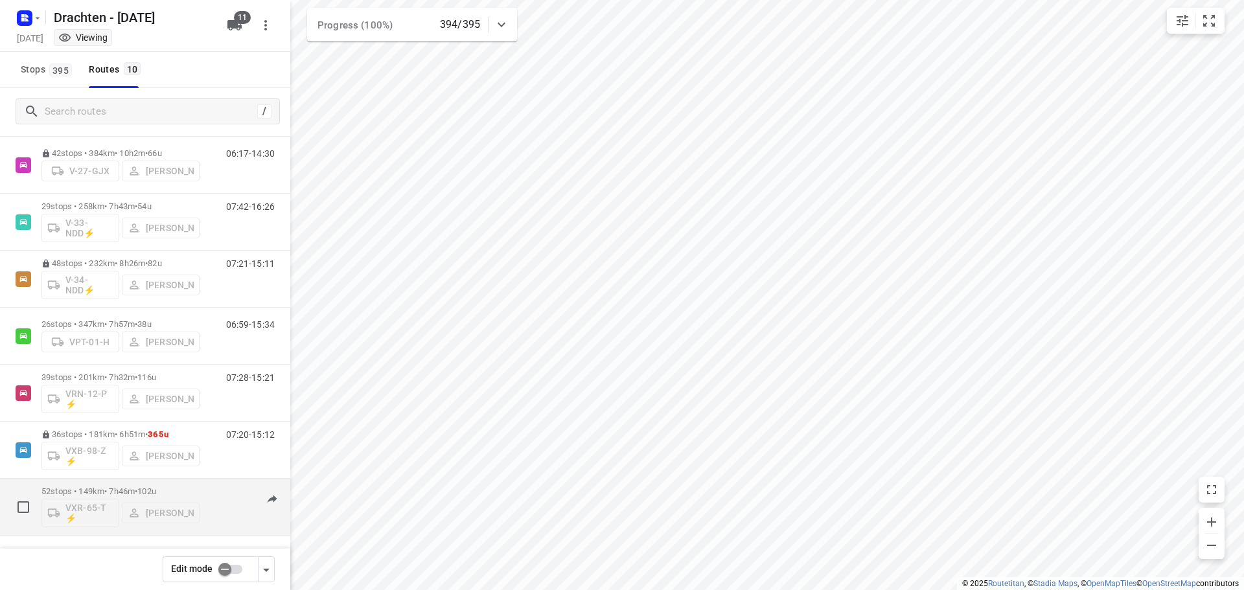
click at [118, 481] on div "52 stops • 149km • 7h46m • 102u VXR-65-T ⚡ [PERSON_NAME]" at bounding box center [120, 507] width 158 height 54
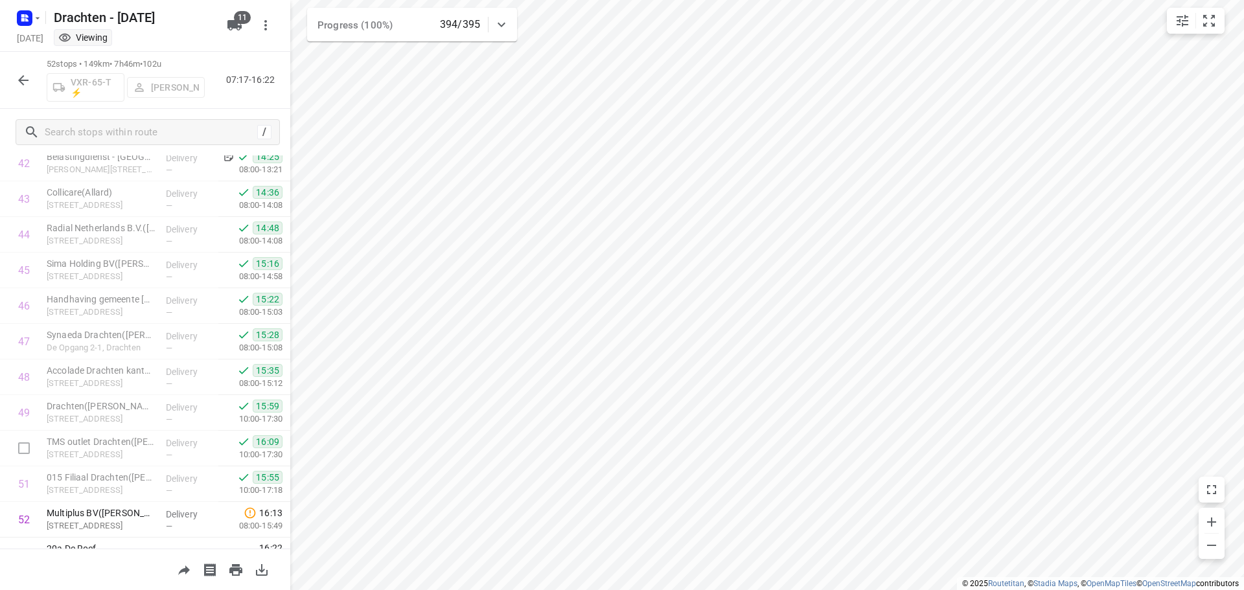
scroll to position [1560, 0]
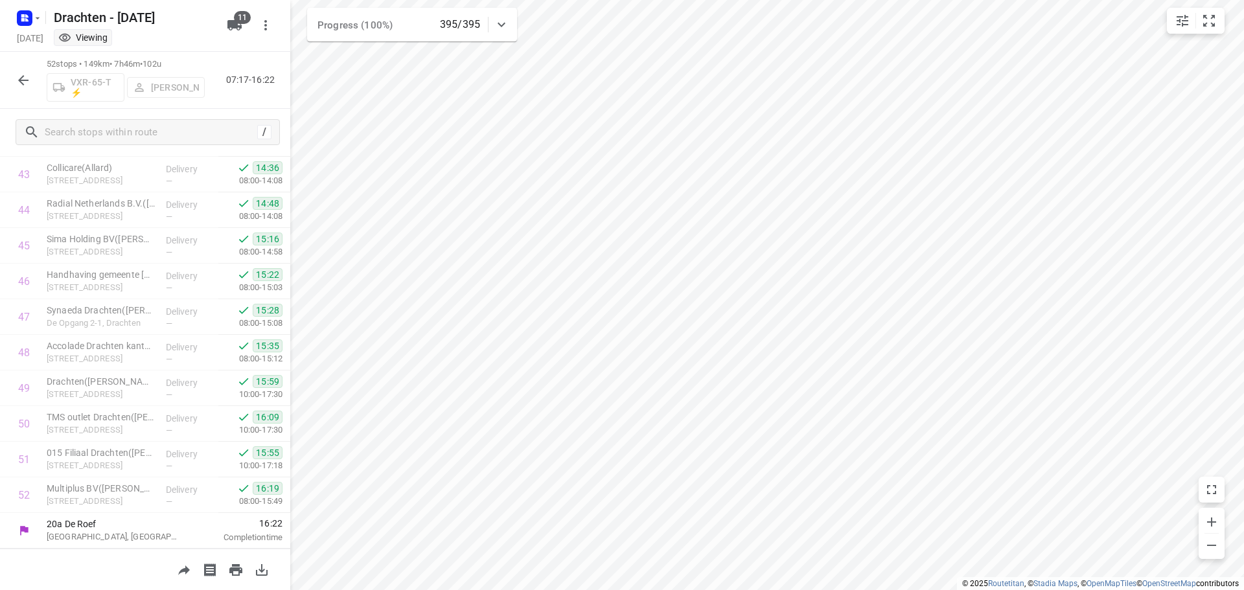
click at [28, 80] on icon "button" at bounding box center [23, 80] width 10 height 10
